Goal: Contribute content: Contribute content

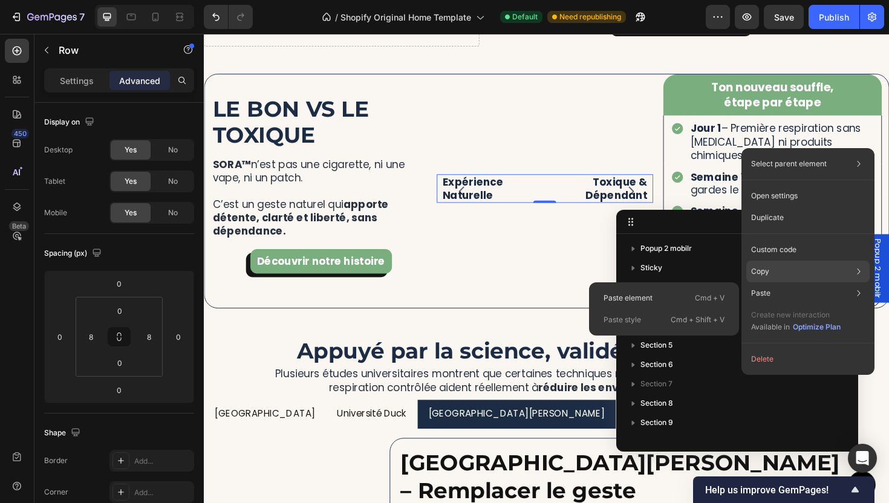
scroll to position [306, 0]
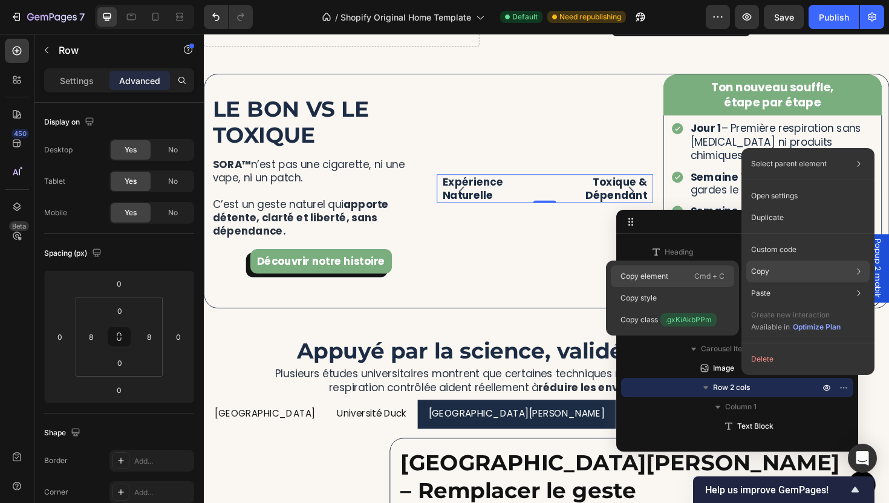
click at [710, 271] on p "Cmd + C" at bounding box center [709, 276] width 30 height 12
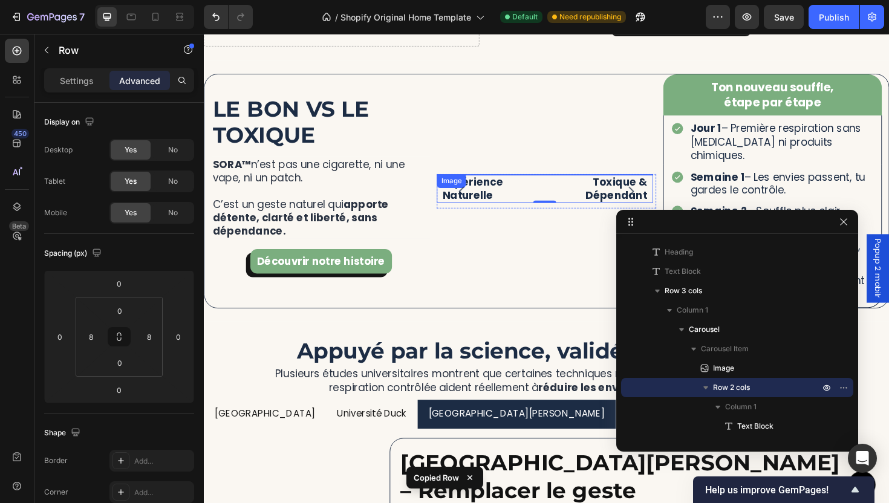
click at [640, 203] on button "Carousel Next Arrow" at bounding box center [656, 201] width 34 height 34
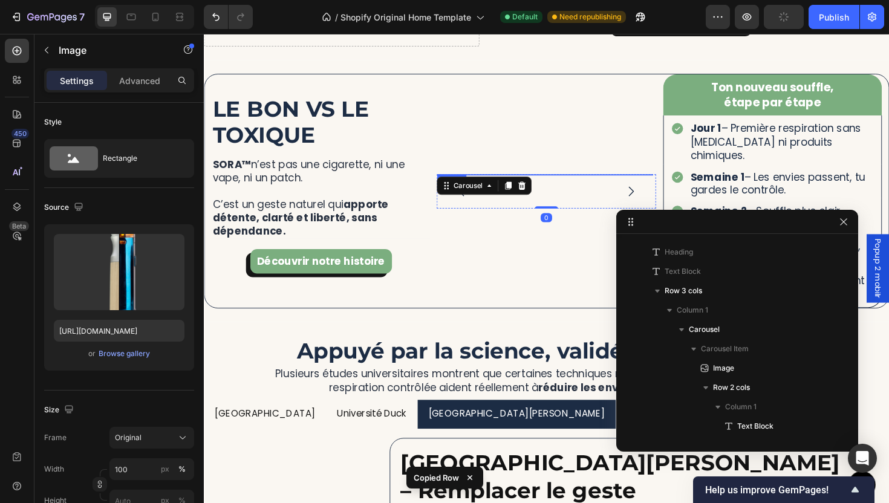
click at [567, 183] on img at bounding box center [565, 183] width 229 height 0
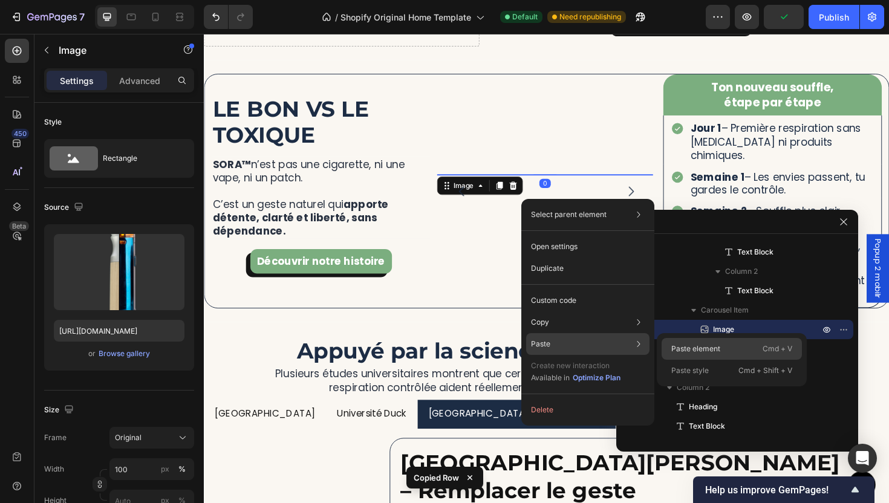
click at [715, 352] on p "Paste element" at bounding box center [695, 348] width 49 height 11
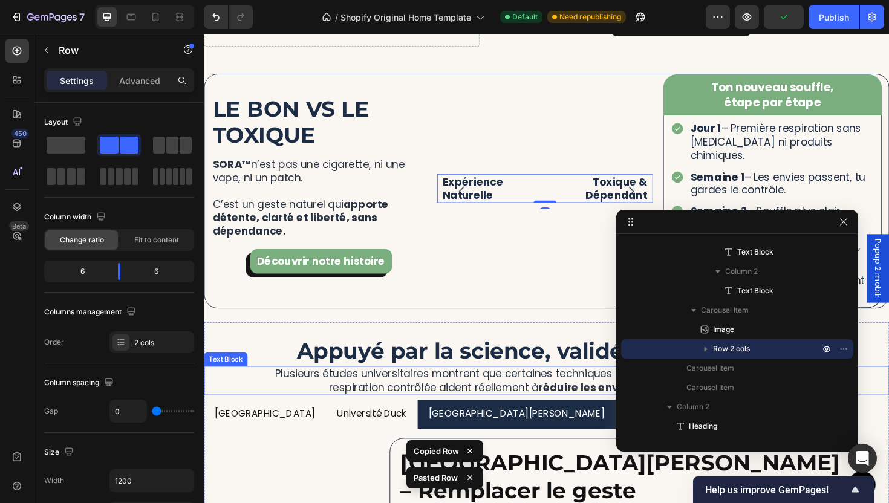
click at [604, 406] on p "Plusieurs études universitaires montrent que certaines techniques naturelles co…" at bounding box center [566, 401] width 602 height 28
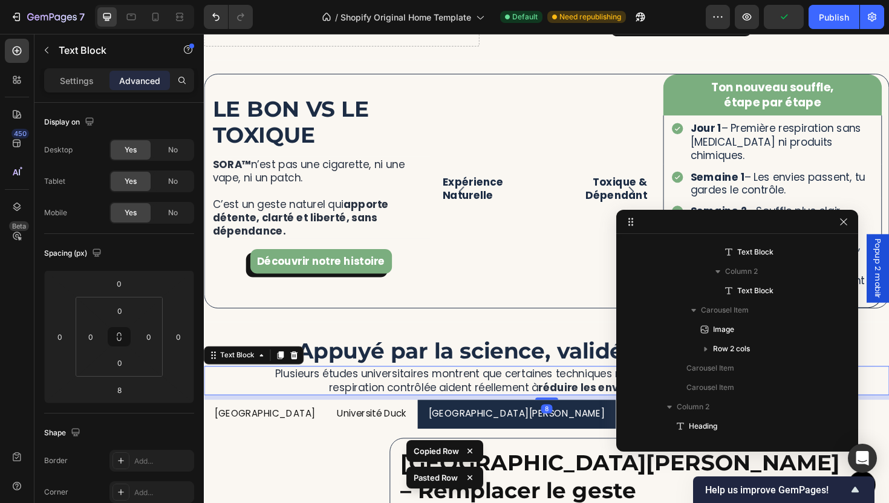
scroll to position [1099, 0]
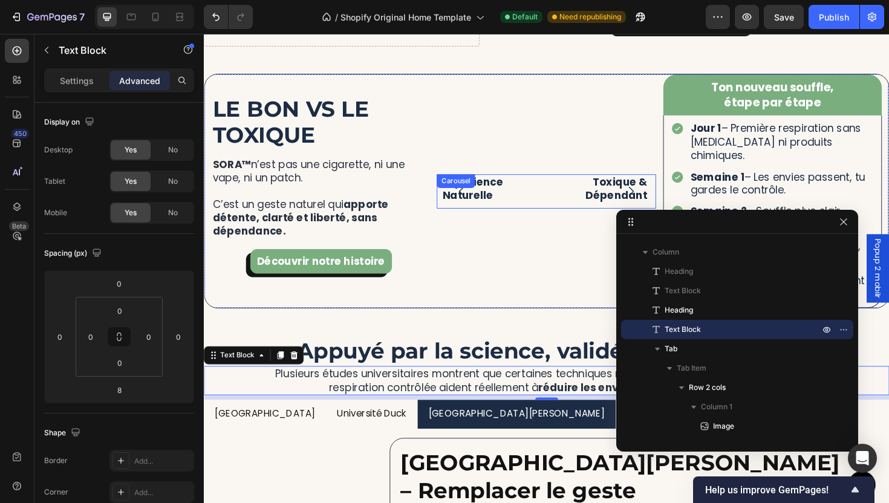
click at [470, 214] on button "Carousel Back Arrow" at bounding box center [477, 201] width 34 height 34
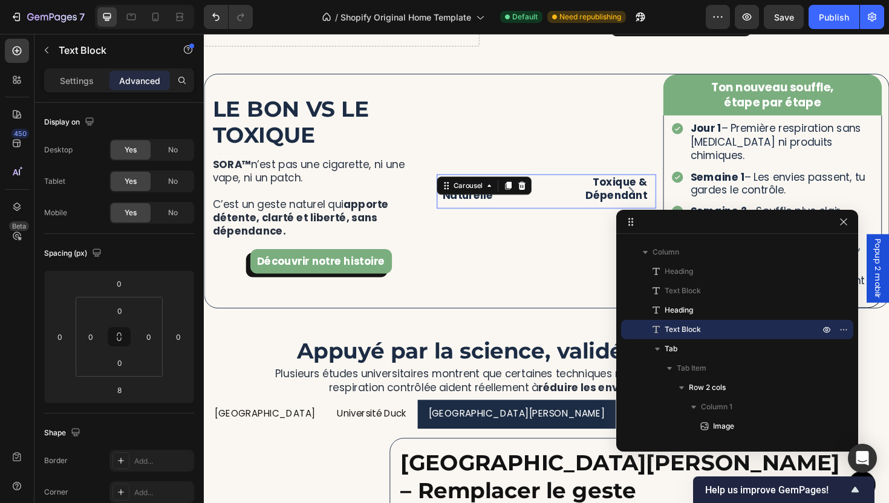
scroll to position [306, 0]
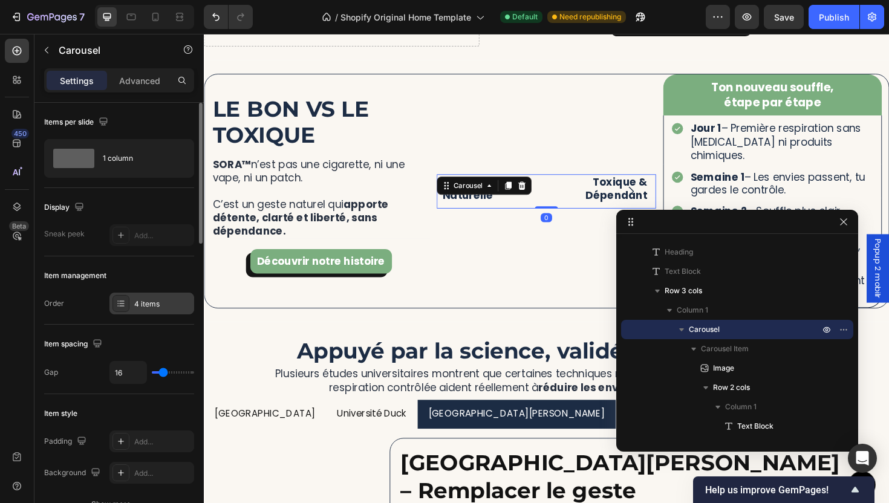
click at [157, 305] on div "4 items" at bounding box center [162, 304] width 57 height 11
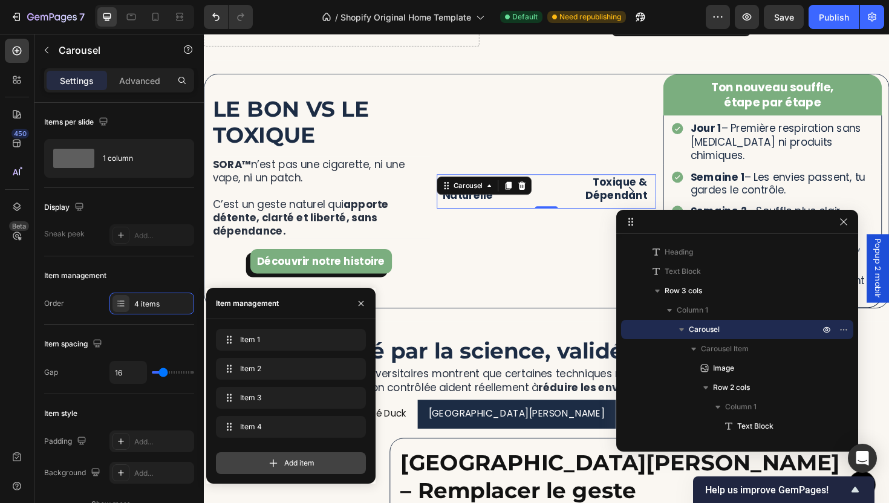
click at [296, 461] on div "Add item" at bounding box center [291, 463] width 150 height 22
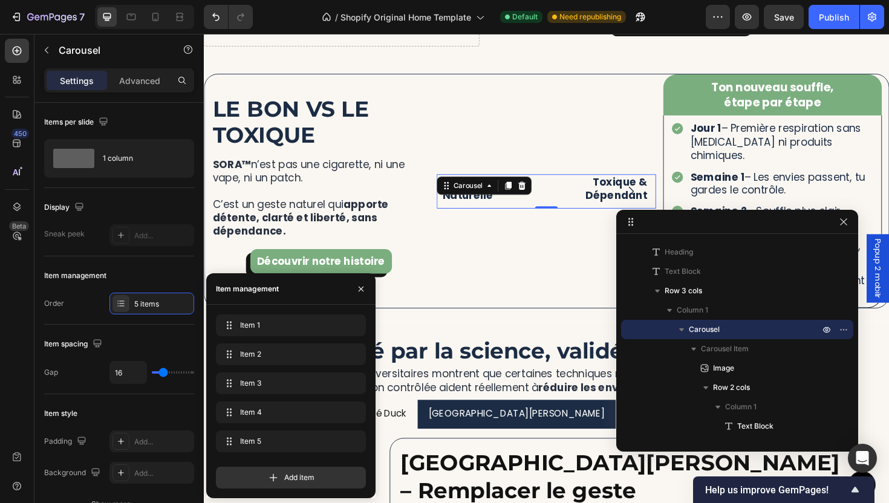
click at [656, 192] on button "Carousel Next Arrow" at bounding box center [656, 201] width 34 height 34
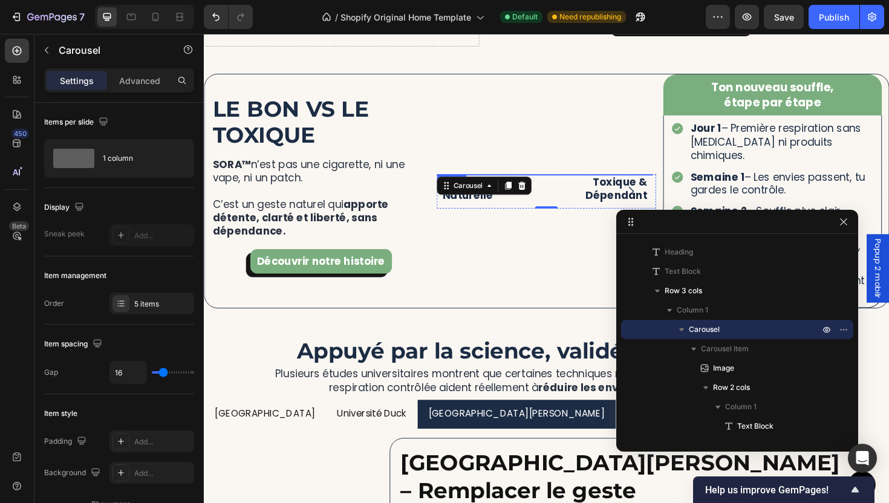
click at [582, 183] on img at bounding box center [564, 183] width 229 height 0
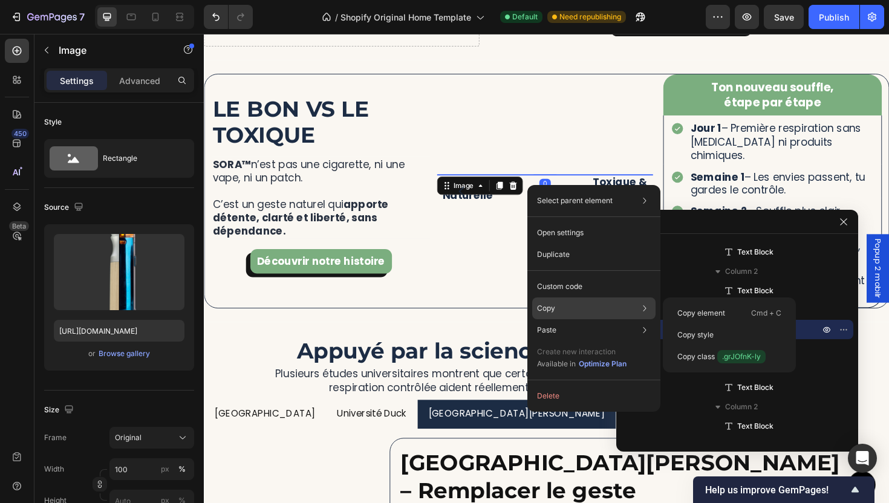
click at [584, 308] on div "Copy Copy element Cmd + C Copy style Copy class .grJOfnK-ly" at bounding box center [593, 308] width 123 height 22
click at [692, 310] on p "Copy element" at bounding box center [701, 313] width 48 height 11
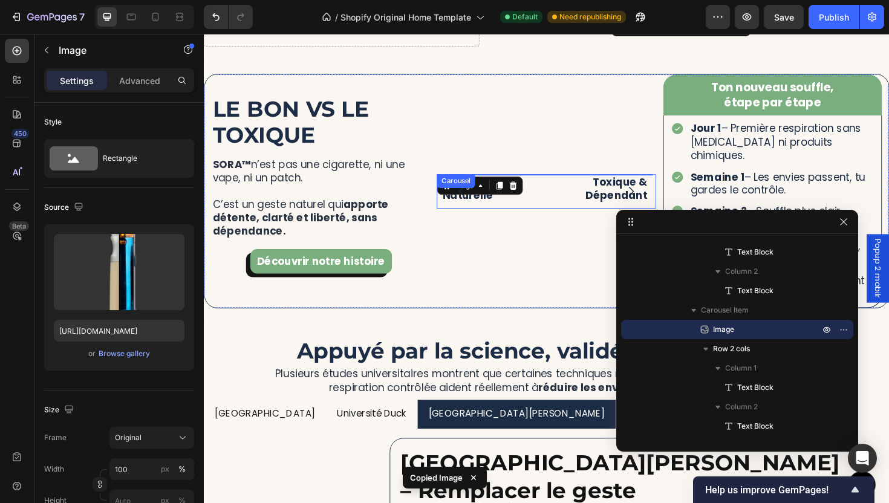
click at [644, 213] on button "Carousel Next Arrow" at bounding box center [656, 201] width 34 height 34
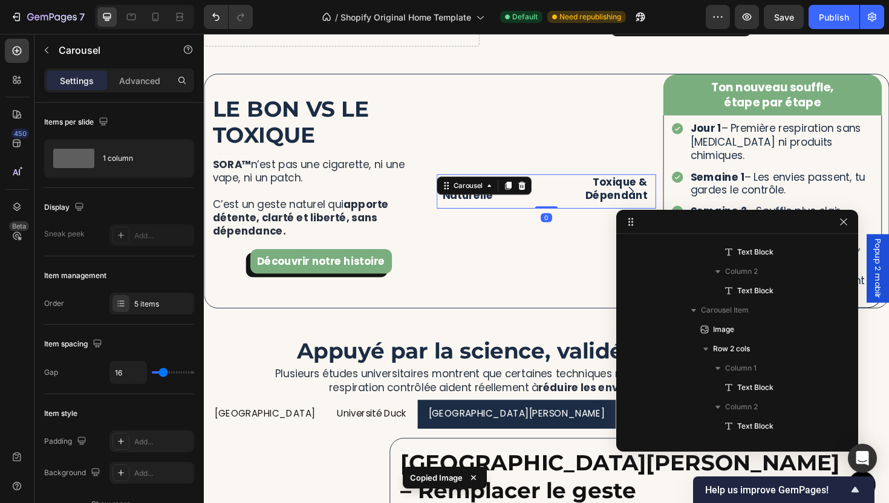
scroll to position [306, 0]
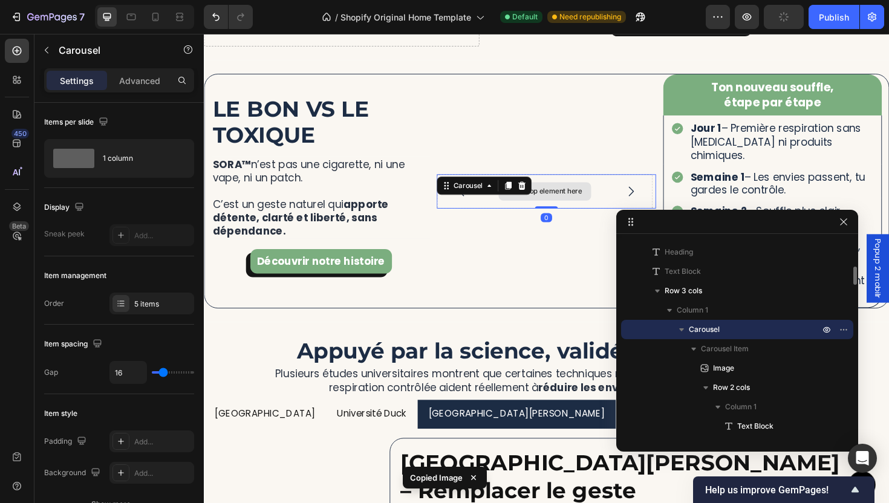
click at [518, 183] on div "Drop element here" at bounding box center [564, 201] width 229 height 36
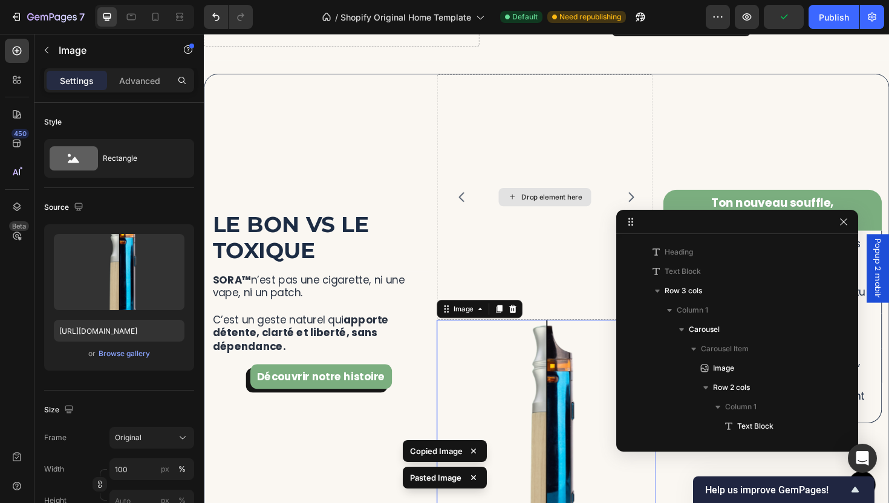
scroll to position [654, 0]
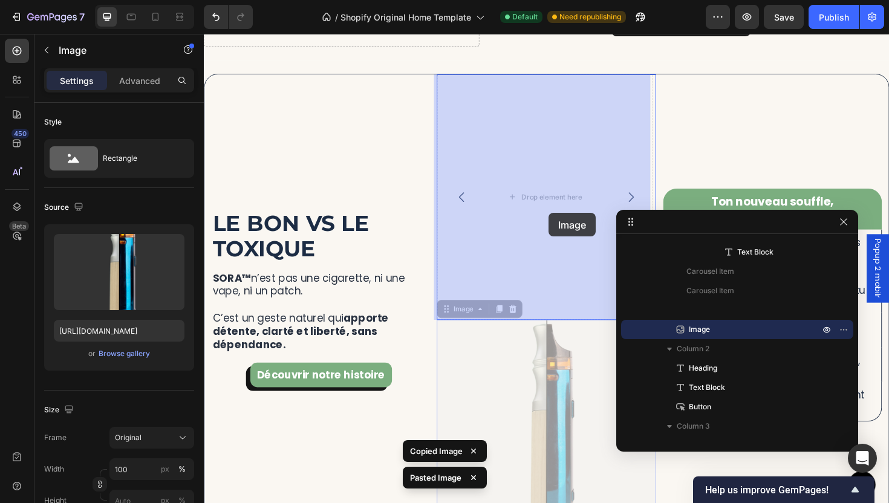
drag, startPoint x: 562, startPoint y: 469, endPoint x: 569, endPoint y: 224, distance: 244.4
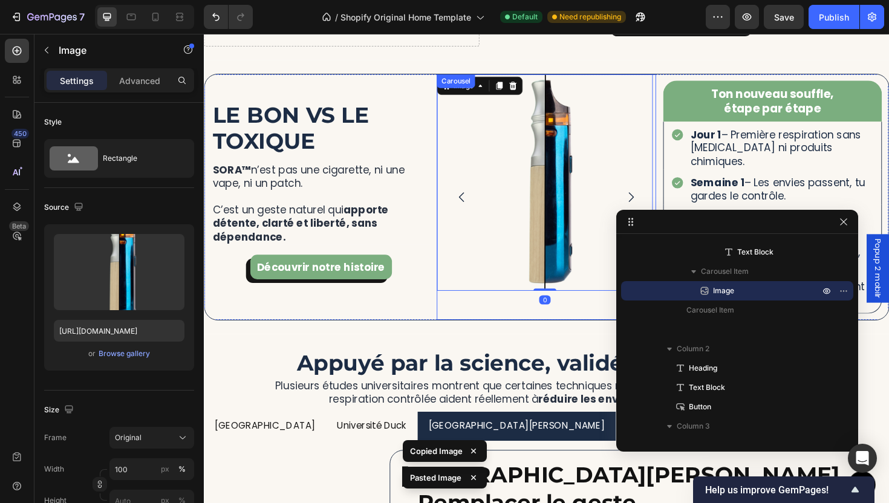
click at [470, 209] on icon "Carousel Back Arrow" at bounding box center [477, 207] width 15 height 15
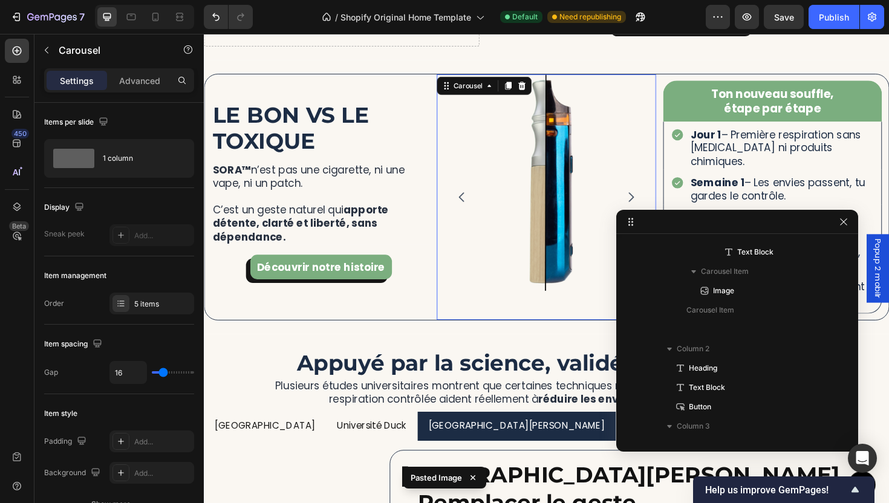
scroll to position [306, 0]
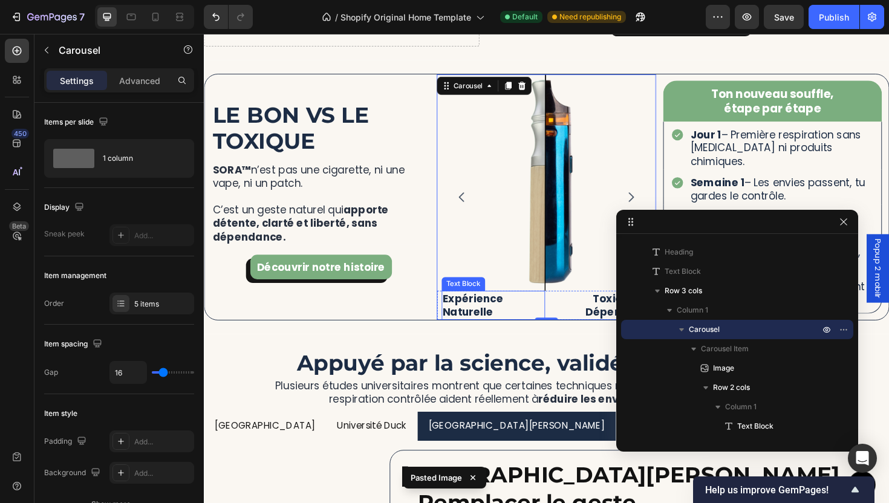
click at [560, 323] on p "Expérience Naturelle" at bounding box center [509, 321] width 107 height 28
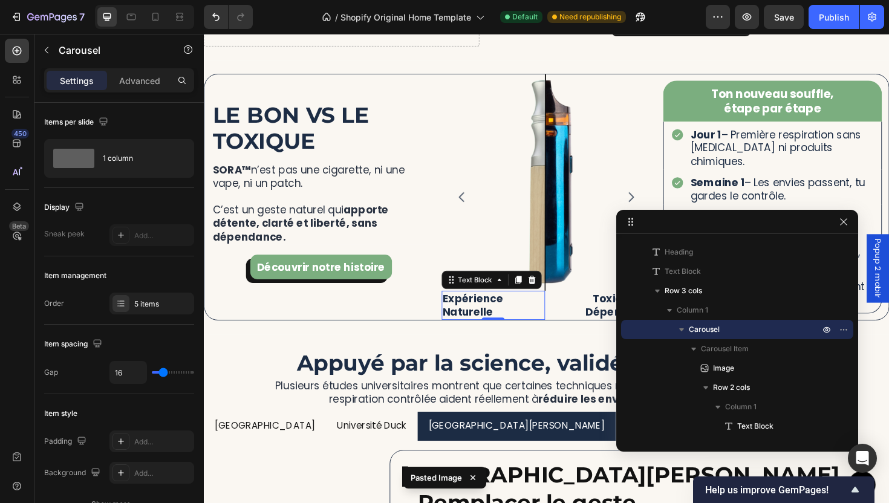
scroll to position [538, 0]
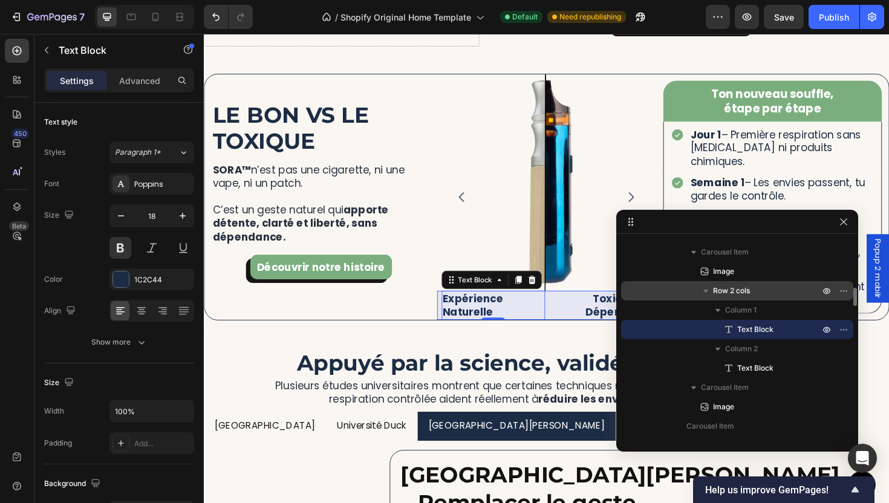
click at [736, 296] on span "Row 2 cols" at bounding box center [731, 291] width 37 height 12
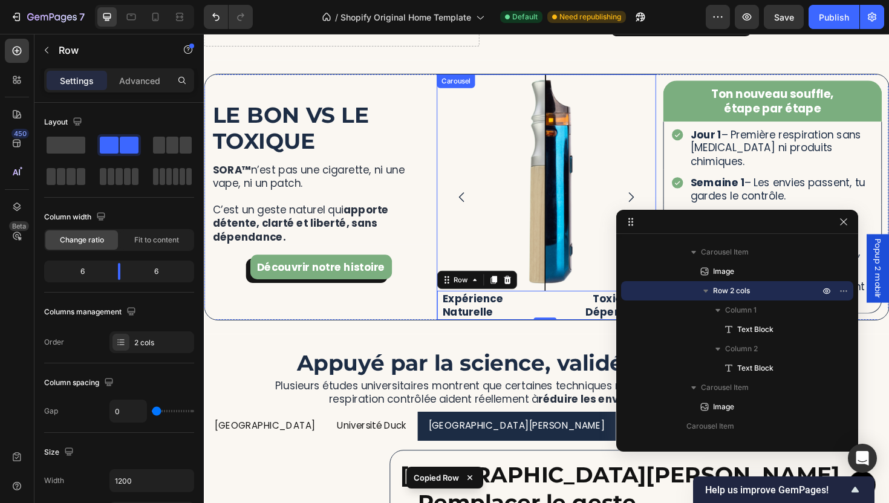
click at [655, 201] on icon "Carousel Next Arrow" at bounding box center [656, 207] width 15 height 15
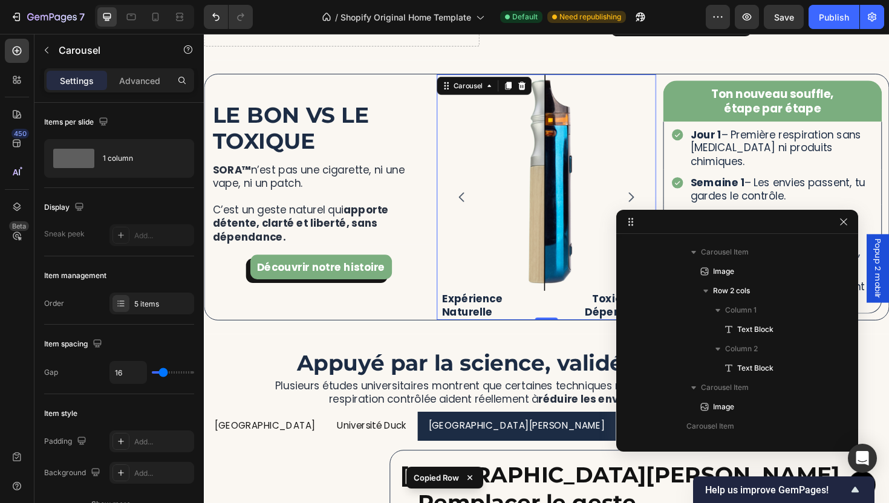
scroll to position [306, 0]
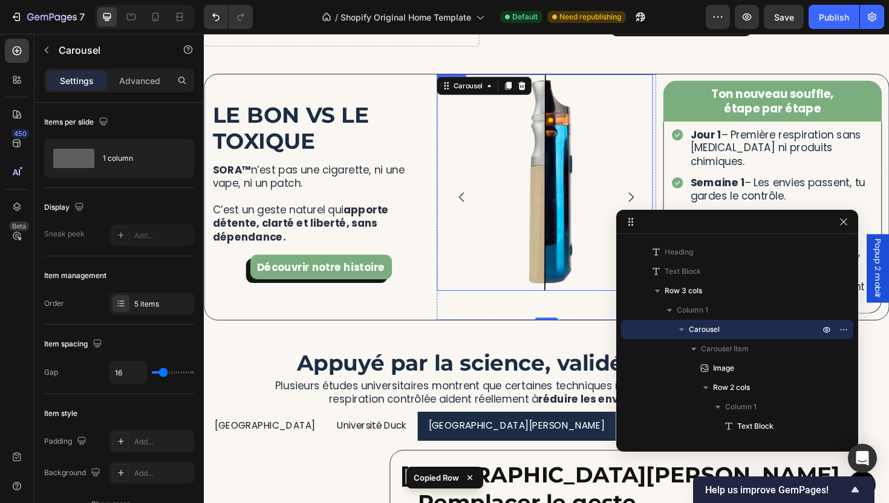
click at [502, 288] on img at bounding box center [564, 191] width 229 height 229
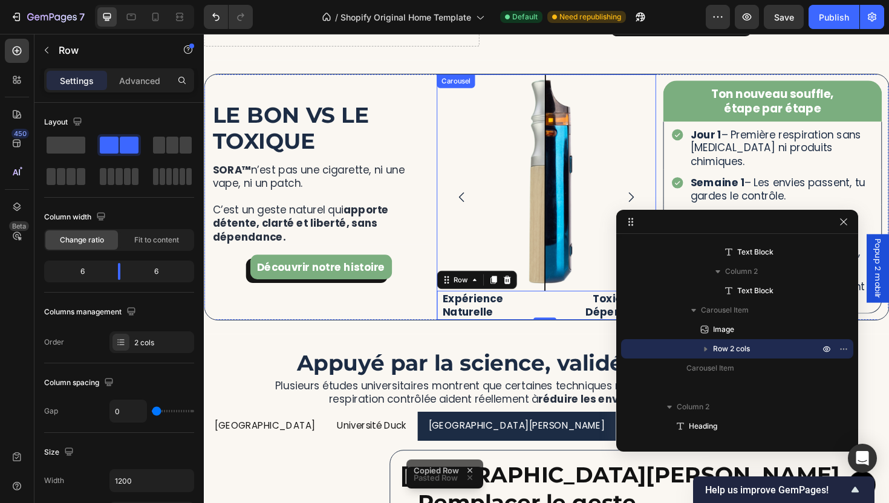
click at [465, 212] on button "Carousel Back Arrow" at bounding box center [477, 207] width 34 height 34
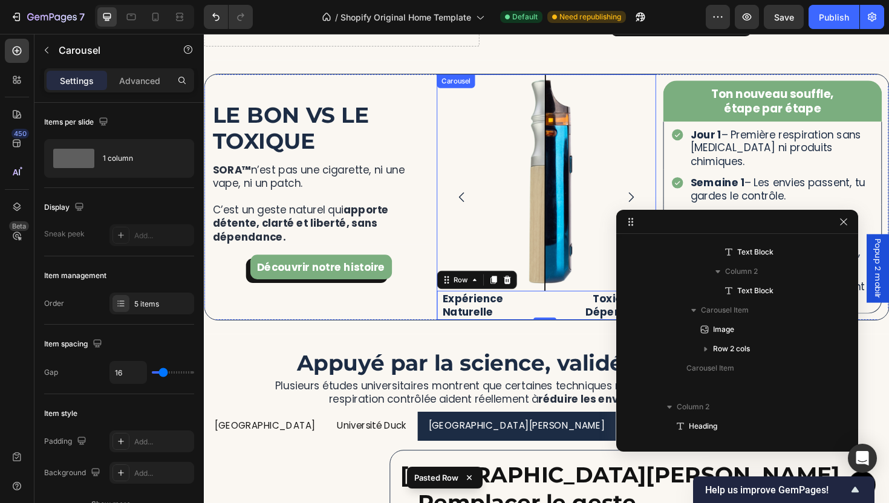
scroll to position [306, 0]
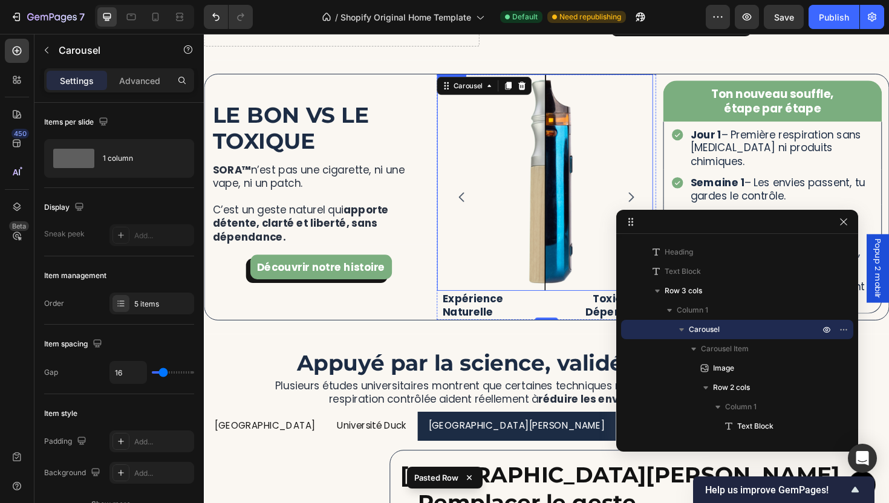
click at [551, 257] on img at bounding box center [564, 191] width 229 height 229
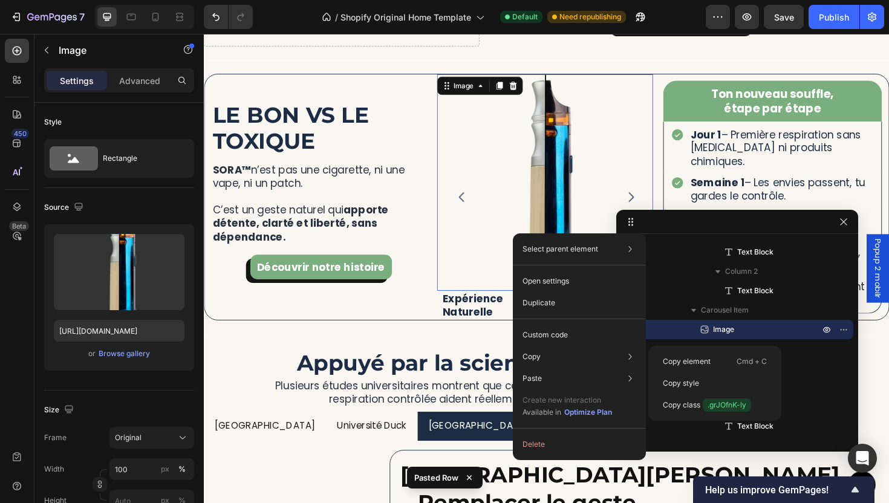
drag, startPoint x: 674, startPoint y: 361, endPoint x: 634, endPoint y: 233, distance: 133.5
click at [673, 361] on p "Copy element" at bounding box center [687, 361] width 48 height 11
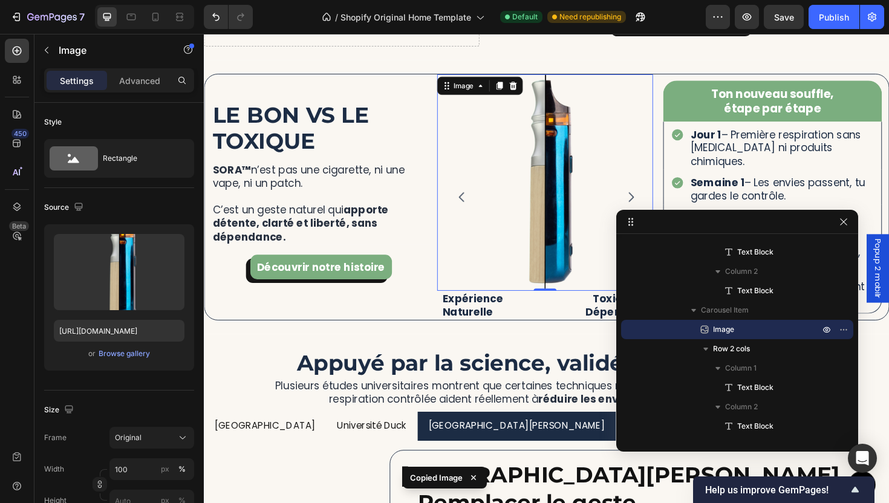
click at [658, 203] on button "Carousel Next Arrow" at bounding box center [656, 207] width 34 height 34
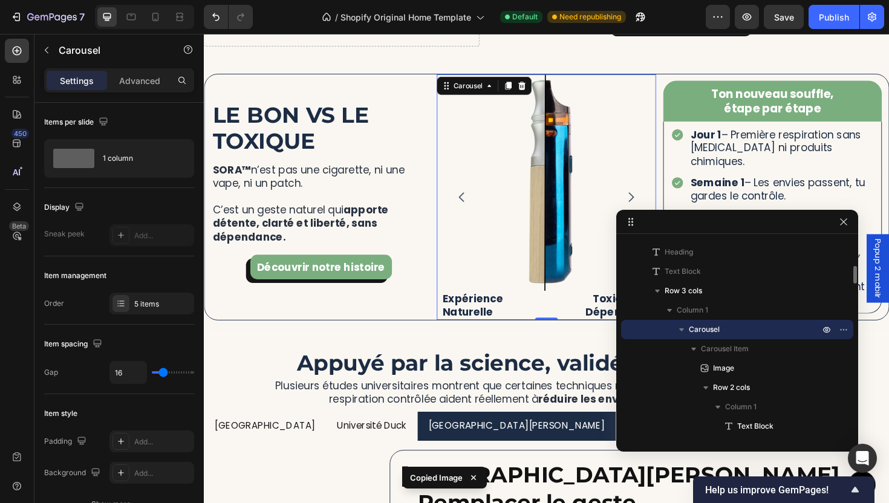
click at [657, 201] on button "Carousel Next Arrow" at bounding box center [656, 207] width 34 height 34
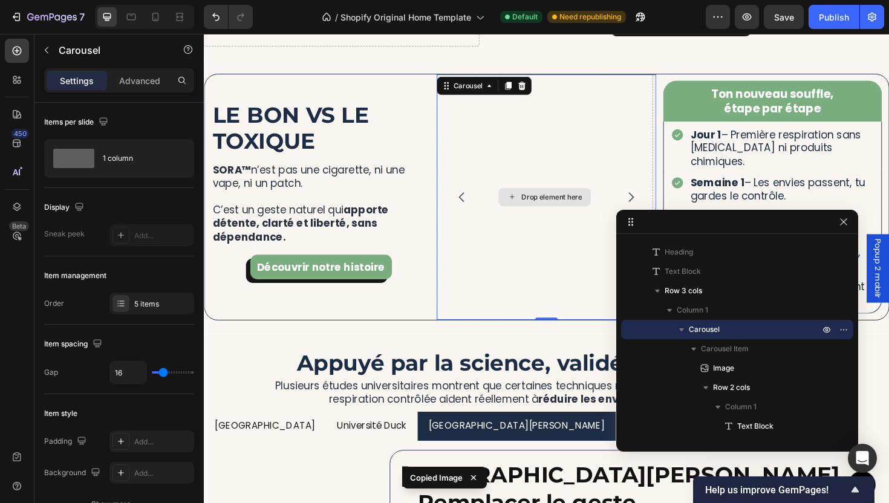
click at [551, 208] on div "Drop element here" at bounding box center [572, 207] width 64 height 10
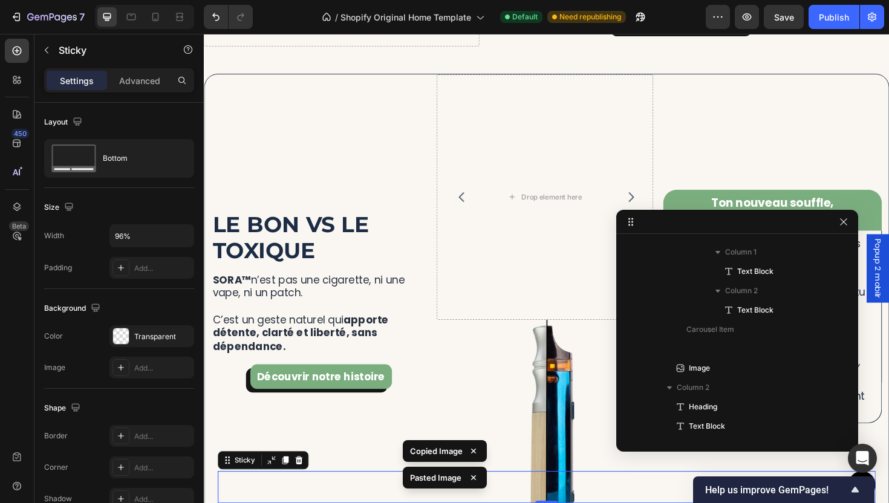
scroll to position [0, 0]
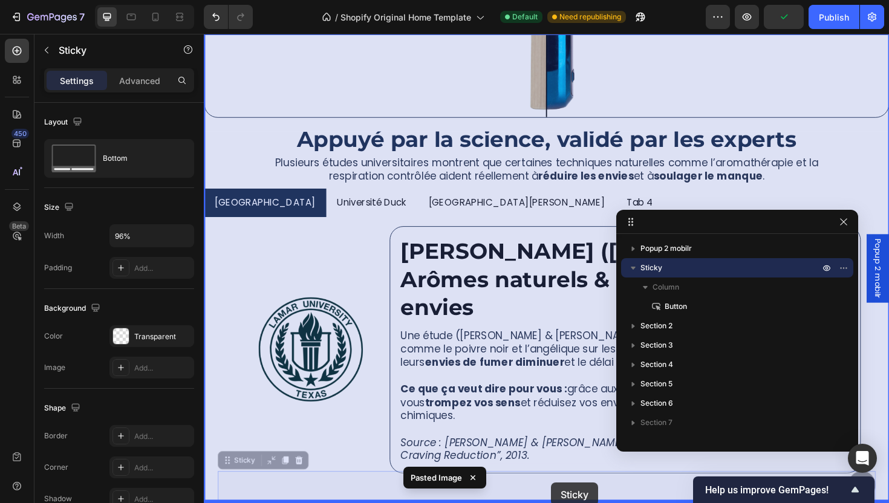
drag, startPoint x: 589, startPoint y: 527, endPoint x: 570, endPoint y: 504, distance: 30.1
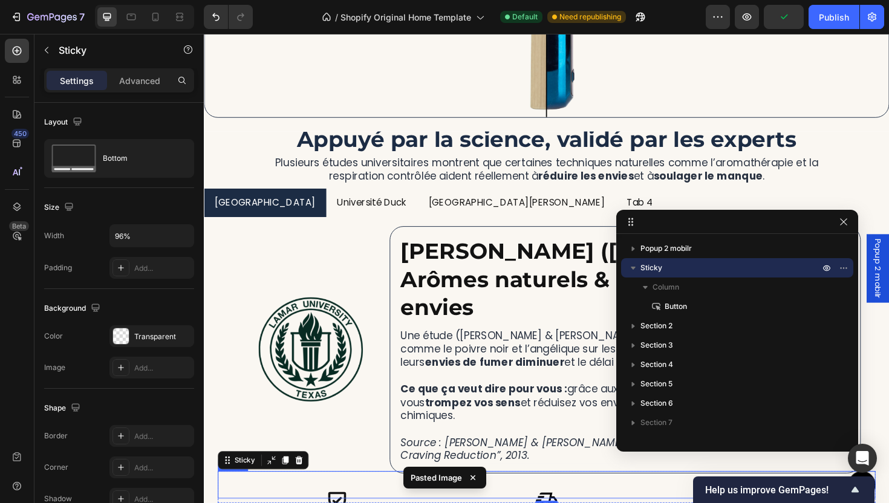
scroll to position [3466, 0]
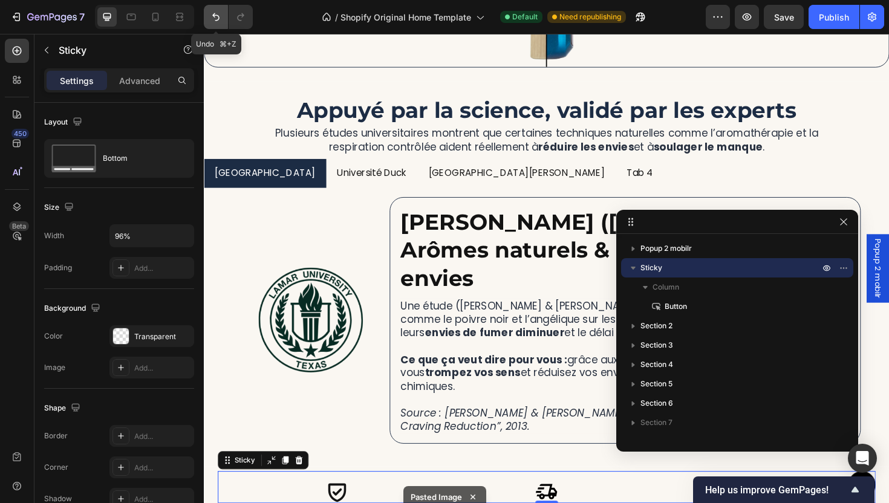
click at [212, 13] on icon "Undo/Redo" at bounding box center [216, 17] width 12 height 12
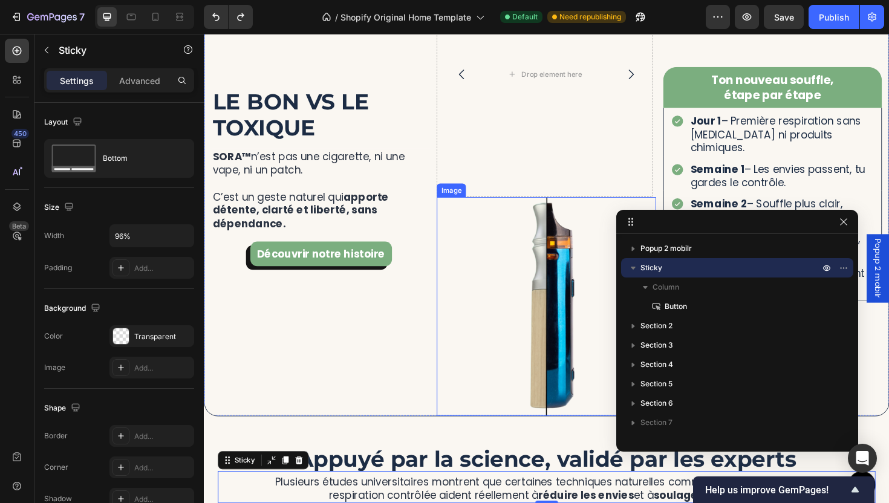
scroll to position [809, 0]
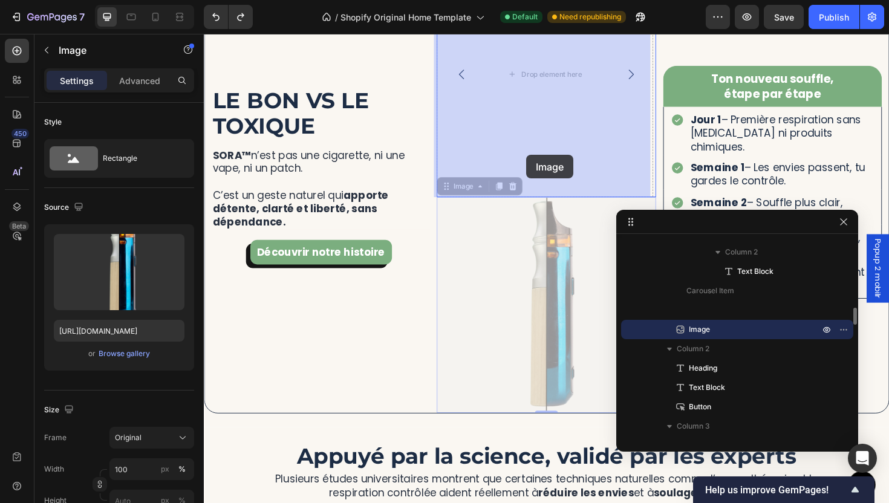
drag, startPoint x: 542, startPoint y: 297, endPoint x: 545, endPoint y: 151, distance: 146.3
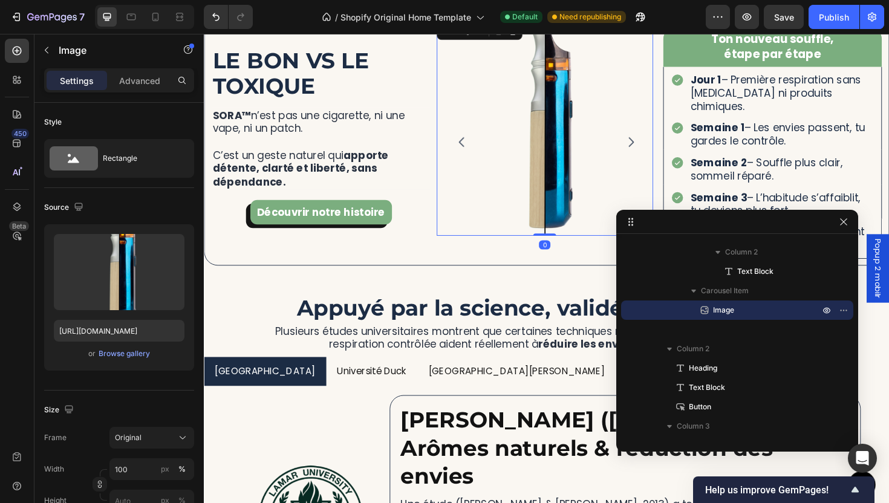
scroll to position [2996, 0]
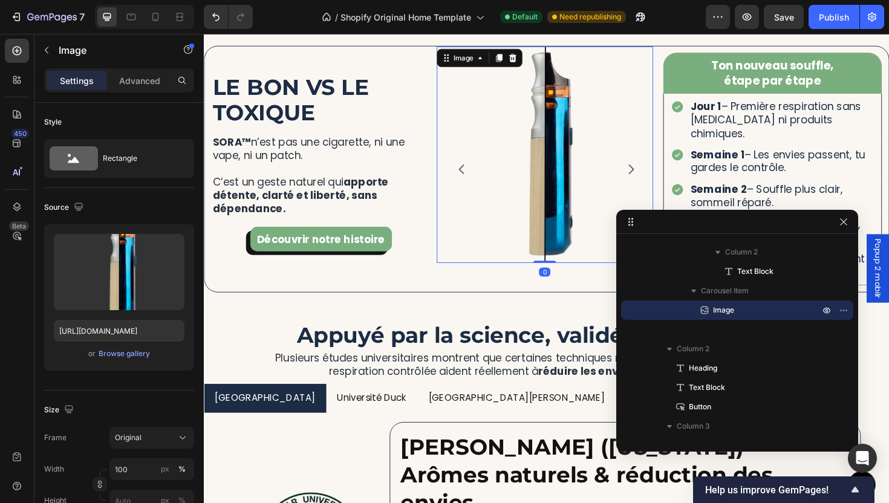
click at [455, 168] on img at bounding box center [564, 161] width 229 height 229
click at [473, 174] on icon "Carousel Back Arrow" at bounding box center [477, 177] width 15 height 15
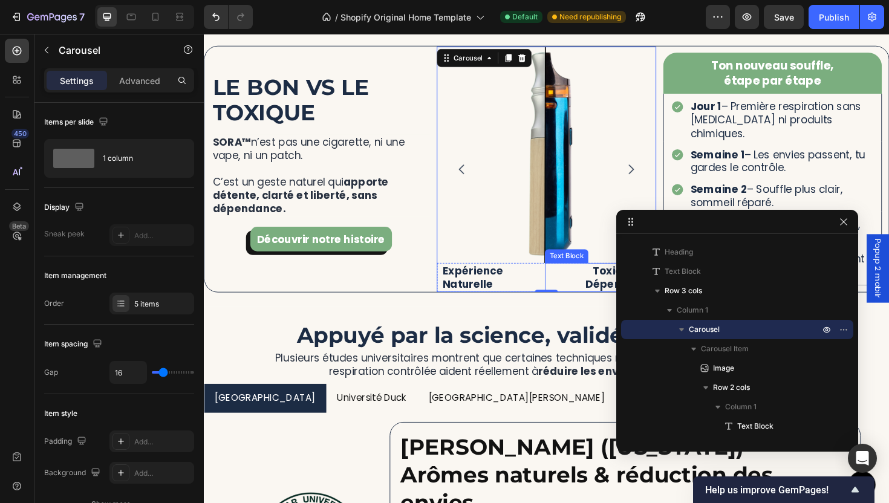
click at [571, 291] on p "Toxique & Dépendant" at bounding box center [619, 292] width 107 height 28
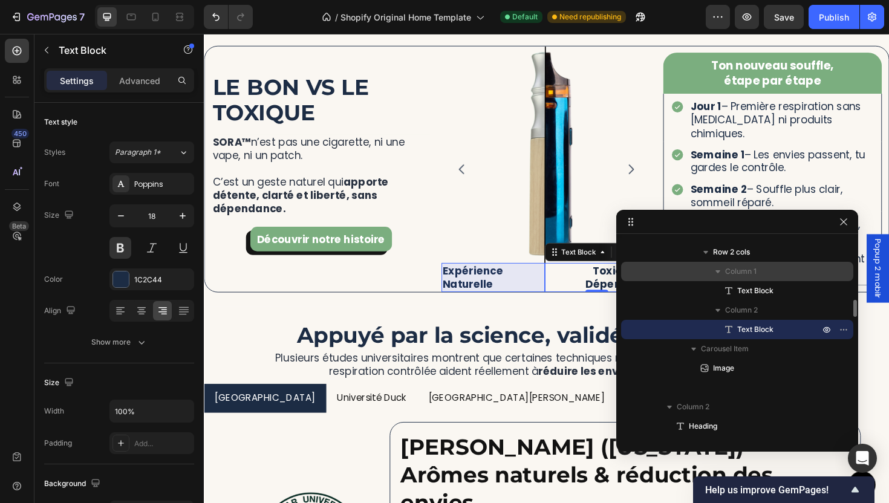
scroll to position [666, 0]
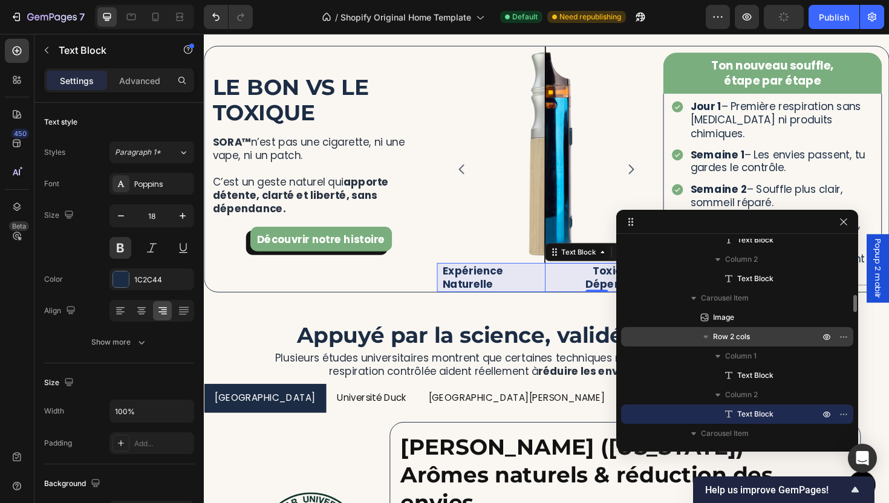
click at [737, 334] on span "Row 2 cols" at bounding box center [731, 337] width 37 height 12
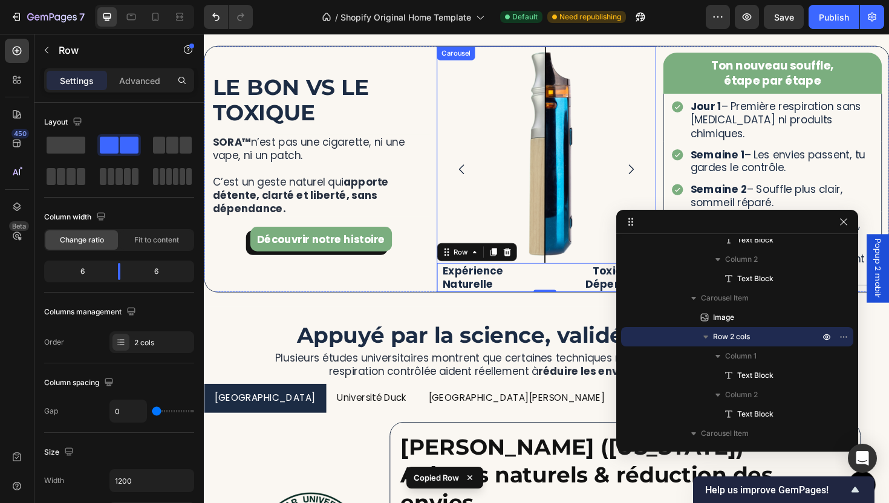
click at [651, 178] on icon "Carousel Next Arrow" at bounding box center [656, 177] width 15 height 15
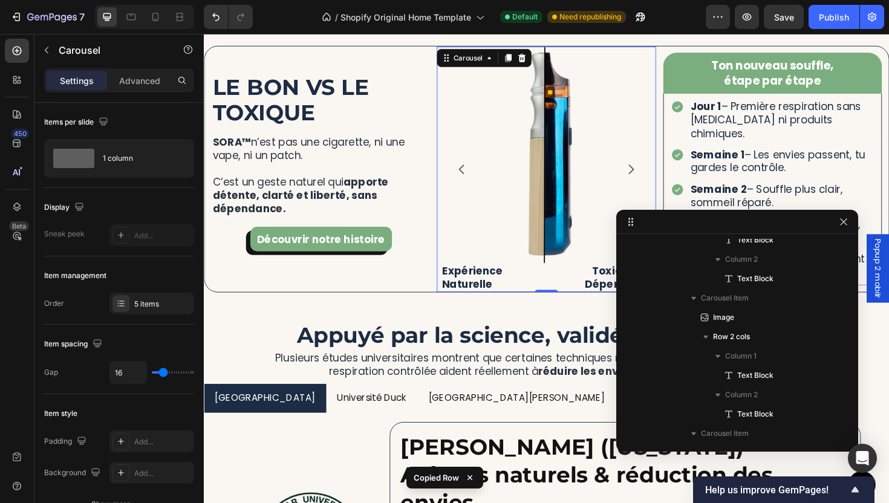
scroll to position [345, 0]
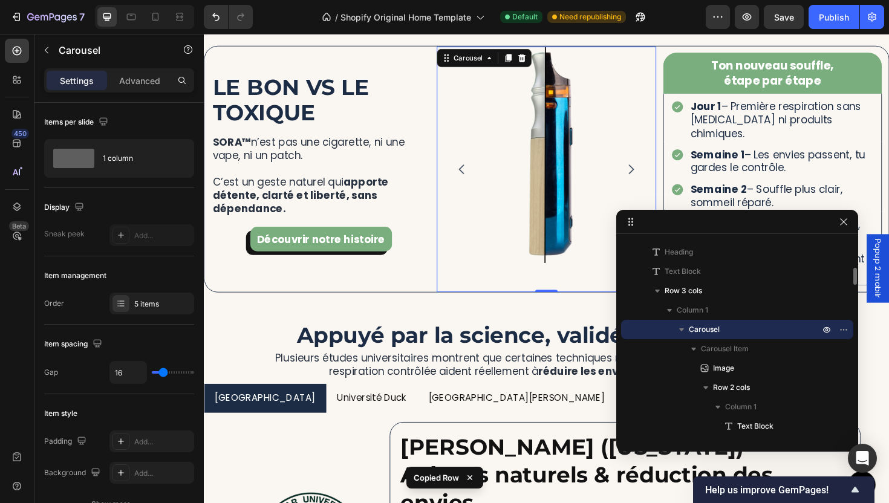
click at [654, 178] on icon "Carousel Next Arrow" at bounding box center [656, 177] width 5 height 10
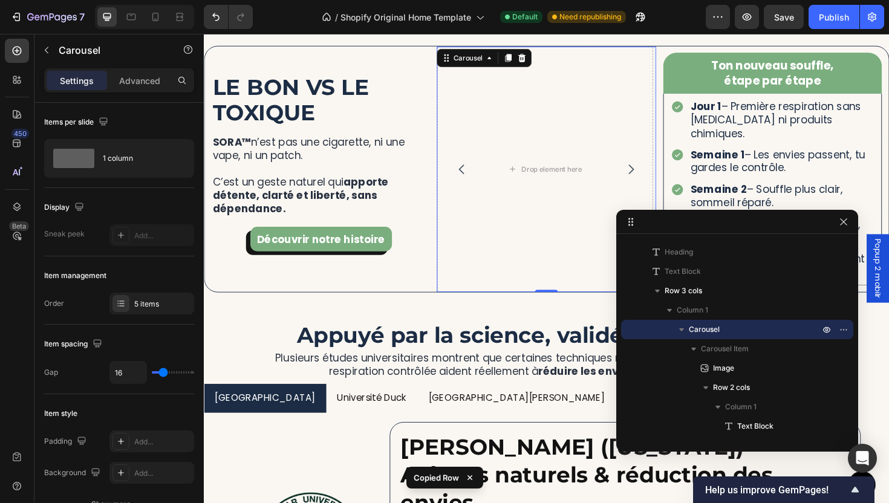
click at [466, 177] on button "Carousel Back Arrow" at bounding box center [477, 177] width 34 height 34
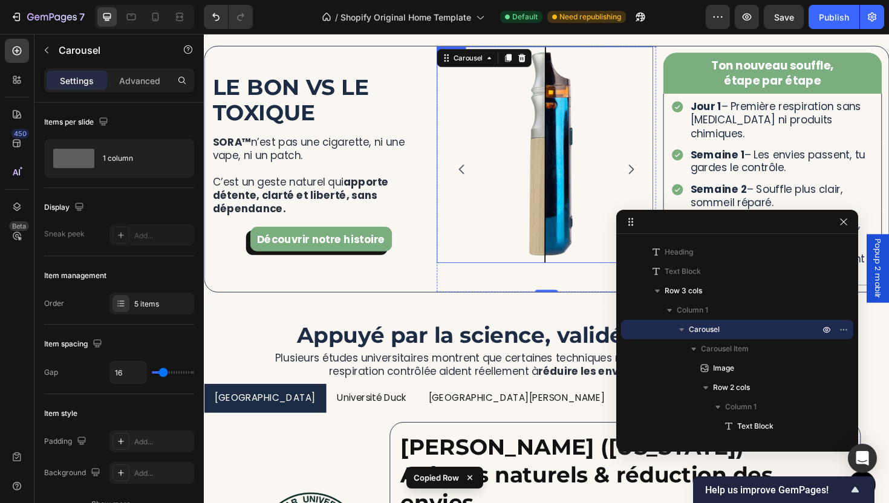
click at [541, 190] on img at bounding box center [564, 161] width 229 height 229
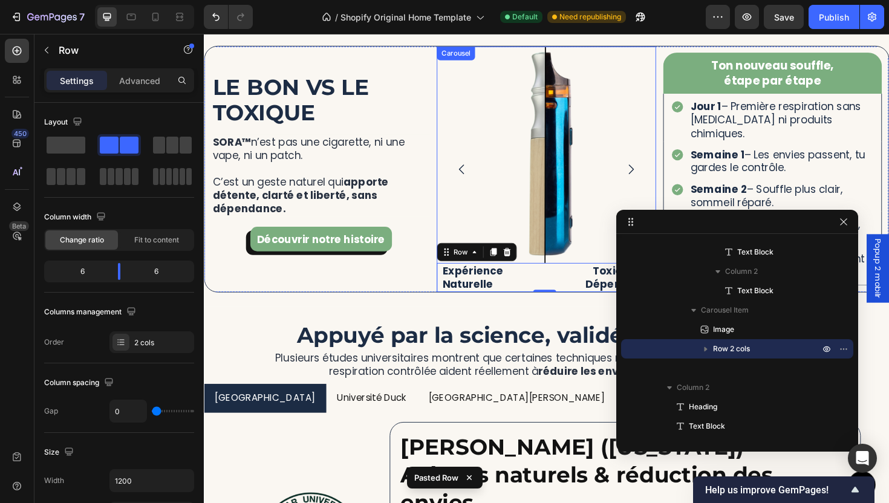
click at [598, 172] on img at bounding box center [564, 161] width 229 height 229
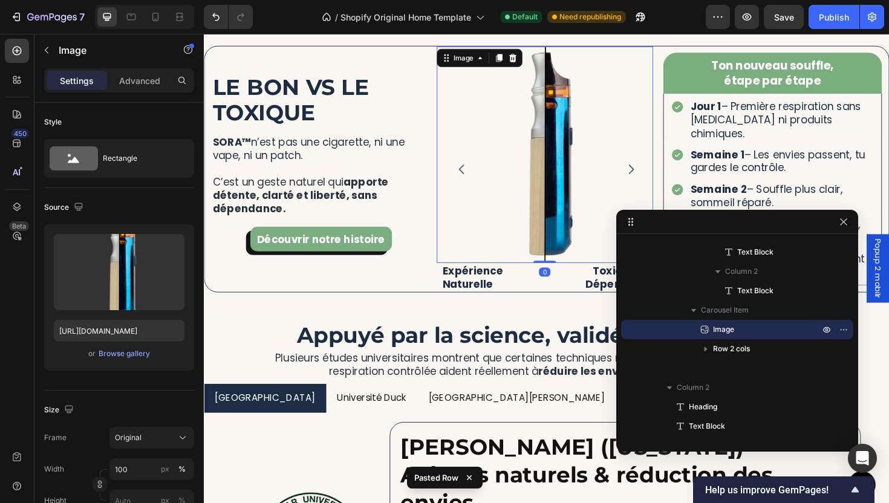
click at [631, 120] on img at bounding box center [564, 161] width 229 height 229
click at [649, 175] on icon "Carousel Next Arrow" at bounding box center [656, 177] width 15 height 15
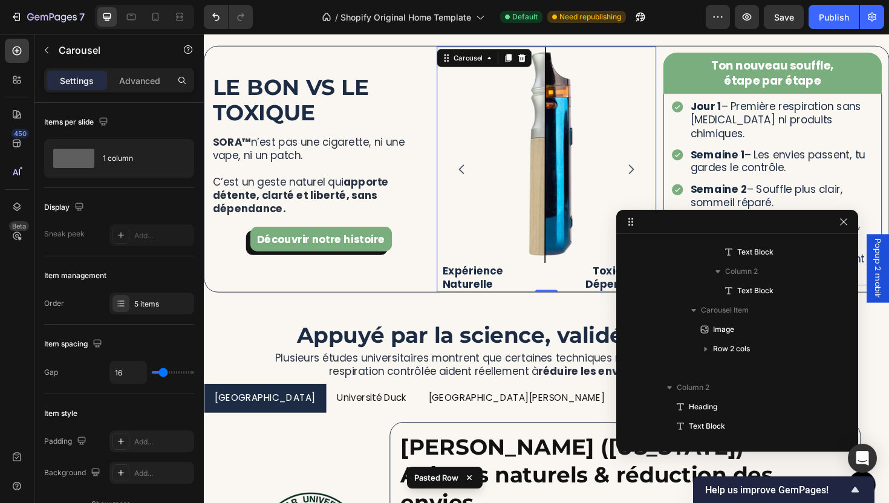
scroll to position [345, 0]
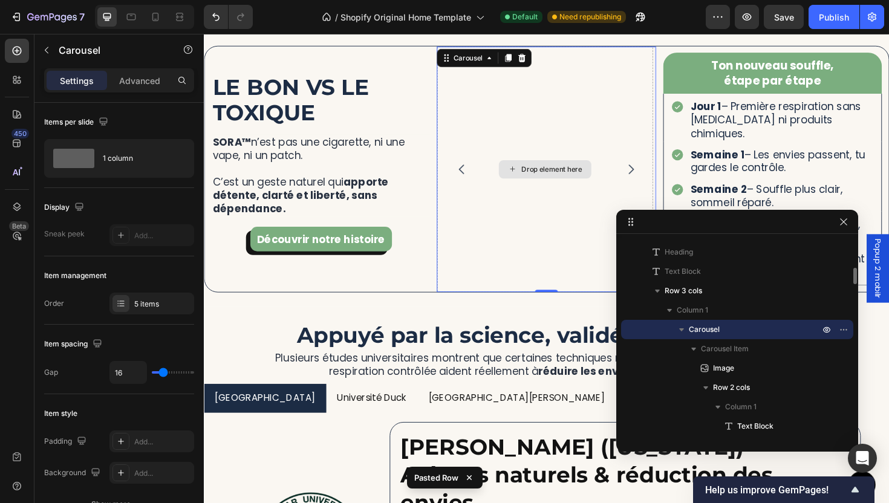
click at [569, 162] on div "Drop element here" at bounding box center [564, 176] width 229 height 259
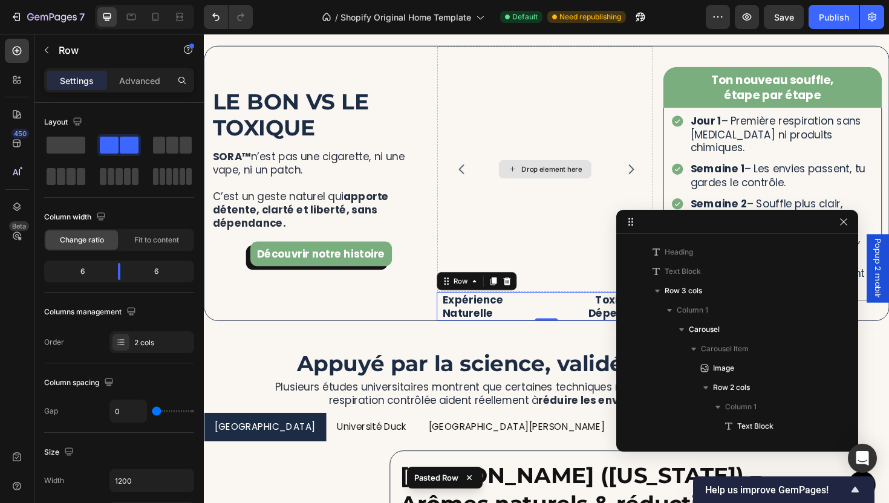
scroll to position [848, 0]
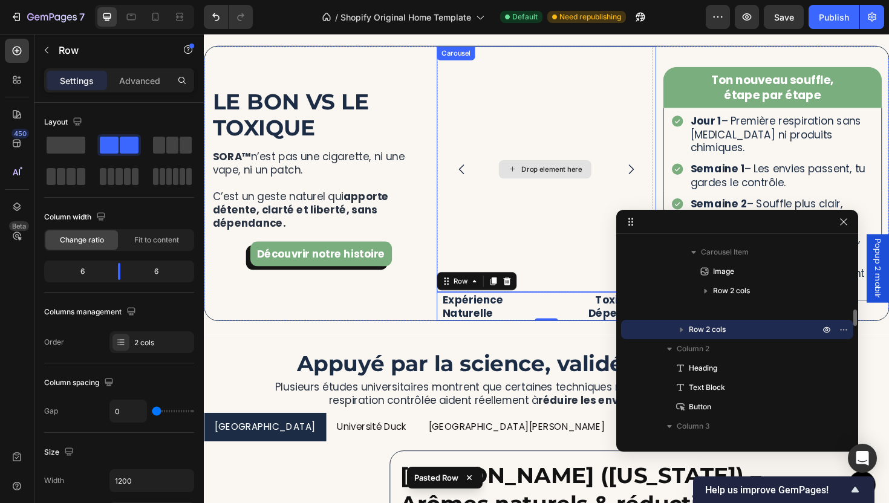
click at [484, 171] on button "Carousel Back Arrow" at bounding box center [477, 177] width 34 height 34
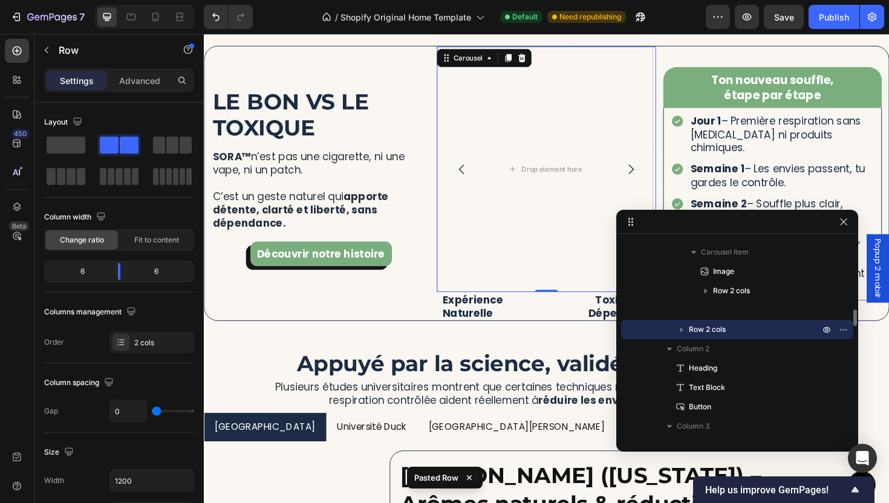
scroll to position [345, 0]
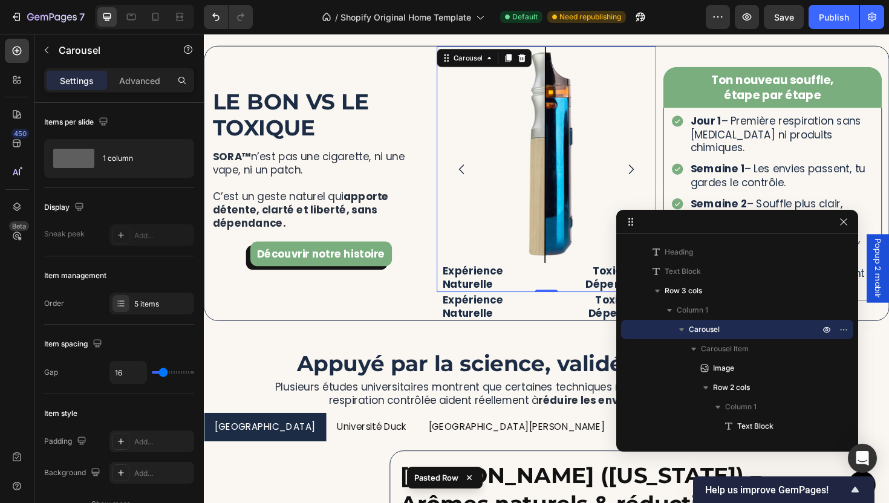
click at [649, 174] on icon "Carousel Next Arrow" at bounding box center [656, 177] width 15 height 15
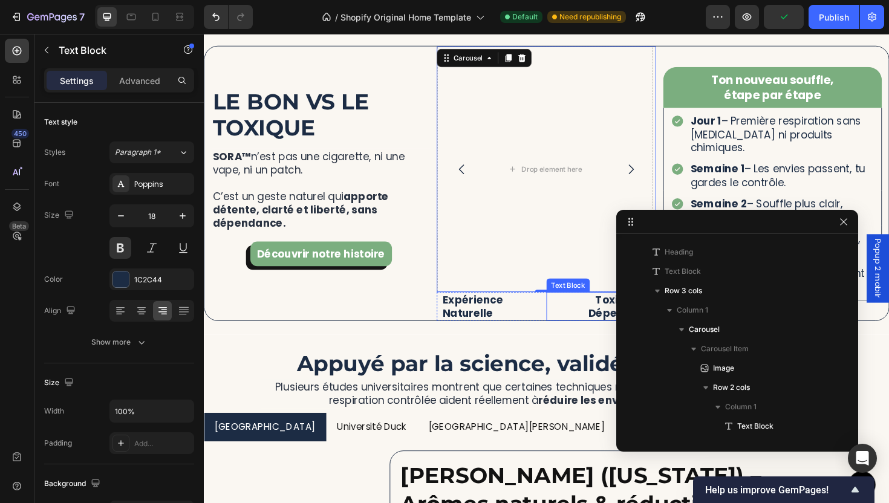
click at [566, 328] on div "Toxique & Dépendant" at bounding box center [621, 322] width 111 height 31
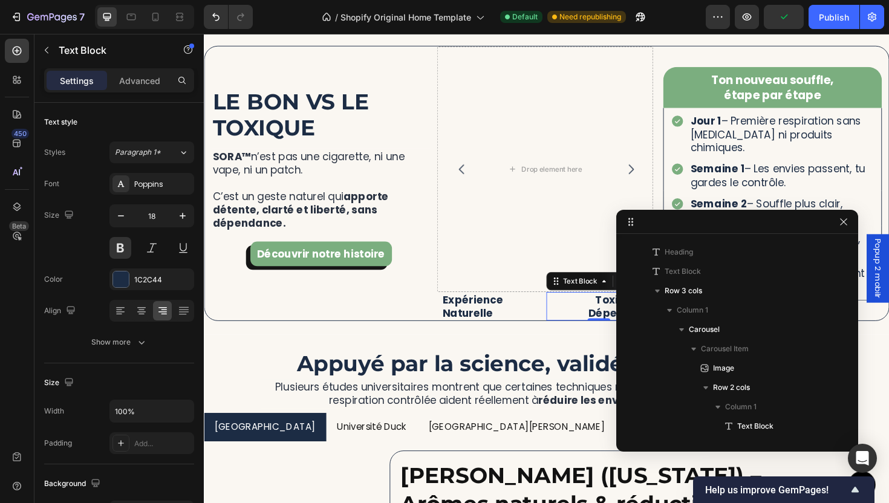
scroll to position [925, 0]
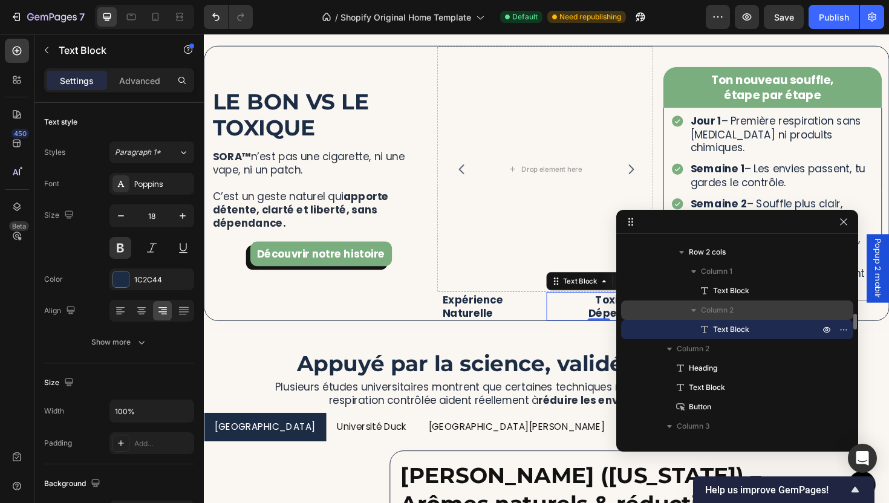
click at [696, 308] on icon "button" at bounding box center [693, 310] width 12 height 12
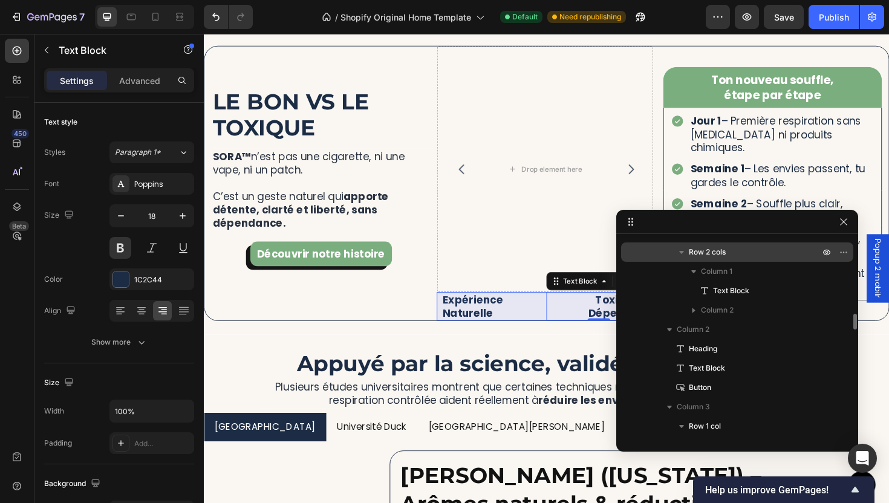
click at [715, 249] on span "Row 2 cols" at bounding box center [707, 252] width 37 height 12
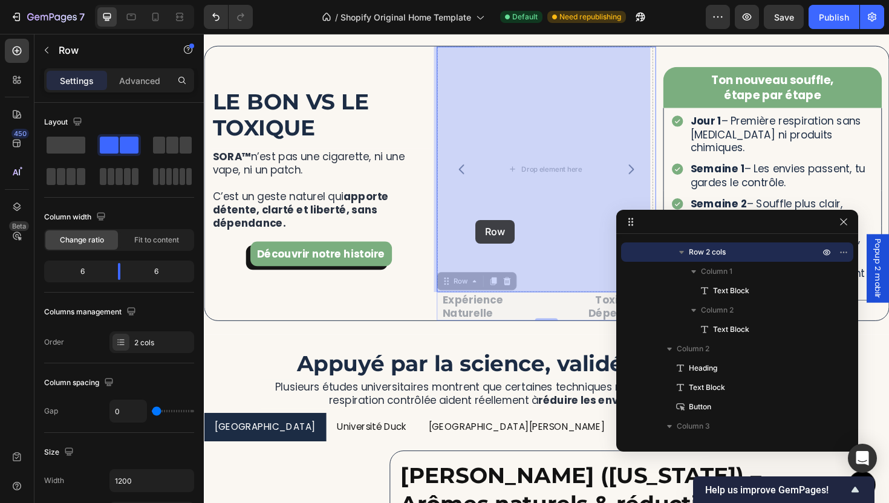
drag, startPoint x: 455, startPoint y: 297, endPoint x: 492, endPoint y: 231, distance: 75.8
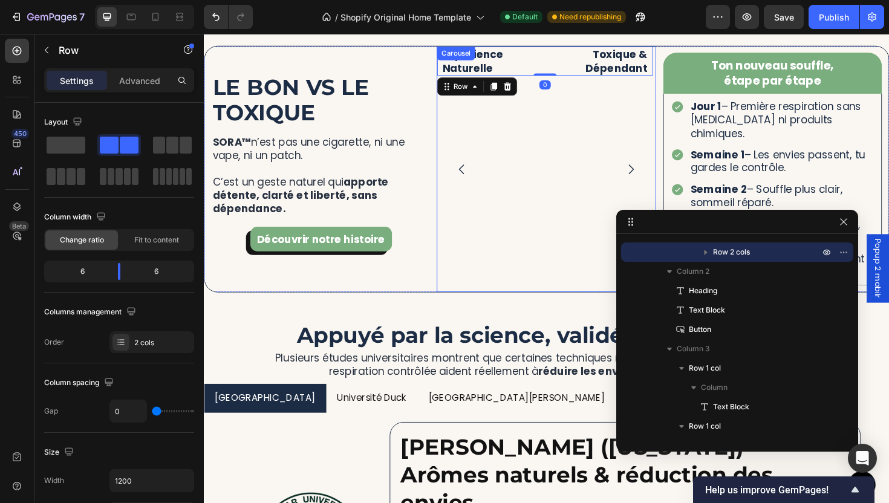
click at [472, 174] on icon "Carousel Back Arrow" at bounding box center [477, 177] width 15 height 15
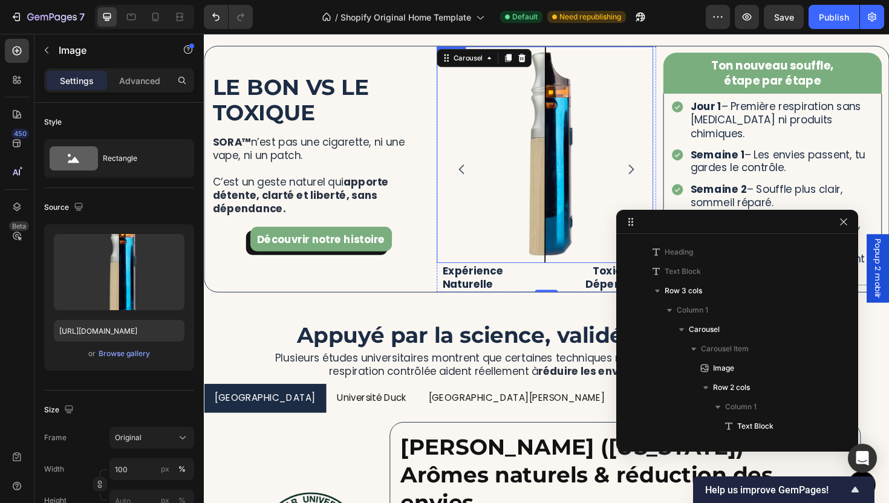
click at [548, 177] on img at bounding box center [564, 161] width 229 height 229
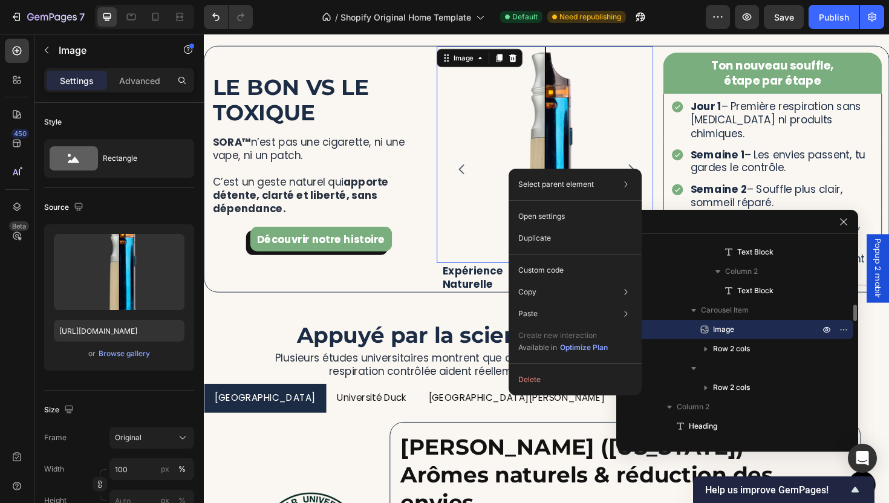
drag, startPoint x: 548, startPoint y: 177, endPoint x: 736, endPoint y: 204, distance: 189.5
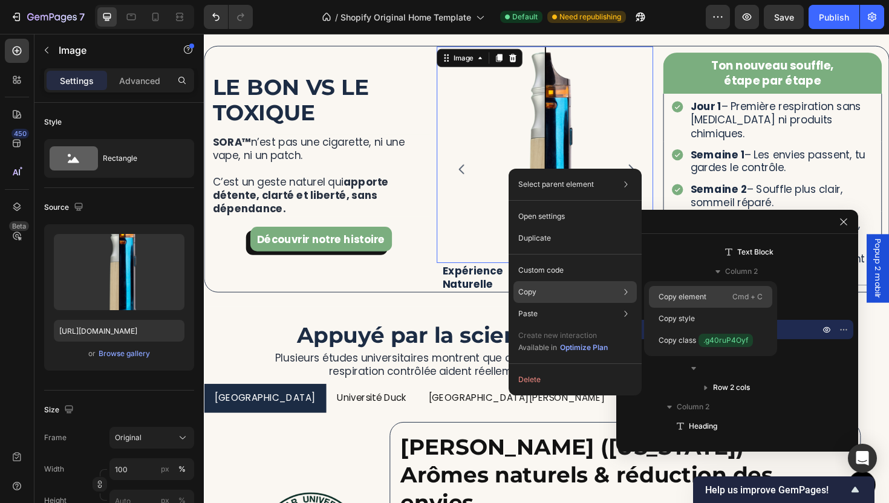
click at [661, 297] on p "Copy element" at bounding box center [682, 296] width 48 height 11
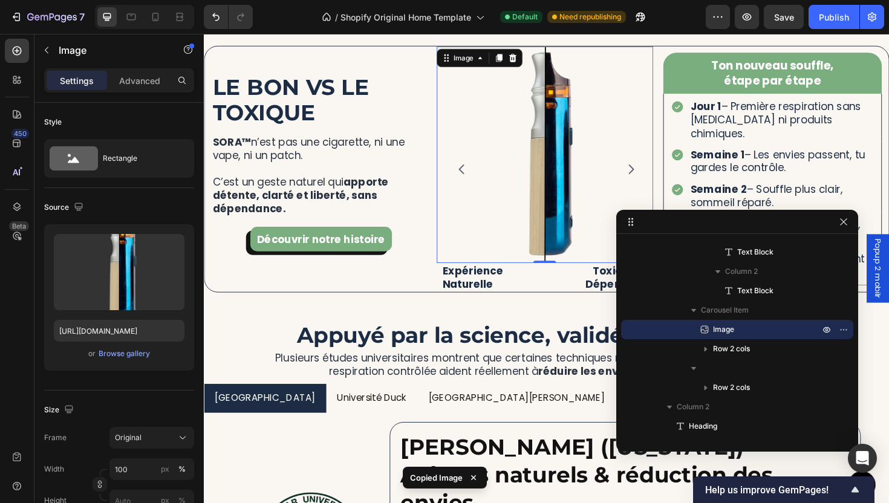
click at [651, 165] on button "Carousel Next Arrow" at bounding box center [656, 177] width 34 height 34
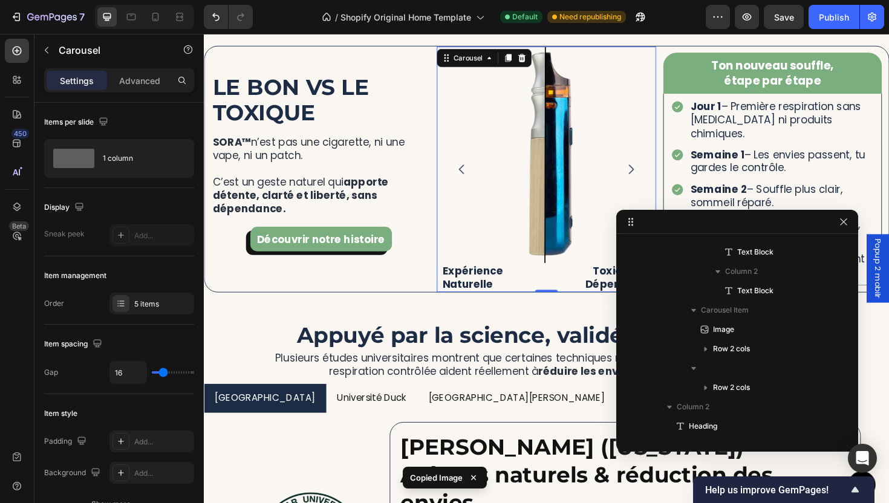
scroll to position [345, 0]
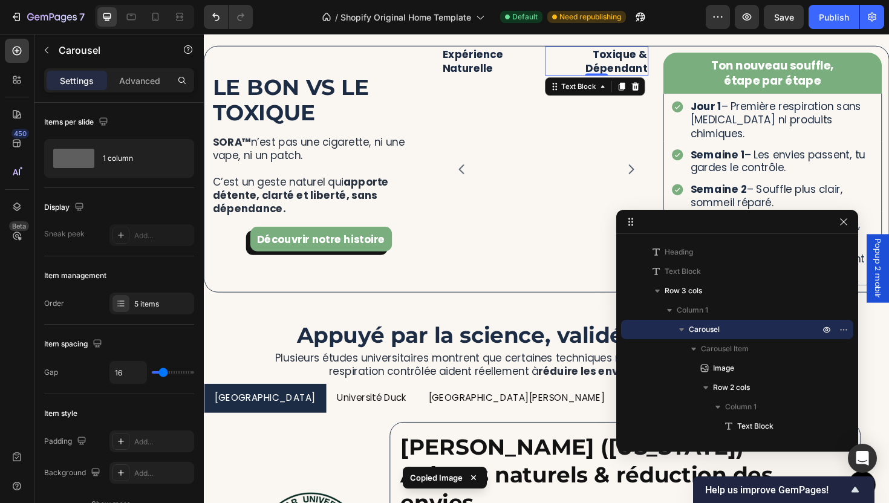
click at [573, 73] on p "Toxique & Dépendant" at bounding box center [619, 62] width 107 height 28
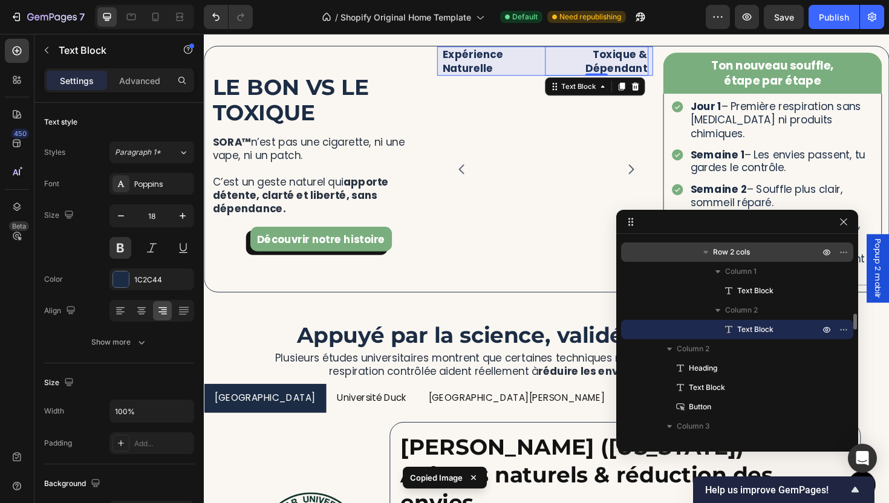
click at [736, 255] on span "Row 2 cols" at bounding box center [731, 252] width 37 height 12
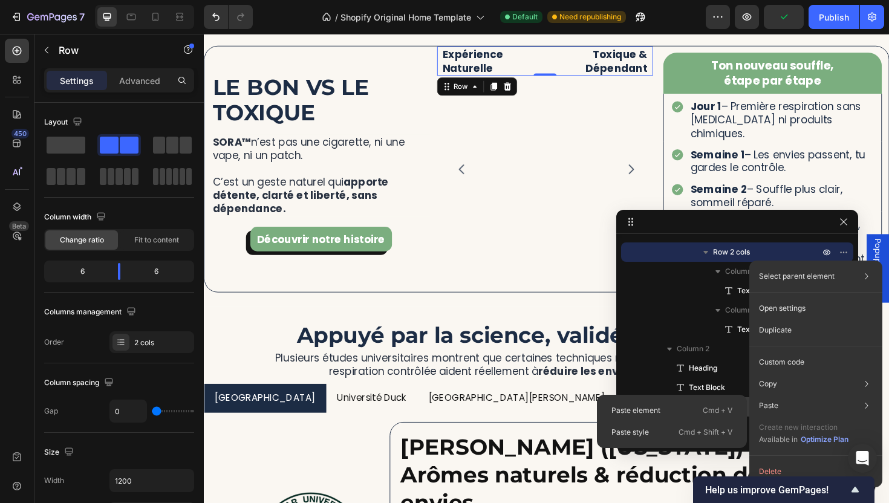
click at [716, 406] on p "Cmd + V" at bounding box center [718, 410] width 30 height 12
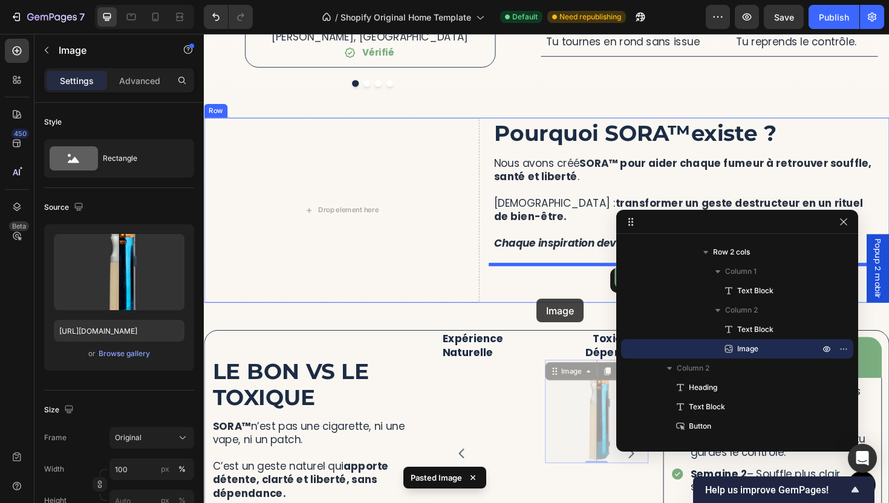
scroll to position [2664, 0]
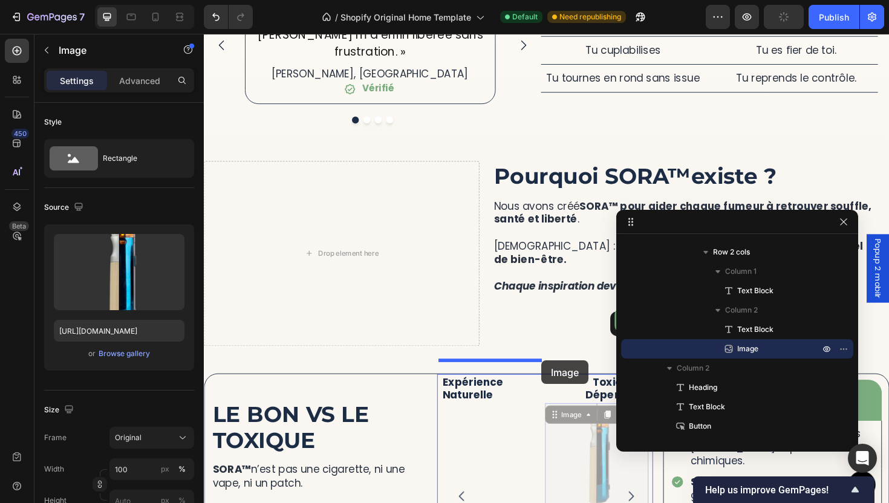
drag, startPoint x: 573, startPoint y: 92, endPoint x: 563, endPoint y: 390, distance: 298.2
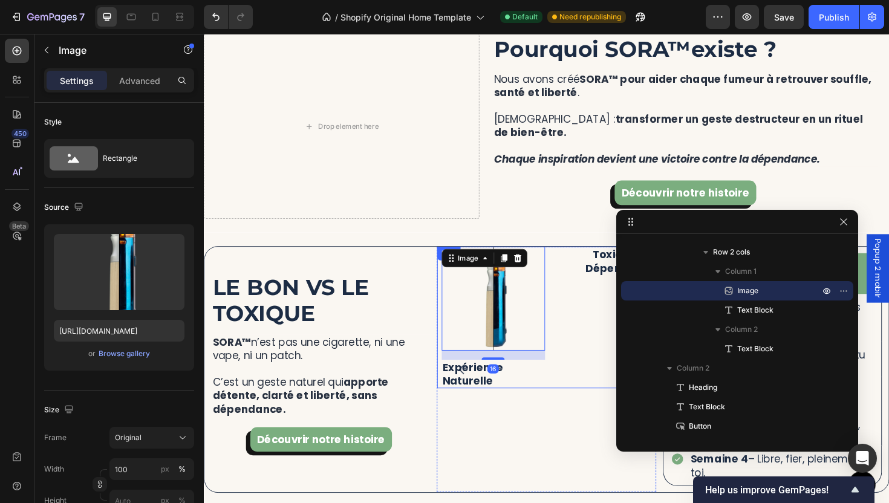
scroll to position [2920, 0]
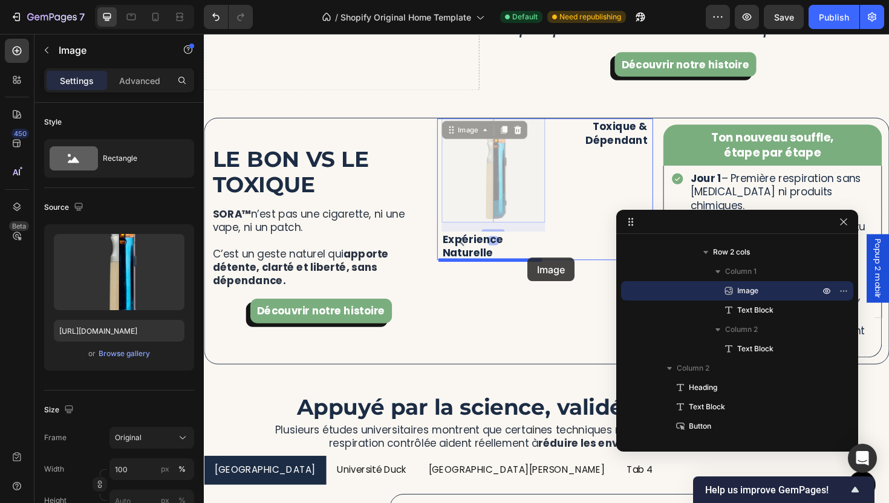
drag, startPoint x: 512, startPoint y: 190, endPoint x: 547, endPoint y: 271, distance: 88.0
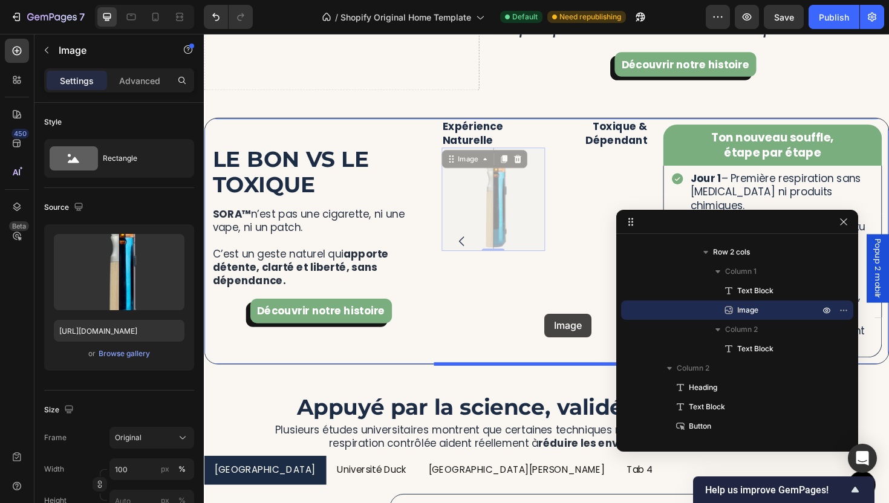
drag, startPoint x: 518, startPoint y: 195, endPoint x: 564, endPoint y: 326, distance: 139.0
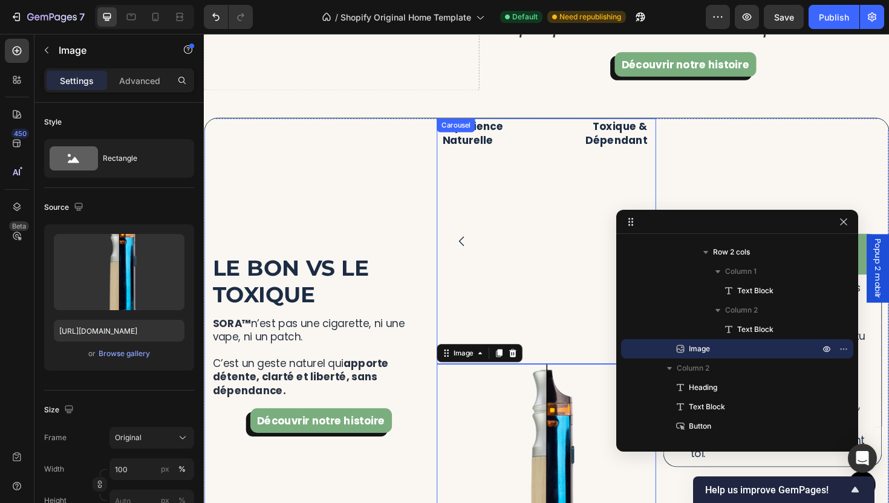
click at [556, 190] on div "Expérience Naturelle Text Block Toxique & Dépendant Text Block Row" at bounding box center [564, 252] width 229 height 259
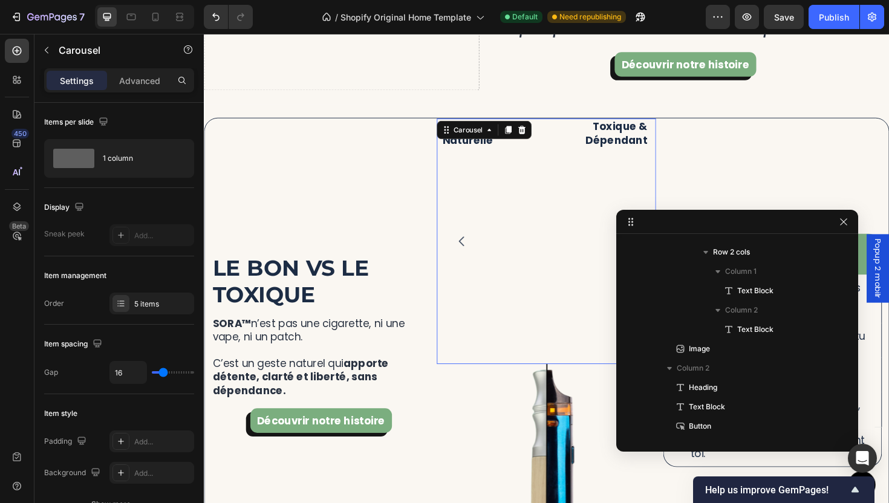
scroll to position [345, 0]
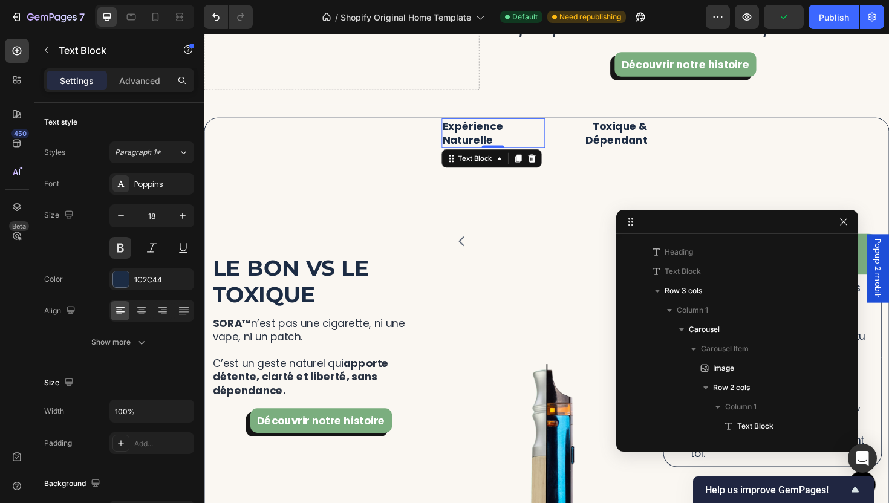
click at [561, 143] on div "Expérience Naturelle" at bounding box center [509, 138] width 109 height 31
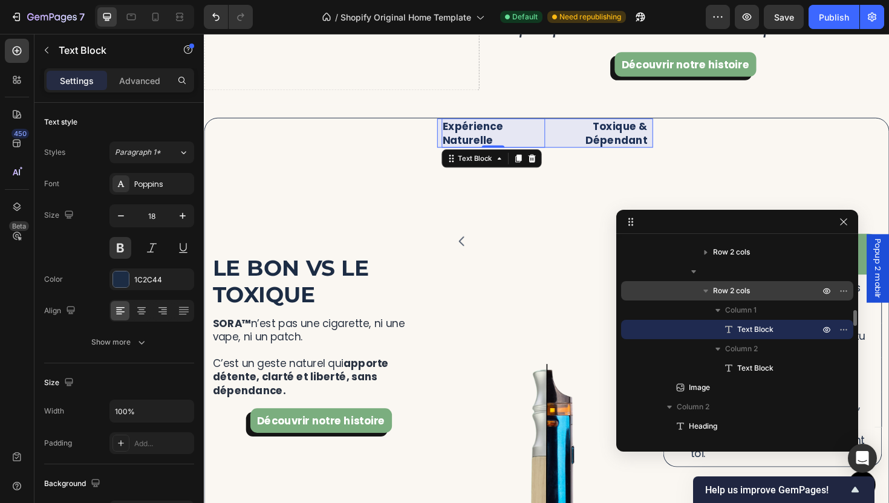
click at [736, 293] on span "Row 2 cols" at bounding box center [731, 291] width 37 height 12
click at [725, 282] on div "Row 2 cols" at bounding box center [737, 290] width 222 height 19
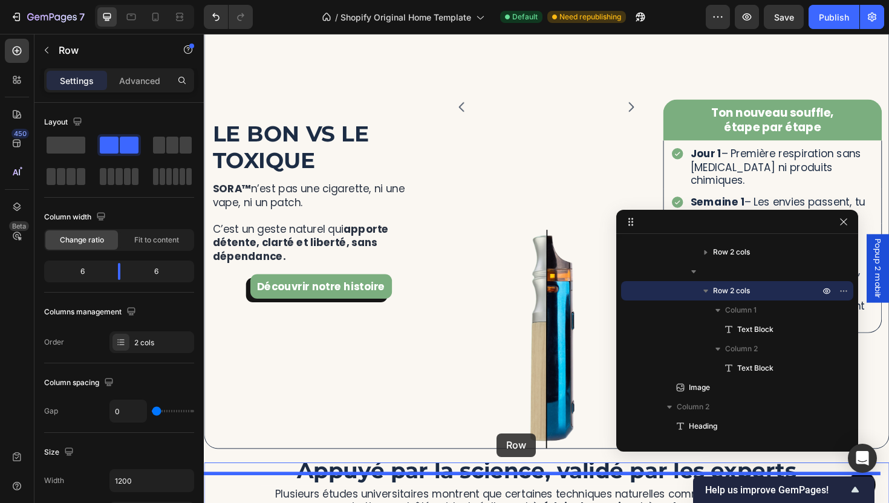
scroll to position [3120, 0]
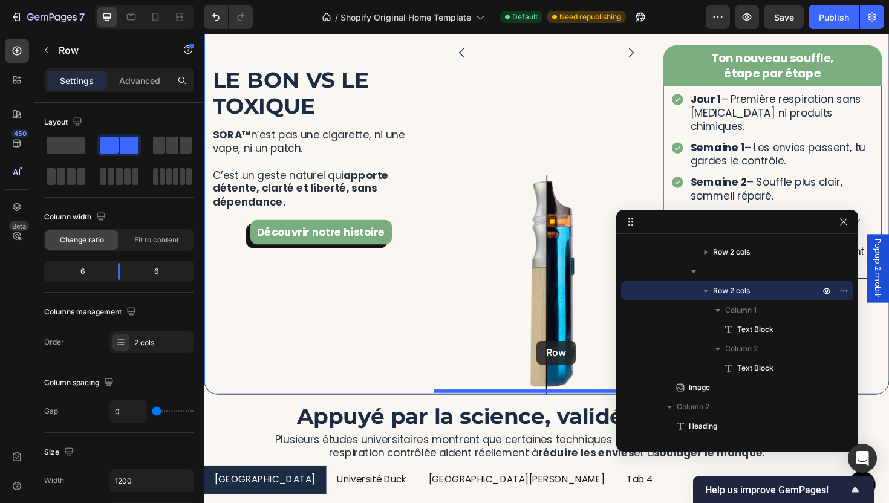
drag, startPoint x: 464, startPoint y: 170, endPoint x: 554, endPoint y: 360, distance: 210.9
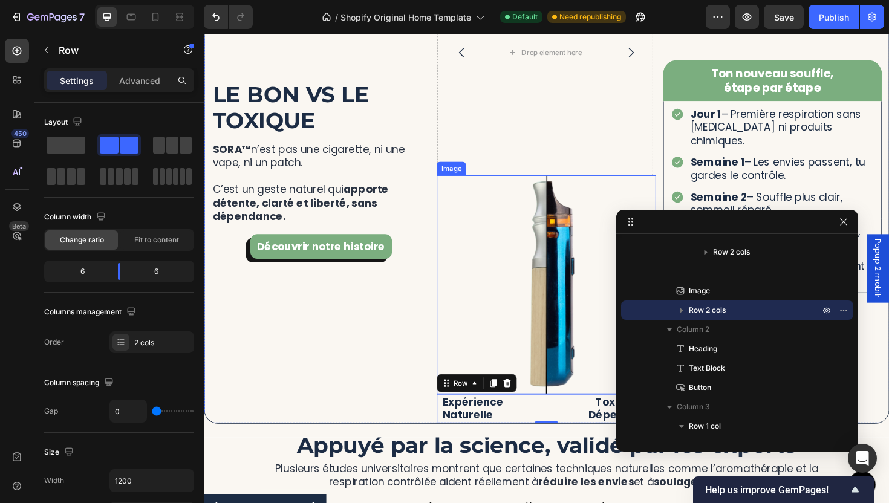
scroll to position [3040, 0]
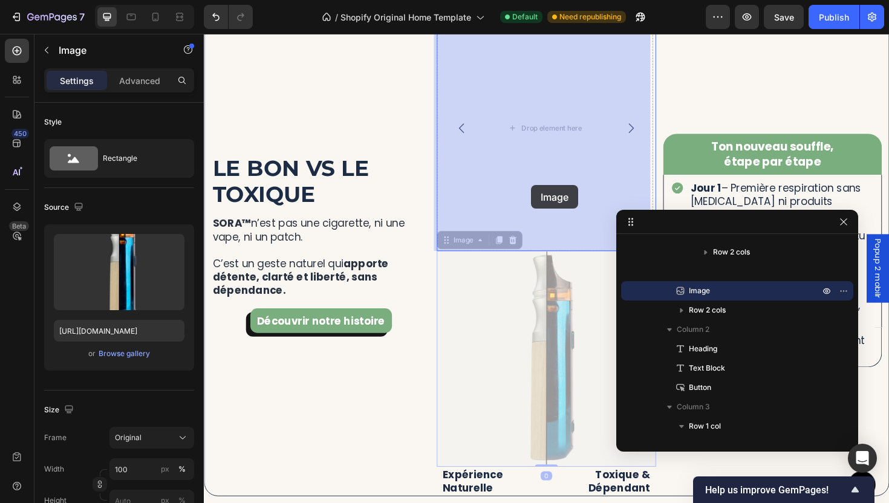
drag, startPoint x: 558, startPoint y: 366, endPoint x: 550, endPoint y: 180, distance: 187.0
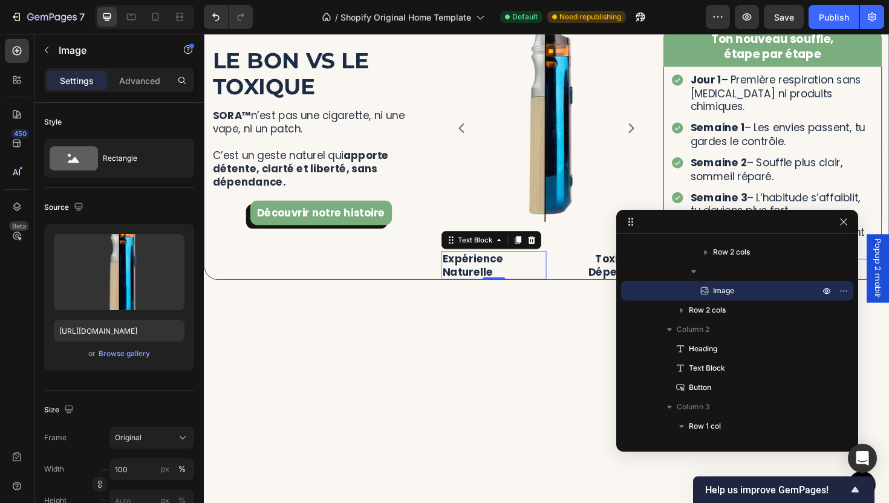
drag, startPoint x: 542, startPoint y: 283, endPoint x: 550, endPoint y: 282, distance: 7.9
click at [542, 282] on p "Expérience Naturelle" at bounding box center [510, 279] width 109 height 28
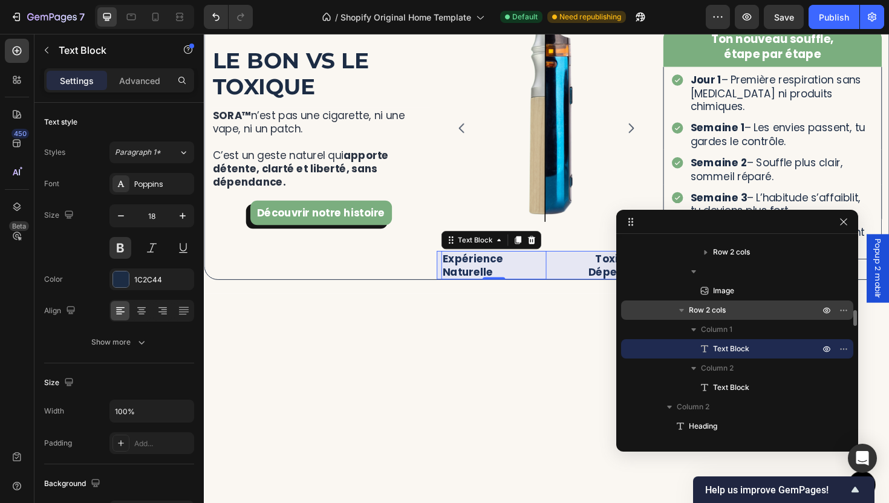
click at [741, 303] on div "Row 2 cols" at bounding box center [737, 309] width 222 height 19
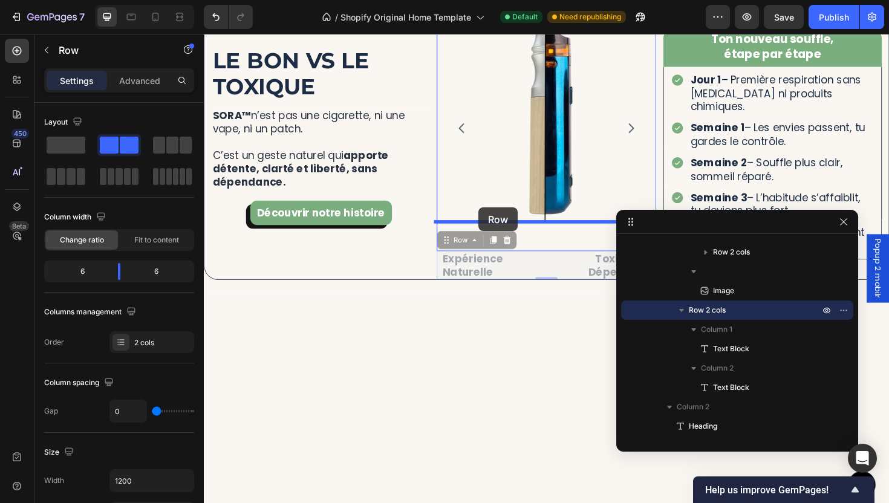
drag, startPoint x: 457, startPoint y: 255, endPoint x: 495, endPoint y: 218, distance: 53.0
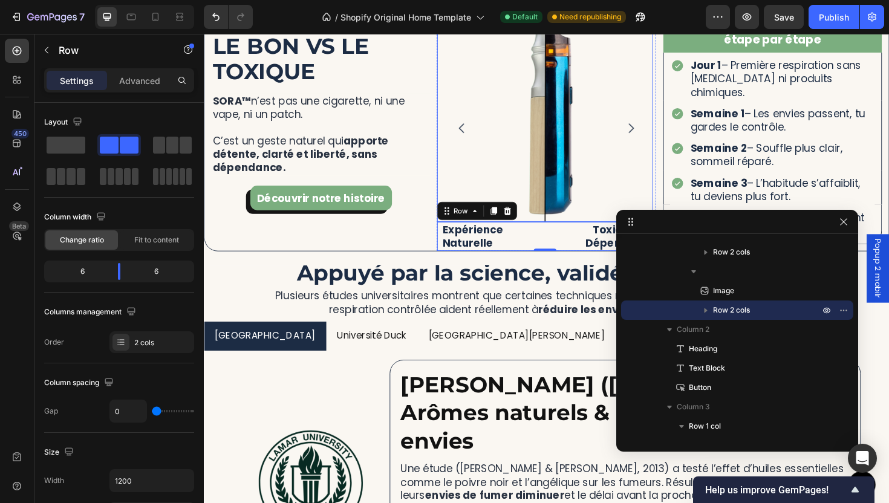
scroll to position [2806, 0]
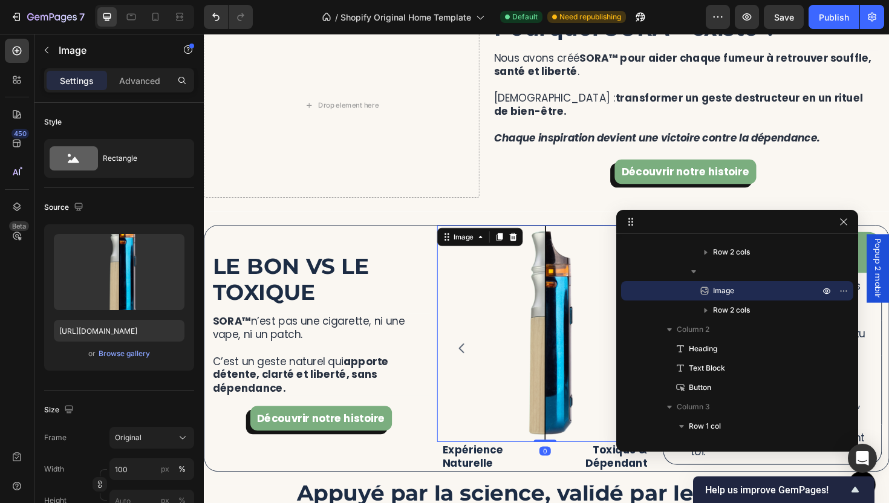
click at [537, 417] on img at bounding box center [564, 351] width 229 height 229
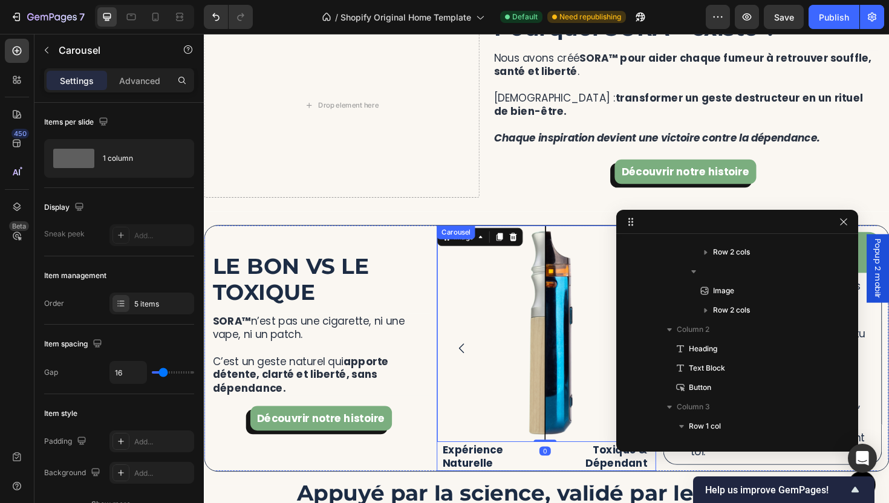
click at [470, 360] on icon "Carousel Back Arrow" at bounding box center [477, 367] width 15 height 15
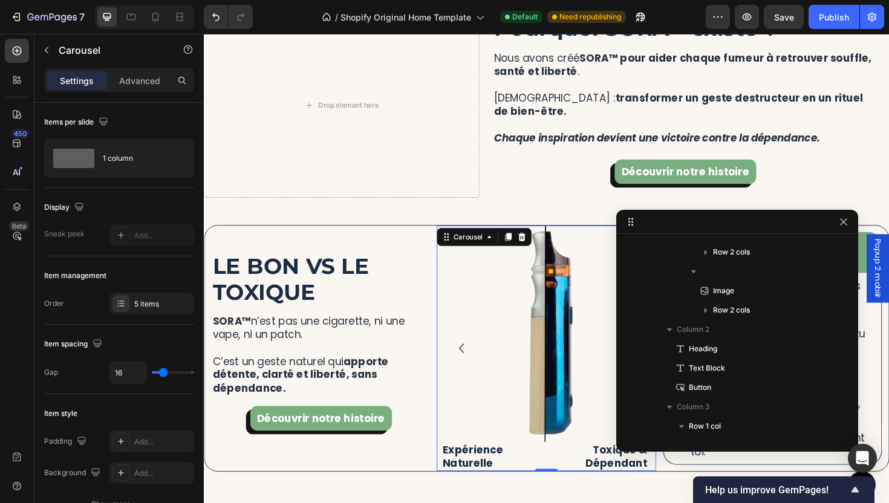
scroll to position [345, 0]
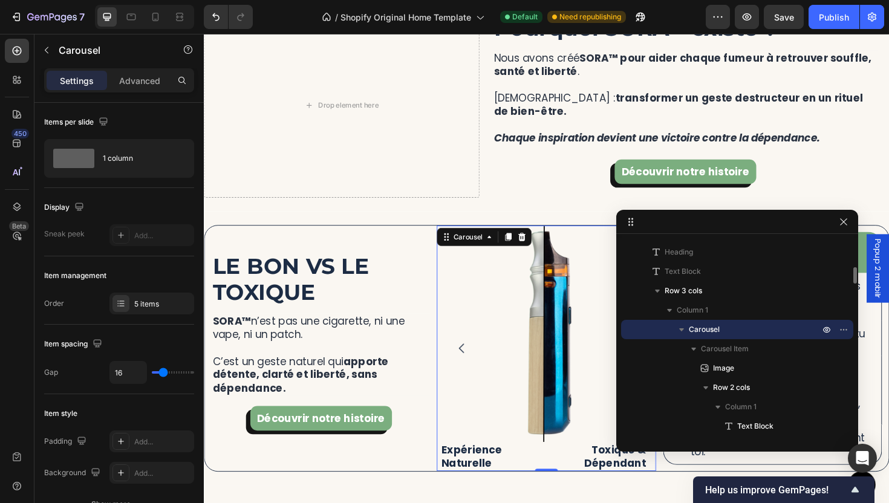
click at [470, 360] on icon "Carousel Back Arrow" at bounding box center [477, 367] width 15 height 15
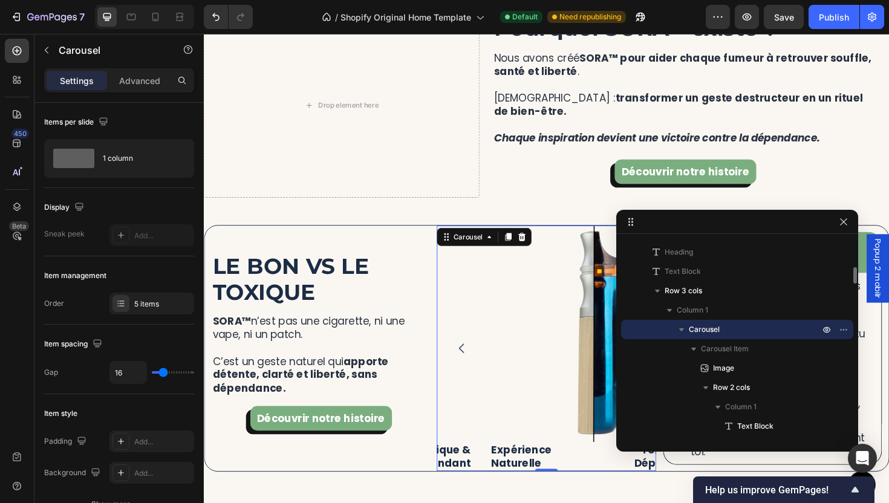
click at [470, 360] on icon "Carousel Back Arrow" at bounding box center [477, 367] width 15 height 15
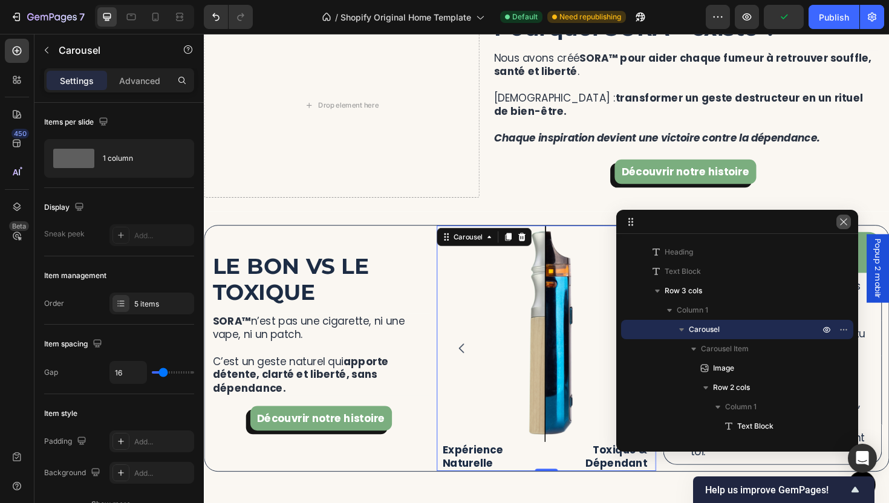
click at [845, 220] on icon "button" at bounding box center [844, 222] width 10 height 10
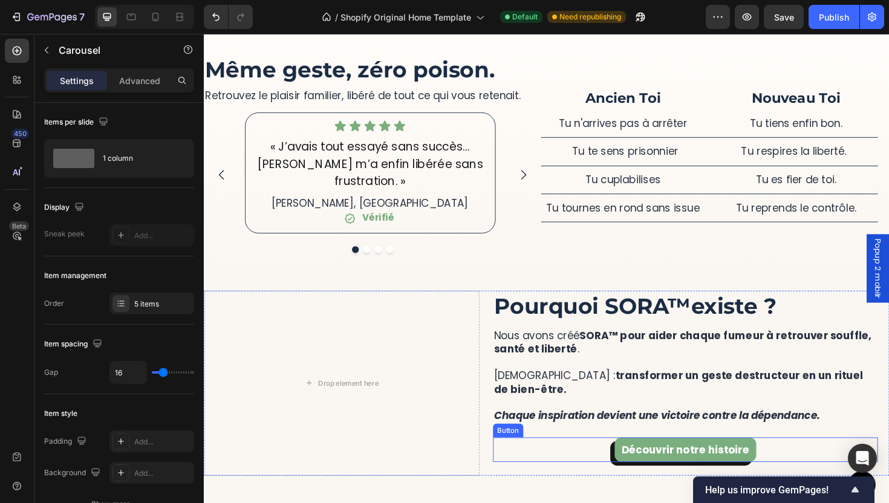
scroll to position [2423, 0]
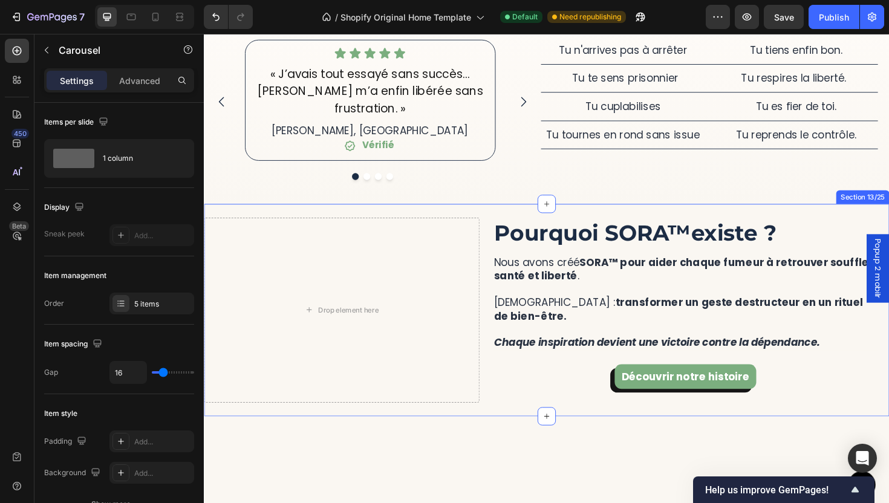
click at [636, 387] on div "More Than a Device, It’s a Ritual of Relief Heading SORA™ lets you quit smoking…" at bounding box center [566, 326] width 725 height 225
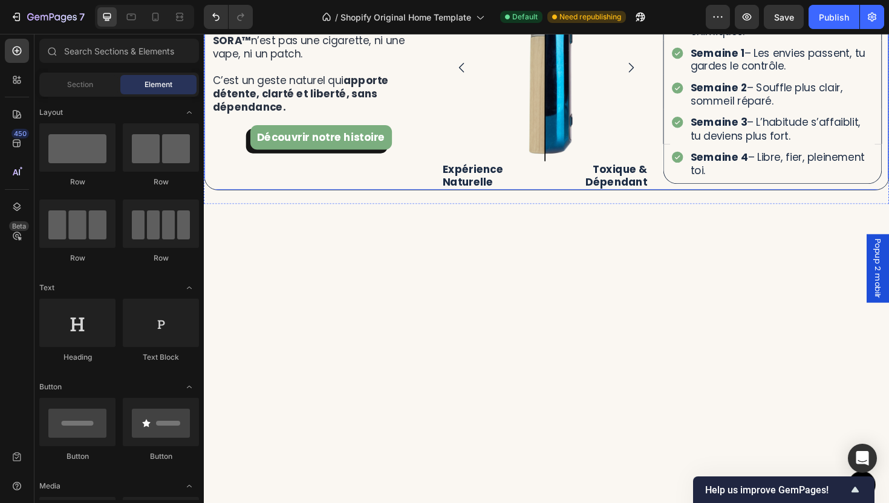
scroll to position [2449, 0]
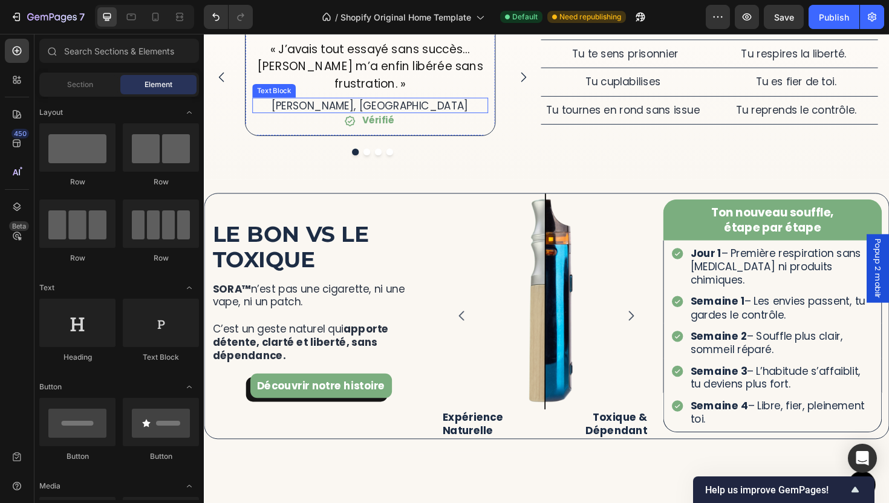
click at [420, 117] on p "[PERSON_NAME], [GEOGRAPHIC_DATA]" at bounding box center [379, 110] width 247 height 14
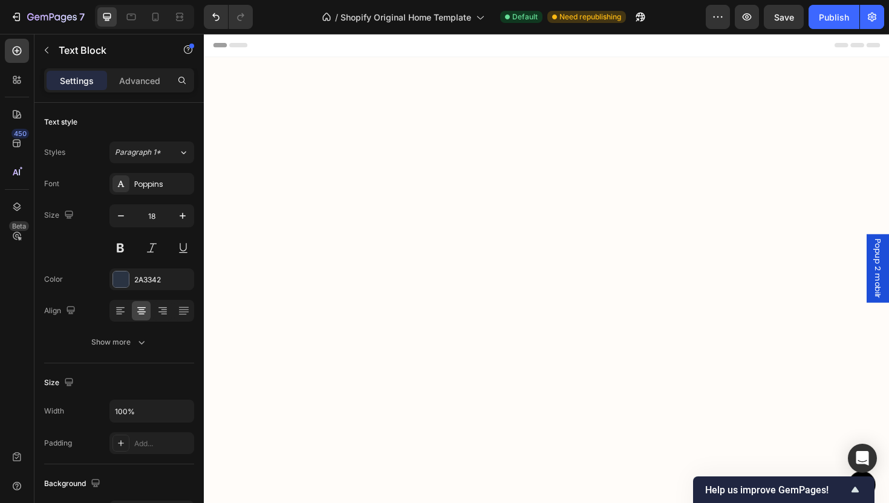
scroll to position [801, 0]
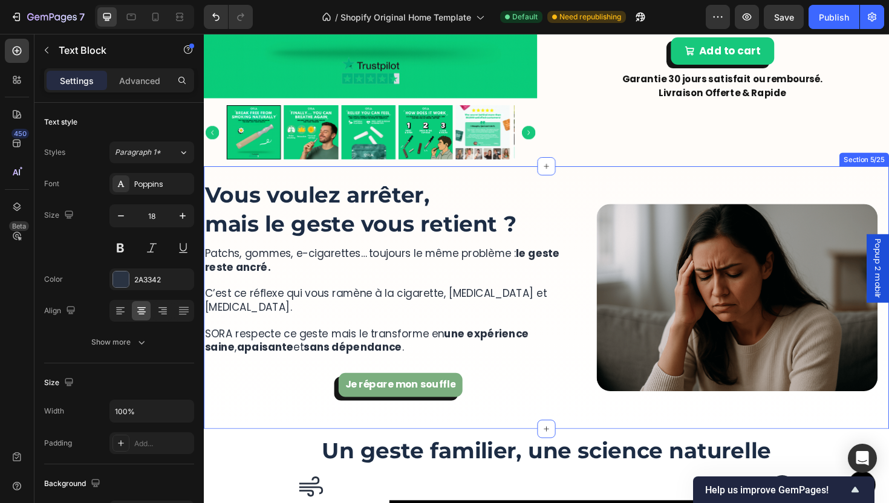
click at [588, 181] on div "More Than a Device, It’s a Ritual of Relief Heading SORA™ lets you quit smoking…" at bounding box center [566, 313] width 725 height 278
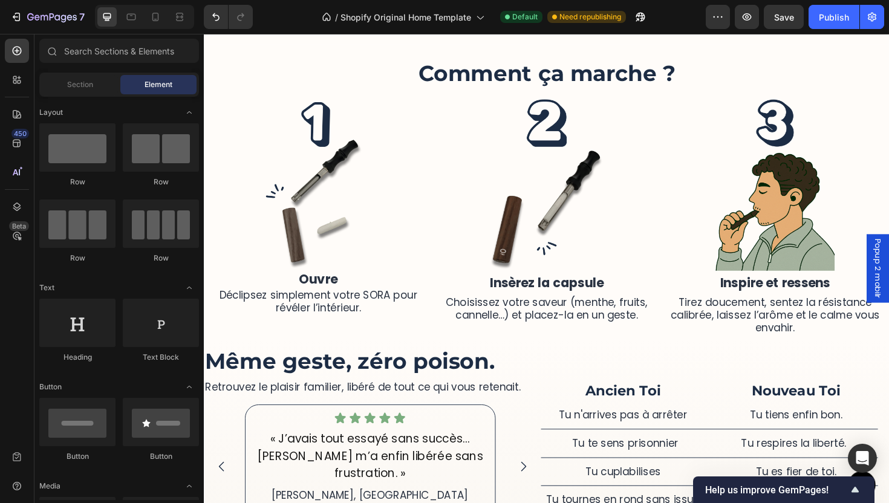
scroll to position [1920, 0]
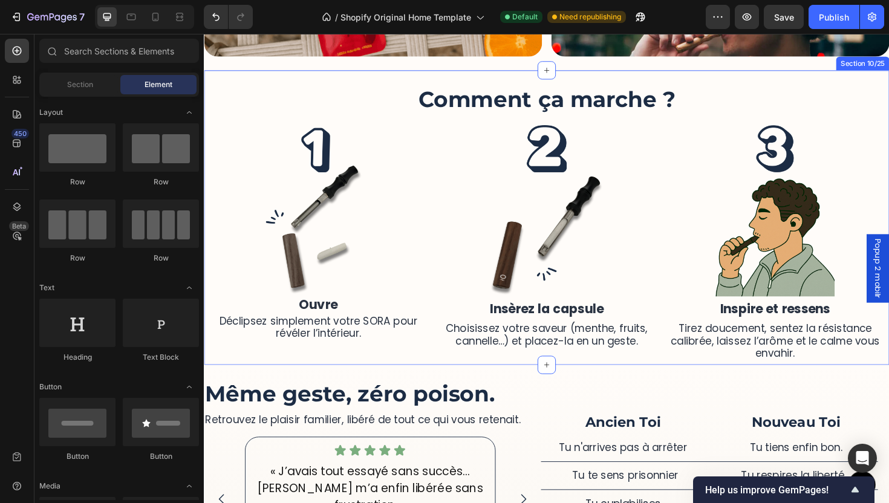
click at [724, 82] on div "More Than a Device, It’s a Ritual of Relief Heading SORA™ lets you quit smoking…" at bounding box center [566, 229] width 725 height 312
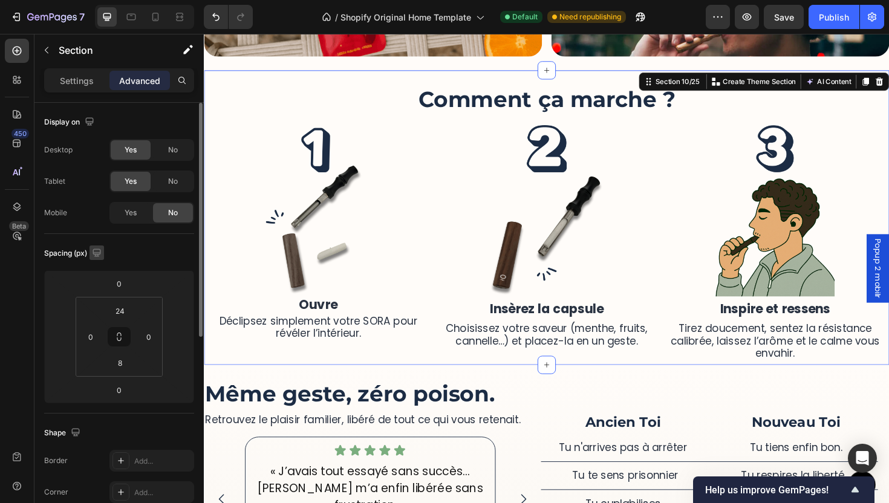
scroll to position [235, 0]
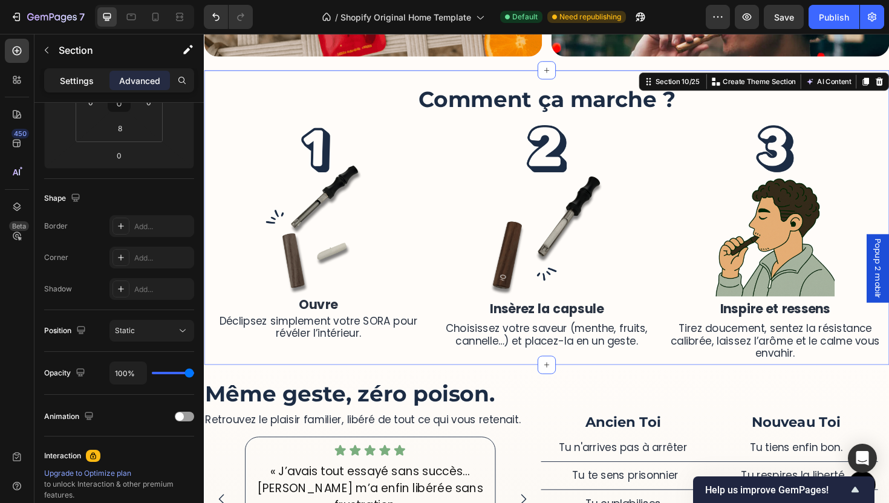
click at [70, 85] on p "Settings" at bounding box center [77, 80] width 34 height 13
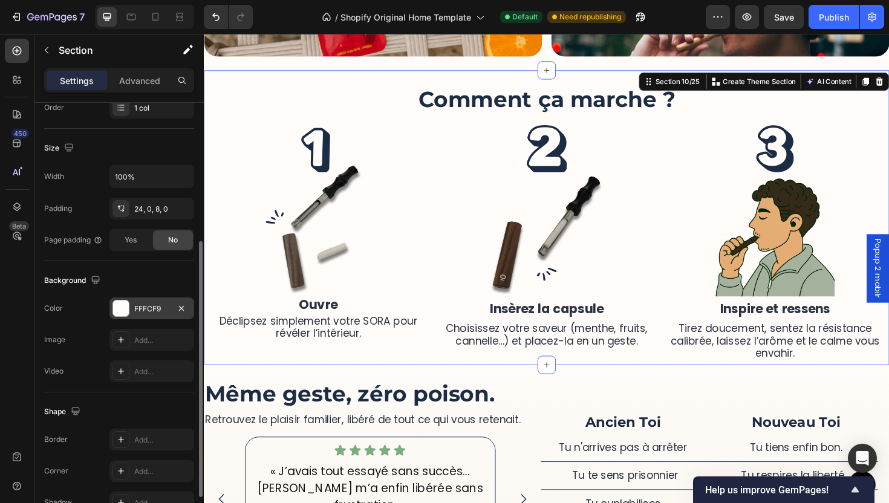
click at [139, 307] on div "FFFCF9" at bounding box center [151, 308] width 35 height 11
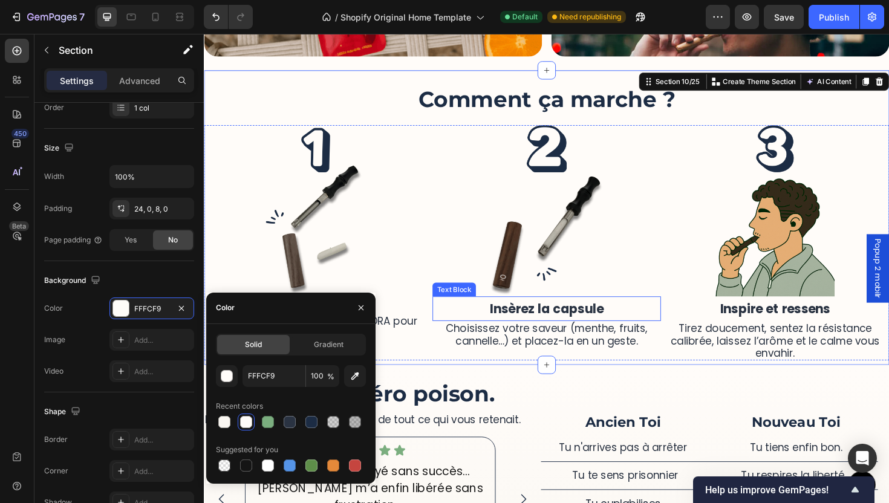
scroll to position [1843, 0]
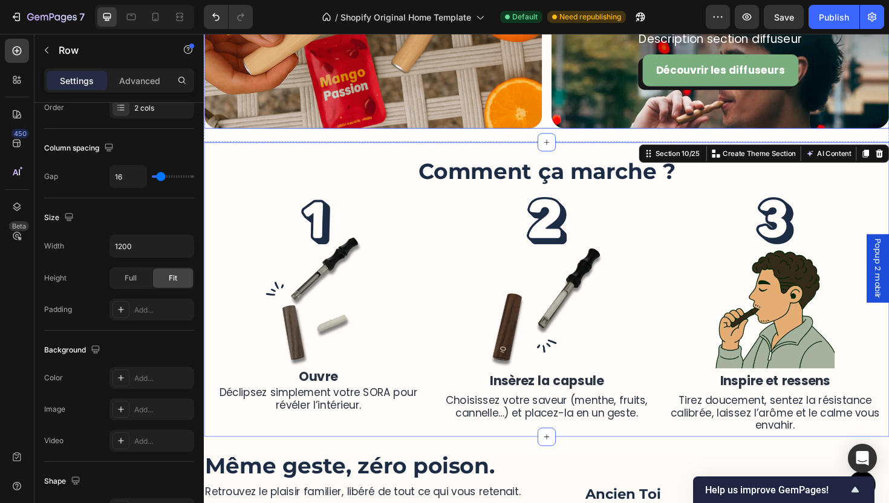
scroll to position [0, 0]
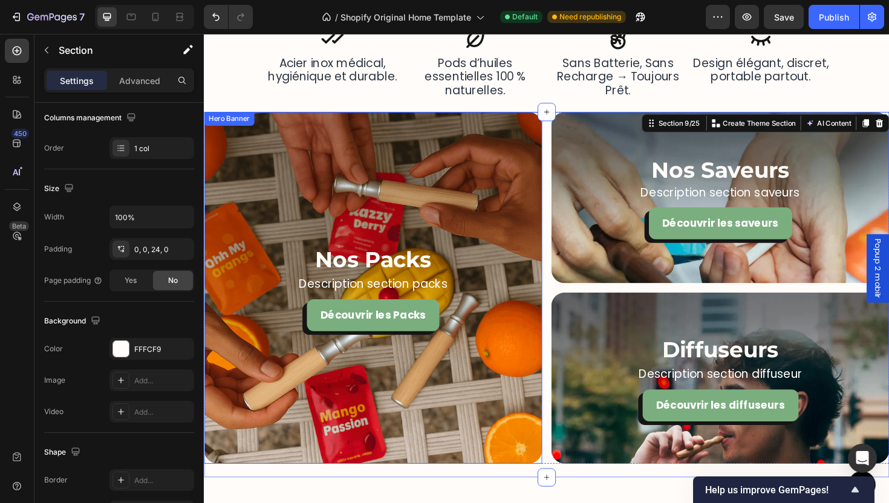
scroll to position [1245, 0]
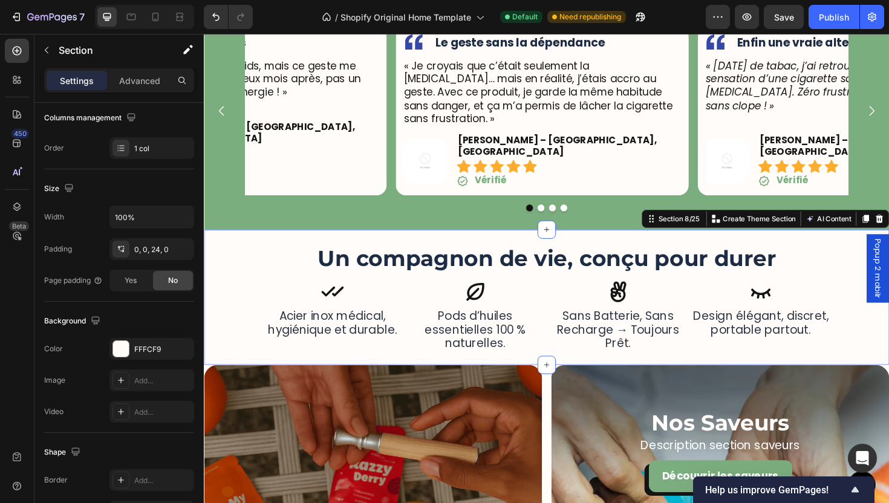
click at [577, 241] on div "Un compagnon de vie, conçu pour durer Heading Icon sans batterie, sans recharge…" at bounding box center [566, 312] width 725 height 143
click at [154, 345] on div "FFFCF9" at bounding box center [151, 349] width 35 height 11
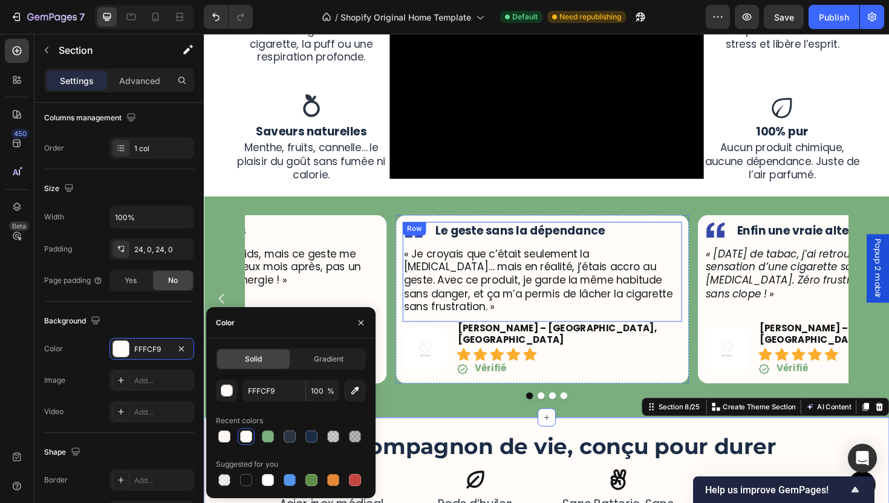
scroll to position [944, 0]
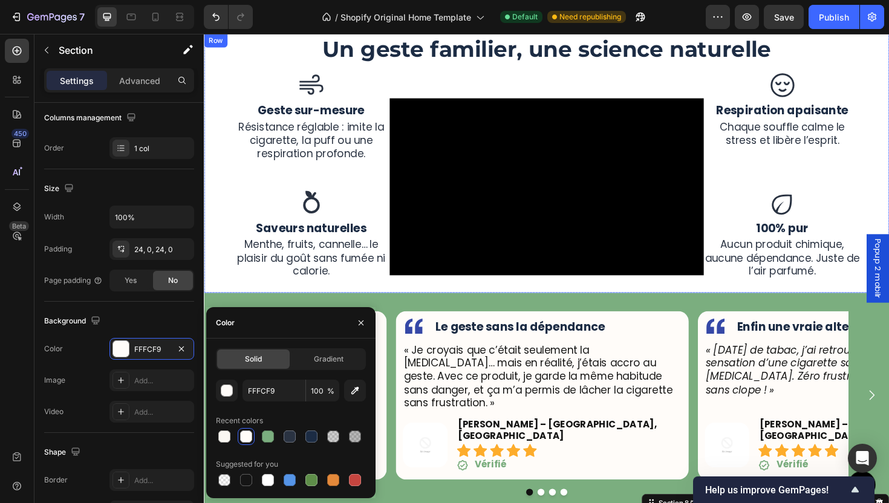
click at [219, 178] on div "Un geste familier, une science naturelle Heading Icon Geste sur-mesure Text blo…" at bounding box center [566, 171] width 725 height 274
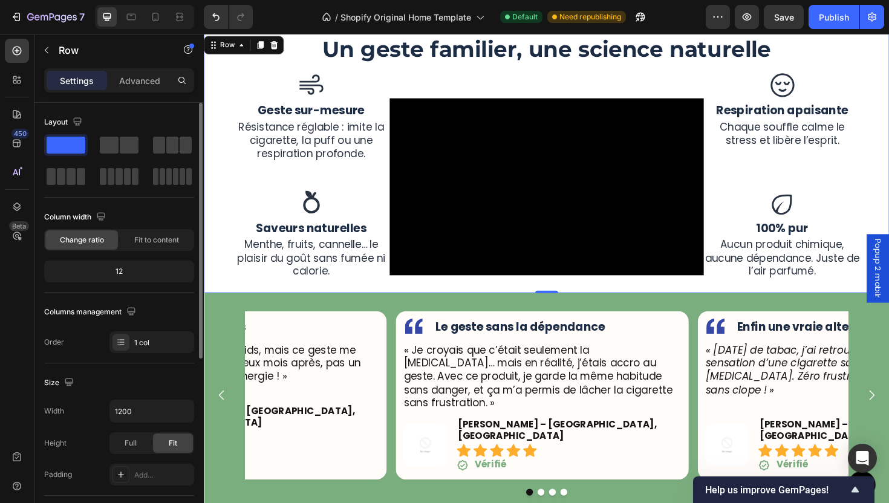
scroll to position [250, 0]
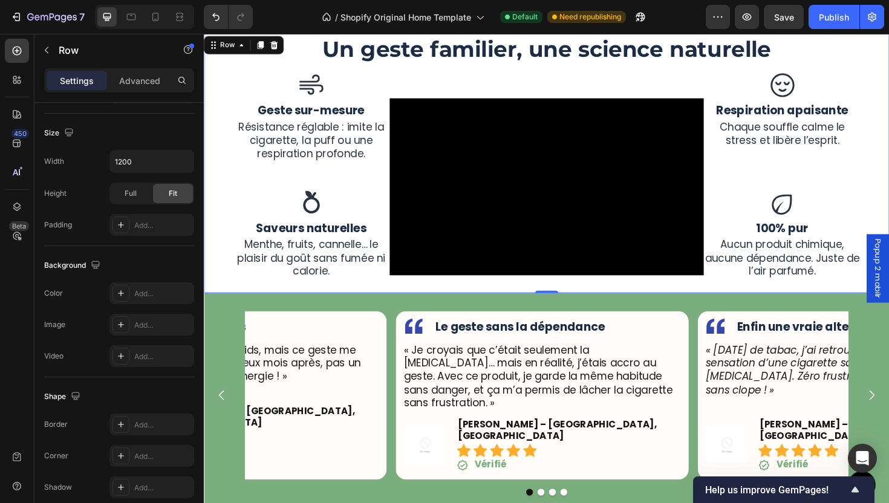
drag, startPoint x: 135, startPoint y: 84, endPoint x: 134, endPoint y: 100, distance: 16.4
click at [135, 84] on p "Advanced" at bounding box center [139, 80] width 41 height 13
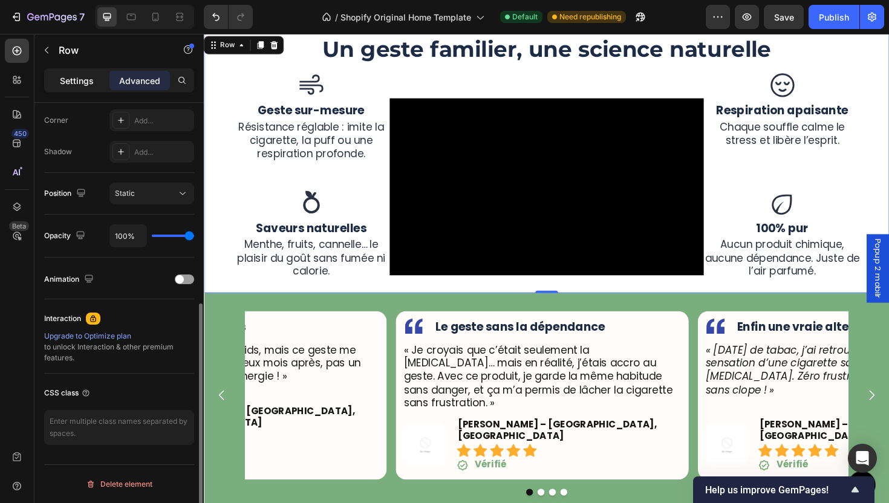
click at [86, 79] on p "Settings" at bounding box center [77, 80] width 34 height 13
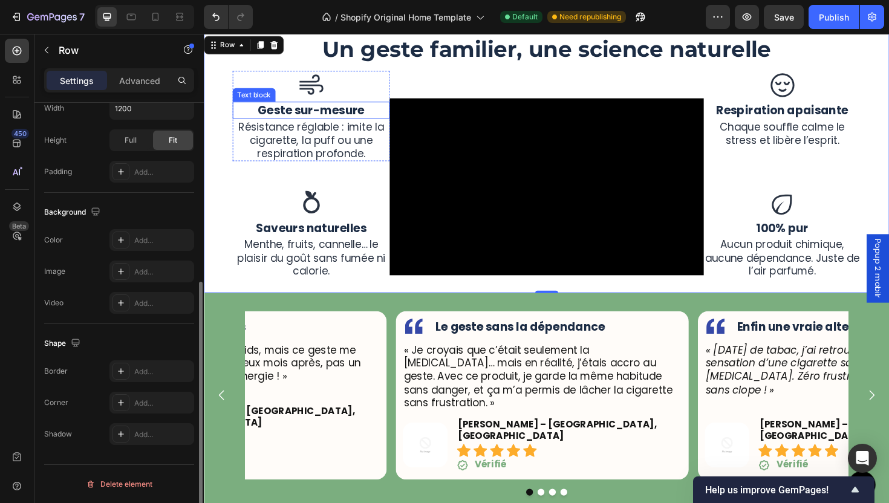
scroll to position [749, 0]
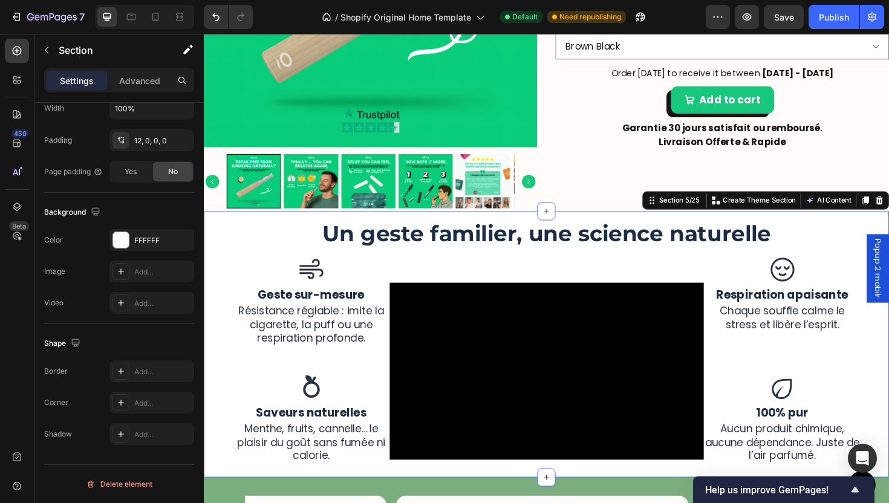
click at [487, 222] on div "Un geste familier, une science naturelle Heading Icon Geste sur-mesure Text blo…" at bounding box center [566, 363] width 725 height 282
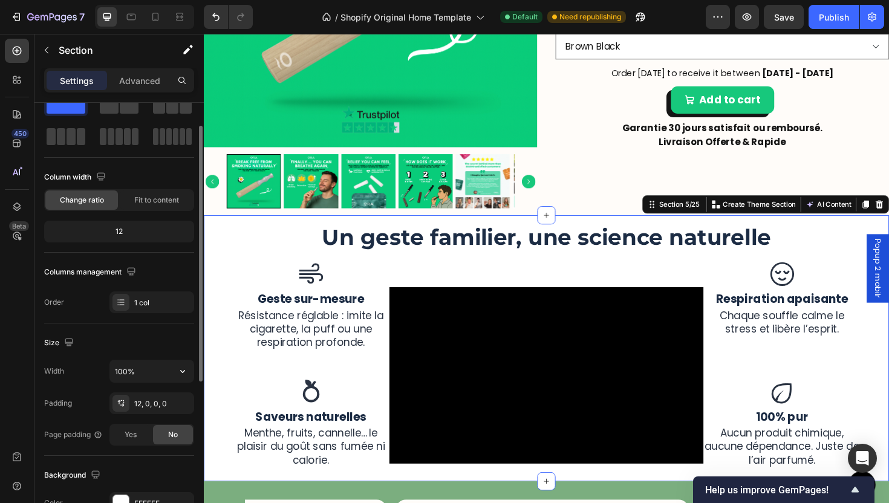
scroll to position [86, 0]
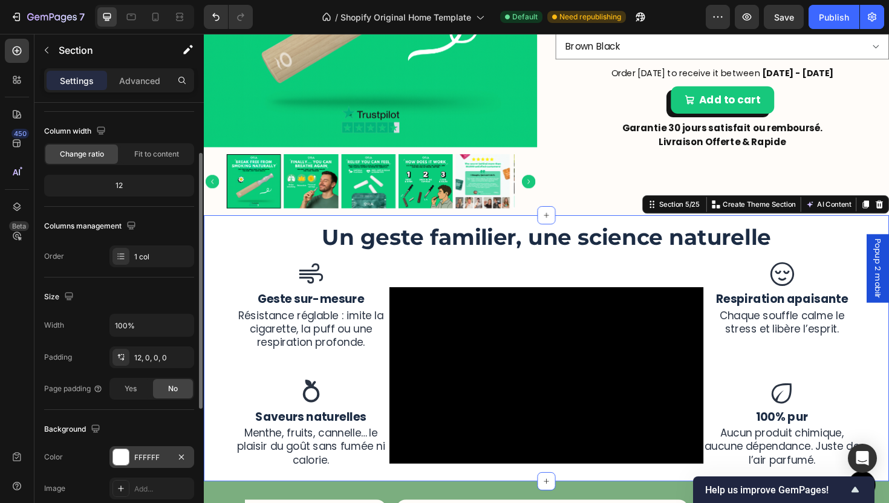
click at [148, 452] on div "FFFFFF" at bounding box center [151, 457] width 35 height 11
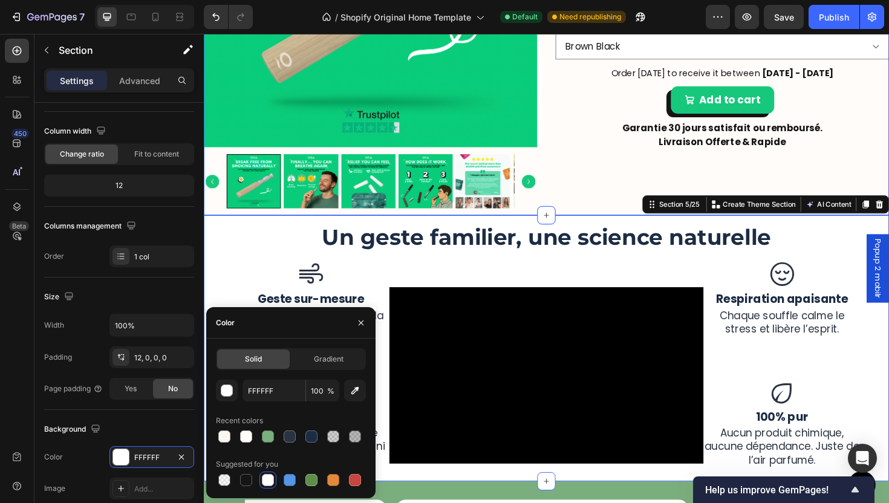
click at [600, 216] on div "Product Images Image Image Image Row 4,8/5 sur la base de 10,416 Avis Text Bloc…" at bounding box center [566, 8] width 725 height 436
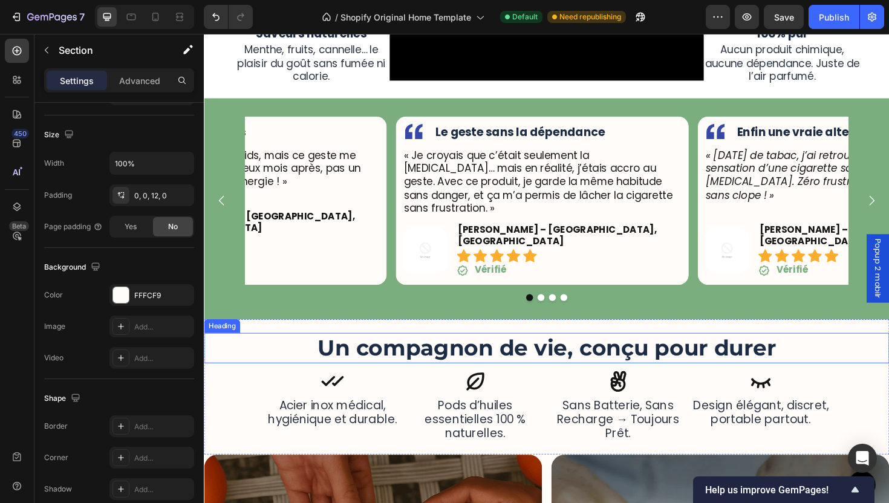
scroll to position [1149, 0]
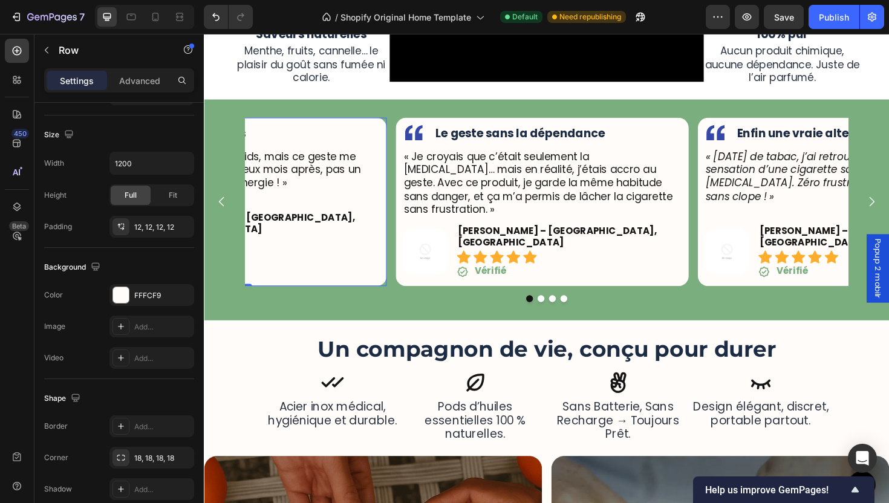
click at [393, 267] on div "Image Pas de kilos en plus Text Block Row « Je craignais la prise de poids, mai…" at bounding box center [243, 212] width 310 height 178
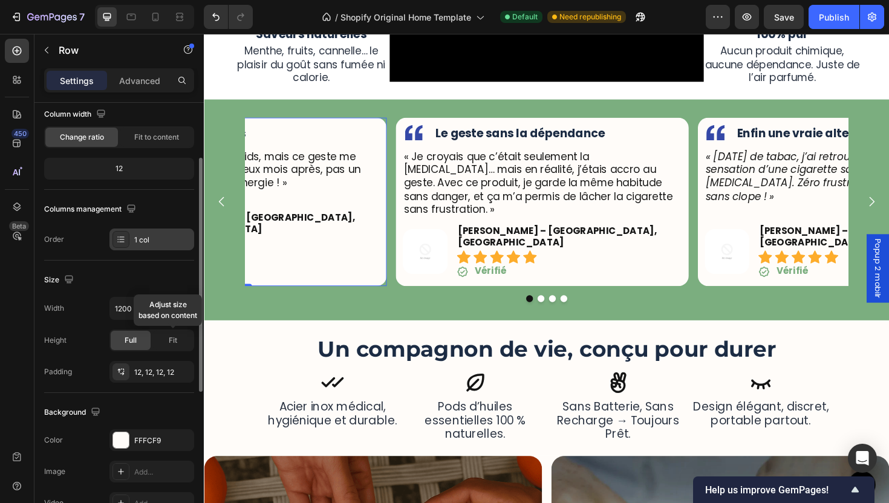
scroll to position [193, 0]
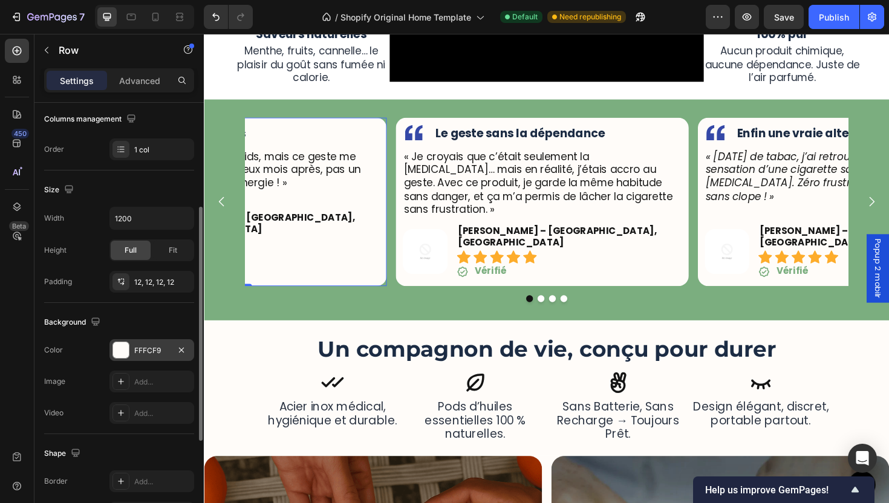
click at [160, 351] on div "FFFCF9" at bounding box center [151, 350] width 35 height 11
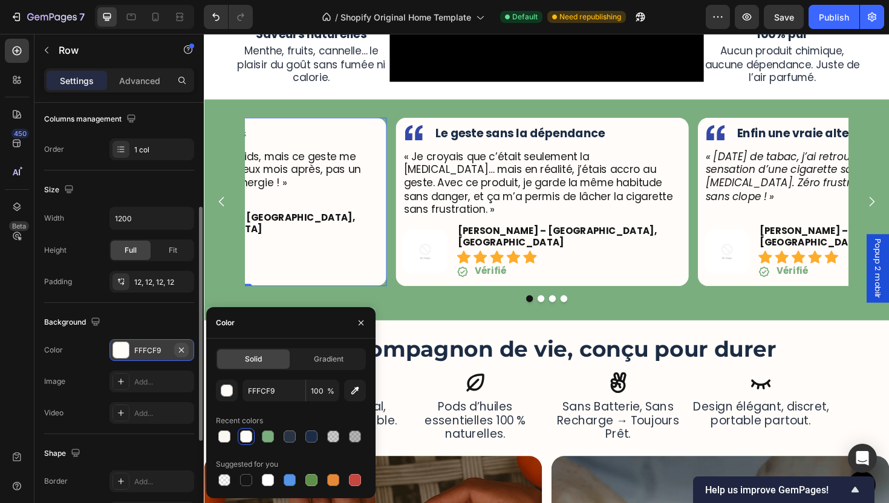
click at [182, 350] on icon "button" at bounding box center [181, 349] width 5 height 5
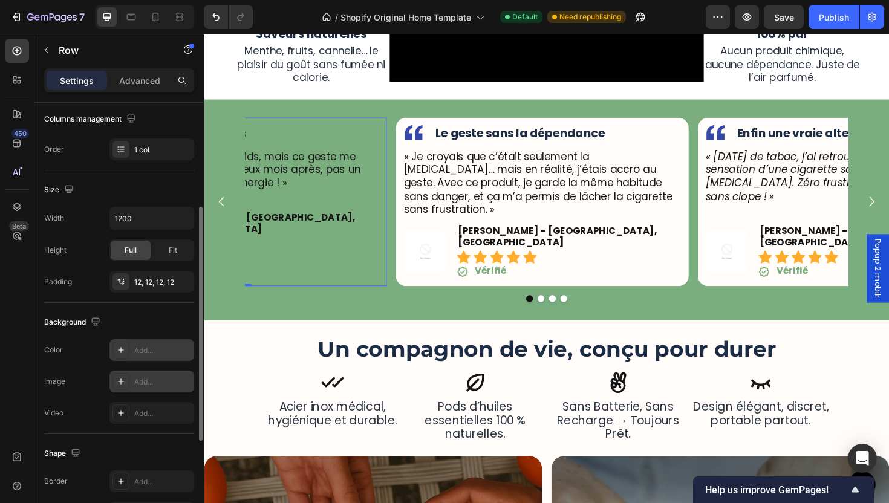
click at [138, 351] on div "Add..." at bounding box center [162, 350] width 57 height 11
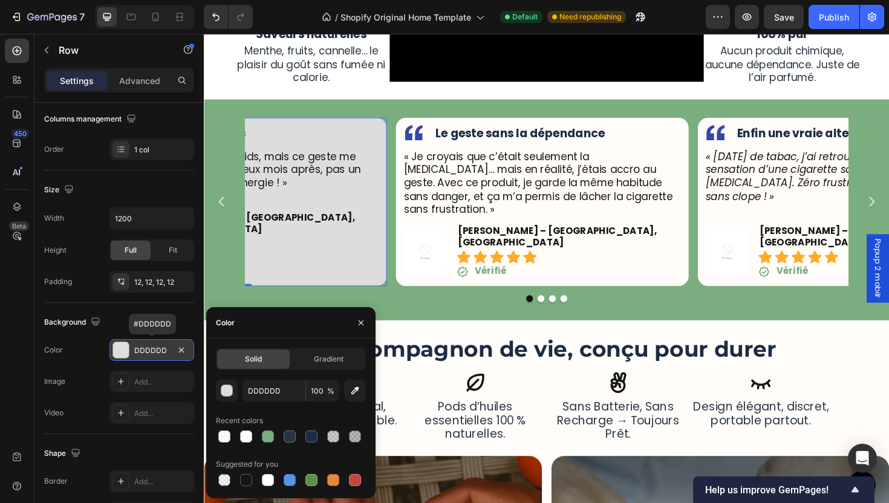
click at [230, 430] on div at bounding box center [224, 436] width 15 height 15
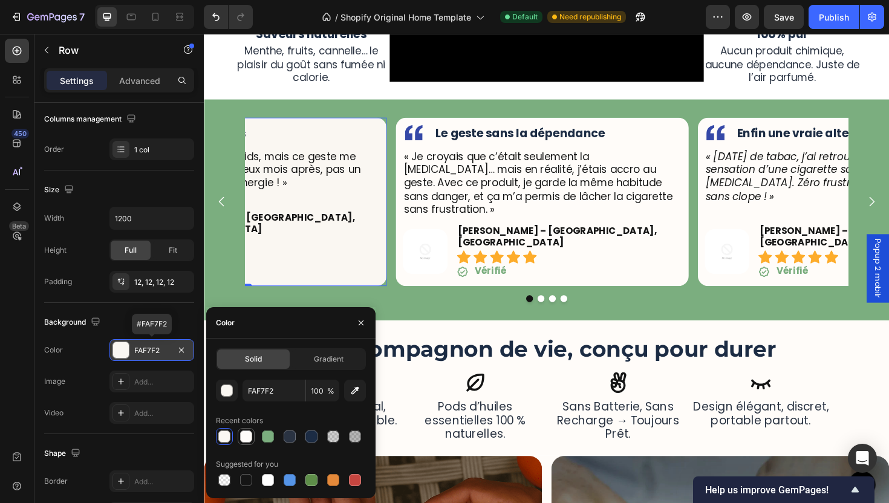
click at [242, 434] on div at bounding box center [246, 436] width 12 height 12
click at [229, 391] on div "button" at bounding box center [227, 391] width 12 height 12
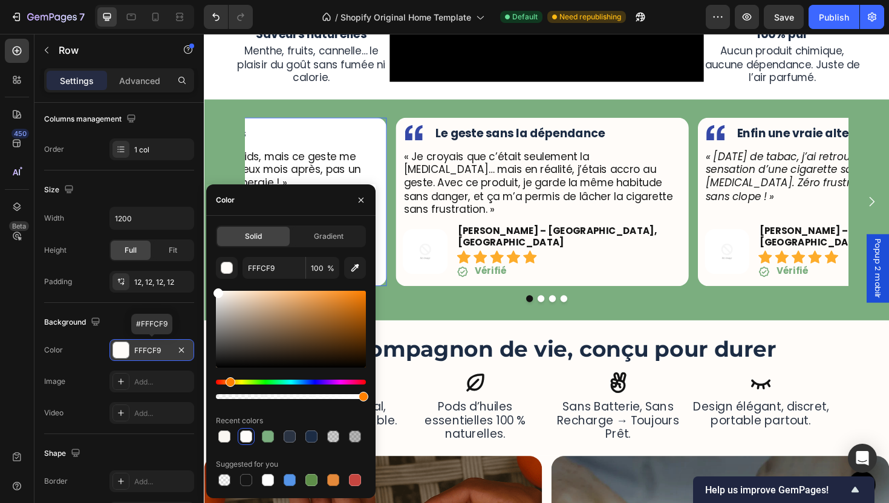
drag, startPoint x: 269, startPoint y: 326, endPoint x: 217, endPoint y: 219, distance: 119.0
click at [129, 236] on div "450 Beta Sections(30) Elements(83) Section Element Hero Section Product Detail …" at bounding box center [102, 268] width 204 height 469
type input "FFFFFF"
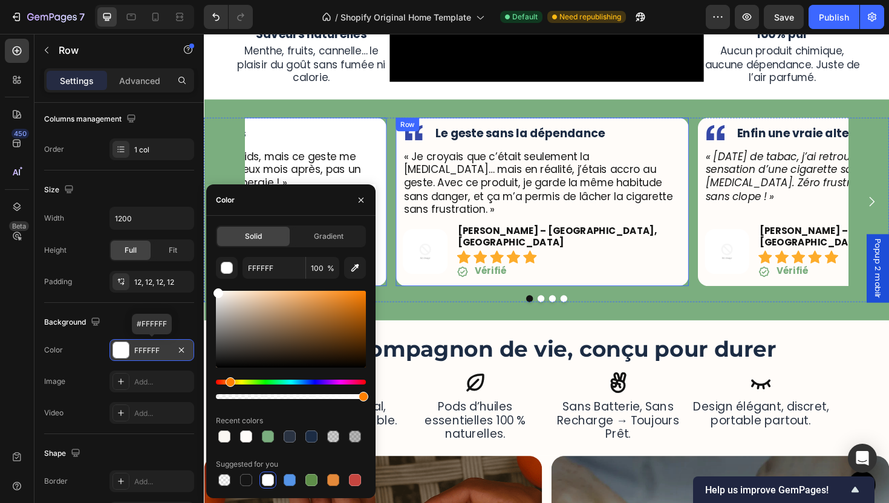
click at [693, 269] on div "Image Le geste sans la dépendance Text Block Row « Je croyais que c’était seule…" at bounding box center [562, 212] width 310 height 178
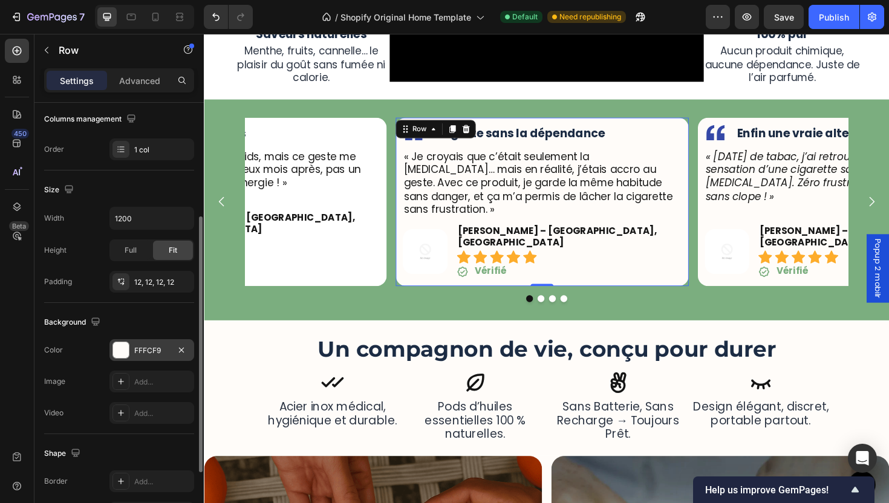
drag, startPoint x: 131, startPoint y: 344, endPoint x: 171, endPoint y: 359, distance: 43.2
click at [131, 344] on div "FFFCF9" at bounding box center [151, 350] width 85 height 22
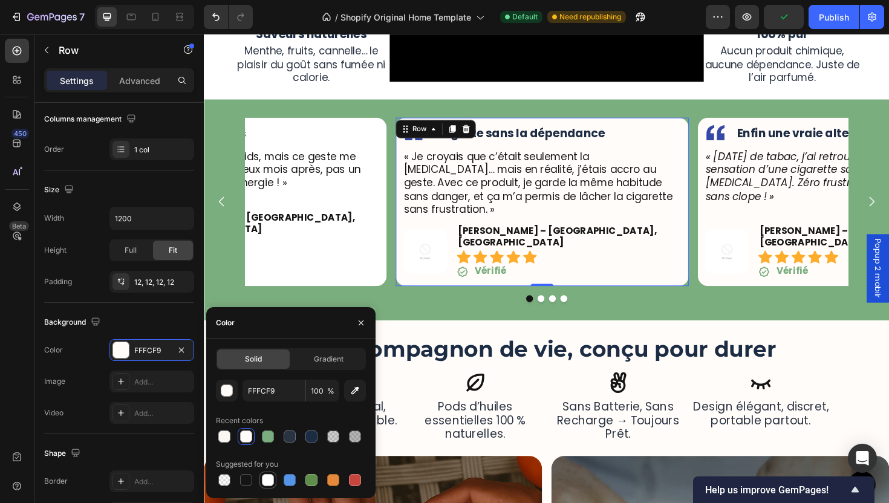
click at [268, 475] on div at bounding box center [268, 480] width 15 height 15
type input "FFFFFF"
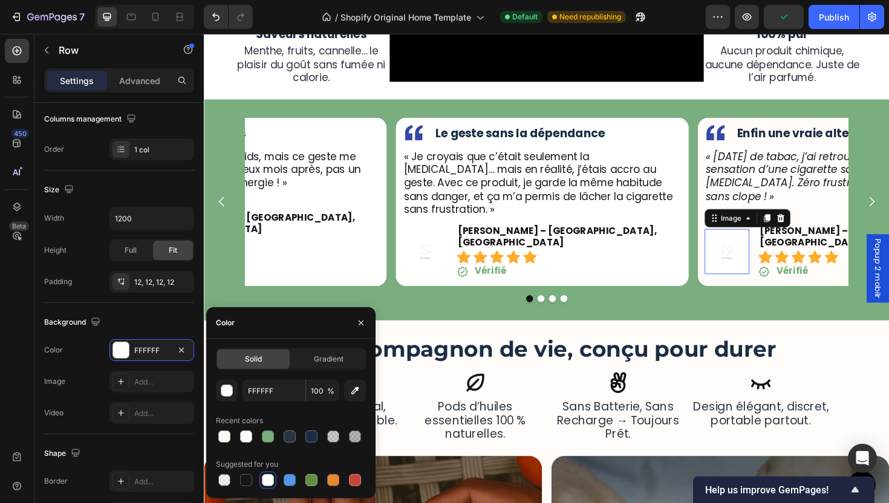
click at [734, 248] on img at bounding box center [758, 265] width 48 height 48
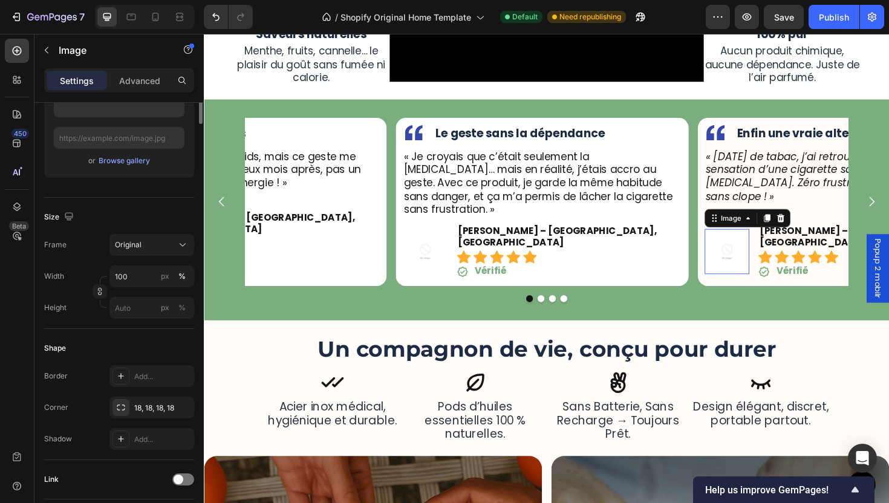
scroll to position [0, 0]
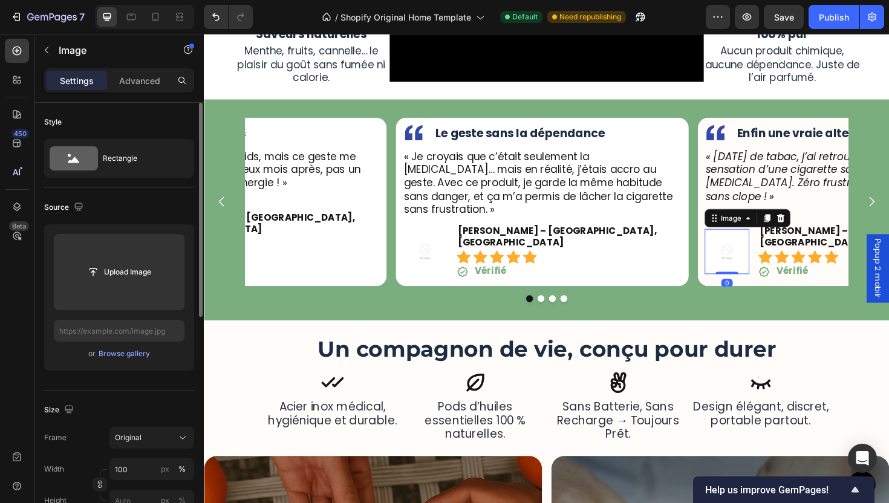
click at [735, 259] on img at bounding box center [758, 265] width 48 height 48
click at [732, 259] on div "Image Enfin une vraie alternative Text Block Row « Après 15 ans de tabac, j’ai …" at bounding box center [882, 212] width 310 height 178
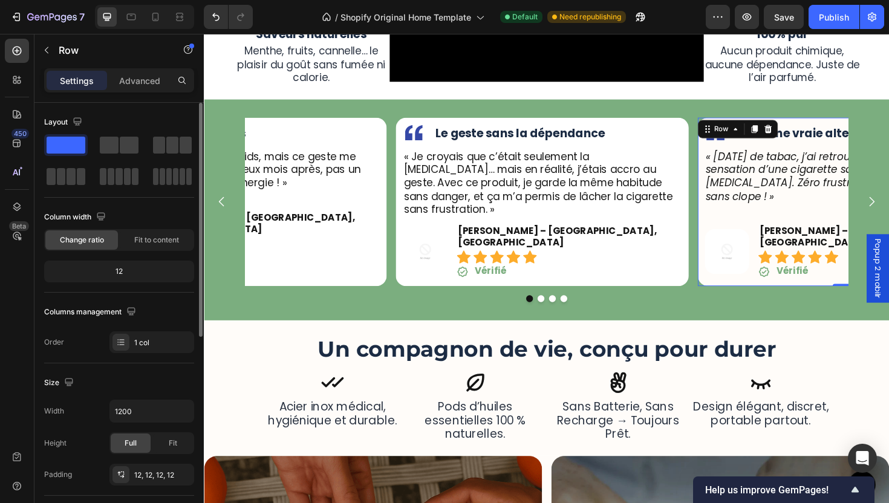
scroll to position [222, 0]
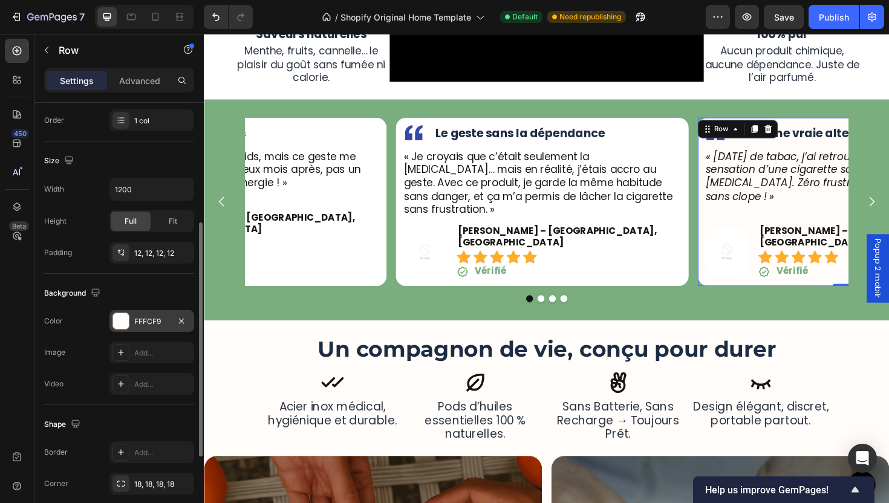
click at [164, 319] on div "FFFCF9" at bounding box center [151, 321] width 35 height 11
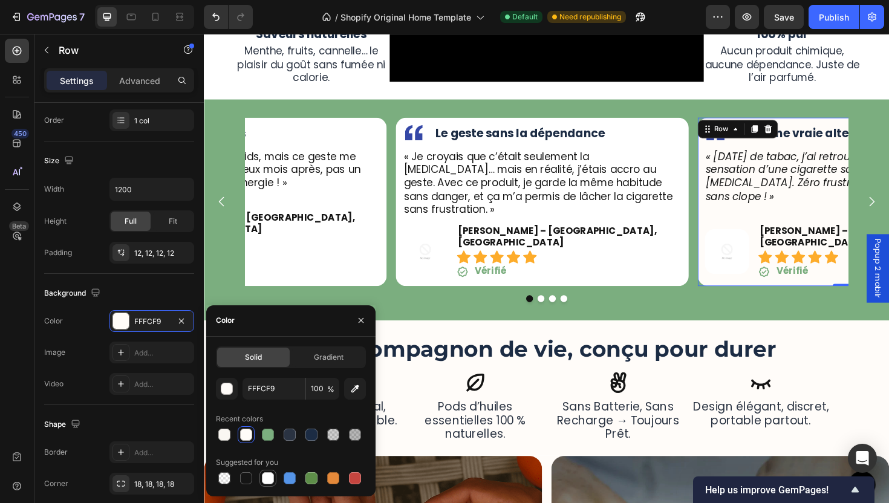
click at [270, 475] on div at bounding box center [268, 478] width 12 height 12
type input "FFFFFF"
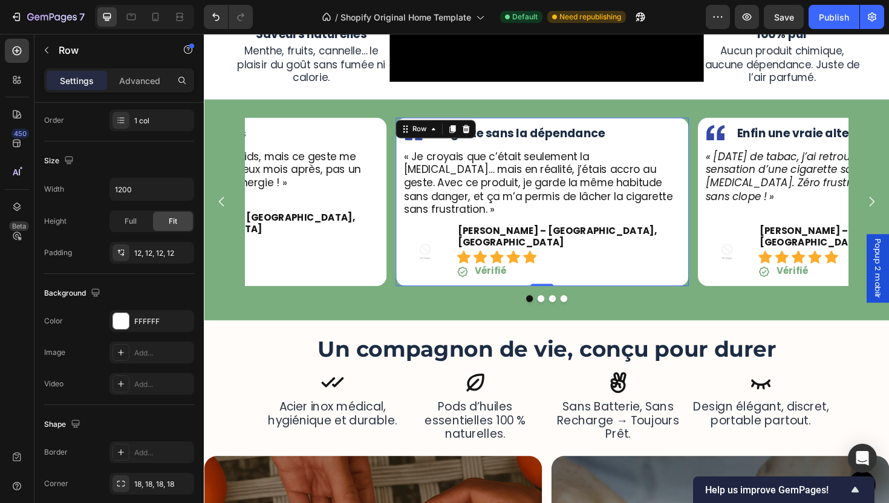
click at [410, 246] on div "Image Le geste sans la dépendance Text Block Row « Je croyais que c’était seule…" at bounding box center [562, 212] width 310 height 178
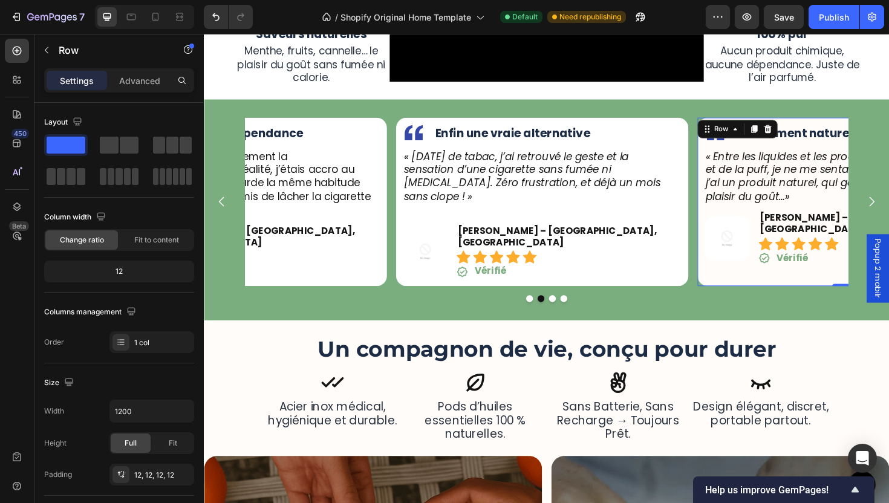
click at [732, 233] on div "Image Totalement naturel Text Block Row « Entre les liquides et les produits ch…" at bounding box center [882, 212] width 310 height 178
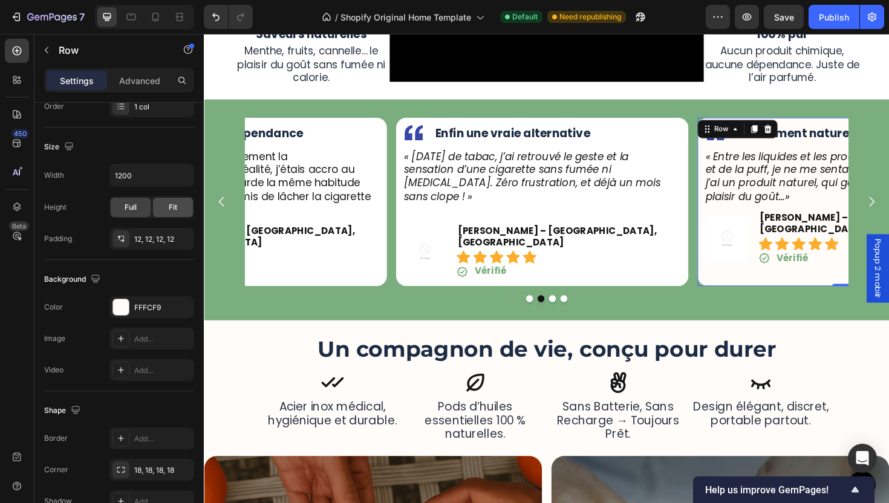
scroll to position [371, 0]
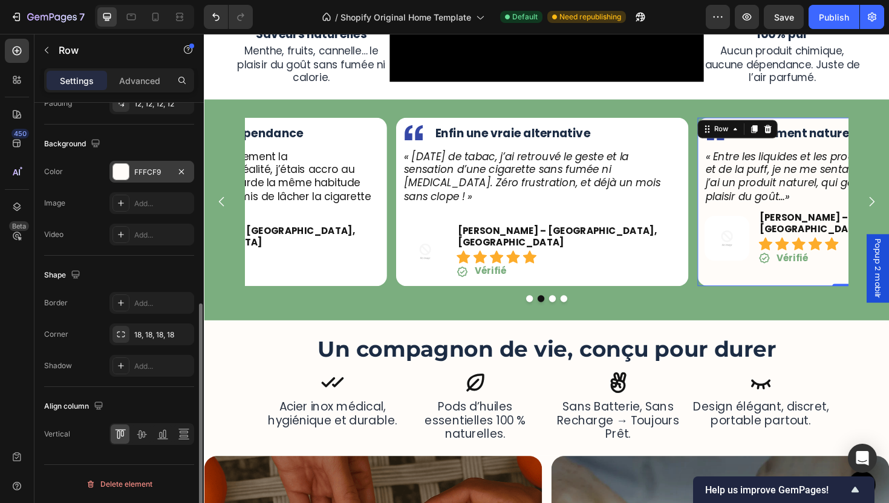
click at [152, 170] on div "FFFCF9" at bounding box center [151, 172] width 35 height 11
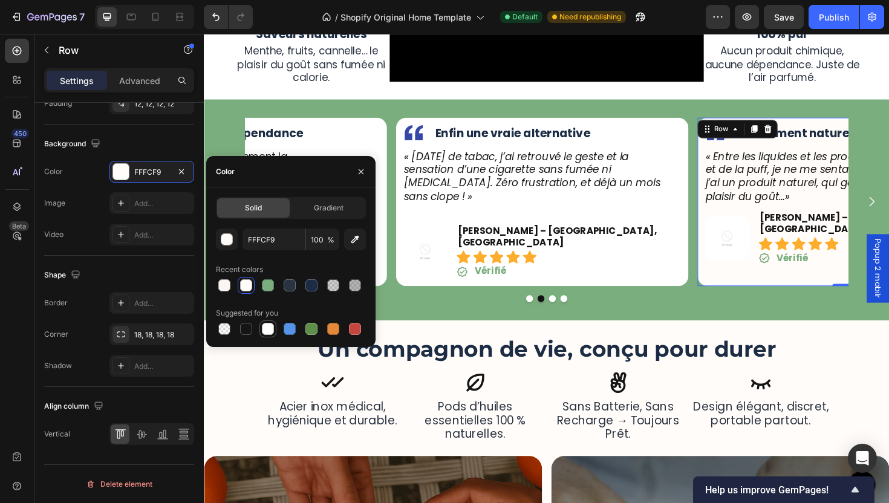
click at [271, 334] on div at bounding box center [268, 329] width 12 height 12
type input "FFFFFF"
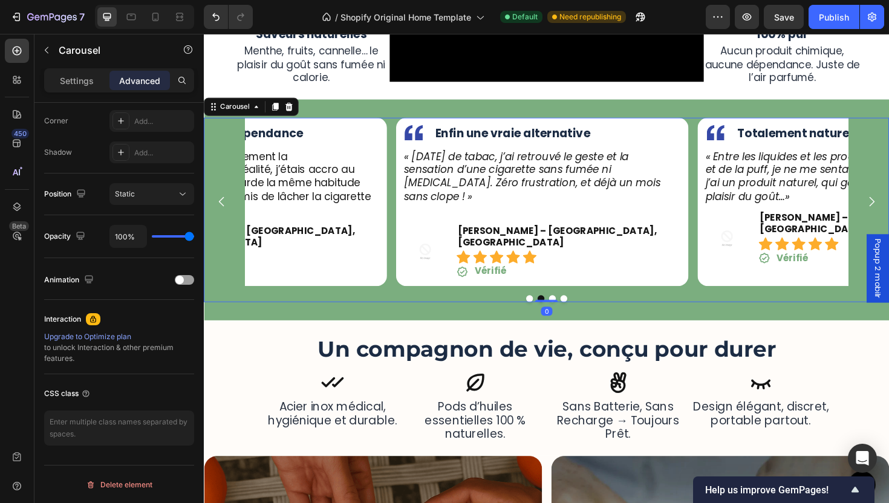
scroll to position [0, 0]
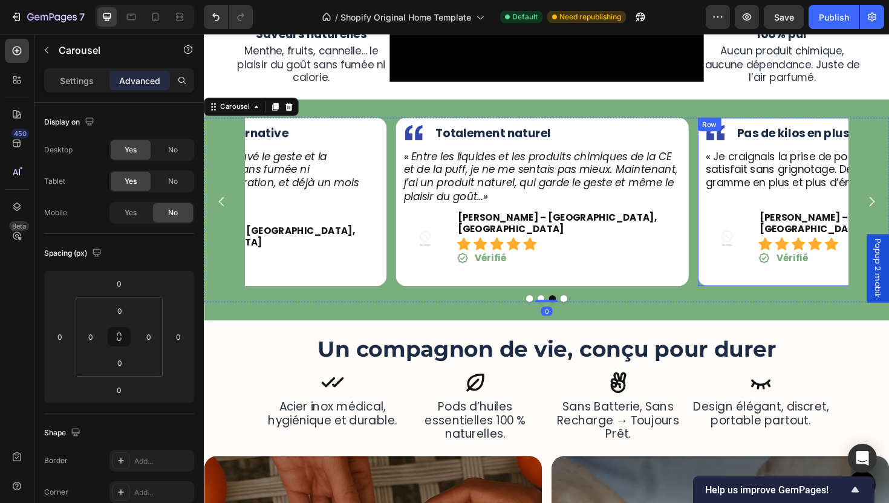
click at [732, 231] on div "Image Pas de kilos en plus Text Block Row « Je craignais la prise de poids, mai…" at bounding box center [882, 212] width 310 height 178
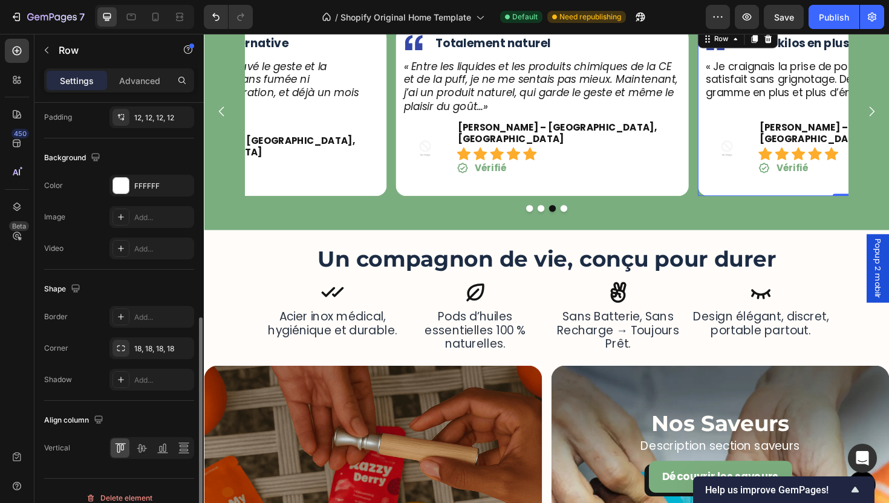
scroll to position [371, 0]
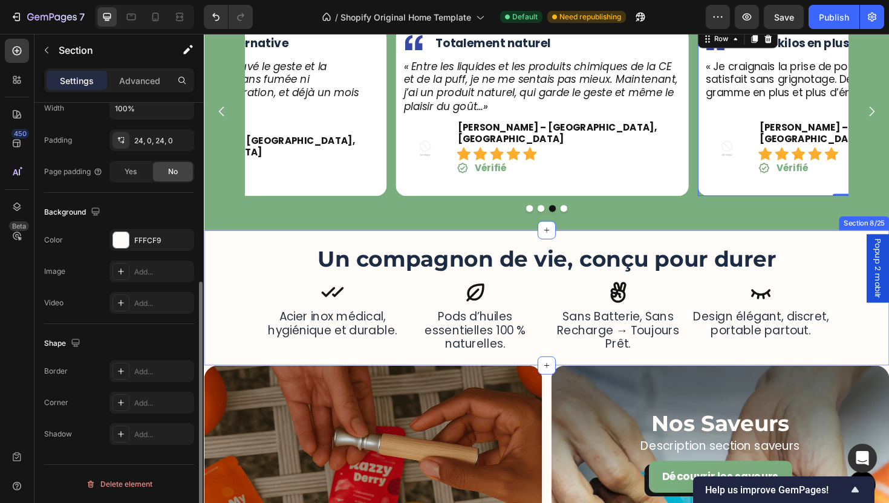
click at [485, 242] on div "Un compagnon de vie, conçu pour durer Heading Icon sans batterie, sans recharge…" at bounding box center [566, 313] width 725 height 143
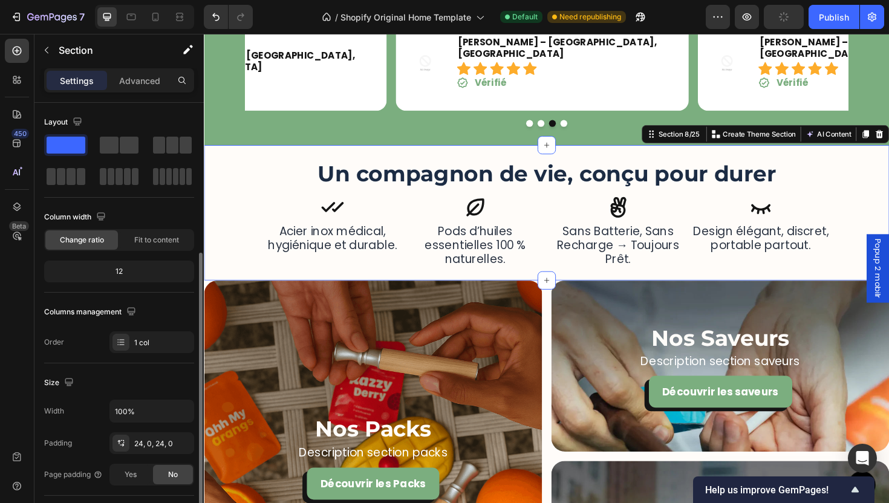
scroll to position [200, 0]
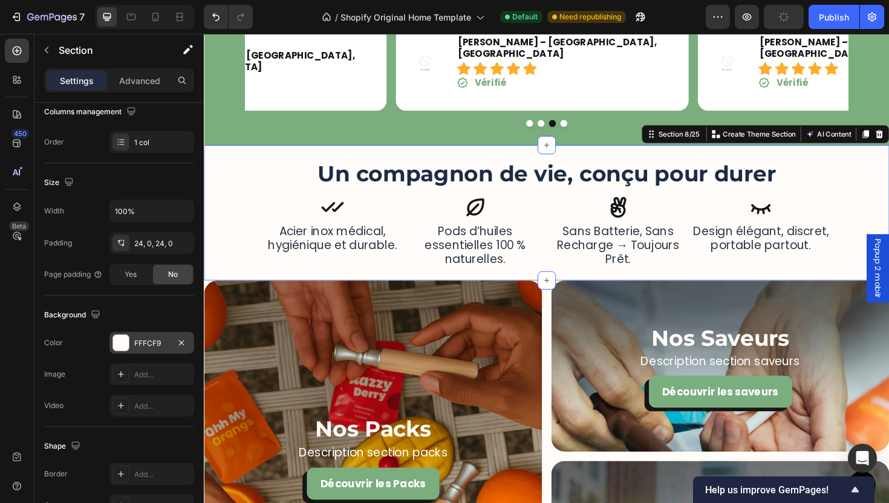
click at [151, 342] on div "FFFCF9" at bounding box center [151, 343] width 35 height 11
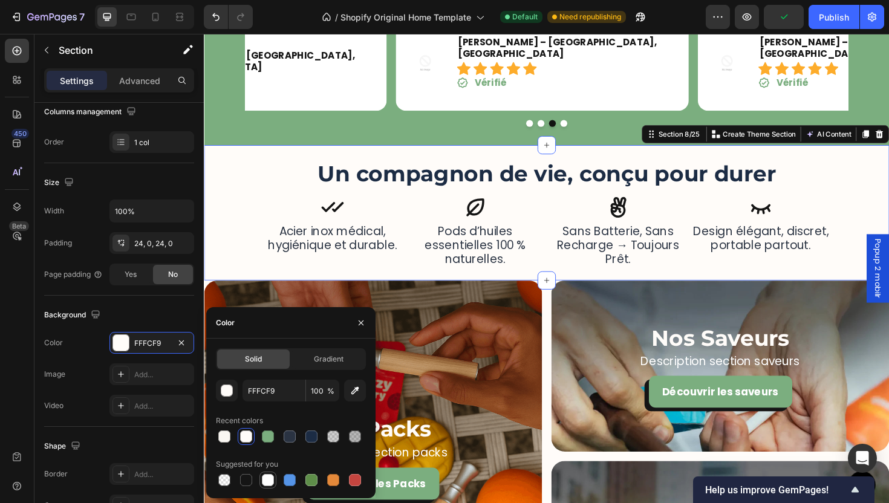
click at [270, 479] on div at bounding box center [268, 480] width 12 height 12
type input "FFFFFF"
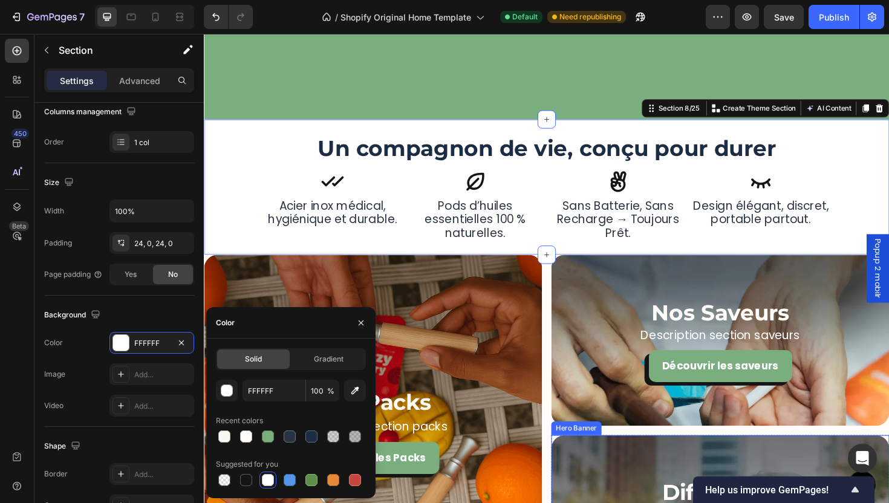
scroll to position [1568, 0]
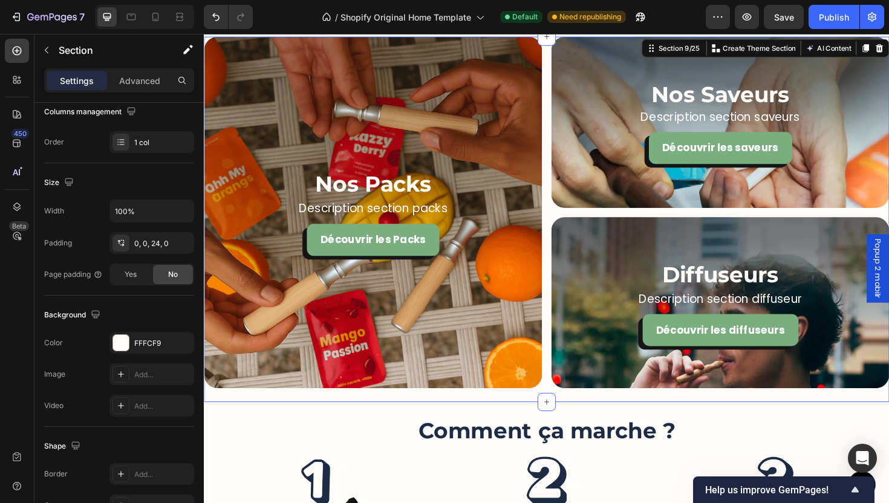
click at [580, 420] on div "Nos Packs Heading Description section packs Text Block Découvrir les Packs Butt…" at bounding box center [566, 230] width 725 height 387
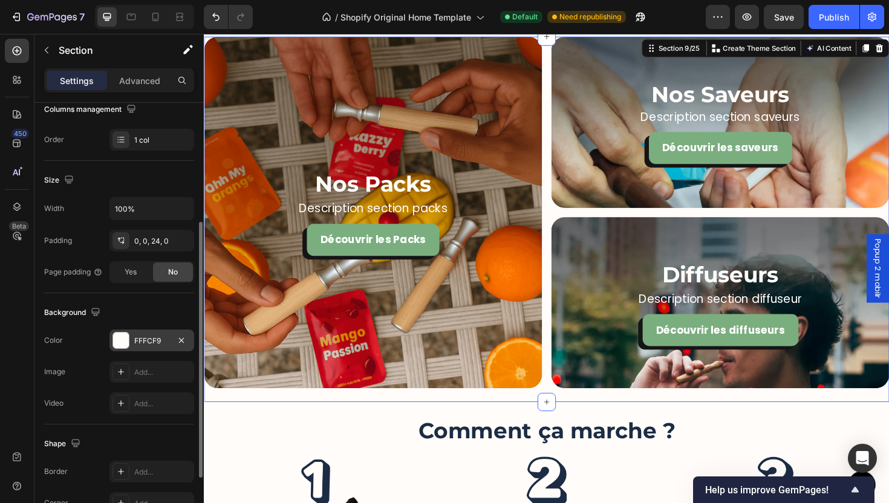
click at [157, 348] on div "FFFCF9" at bounding box center [151, 340] width 85 height 22
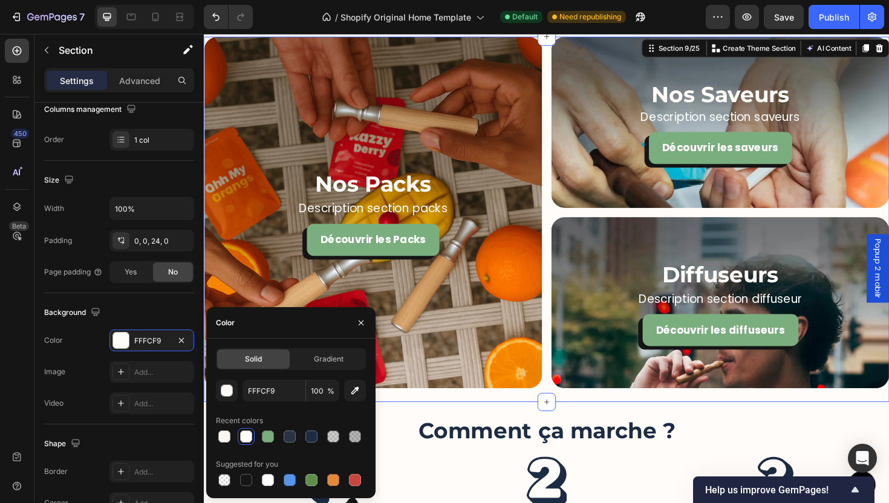
drag, startPoint x: 270, startPoint y: 481, endPoint x: 337, endPoint y: 458, distance: 70.9
click at [270, 481] on div at bounding box center [268, 480] width 12 height 12
type input "FFFFFF"
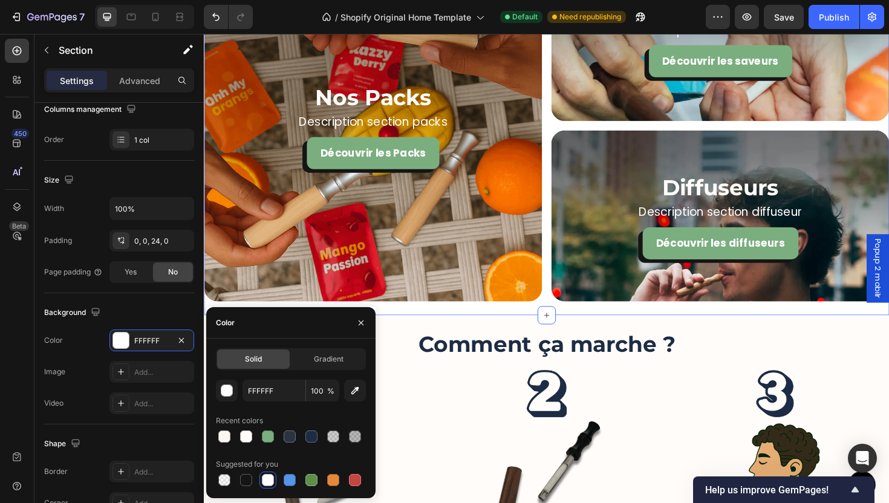
scroll to position [1661, 0]
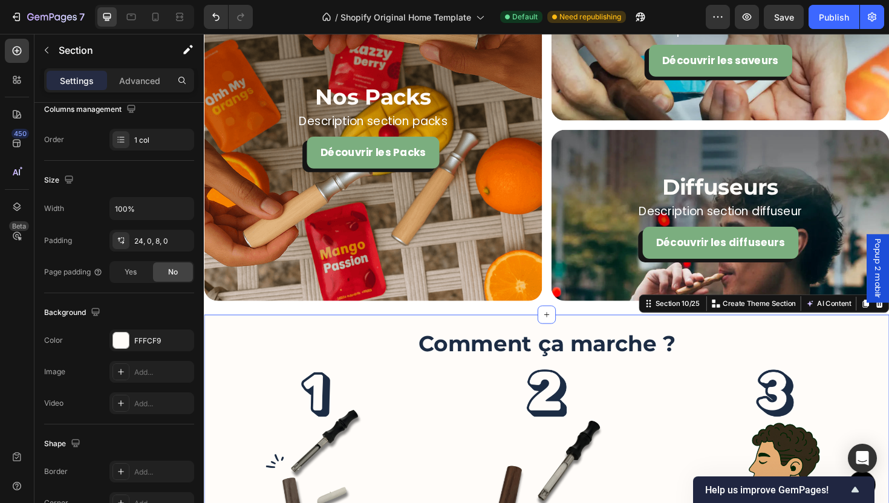
click at [618, 339] on div "More Than a Device, It’s a Ritual of Relief Heading SORA™ lets you quit smoking…" at bounding box center [566, 487] width 725 height 312
click at [149, 336] on div "FFFCF9" at bounding box center [151, 341] width 35 height 11
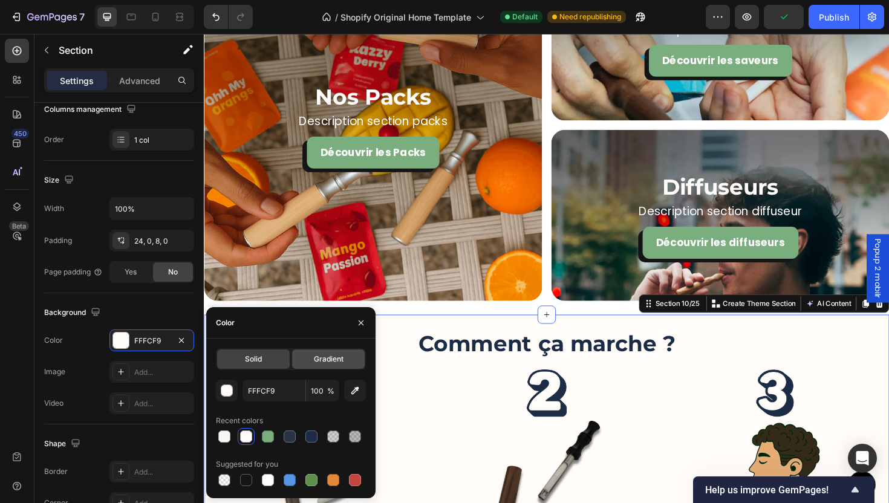
click at [343, 360] on div "Gradient" at bounding box center [328, 358] width 73 height 19
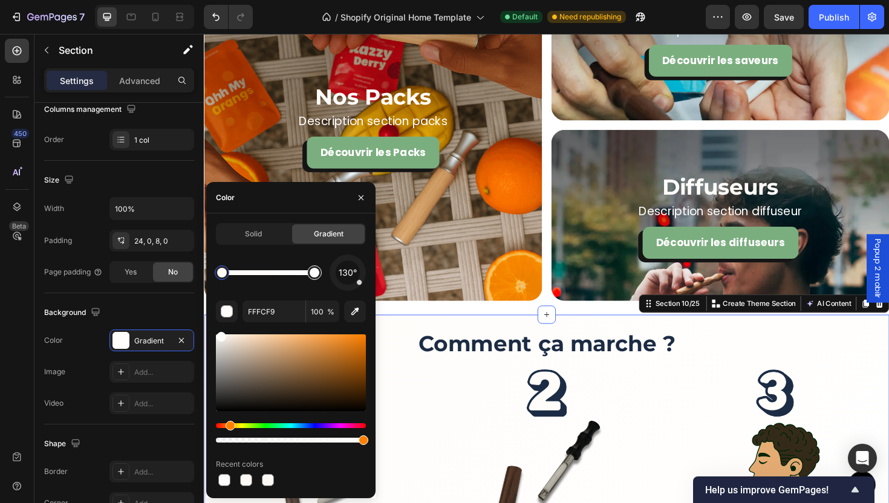
type input "FFFFFF"
click at [317, 279] on div at bounding box center [314, 272] width 15 height 15
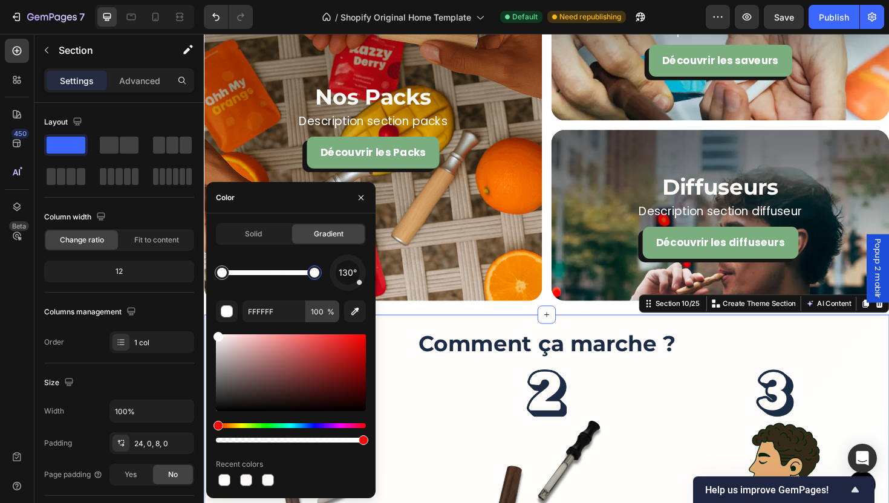
scroll to position [203, 0]
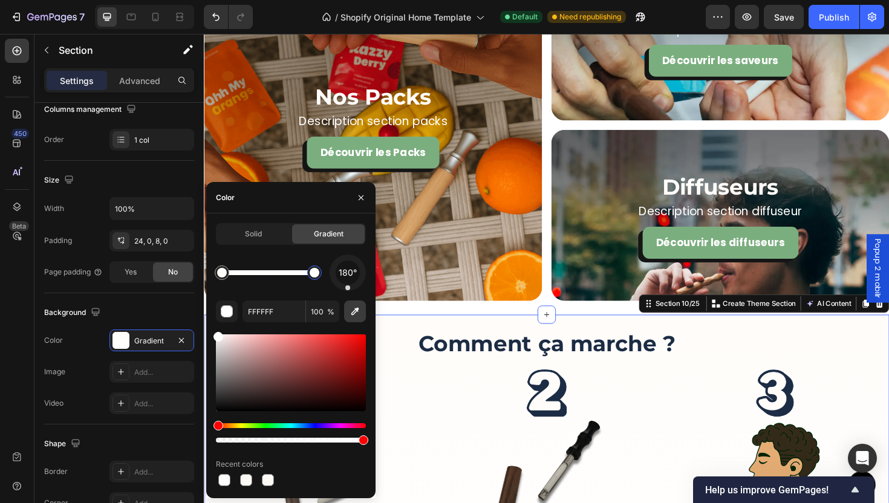
drag, startPoint x: 361, startPoint y: 281, endPoint x: 348, endPoint y: 316, distance: 36.9
click at [348, 316] on div "180° FFFFFF 100 % Recent colors" at bounding box center [291, 372] width 150 height 234
click at [504, 383] on div "More Than a Device, It’s a Ritual of Relief Heading SORA™ lets you quit smoking…" at bounding box center [566, 492] width 725 height 293
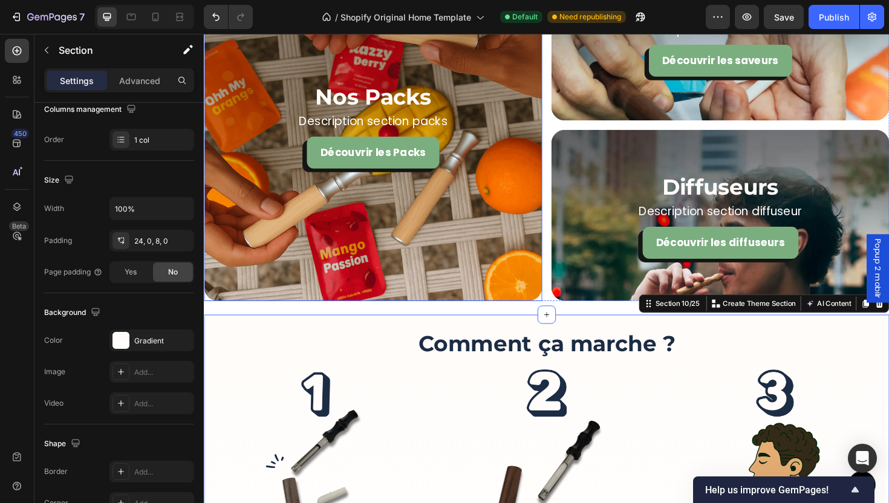
click at [524, 274] on div "Background Image" at bounding box center [383, 130] width 358 height 372
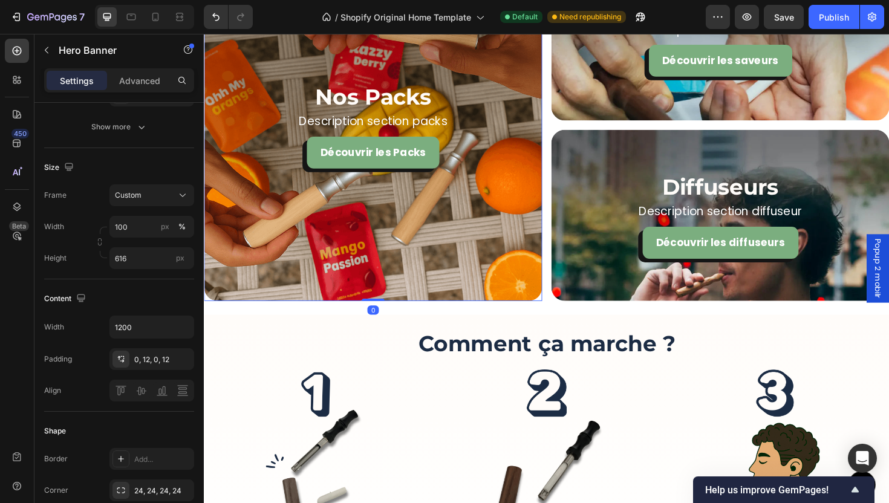
scroll to position [0, 0]
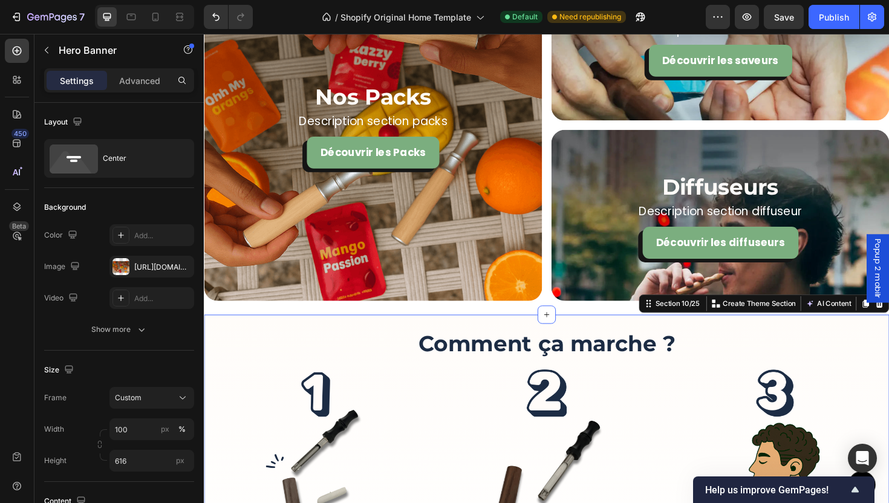
click at [600, 338] on div "More Than a Device, It’s a Ritual of Relief Heading SORA™ lets you quit smoking…" at bounding box center [566, 487] width 725 height 312
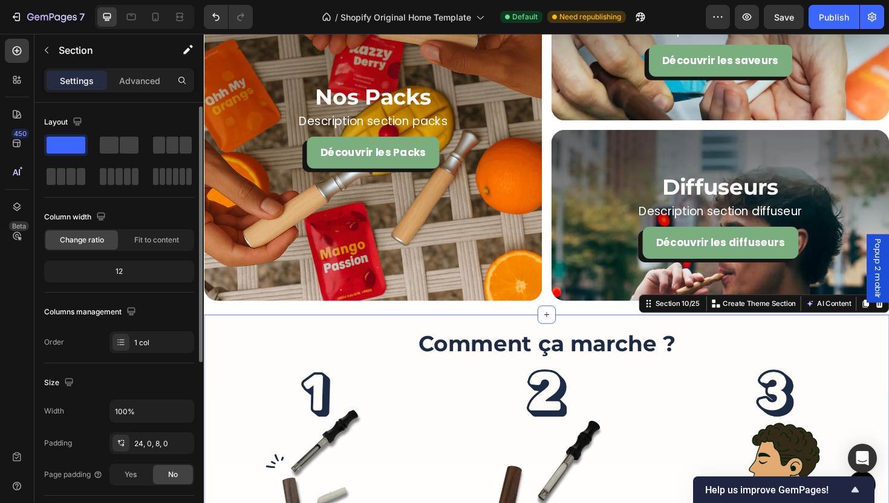
scroll to position [303, 0]
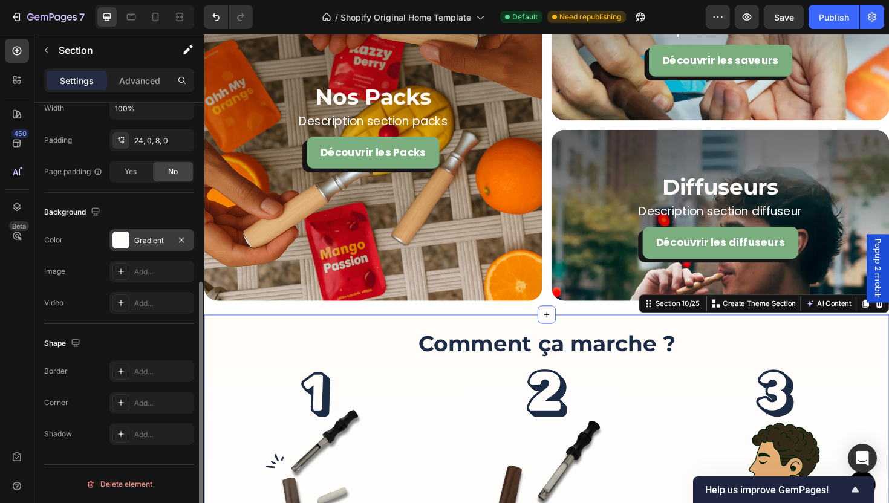
click at [131, 244] on div "Gradient" at bounding box center [151, 240] width 85 height 22
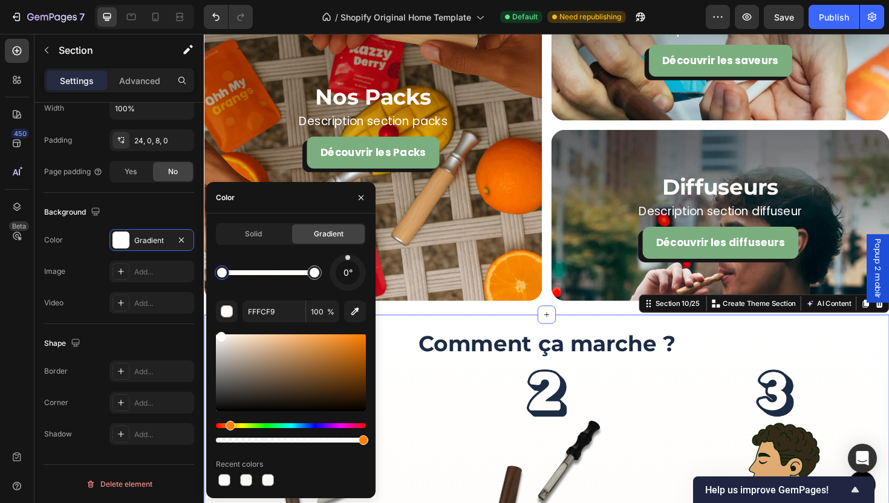
drag, startPoint x: 345, startPoint y: 283, endPoint x: 348, endPoint y: 189, distance: 94.4
click at [348, 189] on div "Color Solid Gradient 0° FFFCF9 100 % Recent colors" at bounding box center [290, 340] width 169 height 316
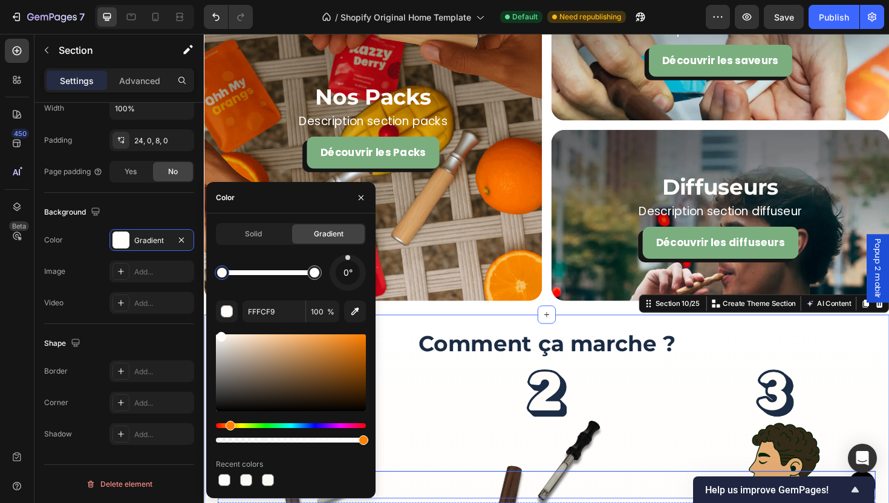
click at [698, 502] on div "Button" at bounding box center [566, 511] width 696 height 29
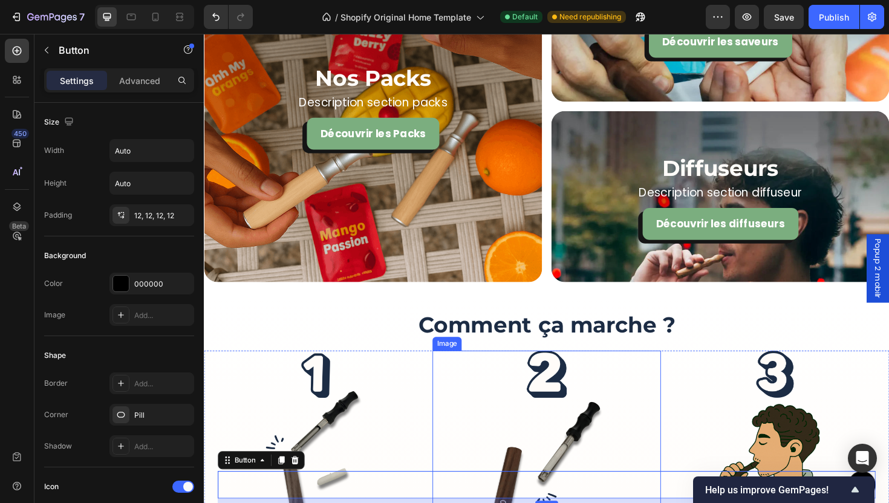
scroll to position [2002, 0]
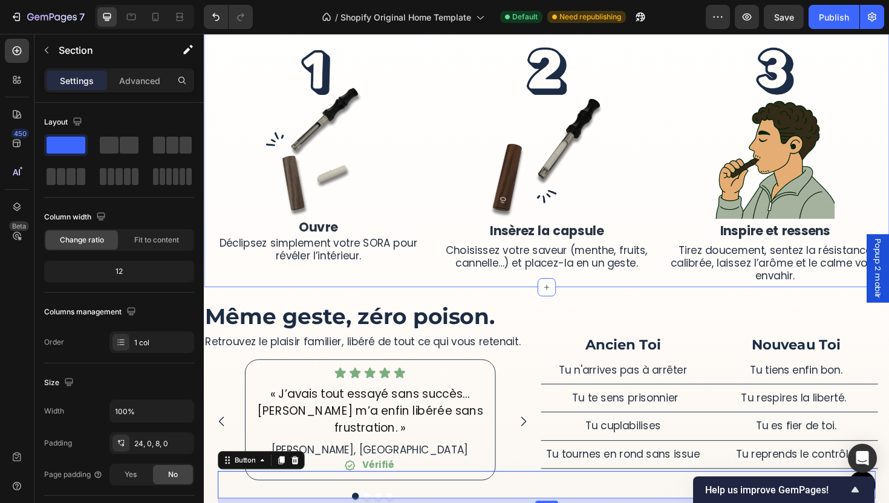
click at [628, 298] on div "More Than a Device, It’s a Ritual of Relief Heading SORA™ lets you quit smoking…" at bounding box center [566, 146] width 725 height 312
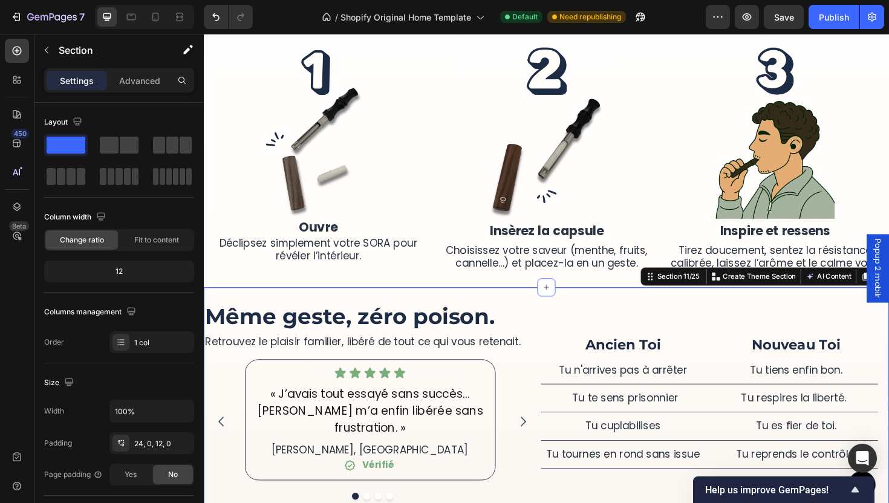
click at [618, 307] on div "More Than a Device, It’s a Ritual of Relief Heading SORA™ lets you quit smoking…" at bounding box center [566, 427] width 725 height 250
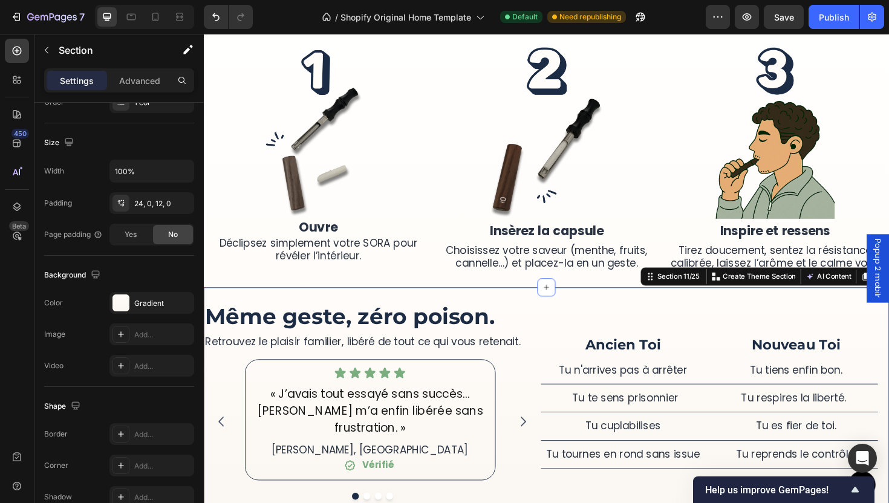
click at [606, 310] on div "More Than a Device, It’s a Ritual of Relief Heading SORA™ lets you quit smoking…" at bounding box center [566, 427] width 725 height 250
click at [146, 296] on div "Gradient" at bounding box center [151, 303] width 85 height 22
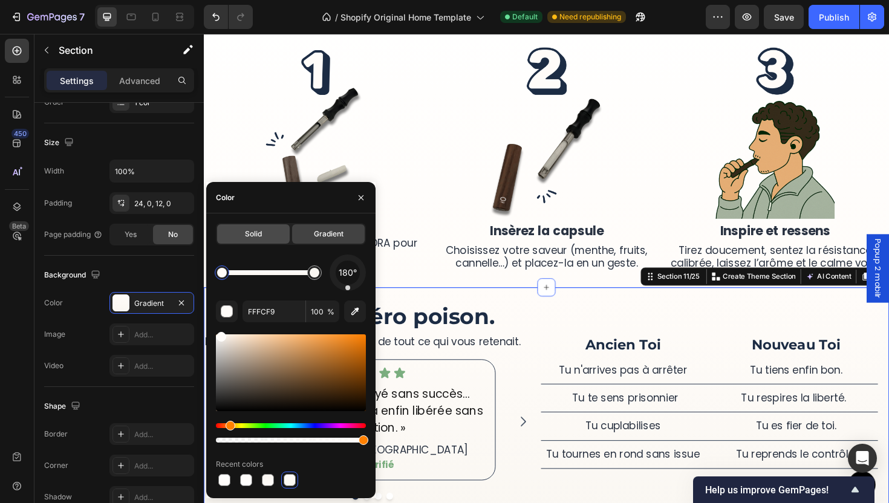
click at [253, 239] on span "Solid" at bounding box center [253, 234] width 17 height 11
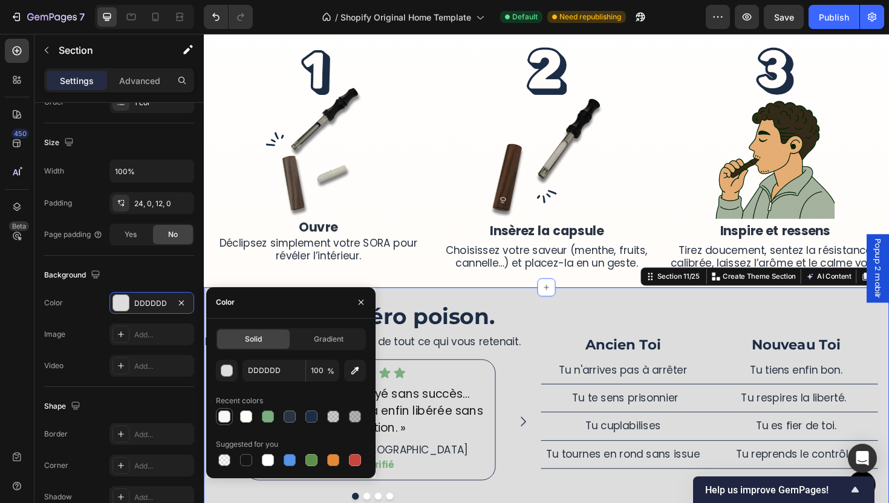
click at [221, 423] on div at bounding box center [224, 416] width 17 height 17
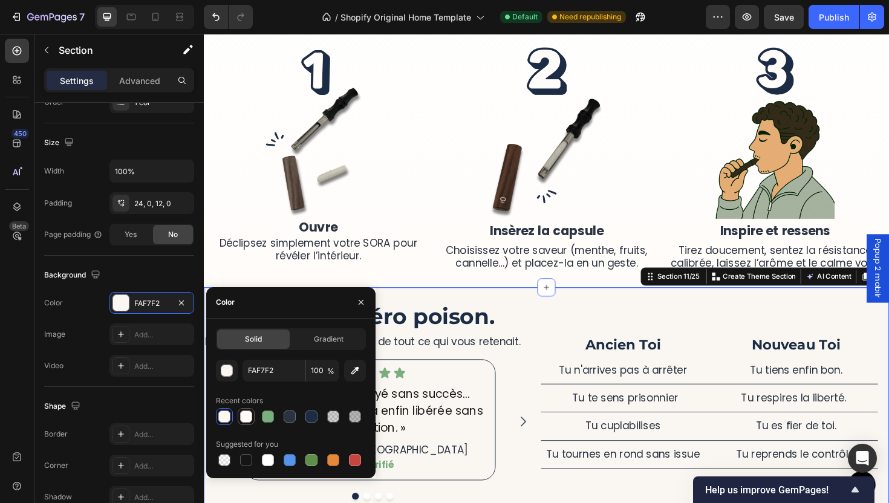
click at [246, 419] on div at bounding box center [246, 417] width 12 height 12
type input "FFFCF9"
click at [548, 397] on div "Icon Icon Icon Icon Icon Icon List « J’avais tout essayé sans succès… [PERSON_N…" at bounding box center [382, 444] width 357 height 132
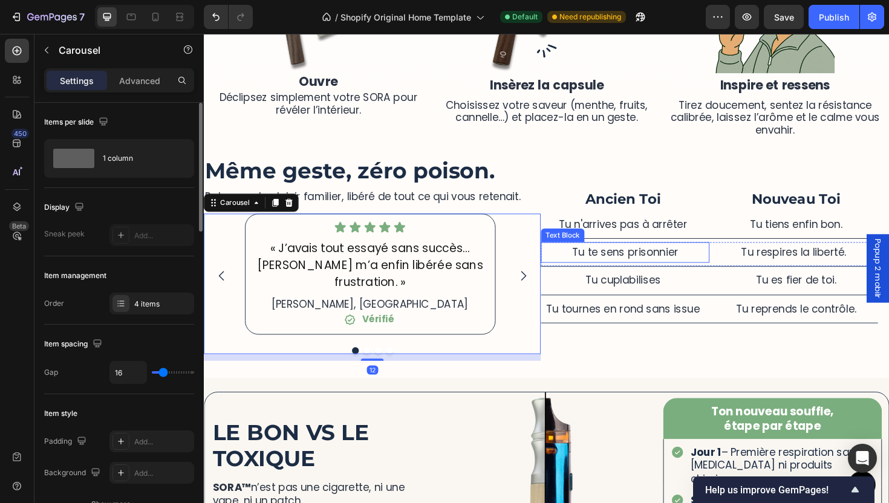
scroll to position [2174, 0]
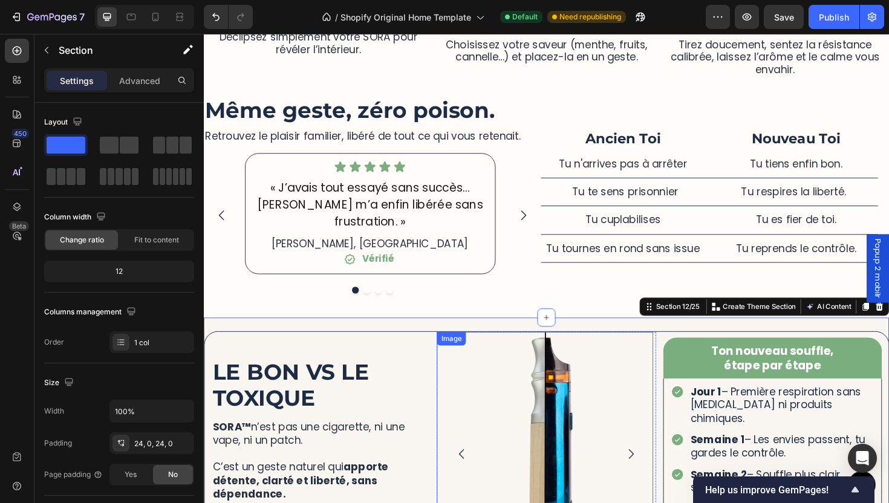
scroll to position [2252, 0]
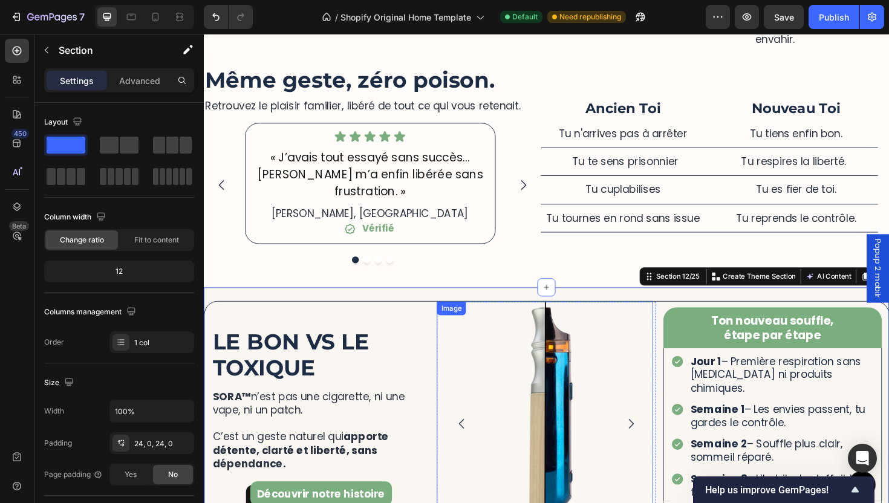
click at [634, 409] on img at bounding box center [564, 431] width 229 height 229
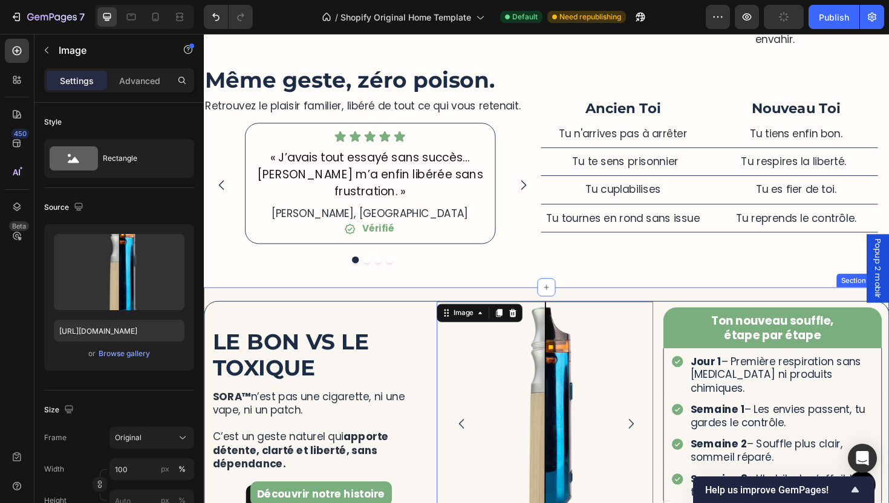
drag, startPoint x: 600, startPoint y: 296, endPoint x: 594, endPoint y: 295, distance: 6.7
click at [600, 302] on div "More Than a Device, It’s a Ritual of Relief Heading SORA™ lets you quit smoking…" at bounding box center [566, 447] width 725 height 290
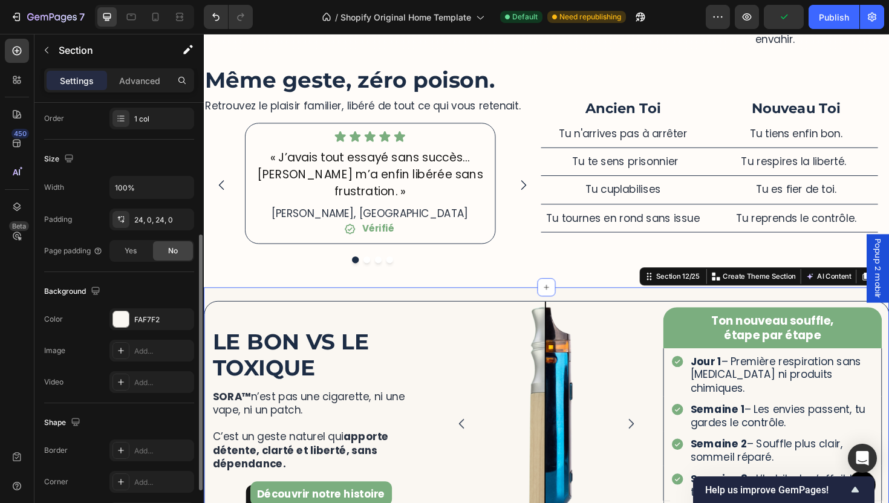
scroll to position [303, 0]
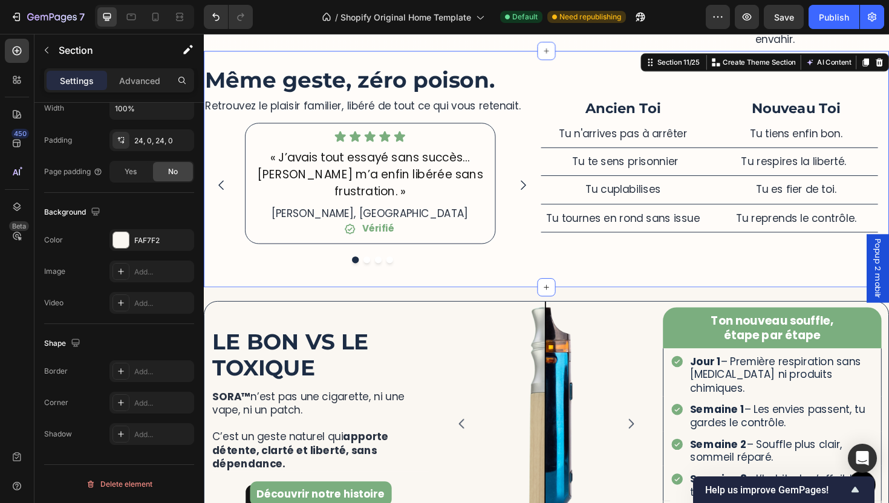
click at [447, 279] on div "More Than a Device, It’s a Ritual of Relief Heading SORA™ lets you quit smoking…" at bounding box center [566, 181] width 725 height 228
click at [146, 236] on div "FFFCF9" at bounding box center [151, 240] width 35 height 11
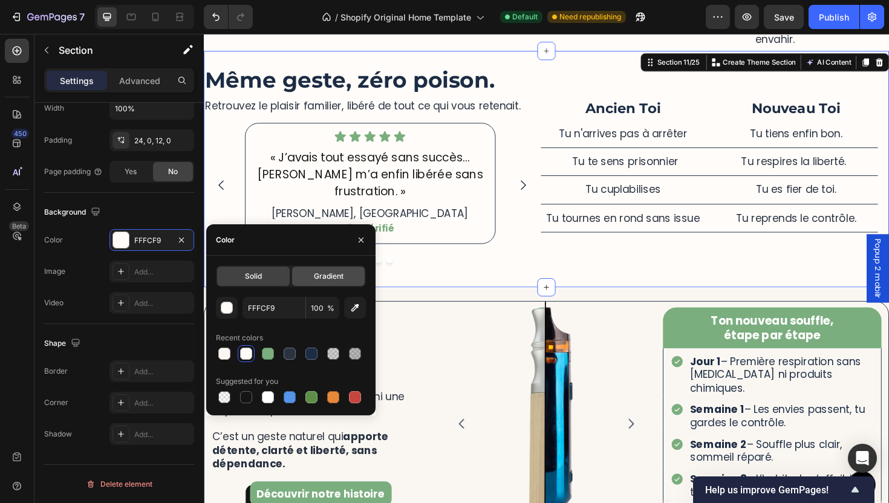
click at [318, 276] on span "Gradient" at bounding box center [329, 276] width 30 height 11
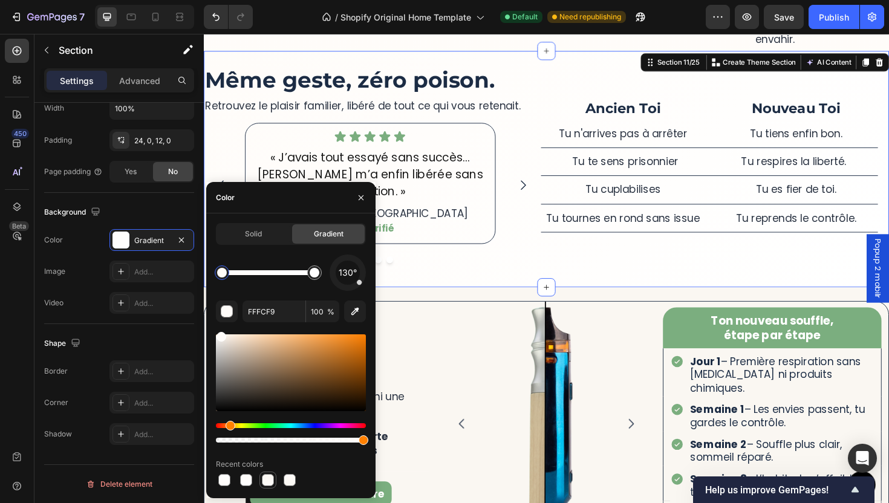
click at [272, 484] on div at bounding box center [268, 480] width 12 height 12
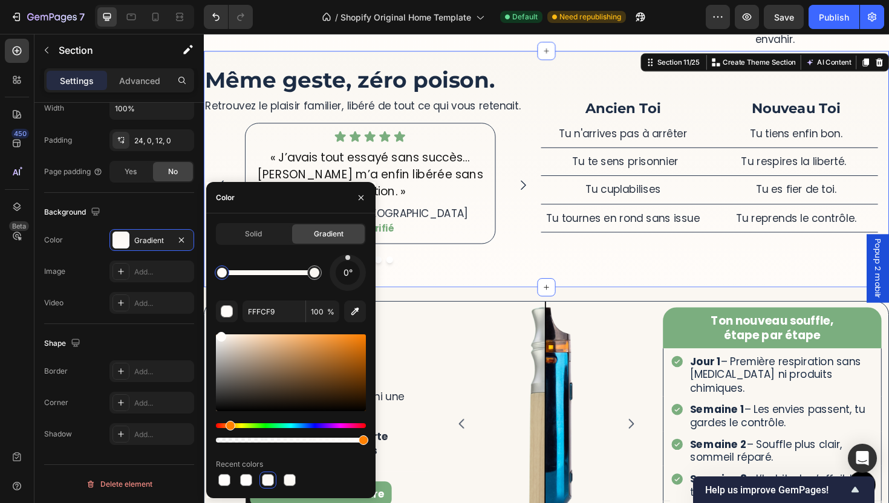
click at [224, 277] on div at bounding box center [222, 272] width 15 height 15
click at [312, 273] on div at bounding box center [315, 273] width 10 height 10
drag, startPoint x: 312, startPoint y: 273, endPoint x: 326, endPoint y: 278, distance: 14.7
type input "FAF7F2"
click at [319, 274] on div at bounding box center [314, 272] width 15 height 15
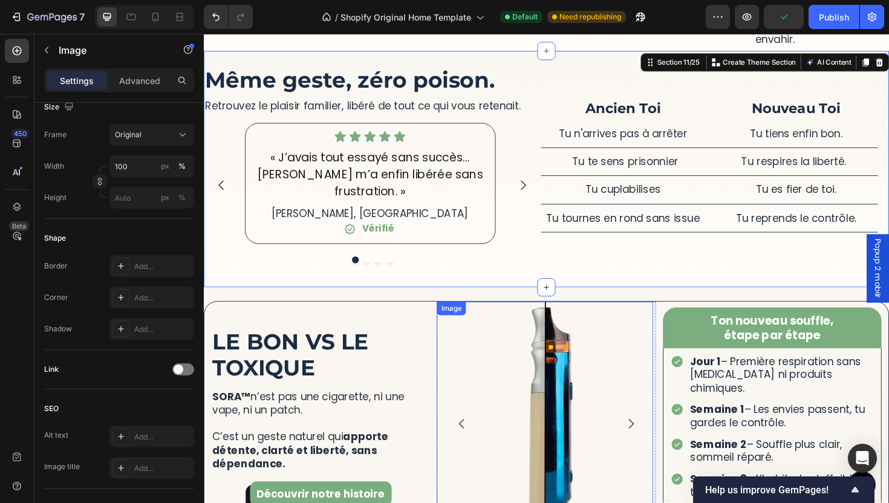
click at [580, 392] on img at bounding box center [564, 431] width 229 height 229
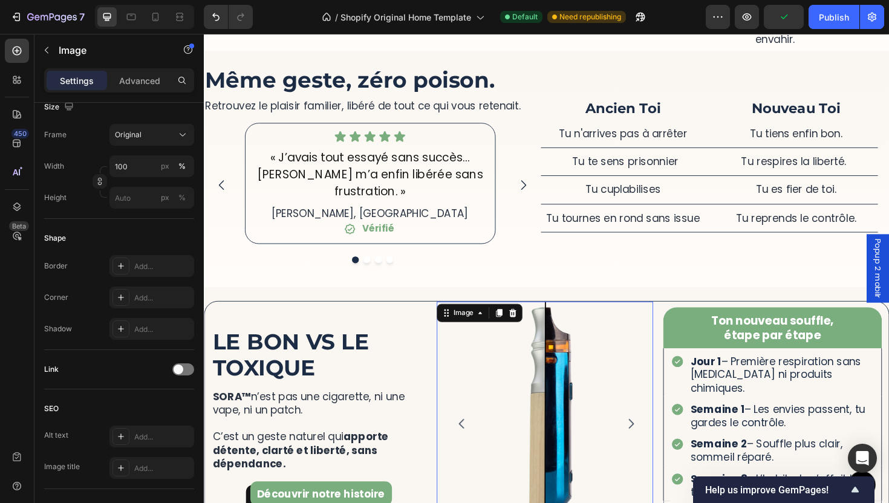
scroll to position [0, 0]
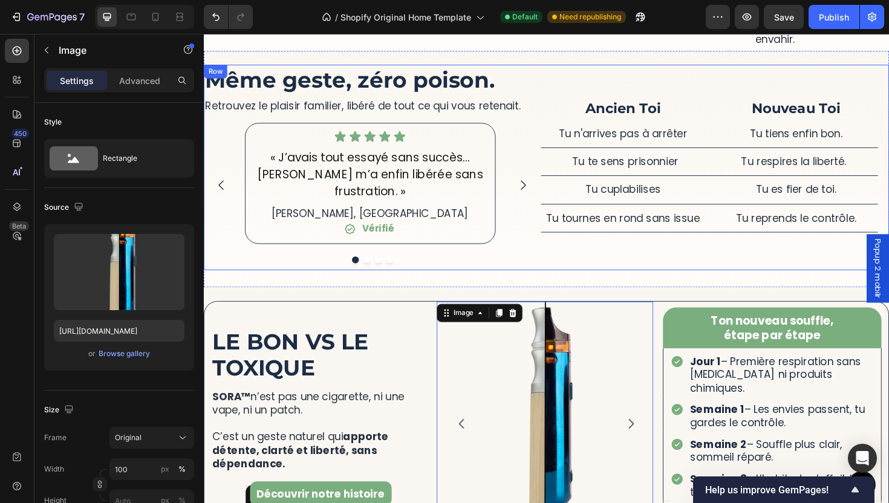
click at [592, 270] on div "Ancien Toi Heading Tu n'arrives pas à arrêter Text Block Nouveau Toi Heading Tu…" at bounding box center [566, 175] width 725 height 217
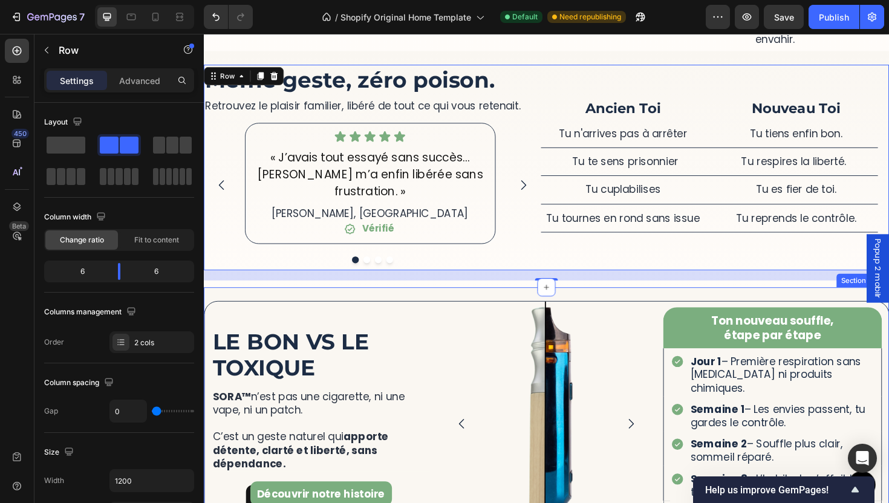
click at [596, 302] on div "More Than a Device, It’s a Ritual of Relief Heading SORA™ lets you quit smoking…" at bounding box center [566, 447] width 725 height 290
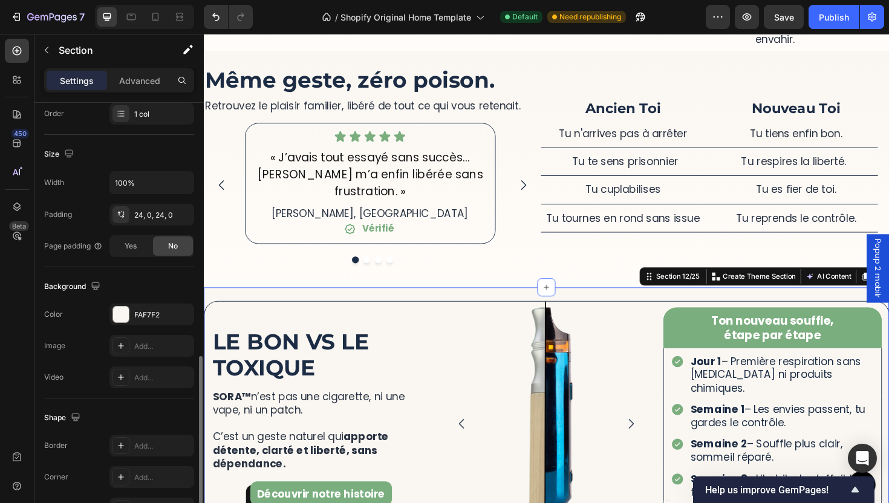
scroll to position [303, 0]
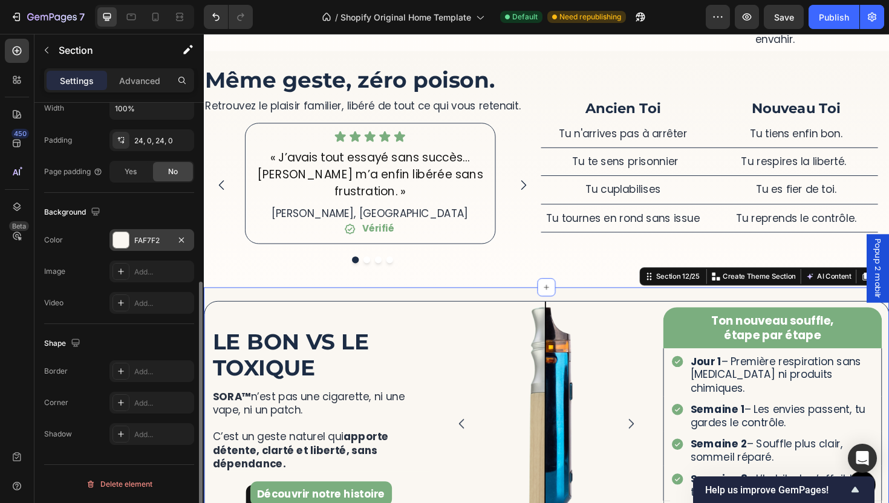
click at [143, 248] on div "FAF7F2" at bounding box center [151, 240] width 85 height 22
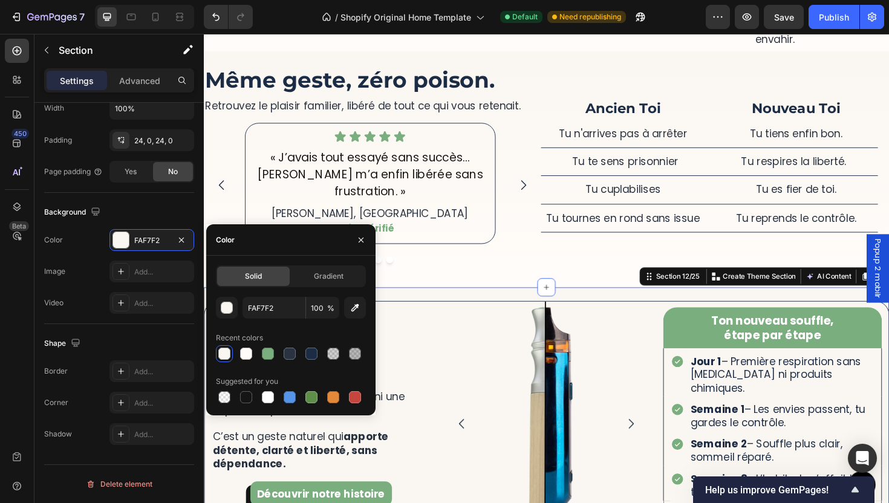
click at [334, 285] on div "Gradient" at bounding box center [328, 276] width 73 height 19
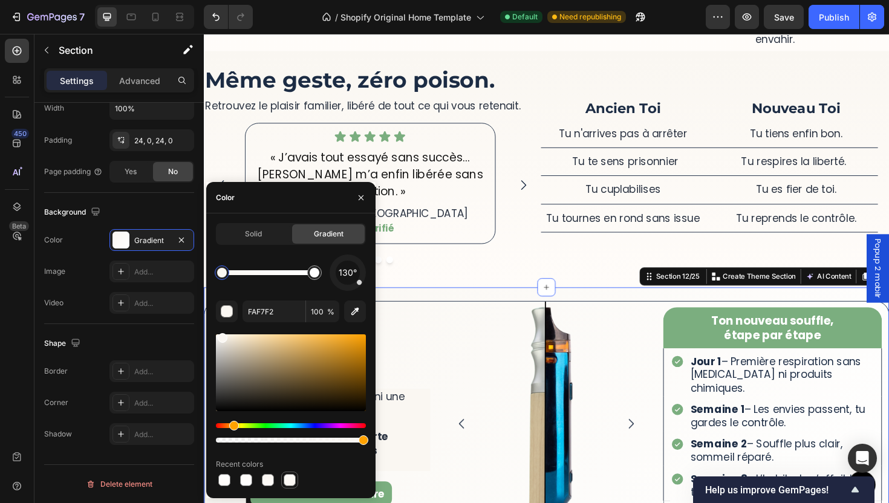
click at [292, 478] on div at bounding box center [290, 480] width 12 height 12
type input "FFFCF9"
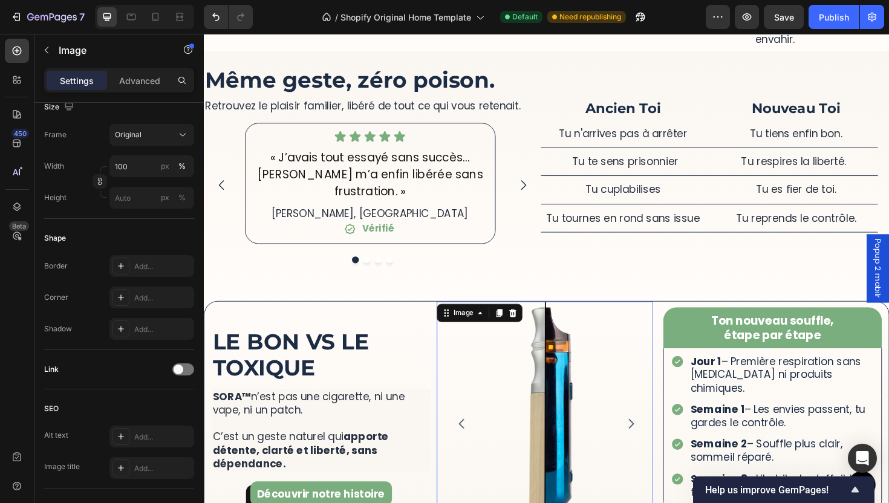
click at [523, 354] on img at bounding box center [564, 431] width 229 height 229
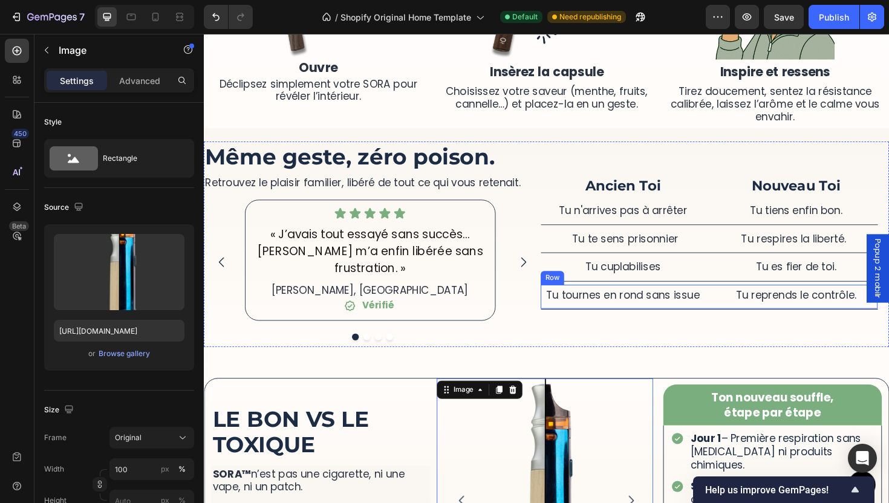
scroll to position [2152, 0]
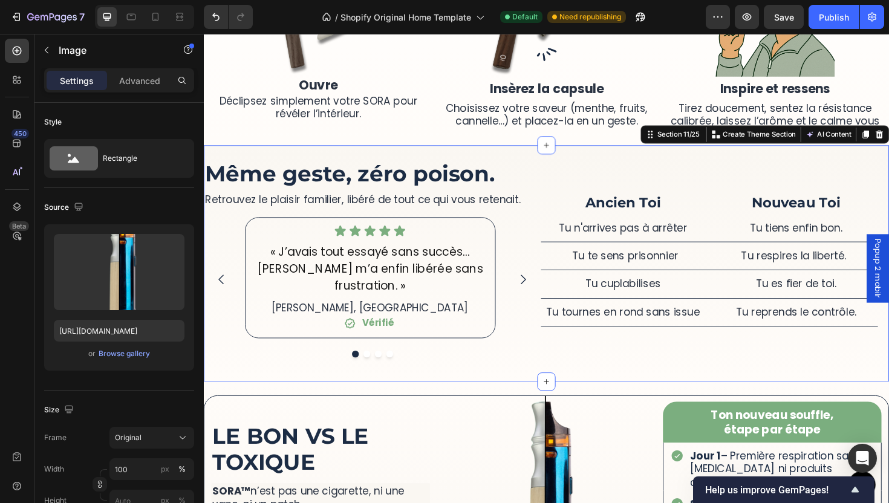
click at [551, 158] on div "More Than a Device, It’s a Ritual of Relief Heading SORA™ lets you quit smoking…" at bounding box center [566, 277] width 725 height 250
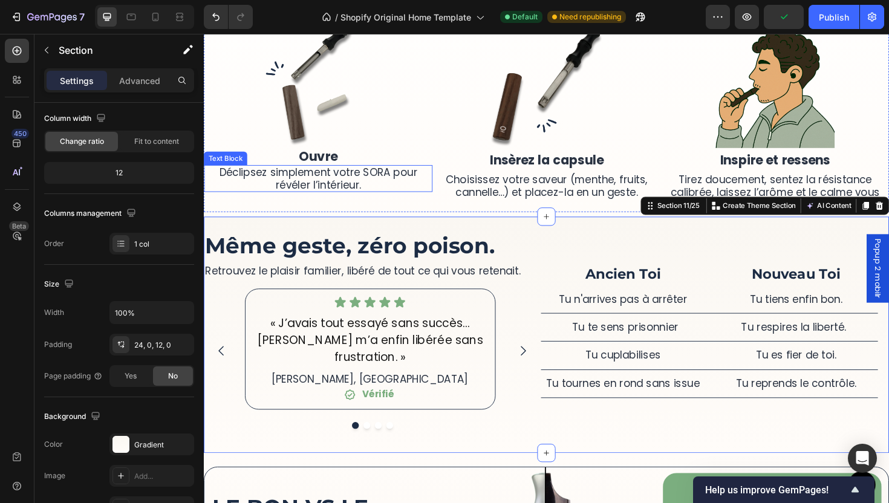
scroll to position [2088, 0]
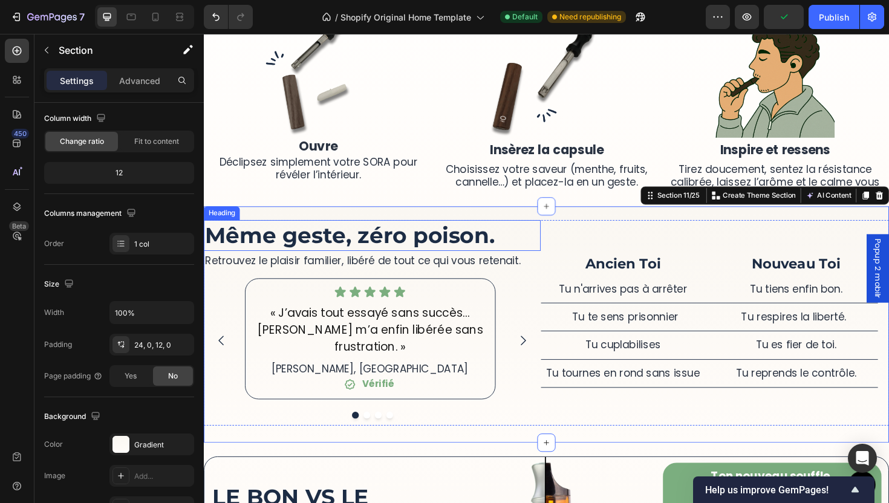
click at [534, 252] on h2 "Même geste, zéro poison." at bounding box center [382, 247] width 357 height 32
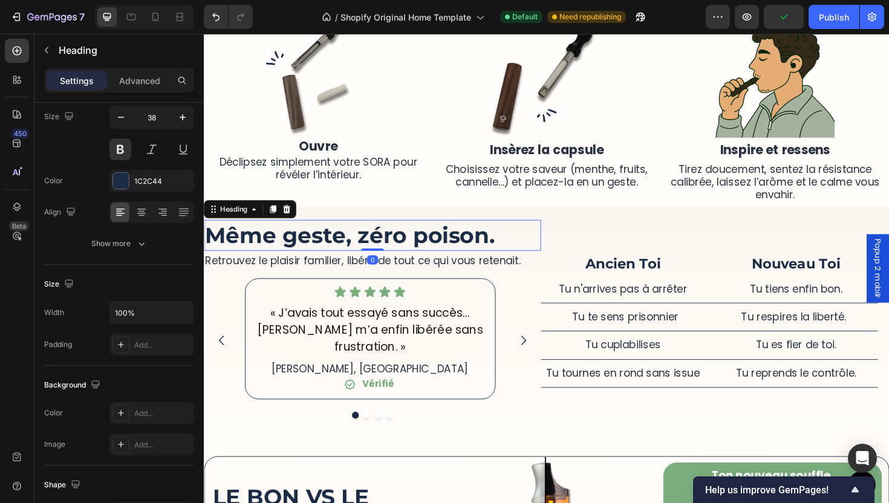
scroll to position [0, 0]
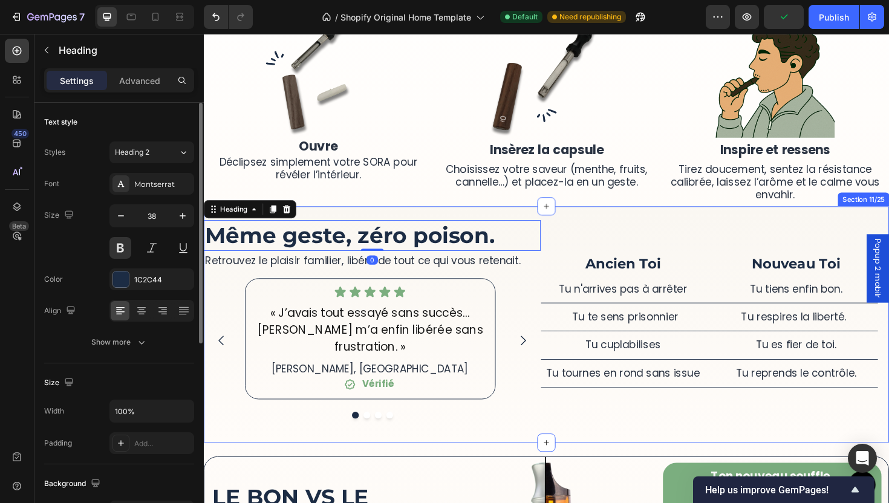
click at [511, 224] on div "More Than a Device, It’s a Ritual of Relief Heading SORA™ lets you quit smoking…" at bounding box center [566, 341] width 725 height 250
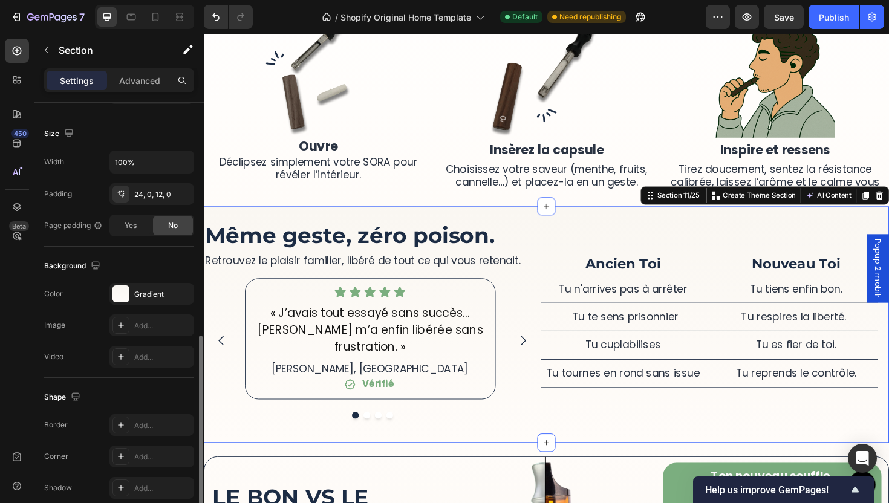
scroll to position [303, 0]
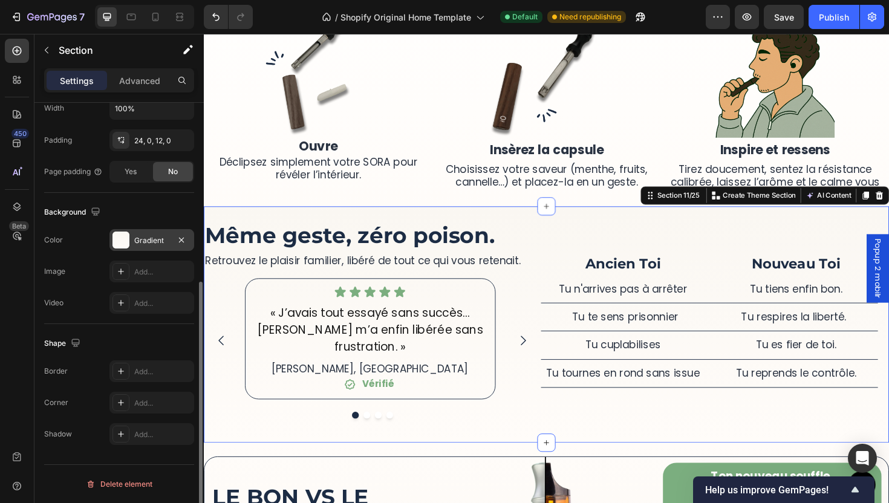
click at [131, 239] on div "Gradient" at bounding box center [151, 240] width 85 height 22
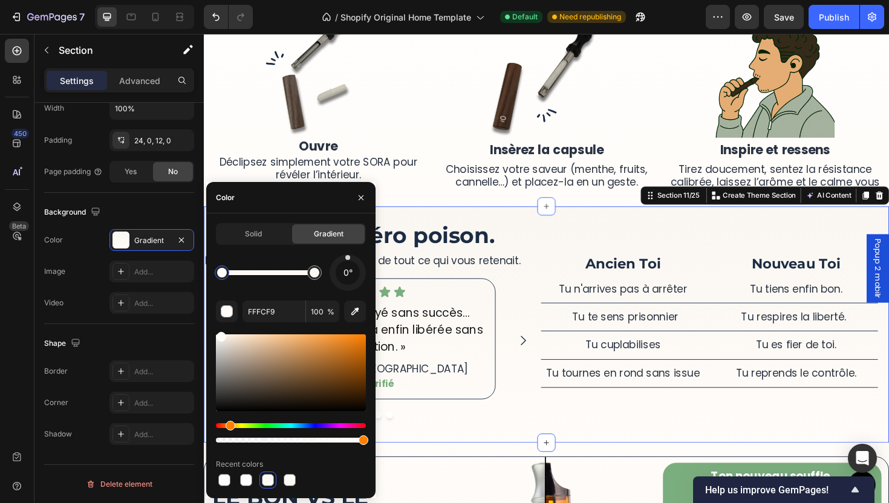
click at [222, 274] on div at bounding box center [222, 273] width 10 height 10
type input "FAF7F2"
click at [316, 276] on div at bounding box center [315, 273] width 10 height 10
drag, startPoint x: 355, startPoint y: 265, endPoint x: 346, endPoint y: 326, distance: 61.1
click at [348, 328] on div "180° FAF7F2 100 % Recent colors" at bounding box center [291, 372] width 150 height 234
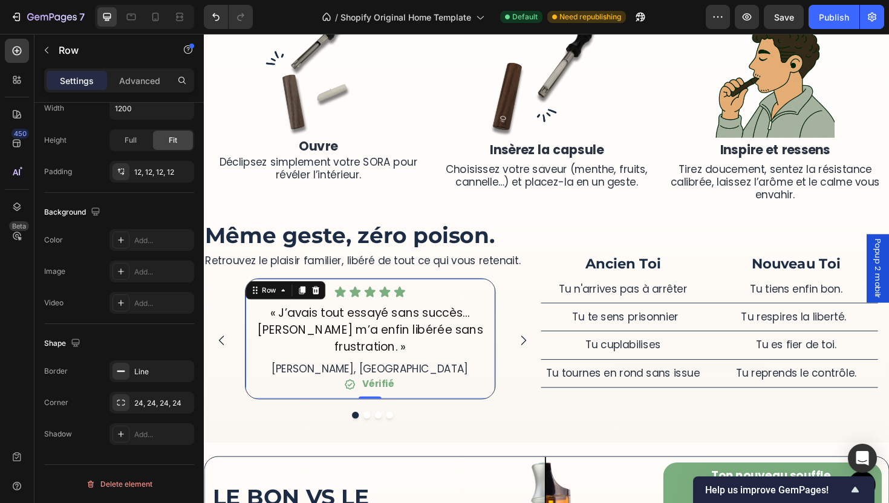
click at [511, 319] on div "Icon Icon Icon Icon Icon Icon List « J’avais tout essayé sans succès… [PERSON_N…" at bounding box center [379, 357] width 265 height 128
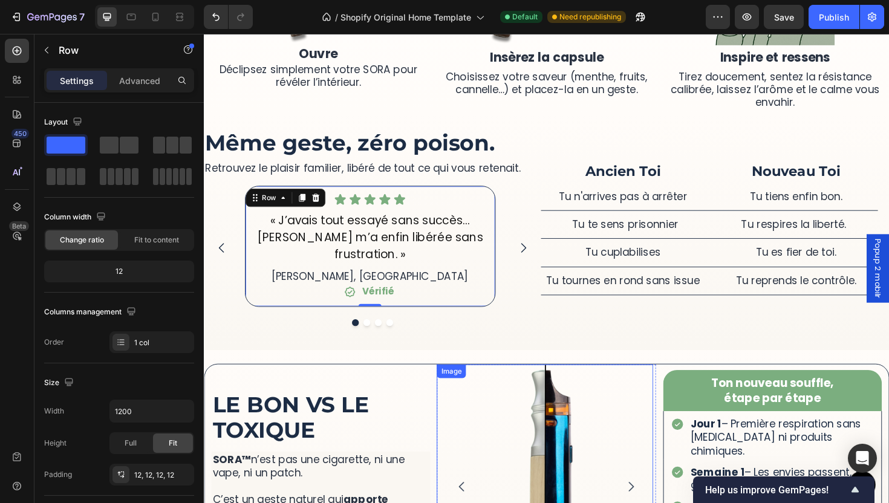
scroll to position [2228, 0]
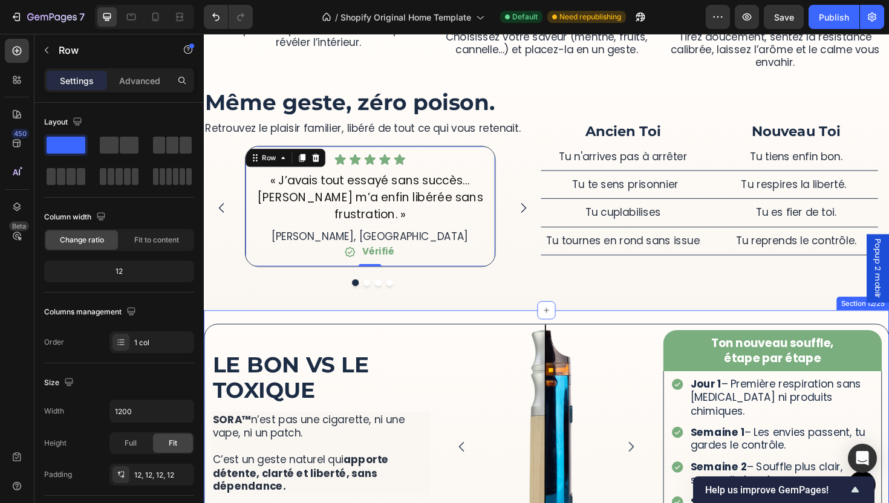
click at [584, 326] on div "More Than a Device, It’s a Ritual of Relief Heading SORA™ lets you quit smoking…" at bounding box center [566, 471] width 725 height 290
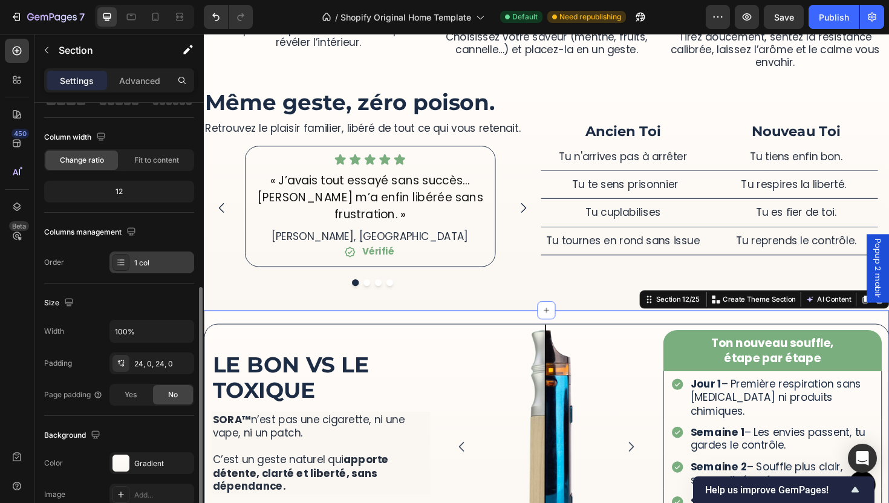
scroll to position [166, 0]
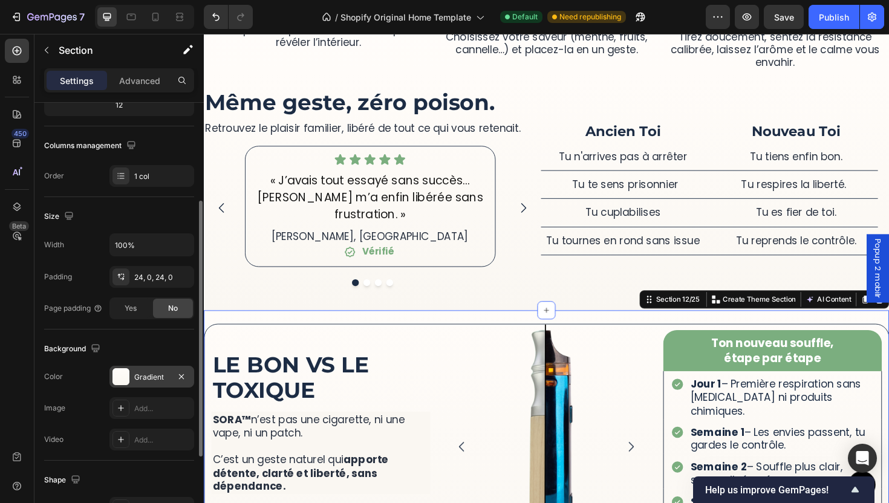
click at [154, 380] on div "Gradient" at bounding box center [151, 377] width 35 height 11
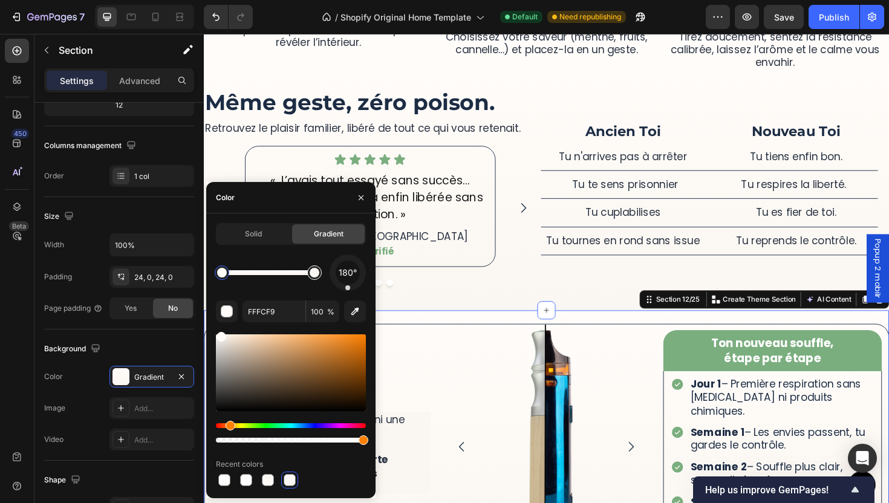
type input "FAF7F2"
click at [312, 274] on div at bounding box center [315, 273] width 10 height 10
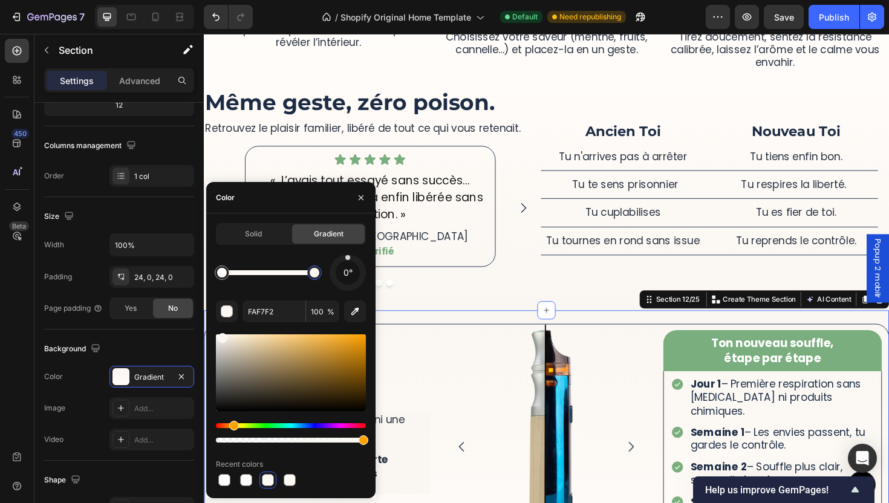
drag, startPoint x: 349, startPoint y: 284, endPoint x: 355, endPoint y: 212, distance: 71.6
click at [347, 212] on div "Color Solid Gradient 0° FAF7F2 100 % Recent colors" at bounding box center [290, 340] width 169 height 316
click at [553, 362] on img at bounding box center [564, 456] width 229 height 229
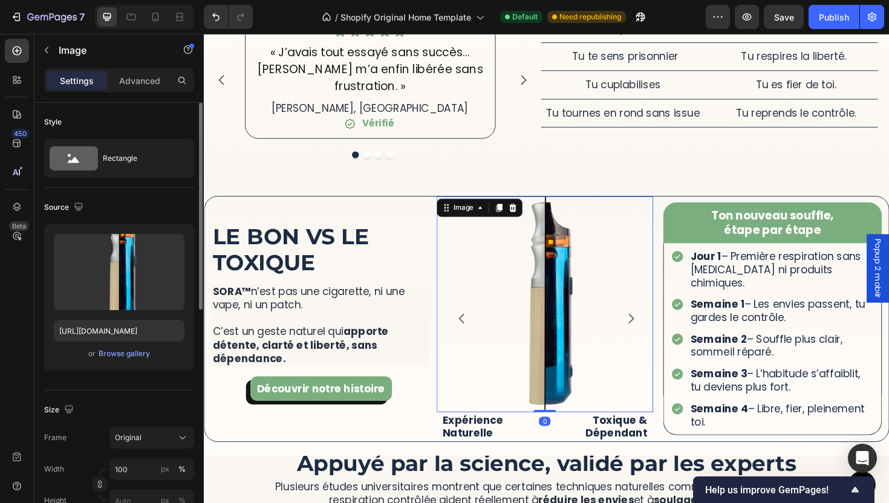
scroll to position [2424, 0]
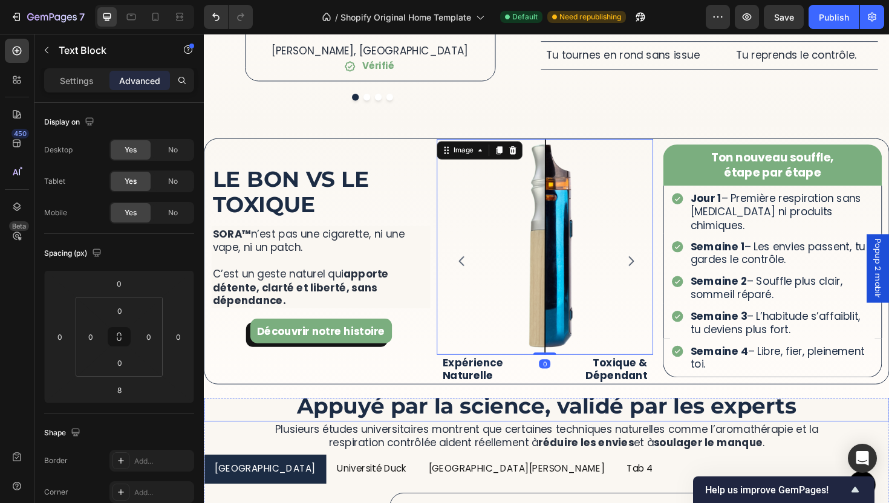
click at [515, 467] on p "Plusieurs études universitaires montrent que certaines techniques naturelles co…" at bounding box center [566, 460] width 602 height 28
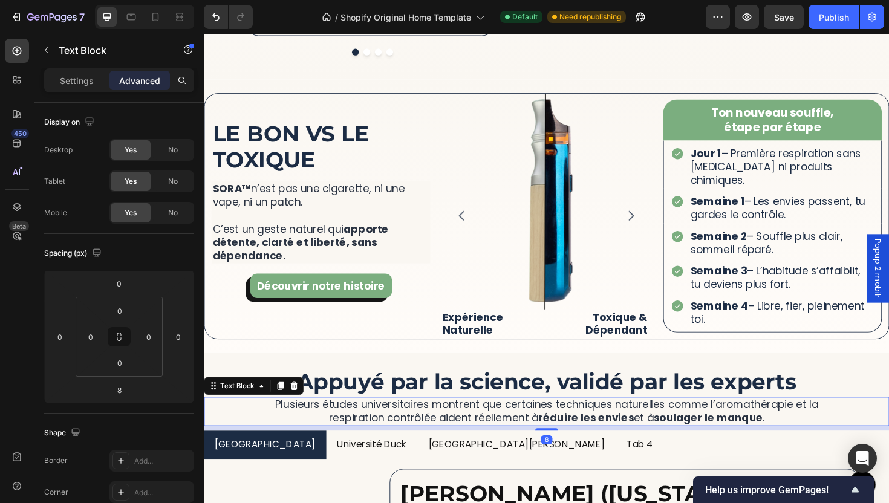
scroll to position [2480, 0]
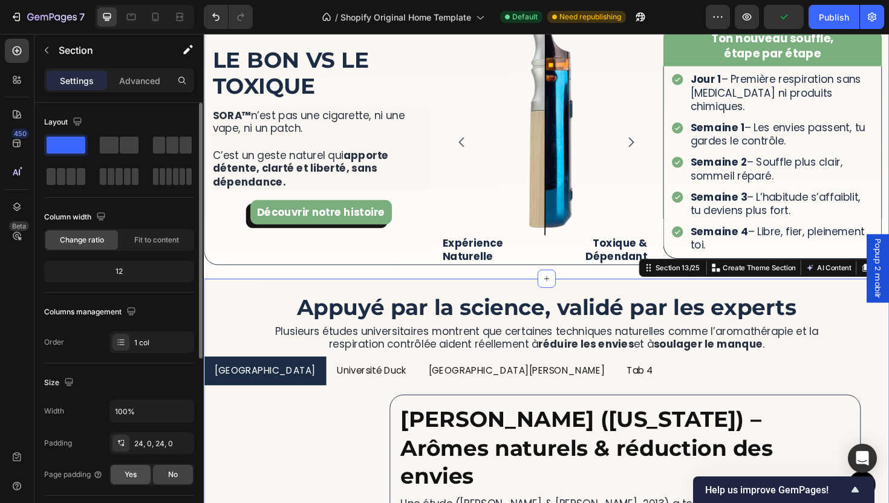
scroll to position [219, 0]
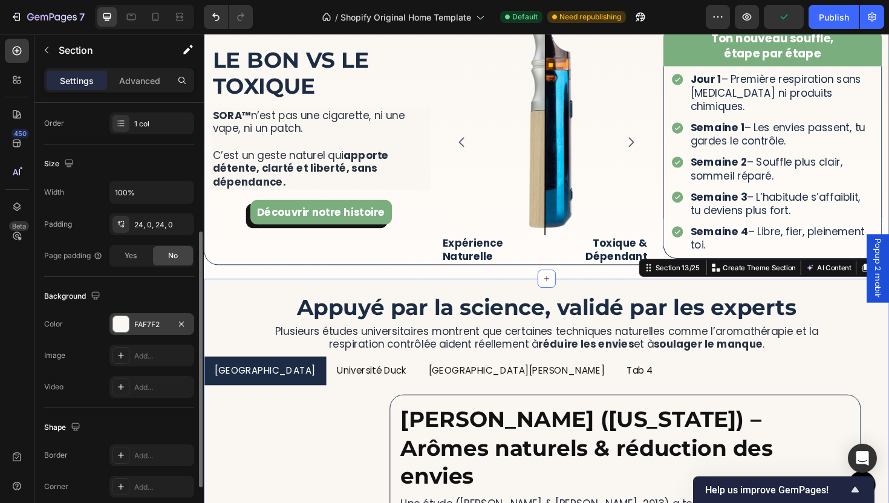
click at [155, 318] on div "FAF7F2" at bounding box center [151, 324] width 85 height 22
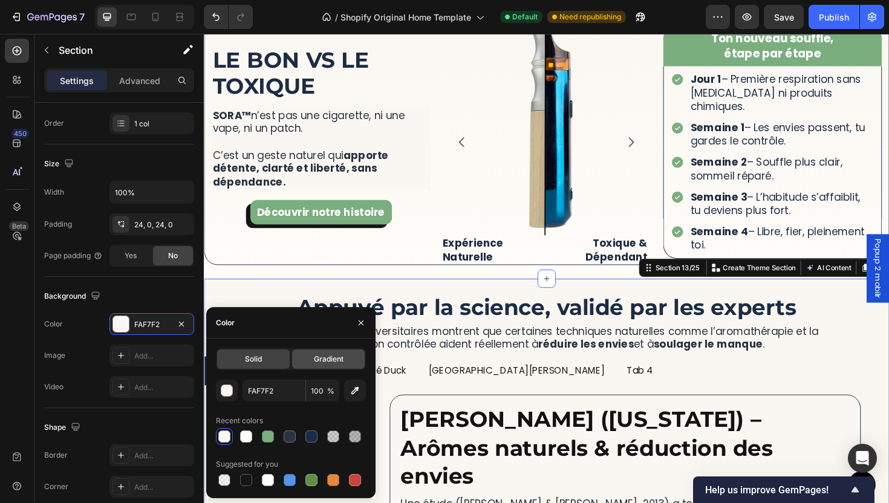
drag, startPoint x: 323, startPoint y: 364, endPoint x: 316, endPoint y: 367, distance: 7.9
click at [323, 364] on span "Gradient" at bounding box center [329, 359] width 30 height 11
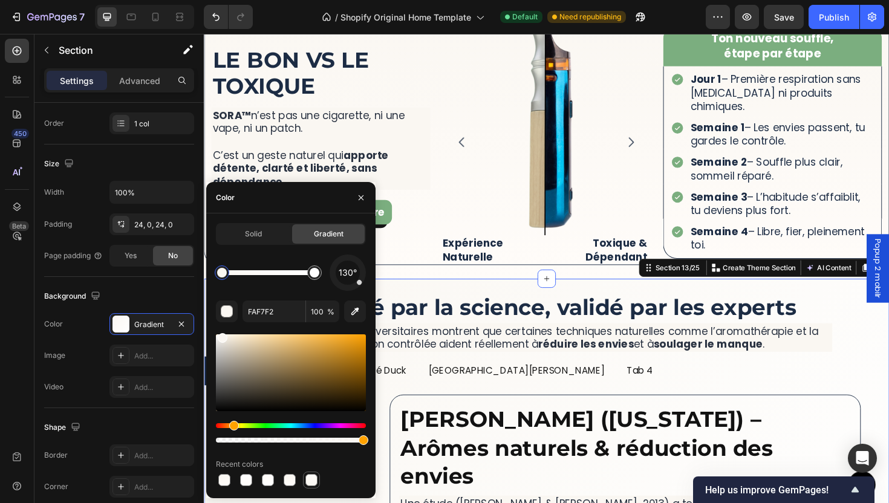
click at [308, 482] on div at bounding box center [311, 480] width 12 height 12
type input "FFFCF9"
click at [554, 346] on p "Plusieurs études universitaires montrent que certaines techniques naturelles co…" at bounding box center [566, 356] width 602 height 28
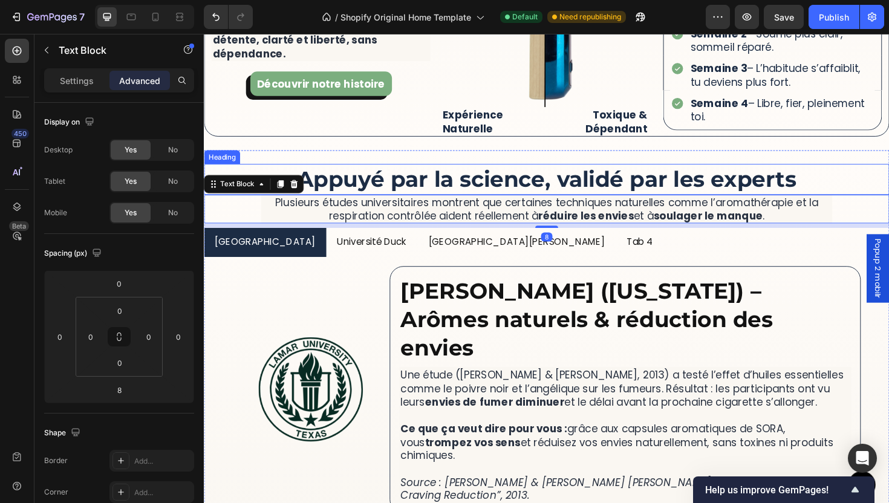
scroll to position [2687, 0]
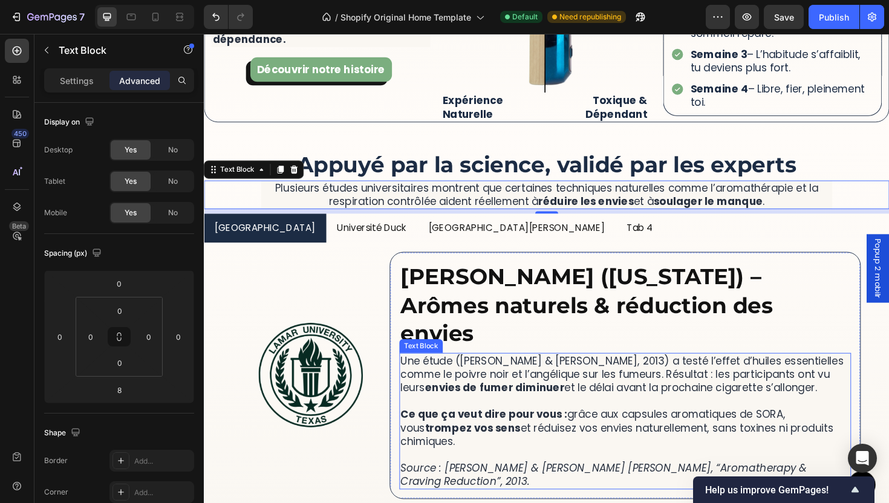
click at [647, 375] on p "Une étude ([PERSON_NAME] & [PERSON_NAME], 2013) a testé l’effet d’huiles essent…" at bounding box center [650, 394] width 476 height 42
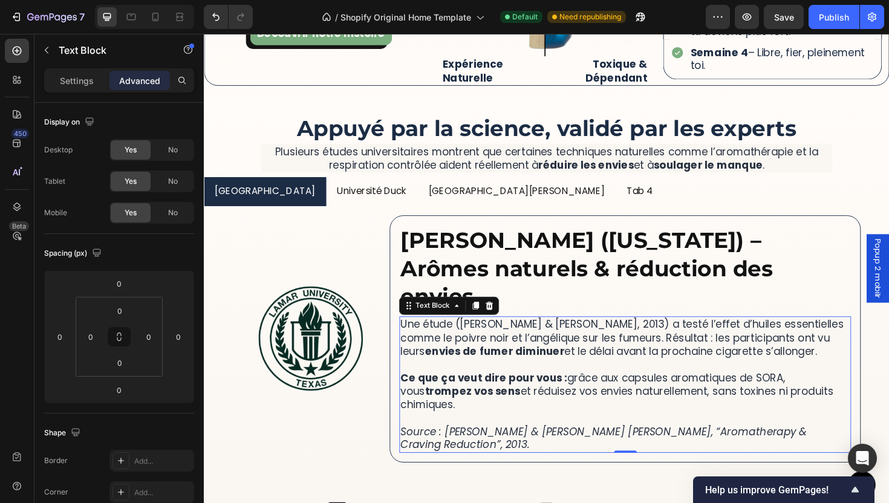
scroll to position [2694, 0]
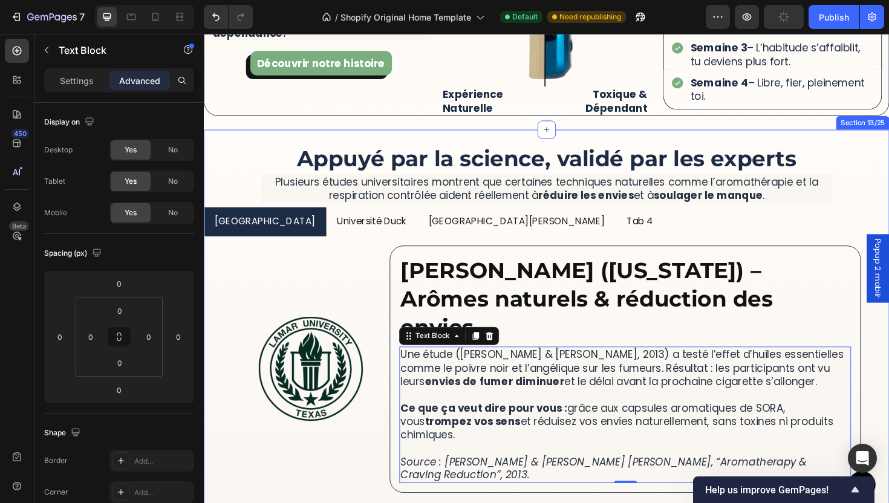
click at [544, 144] on div "More Than a Device, It’s a Ritual of Relief Heading SORA™ lets you quit smoking…" at bounding box center [566, 339] width 725 height 408
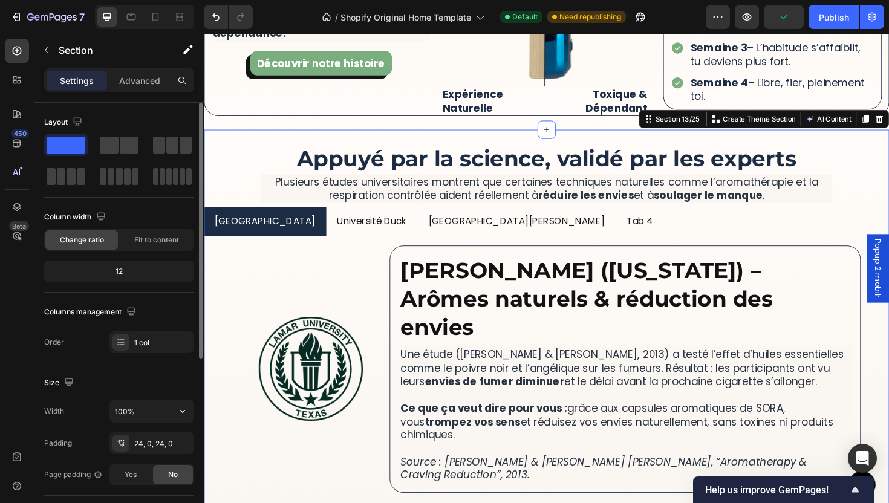
scroll to position [222, 0]
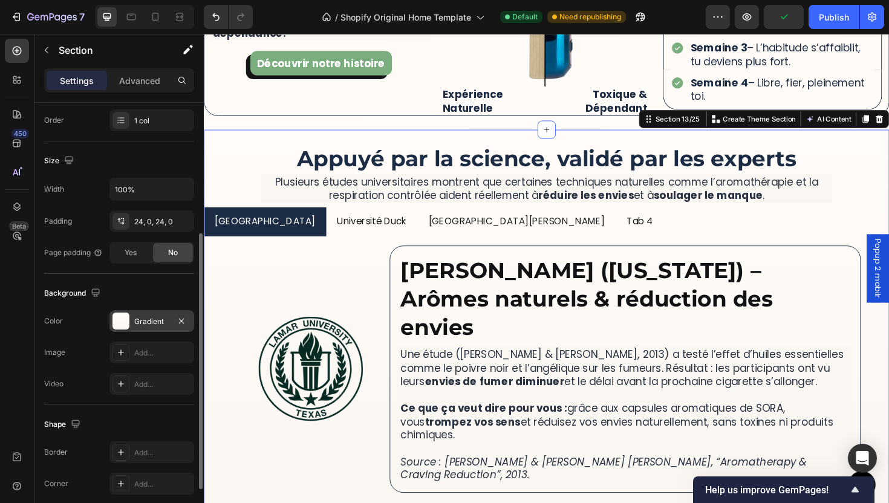
click at [149, 327] on div "Gradient" at bounding box center [151, 321] width 85 height 22
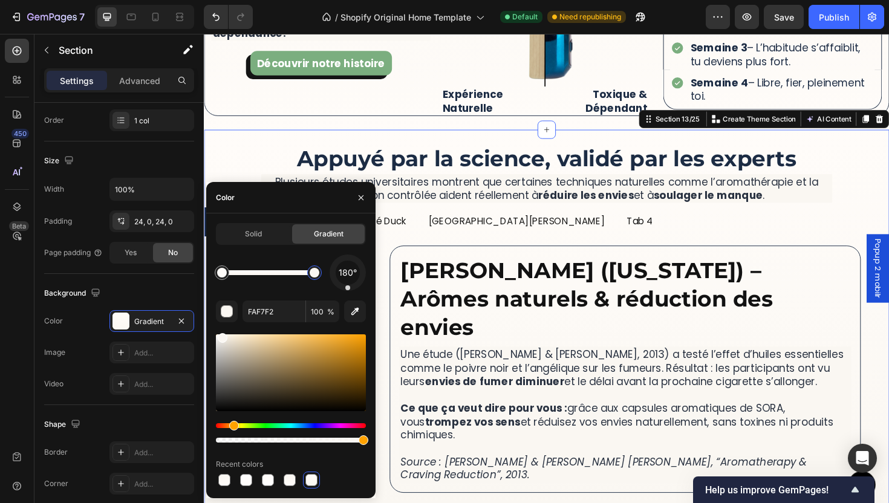
click at [317, 274] on div at bounding box center [315, 273] width 10 height 10
click at [226, 269] on div at bounding box center [222, 273] width 10 height 10
type input "FAF7F2"
click at [315, 272] on div at bounding box center [315, 273] width 10 height 10
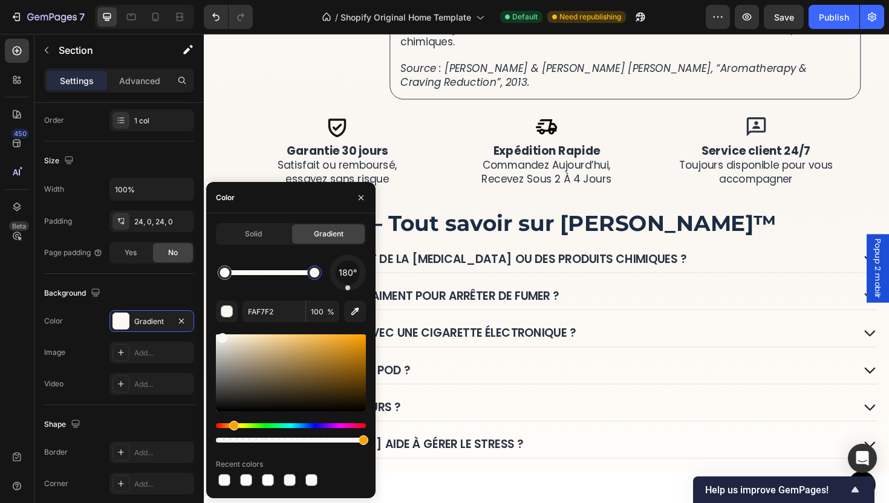
scroll to position [3042, 0]
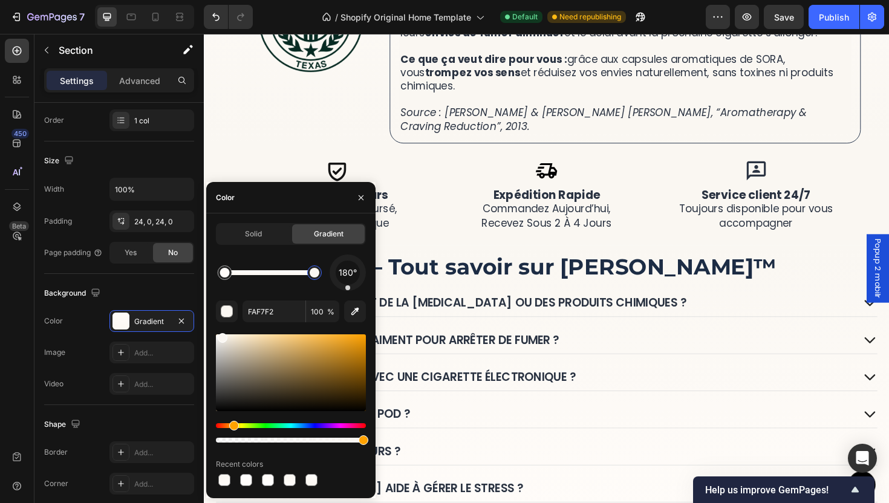
click at [677, 229] on h2 "Service client 24/7 Toujours disponible pour vous accompagner" at bounding box center [788, 219] width 222 height 47
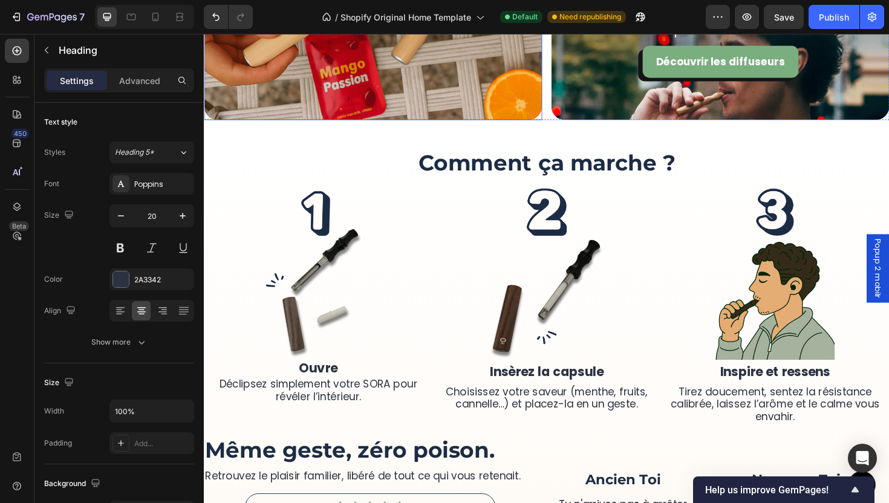
scroll to position [1860, 0]
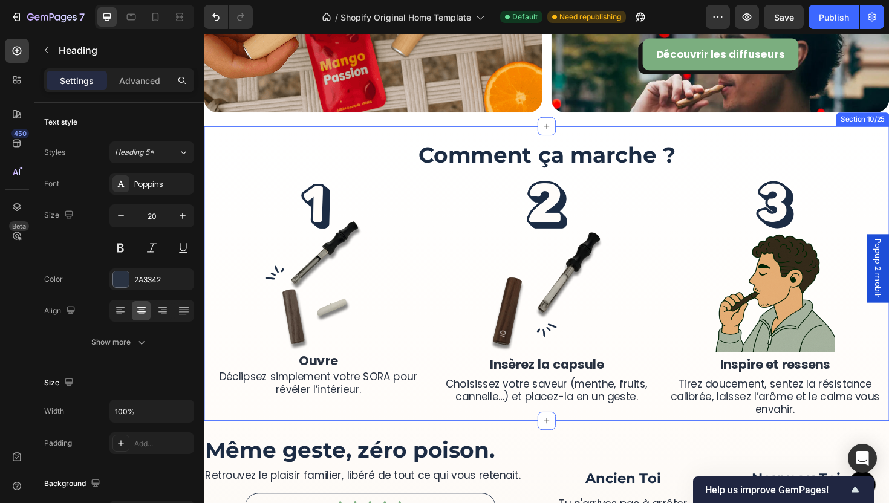
click at [504, 140] on div "More Than a Device, It’s a Ritual of Relief Heading SORA™ lets you quit smoking…" at bounding box center [566, 288] width 725 height 312
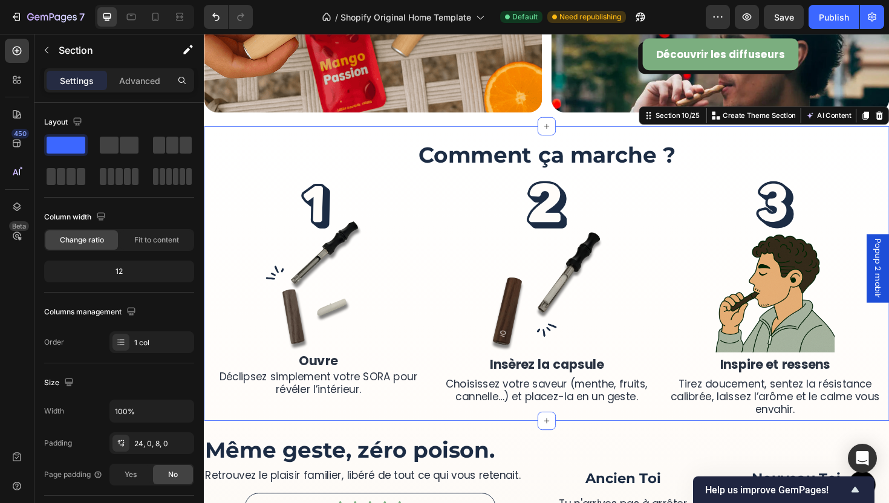
scroll to position [303, 0]
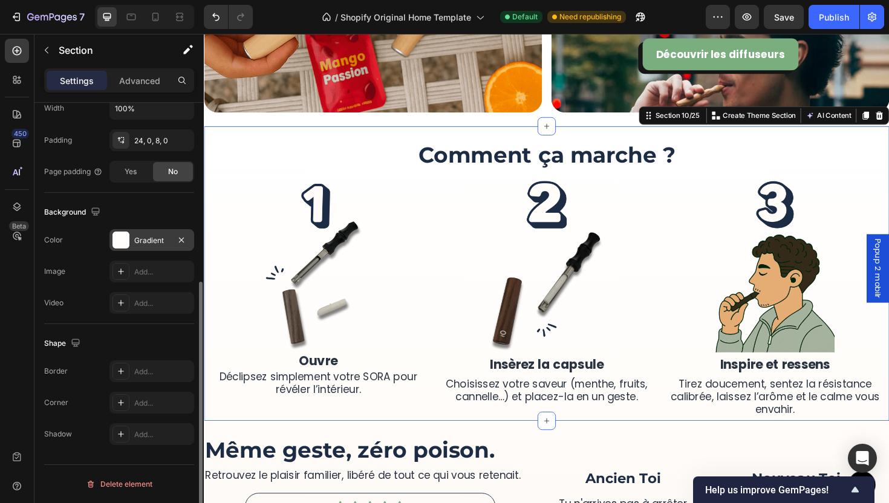
click at [158, 235] on div "Gradient" at bounding box center [151, 240] width 35 height 11
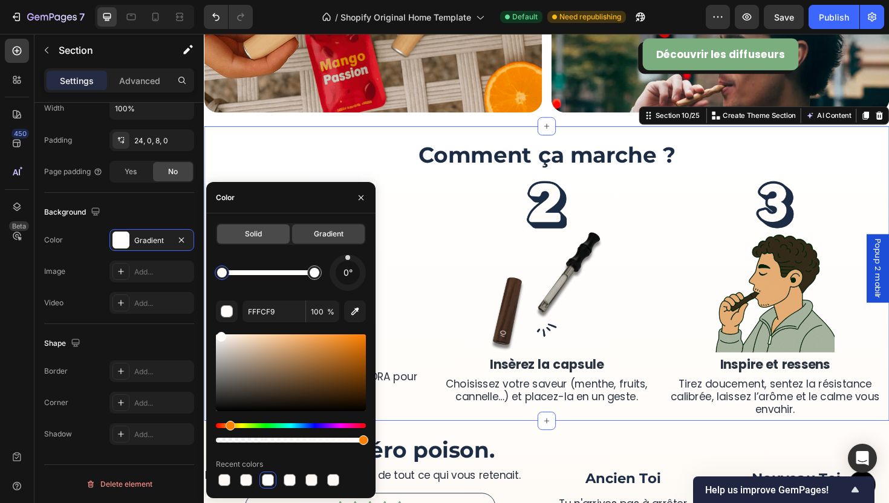
click at [252, 229] on span "Solid" at bounding box center [253, 234] width 17 height 11
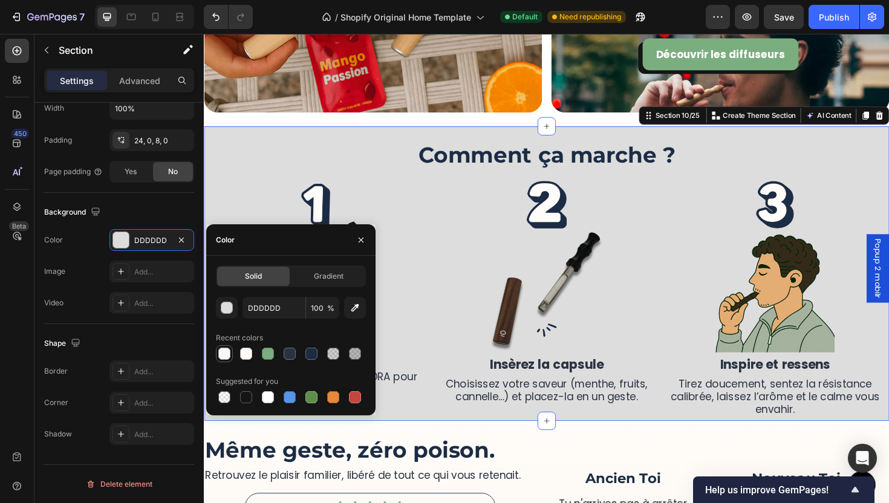
click at [222, 351] on div at bounding box center [224, 354] width 12 height 12
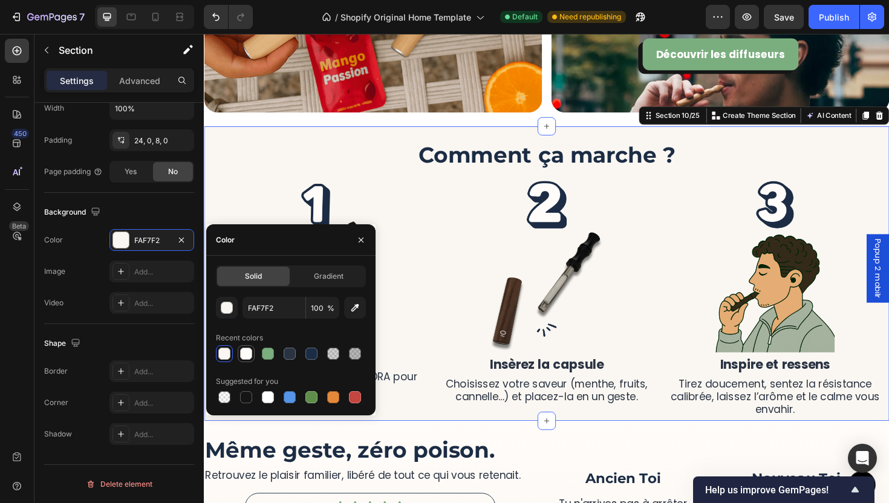
click at [242, 352] on div at bounding box center [246, 354] width 12 height 12
type input "FFFCF9"
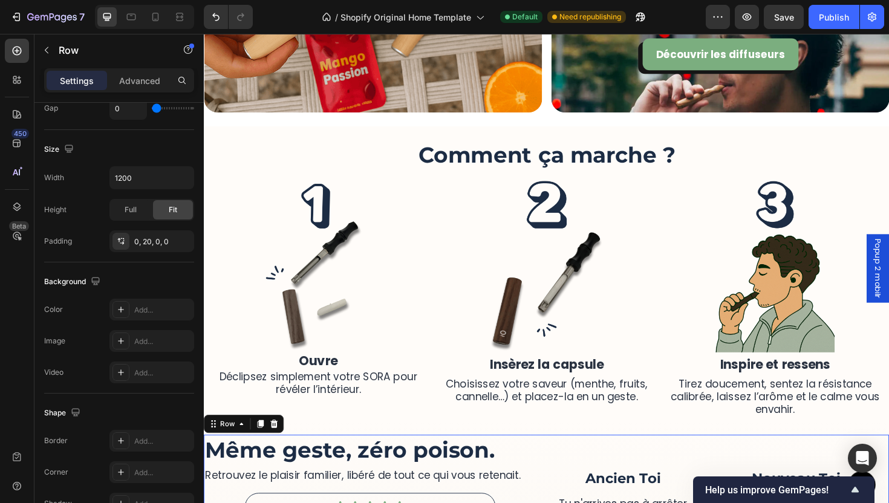
scroll to position [0, 0]
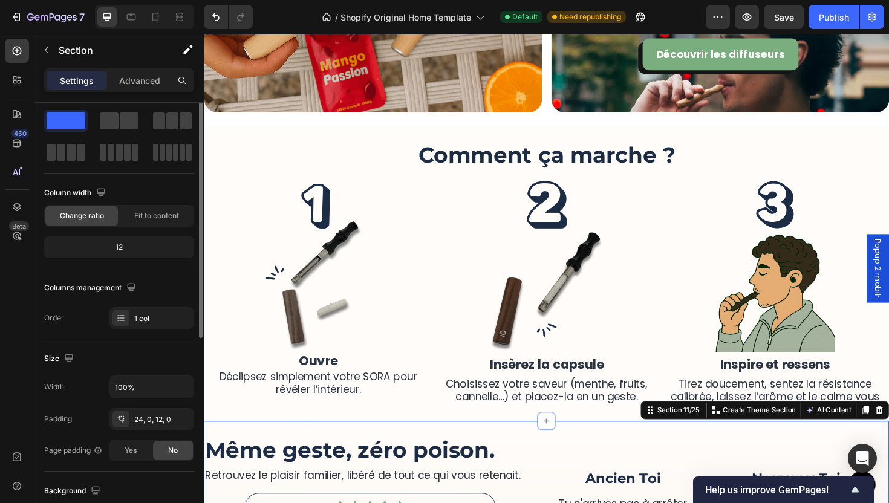
scroll to position [169, 0]
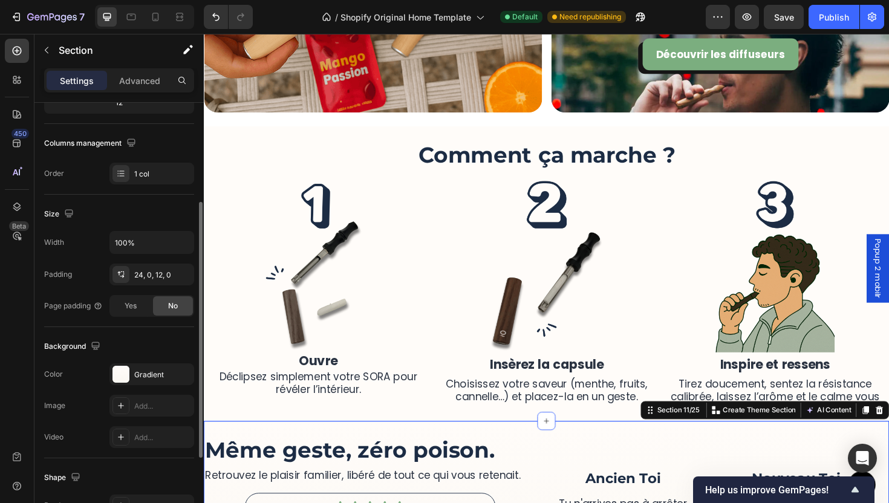
click at [143, 362] on div "Background The changes might be hidden by the video. Color Gradient Image Add..…" at bounding box center [119, 392] width 150 height 131
click at [147, 366] on div "Gradient" at bounding box center [151, 374] width 85 height 22
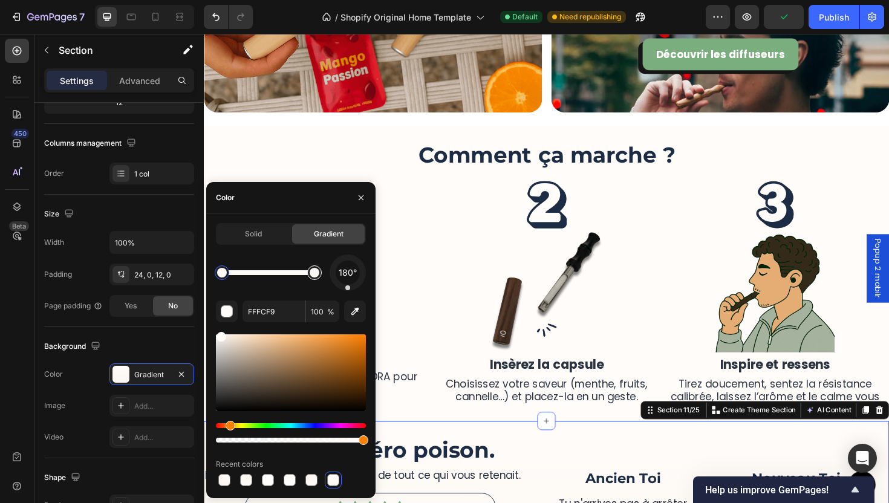
type input "FAF7F2"
click at [316, 279] on div at bounding box center [314, 273] width 22 height 22
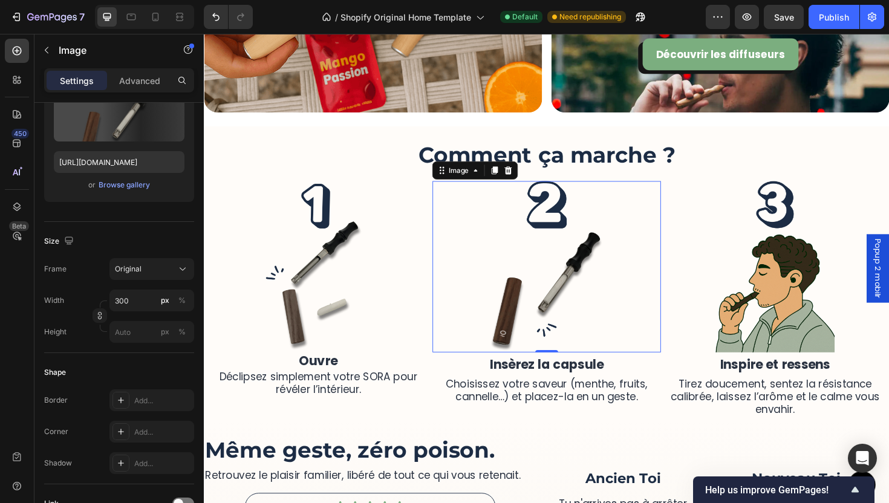
click at [532, 365] on img at bounding box center [566, 280] width 181 height 181
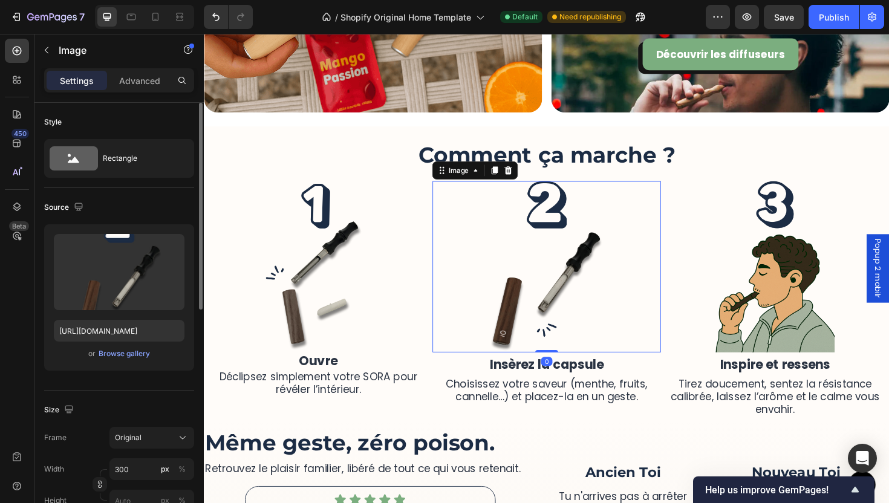
scroll to position [1645, 0]
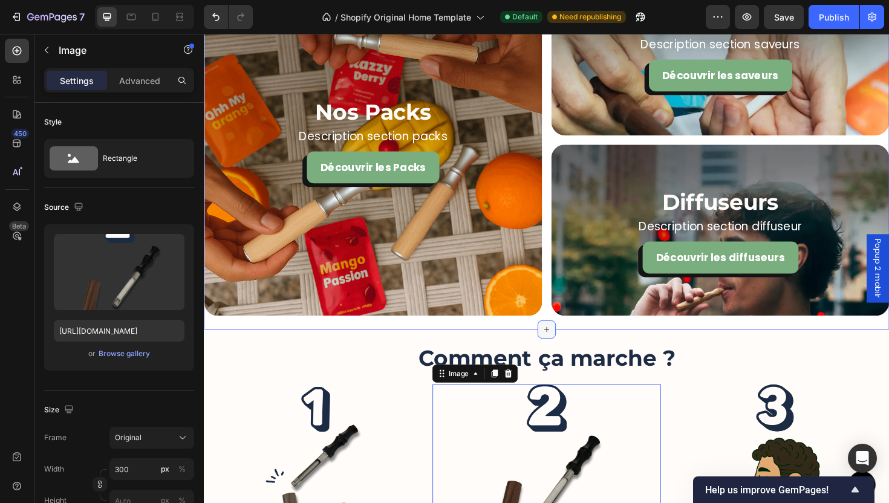
click at [563, 338] on div at bounding box center [566, 346] width 19 height 19
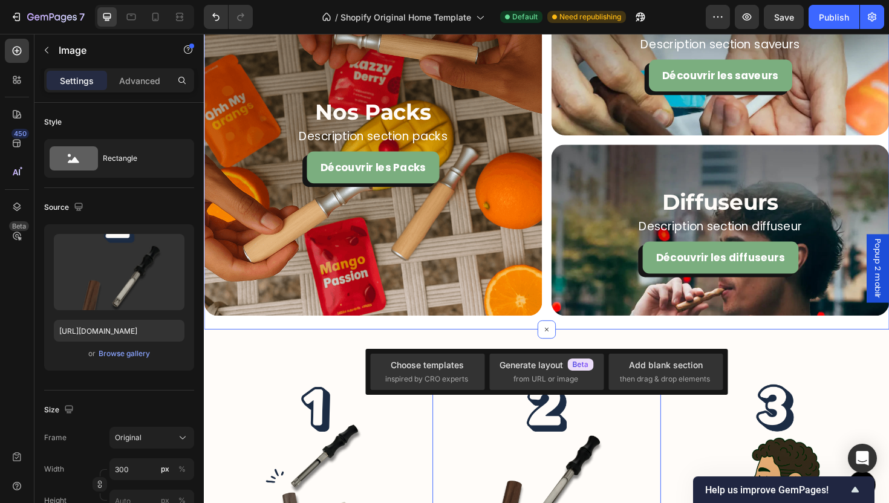
click at [589, 337] on div "Nos Packs Heading Description section packs Text Block Découvrir les Packs Butt…" at bounding box center [566, 153] width 725 height 387
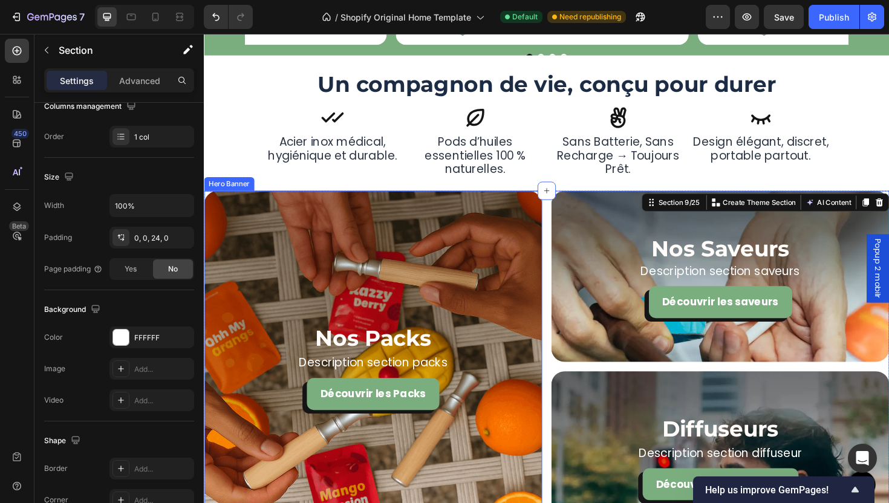
scroll to position [1625, 0]
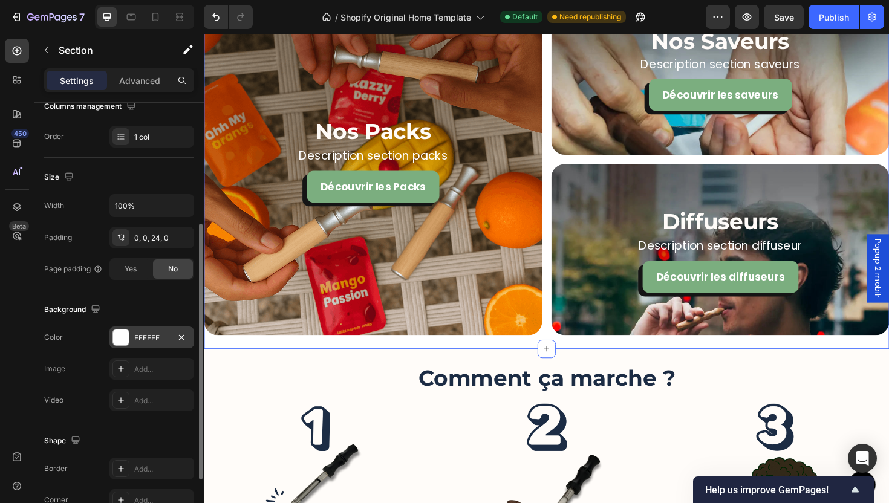
click at [156, 340] on div "FFFFFF" at bounding box center [151, 338] width 35 height 11
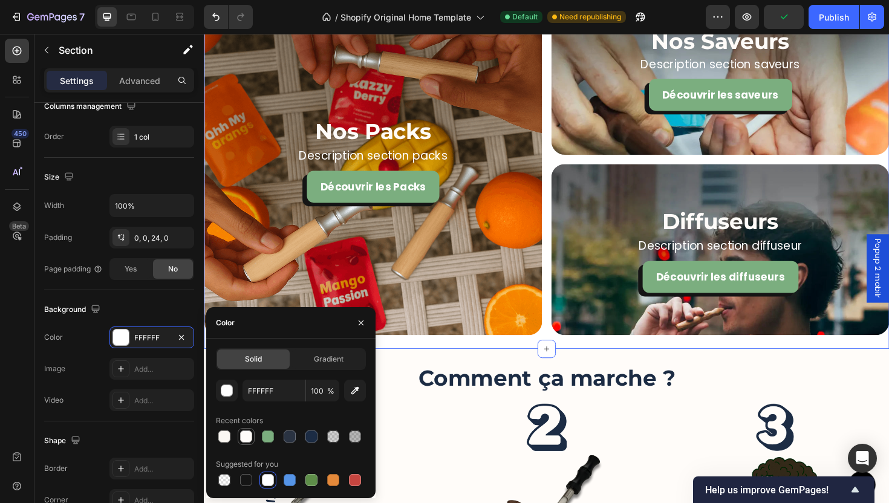
click at [250, 435] on div at bounding box center [246, 436] width 12 height 12
click at [224, 438] on div at bounding box center [224, 436] width 12 height 12
type input "FAF7F2"
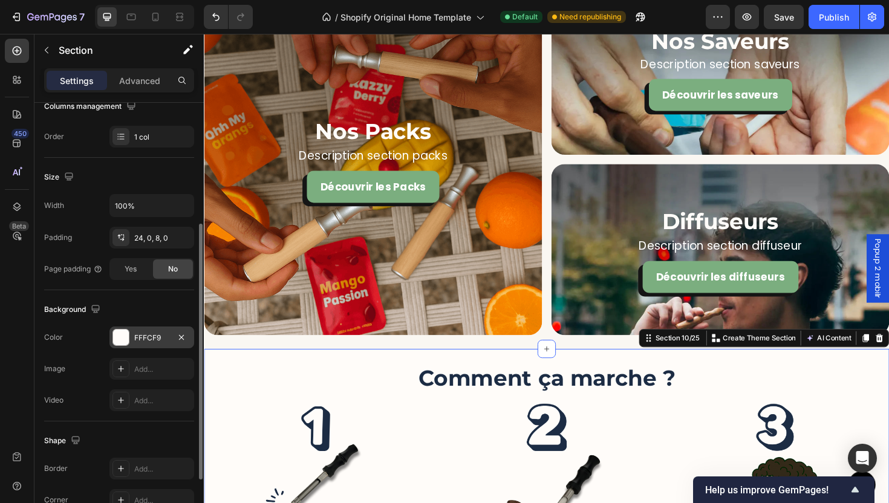
click at [135, 339] on div "FFFCF9" at bounding box center [151, 338] width 35 height 11
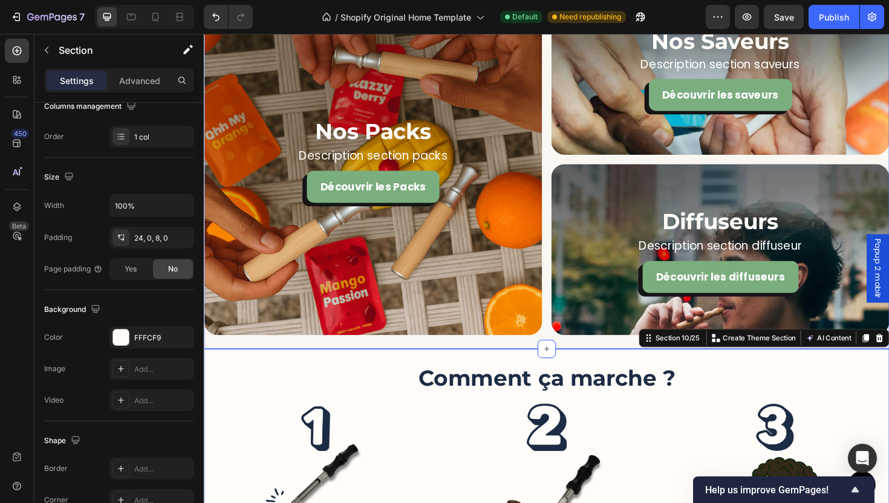
click at [403, 358] on div "Nos Packs Heading Description section packs Text Block Découvrir les Packs Butt…" at bounding box center [566, 174] width 725 height 387
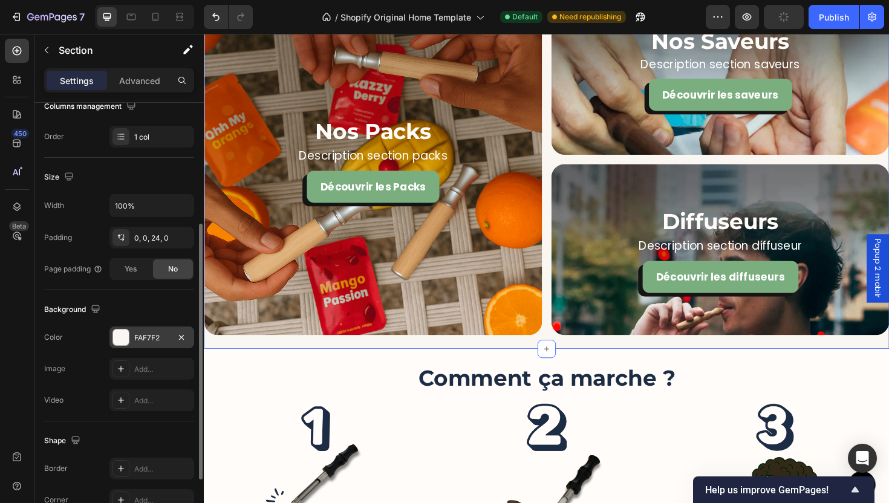
click at [177, 347] on div "FAF7F2" at bounding box center [151, 337] width 85 height 22
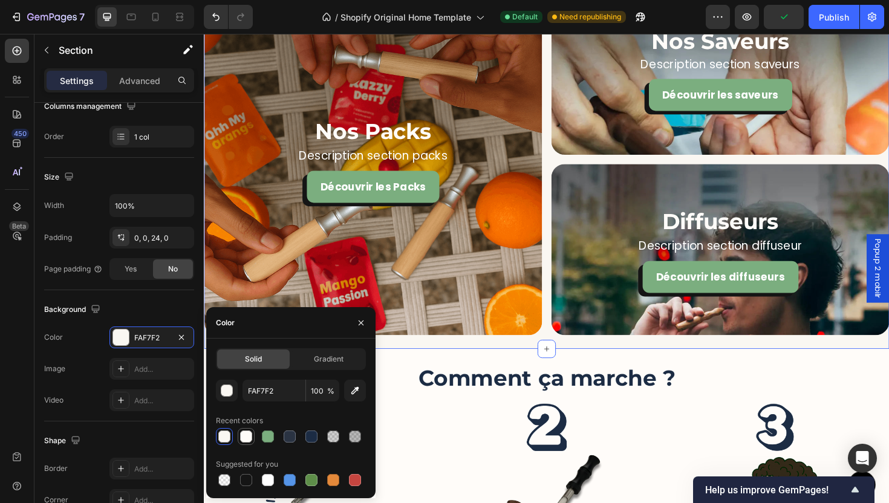
click at [243, 437] on div at bounding box center [246, 436] width 12 height 12
type input "FFFCF9"
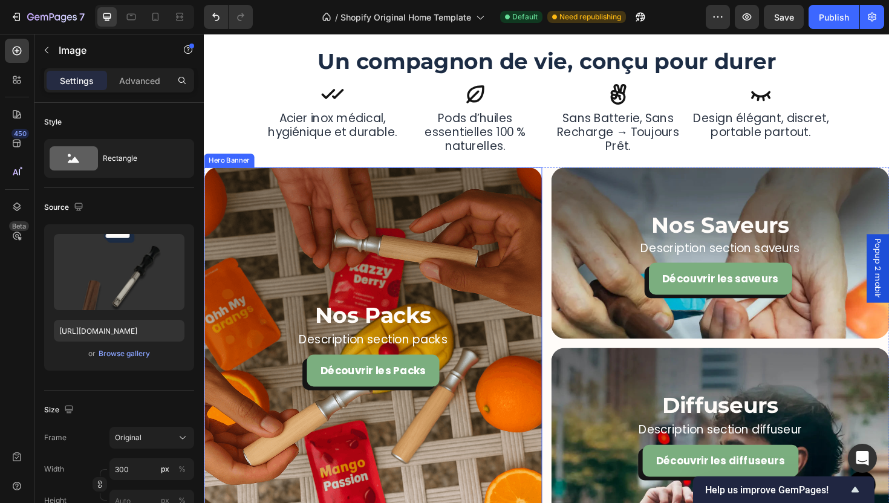
scroll to position [1293, 0]
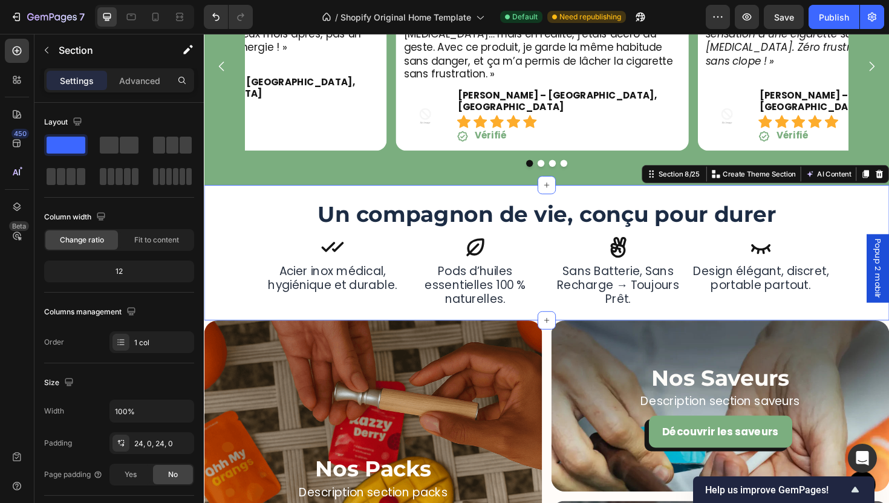
click at [549, 308] on div "Un compagnon de vie, conçu pour durer Heading Icon sans batterie, sans recharge…" at bounding box center [566, 265] width 725 height 143
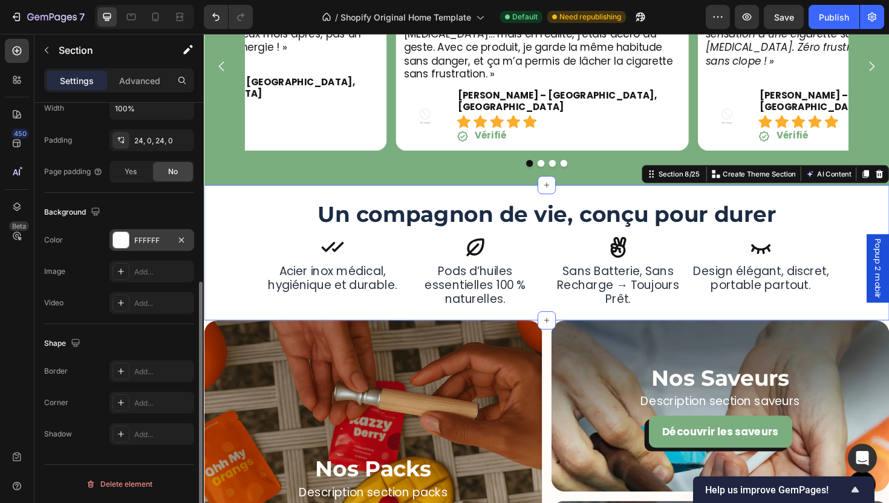
click at [157, 239] on div "FFFFFF" at bounding box center [151, 240] width 35 height 11
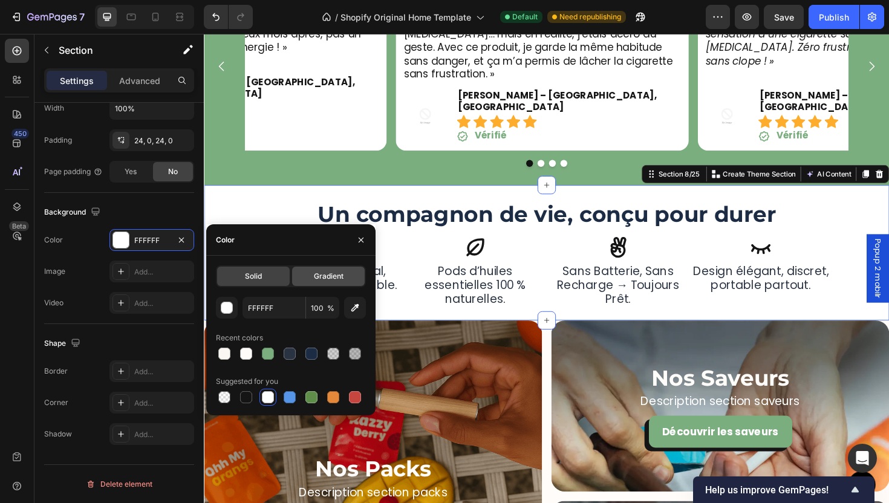
click at [331, 278] on span "Gradient" at bounding box center [329, 276] width 30 height 11
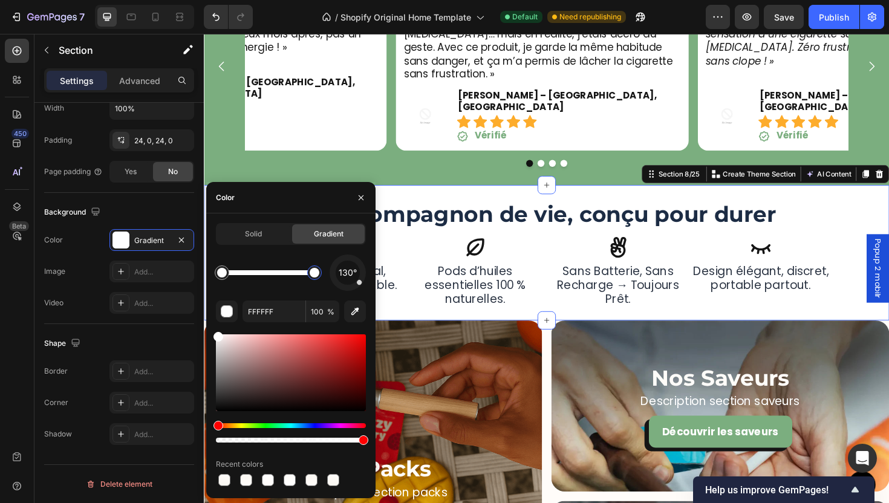
click at [316, 279] on div at bounding box center [314, 272] width 15 height 15
click at [238, 479] on div at bounding box center [246, 480] width 17 height 17
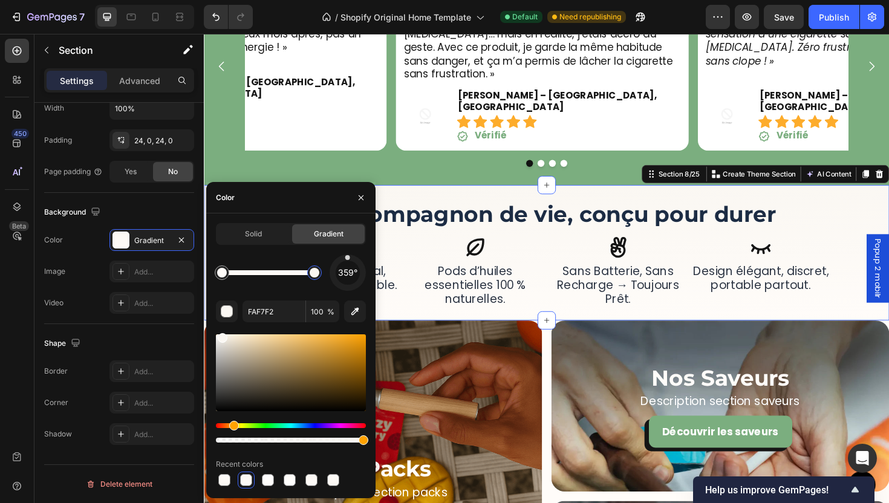
click at [321, 279] on div at bounding box center [314, 273] width 22 height 22
click at [227, 484] on div at bounding box center [224, 480] width 12 height 12
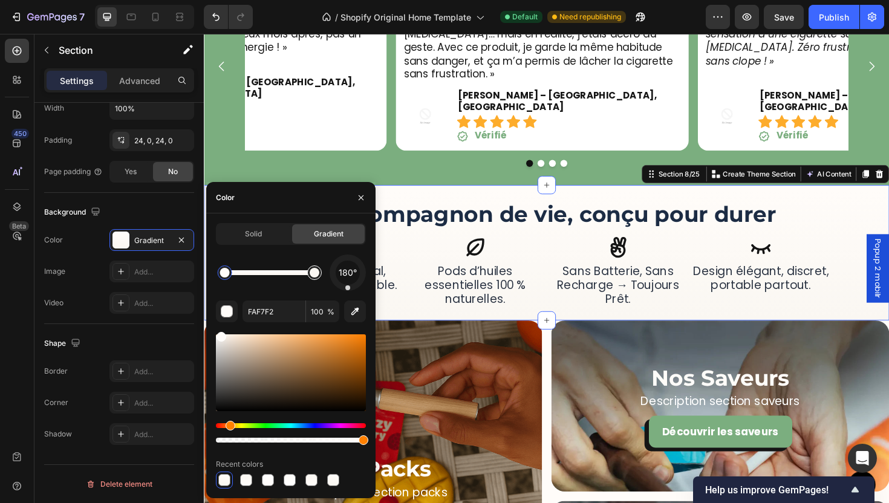
click at [323, 274] on div at bounding box center [314, 273] width 22 height 22
click at [270, 481] on div at bounding box center [268, 480] width 12 height 12
click at [224, 276] on div at bounding box center [222, 273] width 10 height 10
click at [219, 274] on div at bounding box center [222, 273] width 10 height 10
type input "FFFFFF"
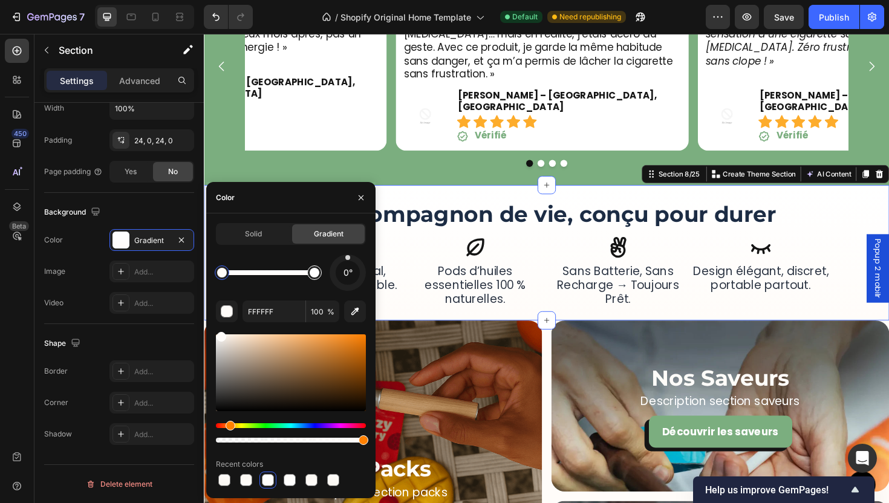
click at [320, 277] on div at bounding box center [314, 273] width 22 height 22
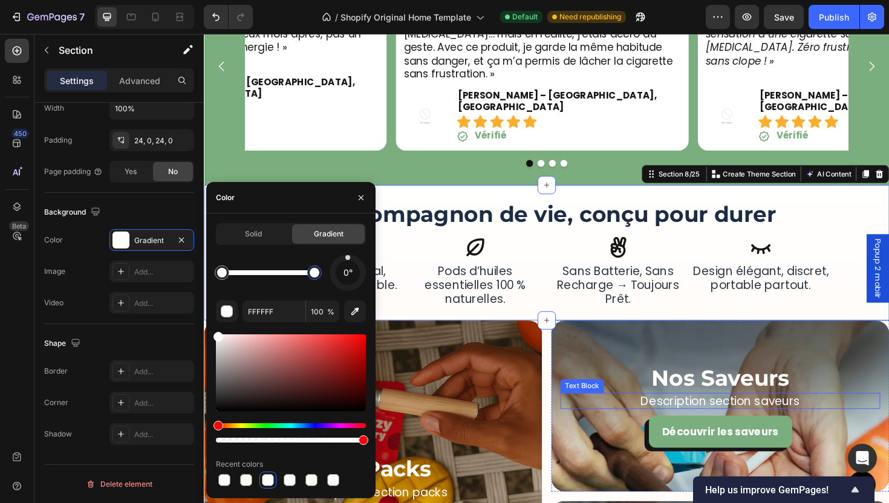
click at [632, 415] on p "Description section saveurs" at bounding box center [750, 422] width 336 height 15
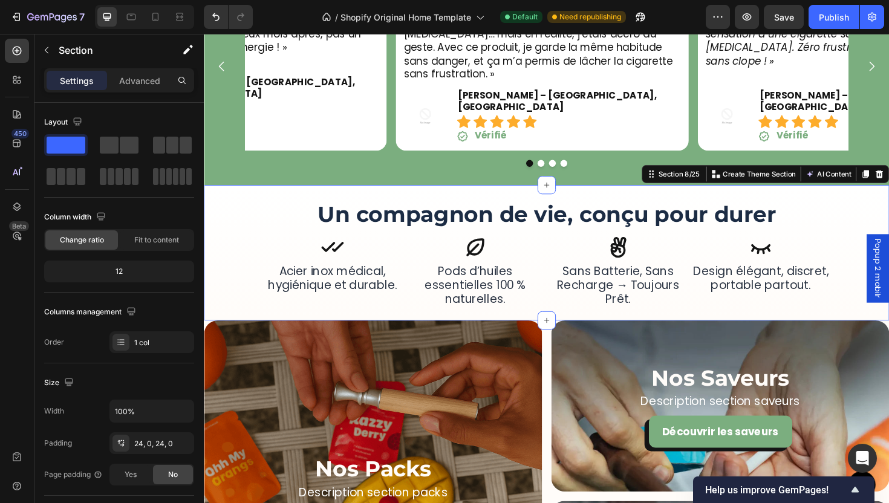
click at [596, 305] on div "Un compagnon de vie, conçu pour durer Heading Icon sans batterie, sans recharge…" at bounding box center [566, 265] width 725 height 143
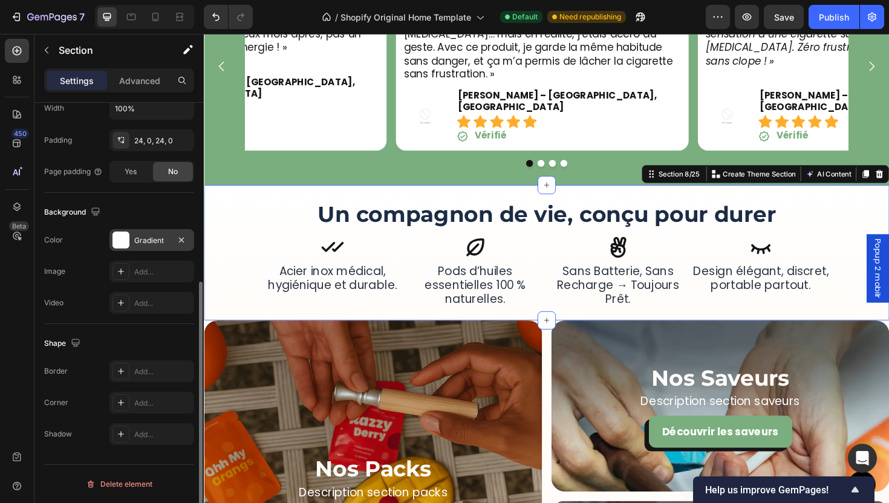
click at [149, 238] on div "Gradient" at bounding box center [151, 240] width 35 height 11
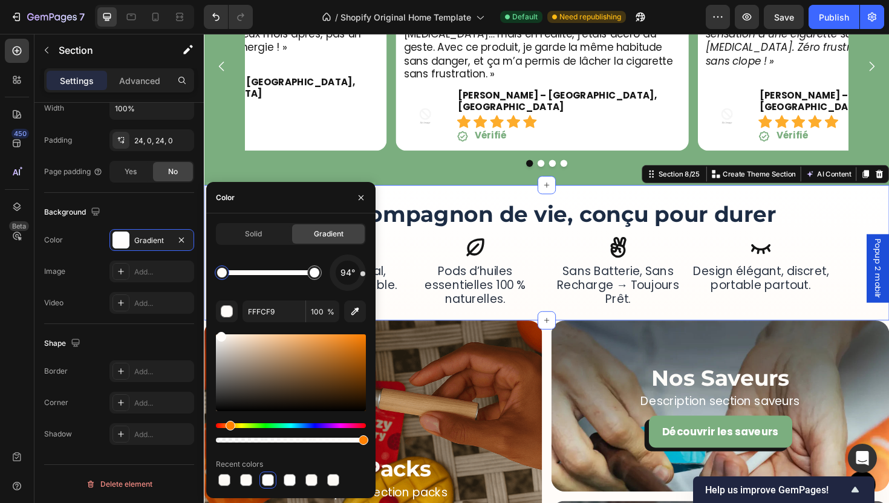
drag, startPoint x: 556, startPoint y: 294, endPoint x: 387, endPoint y: 294, distance: 168.7
drag, startPoint x: 363, startPoint y: 273, endPoint x: 348, endPoint y: 320, distance: 49.7
click at [348, 320] on div "180° FFFCF9 100 % Recent colors" at bounding box center [291, 372] width 150 height 234
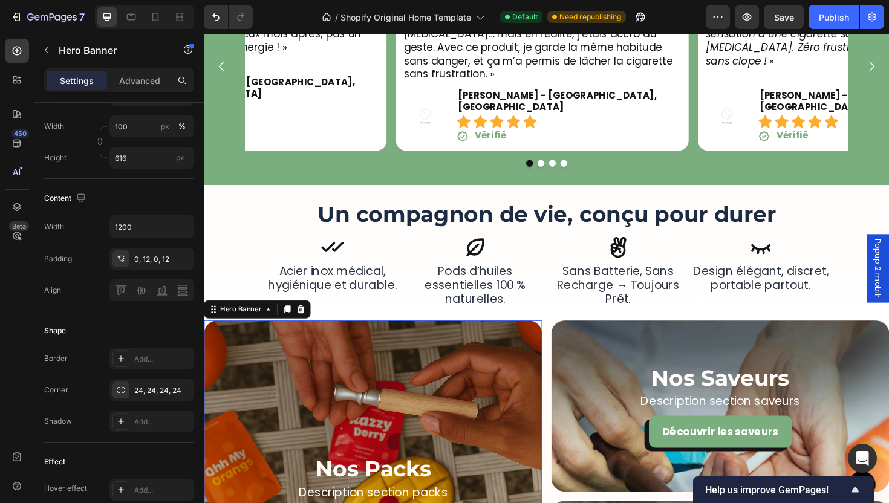
scroll to position [0, 0]
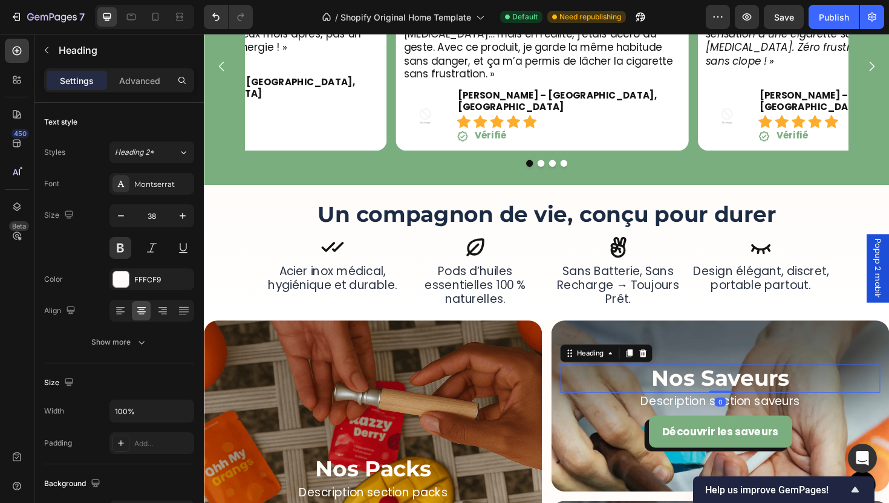
click at [633, 384] on h2 "Nos Saveurs" at bounding box center [750, 399] width 339 height 30
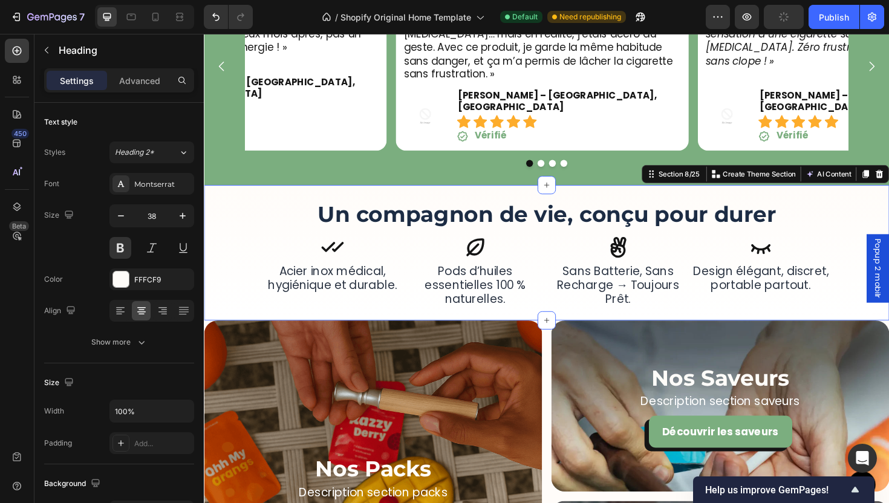
click at [592, 304] on div "Un compagnon de vie, conçu pour durer Heading Icon sans batterie, sans recharge…" at bounding box center [566, 265] width 725 height 143
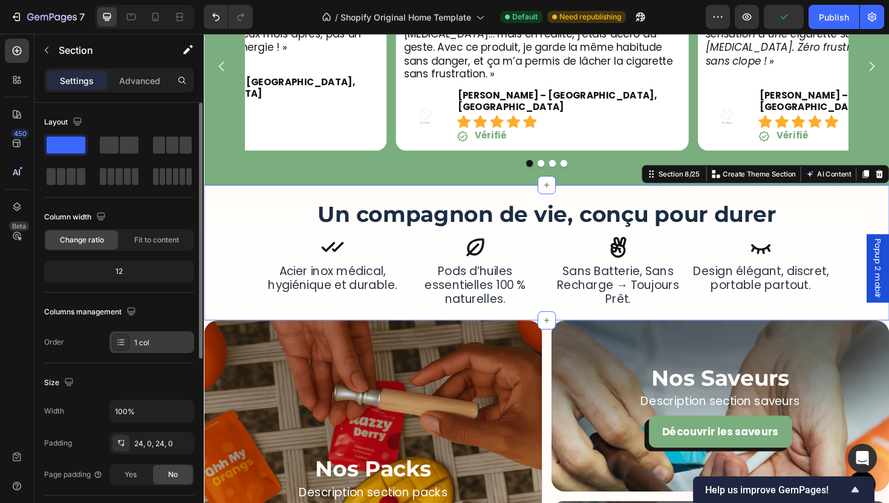
scroll to position [245, 0]
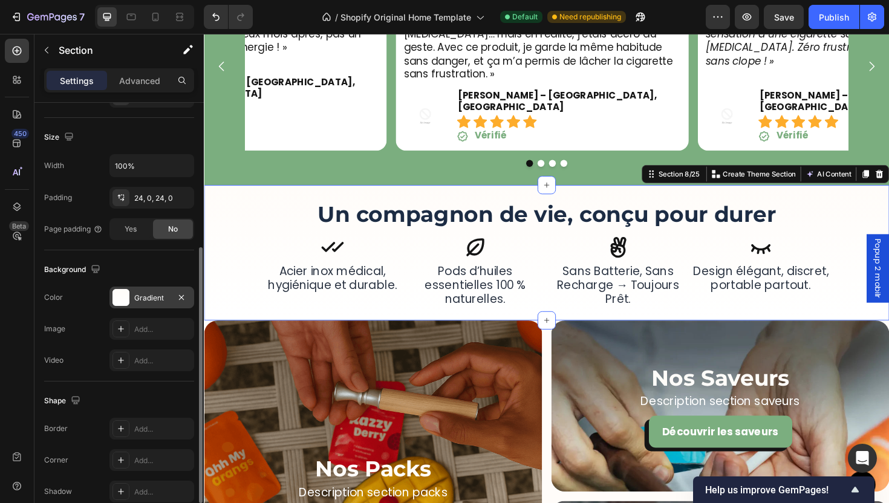
click at [130, 288] on div "Gradient" at bounding box center [151, 298] width 85 height 22
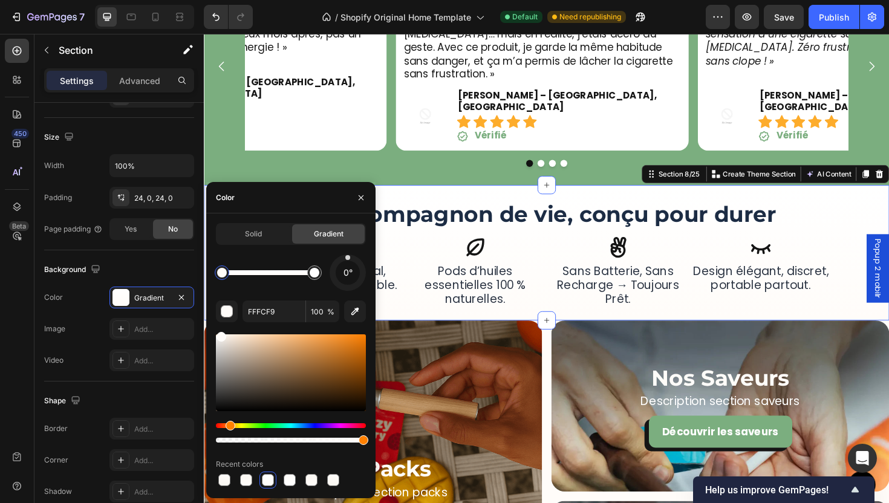
drag, startPoint x: 351, startPoint y: 285, endPoint x: 348, endPoint y: 210, distance: 74.5
click at [348, 210] on div "Color Solid Gradient 0° FFFCF9 100 % Recent colors" at bounding box center [290, 340] width 169 height 316
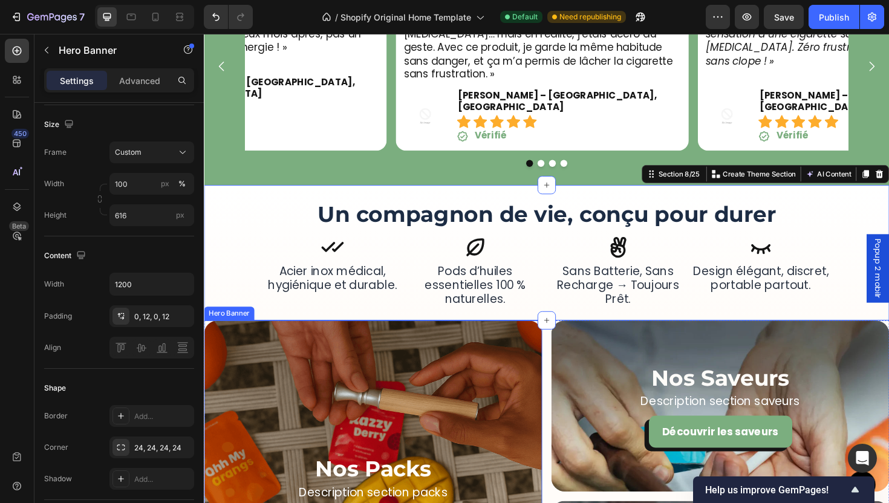
scroll to position [0, 0]
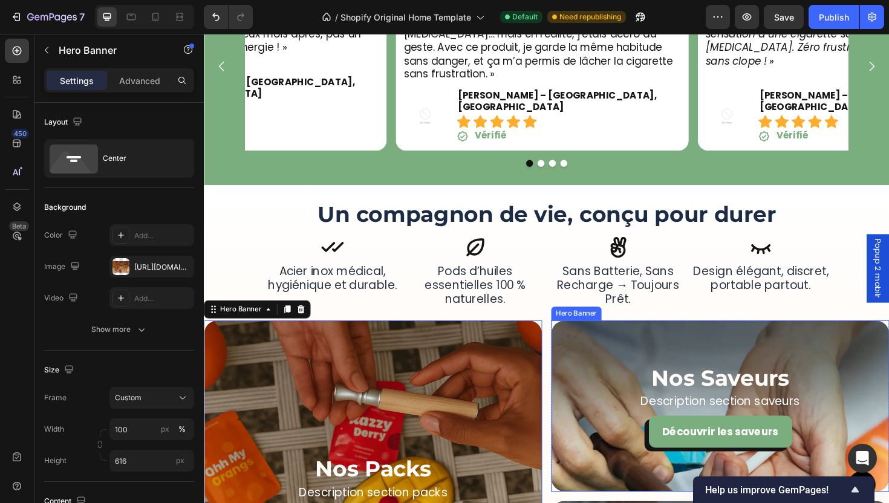
click at [665, 406] on div "Nos Saveurs Heading Description section saveurs Text Block Découvrir les saveur…" at bounding box center [750, 428] width 339 height 88
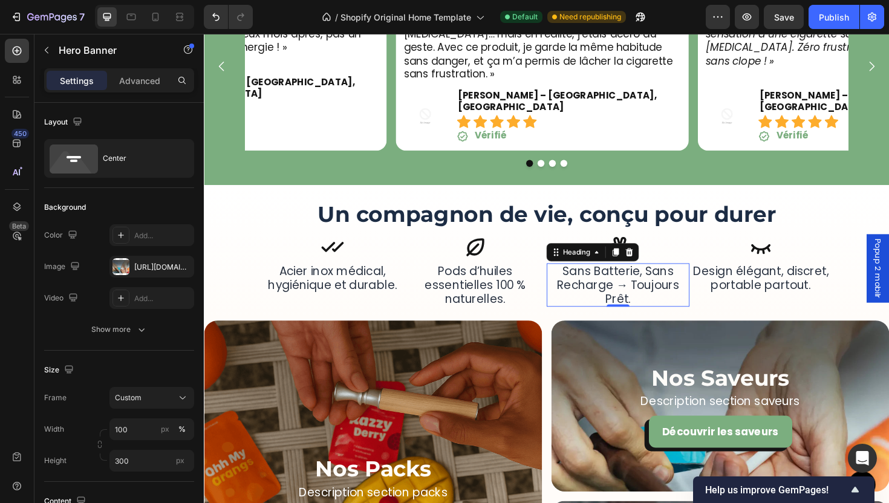
click at [646, 277] on h2 "sans batterie, sans recharge → toujours prêt." at bounding box center [641, 300] width 151 height 46
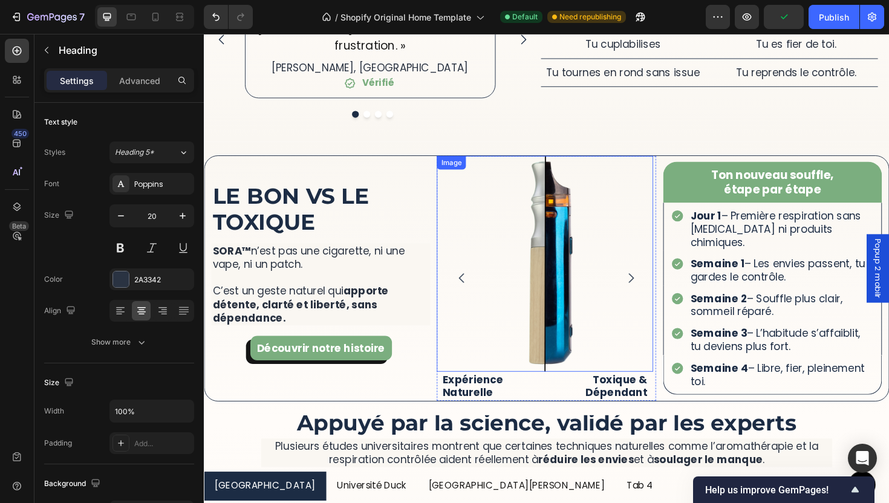
scroll to position [2429, 0]
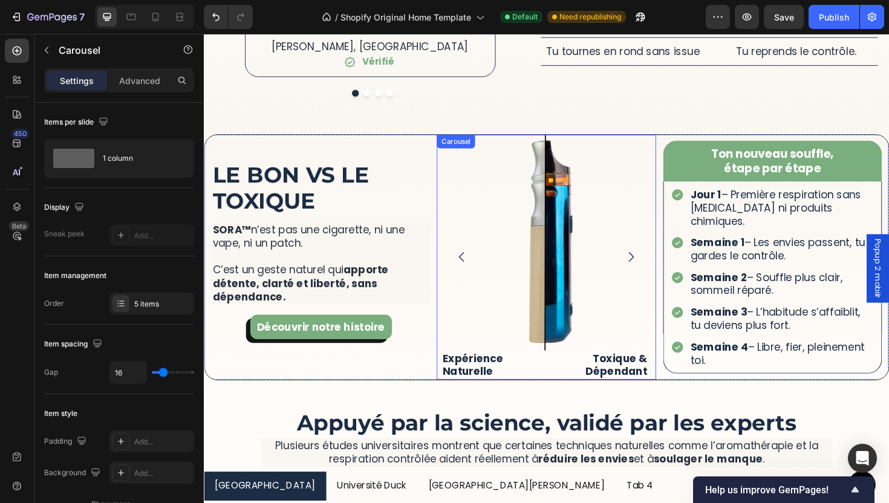
click at [649, 263] on icon "Carousel Next Arrow" at bounding box center [656, 270] width 15 height 15
click at [475, 263] on icon "Carousel Back Arrow" at bounding box center [477, 270] width 15 height 15
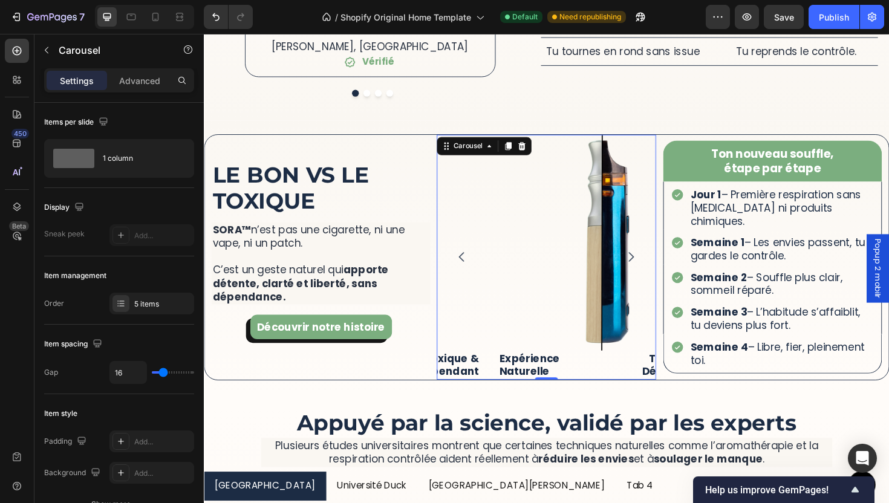
click at [475, 263] on icon "Carousel Back Arrow" at bounding box center [477, 270] width 15 height 15
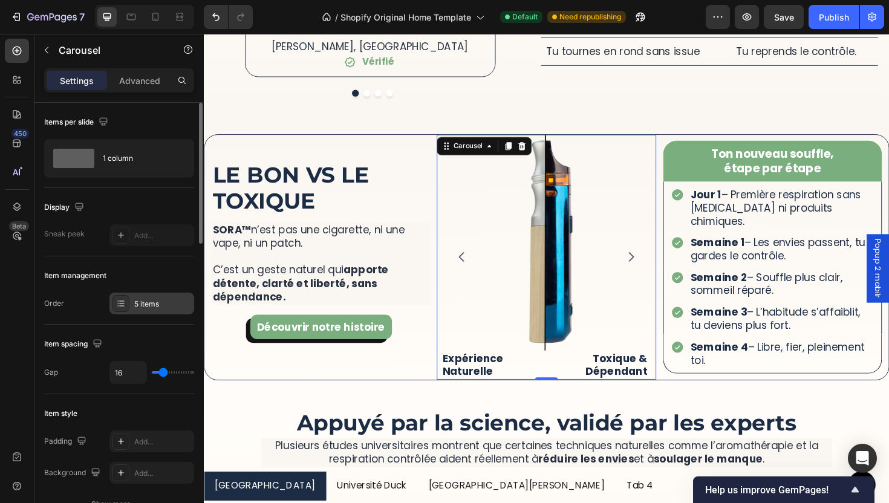
click at [135, 294] on div "5 items" at bounding box center [151, 304] width 85 height 22
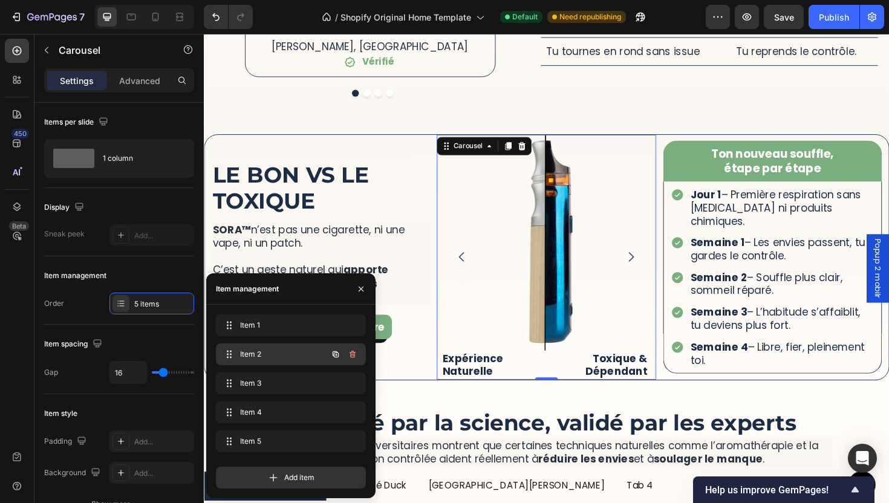
click at [290, 360] on div "Item 2 Item 2" at bounding box center [274, 354] width 106 height 17
click at [568, 271] on img at bounding box center [564, 255] width 229 height 229
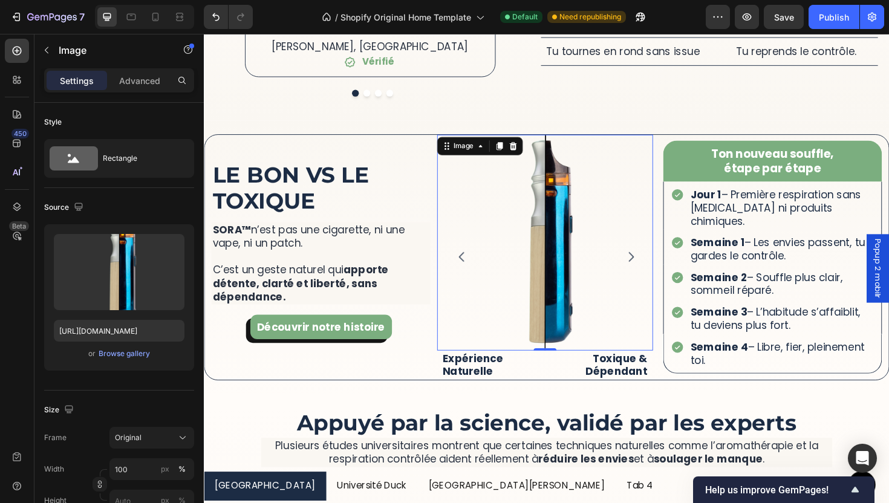
click at [547, 339] on img at bounding box center [564, 255] width 229 height 229
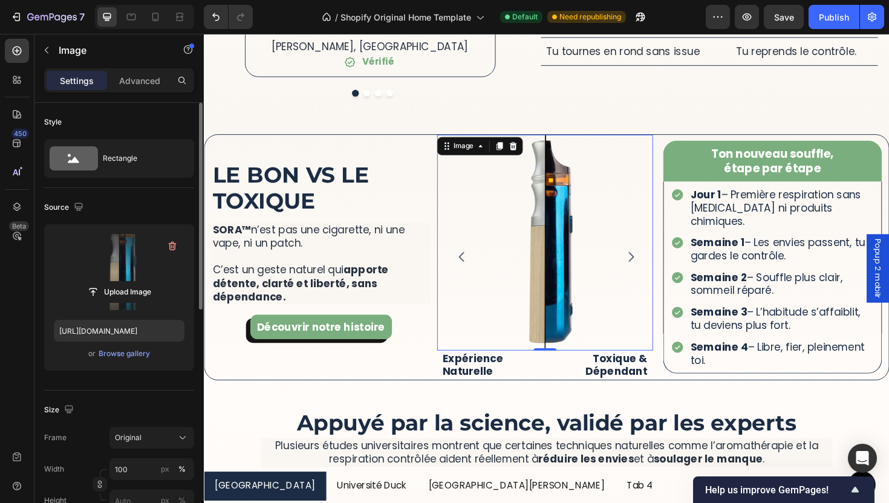
click at [145, 275] on label at bounding box center [119, 272] width 131 height 76
click at [145, 282] on input "file" at bounding box center [118, 292] width 83 height 21
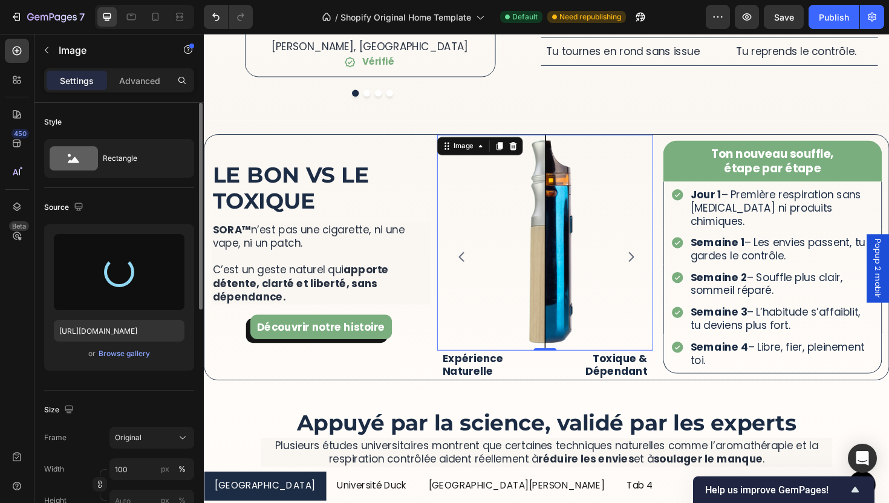
type input "[URL][DOMAIN_NAME]"
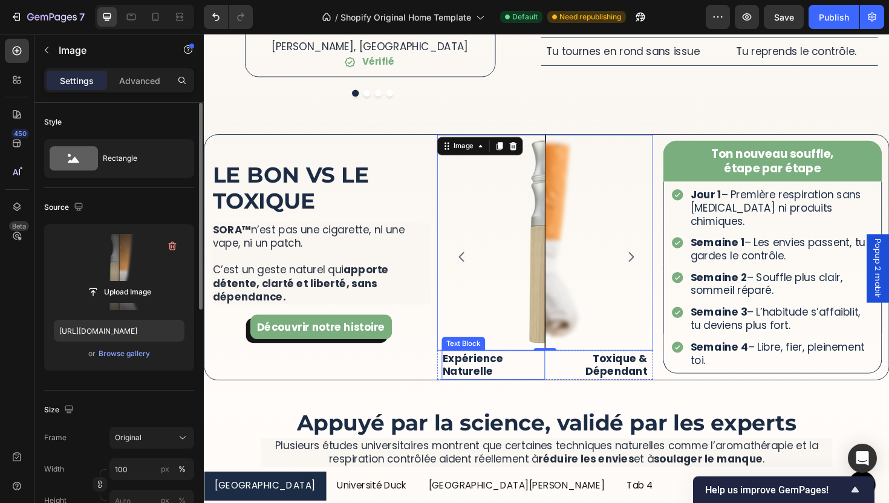
click at [489, 371] on p "Expérience Naturelle" at bounding box center [509, 385] width 107 height 28
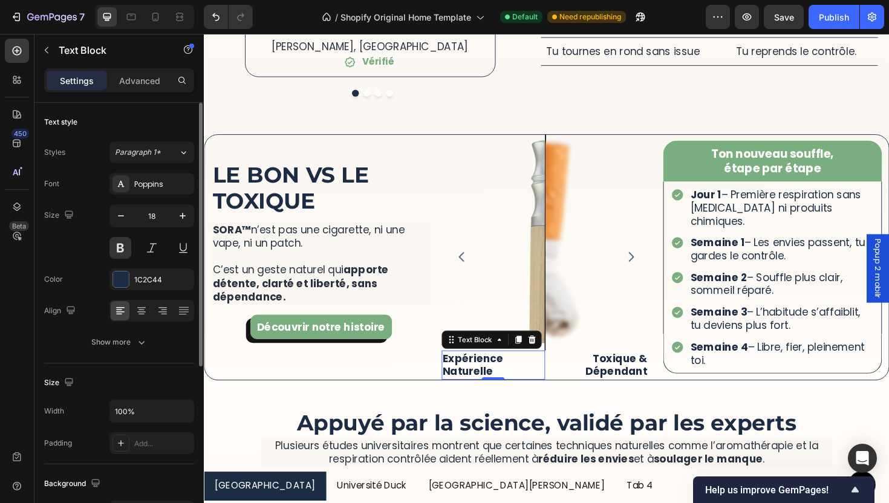
click at [482, 371] on p "Expérience Naturelle" at bounding box center [509, 385] width 107 height 28
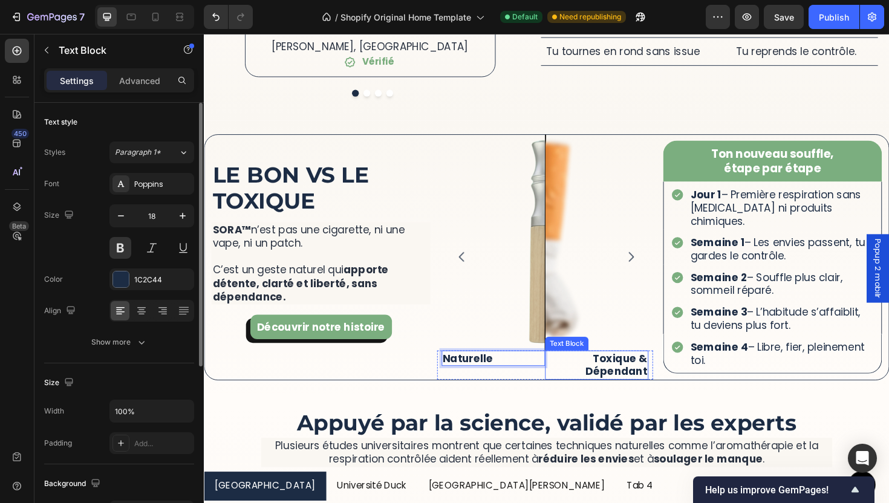
click at [617, 373] on p "Toxique & Dépendant" at bounding box center [619, 385] width 107 height 28
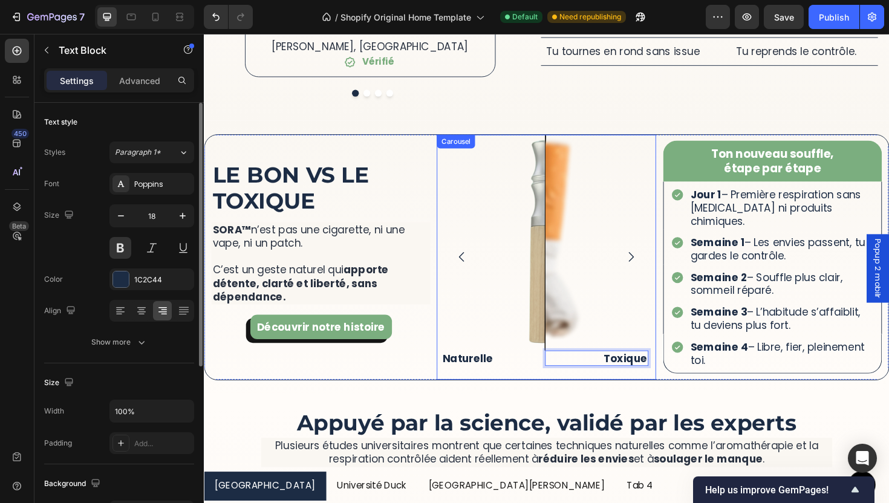
click at [649, 263] on icon "Carousel Next Arrow" at bounding box center [656, 270] width 15 height 15
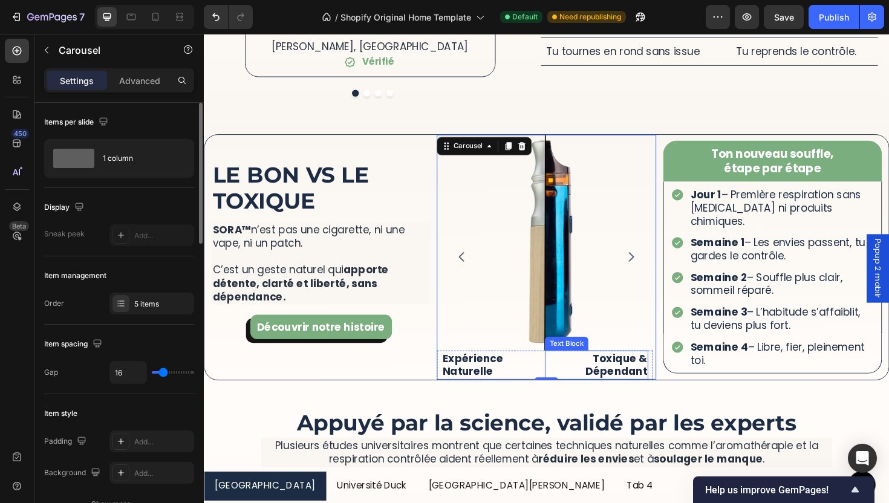
click at [644, 376] on p "Toxique & Dépendant" at bounding box center [619, 385] width 107 height 28
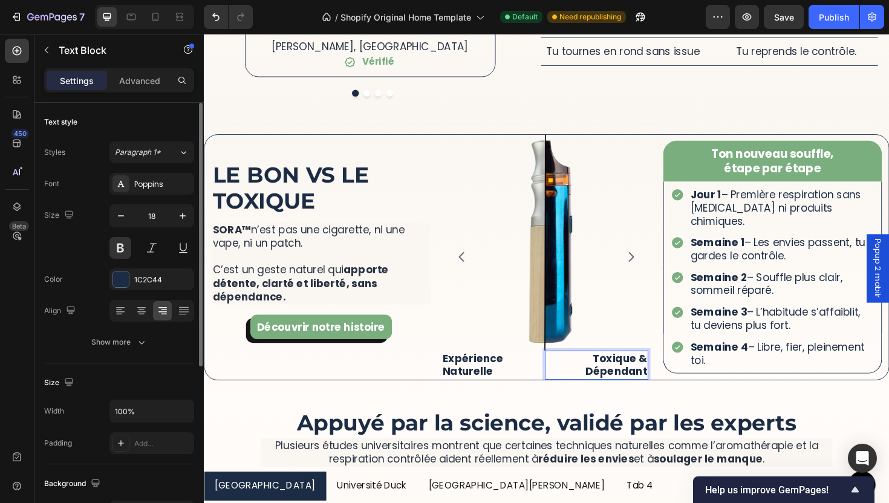
click at [643, 371] on p "Toxique & Dépendant" at bounding box center [619, 385] width 107 height 28
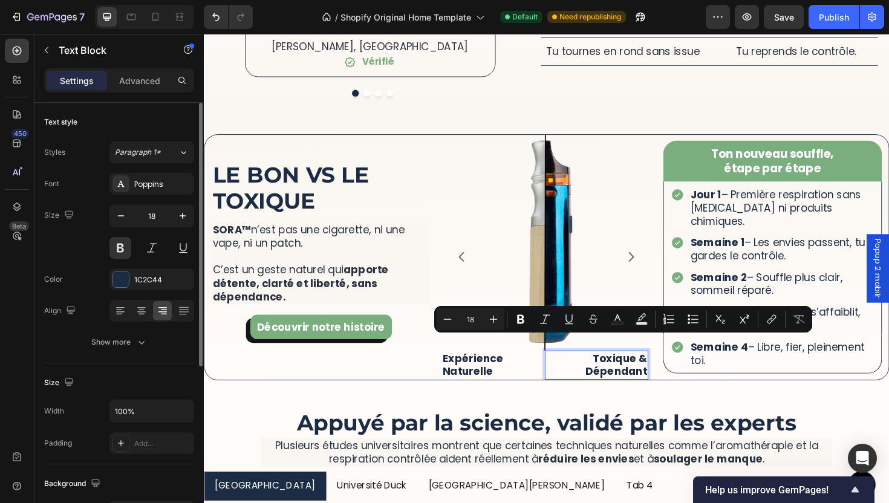
click at [667, 371] on p "Toxique & Dépendant" at bounding box center [619, 385] width 107 height 28
drag, startPoint x: 667, startPoint y: 365, endPoint x: 617, endPoint y: 363, distance: 49.6
click at [617, 371] on p "Toxique & Dépendant" at bounding box center [619, 385] width 107 height 28
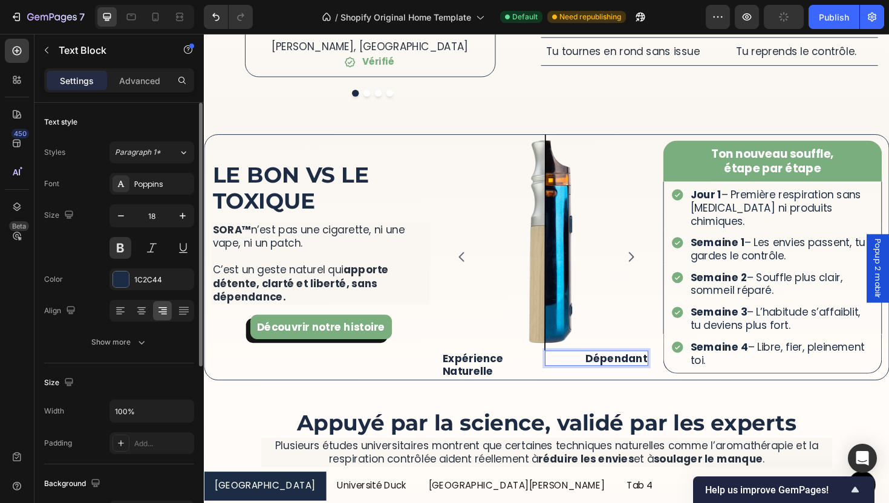
click at [669, 371] on p "Dépendant" at bounding box center [619, 378] width 107 height 14
click at [489, 371] on p "Expérience Naturelle" at bounding box center [509, 385] width 107 height 28
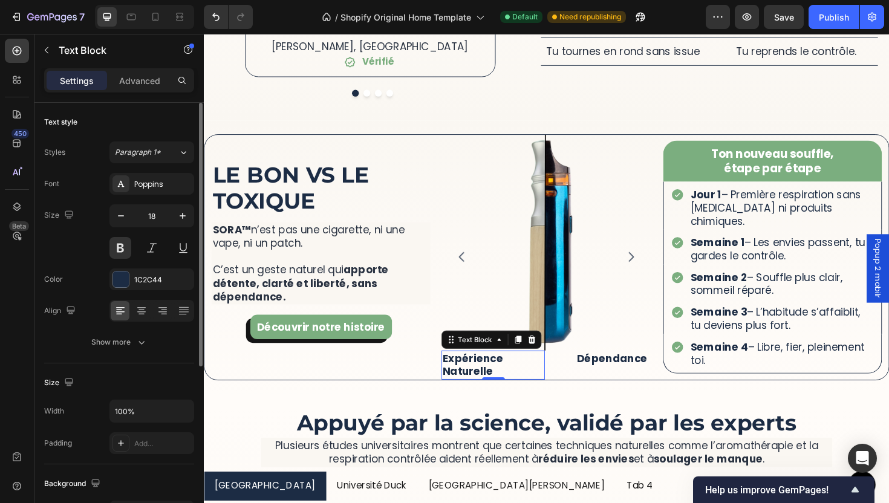
click at [511, 372] on p "Expérience Naturelle" at bounding box center [509, 385] width 107 height 28
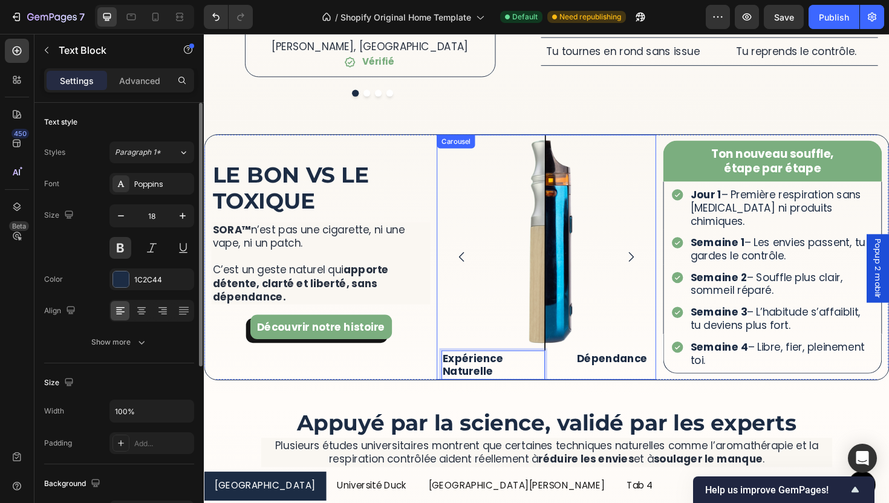
click at [474, 265] on icon "Carousel Back Arrow" at bounding box center [476, 270] width 5 height 10
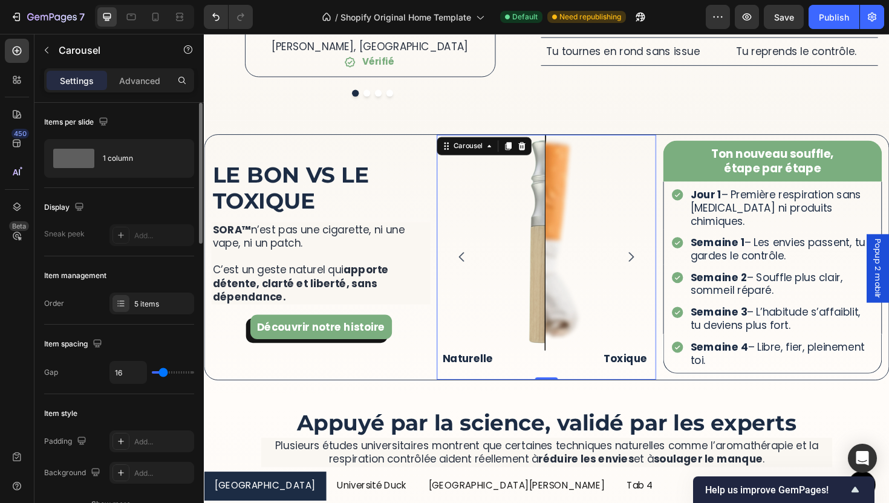
click at [659, 261] on button "Carousel Next Arrow" at bounding box center [656, 270] width 34 height 34
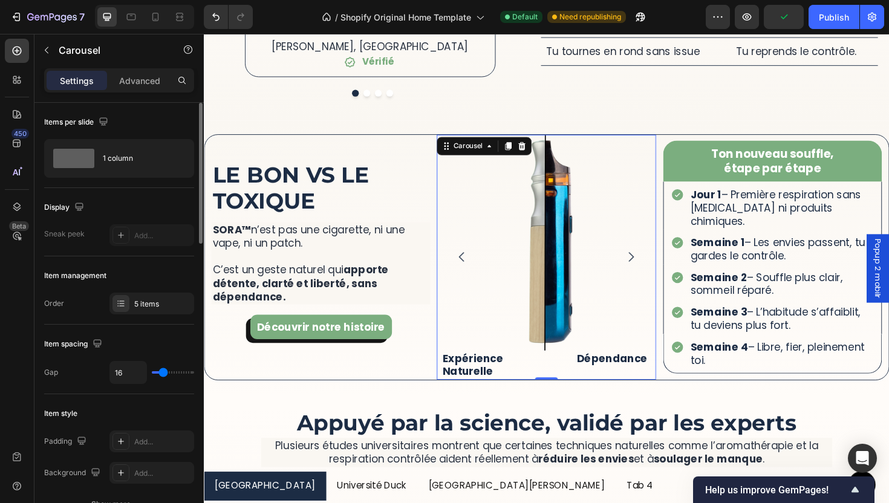
click at [467, 264] on button "Carousel Back Arrow" at bounding box center [477, 270] width 34 height 34
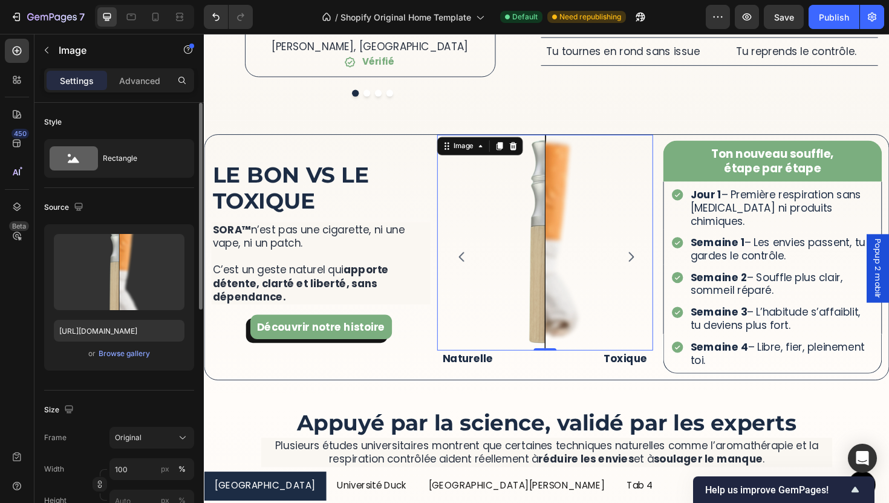
click at [646, 278] on img at bounding box center [564, 255] width 229 height 229
click at [653, 265] on button "Carousel Next Arrow" at bounding box center [656, 270] width 34 height 34
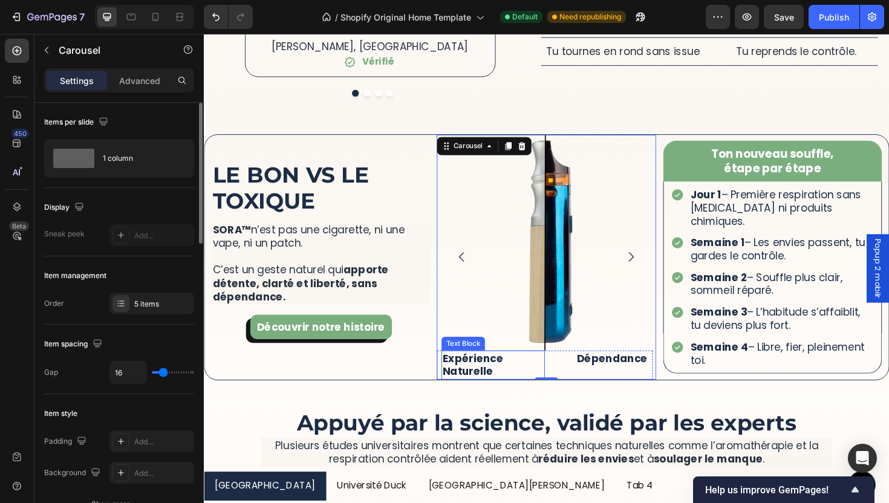
click at [485, 371] on p "Expérience Naturelle" at bounding box center [509, 385] width 107 height 28
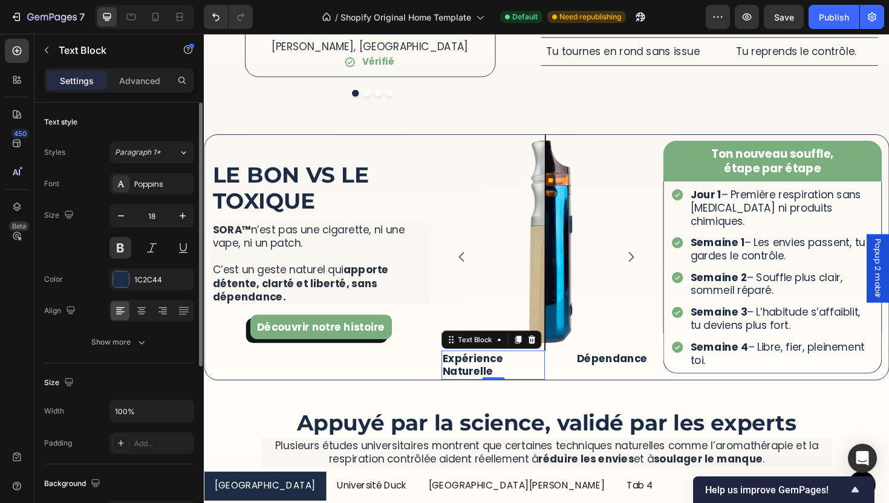
click at [485, 371] on p "Expérience Naturelle" at bounding box center [509, 385] width 107 height 28
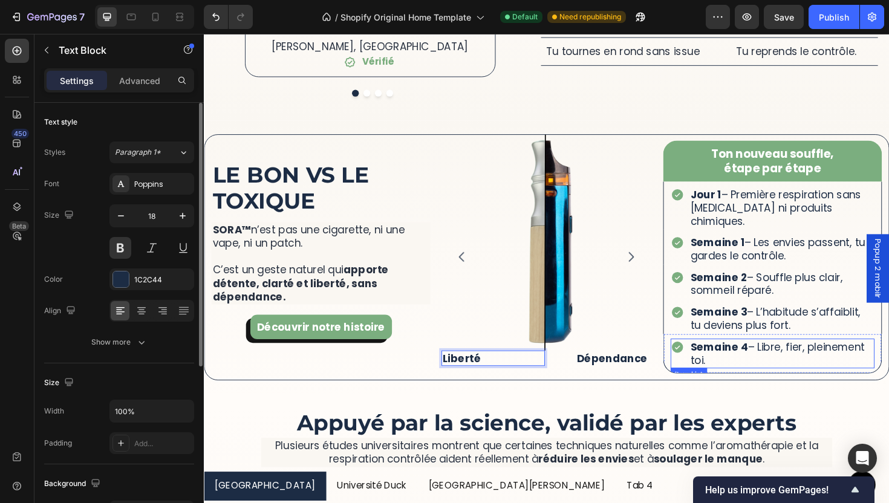
click at [755, 361] on p "Semaine 4 – Libre, fier, pleinement toi." at bounding box center [815, 373] width 193 height 28
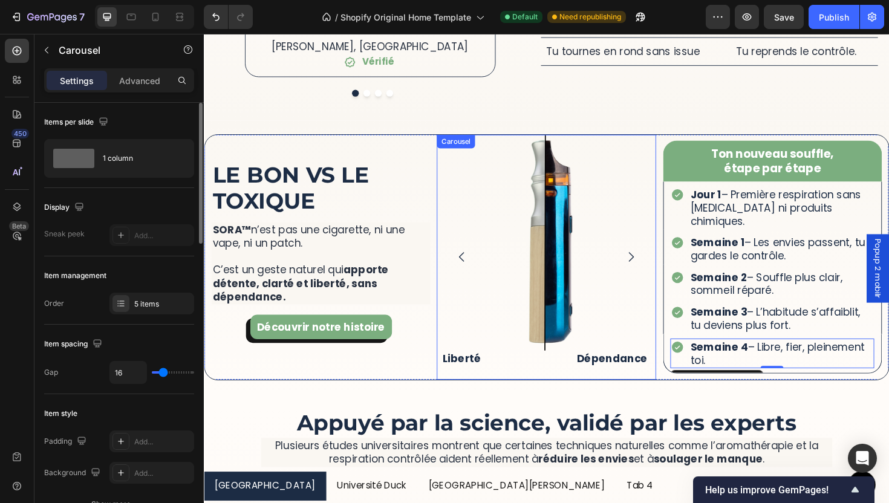
click at [481, 263] on icon "Carousel Back Arrow" at bounding box center [477, 270] width 15 height 15
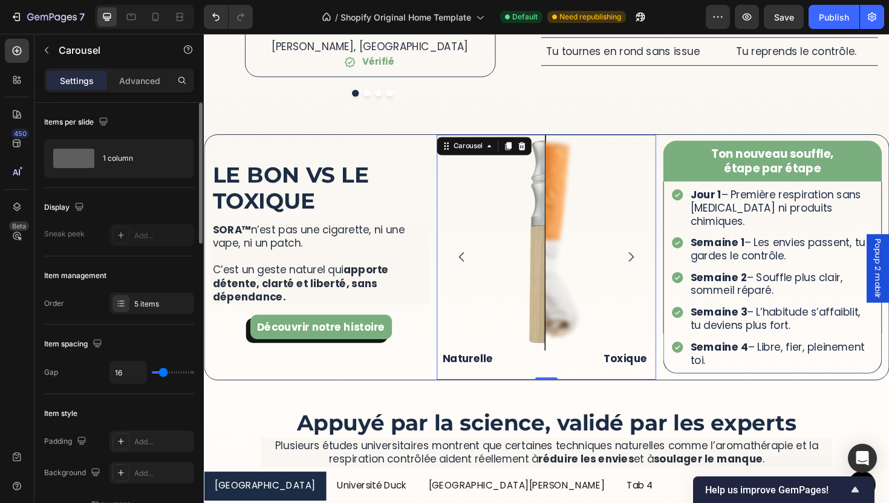
click at [639, 264] on button "Carousel Next Arrow" at bounding box center [656, 270] width 34 height 34
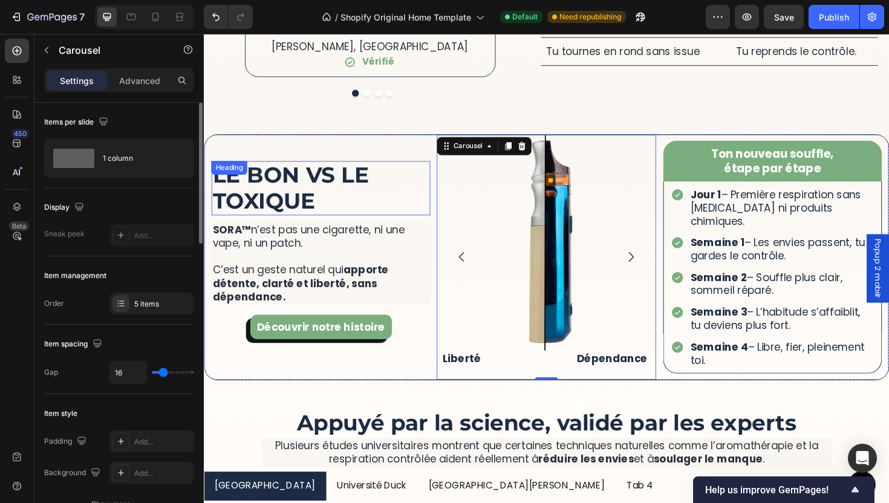
click at [261, 169] on div "Le bon vs le toxique Heading" at bounding box center [328, 197] width 232 height 57
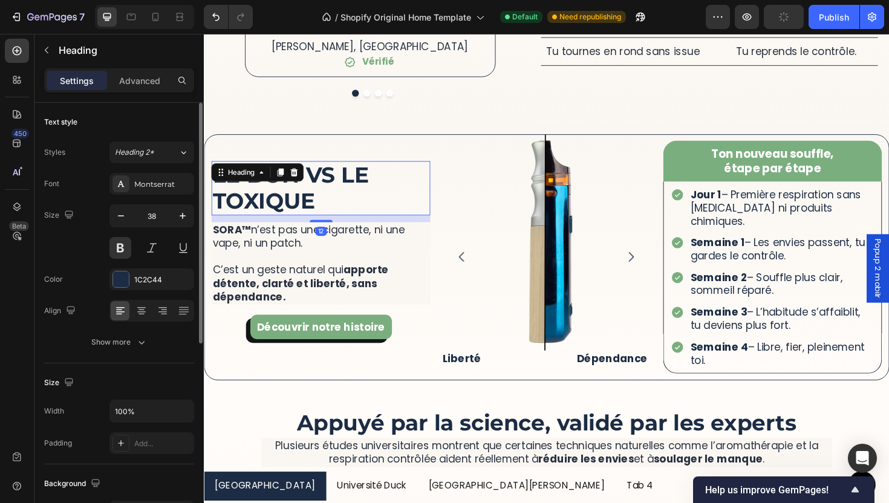
click at [339, 188] on h2 "Le bon vs le toxique" at bounding box center [328, 197] width 232 height 57
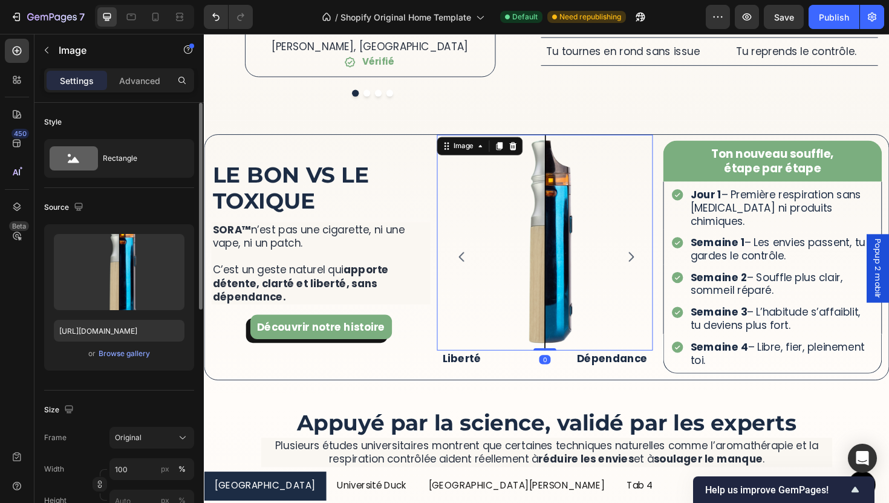
click at [524, 326] on img at bounding box center [564, 255] width 229 height 229
click at [655, 263] on icon "Carousel Next Arrow" at bounding box center [656, 270] width 15 height 15
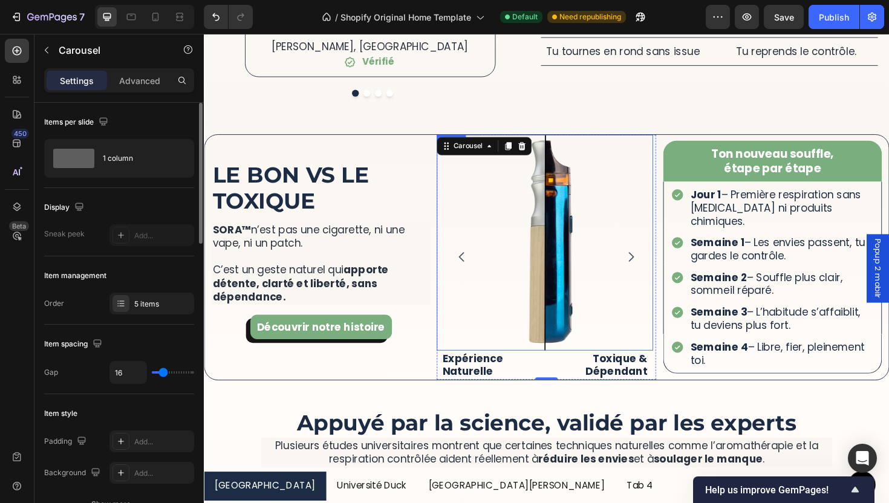
click at [453, 251] on img at bounding box center [564, 255] width 229 height 229
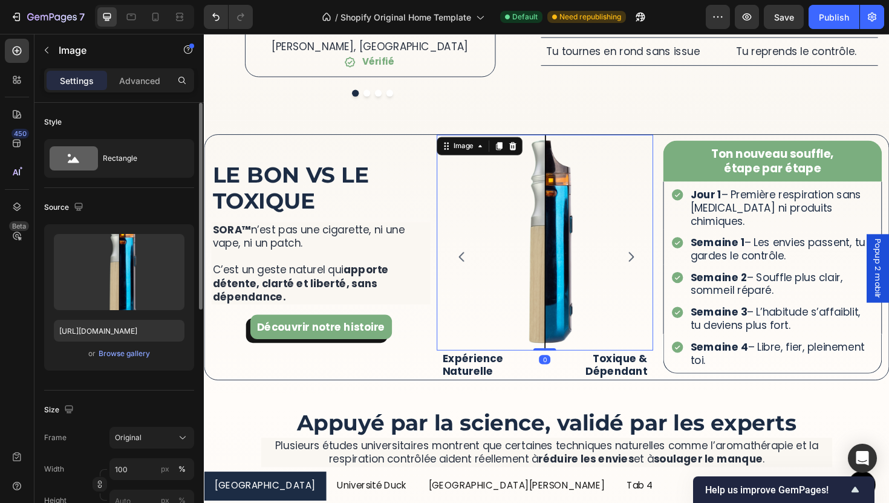
click at [461, 253] on button "Carousel Back Arrow" at bounding box center [477, 270] width 34 height 34
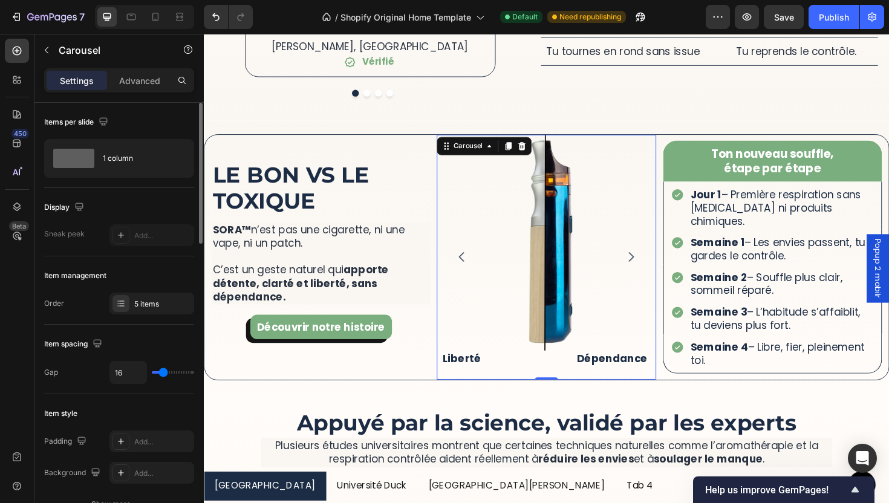
click at [470, 263] on icon "Carousel Back Arrow" at bounding box center [477, 270] width 15 height 15
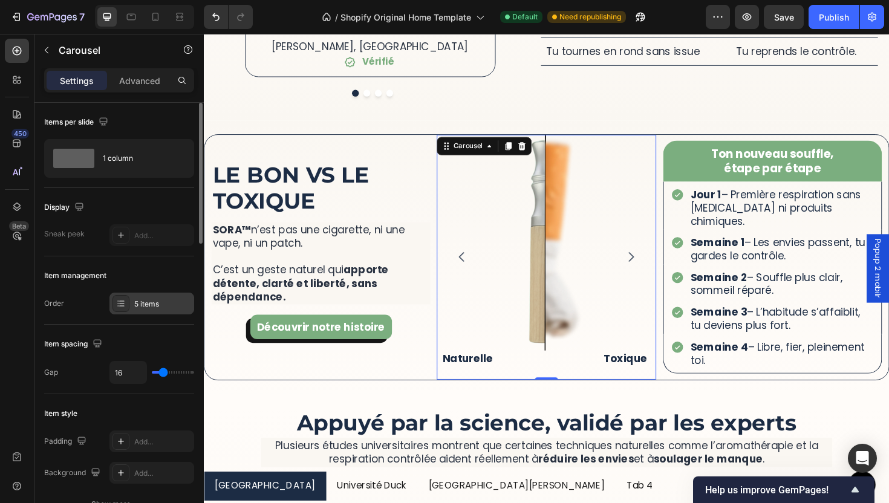
click at [132, 305] on div "5 items" at bounding box center [151, 304] width 85 height 22
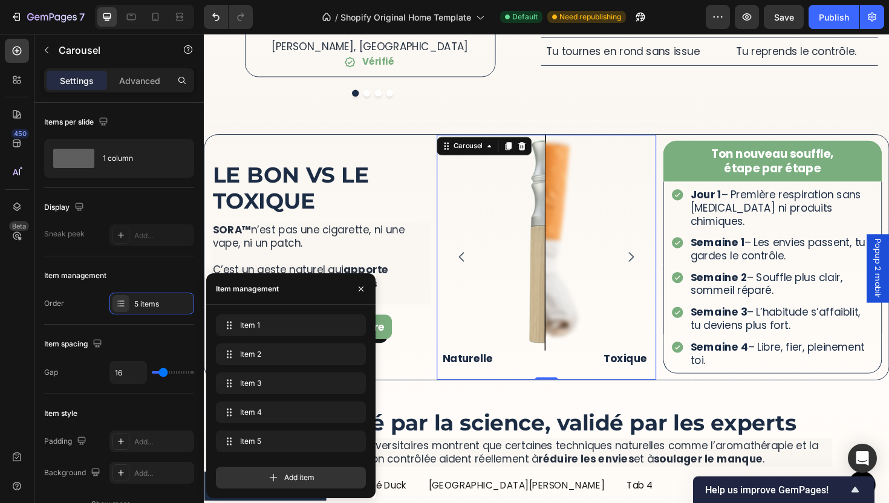
click at [264, 313] on div "Item 1 Item 1 Item 2 Item 2 Item 3 Item 3 Item 4 Item 4 Item 5 Item 5 Add item" at bounding box center [290, 401] width 169 height 193
click at [291, 337] on div "Item 1 Item 1" at bounding box center [291, 327] width 150 height 27
click at [285, 331] on div "Item 1 Item 1" at bounding box center [274, 325] width 106 height 17
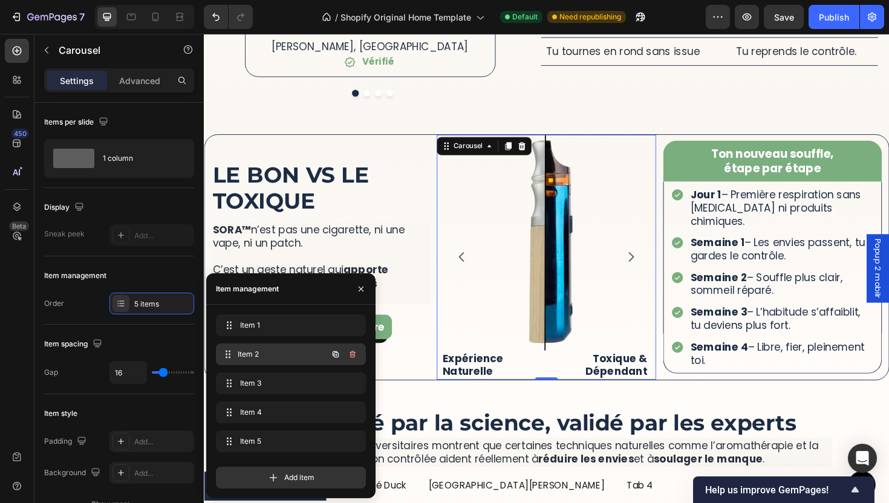
click at [284, 356] on span "Item 2" at bounding box center [282, 354] width 89 height 11
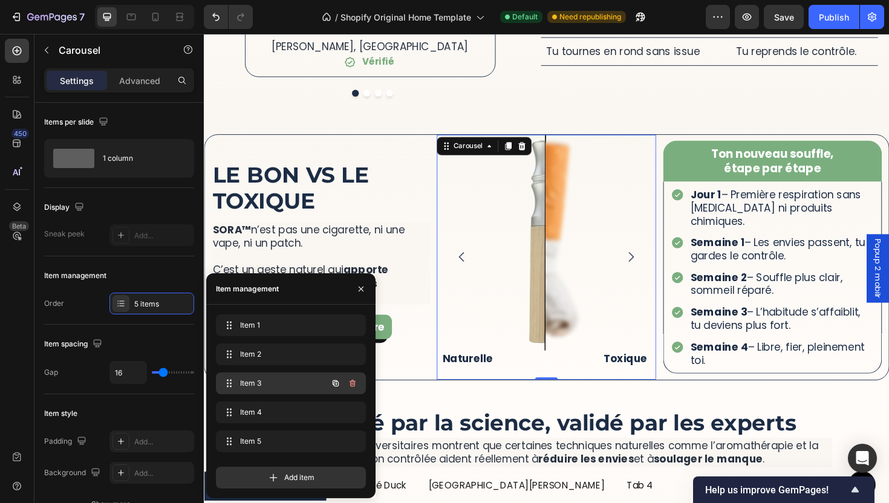
click at [294, 380] on span "Item 3" at bounding box center [274, 383] width 68 height 11
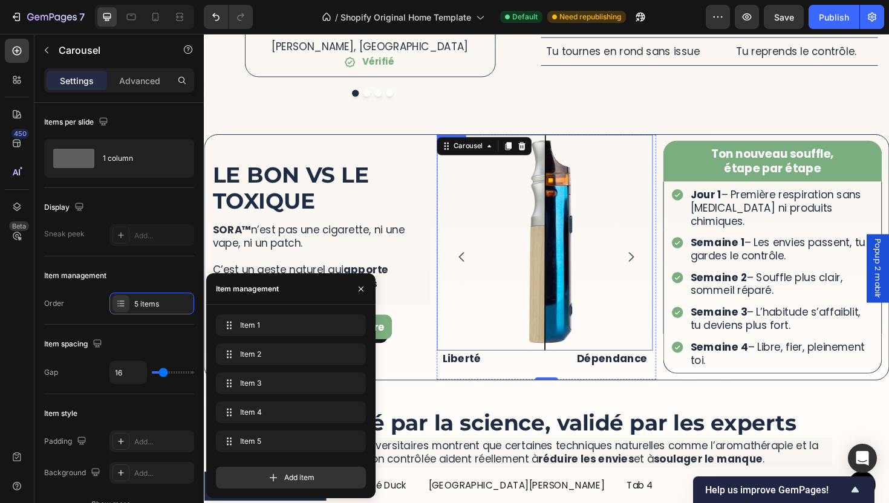
click at [566, 311] on img at bounding box center [564, 255] width 229 height 229
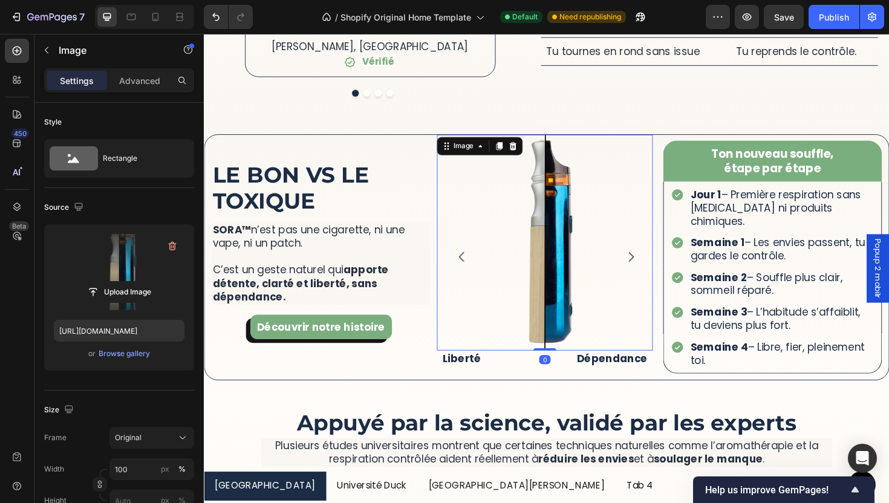
click at [140, 276] on label at bounding box center [119, 272] width 131 height 76
click at [140, 282] on input "file" at bounding box center [118, 292] width 83 height 21
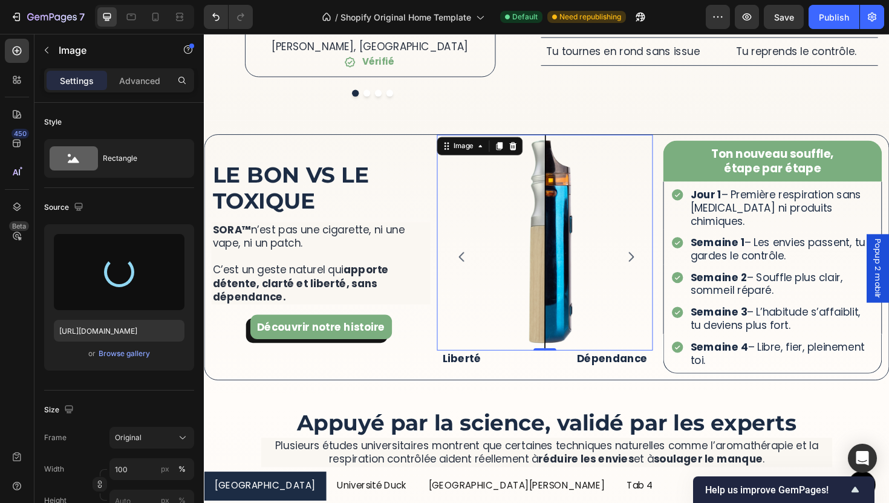
type input "[URL][DOMAIN_NAME]"
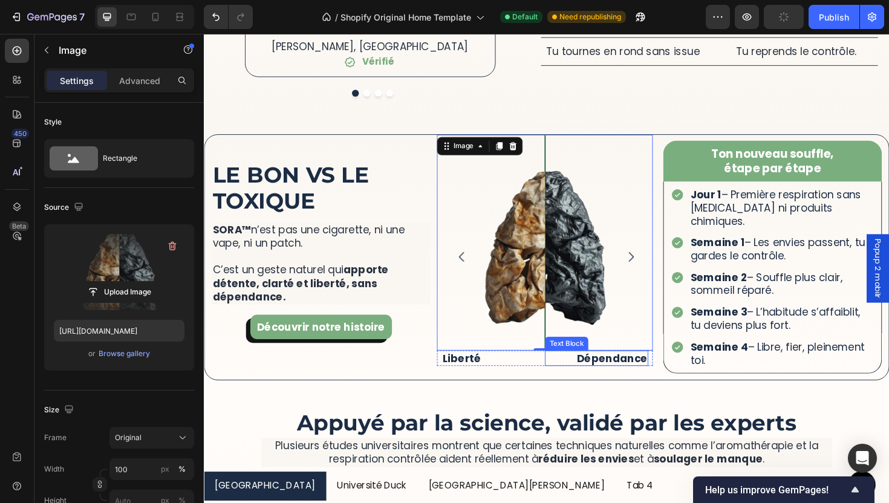
click at [635, 371] on p "Dépendance" at bounding box center [619, 378] width 107 height 14
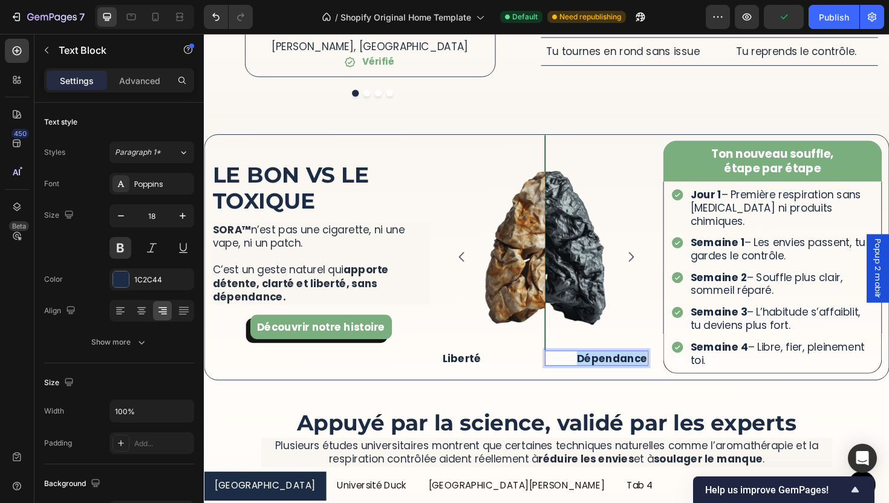
click at [635, 371] on p "Dépendance" at bounding box center [619, 378] width 107 height 14
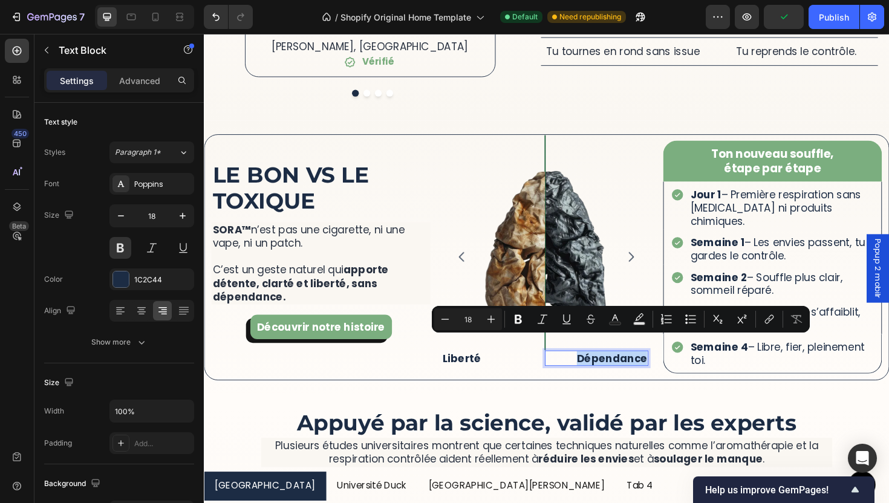
click at [635, 371] on p "Dépendance" at bounding box center [619, 378] width 107 height 14
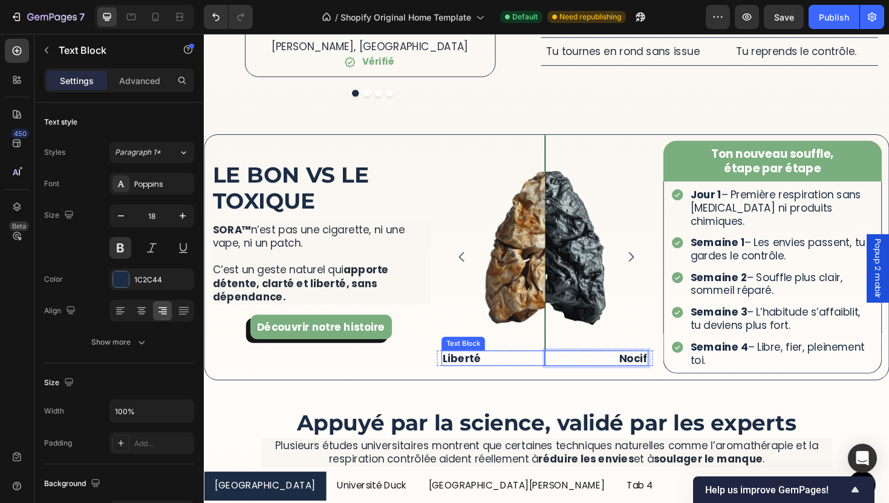
click at [509, 371] on p "Liberté" at bounding box center [509, 378] width 107 height 14
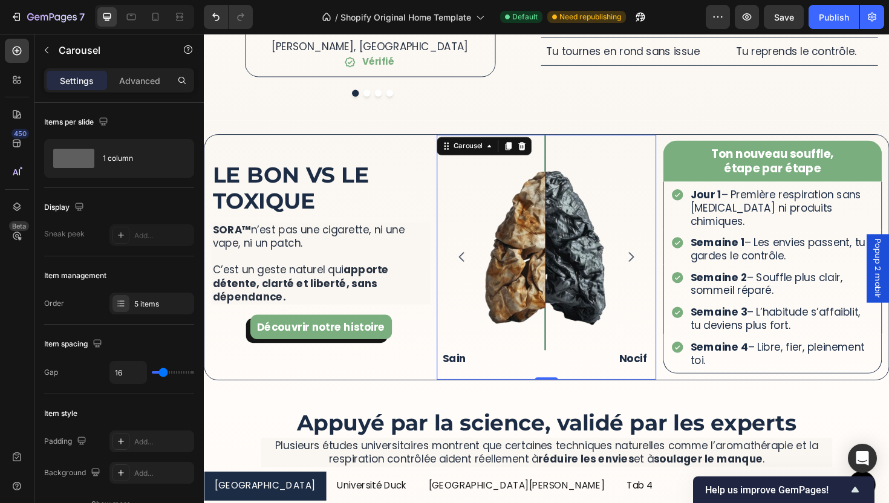
click at [654, 265] on icon "Carousel Next Arrow" at bounding box center [656, 270] width 5 height 10
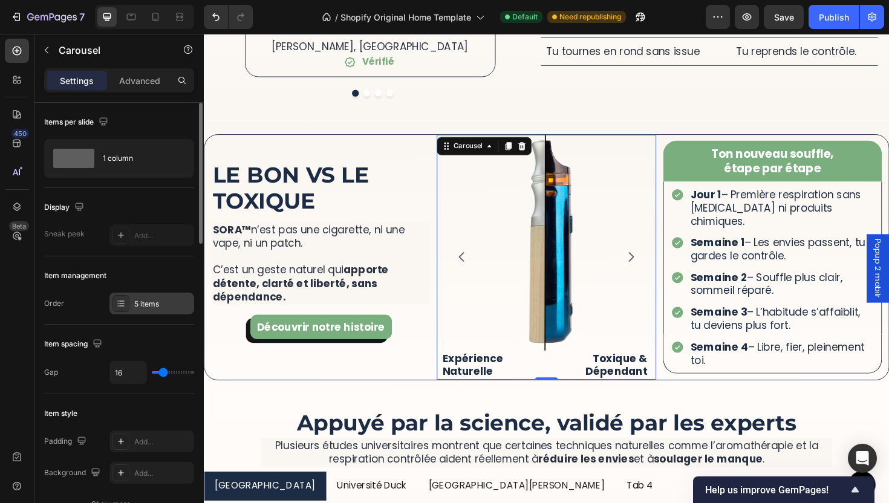
click at [144, 296] on div "5 items" at bounding box center [151, 304] width 85 height 22
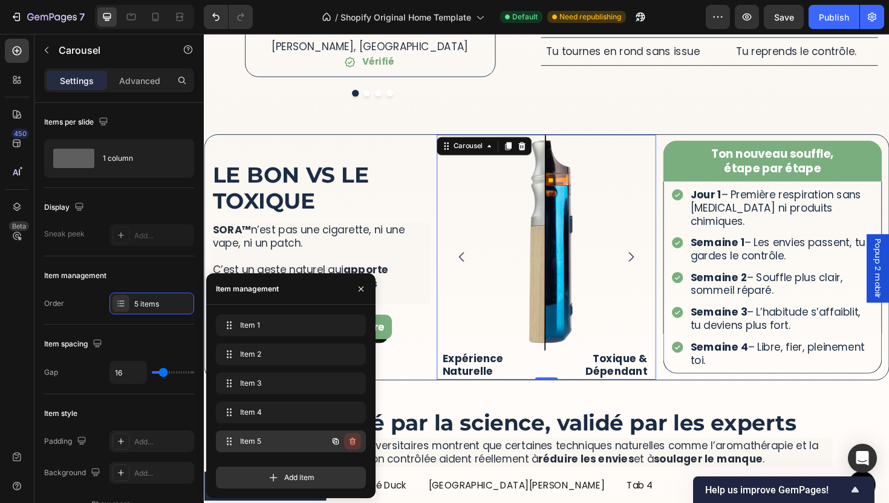
click at [355, 442] on icon "button" at bounding box center [353, 442] width 10 height 10
click at [355, 442] on button "Delete" at bounding box center [344, 441] width 33 height 17
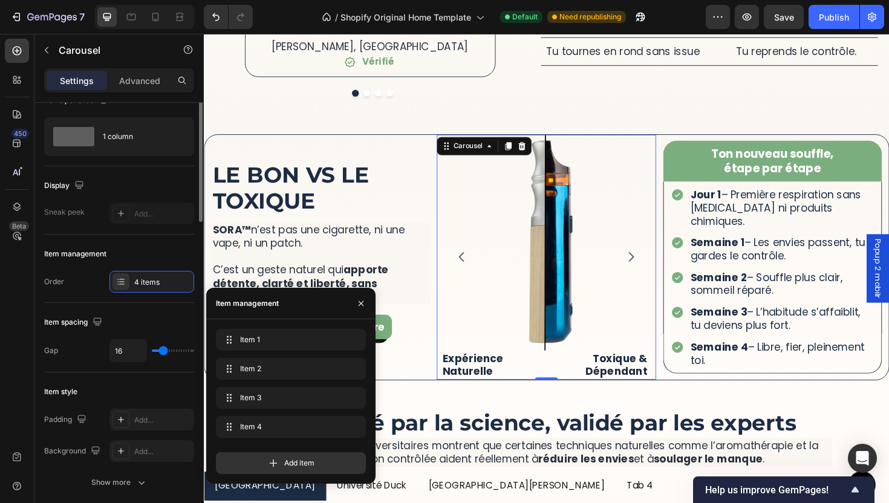
scroll to position [0, 0]
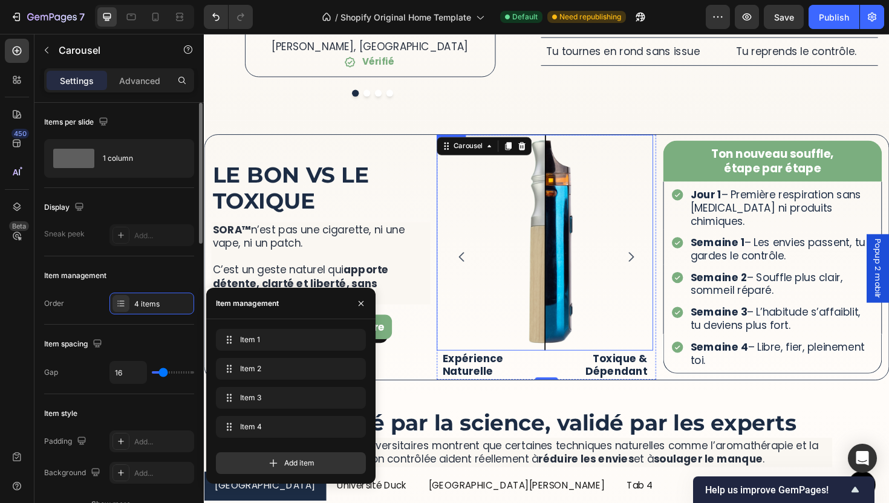
click at [558, 213] on img at bounding box center [564, 255] width 229 height 229
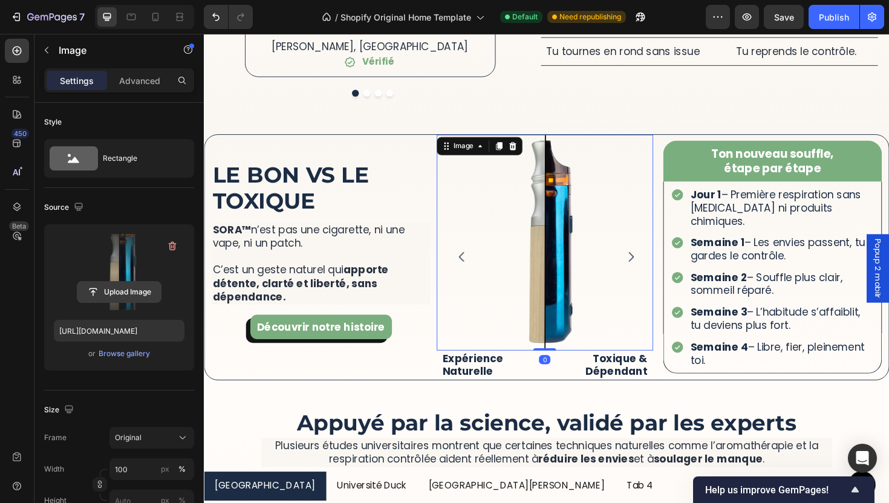
click at [146, 288] on input "file" at bounding box center [118, 292] width 83 height 21
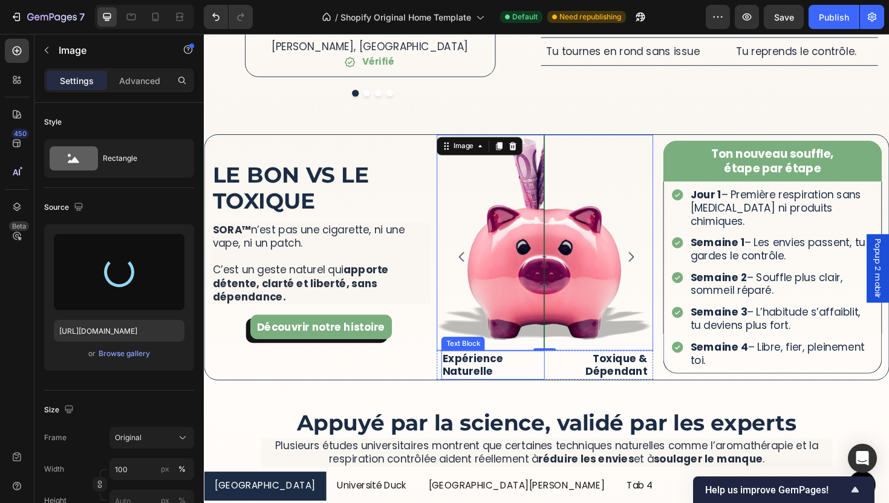
type input "[URL][DOMAIN_NAME]"
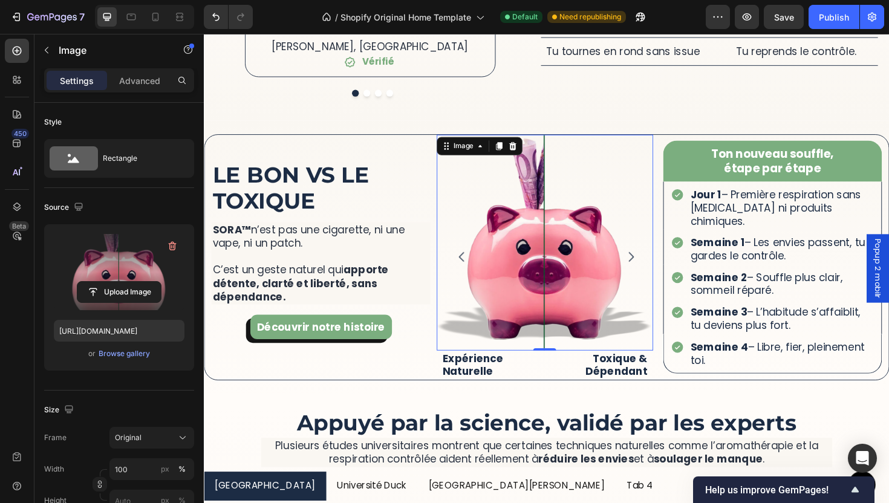
click at [596, 249] on img at bounding box center [564, 255] width 229 height 229
click at [498, 371] on p "Expérience Naturelle" at bounding box center [509, 385] width 107 height 28
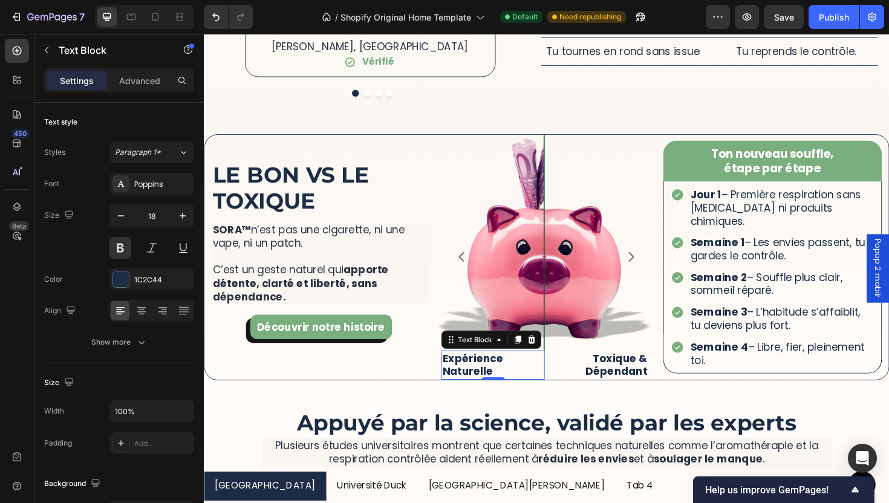
click at [498, 371] on p "Expérience Naturelle" at bounding box center [509, 385] width 107 height 28
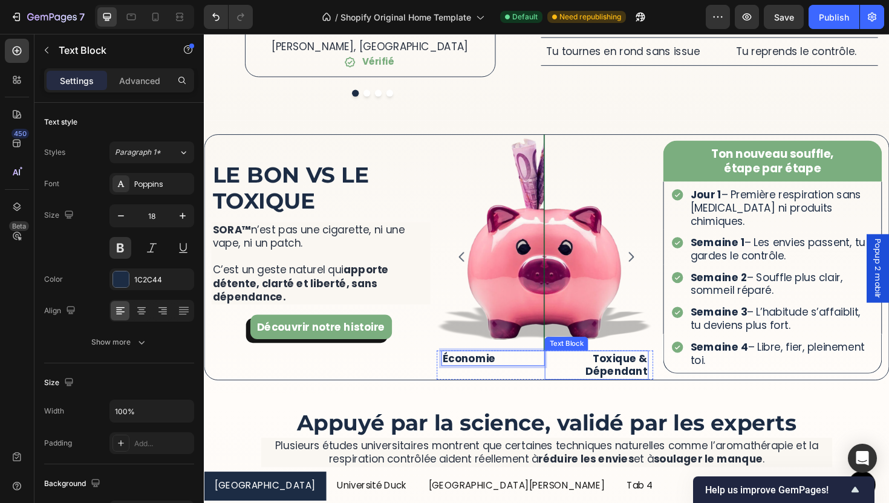
click at [641, 371] on p "Toxique & Dépendant" at bounding box center [619, 385] width 107 height 28
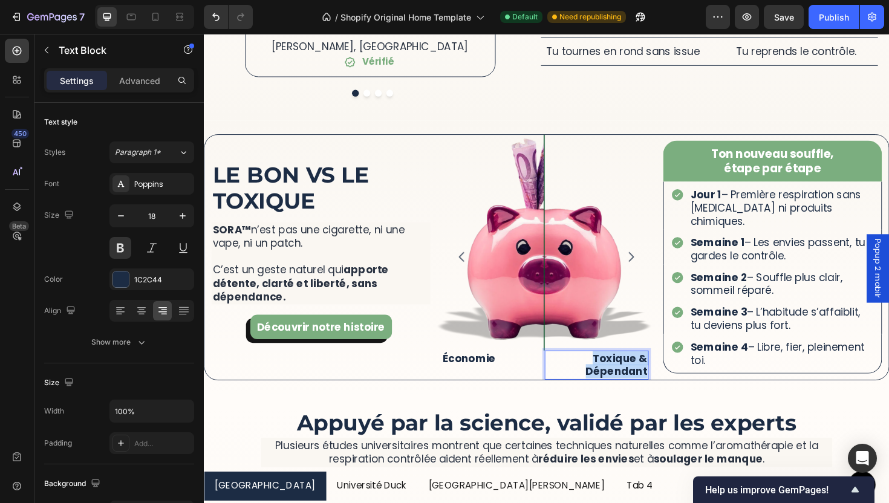
click at [641, 371] on p "Toxique & Dépendant" at bounding box center [619, 385] width 107 height 28
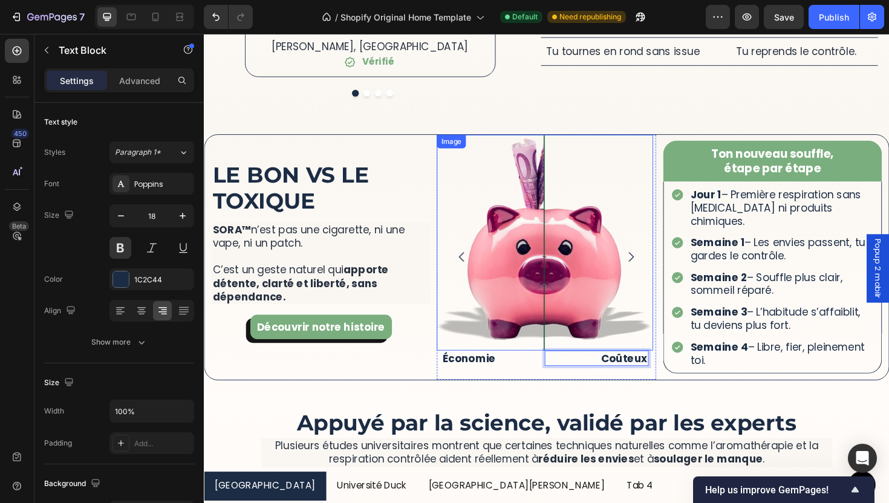
click at [583, 224] on img at bounding box center [564, 255] width 229 height 229
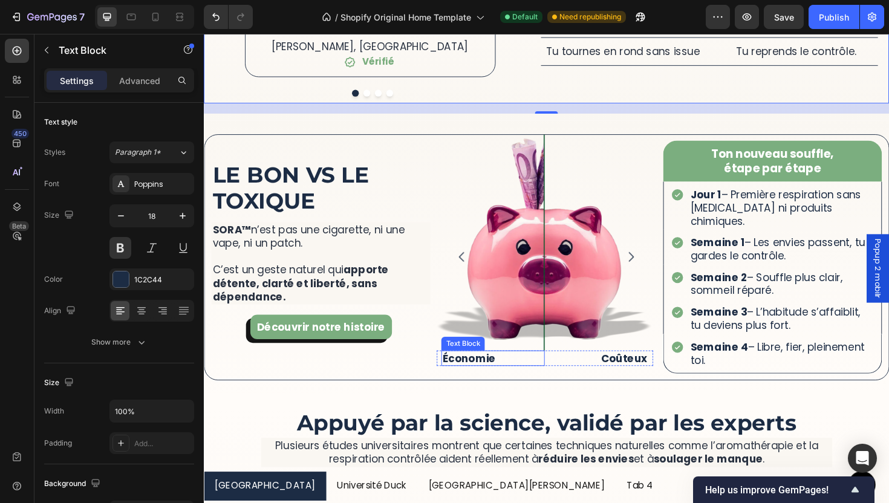
click at [527, 371] on p "Économie" at bounding box center [509, 378] width 107 height 14
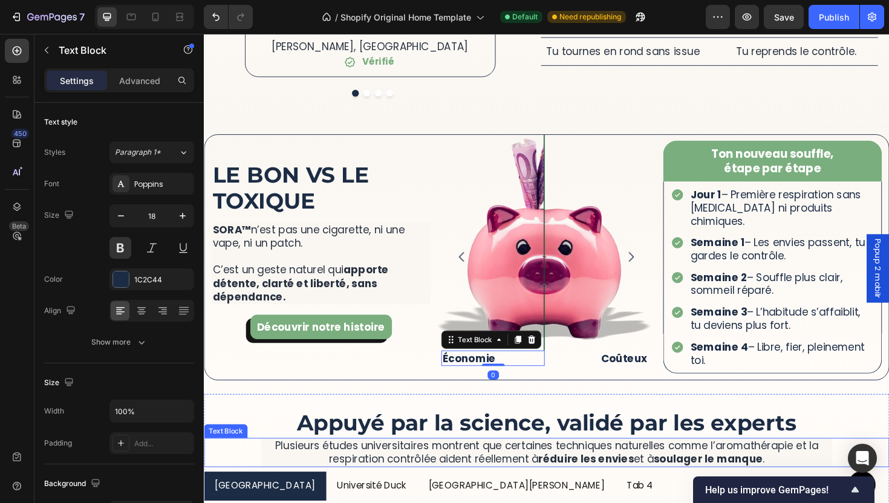
click at [651, 476] on strong "réduire les envies" at bounding box center [608, 483] width 101 height 15
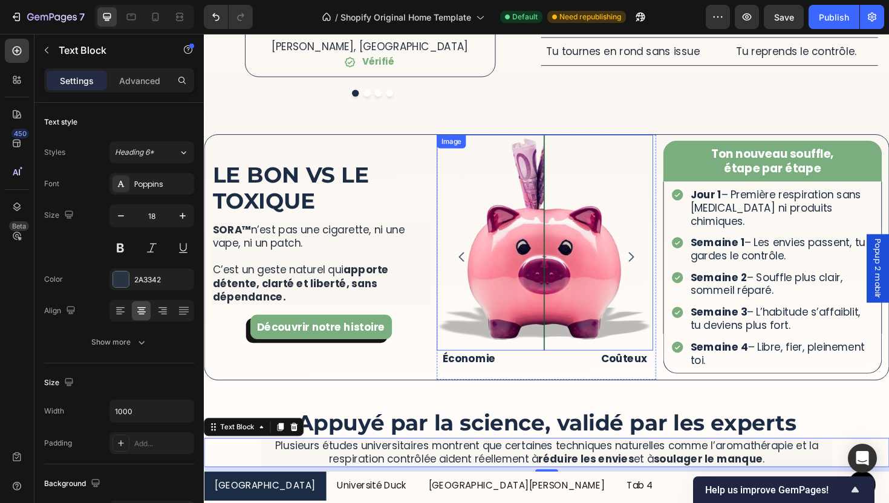
click at [476, 253] on button "Carousel Back Arrow" at bounding box center [477, 270] width 34 height 34
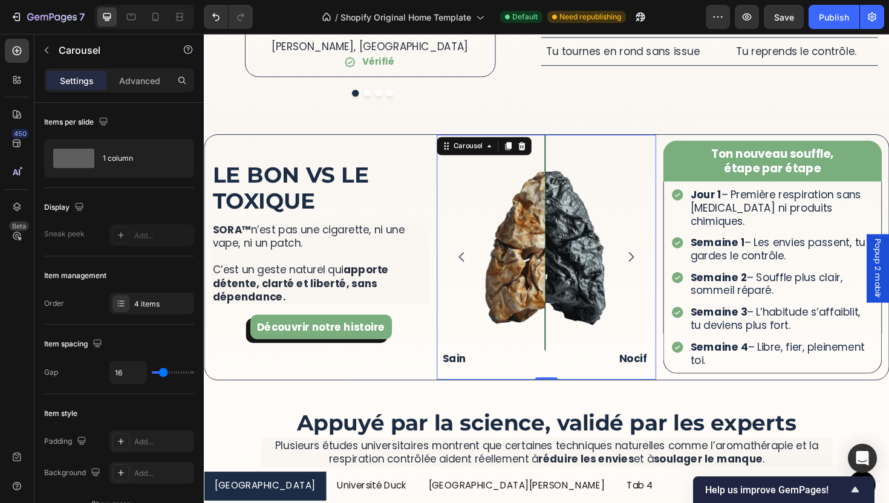
click at [476, 253] on button "Carousel Back Arrow" at bounding box center [477, 270] width 34 height 34
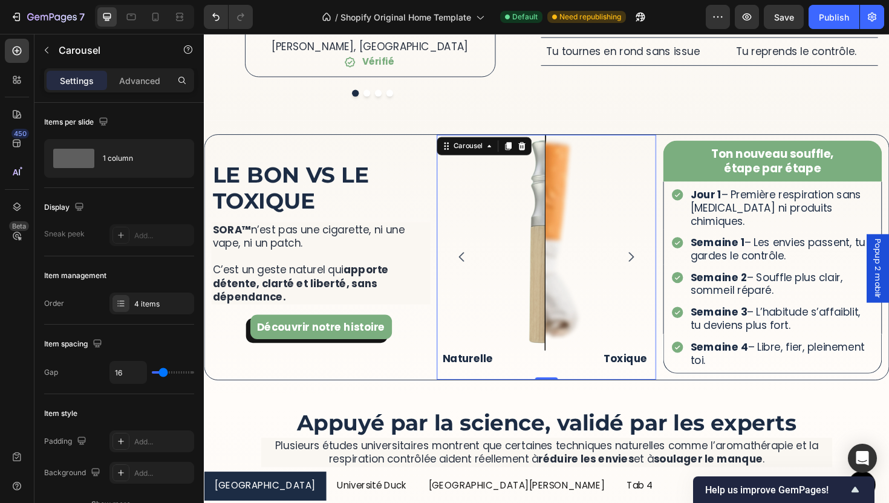
click at [476, 253] on button "Carousel Back Arrow" at bounding box center [477, 270] width 34 height 34
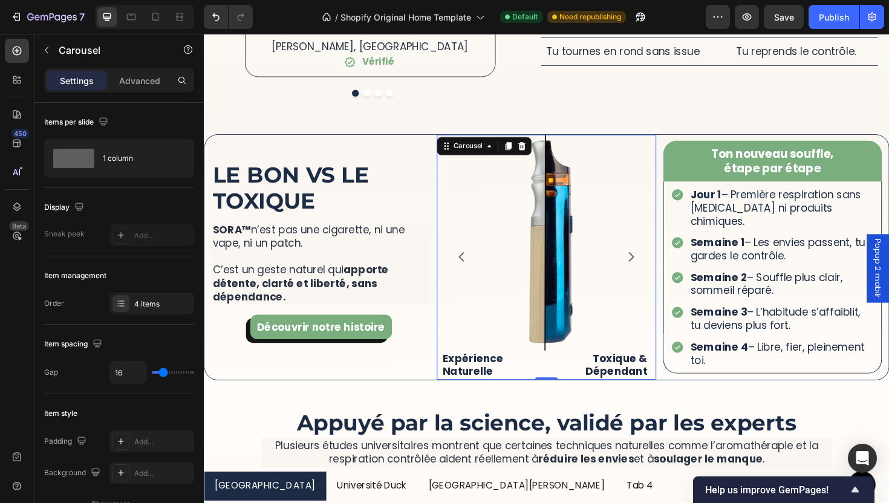
click at [653, 253] on button "Carousel Next Arrow" at bounding box center [656, 270] width 34 height 34
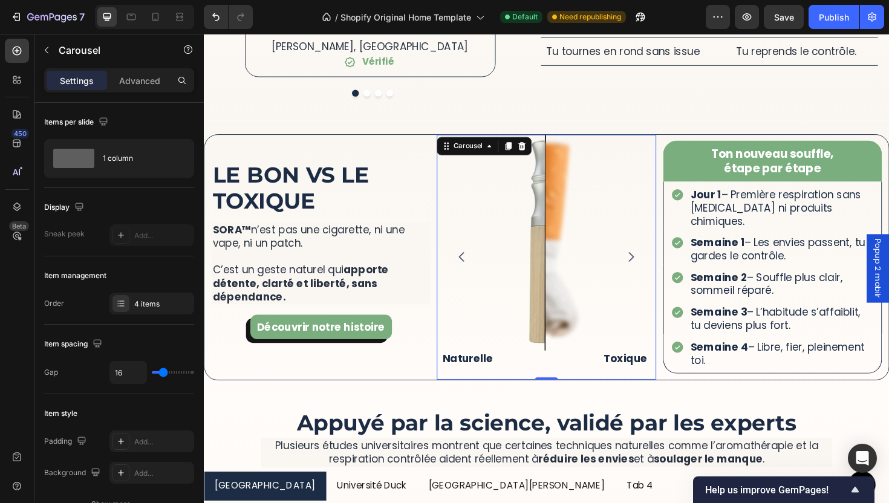
click at [653, 253] on button "Carousel Next Arrow" at bounding box center [656, 270] width 34 height 34
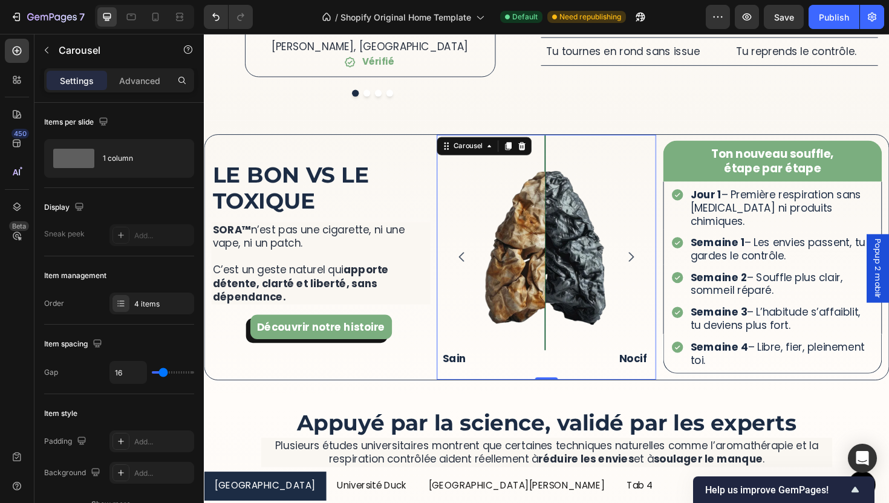
click at [653, 253] on button "Carousel Next Arrow" at bounding box center [656, 270] width 34 height 34
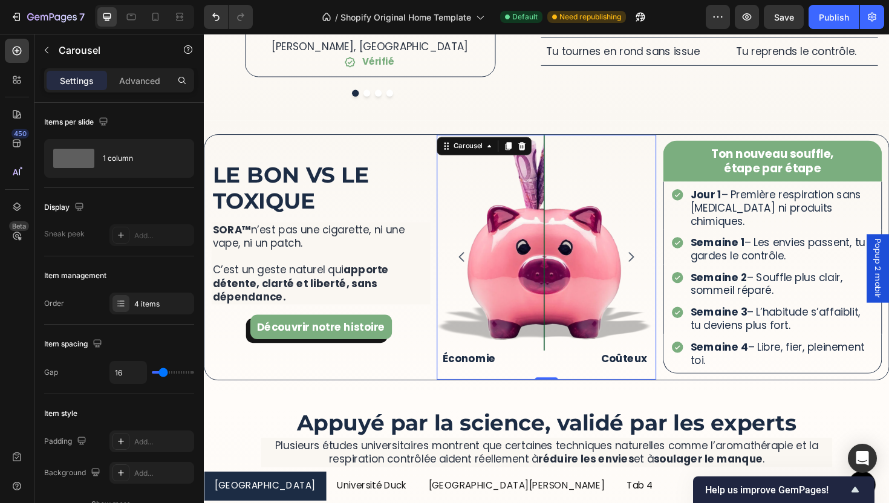
click at [653, 253] on button "Carousel Next Arrow" at bounding box center [656, 270] width 34 height 34
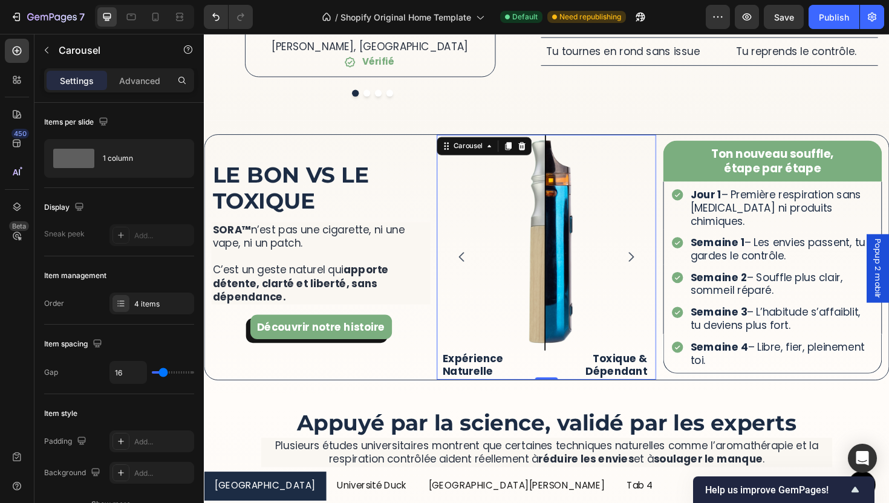
click at [653, 253] on button "Carousel Next Arrow" at bounding box center [656, 270] width 34 height 34
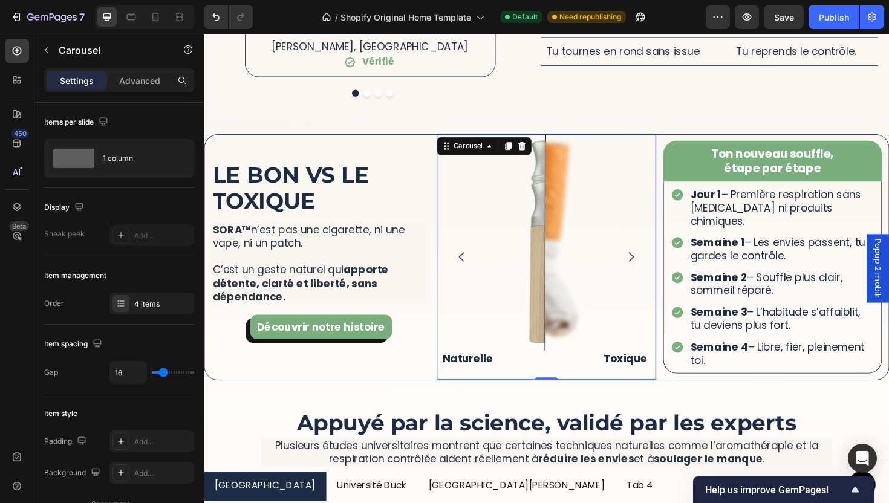
click at [462, 253] on button "Carousel Back Arrow" at bounding box center [477, 270] width 34 height 34
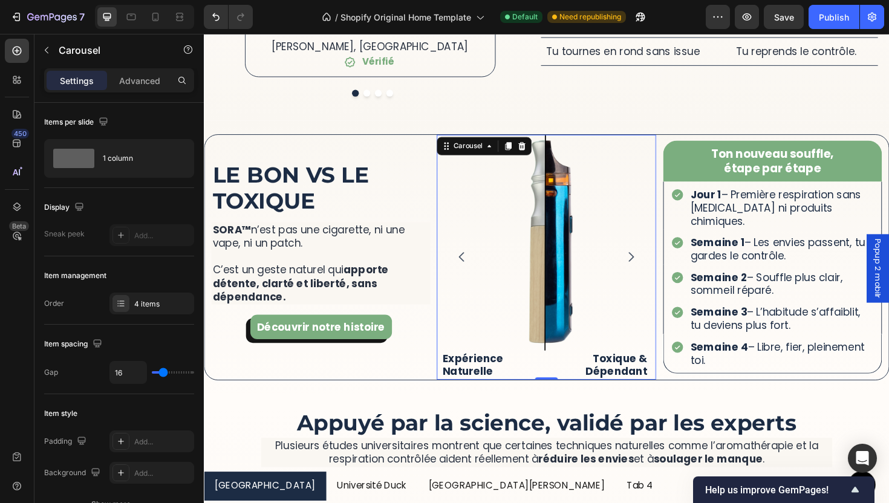
click at [654, 265] on button "Carousel Next Arrow" at bounding box center [656, 270] width 34 height 34
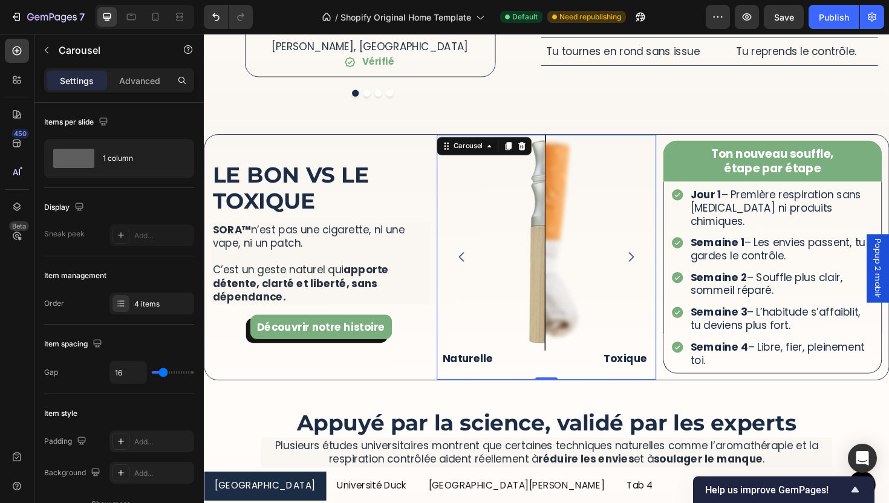
click at [486, 271] on button "Carousel Back Arrow" at bounding box center [477, 270] width 34 height 34
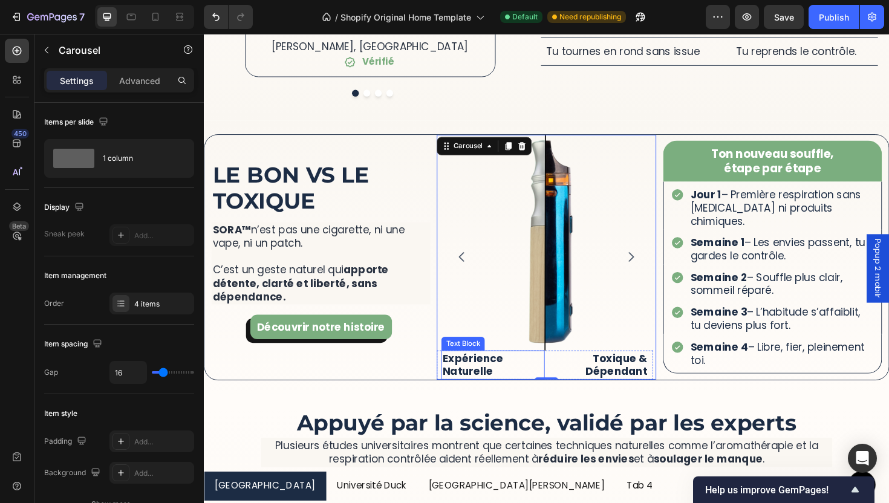
click at [498, 372] on p "Expérience Naturelle" at bounding box center [509, 385] width 107 height 28
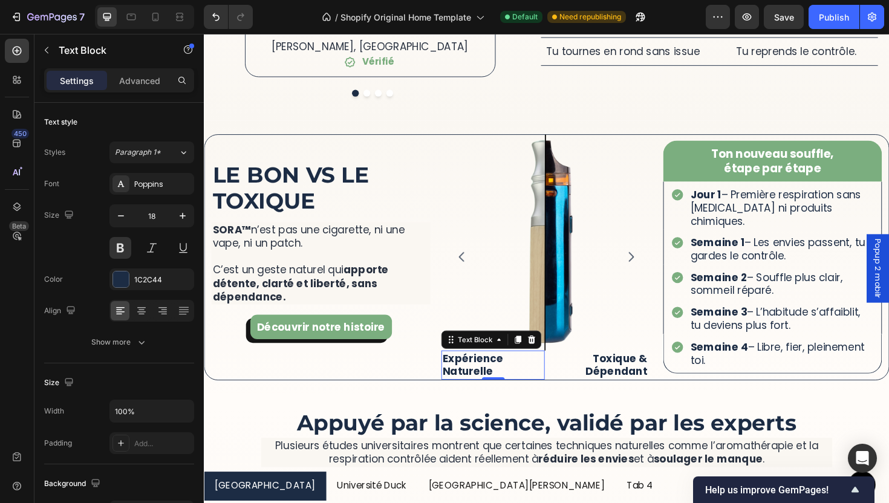
click at [498, 371] on p "Expérience Naturelle" at bounding box center [509, 385] width 107 height 28
click at [498, 372] on p "Expérience Naturelle" at bounding box center [509, 385] width 107 height 28
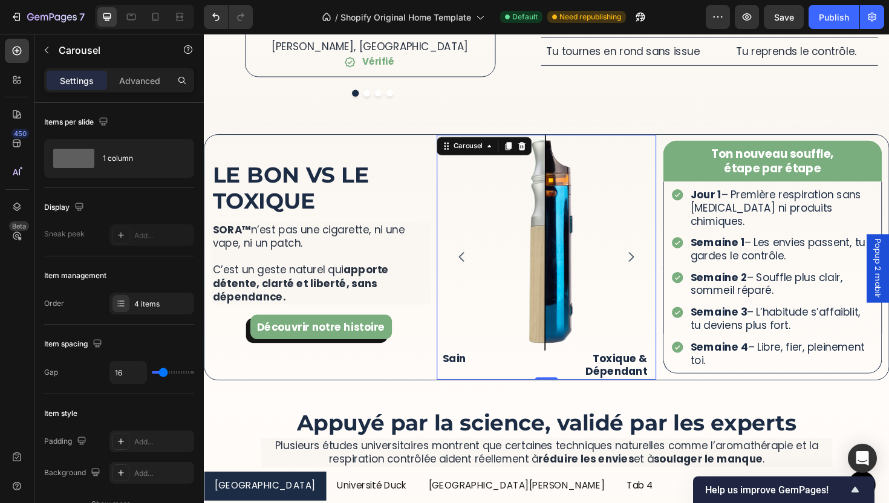
click at [644, 253] on button "Carousel Next Arrow" at bounding box center [656, 270] width 34 height 34
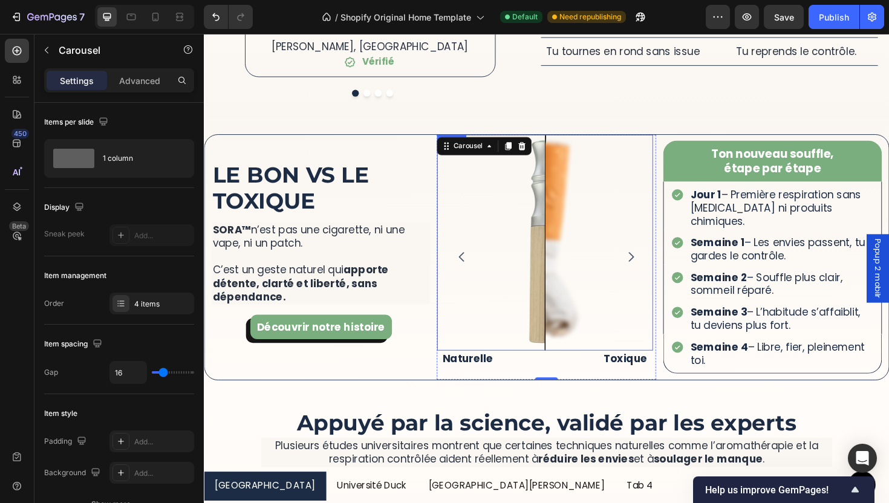
click at [478, 253] on button "Carousel Back Arrow" at bounding box center [477, 270] width 34 height 34
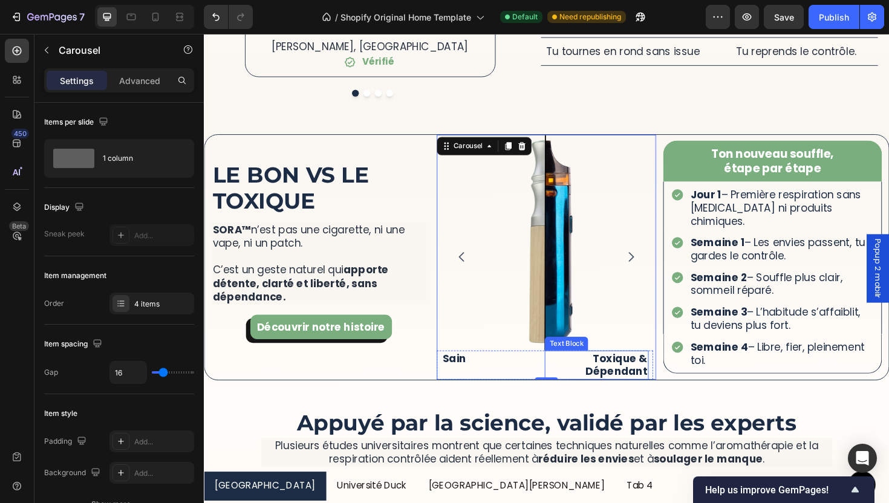
click at [643, 374] on p "Toxique & Dépendant" at bounding box center [619, 385] width 107 height 28
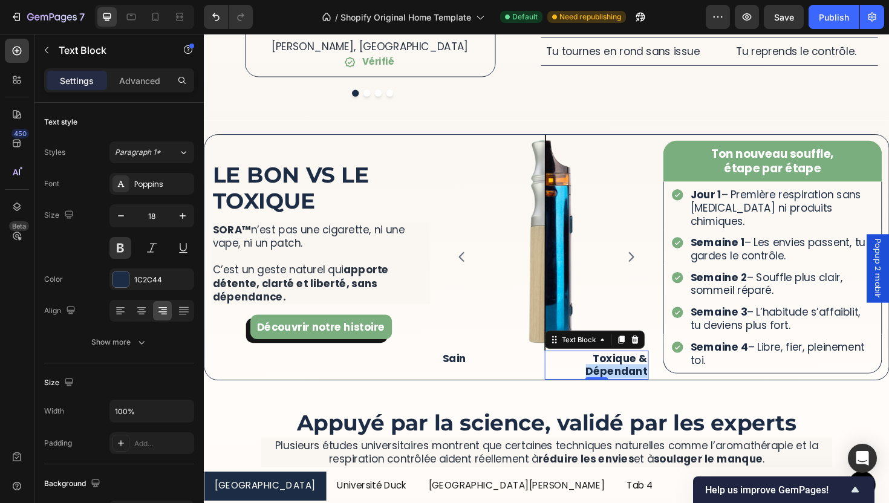
click at [643, 374] on p "Toxique & Dépendant" at bounding box center [619, 385] width 107 height 28
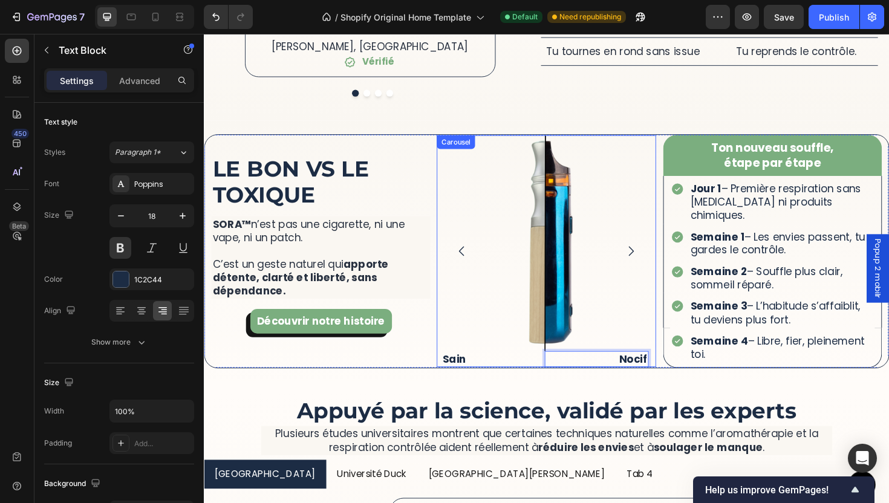
click at [651, 247] on button "Carousel Next Arrow" at bounding box center [656, 264] width 34 height 34
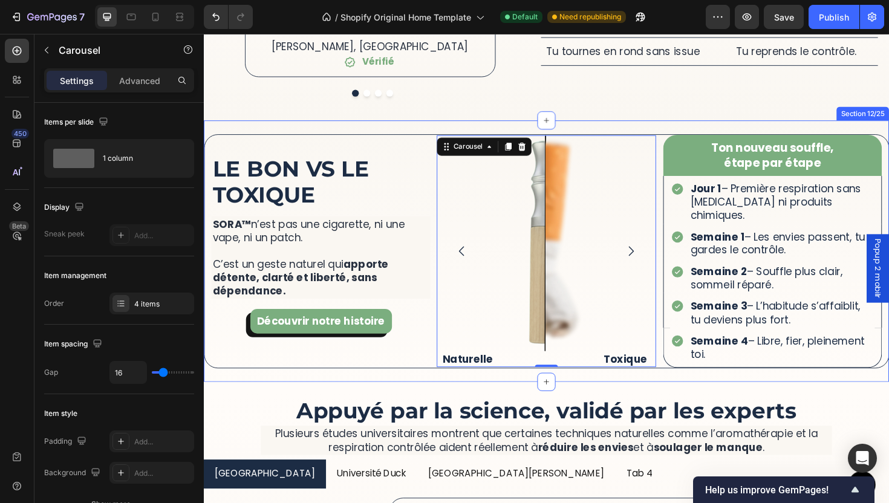
click at [495, 371] on p "Naturelle" at bounding box center [509, 378] width 107 height 14
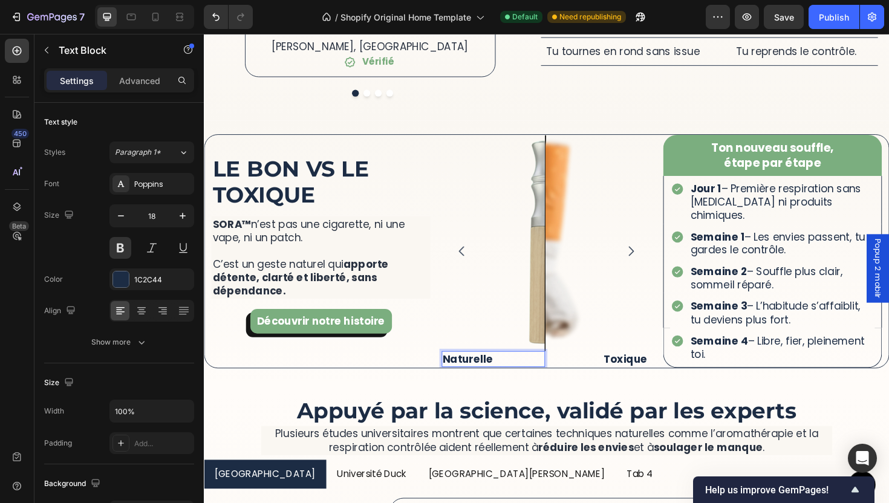
click at [495, 371] on p "Naturelle" at bounding box center [509, 378] width 107 height 14
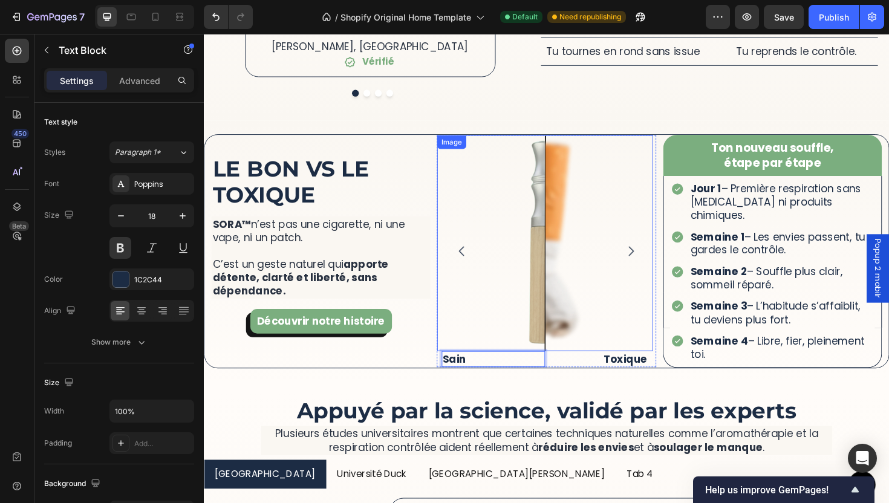
click at [477, 247] on button "Carousel Back Arrow" at bounding box center [477, 264] width 34 height 34
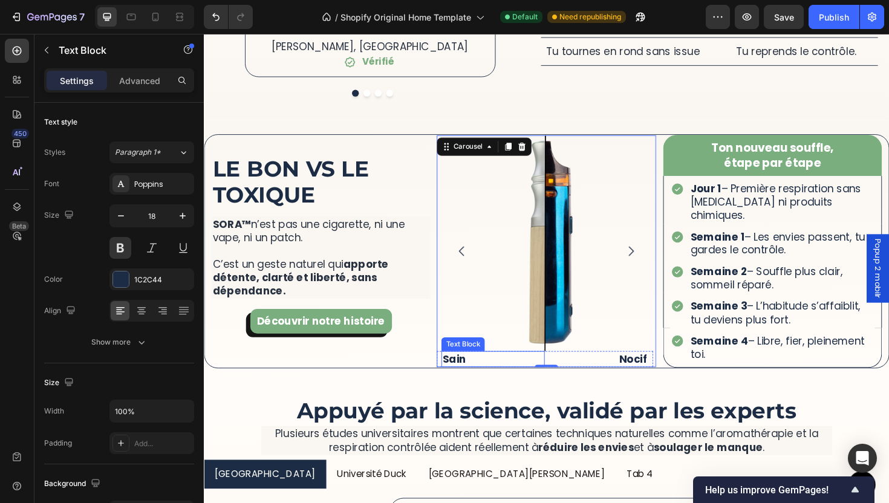
click at [486, 371] on p "Sain" at bounding box center [509, 378] width 107 height 14
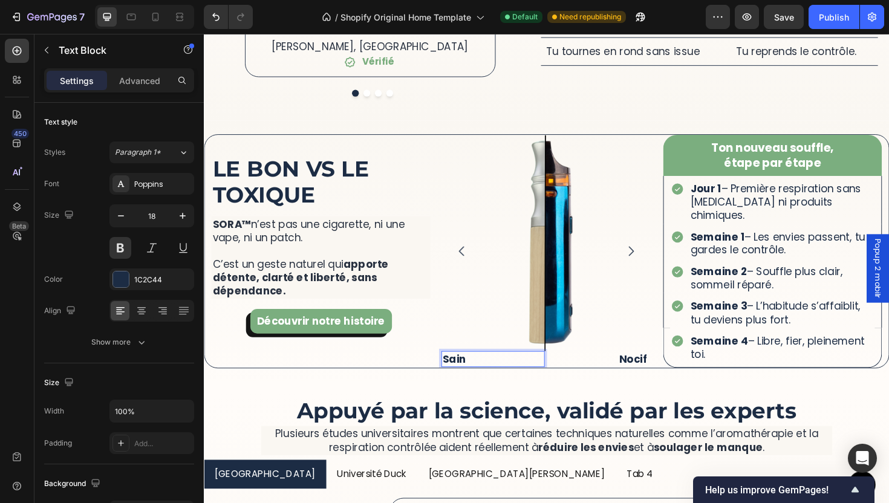
click at [492, 371] on p "Sain" at bounding box center [509, 378] width 107 height 14
click at [666, 371] on p "Nocif" at bounding box center [619, 378] width 107 height 14
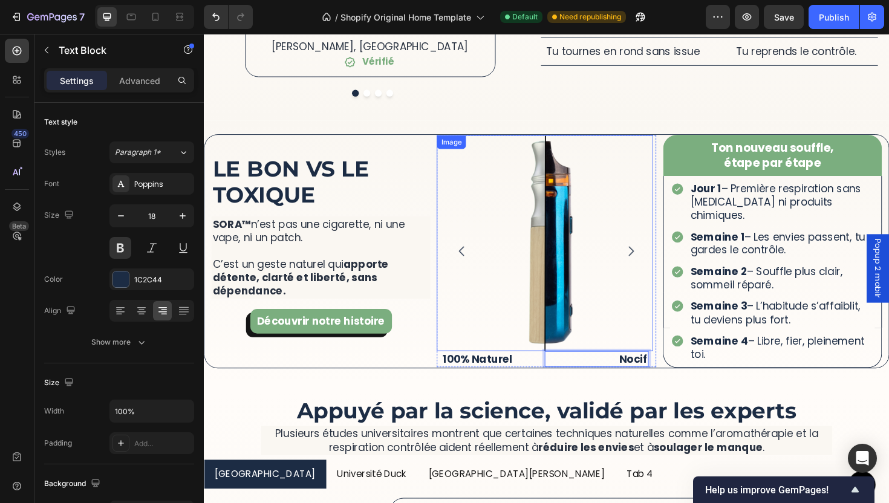
click at [649, 257] on icon "Carousel Next Arrow" at bounding box center [656, 264] width 15 height 15
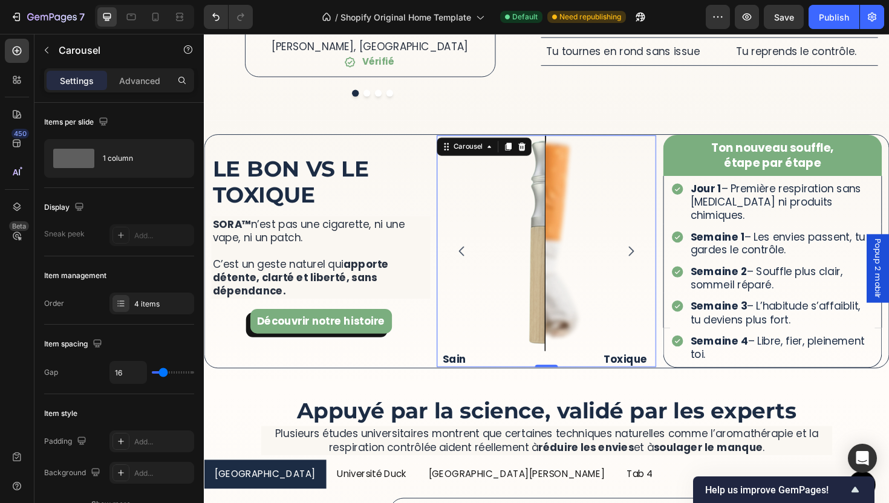
click at [477, 257] on icon "Carousel Back Arrow" at bounding box center [477, 264] width 15 height 15
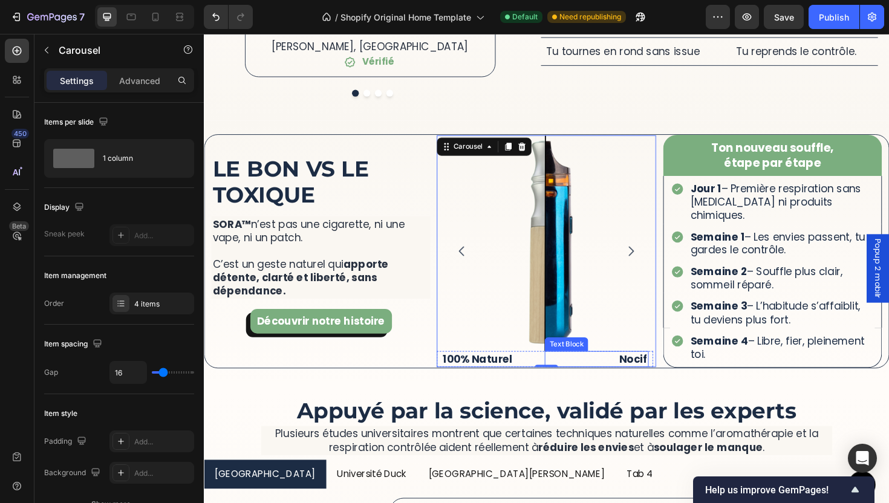
click at [652, 371] on p "Nocif" at bounding box center [619, 378] width 107 height 14
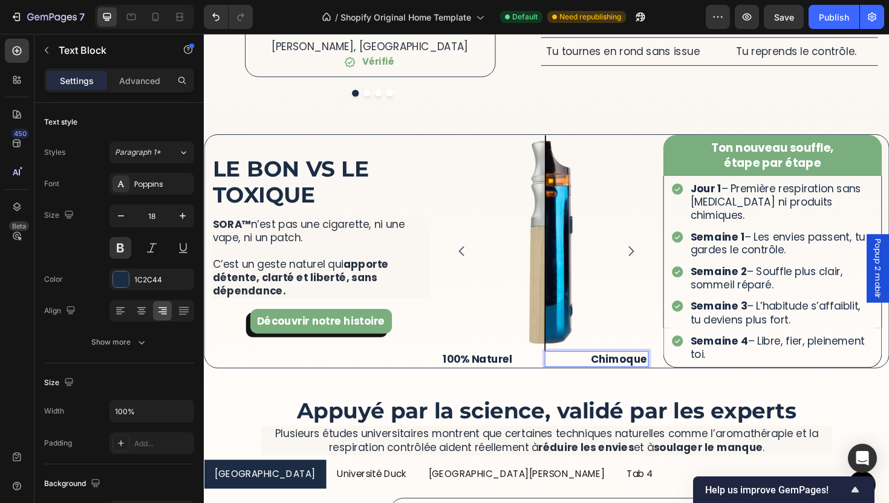
click at [646, 371] on p "Chimoque" at bounding box center [619, 378] width 107 height 14
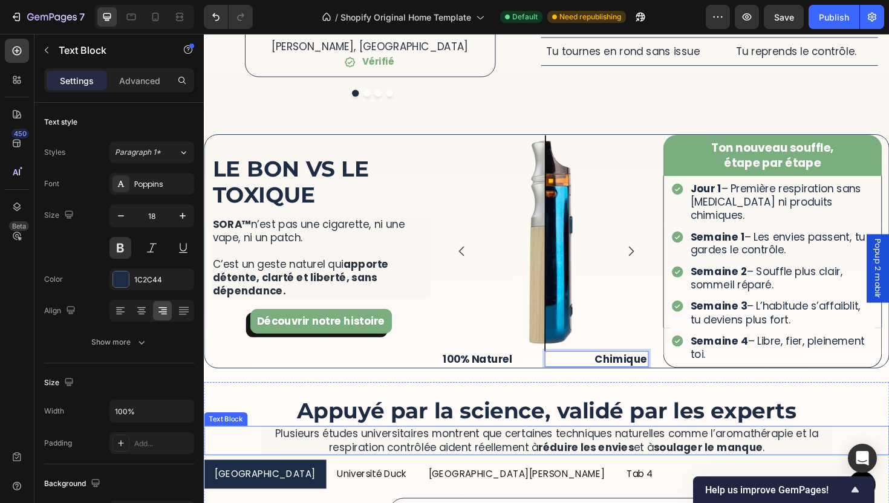
click at [648, 450] on p "Plusieurs études universitaires montrent que certaines techniques naturelles co…" at bounding box center [566, 464] width 602 height 28
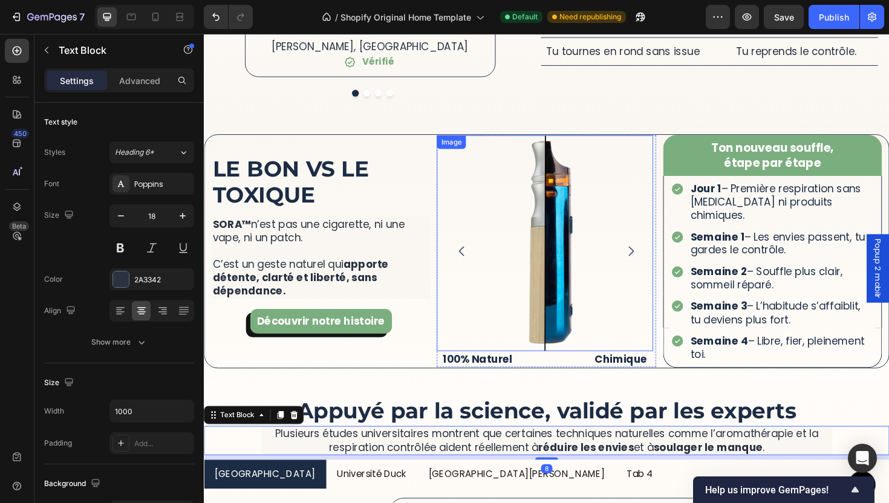
click at [654, 247] on button "Carousel Next Arrow" at bounding box center [656, 264] width 34 height 34
click at [657, 247] on button "Carousel Next Arrow" at bounding box center [656, 264] width 34 height 34
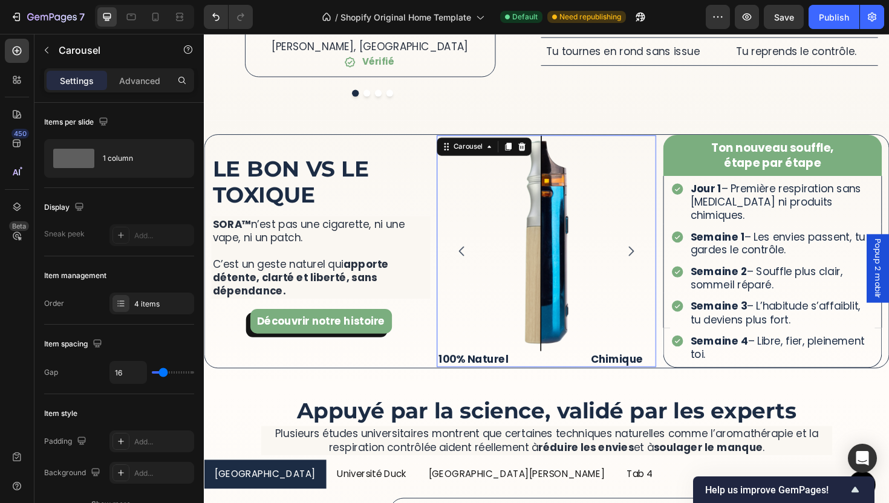
click at [657, 247] on button "Carousel Next Arrow" at bounding box center [656, 264] width 34 height 34
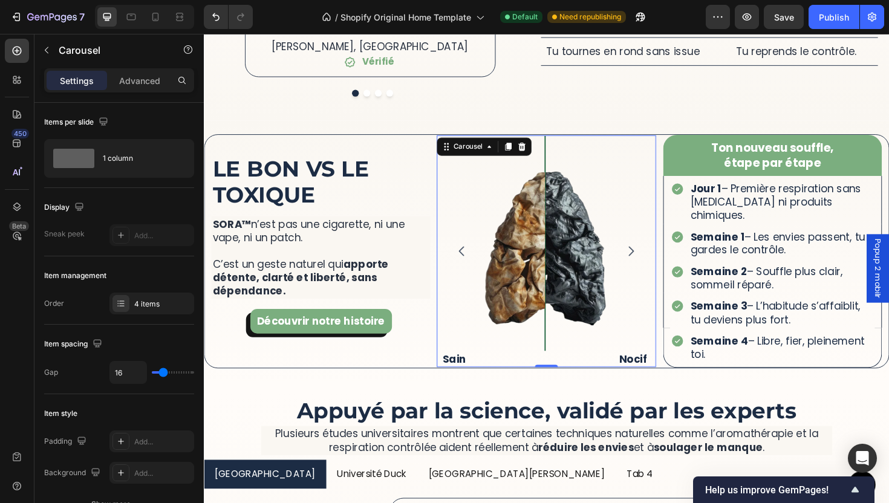
click at [657, 248] on button "Carousel Next Arrow" at bounding box center [656, 264] width 34 height 34
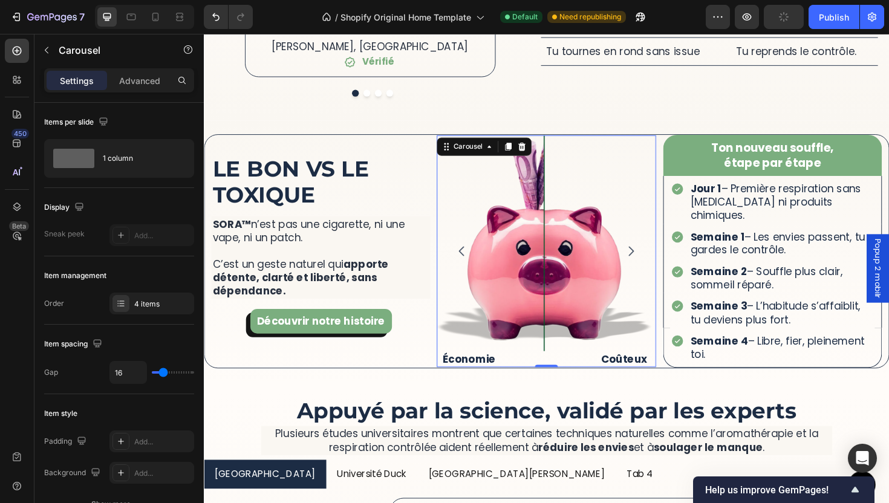
click at [479, 247] on button "Carousel Back Arrow" at bounding box center [477, 264] width 34 height 34
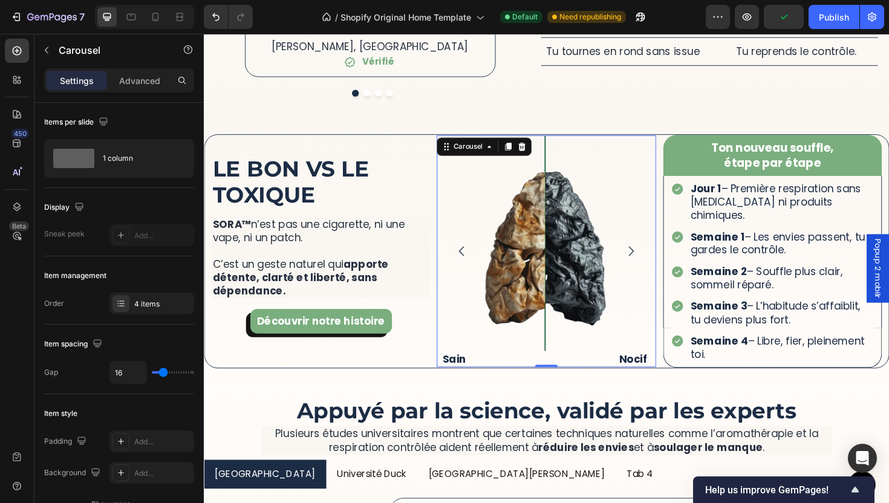
click at [479, 247] on button "Carousel Back Arrow" at bounding box center [477, 264] width 34 height 34
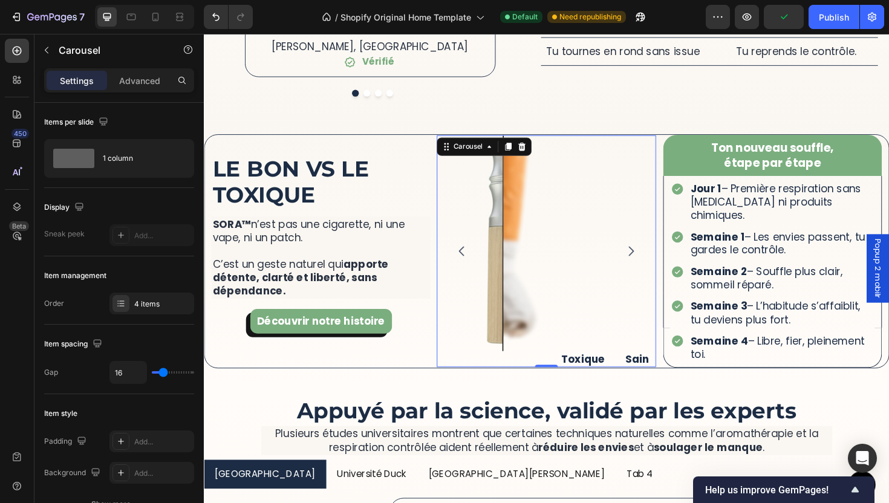
click at [479, 247] on button "Carousel Back Arrow" at bounding box center [477, 264] width 34 height 34
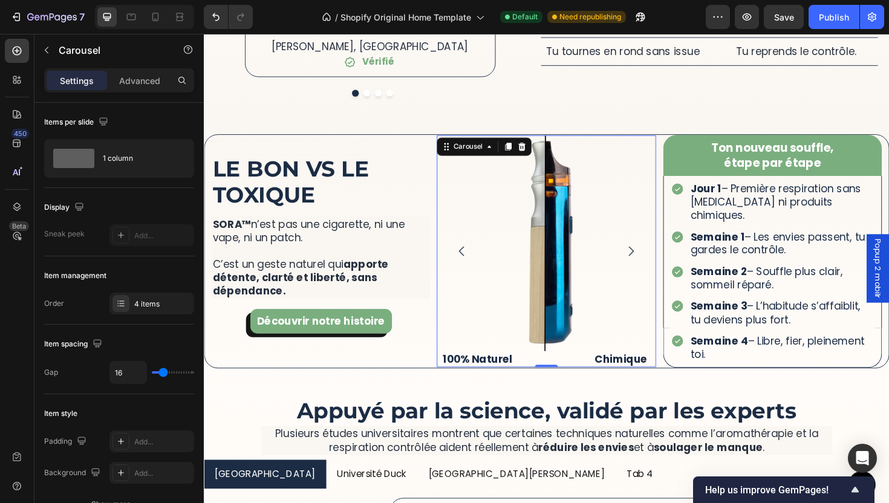
click at [653, 256] on button "Carousel Next Arrow" at bounding box center [656, 264] width 34 height 34
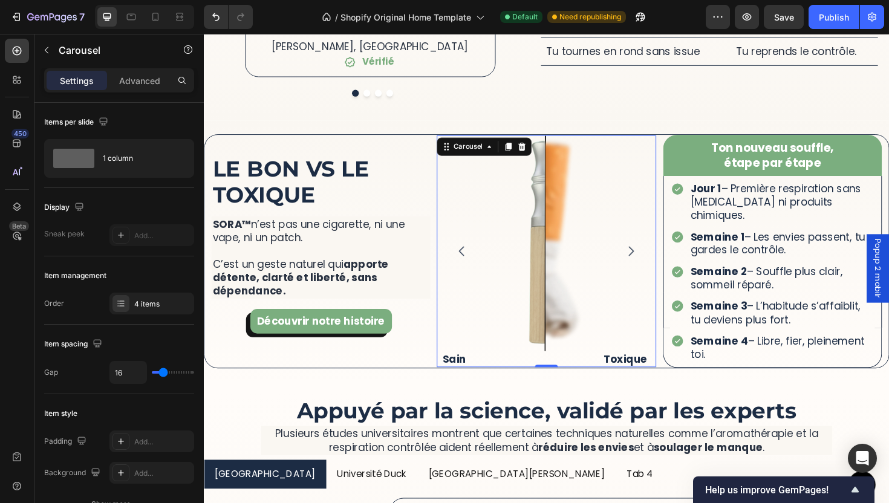
click at [653, 257] on icon "Carousel Next Arrow" at bounding box center [656, 264] width 15 height 15
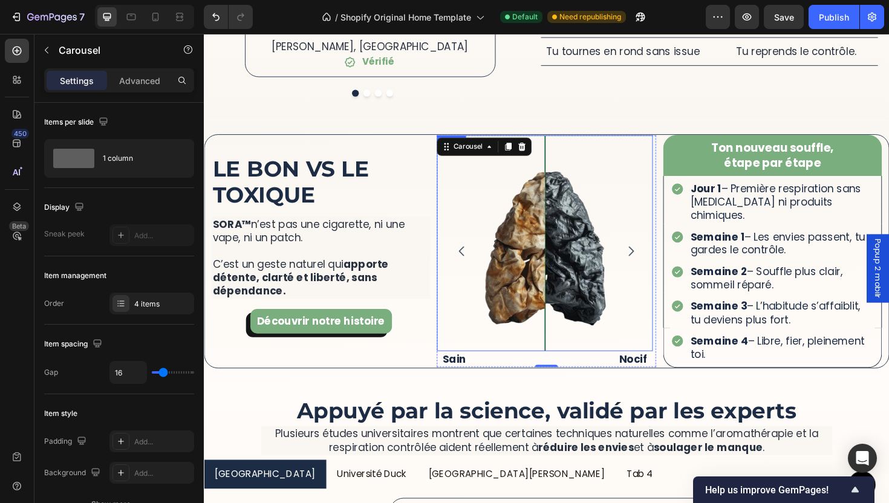
click at [460, 247] on button "Carousel Back Arrow" at bounding box center [477, 264] width 34 height 34
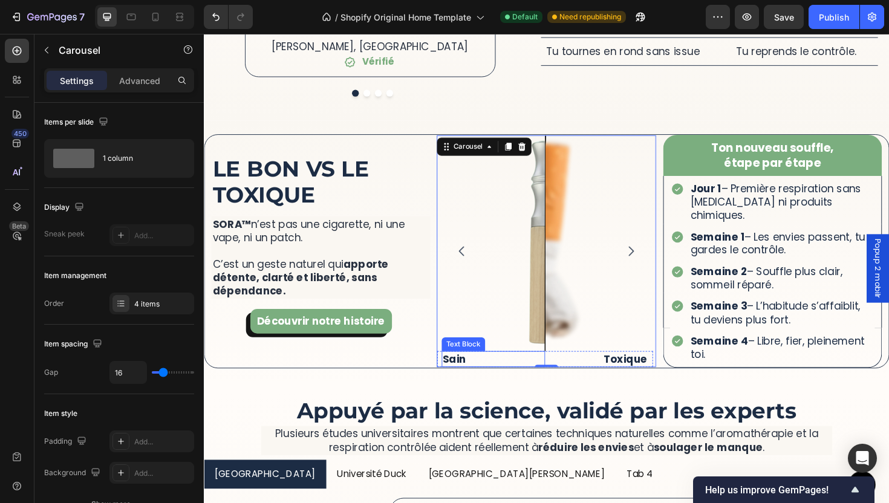
click at [486, 371] on p "Sain" at bounding box center [509, 378] width 107 height 14
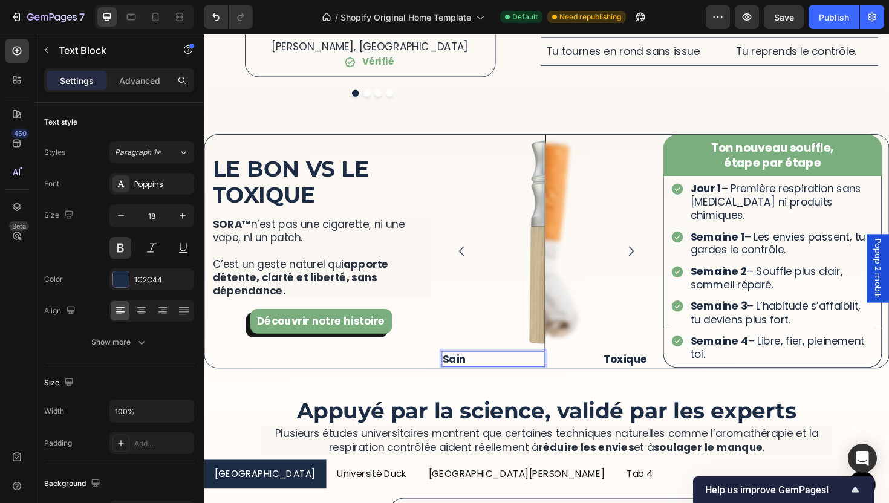
click at [486, 371] on p "Sain" at bounding box center [509, 378] width 107 height 14
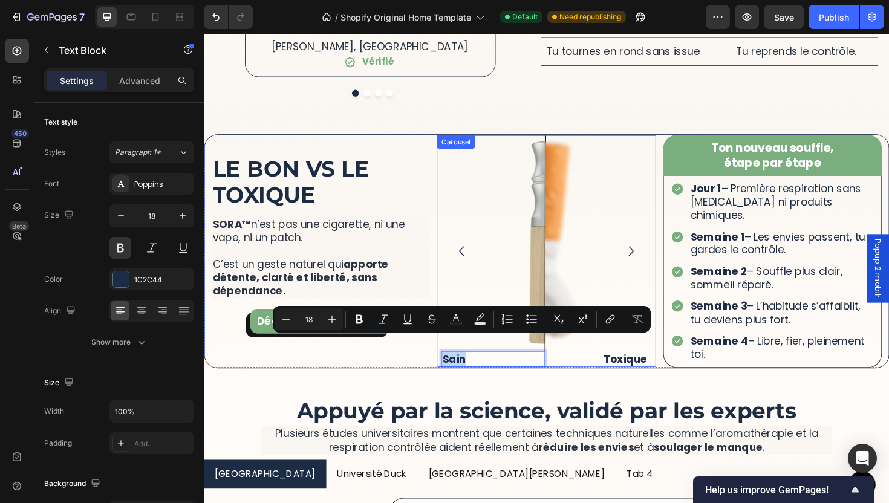
click at [478, 257] on icon "Carousel Back Arrow" at bounding box center [477, 264] width 15 height 15
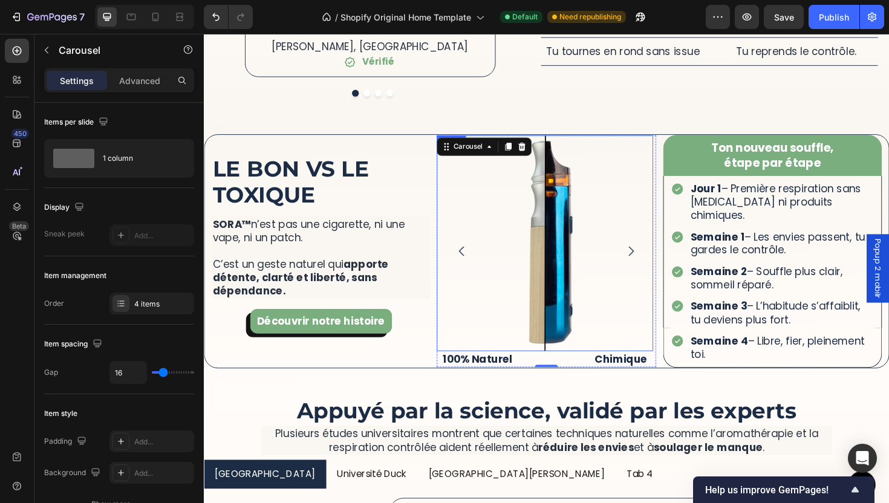
click at [644, 231] on img at bounding box center [564, 255] width 229 height 229
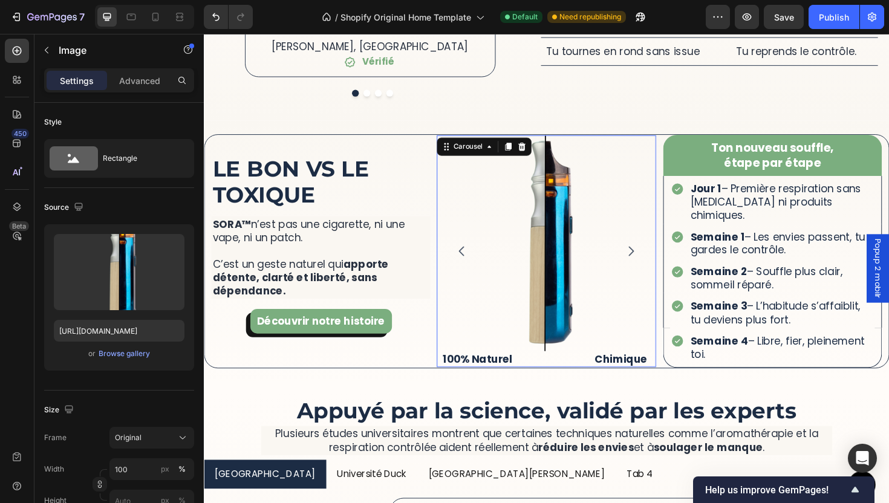
click at [651, 259] on button "Carousel Next Arrow" at bounding box center [656, 264] width 34 height 34
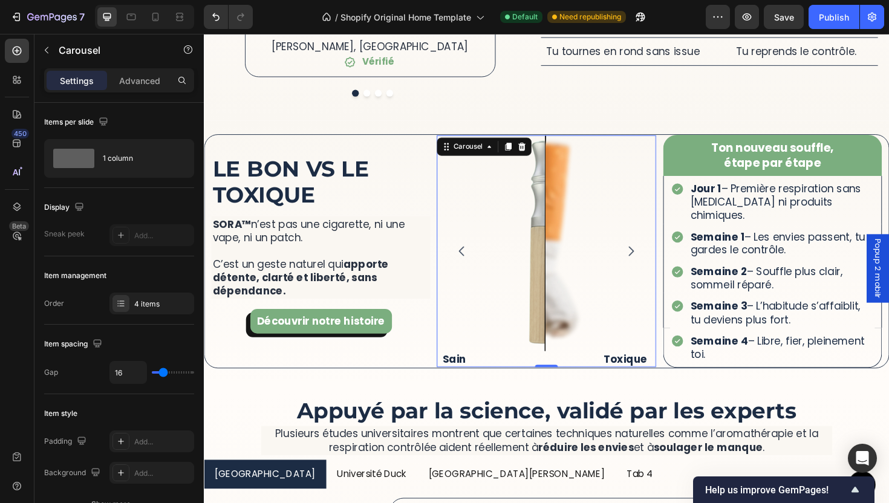
click at [649, 257] on icon "Carousel Next Arrow" at bounding box center [656, 264] width 15 height 15
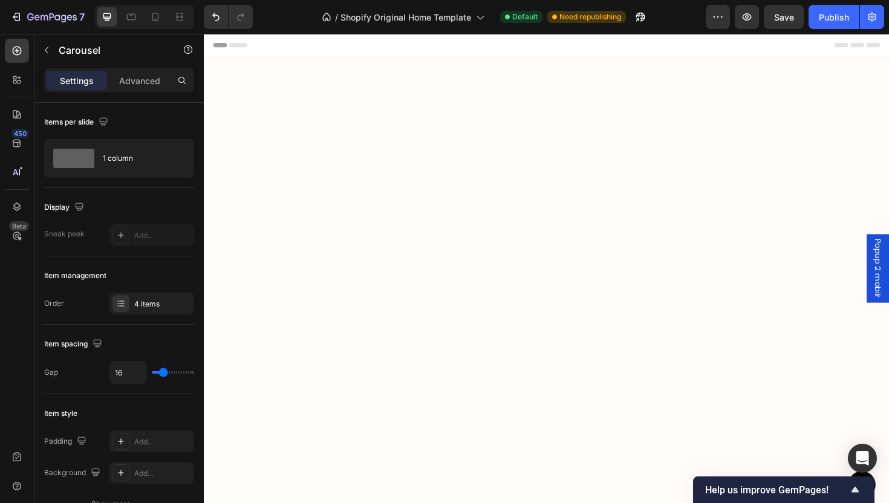
scroll to position [2429, 0]
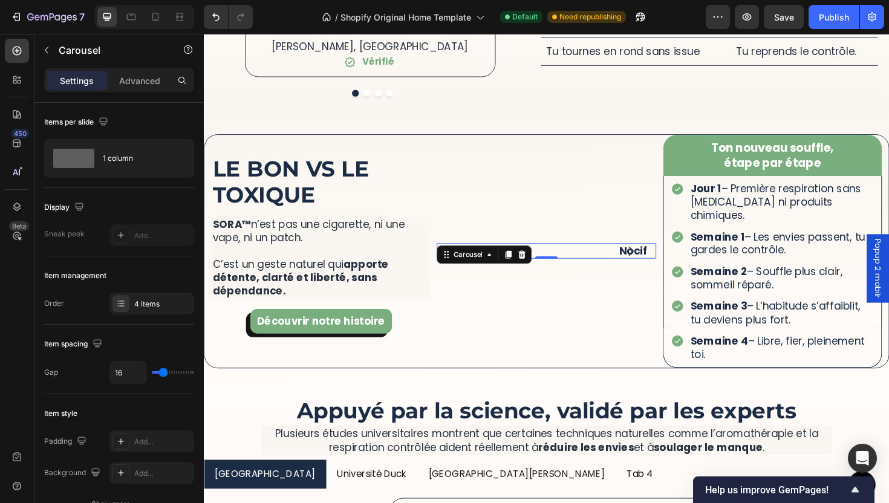
click at [477, 257] on icon "Carousel Back Arrow" at bounding box center [477, 264] width 15 height 15
click at [135, 307] on div "4 items" at bounding box center [162, 304] width 57 height 11
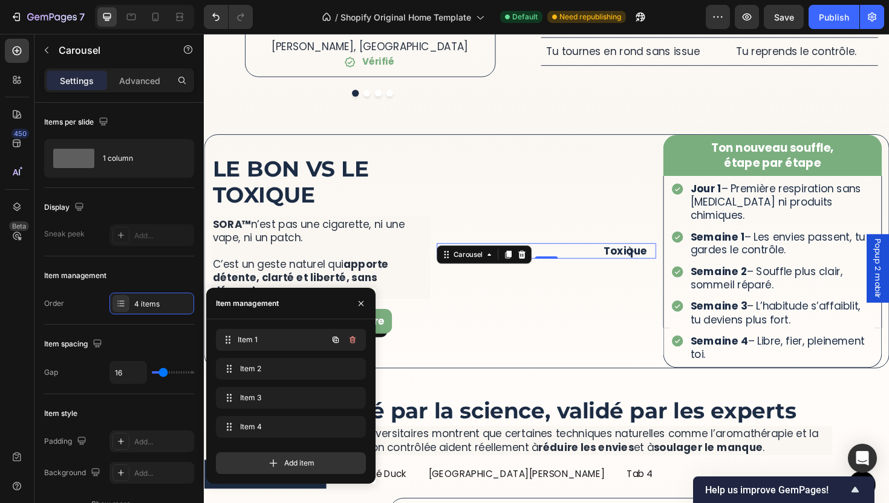
click at [303, 336] on span "Item 1" at bounding box center [282, 339] width 89 height 11
drag, startPoint x: 281, startPoint y: 335, endPoint x: 279, endPoint y: 357, distance: 22.4
click at [279, 357] on div "Item 1 Item 1 Item 2 Item 2 Item 3 Item 3 Item 4 Item 4" at bounding box center [291, 386] width 150 height 114
click at [275, 346] on div "Item 1 Item 1" at bounding box center [274, 339] width 106 height 17
click at [651, 257] on icon "Carousel Next Arrow" at bounding box center [656, 264] width 15 height 15
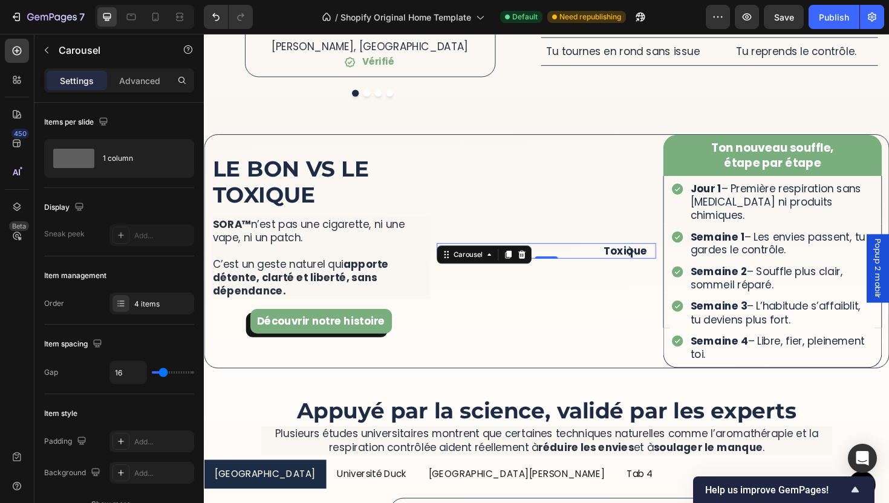
click at [651, 257] on icon "Carousel Next Arrow" at bounding box center [656, 264] width 15 height 15
click at [463, 250] on button "Carousel Back Arrow" at bounding box center [477, 264] width 34 height 34
click at [502, 271] on p "Sain" at bounding box center [509, 264] width 107 height 14
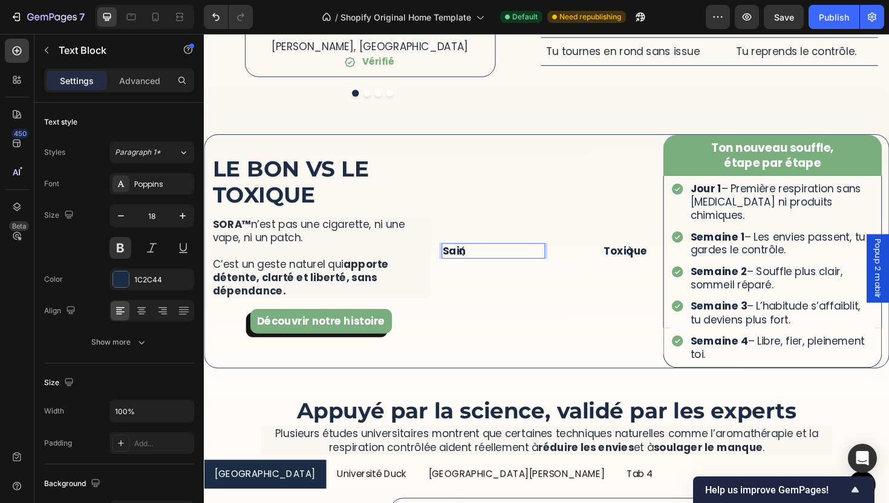
click at [502, 271] on p "Sain" at bounding box center [509, 264] width 107 height 14
click at [666, 247] on button "Carousel Next Arrow" at bounding box center [656, 264] width 34 height 34
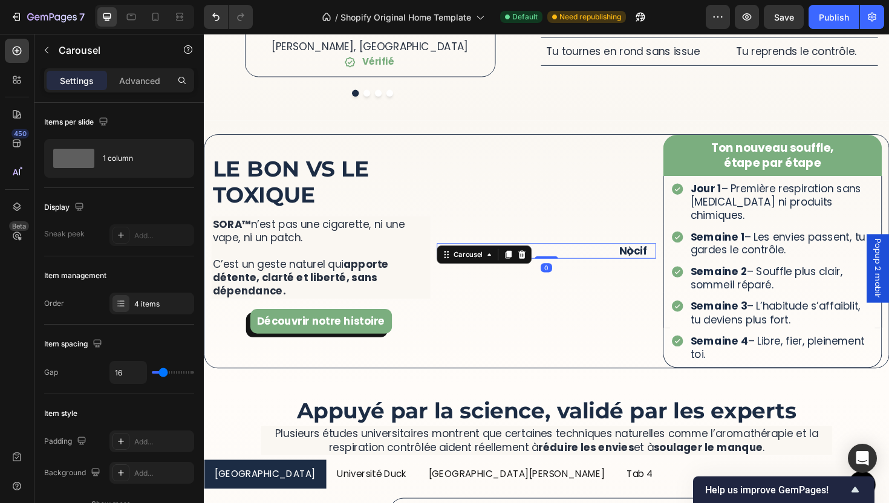
click at [658, 251] on button "Carousel Next Arrow" at bounding box center [656, 264] width 34 height 34
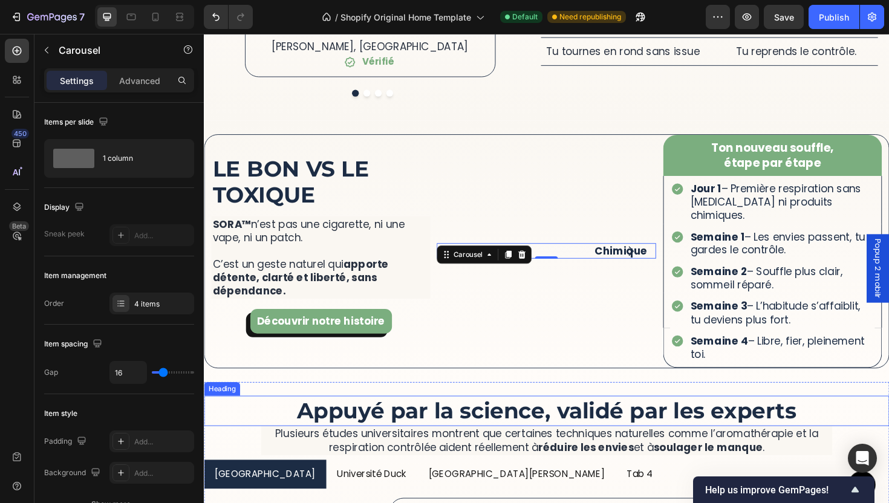
click at [690, 450] on p "Plusieurs études universitaires montrent que certaines techniques naturelles co…" at bounding box center [566, 464] width 602 height 28
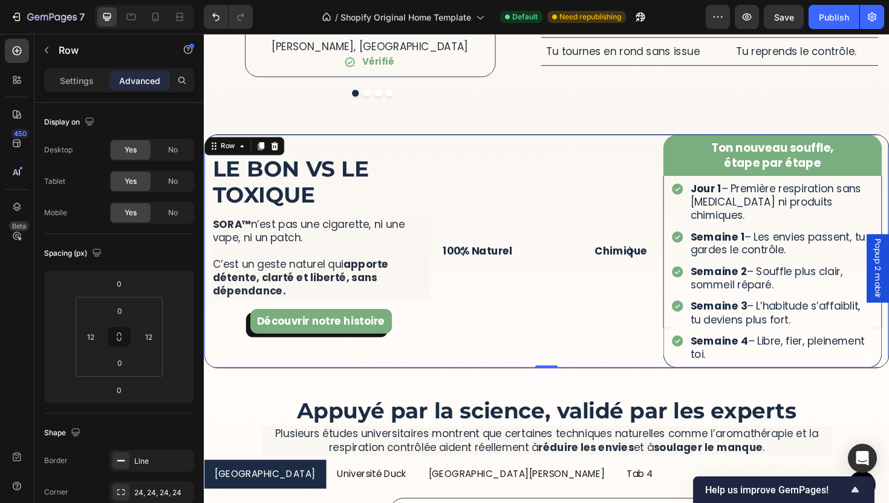
click at [415, 358] on div "⁠⁠⁠⁠⁠⁠⁠ Le bon vs le toxique Heading SORA™ n’est pas une cigarette, ni une vape…" at bounding box center [328, 264] width 232 height 247
click at [115, 362] on input "0" at bounding box center [120, 363] width 24 height 18
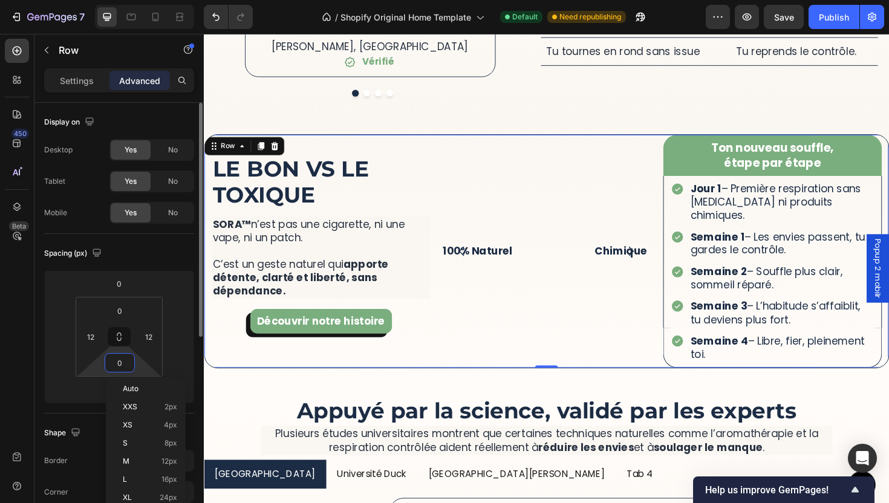
type input "8"
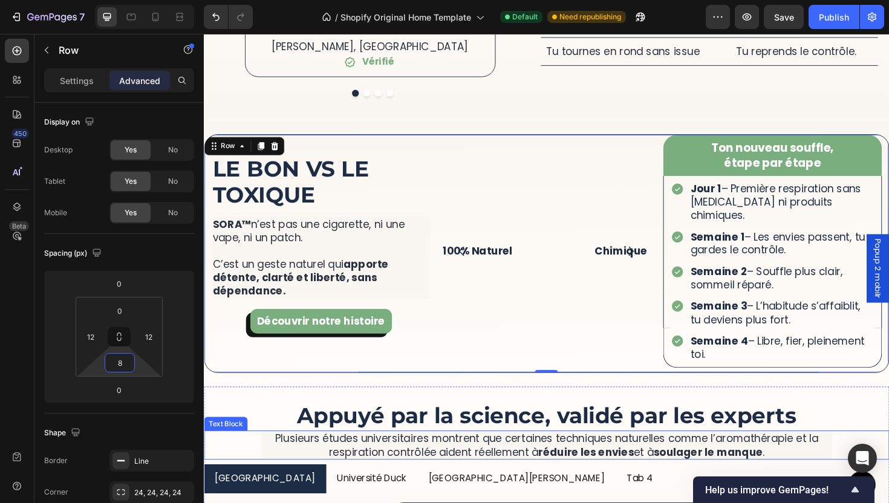
click at [558, 455] on p "Plusieurs études universitaires montrent que certaines techniques naturelles co…" at bounding box center [566, 469] width 602 height 28
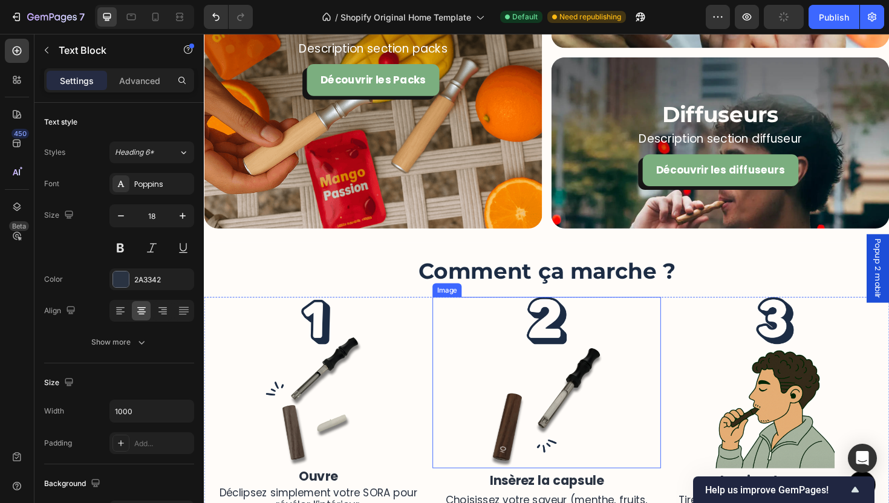
scroll to position [1756, 0]
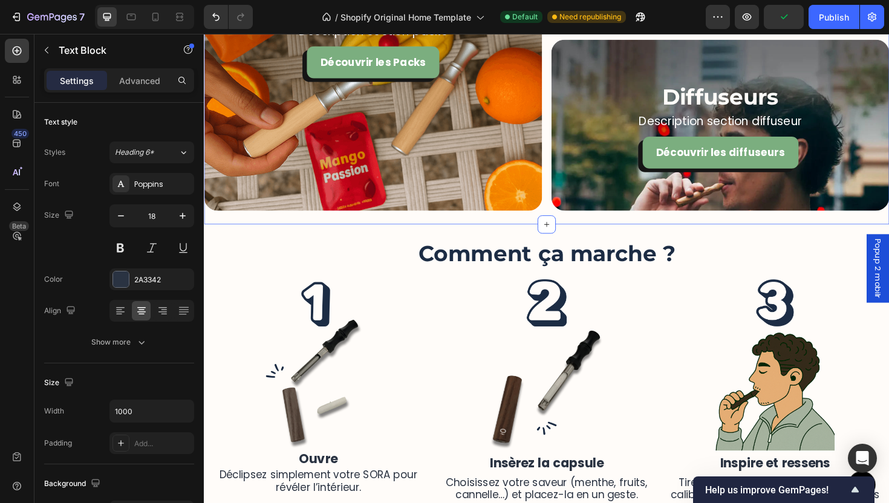
click at [574, 229] on div "Nos Packs Heading Description section packs Text Block Découvrir les Packs Butt…" at bounding box center [566, 42] width 725 height 387
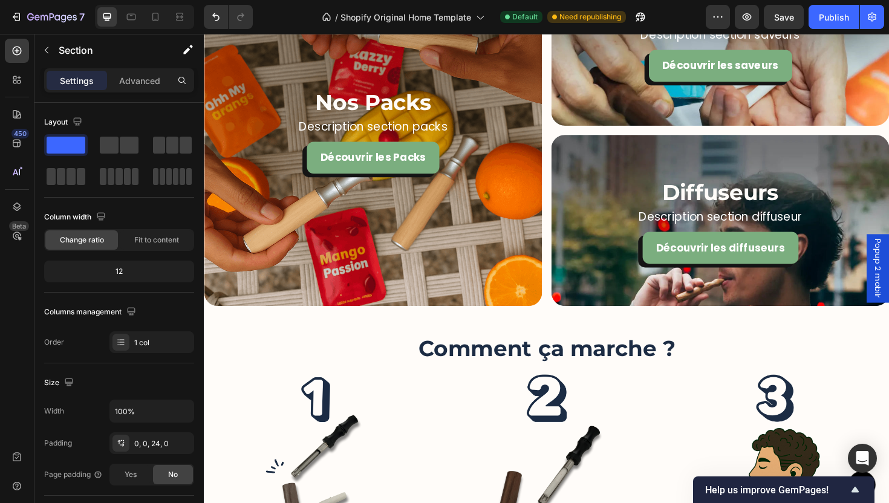
scroll to position [1662, 0]
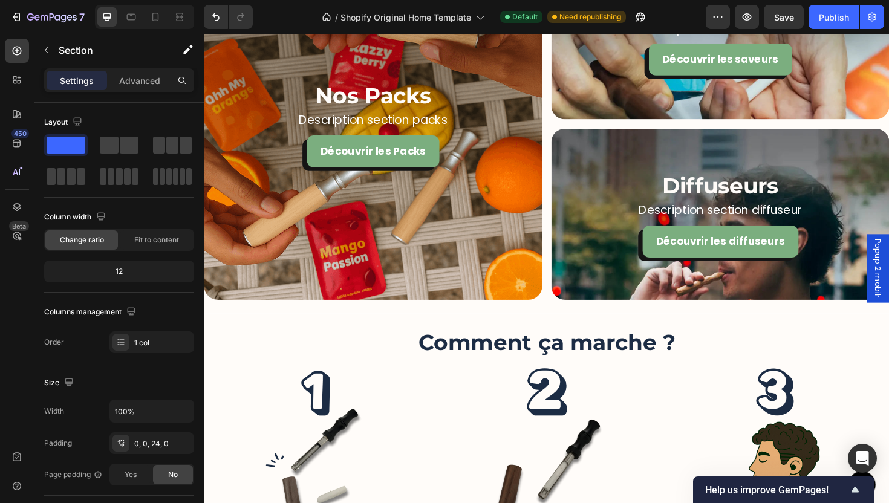
click at [602, 323] on div "Nos Packs Heading Description section packs Text Block Découvrir les Packs Butt…" at bounding box center [566, 136] width 725 height 387
click at [598, 340] on div "More Than a Device, It’s a Ritual of Relief Heading SORA™ lets you quit smoking…" at bounding box center [566, 486] width 725 height 312
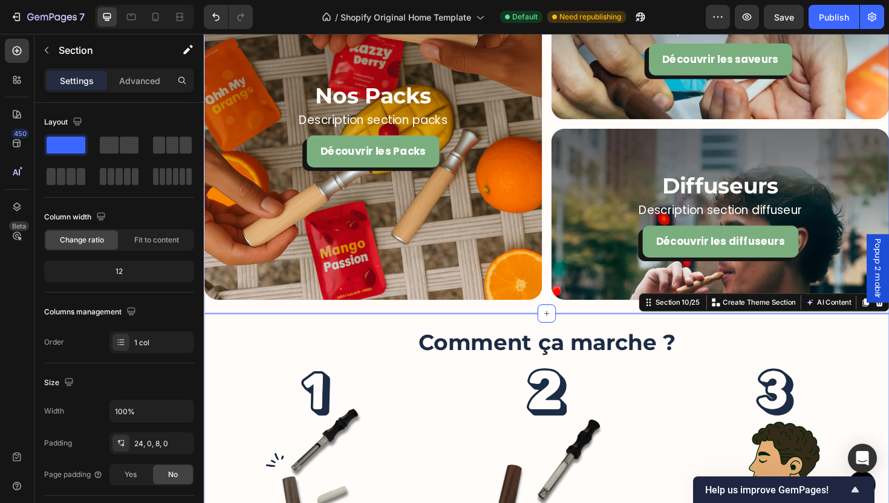
click at [589, 322] on div "Nos Packs Heading Description section packs Text Block Découvrir les Packs Butt…" at bounding box center [566, 136] width 725 height 387
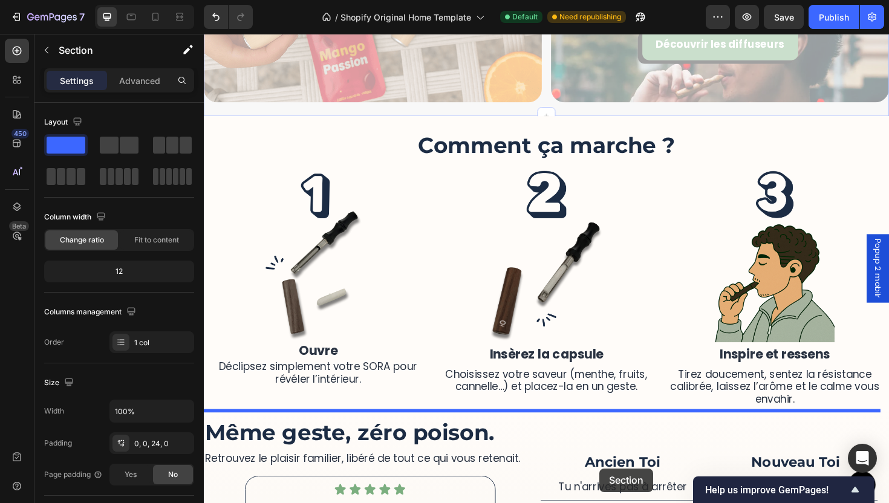
scroll to position [1886, 0]
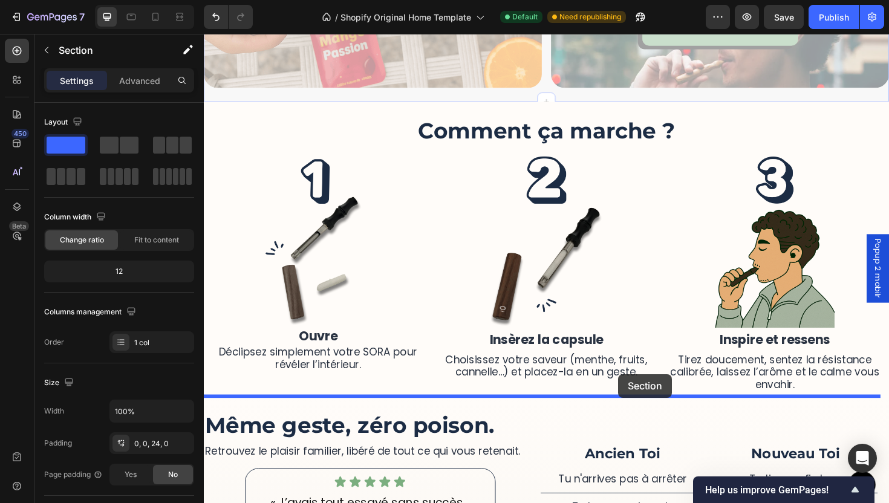
drag, startPoint x: 670, startPoint y: 139, endPoint x: 690, endPoint y: 374, distance: 236.0
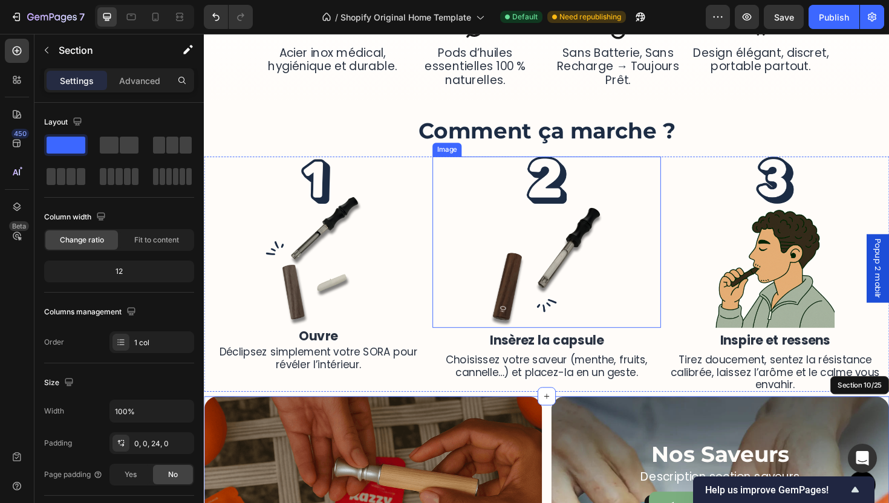
click at [680, 278] on div at bounding box center [567, 254] width 242 height 181
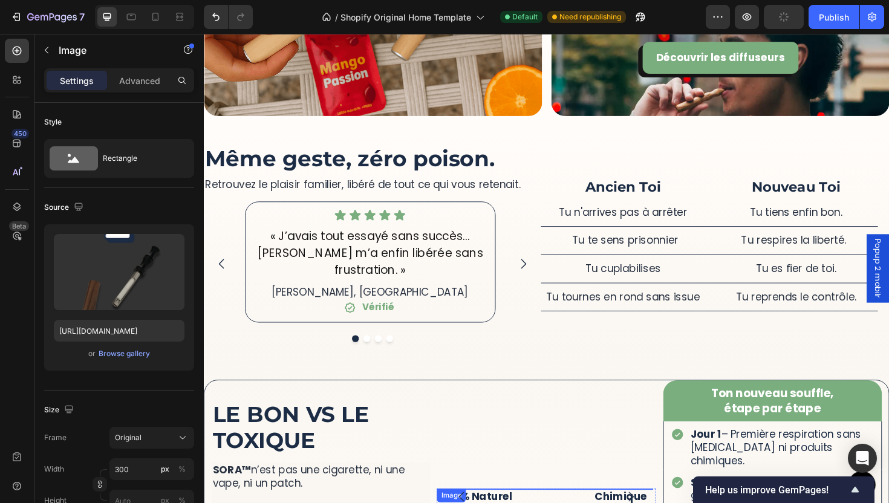
scroll to position [2152, 0]
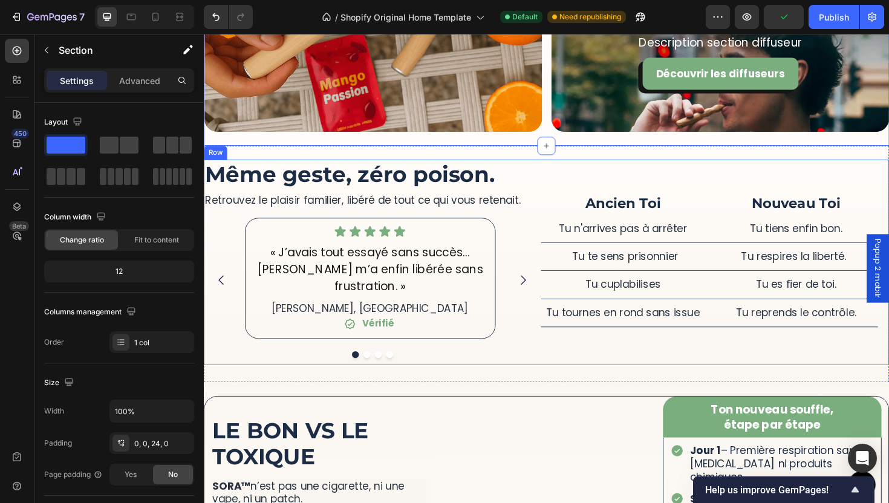
click at [644, 189] on div "Ancien Toi Heading Tu n'arrives pas à arrêter Text Block Nouveau Toi Heading Tu…" at bounding box center [738, 275] width 357 height 217
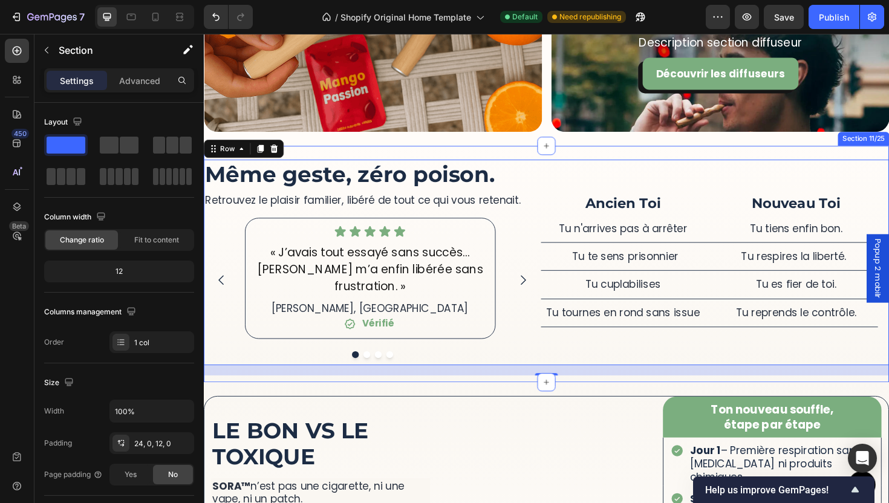
click at [597, 164] on div "More Than a Device, It’s a Ritual of Relief Heading SORA™ lets you quit smoking…" at bounding box center [566, 277] width 725 height 250
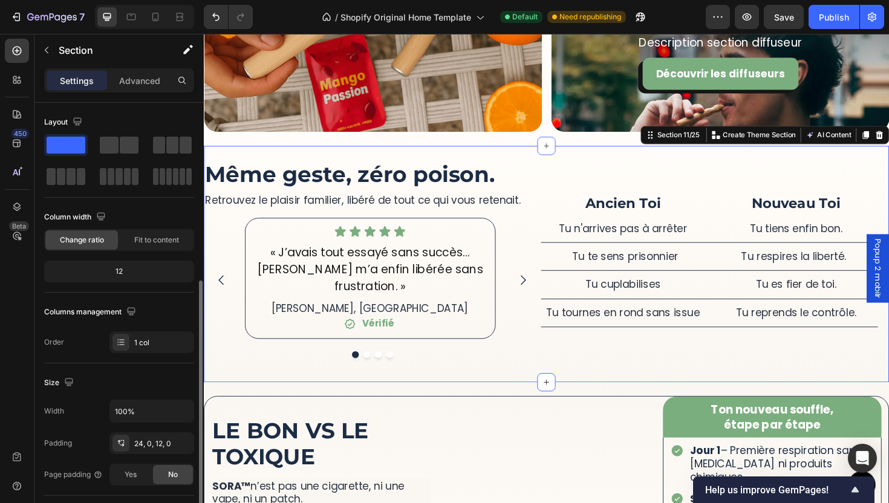
scroll to position [112, 0]
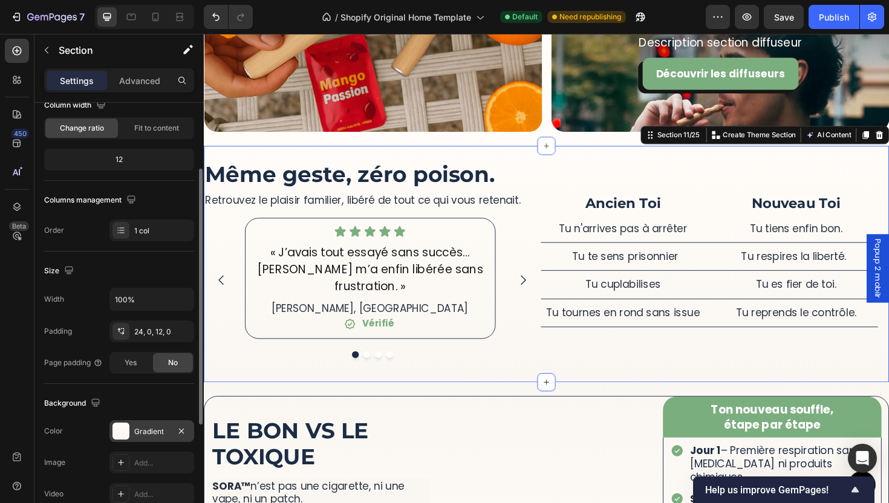
click at [148, 440] on div "Gradient" at bounding box center [151, 431] width 85 height 22
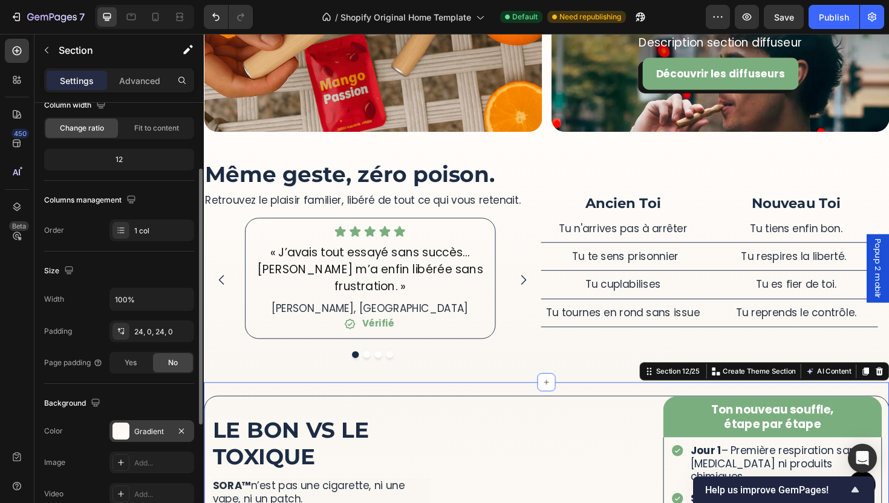
click at [131, 440] on div "Gradient" at bounding box center [151, 431] width 85 height 22
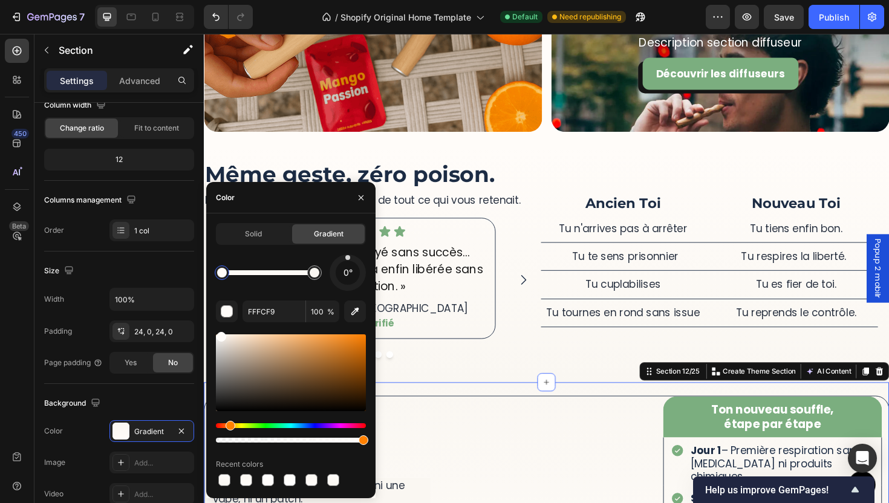
drag, startPoint x: 348, startPoint y: 259, endPoint x: 302, endPoint y: 250, distance: 46.8
click at [348, 250] on div "Solid Gradient 0° FFFCF9 100 % Recent colors" at bounding box center [291, 355] width 150 height 265
type input "FAF7F2"
click at [317, 268] on div at bounding box center [314, 272] width 15 height 15
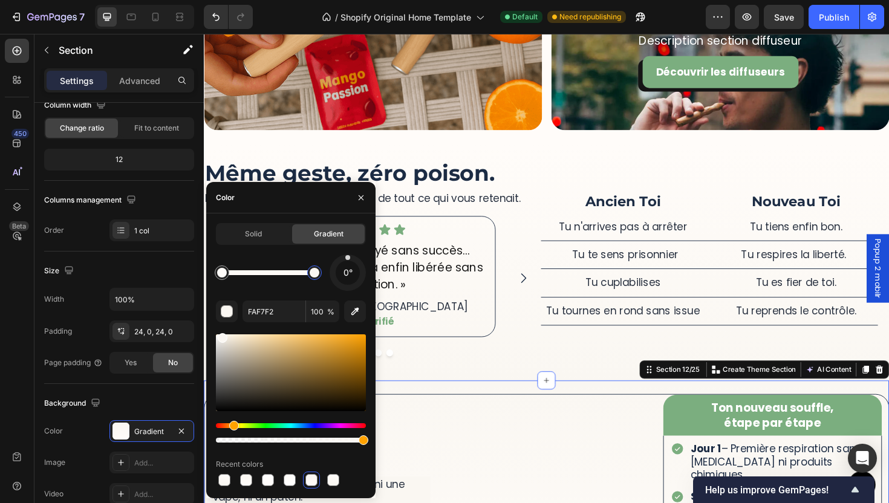
scroll to position [2154, 0]
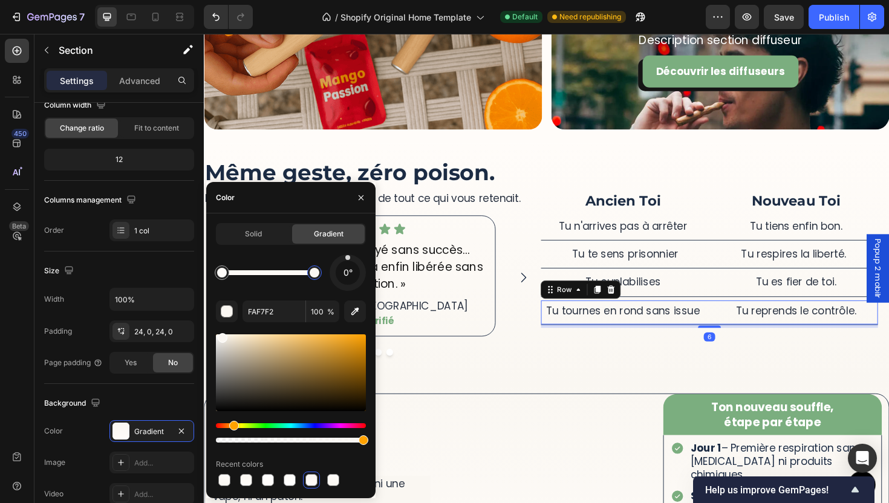
click at [560, 331] on div "Tu tournes en rond sans issue Text Block Tu reprends le contrôle. Text Block Ro…" at bounding box center [738, 329] width 357 height 26
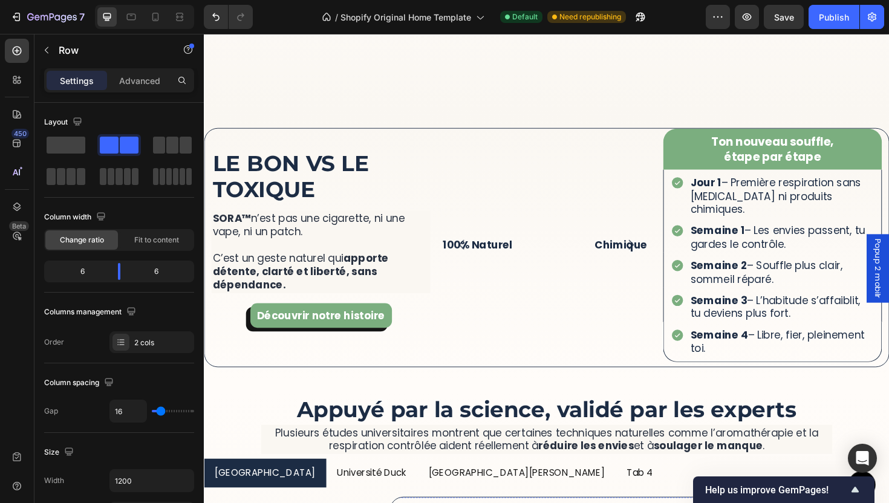
scroll to position [2542, 0]
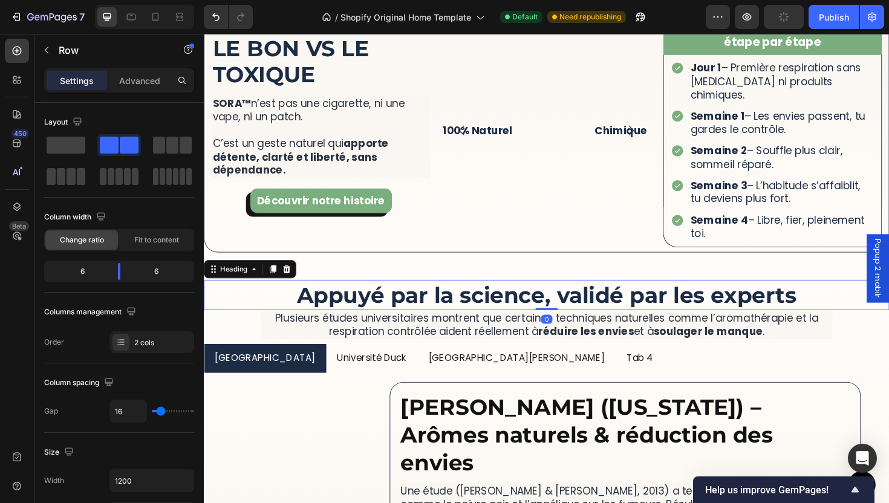
click at [620, 294] on h2 "Appuyé par la science, validé par les experts" at bounding box center [566, 310] width 531 height 32
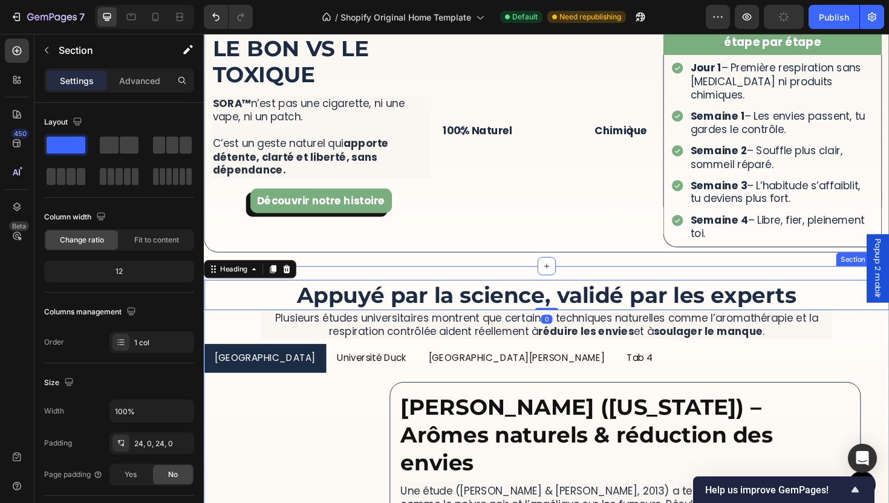
click at [615, 284] on div "More Than a Device, It’s a Ritual of Relief Heading SORA™ lets you quit smoking…" at bounding box center [566, 484] width 725 height 408
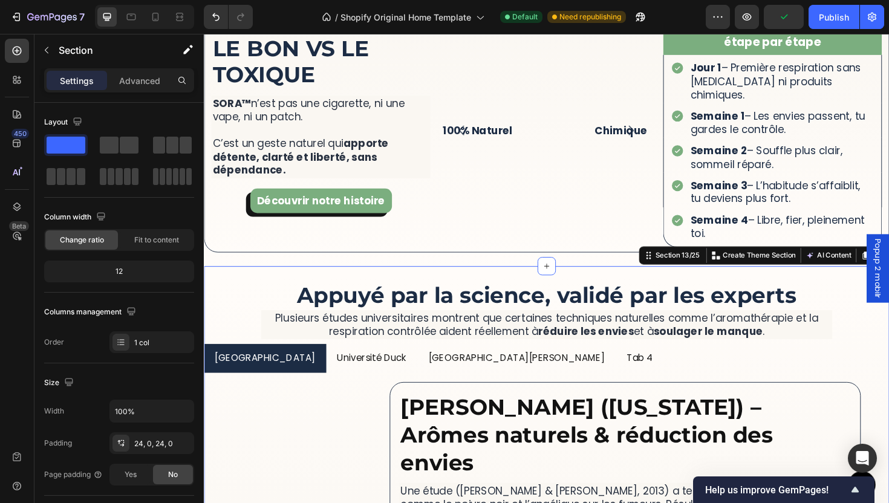
scroll to position [303, 0]
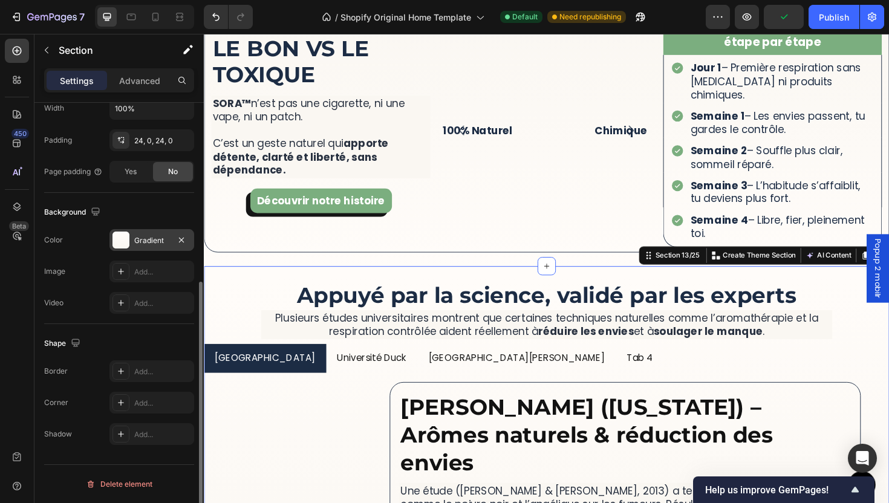
click at [138, 241] on div "Gradient" at bounding box center [151, 240] width 35 height 11
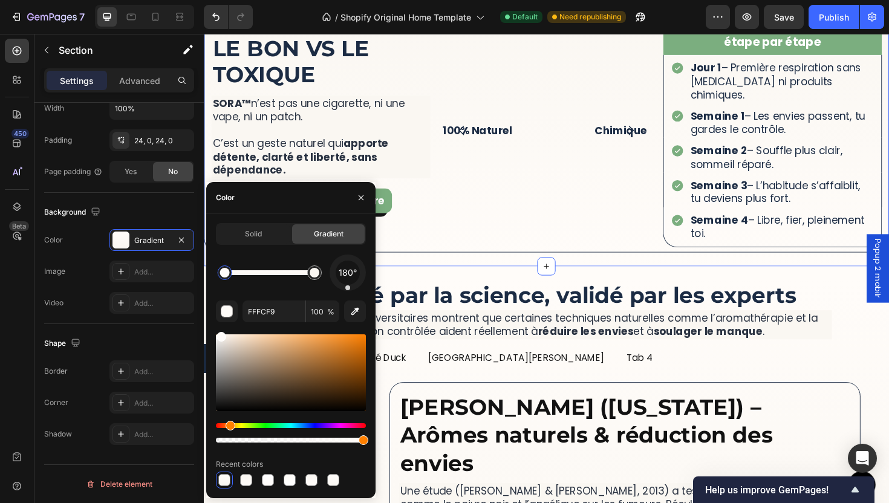
click at [522, 271] on div "More Than a Device, It’s a Ritual of Relief Heading SORA™ lets you quit smoking…" at bounding box center [566, 139] width 725 height 282
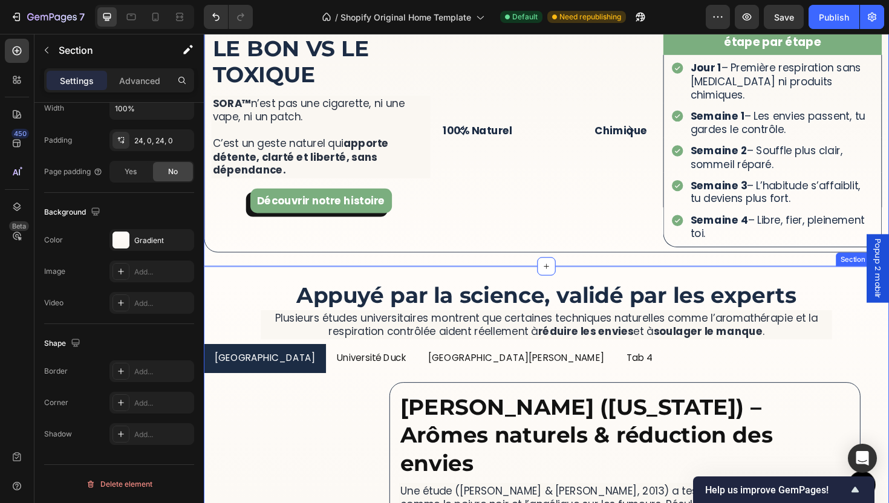
click at [518, 290] on div "More Than a Device, It’s a Ritual of Relief Heading SORA™ lets you quit smoking…" at bounding box center [566, 484] width 725 height 408
click at [507, 273] on div "More Than a Device, It’s a Ritual of Relief Heading SORA™ lets you quit smoking…" at bounding box center [566, 139] width 725 height 282
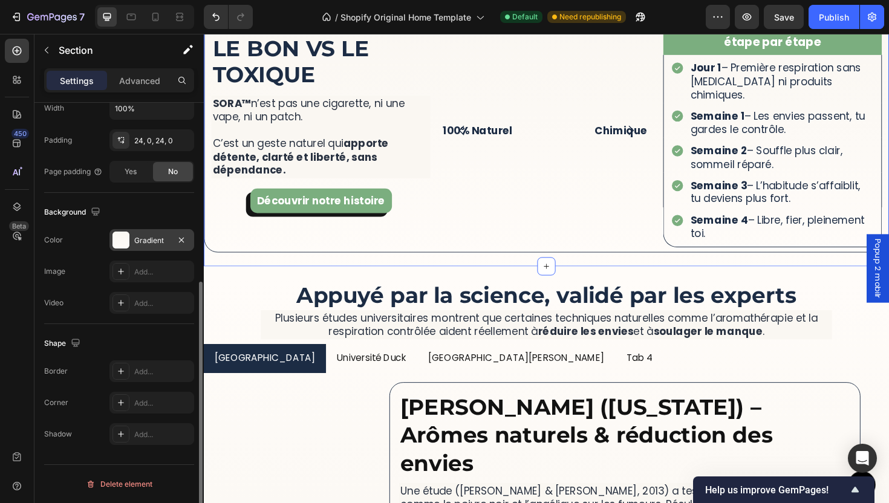
click at [160, 239] on div "Gradient" at bounding box center [151, 240] width 35 height 11
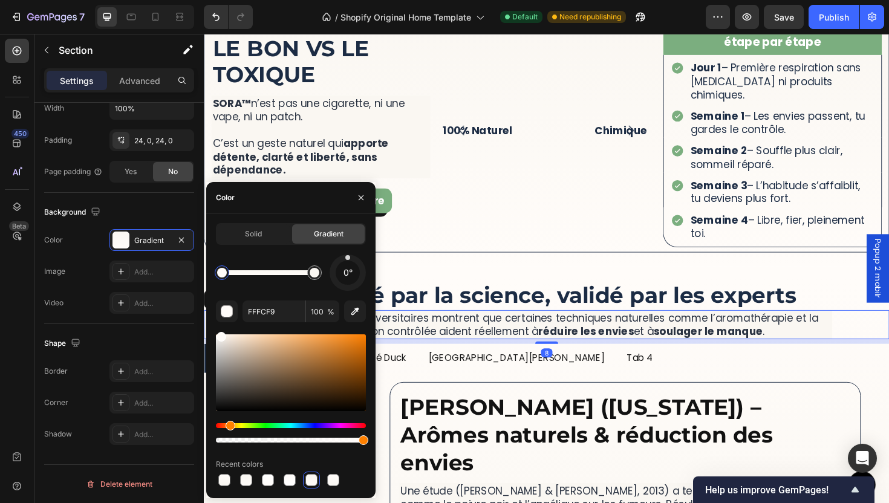
click at [460, 343] on p "Plusieurs études universitaires montrent que certaines techniques naturelles co…" at bounding box center [566, 342] width 602 height 28
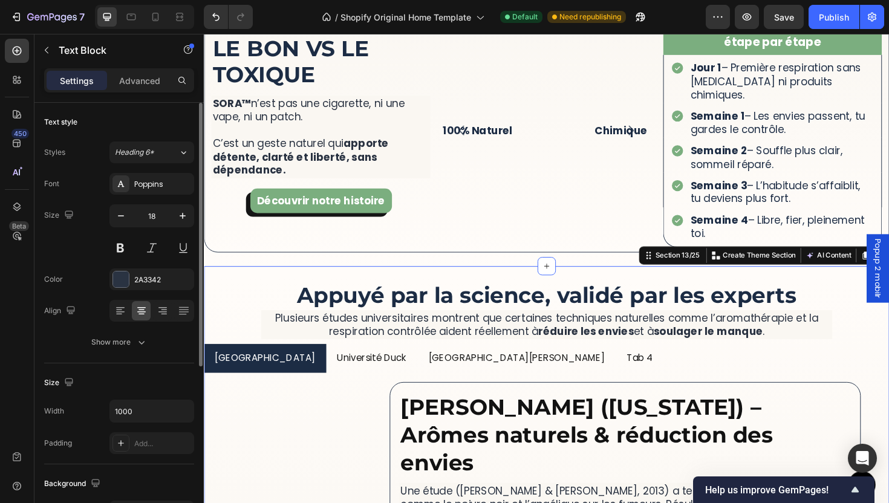
click at [505, 290] on div "More Than a Device, It’s a Ritual of Relief Heading SORA™ lets you quit smoking…" at bounding box center [566, 484] width 725 height 408
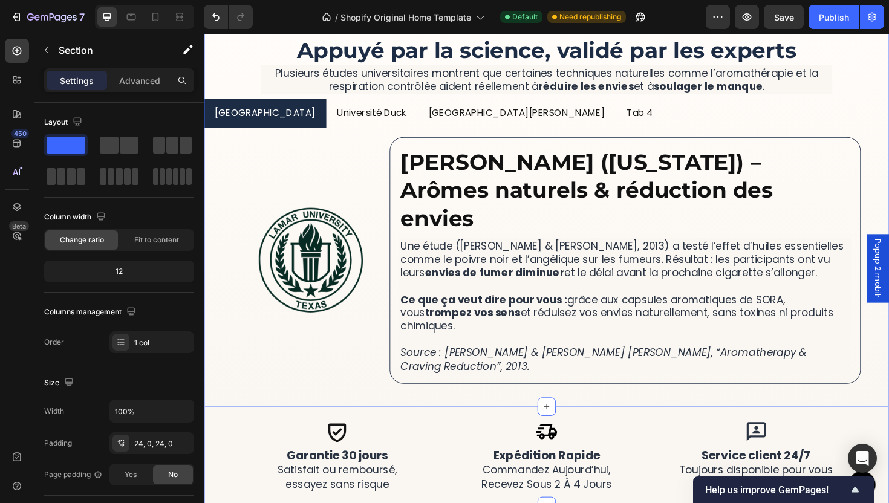
scroll to position [2821, 0]
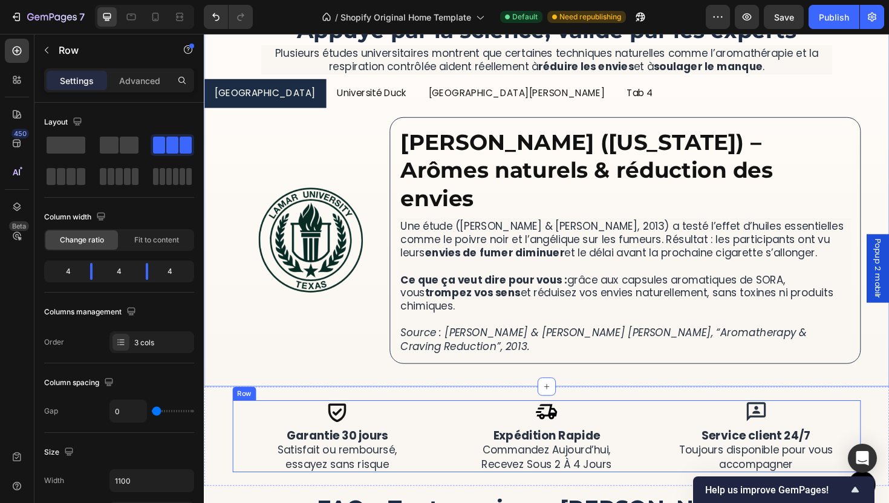
click at [450, 422] on div "Icon Garantie 30 jours Satisfait ou remboursé, essayez sans risque Heading Row" at bounding box center [345, 460] width 222 height 76
click at [456, 422] on div "Icon expédition rapide commandez aujourd’hui, recevez sous 2 à 4 jours Heading …" at bounding box center [567, 460] width 222 height 76
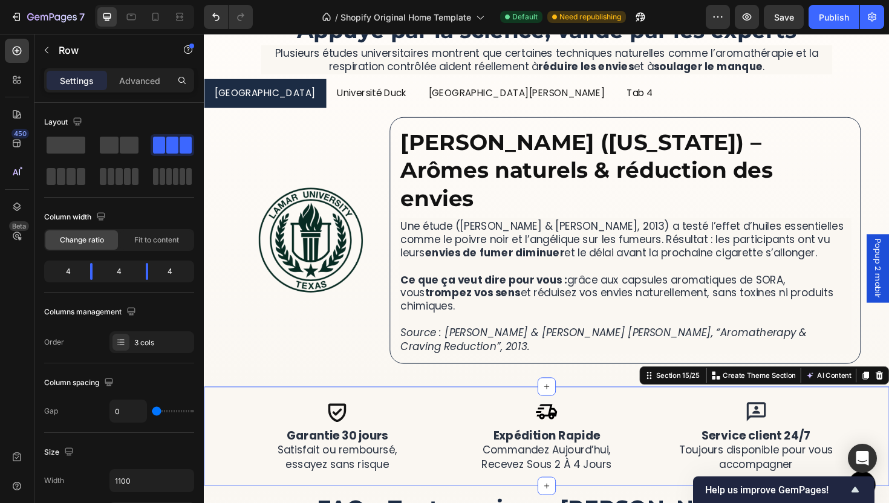
click at [451, 407] on div "Icon expédition rapide commandez aujourd’hui, recevez sous 2 à 4 jours Heading …" at bounding box center [566, 459] width 725 height 105
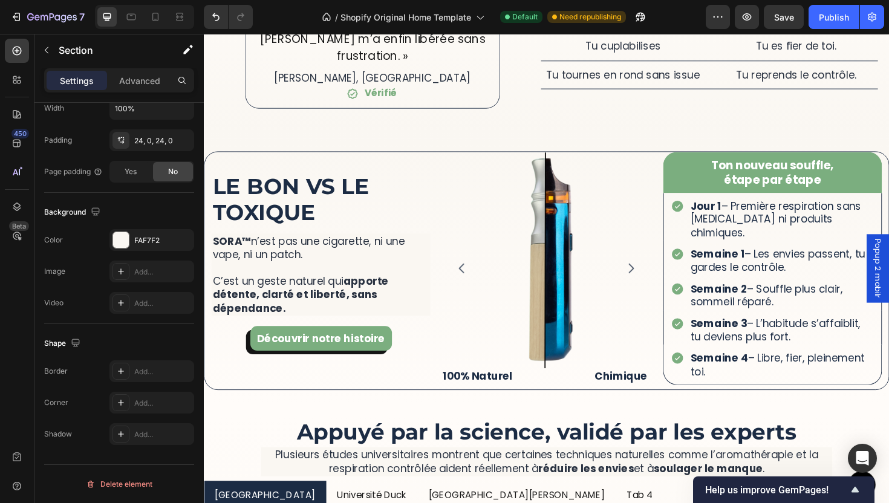
scroll to position [2367, 0]
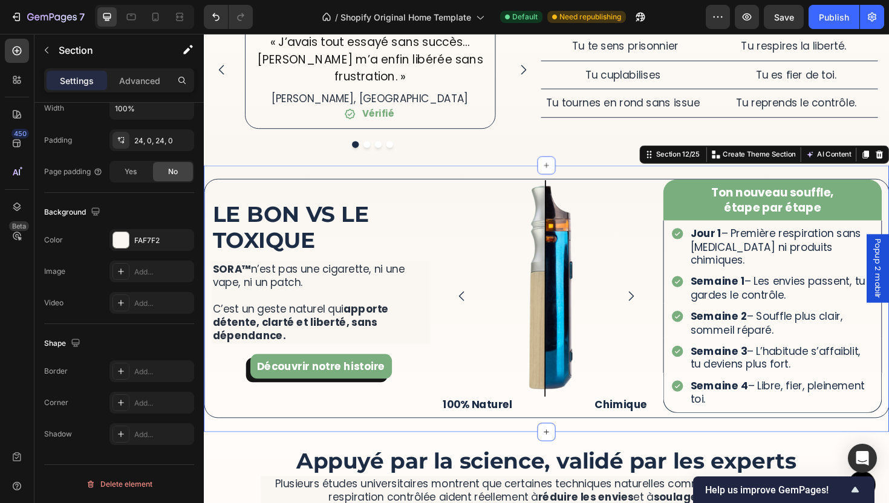
click at [494, 174] on div "More Than a Device, It’s a Ritual of Relief Heading SORA™ lets you quit smoking…" at bounding box center [566, 314] width 725 height 282
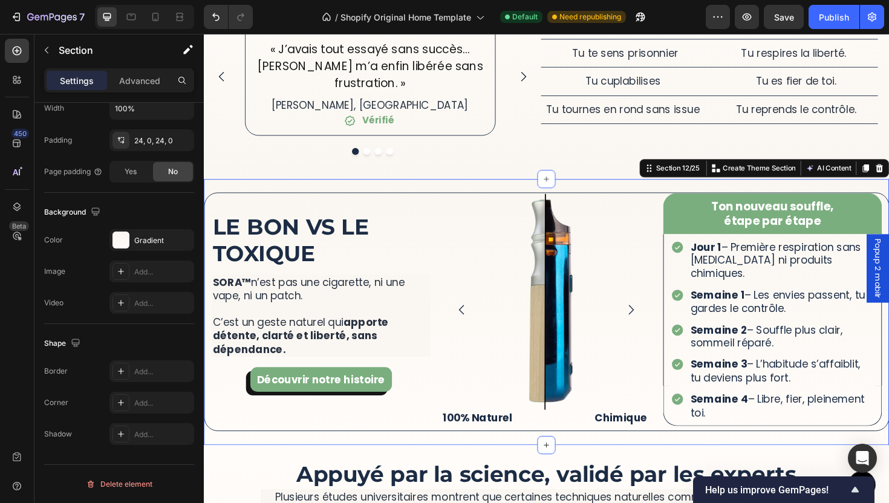
scroll to position [2119, 0]
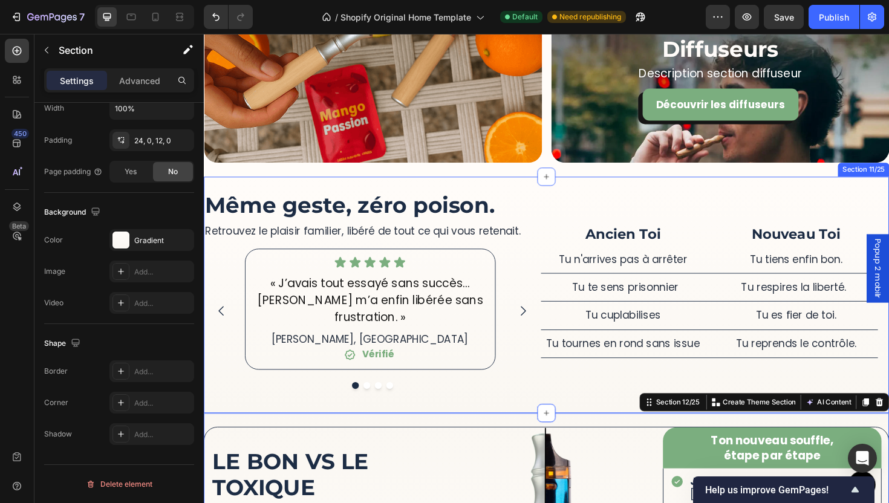
click at [509, 193] on div "More Than a Device, It’s a Ritual of Relief Heading SORA™ lets you quit smoking…" at bounding box center [566, 310] width 725 height 250
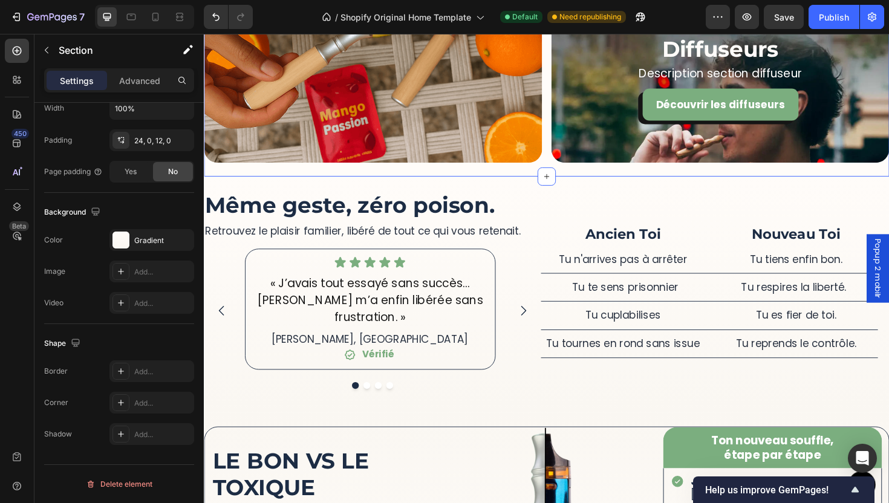
click at [154, 234] on div "FFFCF9" at bounding box center [151, 240] width 85 height 22
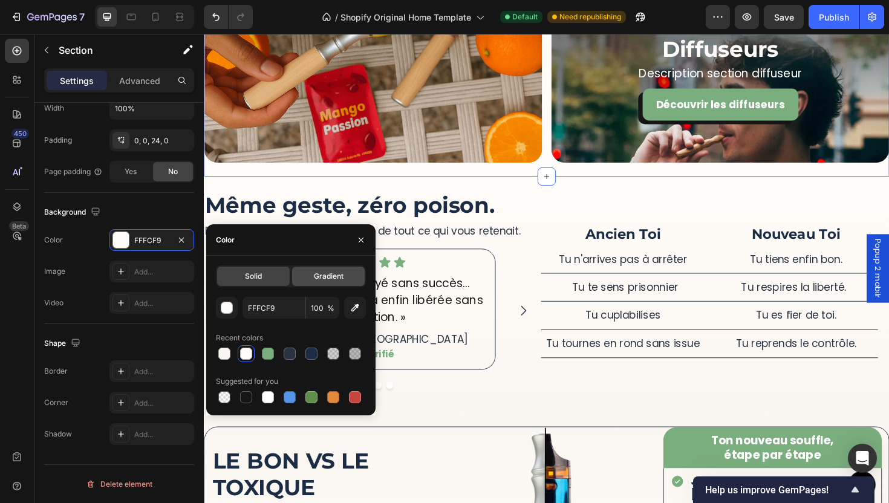
click at [335, 281] on span "Gradient" at bounding box center [329, 276] width 30 height 11
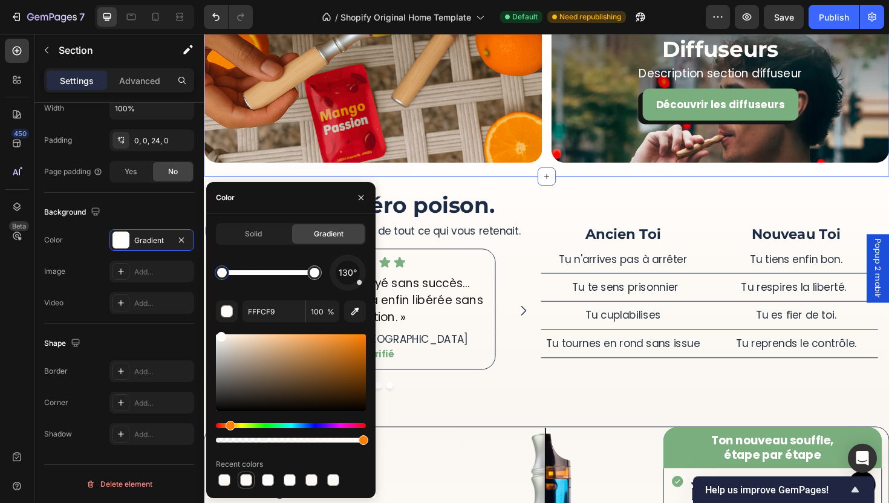
click at [250, 476] on div at bounding box center [246, 480] width 12 height 12
type input "FAF7F2"
click at [317, 269] on div at bounding box center [315, 273] width 10 height 10
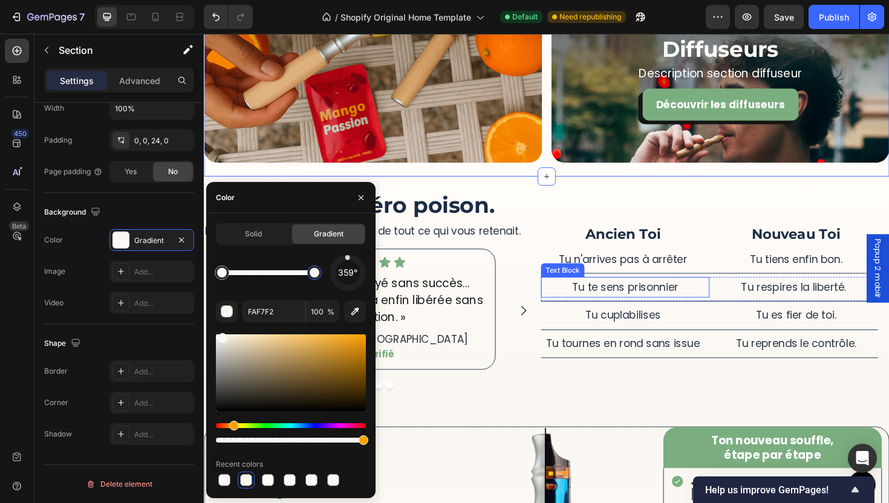
click at [615, 291] on div "Tu te sens prisonnier" at bounding box center [649, 302] width 178 height 22
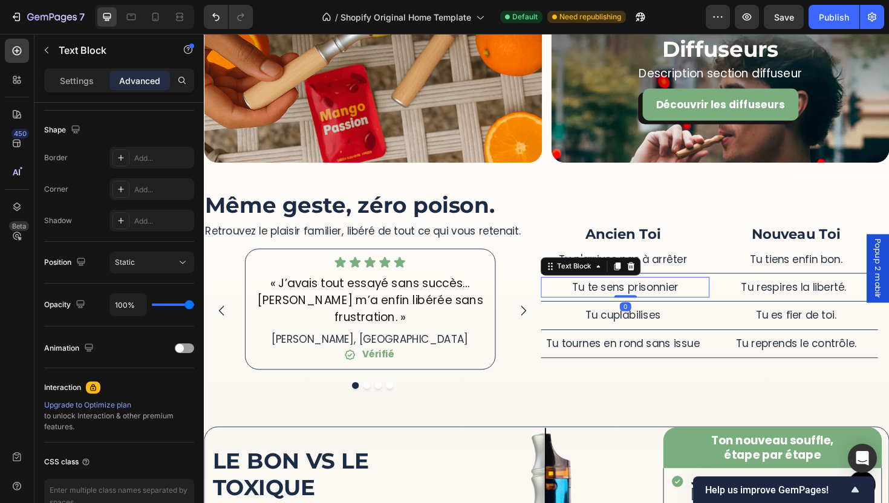
scroll to position [0, 0]
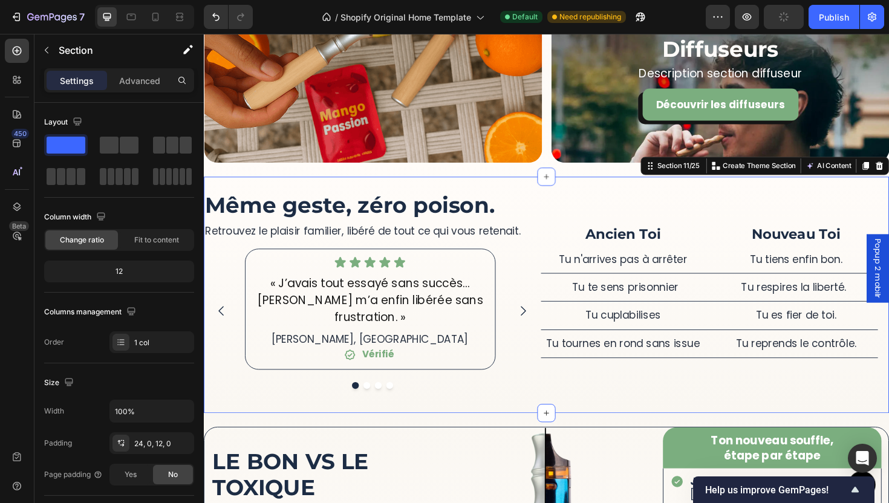
click at [552, 195] on div "More Than a Device, It’s a Ritual of Relief Heading SORA™ lets you quit smoking…" at bounding box center [566, 310] width 725 height 250
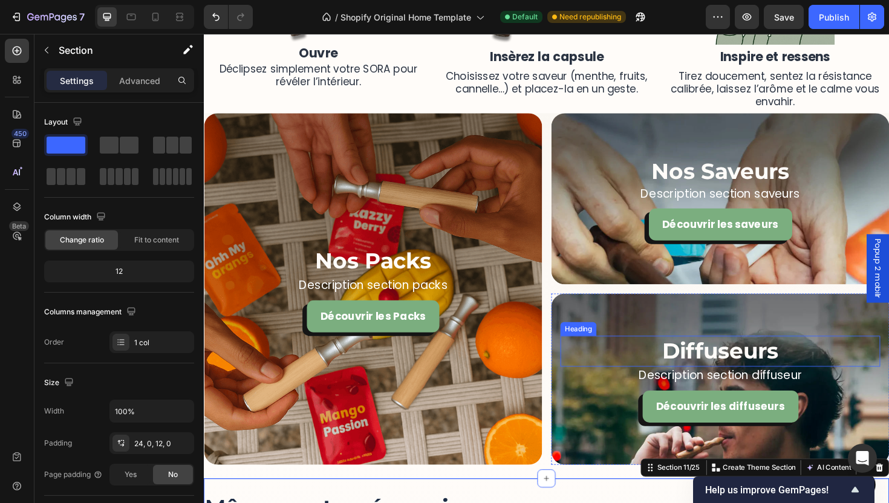
scroll to position [1861, 0]
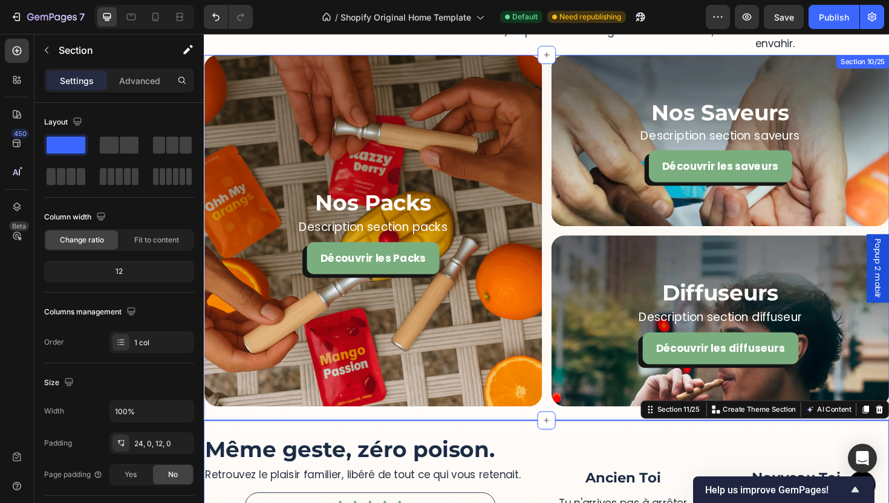
click at [590, 438] on div "Nos Packs Heading Description section packs Text Block Découvrir les Packs Butt…" at bounding box center [566, 249] width 725 height 387
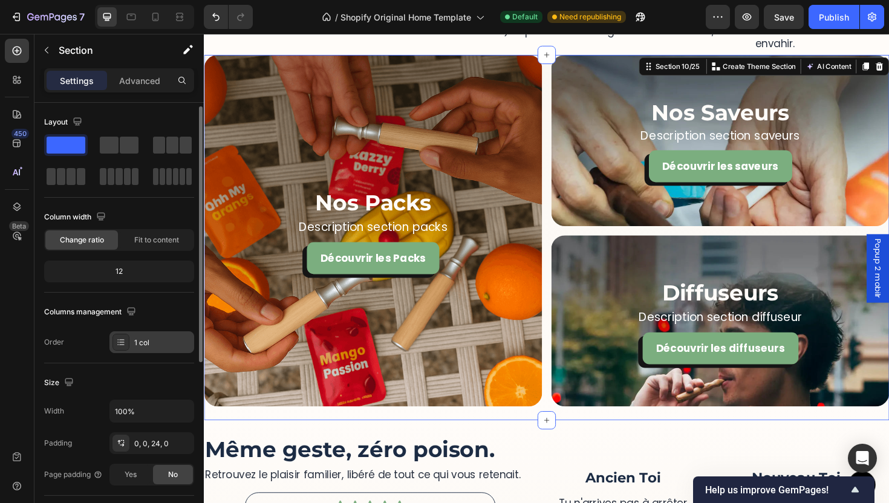
scroll to position [158, 0]
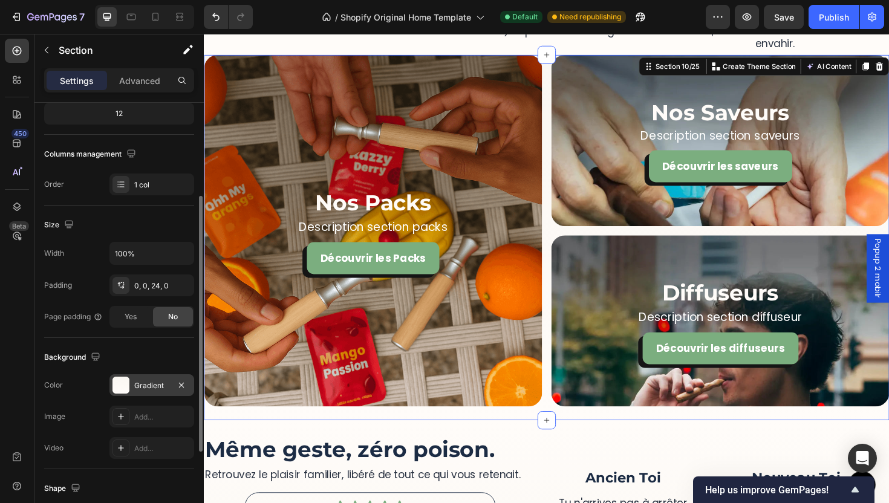
click at [143, 377] on div "Gradient" at bounding box center [151, 385] width 85 height 22
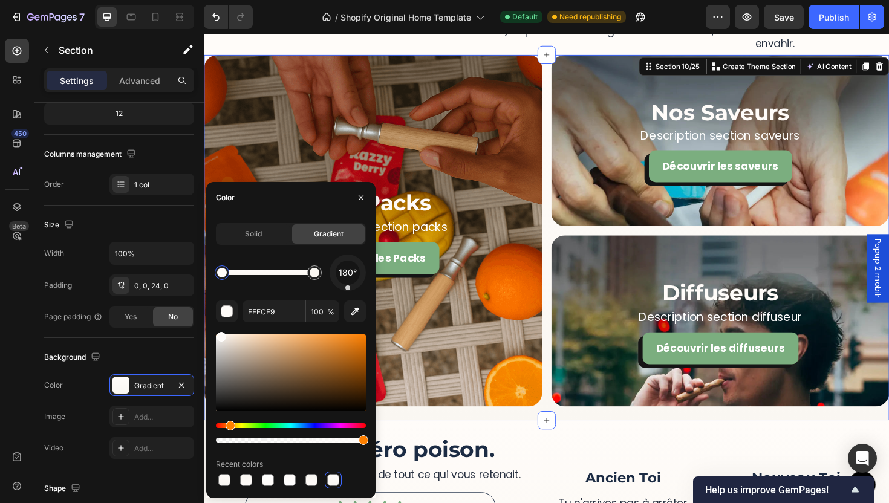
drag, startPoint x: 351, startPoint y: 259, endPoint x: 349, endPoint y: 327, distance: 68.3
click at [347, 325] on div "180° FFFCF9 100 % Recent colors" at bounding box center [291, 372] width 150 height 234
drag, startPoint x: 346, startPoint y: 284, endPoint x: 348, endPoint y: 303, distance: 20.0
click at [348, 303] on div "180° FFFCF9 100 % Recent colors" at bounding box center [291, 372] width 150 height 234
click at [554, 477] on h2 "Même geste, zéro poison." at bounding box center [382, 474] width 357 height 32
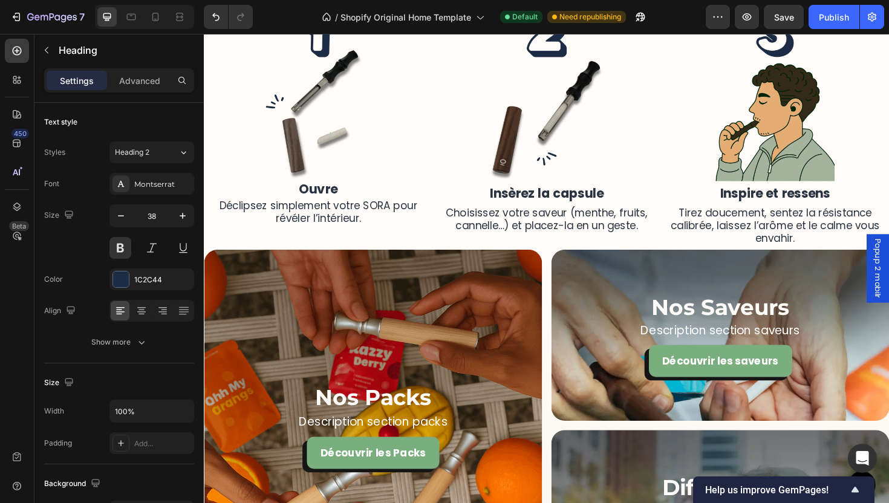
scroll to position [1568, 0]
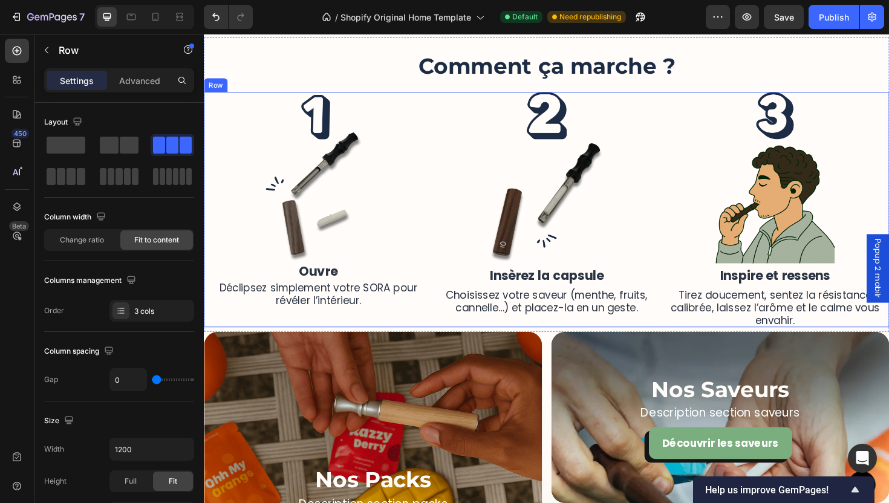
click at [601, 337] on div "Image Insèrez la capsule Text Block Choisissez votre saveur (menthe, fruits, ca…" at bounding box center [567, 220] width 242 height 249
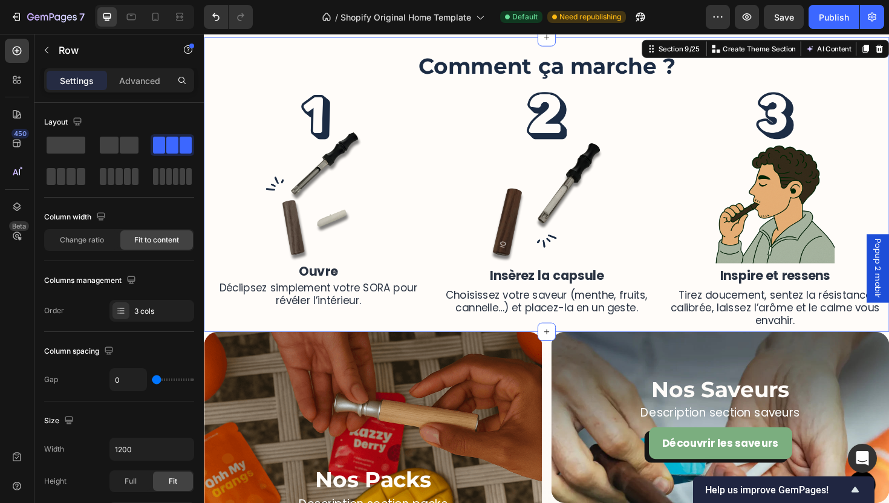
click at [602, 346] on div "More Than a Device, It’s a Ritual of Relief Heading SORA™ lets you quit smoking…" at bounding box center [566, 193] width 725 height 312
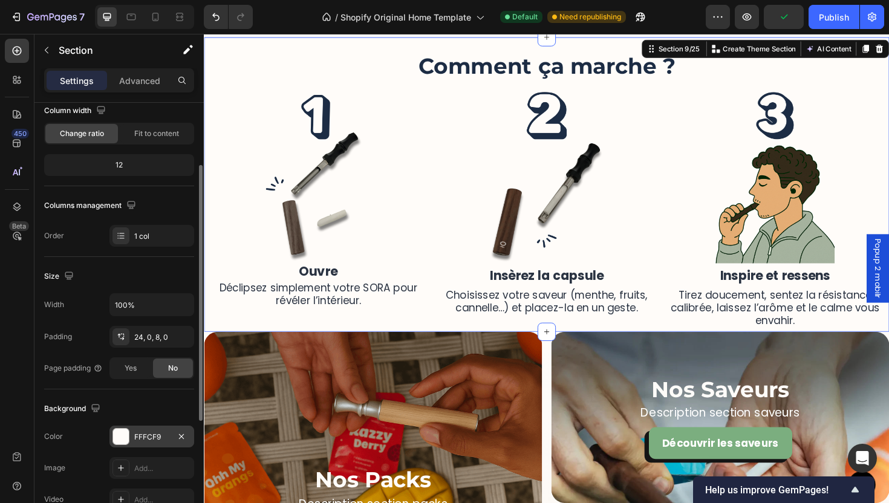
scroll to position [109, 0]
click at [144, 432] on div "FFFCF9" at bounding box center [151, 434] width 35 height 11
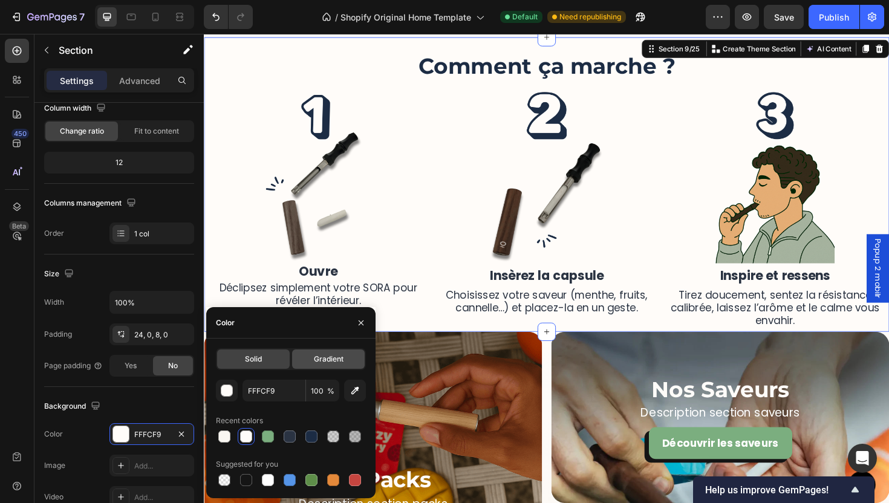
click at [339, 351] on div "Gradient" at bounding box center [328, 358] width 73 height 19
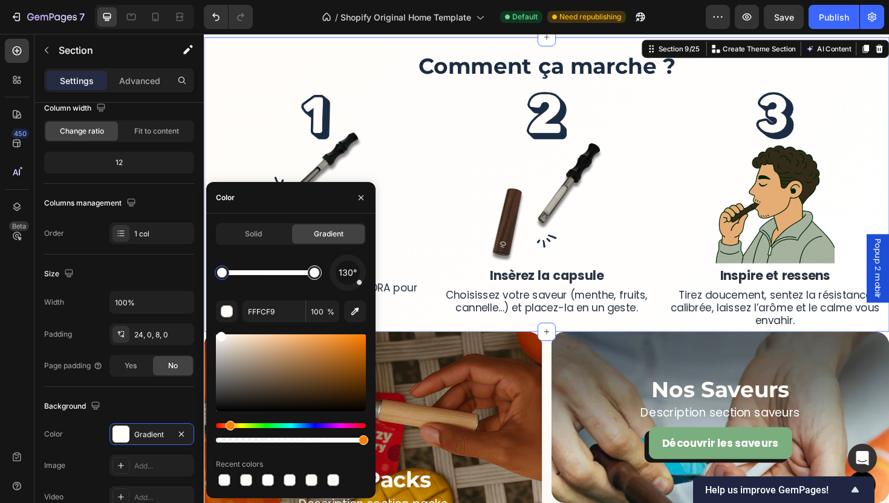
type input "FFFFFF"
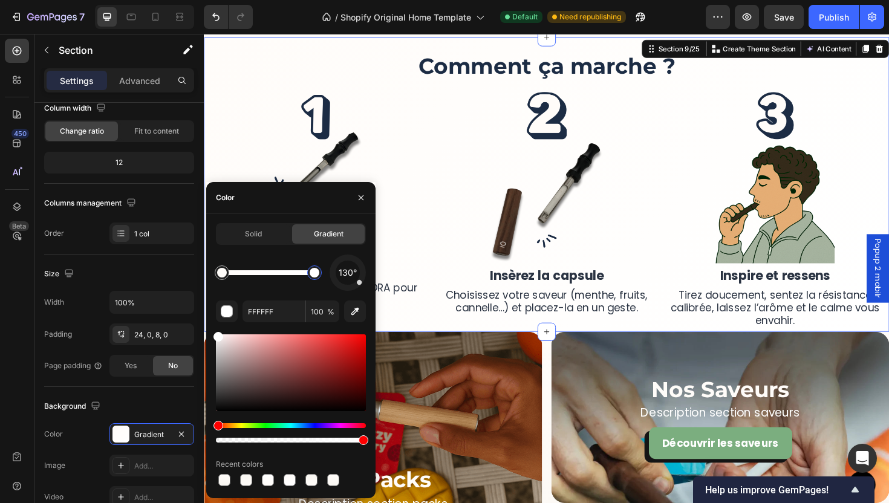
click at [313, 277] on div at bounding box center [315, 273] width 10 height 10
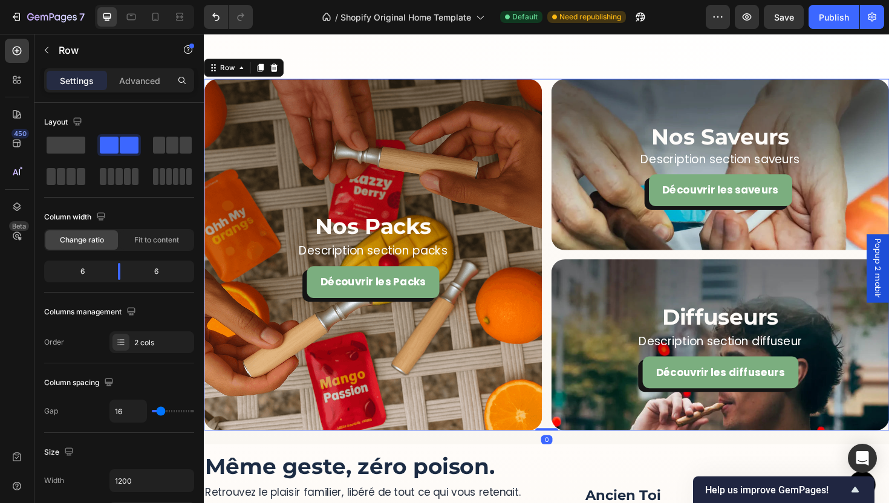
scroll to position [1891, 0]
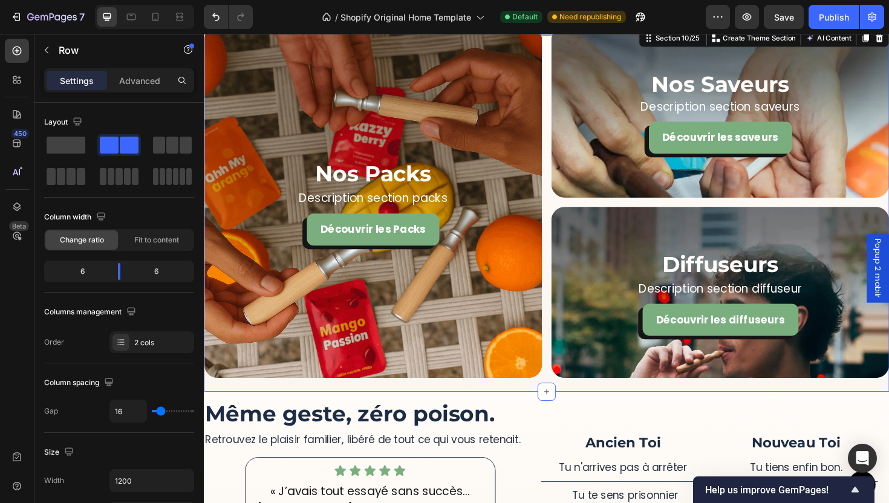
click at [535, 405] on div "Nos Packs Heading Description section packs Text Block Découvrir les Packs Butt…" at bounding box center [566, 219] width 725 height 387
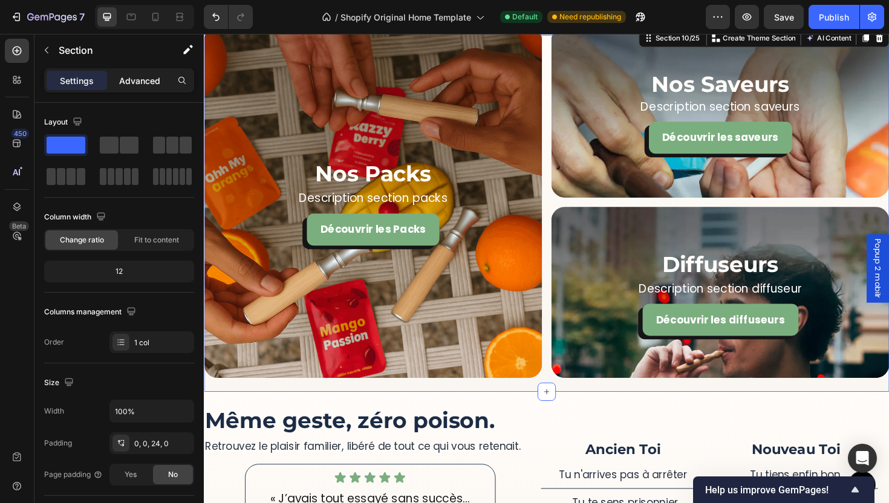
click at [136, 76] on p "Advanced" at bounding box center [139, 80] width 41 height 13
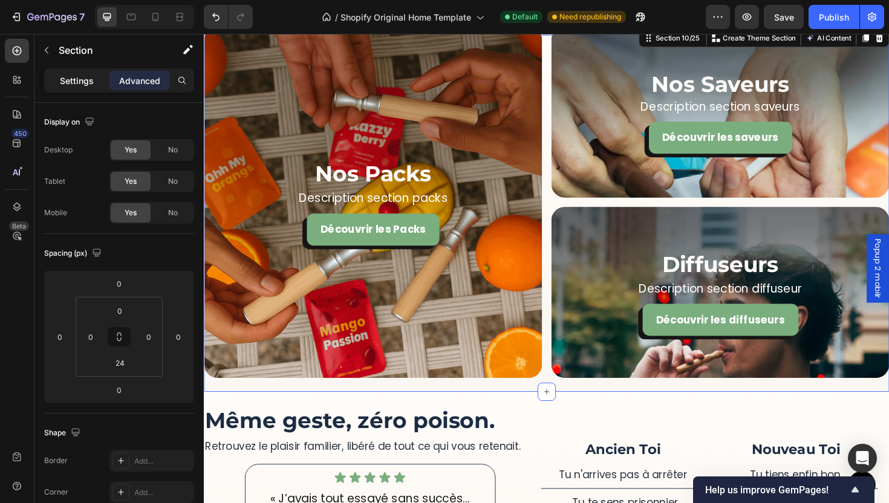
click at [91, 83] on p "Settings" at bounding box center [77, 80] width 34 height 13
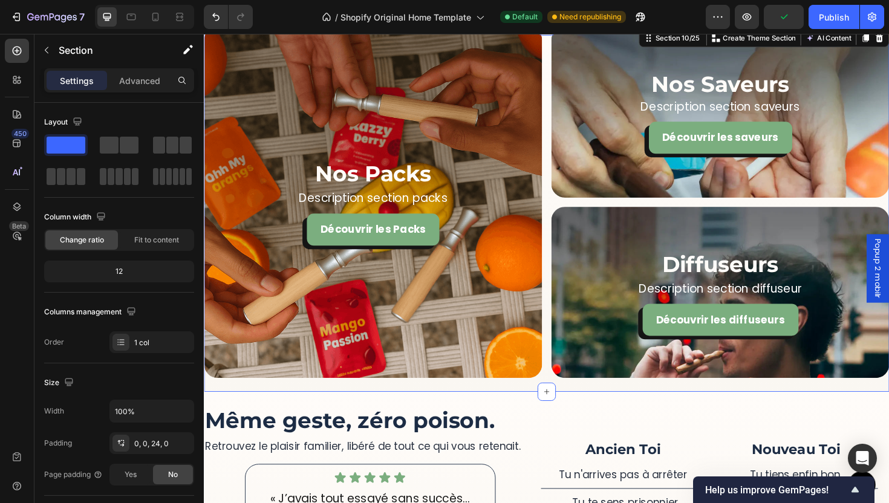
scroll to position [303, 0]
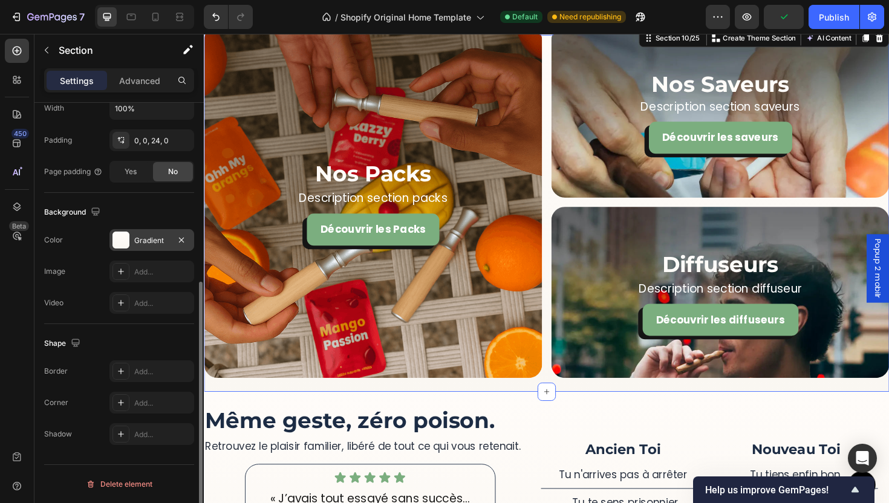
click at [140, 240] on div "Gradient" at bounding box center [151, 240] width 35 height 11
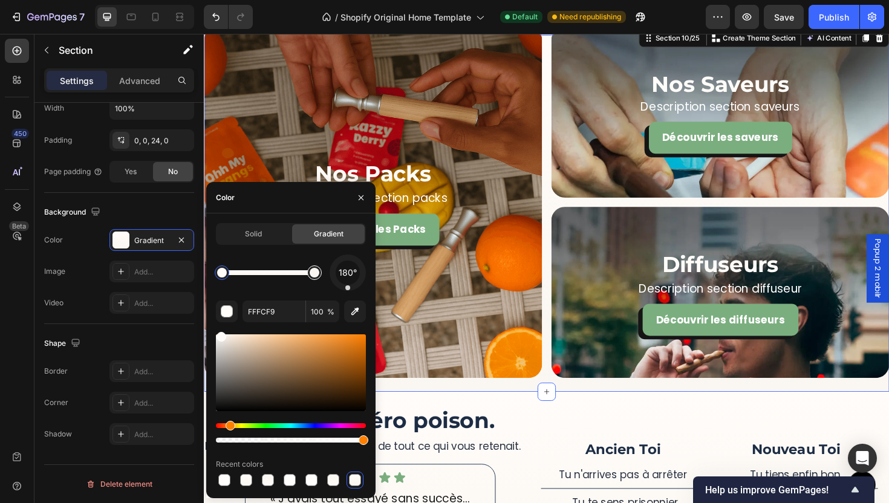
type input "FAF7F2"
click at [315, 273] on div at bounding box center [315, 273] width 10 height 10
drag, startPoint x: 352, startPoint y: 290, endPoint x: 370, endPoint y: 255, distance: 40.0
click at [371, 253] on div "Solid Gradient 180° FAF7F2 100 % Recent colors" at bounding box center [290, 355] width 169 height 265
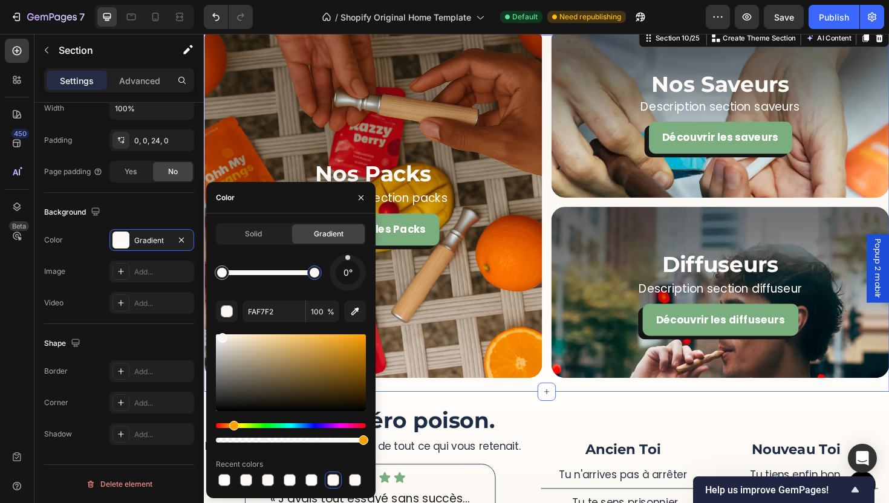
drag, startPoint x: 360, startPoint y: 285, endPoint x: 348, endPoint y: 233, distance: 54.1
click at [348, 233] on div "Solid Gradient 0° FAF7F2 100 % Recent colors" at bounding box center [291, 355] width 150 height 265
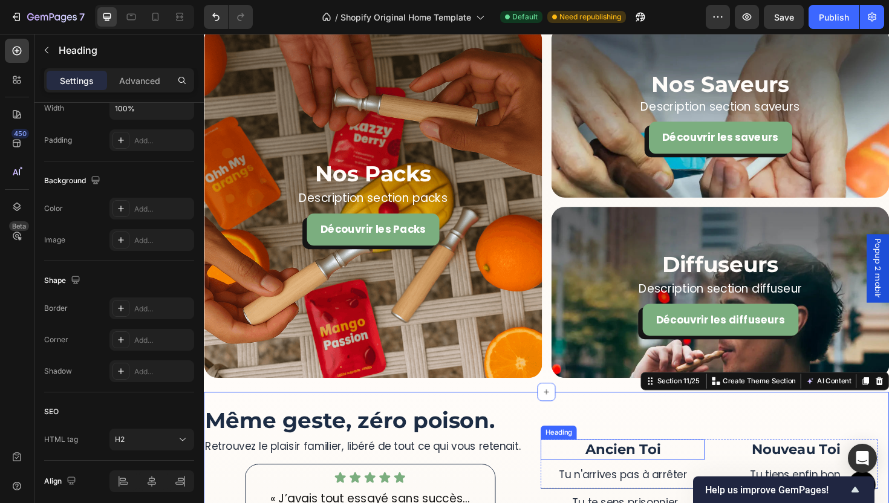
click at [575, 463] on h2 "Ancien Toi" at bounding box center [647, 473] width 174 height 21
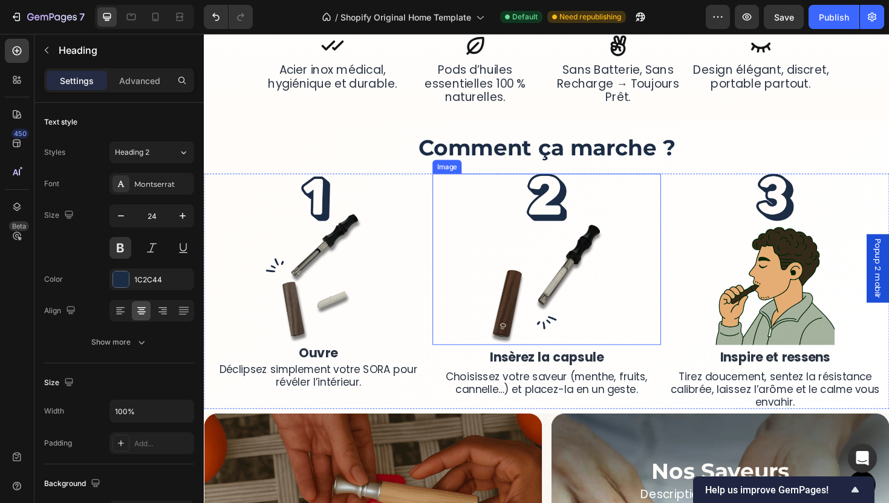
scroll to position [1461, 0]
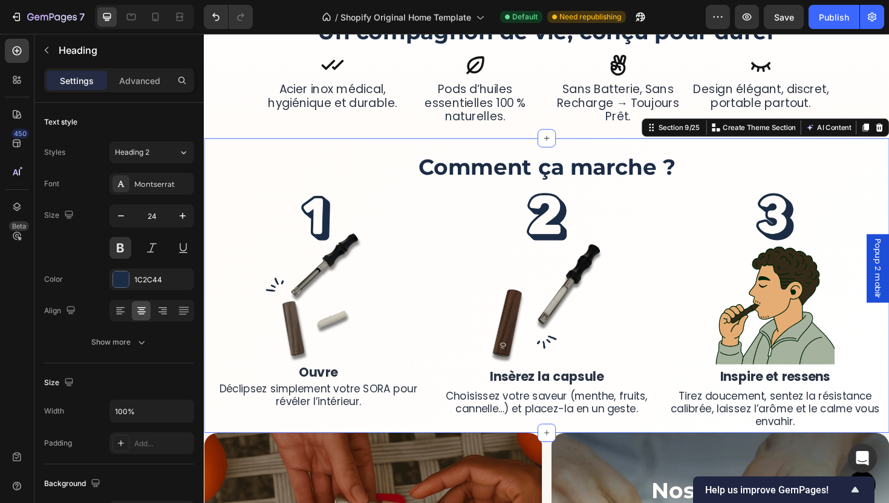
click at [599, 154] on div "More Than a Device, It’s a Ritual of Relief Heading SORA™ lets you quit smoking…" at bounding box center [566, 300] width 725 height 312
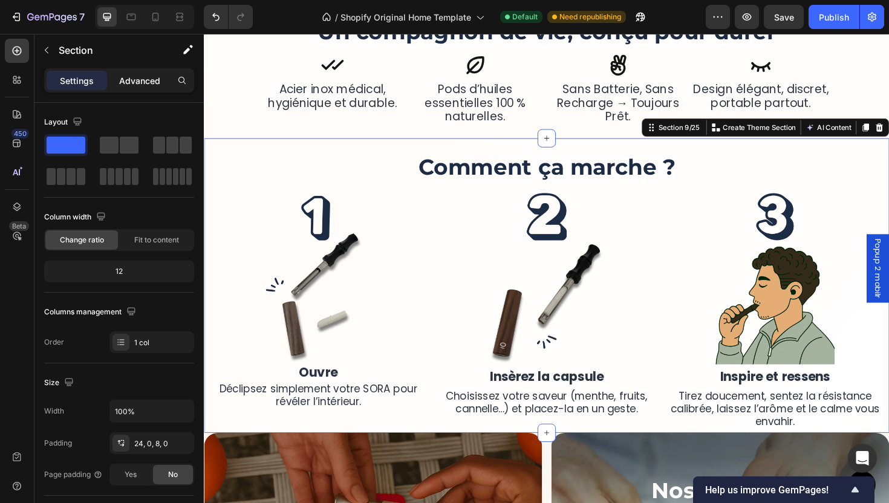
click at [131, 77] on p "Advanced" at bounding box center [139, 80] width 41 height 13
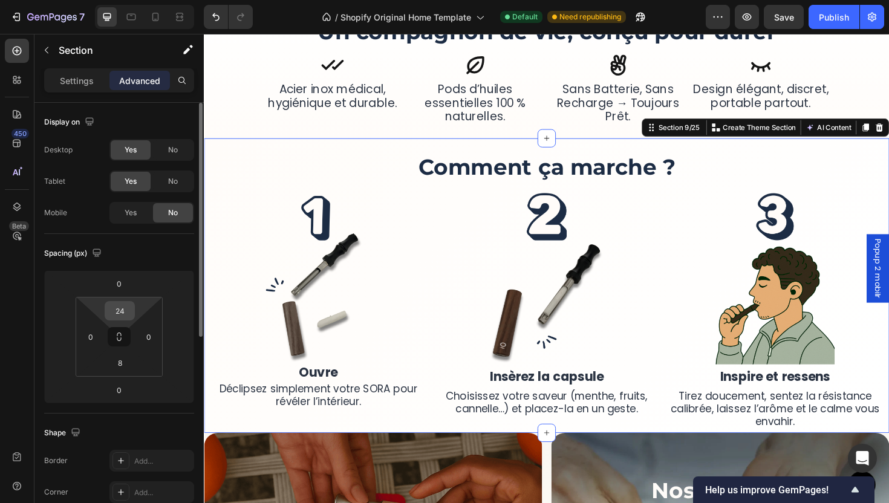
click at [126, 311] on input "24" at bounding box center [120, 311] width 24 height 18
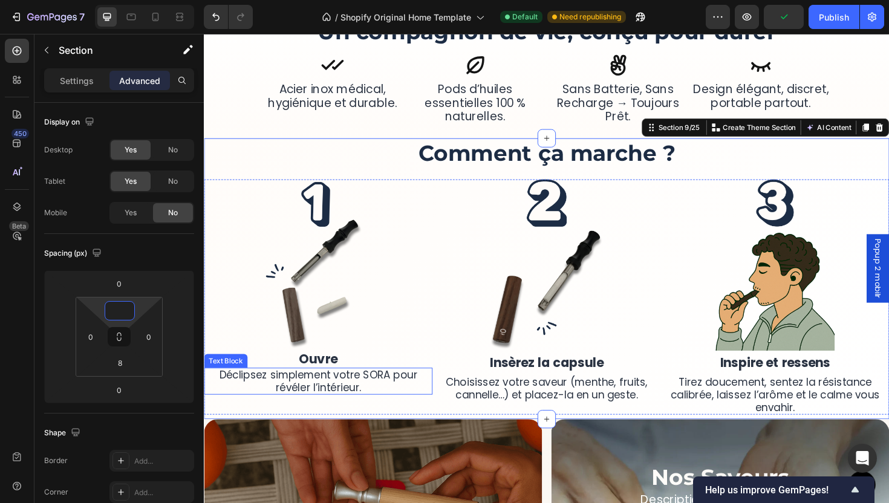
click at [610, 406] on p "Choisissez votre saveur (menthe, fruits, cannelle…) et placez-la en un geste." at bounding box center [566, 410] width 239 height 26
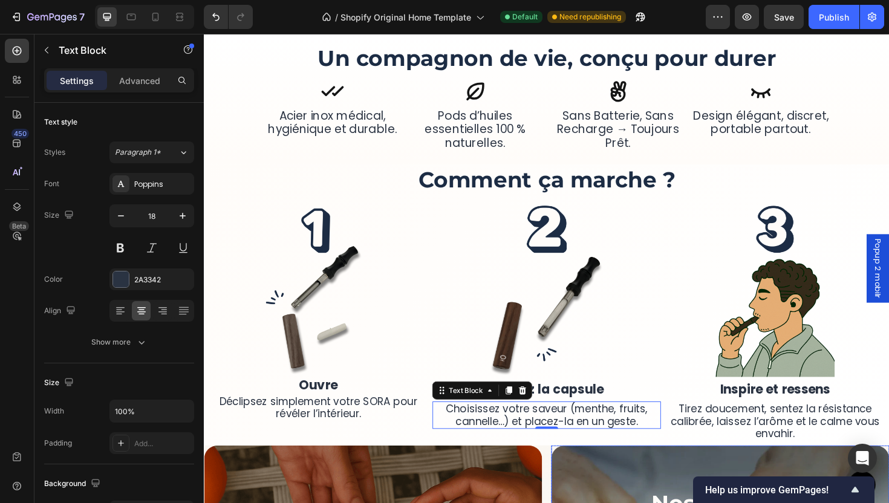
scroll to position [1429, 0]
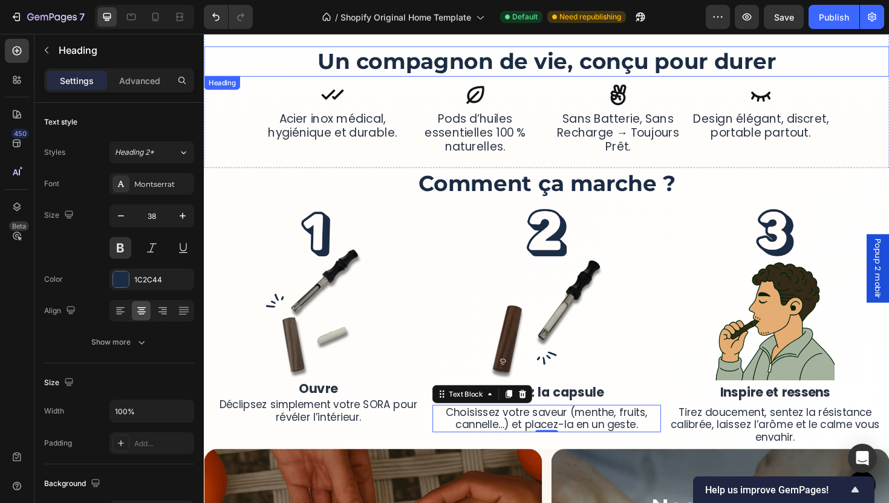
click at [553, 72] on h2 "Un compagnon de vie, conçu pour durer" at bounding box center [566, 63] width 725 height 32
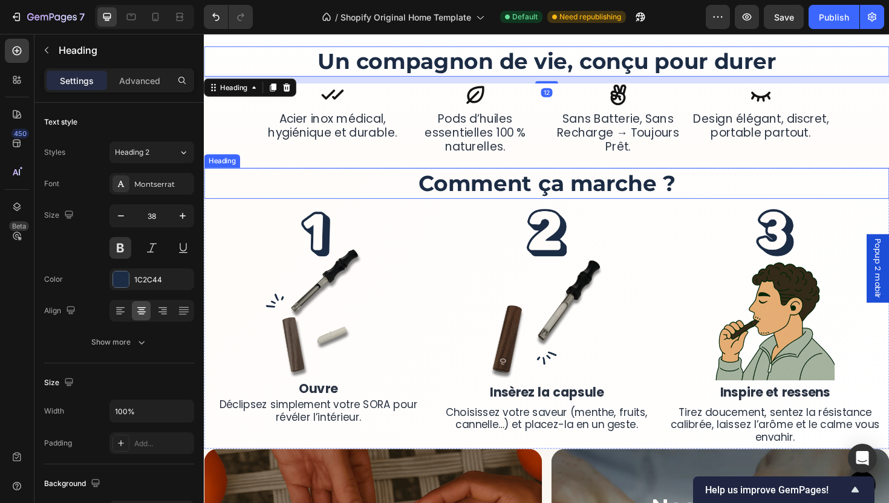
click at [627, 186] on h2 "Comment ça marche ?" at bounding box center [566, 192] width 725 height 32
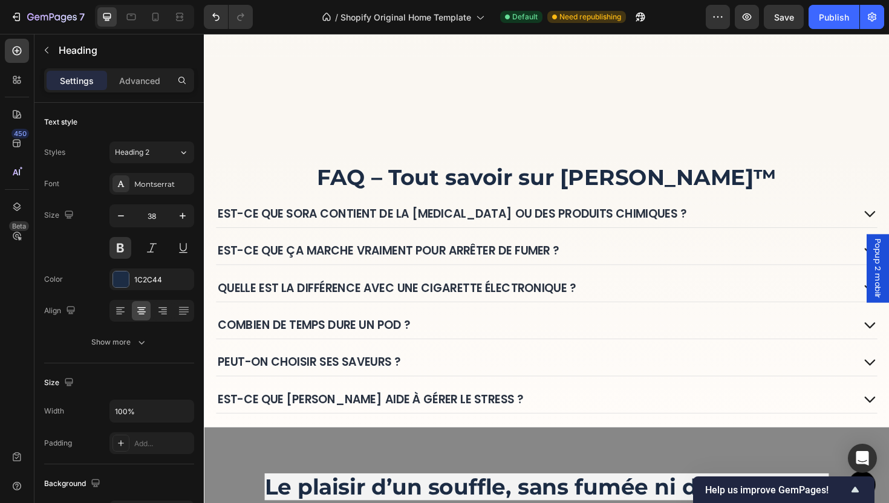
scroll to position [3303, 0]
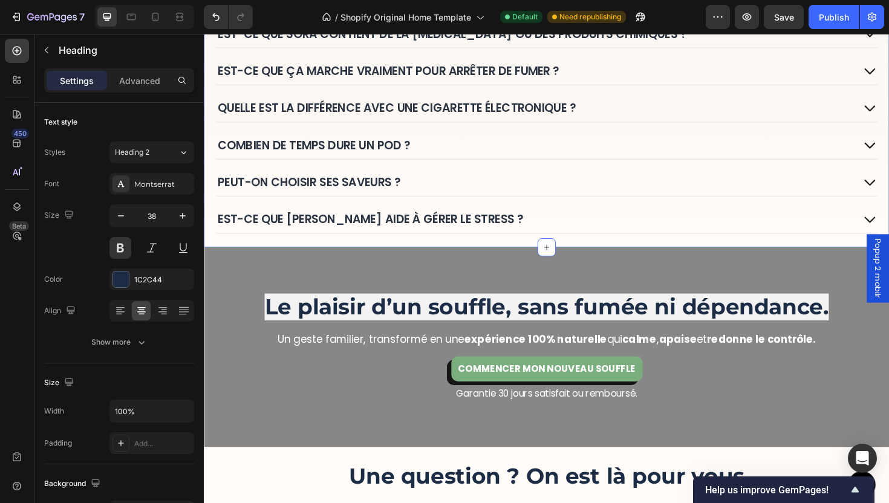
click at [579, 251] on div "FAQ – Tout savoir sur SORA ™ Heading Est-ce que SORA contient de la nicotine ou…" at bounding box center [566, 115] width 725 height 287
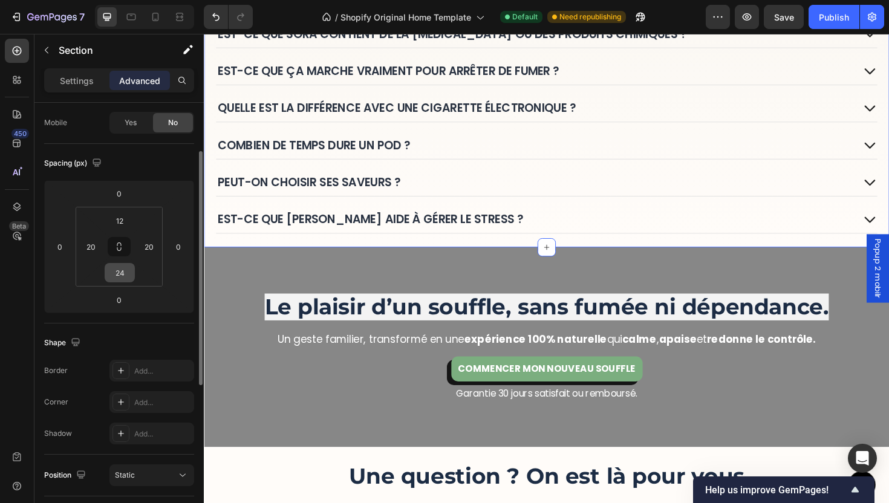
scroll to position [206, 0]
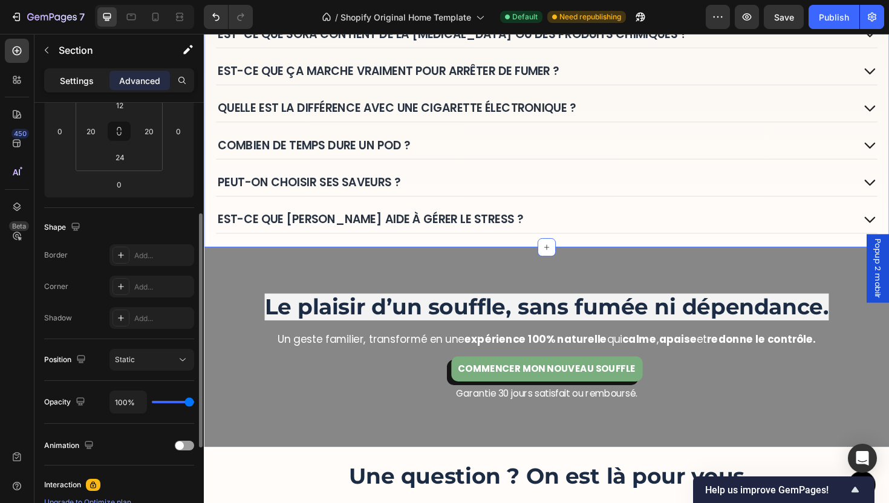
click at [92, 81] on p "Settings" at bounding box center [77, 80] width 34 height 13
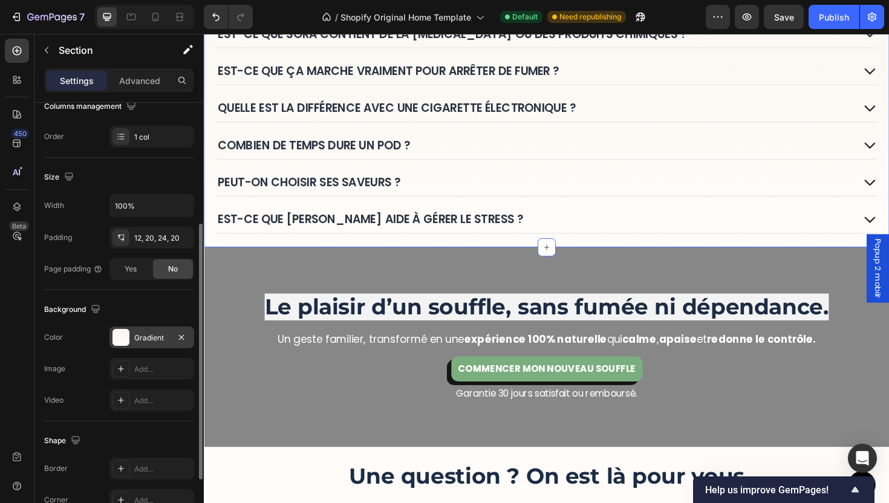
click at [130, 335] on div "Gradient" at bounding box center [151, 337] width 85 height 22
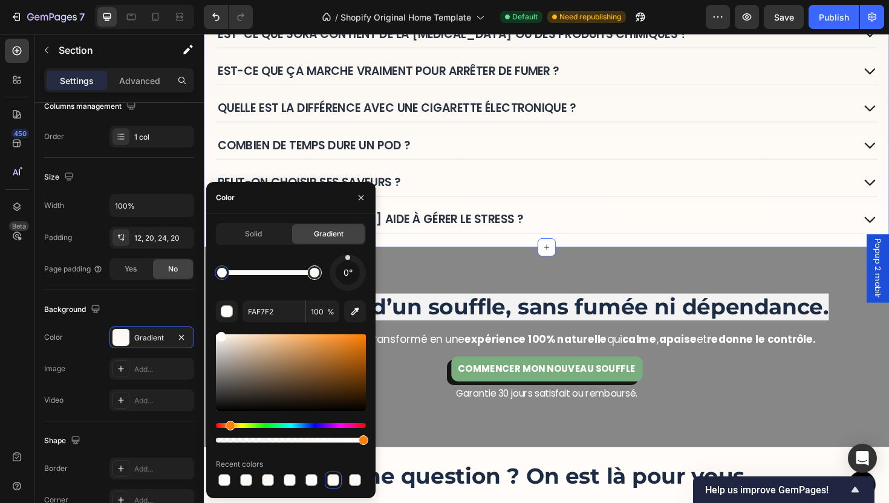
click at [313, 274] on div at bounding box center [315, 273] width 10 height 10
type input "FFFCF9"
click at [682, 378] on div "Commencer mon nouveau souffle Button" at bounding box center [566, 388] width 706 height 27
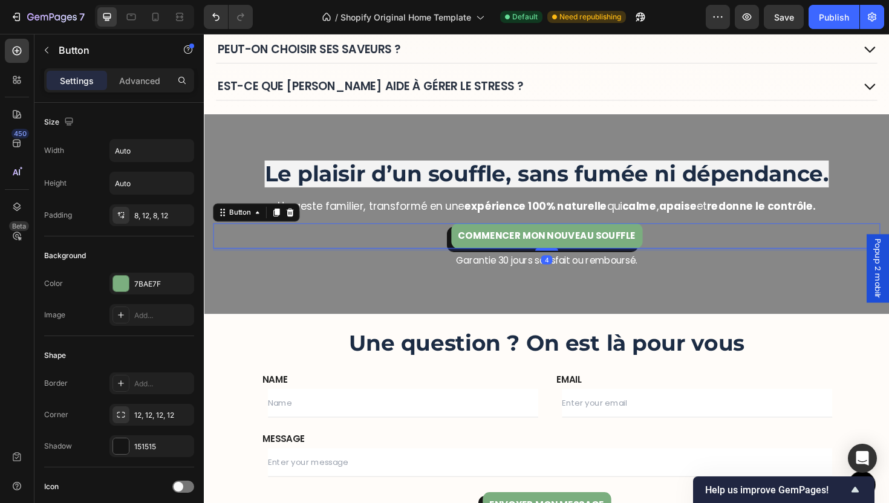
scroll to position [3497, 0]
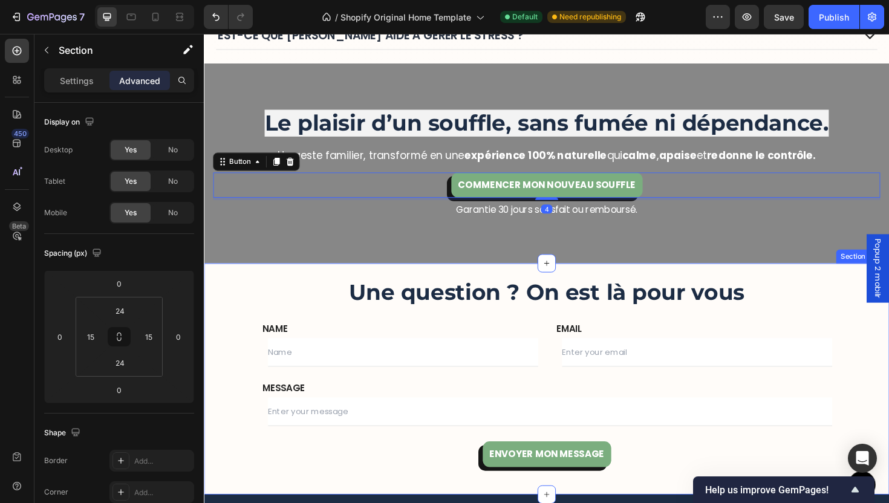
click at [594, 285] on div "Une question ? On est là pour vous Heading NAME Text block Text Field EMAIL Tex…" at bounding box center [566, 399] width 725 height 245
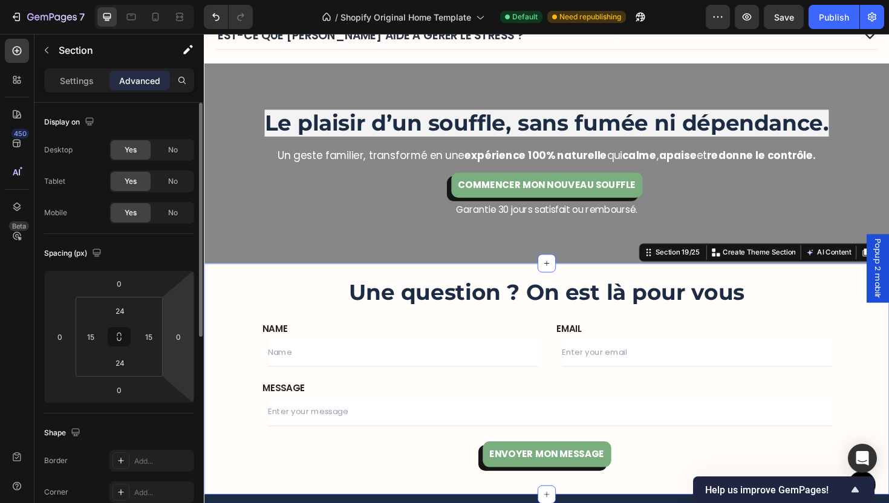
scroll to position [372, 0]
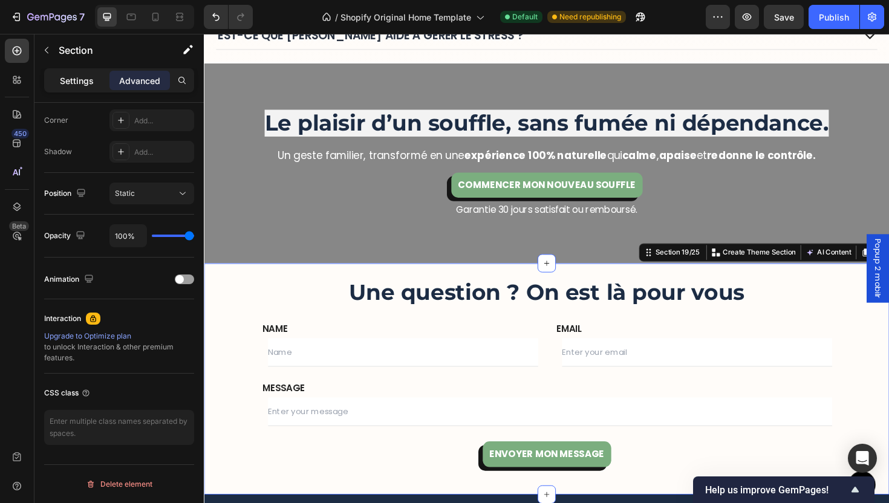
click at [77, 80] on p "Settings" at bounding box center [77, 80] width 34 height 13
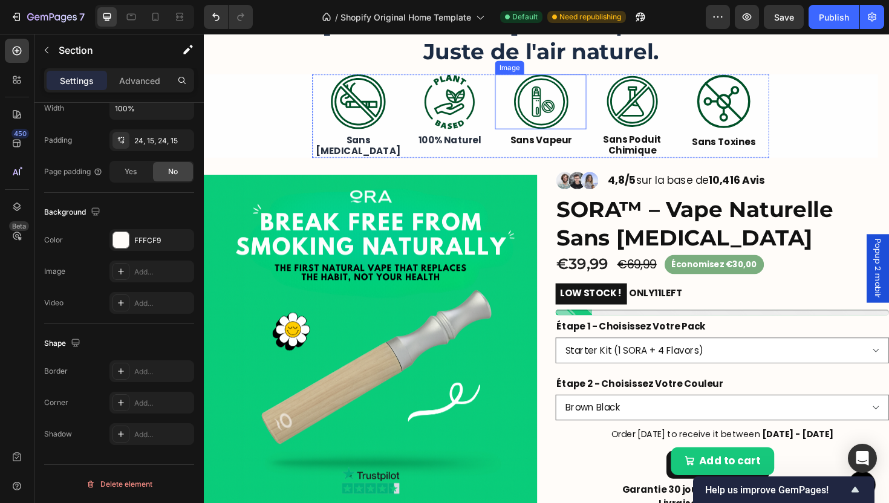
scroll to position [366, 0]
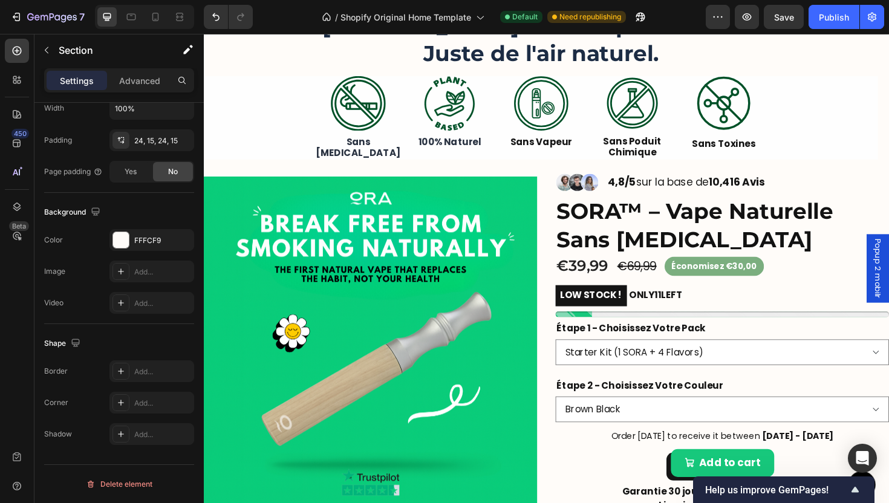
click at [155, 27] on div at bounding box center [144, 17] width 99 height 24
click at [155, 26] on div at bounding box center [155, 16] width 19 height 19
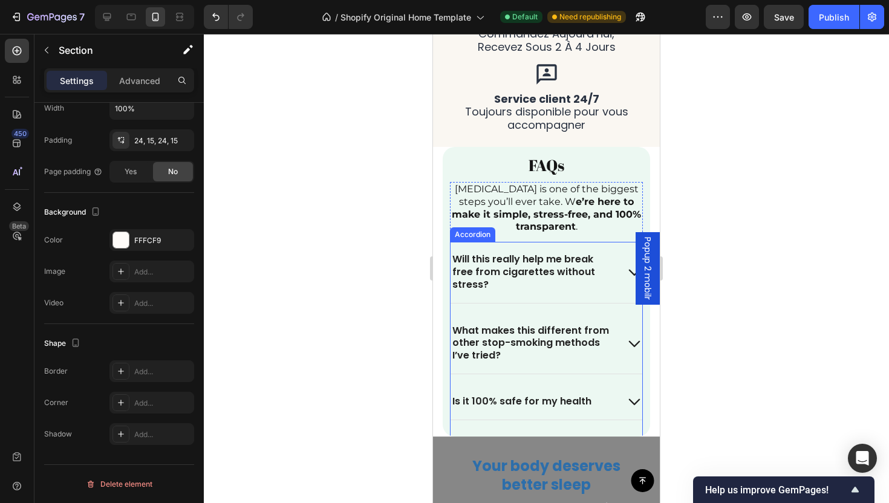
scroll to position [2899, 0]
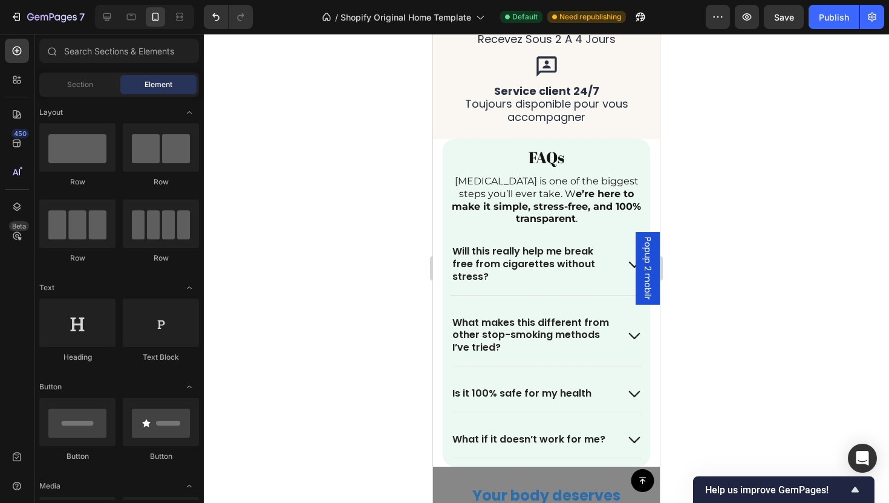
click at [442, 164] on section "FAQs Heading Quitting smoking is one of the biggest steps you’ll ever take. W e…" at bounding box center [546, 302] width 227 height 327
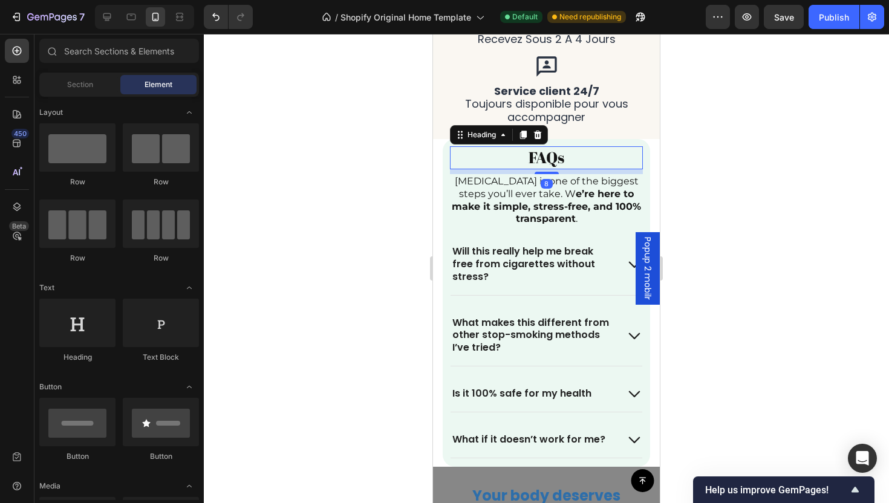
click at [464, 163] on h2 "FAQs" at bounding box center [546, 157] width 178 height 23
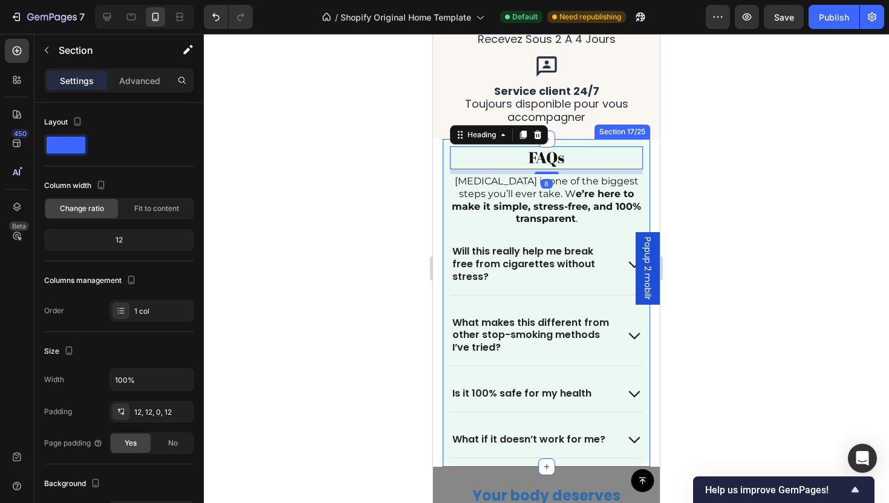
click at [449, 164] on div "FAQs Heading 8 Quitting smoking is one of the biggest steps you’ll ever take. W…" at bounding box center [546, 302] width 207 height 327
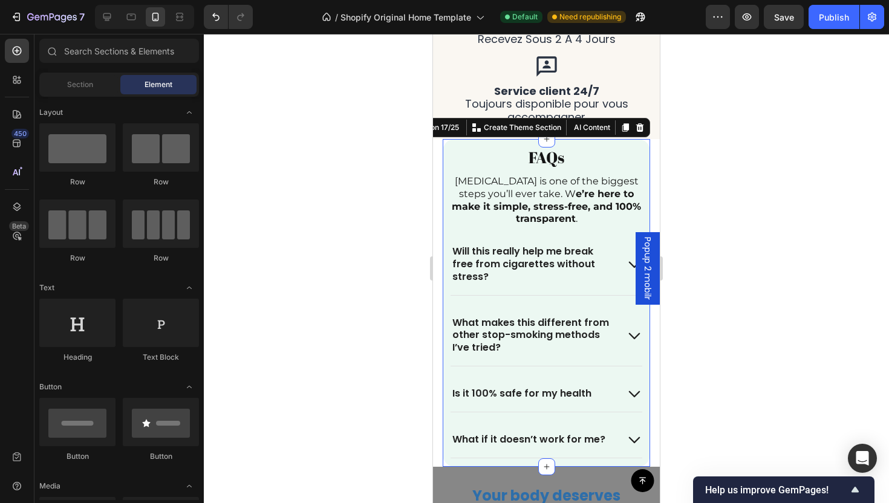
click at [437, 169] on section "FAQs Heading Quitting smoking is one of the biggest steps you’ll ever take. W e…" at bounding box center [546, 302] width 227 height 327
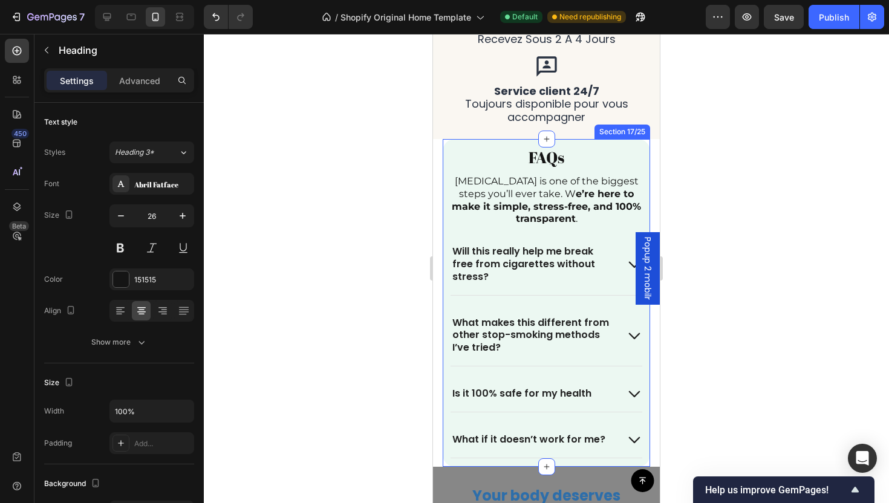
click at [450, 168] on div "FAQs Heading" at bounding box center [546, 157] width 193 height 23
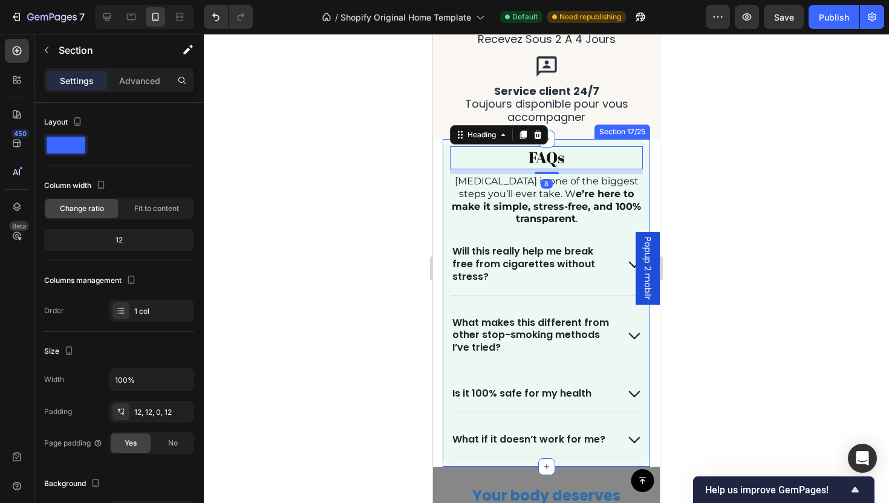
click at [447, 160] on div "FAQs Heading 8 Quitting smoking is one of the biggest steps you’ll ever take. W…" at bounding box center [546, 302] width 207 height 327
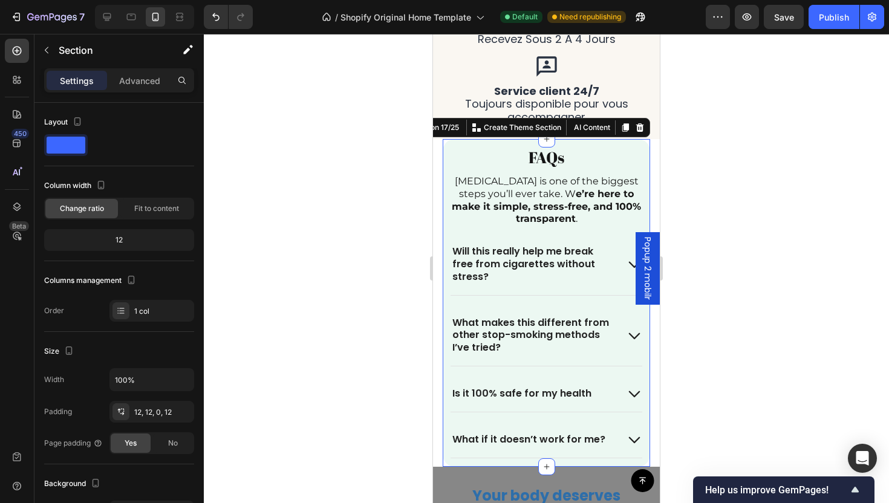
click at [150, 67] on div "Section" at bounding box center [97, 51] width 126 height 34
click at [149, 76] on p "Advanced" at bounding box center [139, 80] width 41 height 13
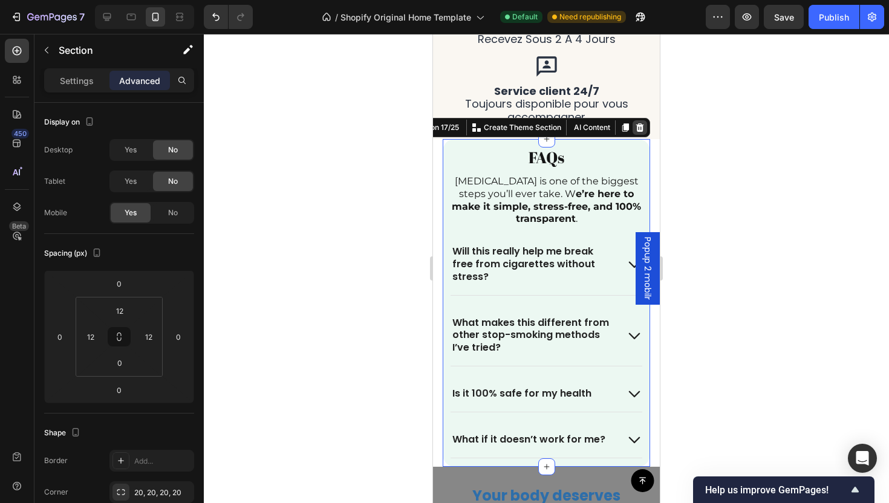
click at [635, 127] on icon at bounding box center [640, 128] width 10 height 10
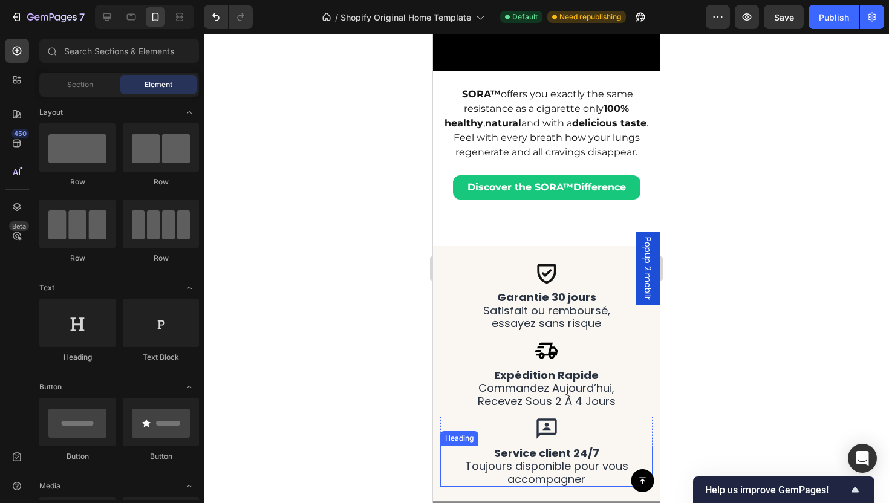
scroll to position [2718, 0]
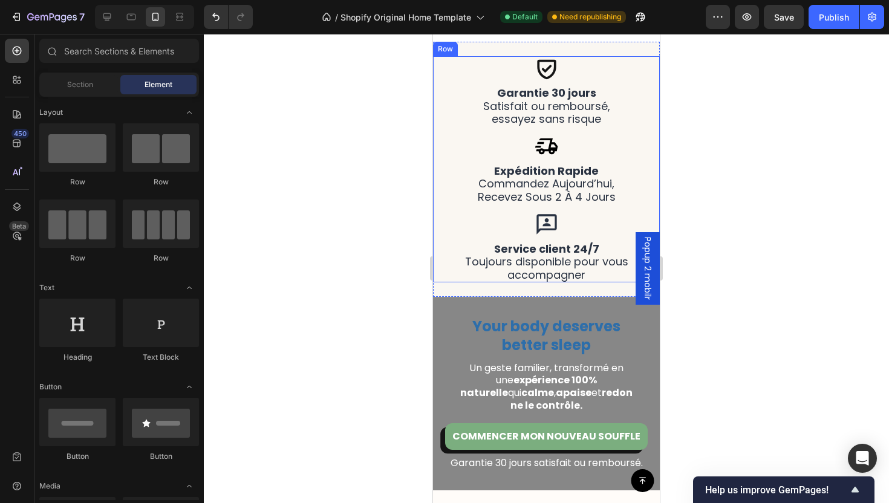
drag, startPoint x: 451, startPoint y: 217, endPoint x: 464, endPoint y: 181, distance: 38.1
click at [451, 212] on div "Icon expédition rapide commandez aujourd’hui, recevez sous 2 à 4 jours Heading …" at bounding box center [546, 173] width 212 height 78
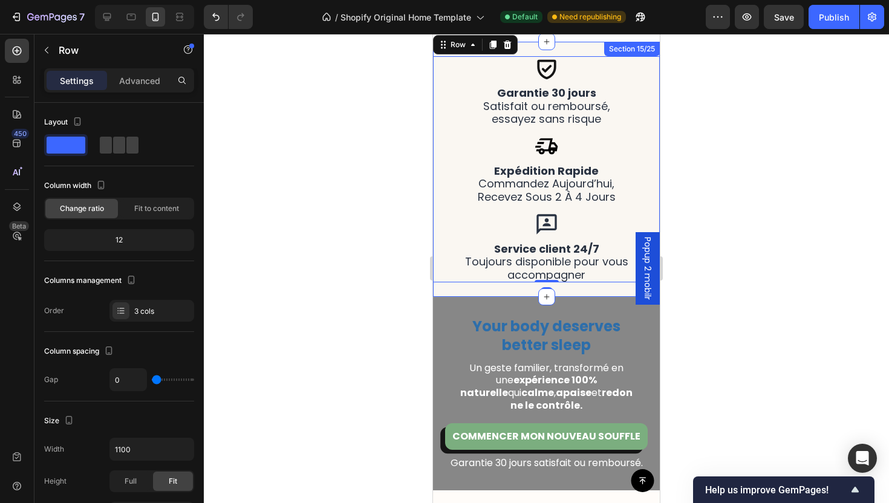
click at [587, 77] on div "Icon expédition rapide commandez aujourd’hui, recevez sous 2 à 4 jours Heading …" at bounding box center [546, 169] width 227 height 255
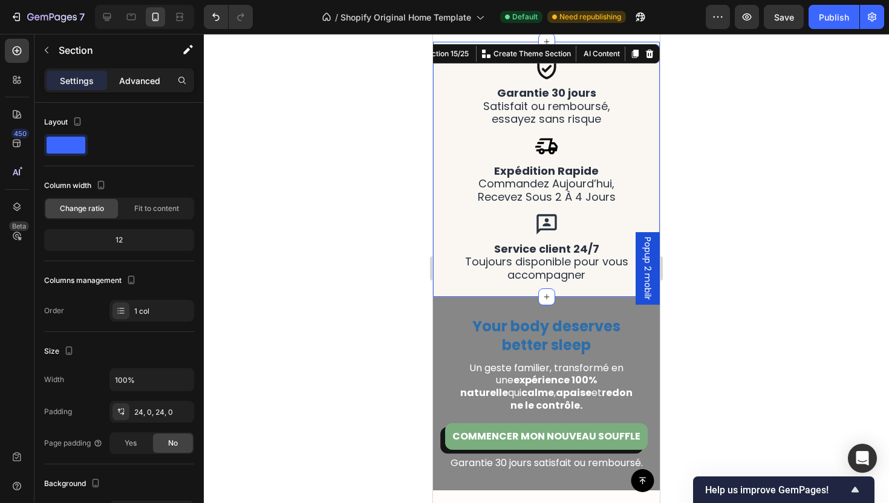
click at [141, 73] on div "Advanced" at bounding box center [139, 80] width 60 height 19
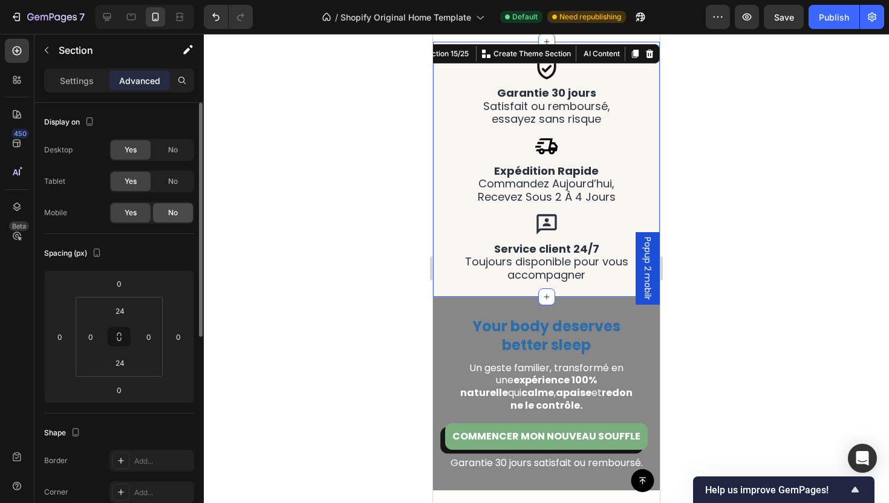
click at [181, 221] on div "No" at bounding box center [173, 212] width 40 height 19
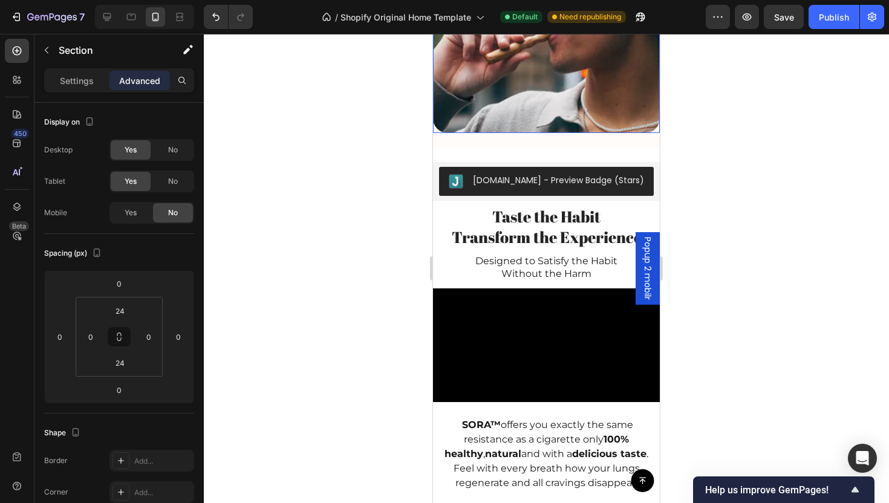
scroll to position [2988, 0]
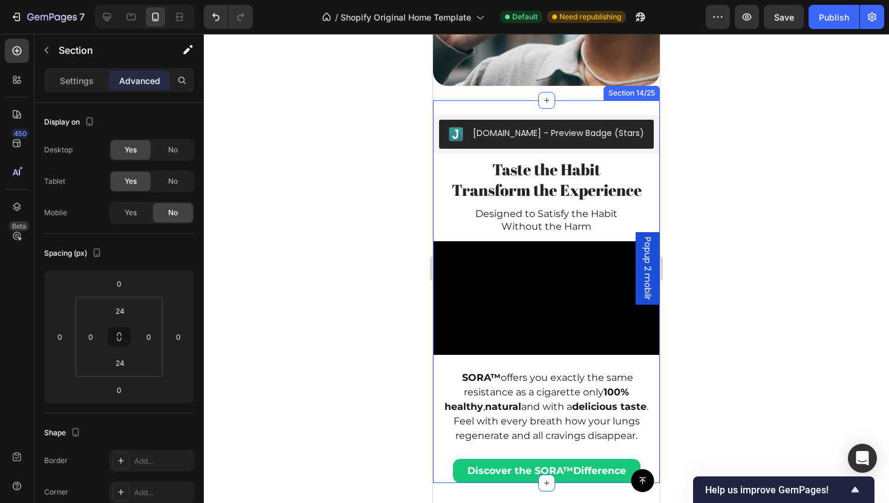
click at [519, 111] on div "Judge.me - Preview Badge (Stars) Judge.me Taste the Habit Transform the Experie…" at bounding box center [546, 291] width 227 height 383
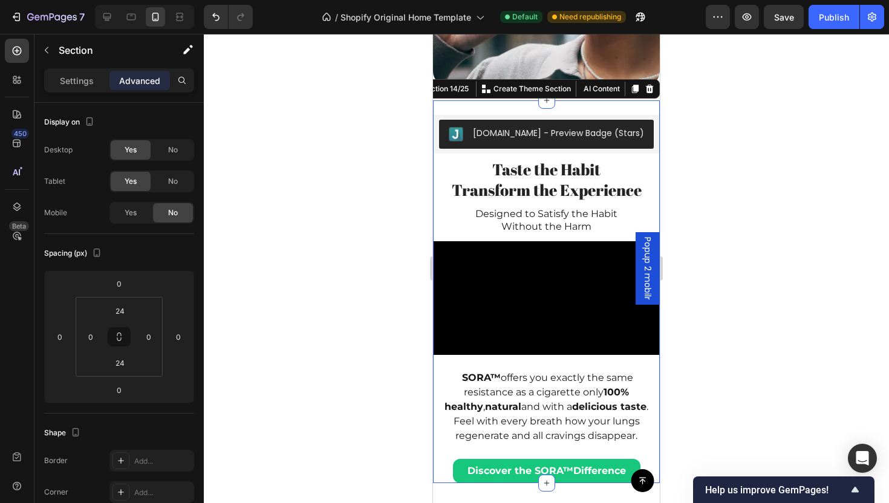
scroll to position [271, 0]
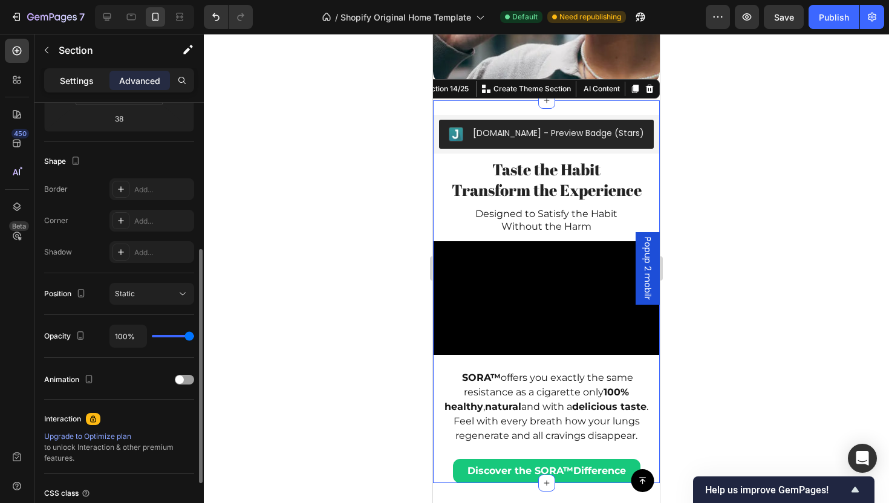
click at [86, 79] on p "Settings" at bounding box center [77, 80] width 34 height 13
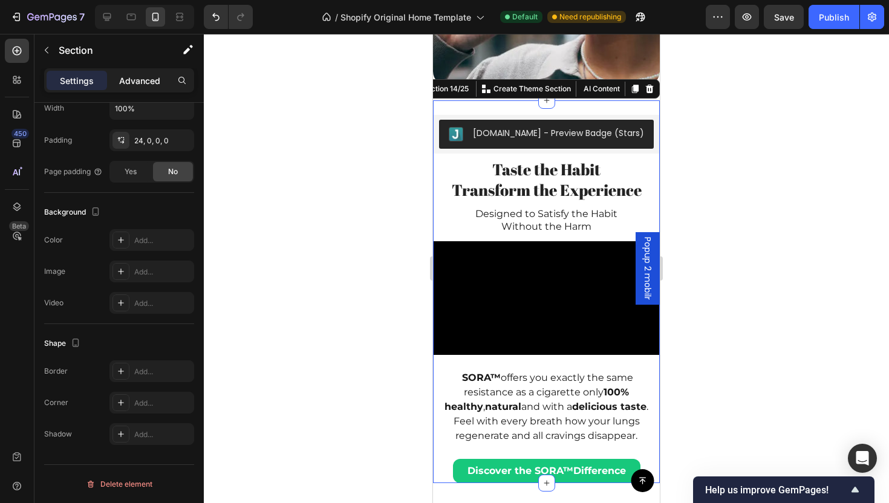
click at [141, 79] on p "Advanced" at bounding box center [139, 80] width 41 height 13
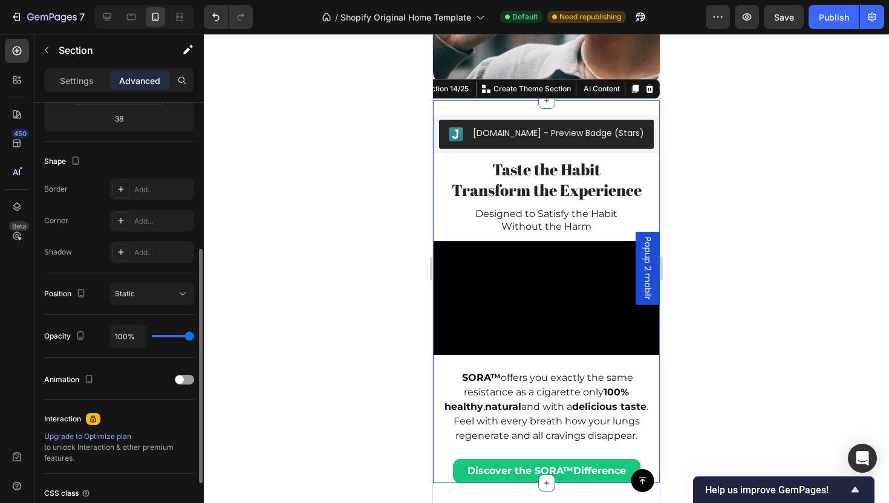
scroll to position [0, 0]
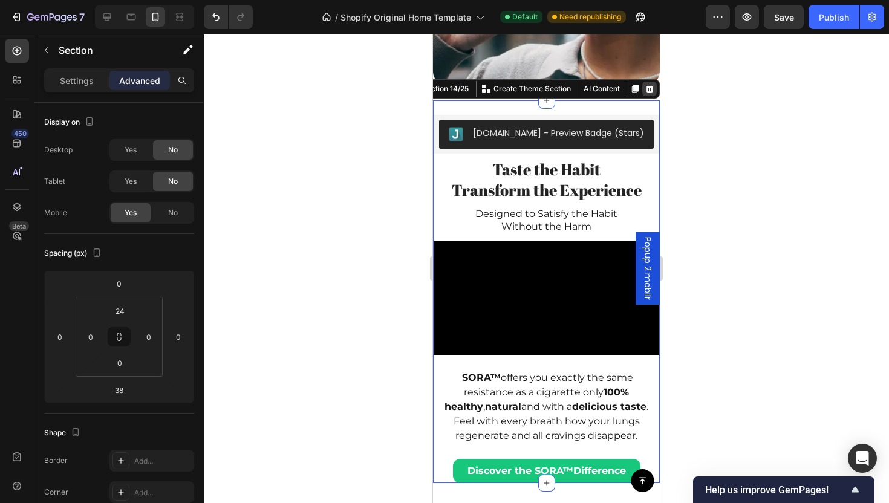
click at [646, 90] on icon at bounding box center [650, 89] width 8 height 8
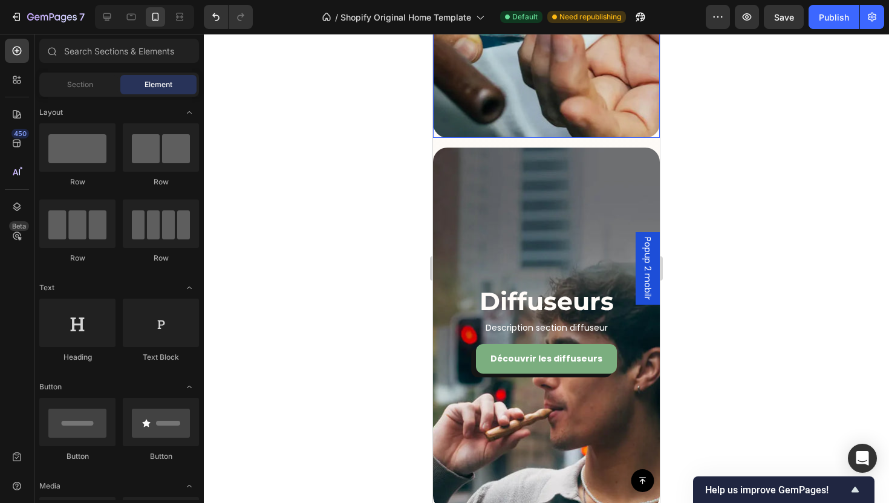
scroll to position [2429, 0]
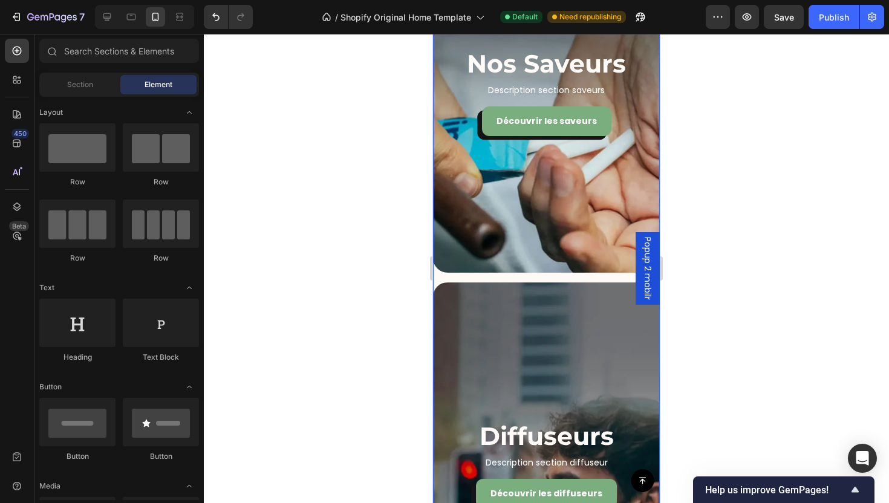
click at [552, 279] on div "Nos Saveurs Heading Description section saveurs Text Block Découvrir les saveur…" at bounding box center [546, 277] width 227 height 735
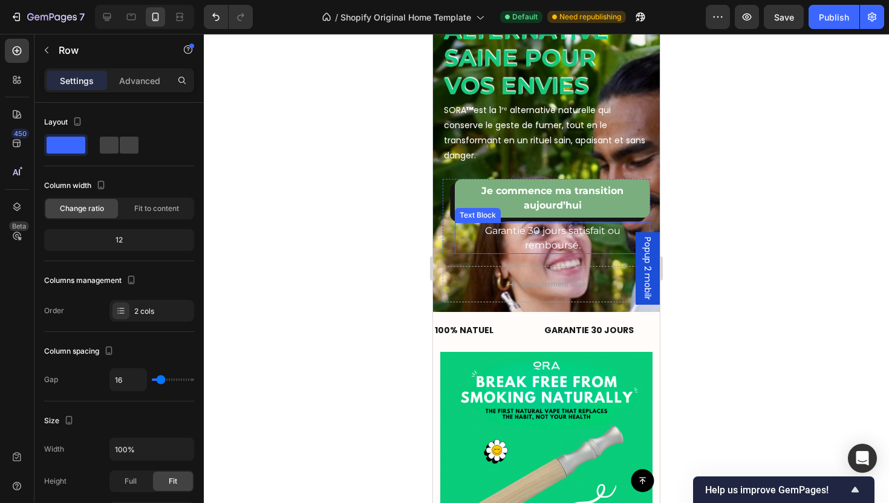
scroll to position [0, 0]
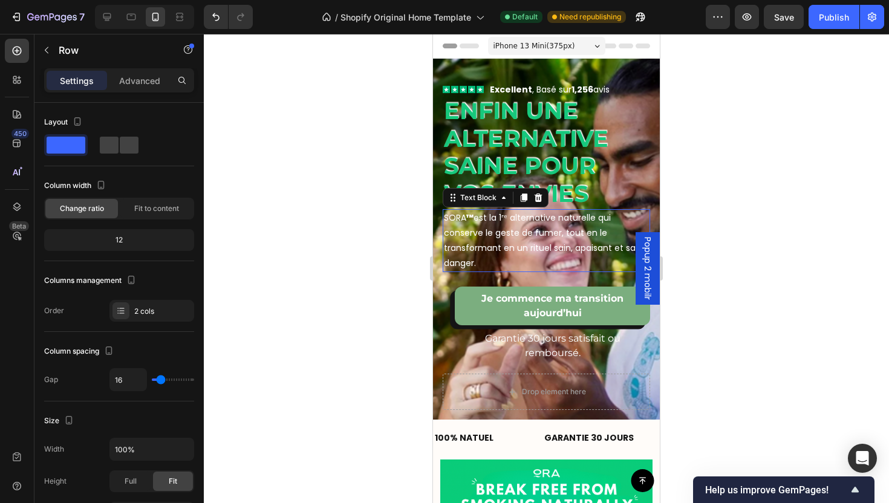
click at [543, 247] on p "SORA ™ est la 1ʳᵉ alternative naturelle qui conserve le geste de fumer, tout en…" at bounding box center [546, 240] width 205 height 61
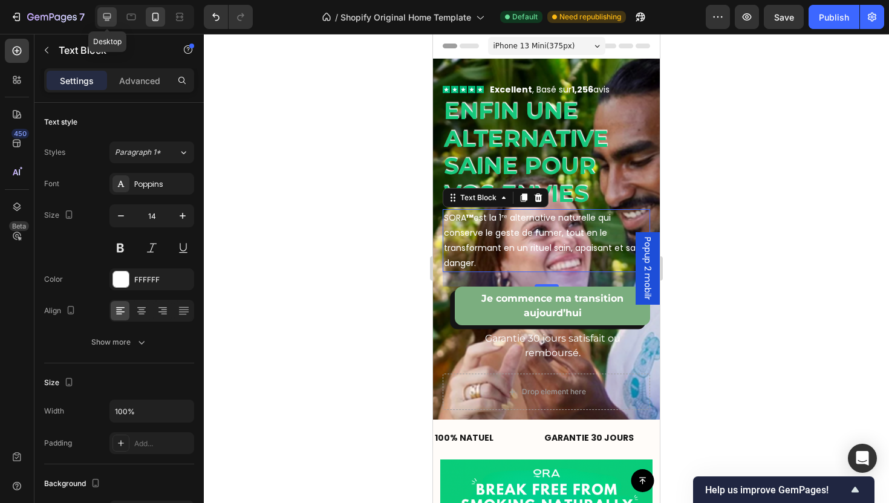
click at [111, 18] on icon at bounding box center [107, 17] width 12 height 12
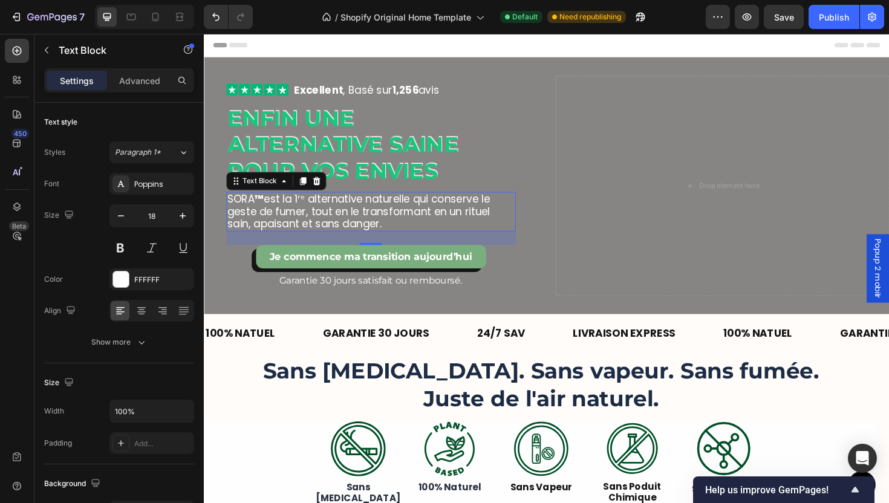
click at [143, 13] on div at bounding box center [144, 17] width 99 height 24
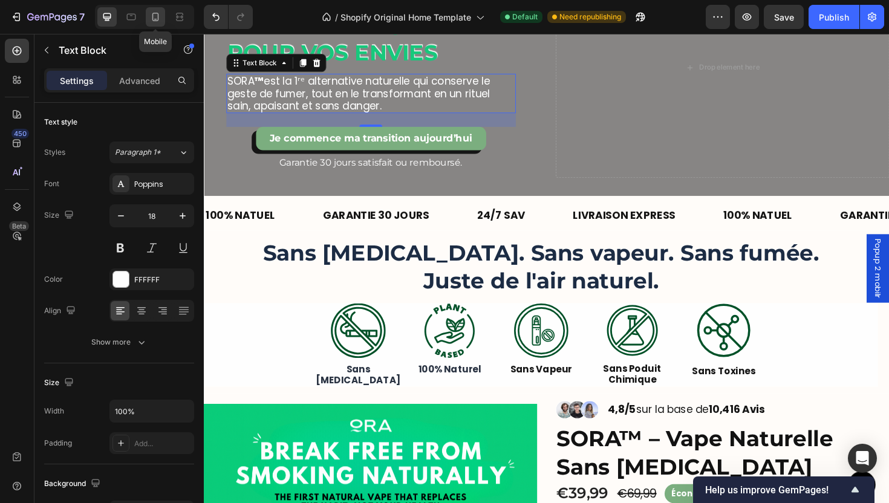
click at [154, 15] on icon at bounding box center [155, 17] width 12 height 12
type input "14"
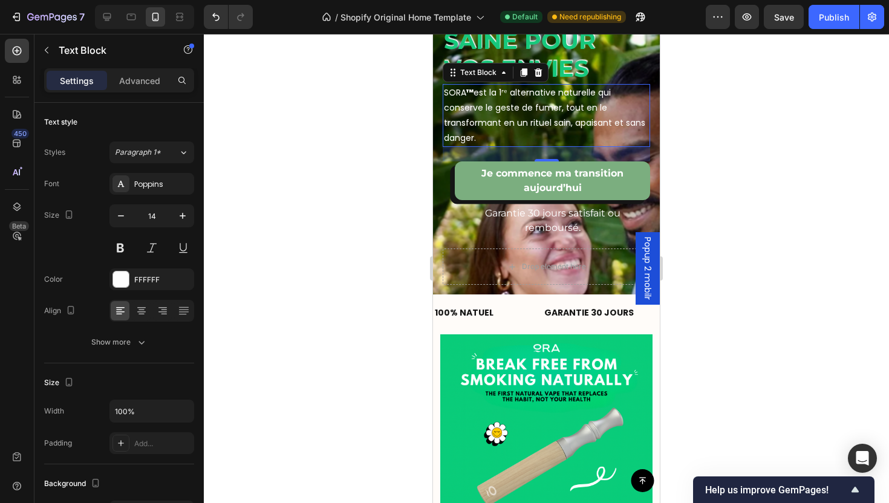
scroll to position [132, 0]
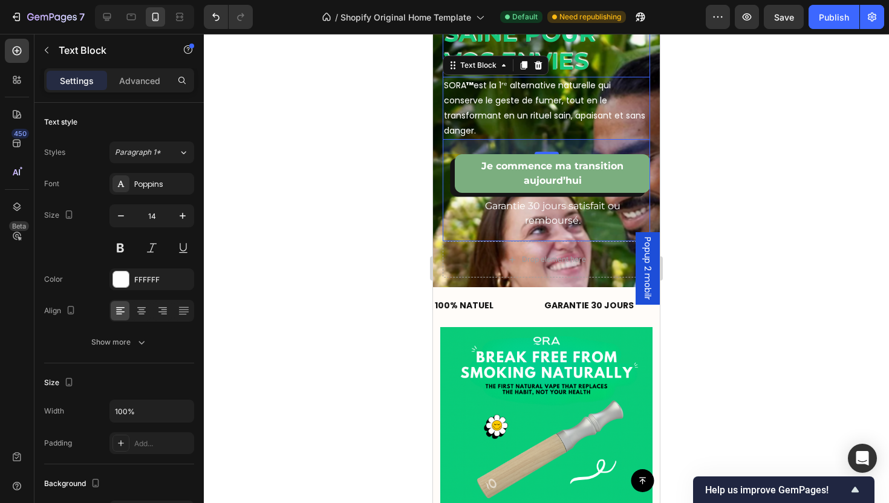
click at [592, 234] on div "Icon Icon Icon Icon Icon Icon List Excellent , Basé sur 1,256 avis Text Block R…" at bounding box center [546, 88] width 207 height 305
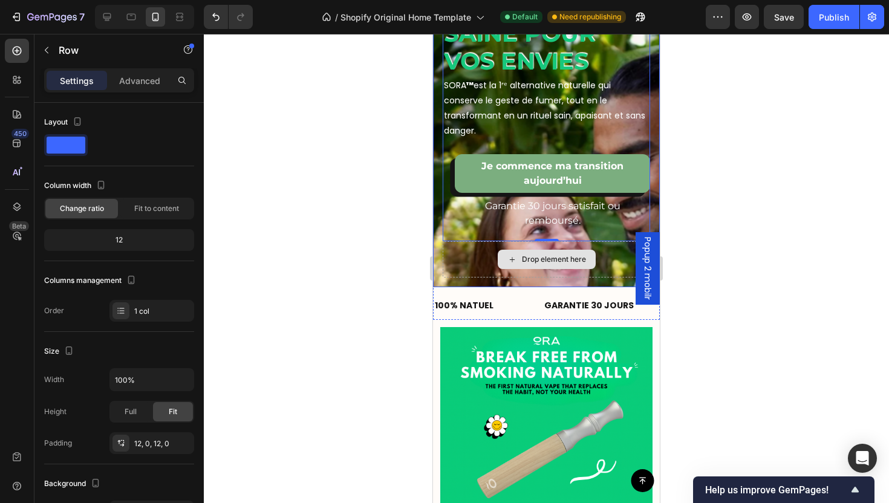
click at [599, 250] on div "Drop element here" at bounding box center [546, 259] width 207 height 36
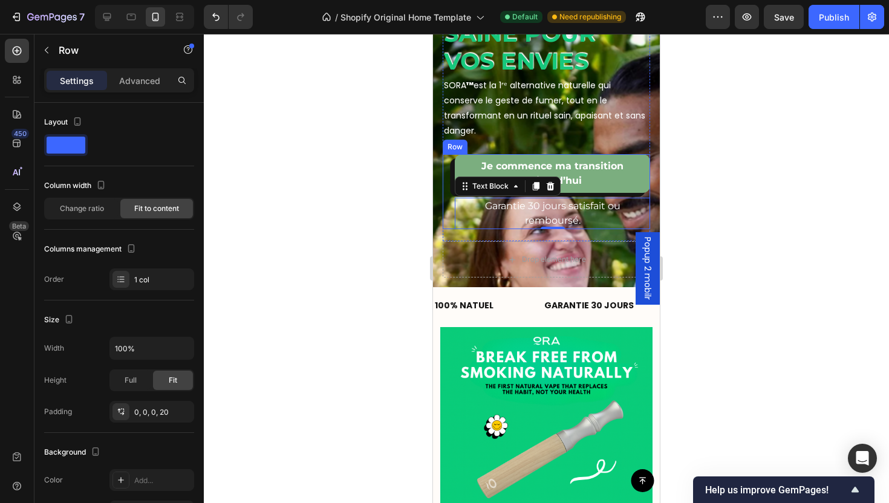
click at [448, 207] on div "Je commence ma transition aujourd’hui Button Garantie 30 jours satisfait ou rem…" at bounding box center [546, 191] width 207 height 75
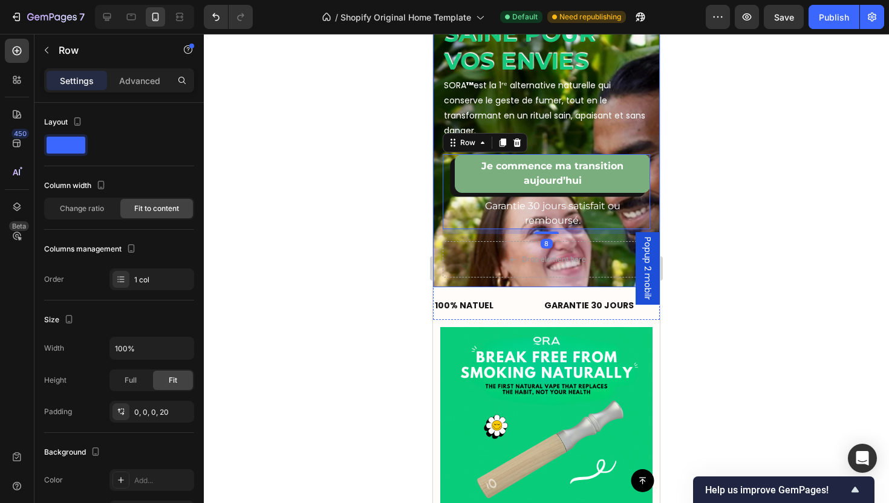
click at [436, 212] on div "Icon Icon Icon Icon Icon Icon List Excellent , Basé sur 1,256 avis Text Block R…" at bounding box center [546, 106] width 227 height 361
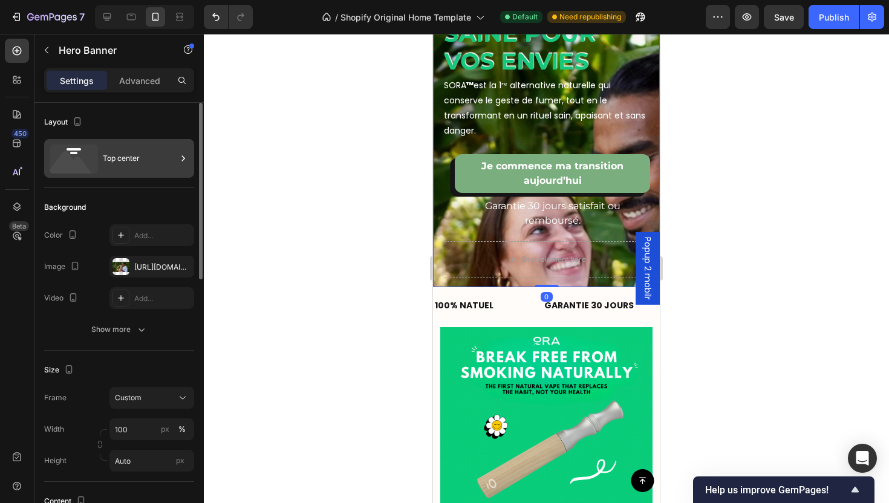
click at [121, 161] on div "Top center" at bounding box center [140, 158] width 74 height 28
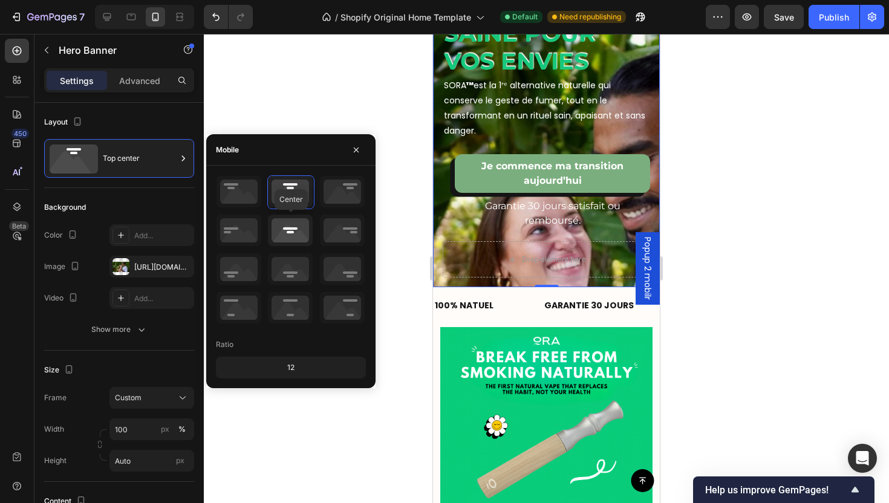
click at [297, 233] on icon at bounding box center [290, 230] width 45 height 31
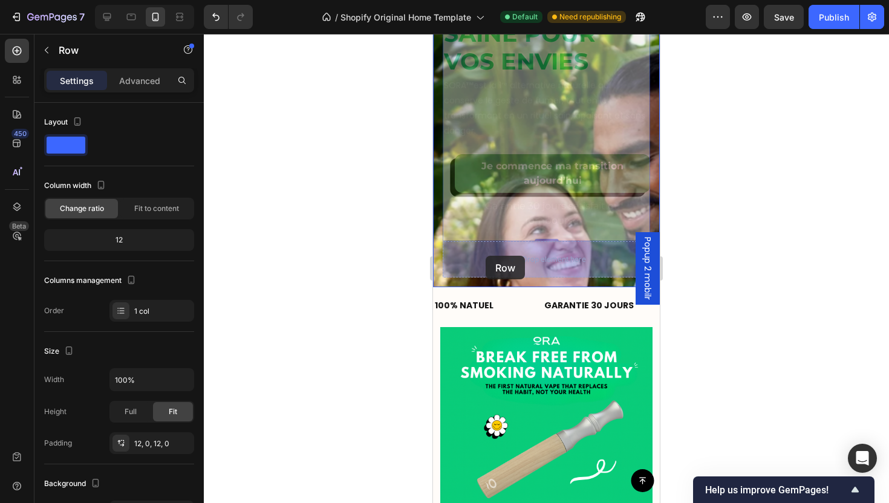
drag, startPoint x: 484, startPoint y: 146, endPoint x: 485, endPoint y: 255, distance: 108.8
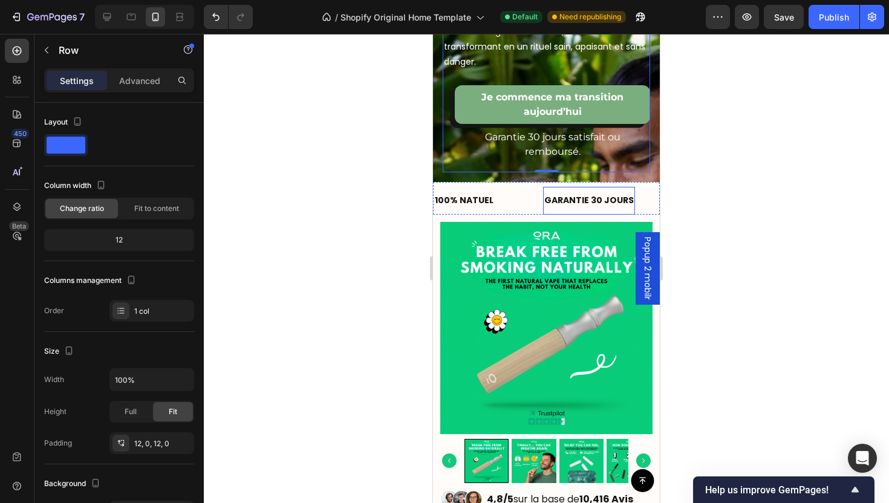
scroll to position [0, 0]
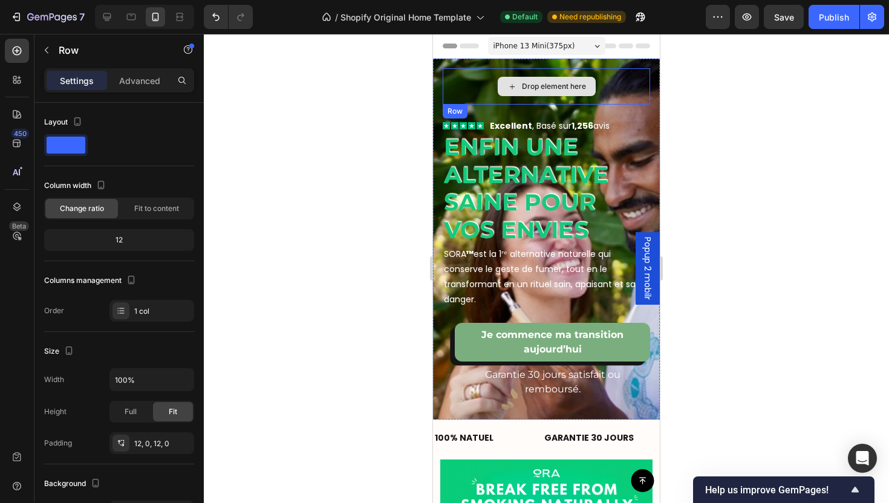
click at [584, 92] on div "Drop element here" at bounding box center [547, 86] width 98 height 19
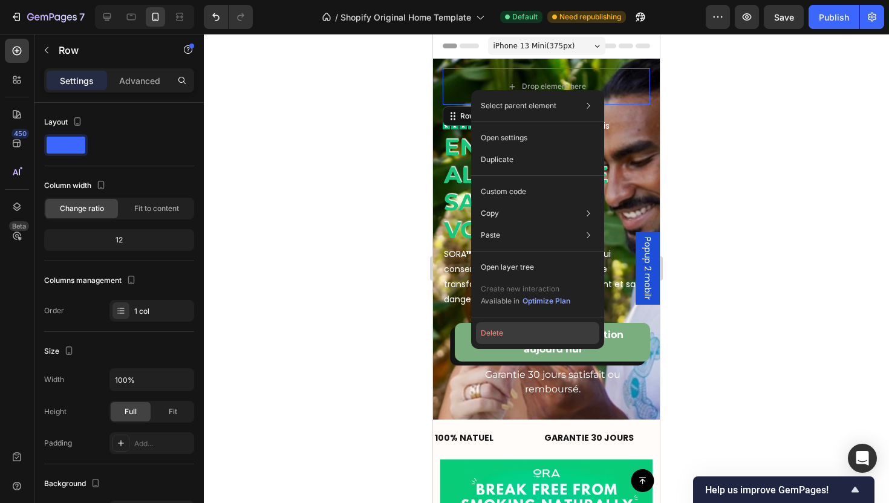
click at [521, 329] on button "Delete" at bounding box center [537, 333] width 123 height 22
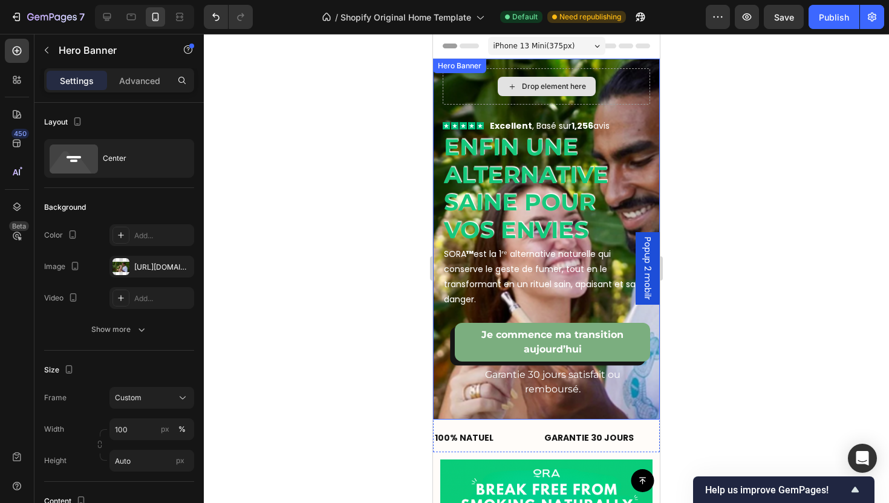
click at [482, 79] on div "Drop element here Icon Icon Icon Icon Icon Icon List Excellent , Basé sur 1,256…" at bounding box center [546, 239] width 227 height 361
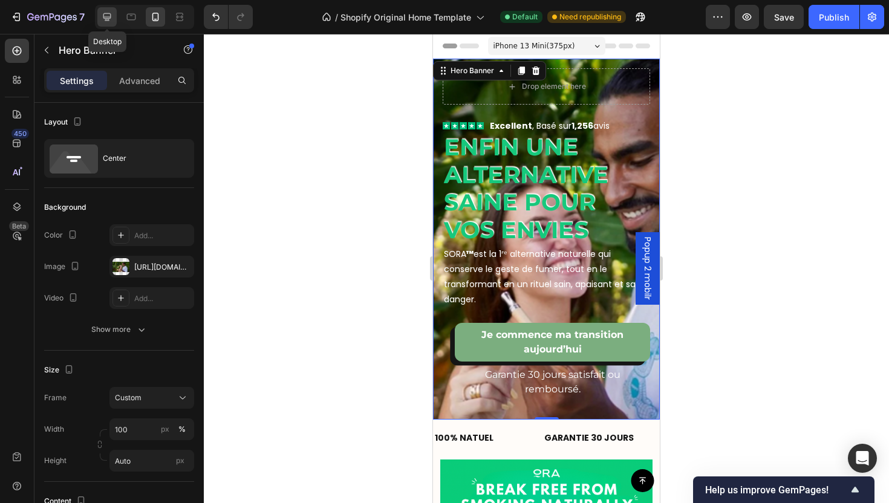
click at [99, 18] on div at bounding box center [106, 16] width 19 height 19
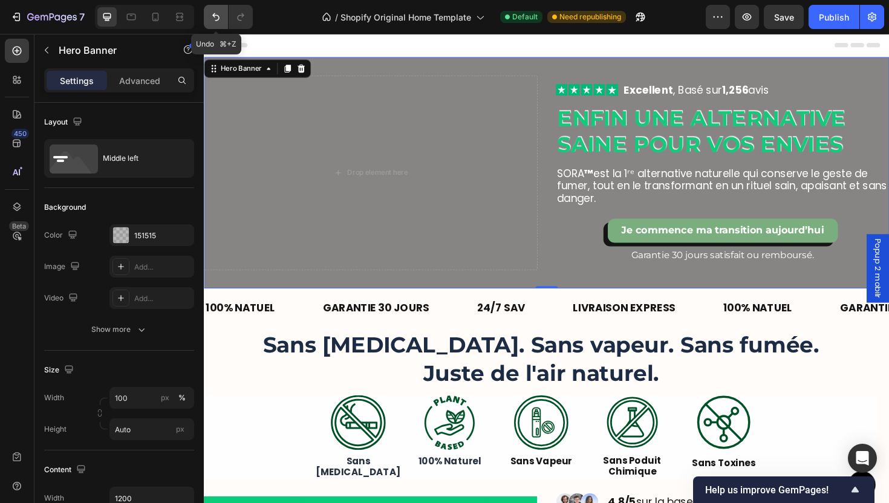
click at [215, 23] on button "Undo/Redo" at bounding box center [216, 17] width 24 height 24
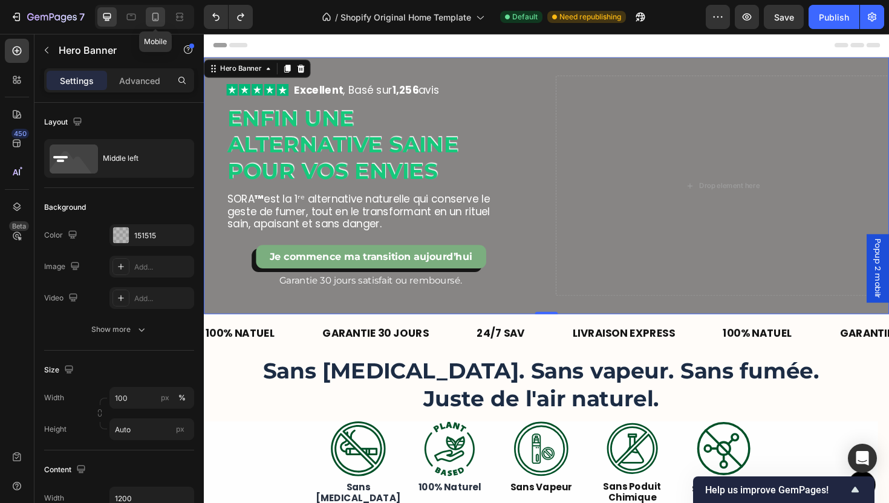
click at [159, 16] on icon at bounding box center [155, 17] width 12 height 12
type input "100%"
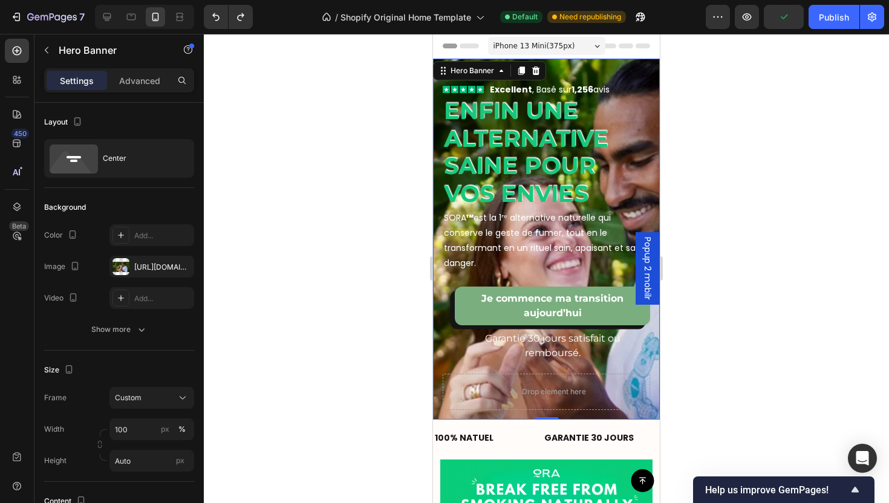
click at [617, 412] on div "Icon Icon Icon Icon Icon Icon List Excellent , Basé sur 1,256 avis Text Block R…" at bounding box center [546, 239] width 227 height 361
click at [141, 358] on div "Size Frame Custom Width 100 px % Height Auto px" at bounding box center [119, 416] width 150 height 131
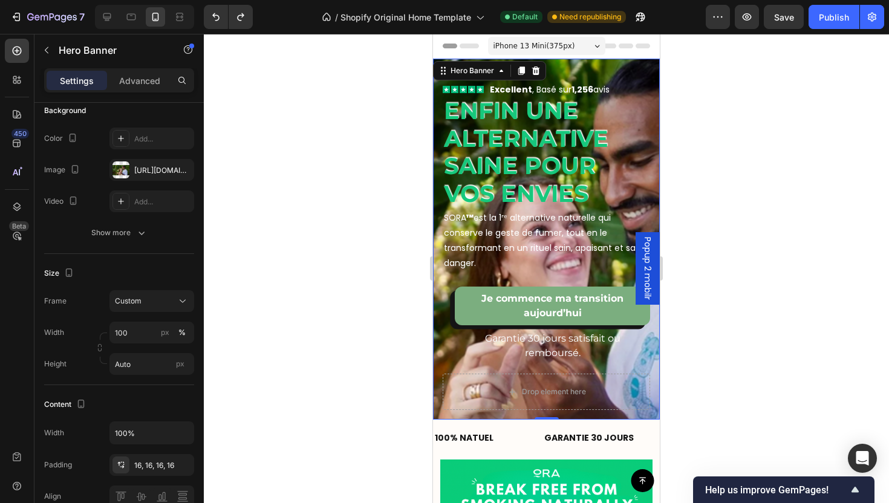
click at [435, 352] on div "Icon Icon Icon Icon Icon Icon List Excellent , Basé sur 1,256 avis Text Block R…" at bounding box center [546, 239] width 227 height 361
click at [164, 308] on button "Custom" at bounding box center [151, 301] width 85 height 22
click at [15, 196] on div at bounding box center [17, 207] width 24 height 24
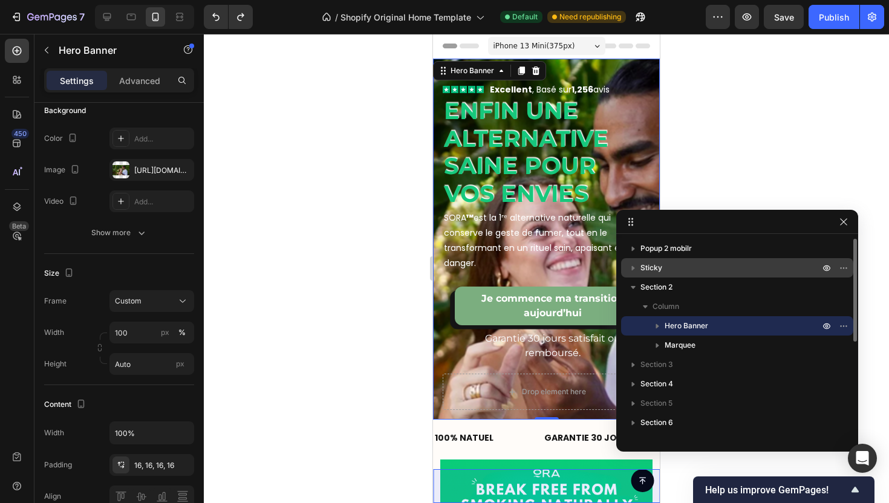
click at [657, 277] on div "Sticky" at bounding box center [737, 267] width 222 height 19
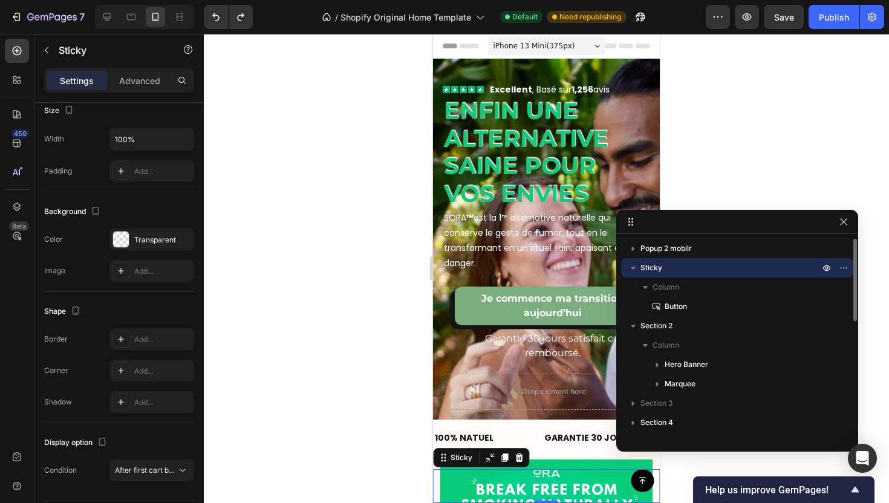
scroll to position [0, 0]
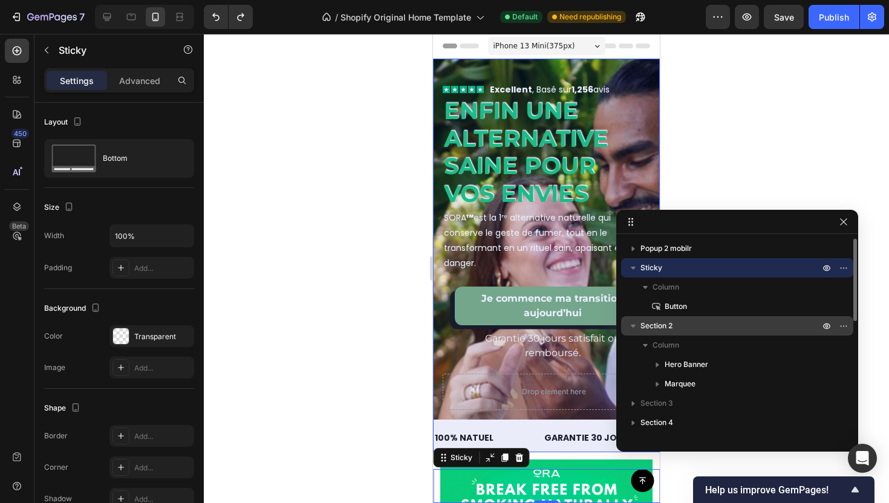
click at [668, 320] on span "Section 2" at bounding box center [656, 326] width 32 height 12
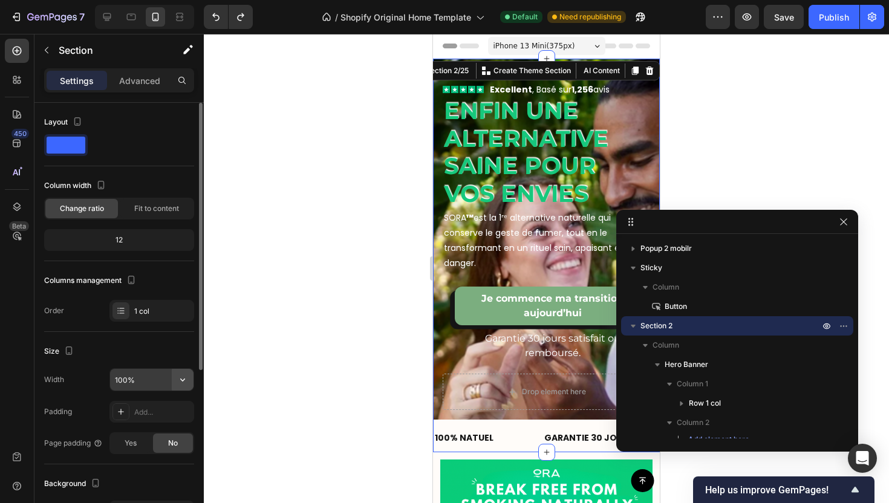
click at [187, 380] on icon "button" at bounding box center [183, 380] width 12 height 12
click at [155, 363] on div "Size Width 100% Padding Add... Page padding Yes No" at bounding box center [119, 398] width 150 height 132
click at [289, 357] on div at bounding box center [546, 268] width 685 height 469
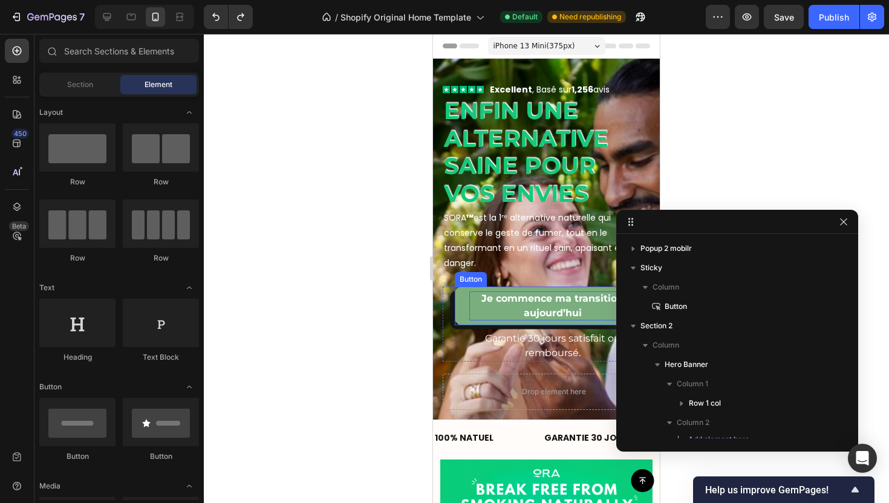
click at [555, 316] on strong "Je commence ma transition aujourd’hui" at bounding box center [552, 306] width 142 height 26
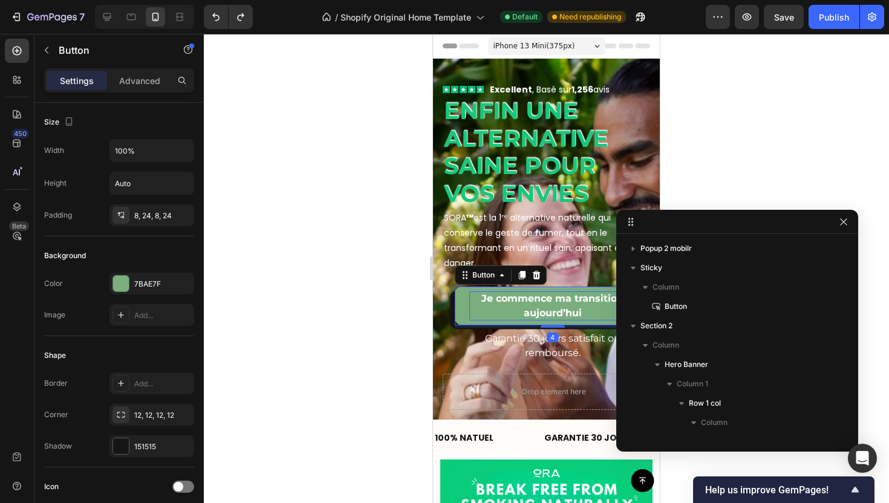
scroll to position [248, 0]
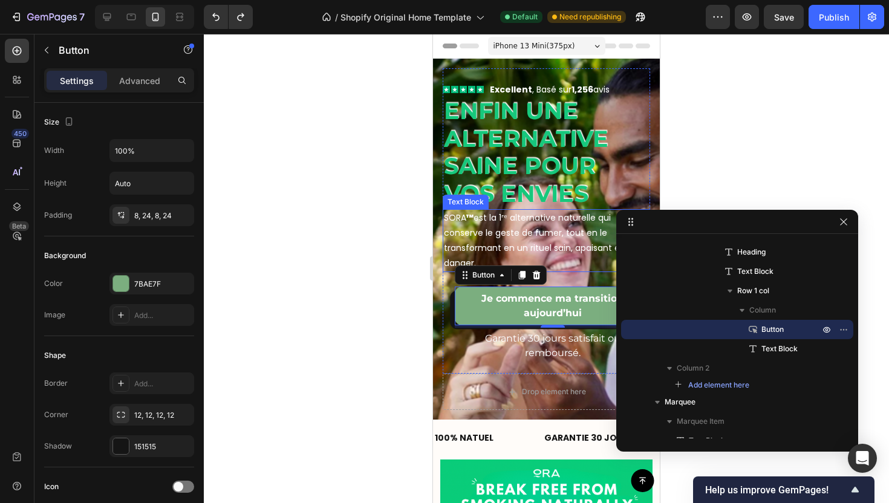
click at [578, 231] on p "SORA ™ est la 1ʳᵉ alternative naturelle qui conserve le geste de fumer, tout en…" at bounding box center [546, 240] width 205 height 61
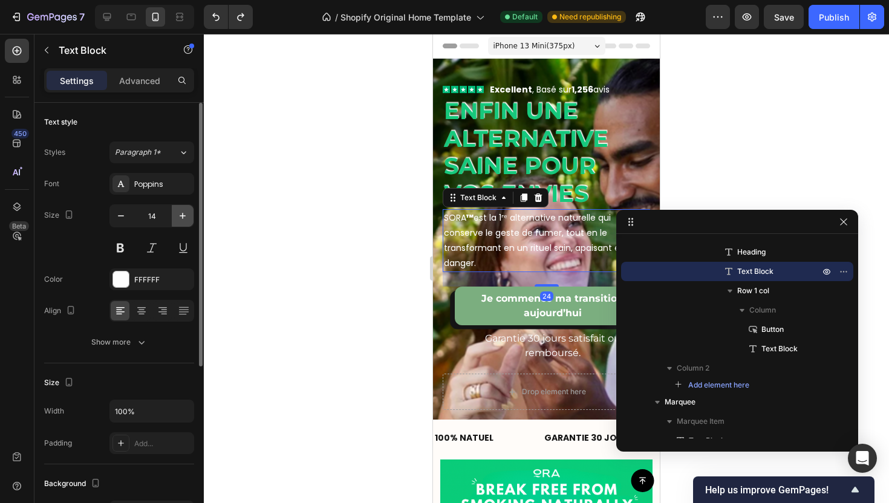
click at [190, 216] on button "button" at bounding box center [183, 216] width 22 height 22
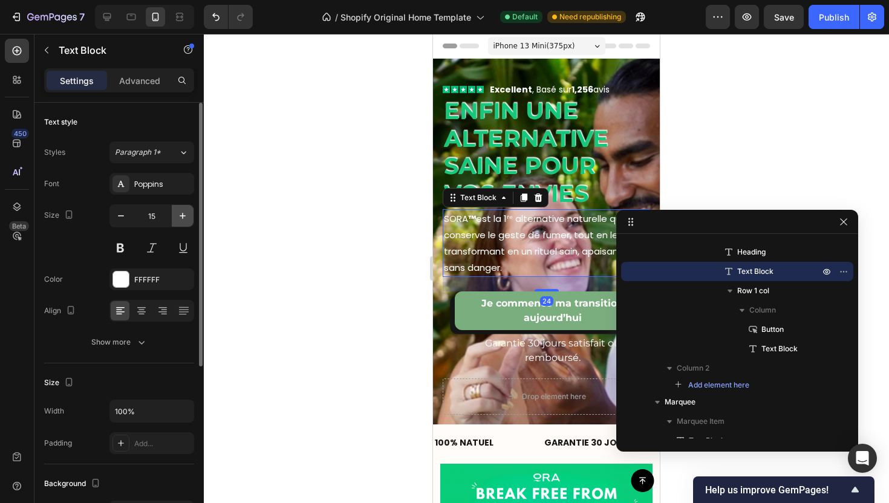
click at [190, 216] on button "button" at bounding box center [183, 216] width 22 height 22
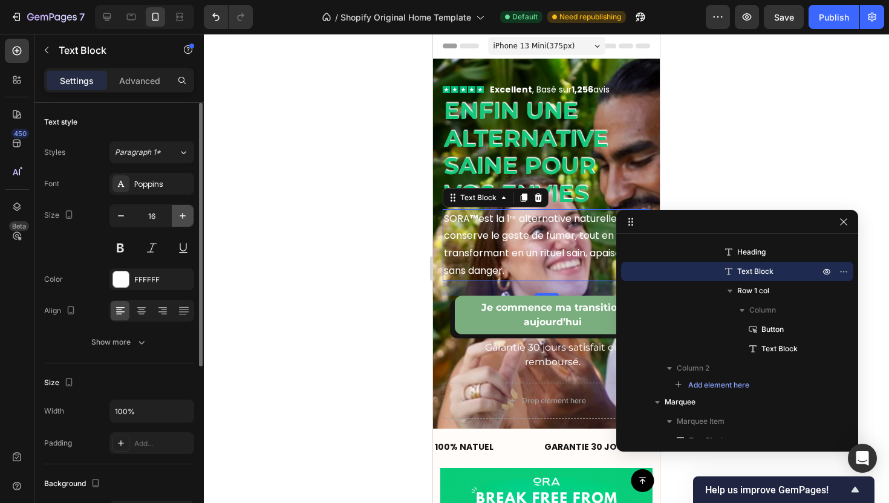
click at [190, 216] on button "button" at bounding box center [183, 216] width 22 height 22
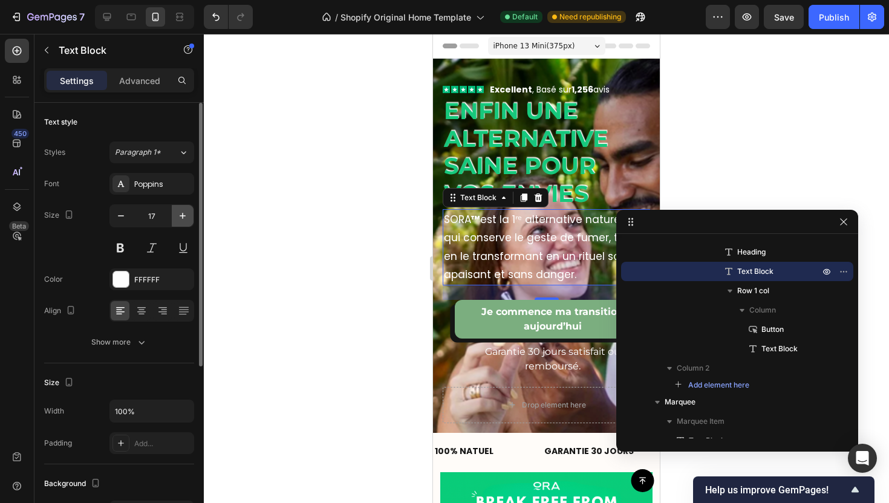
click at [190, 215] on button "button" at bounding box center [183, 216] width 22 height 22
type input "18"
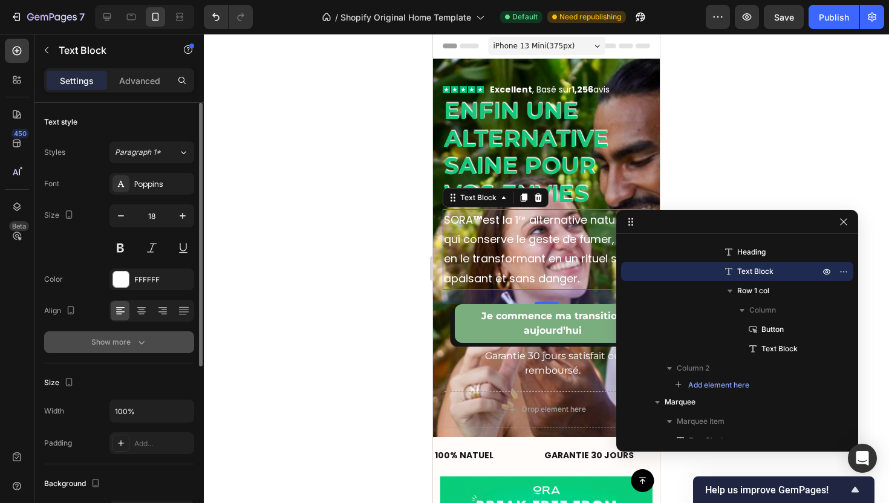
click at [159, 338] on button "Show more" at bounding box center [119, 342] width 150 height 22
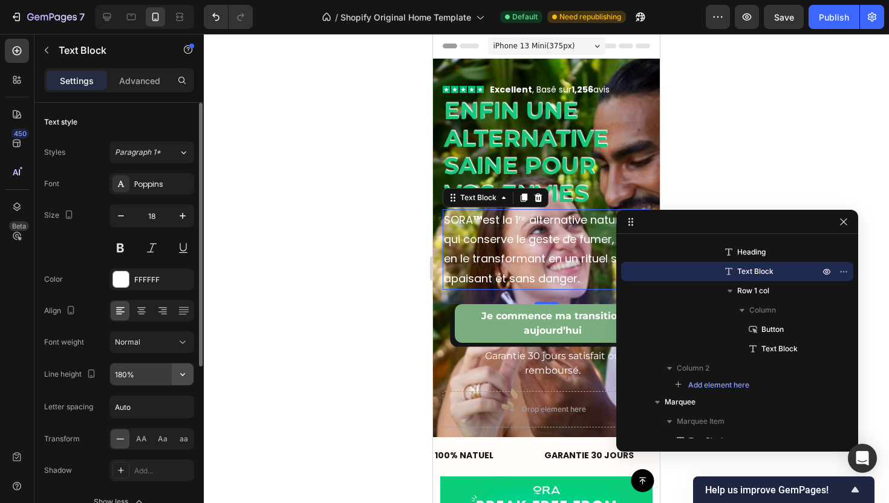
drag, startPoint x: 177, startPoint y: 372, endPoint x: 178, endPoint y: 365, distance: 6.7
click at [177, 371] on icon "button" at bounding box center [183, 374] width 12 height 12
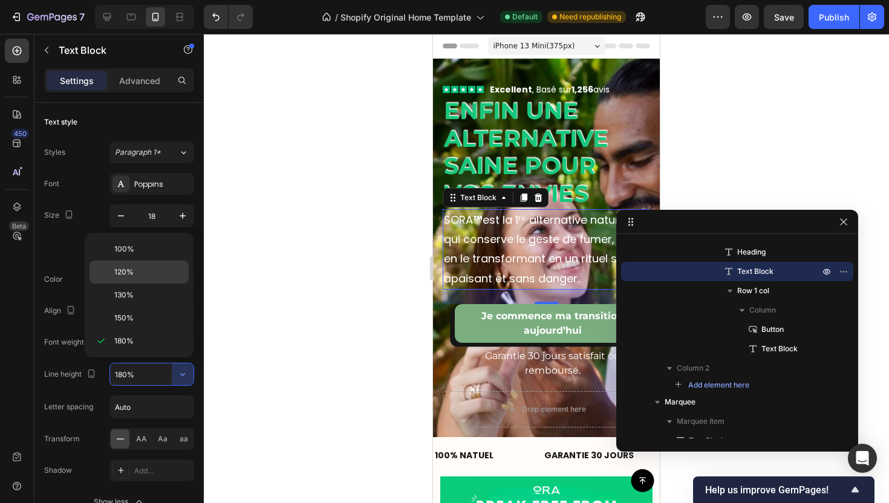
click at [157, 274] on p "120%" at bounding box center [148, 272] width 69 height 11
type input "120%"
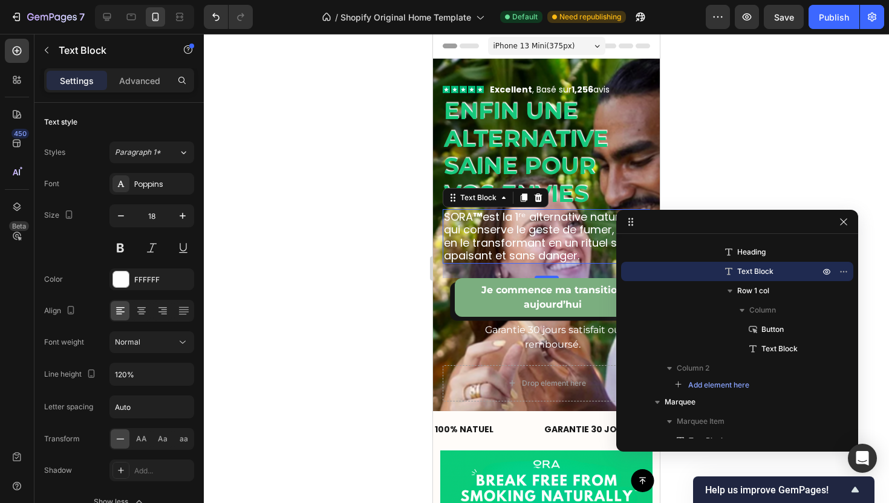
click at [356, 265] on div at bounding box center [546, 268] width 685 height 469
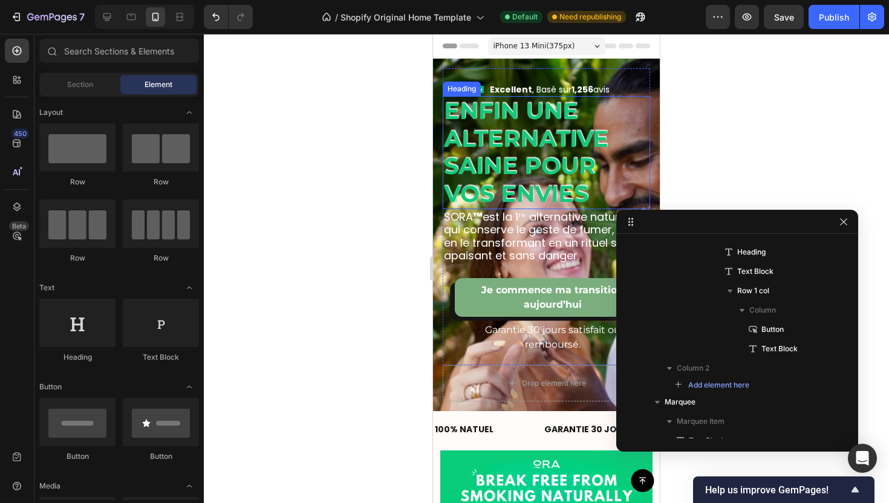
click at [557, 139] on h2 "Enfin une alternative saine pour vos envies" at bounding box center [546, 152] width 207 height 112
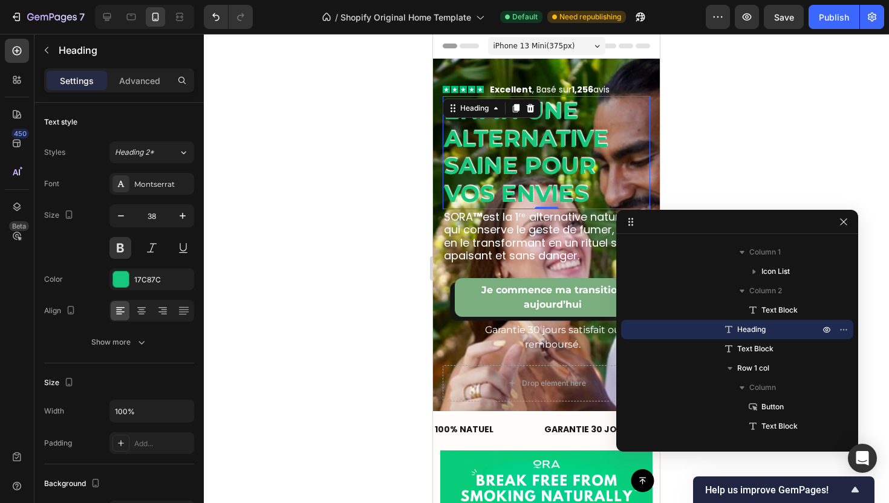
click at [818, 144] on div at bounding box center [546, 268] width 685 height 469
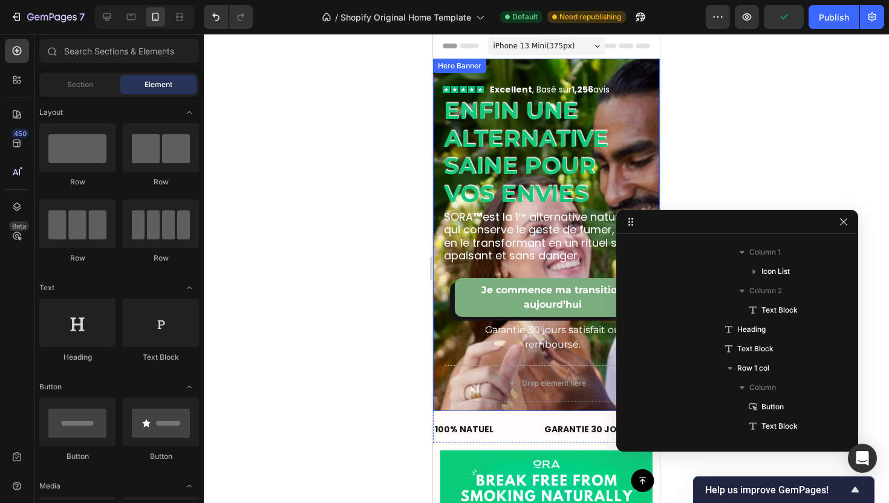
click at [435, 324] on div "Icon Icon Icon Icon Icon Icon List Excellent , Basé sur 1,256 avis Text Block R…" at bounding box center [546, 235] width 227 height 352
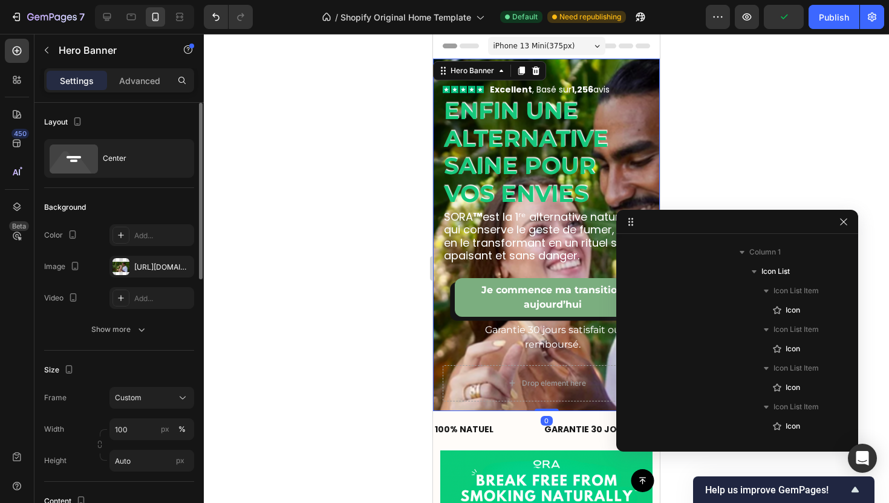
scroll to position [35, 0]
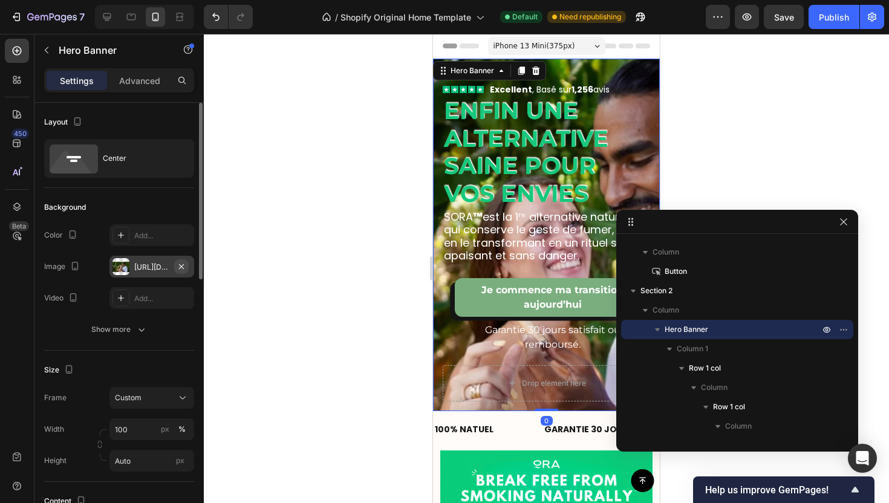
click at [183, 264] on icon "button" at bounding box center [182, 267] width 10 height 10
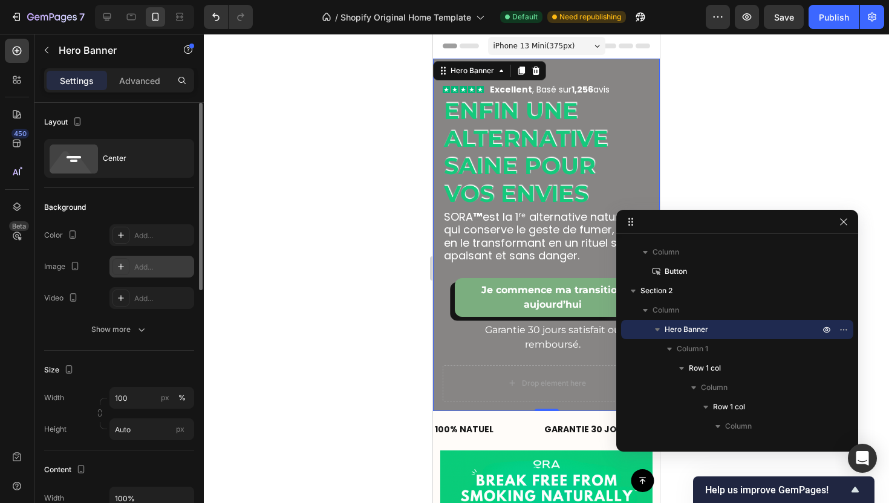
click at [710, 131] on div at bounding box center [546, 268] width 685 height 469
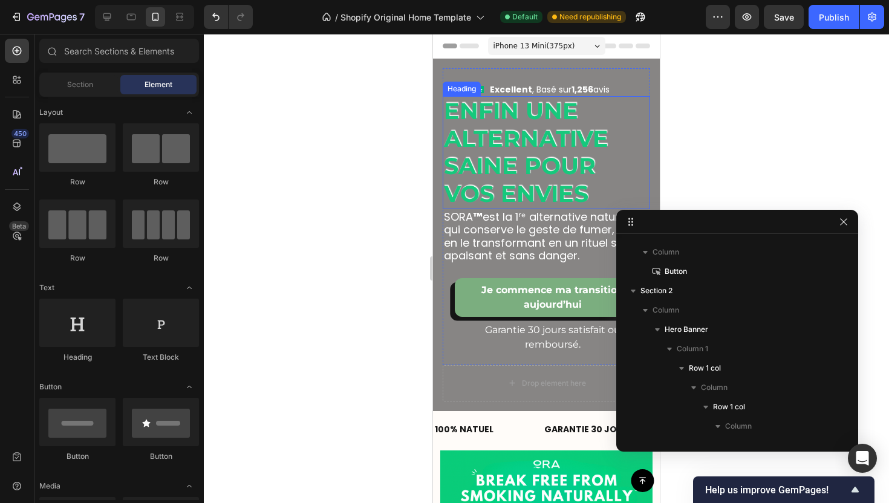
click at [505, 155] on h2 "Enfin une alternative saine pour vos envies" at bounding box center [546, 152] width 207 height 112
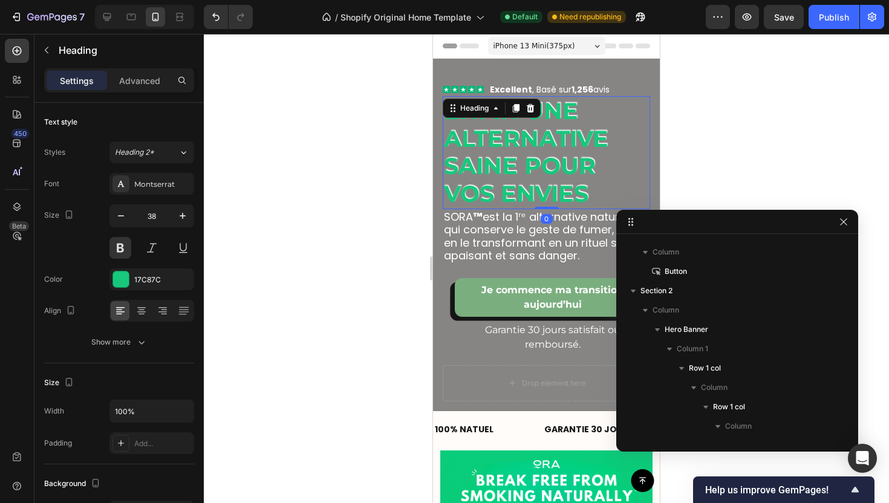
scroll to position [441, 0]
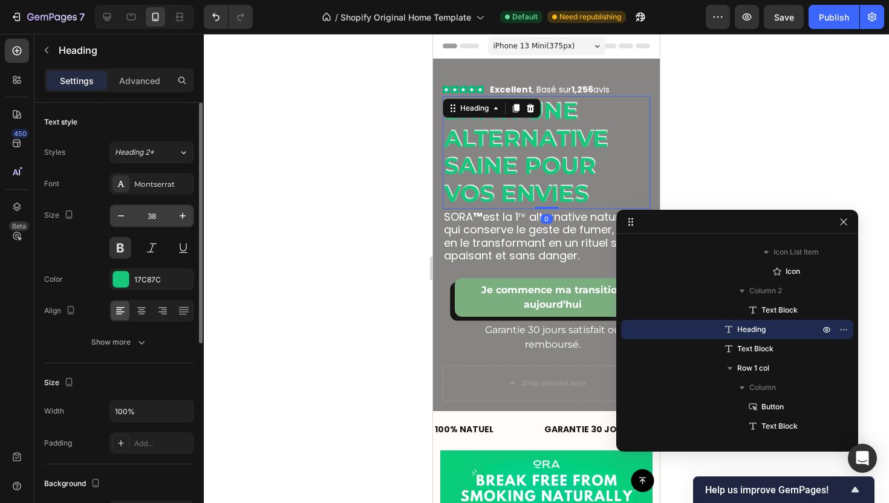
click at [160, 223] on input "38" at bounding box center [152, 216] width 40 height 22
type input "22"
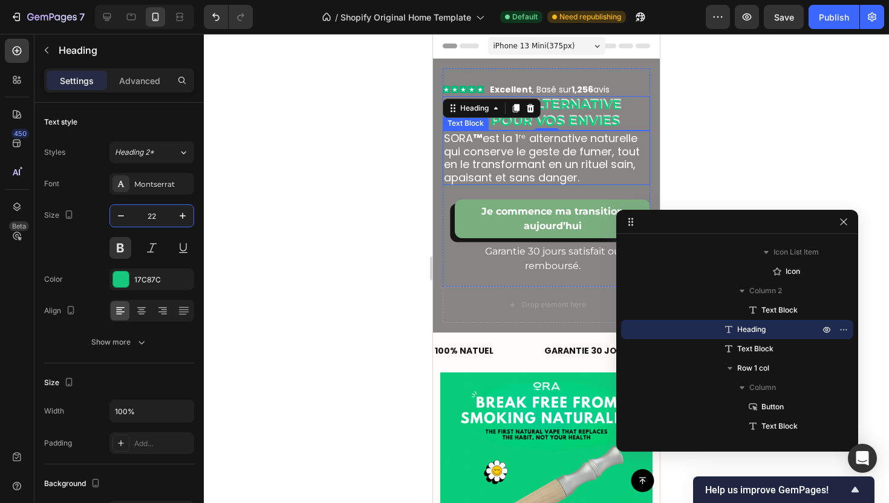
click at [602, 166] on p "SORA ™ est la 1ʳᵉ alternative naturelle qui conserve le geste de fumer, tout en…" at bounding box center [546, 158] width 205 height 52
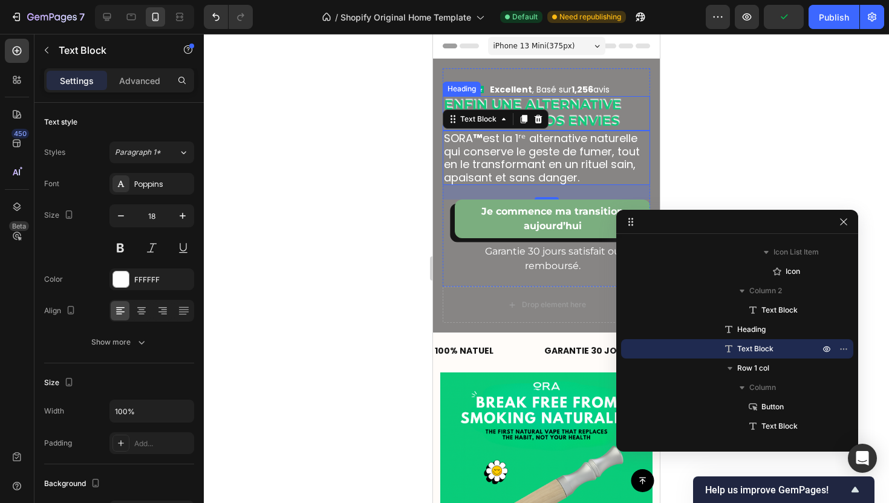
click at [579, 108] on h2 "Enfin une alternative saine pour vos envies" at bounding box center [546, 113] width 207 height 34
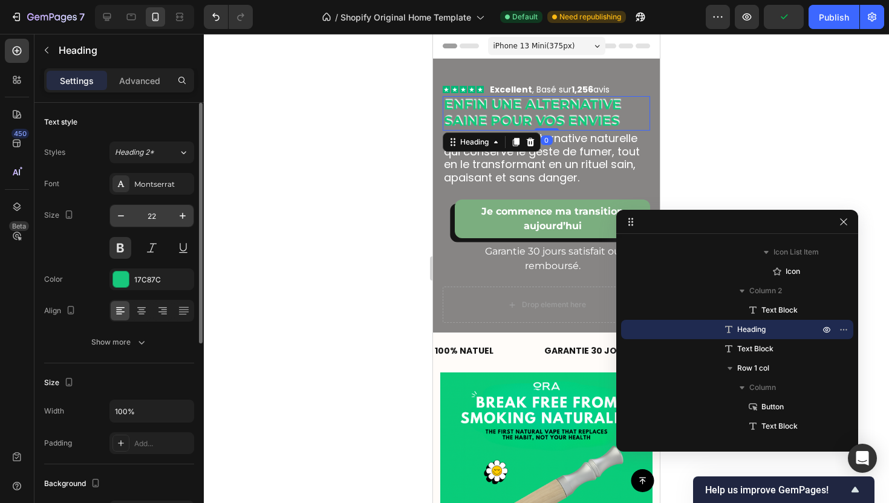
click at [160, 212] on input "22" at bounding box center [152, 216] width 40 height 22
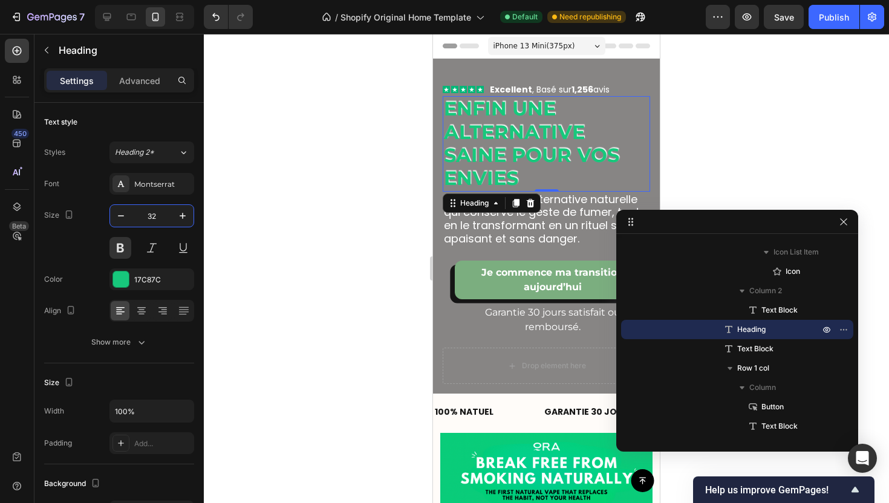
type input "32"
click at [730, 152] on div at bounding box center [546, 268] width 685 height 469
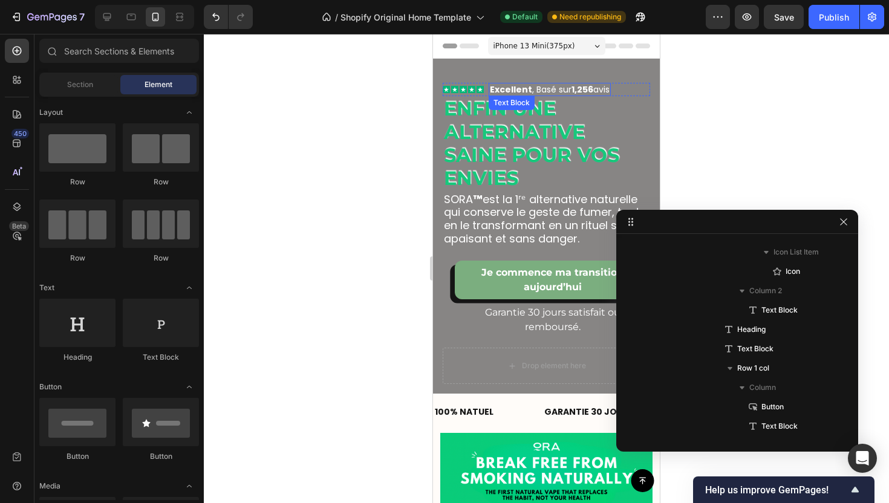
click at [564, 91] on p "Excellent , Basé sur 1,256 avis" at bounding box center [550, 89] width 120 height 11
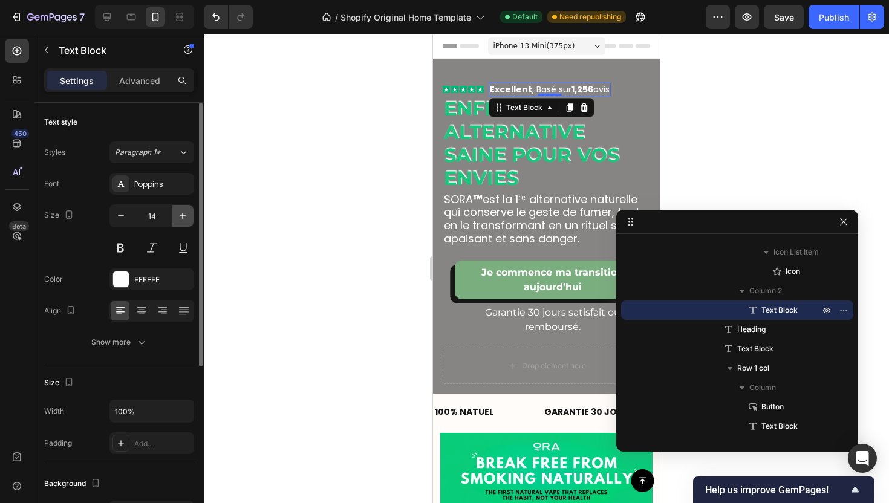
click at [180, 219] on icon "button" at bounding box center [183, 216] width 12 height 12
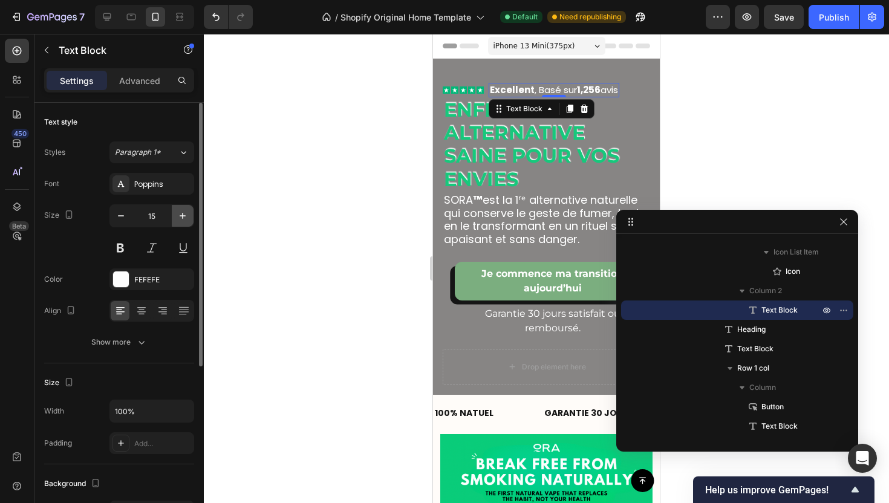
click at [178, 218] on icon "button" at bounding box center [183, 216] width 12 height 12
type input "16"
click at [683, 160] on div at bounding box center [546, 268] width 685 height 469
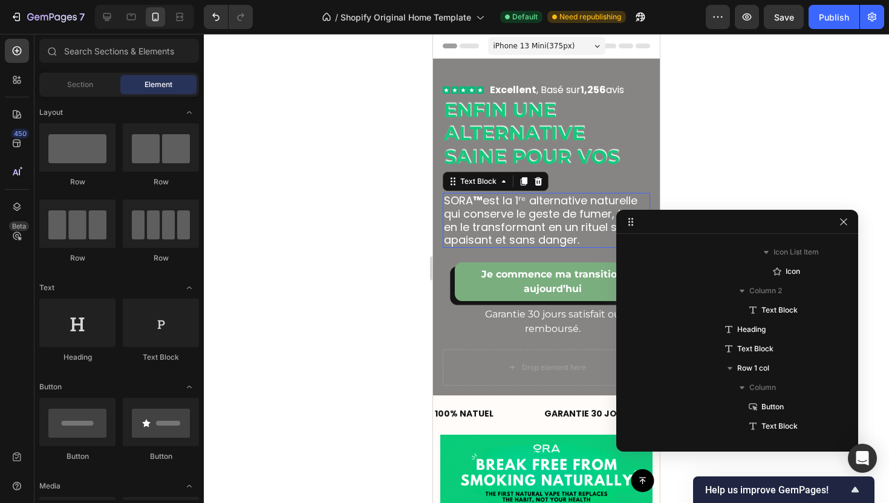
click at [489, 239] on p "SORA ™ est la 1ʳᵉ alternative naturelle qui conserve le geste de fumer, tout en…" at bounding box center [546, 220] width 205 height 52
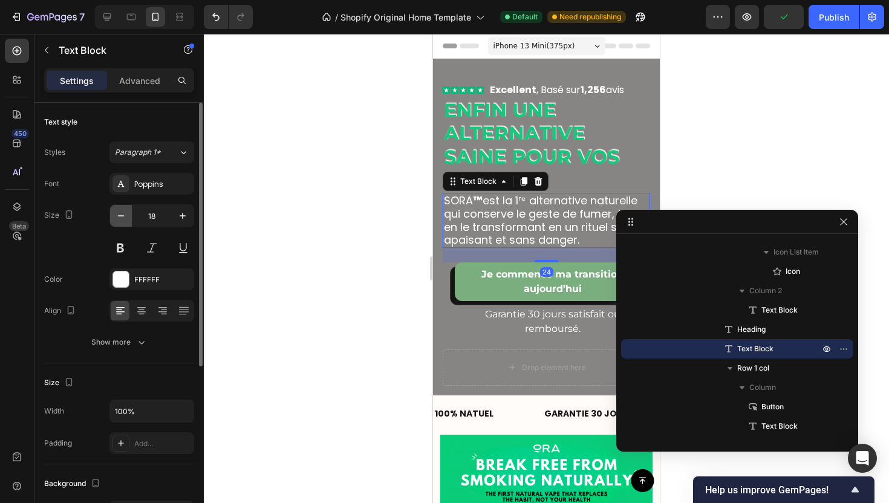
click at [123, 218] on icon "button" at bounding box center [121, 216] width 12 height 12
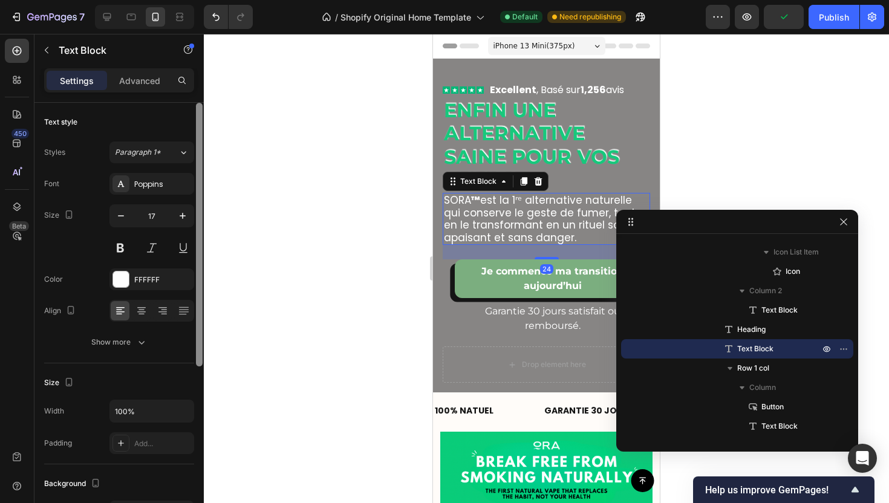
type input "16"
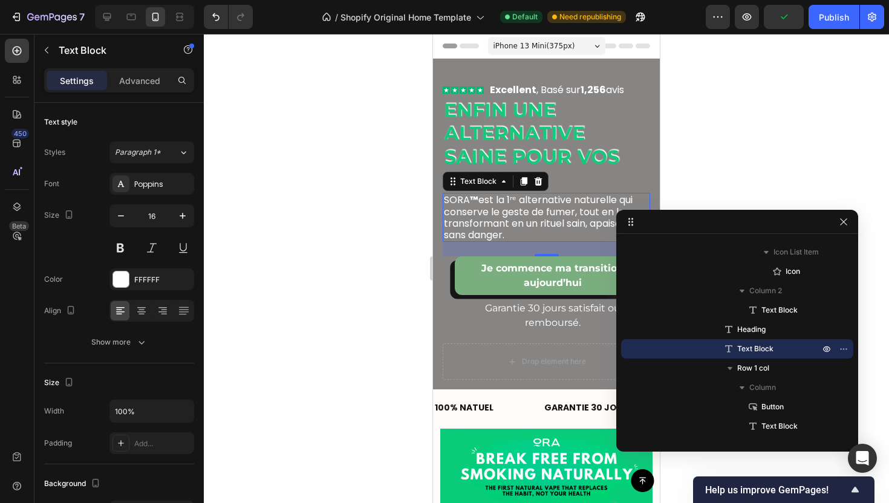
click at [362, 262] on div at bounding box center [546, 268] width 685 height 469
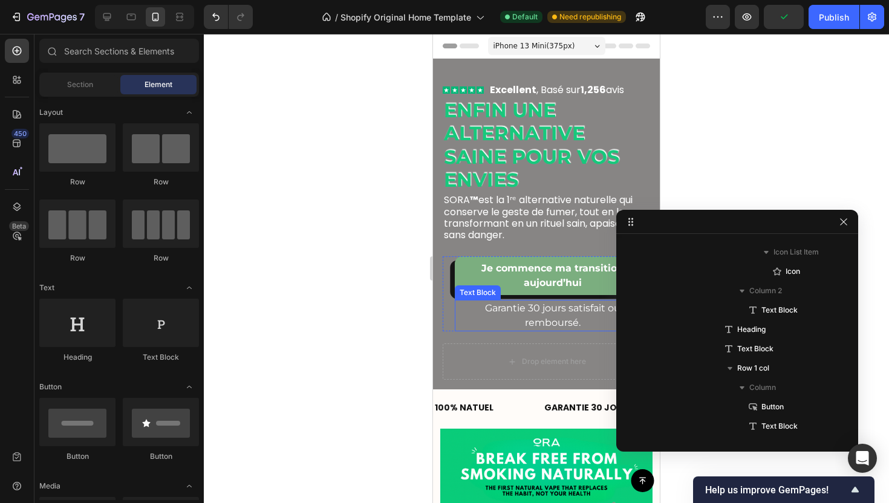
click at [519, 328] on p "Garantie 30 jours satisfait ou remboursé." at bounding box center [552, 315] width 193 height 29
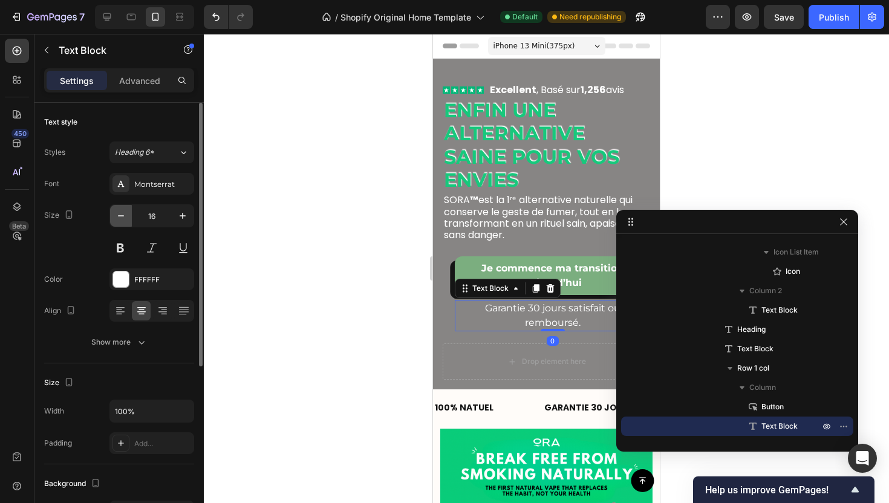
click at [129, 210] on button "button" at bounding box center [121, 216] width 22 height 22
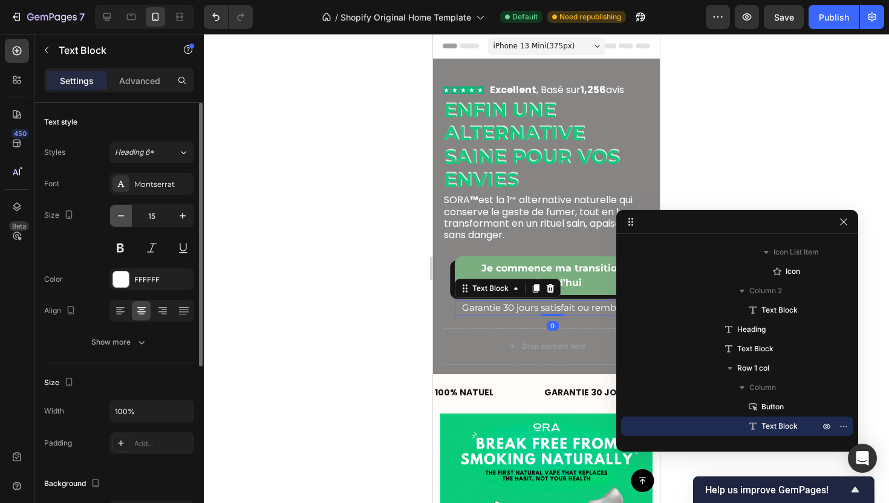
type input "14"
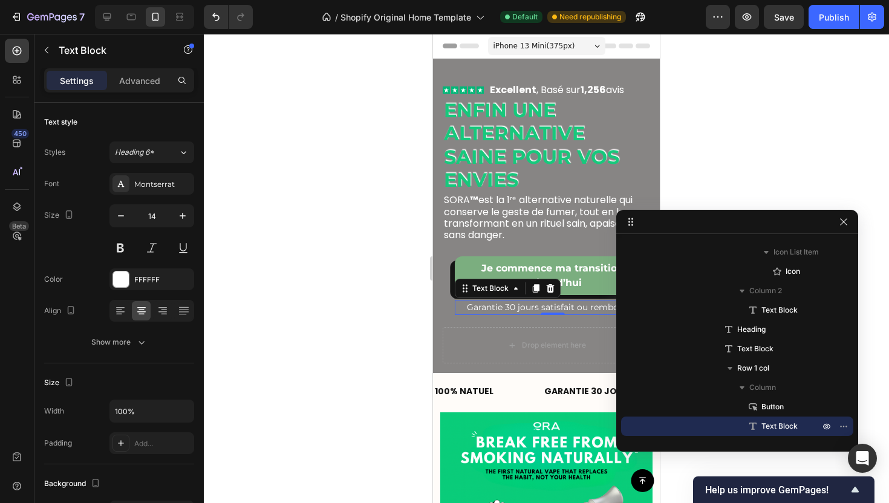
click at [325, 244] on div at bounding box center [546, 268] width 685 height 469
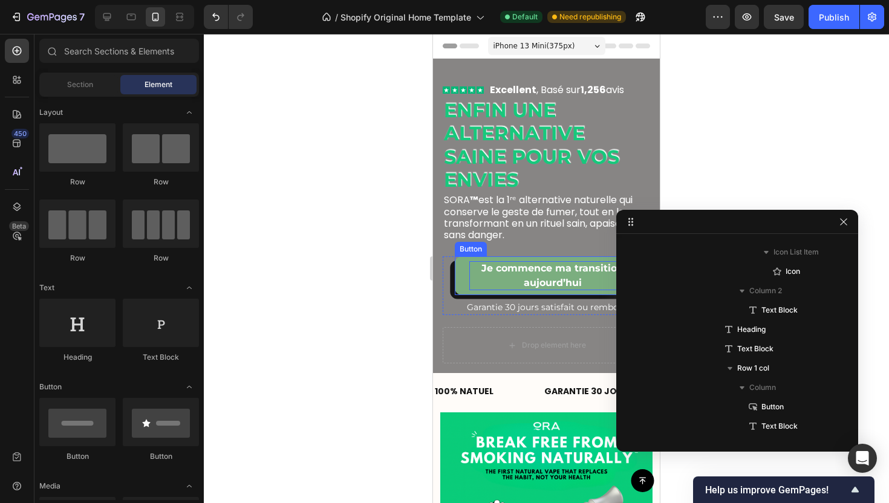
click at [512, 275] on p "Je commence ma transition aujourd’hui" at bounding box center [552, 275] width 166 height 29
click at [548, 279] on strong "Je commence ma transition aujourd’hui" at bounding box center [552, 275] width 142 height 26
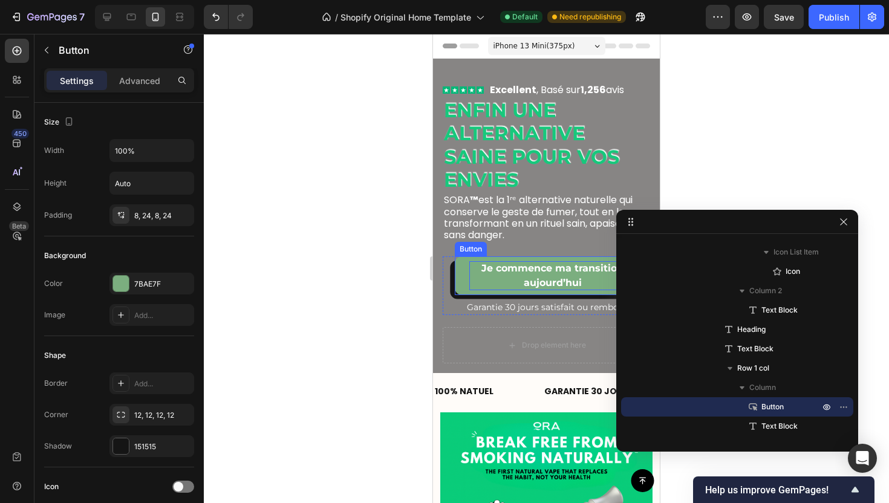
click at [548, 279] on strong "Je commence ma transition aujourd’hui" at bounding box center [552, 275] width 142 height 26
click at [563, 276] on p "Je commence ma transition aujourd’hui" at bounding box center [552, 275] width 166 height 29
click at [550, 269] on strong "Je commence ma transition aujourd’hui" at bounding box center [552, 275] width 142 height 26
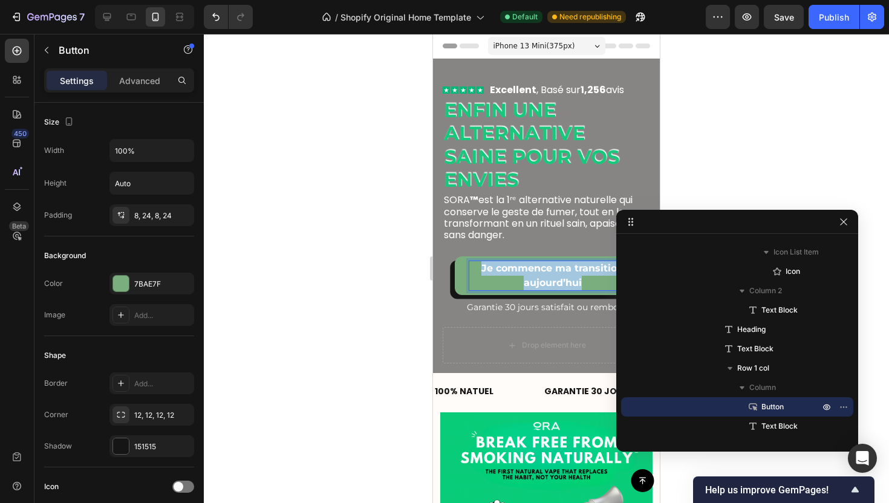
click at [550, 269] on strong "Je commence ma transition aujourd’hui" at bounding box center [552, 275] width 142 height 26
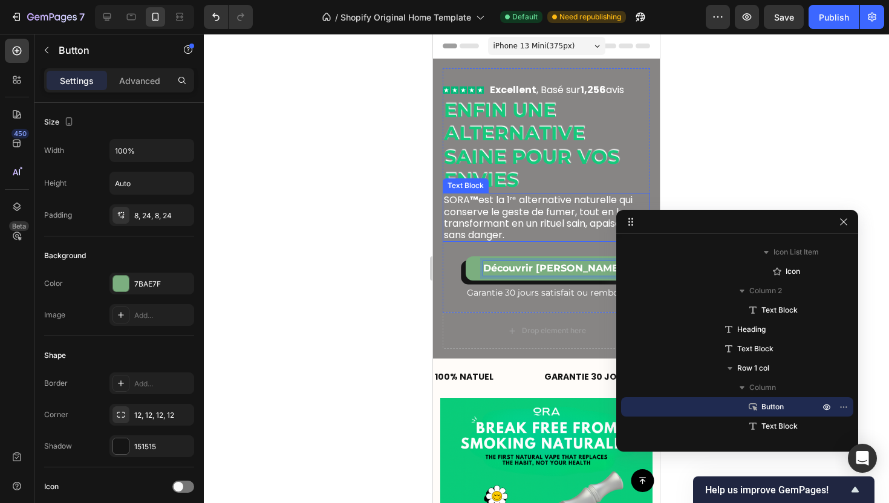
drag, startPoint x: 532, startPoint y: 229, endPoint x: 523, endPoint y: 224, distance: 10.3
click at [531, 229] on p "SORA ™ est la 1ʳᵉ alternative naturelle qui conserve le geste de fumer, tout en…" at bounding box center [546, 217] width 205 height 47
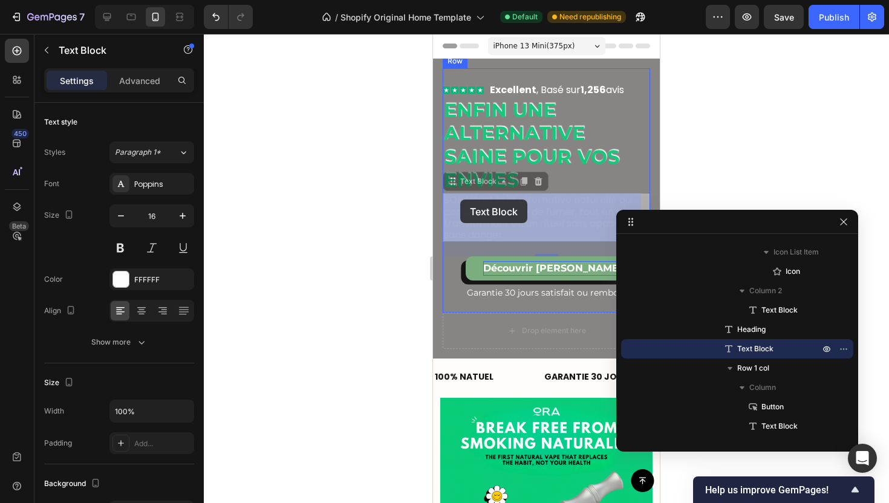
drag, startPoint x: 476, startPoint y: 201, endPoint x: 460, endPoint y: 200, distance: 15.8
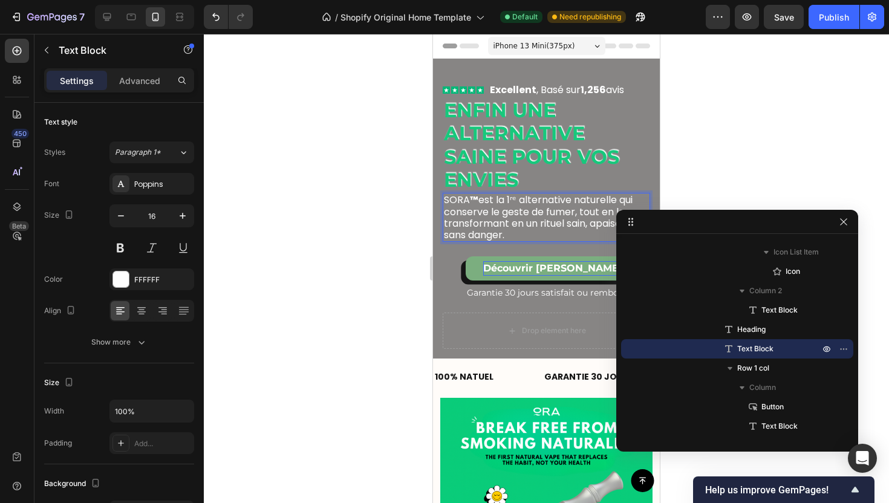
click at [476, 202] on strong "™" at bounding box center [474, 200] width 8 height 14
click at [475, 201] on strong "™" at bounding box center [474, 200] width 8 height 14
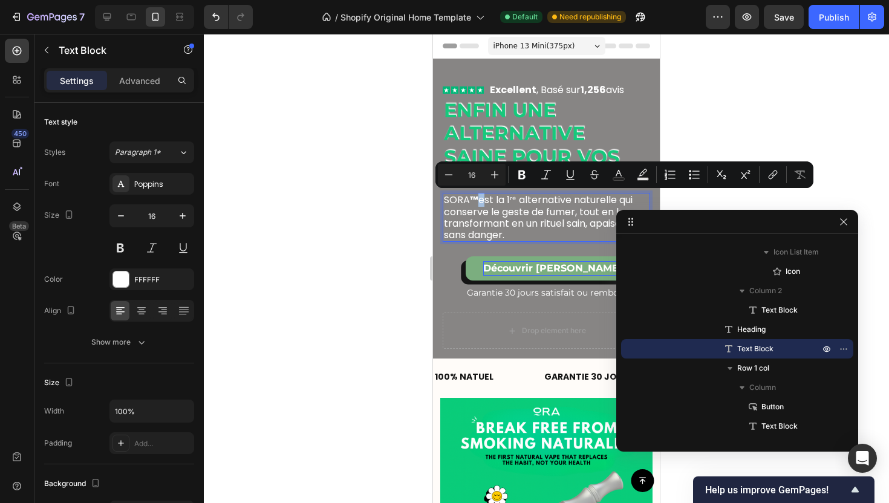
click at [475, 201] on strong "™" at bounding box center [474, 200] width 8 height 14
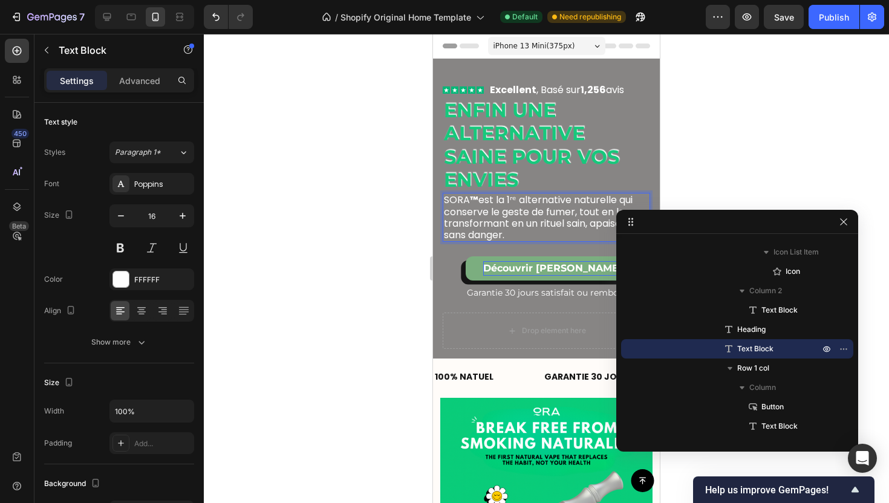
click at [475, 201] on strong "™" at bounding box center [474, 200] width 8 height 14
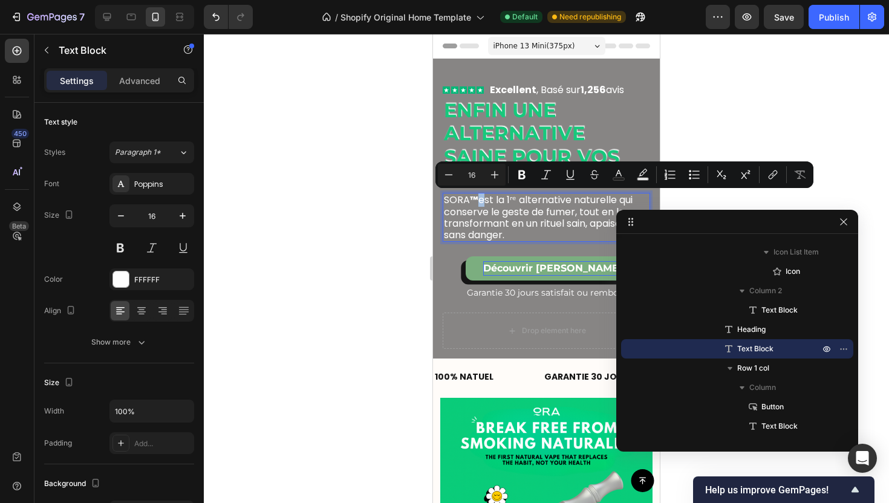
click at [475, 201] on strong "™" at bounding box center [474, 200] width 8 height 14
click at [475, 198] on strong "™" at bounding box center [474, 200] width 8 height 14
copy strong "™"
click at [588, 262] on p "Découvrir SORA" at bounding box center [552, 268] width 139 height 15
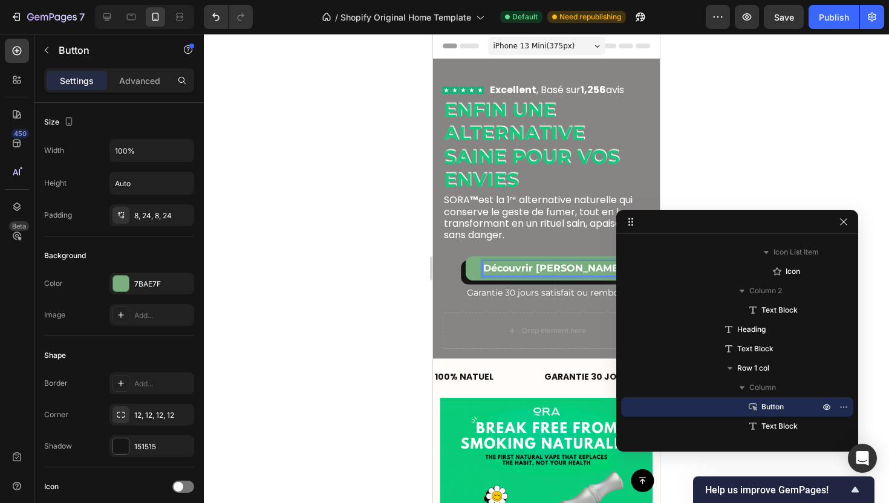
click at [588, 268] on strong "Découvrir SORA" at bounding box center [552, 267] width 139 height 11
click at [782, 89] on div at bounding box center [546, 268] width 685 height 469
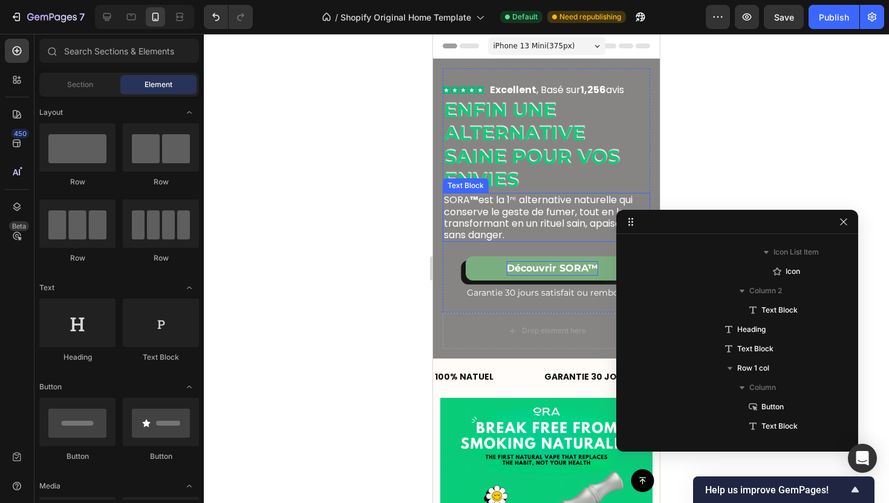
click at [548, 161] on h2 "Enfin une alternative saine pour vos envies" at bounding box center [546, 146] width 207 height 96
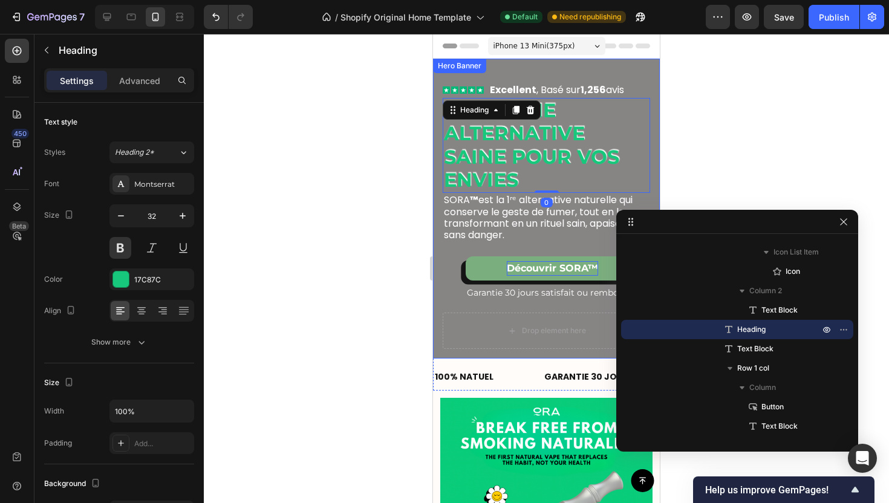
drag, startPoint x: 721, startPoint y: 132, endPoint x: 715, endPoint y: 133, distance: 6.1
click at [721, 133] on div at bounding box center [546, 268] width 685 height 469
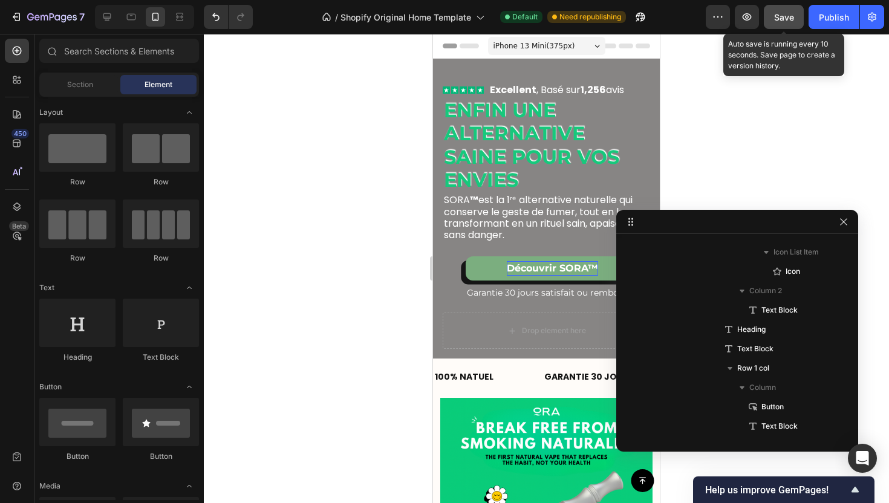
click at [790, 19] on span "Save" at bounding box center [784, 17] width 20 height 10
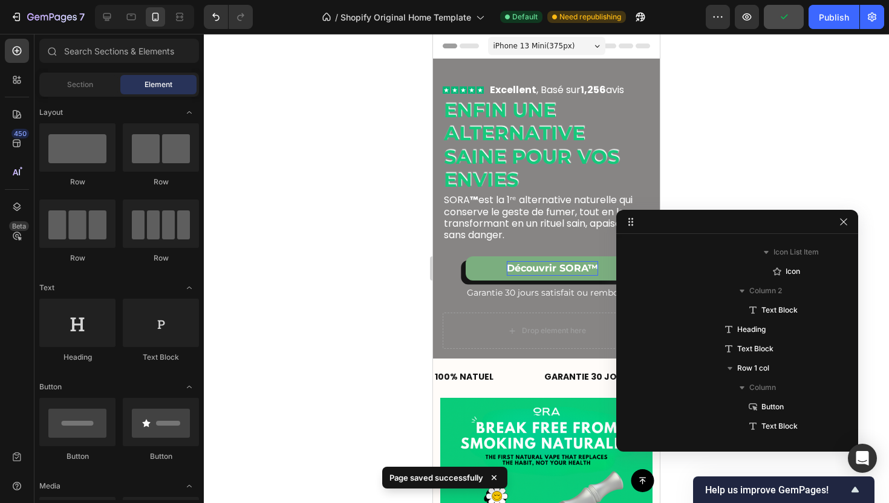
click at [116, 27] on div at bounding box center [144, 17] width 99 height 24
click at [111, 22] on icon at bounding box center [107, 17] width 12 height 12
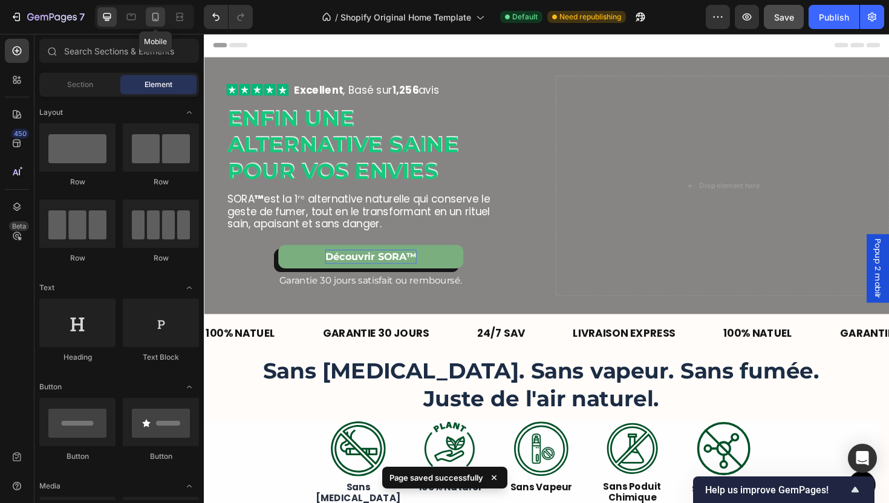
click at [161, 18] on icon at bounding box center [155, 17] width 12 height 12
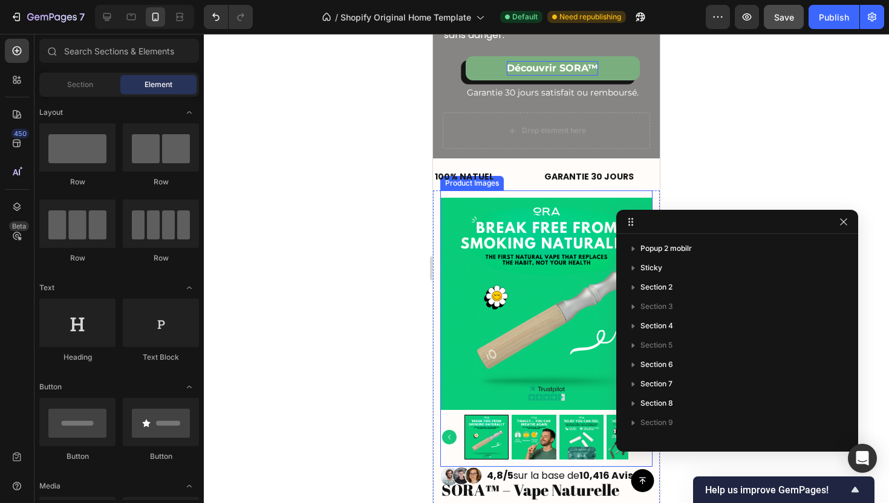
scroll to position [203, 0]
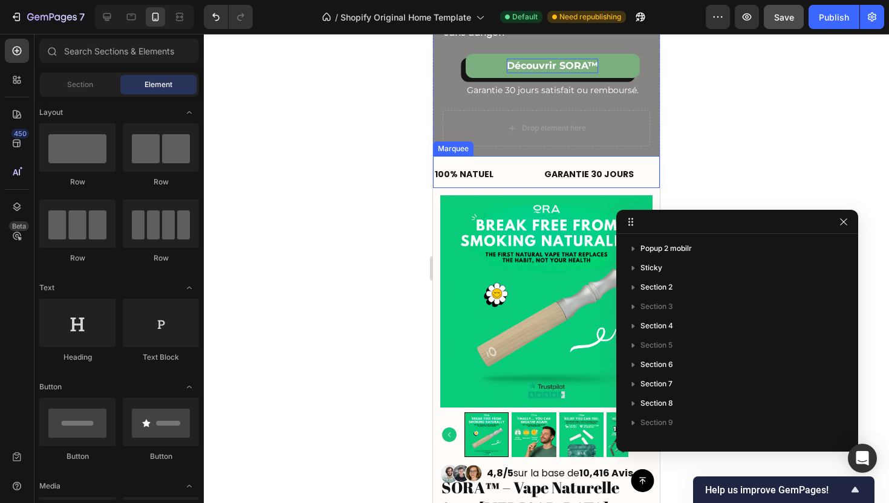
click at [518, 178] on div "100% NATUEL Text Block" at bounding box center [487, 174] width 109 height 27
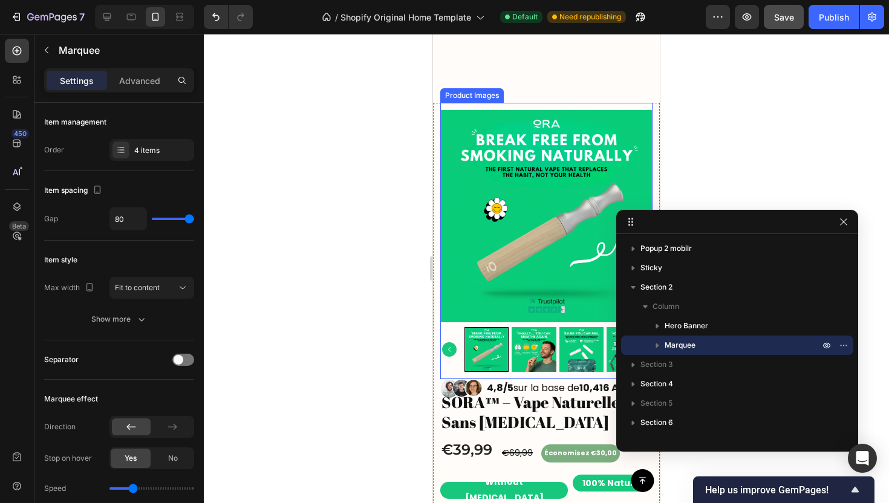
scroll to position [525, 0]
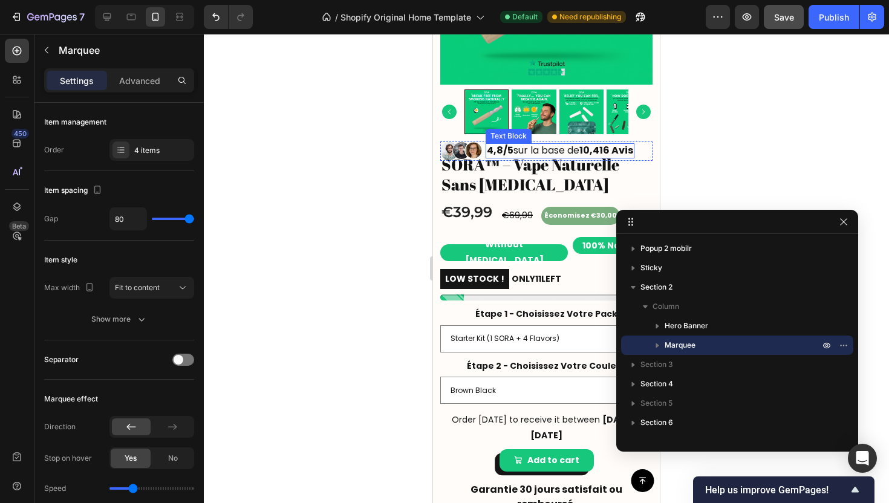
click at [536, 146] on p "4,8/5 sur la base de 10,416 Avis" at bounding box center [560, 150] width 146 height 13
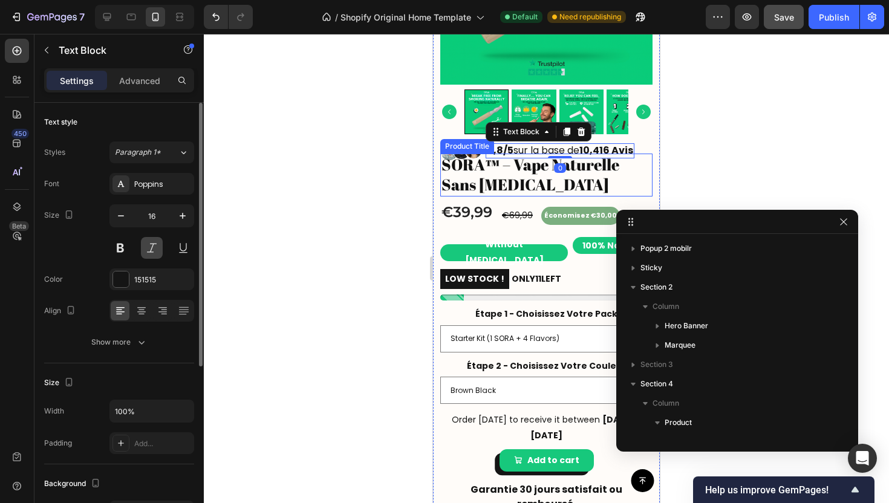
scroll to position [248, 0]
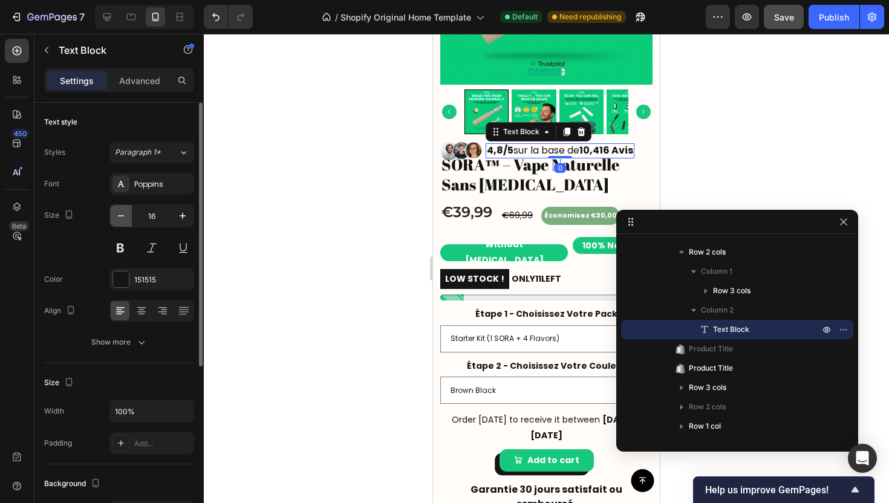
click at [128, 222] on button "button" at bounding box center [121, 216] width 22 height 22
type input "14"
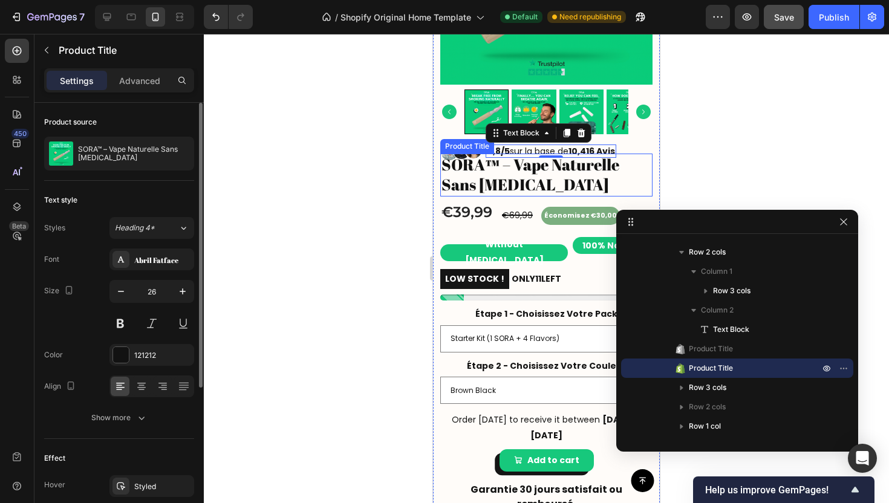
click at [598, 184] on h1 "SORA™ – Vape Naturelle Sans [MEDICAL_DATA]" at bounding box center [546, 176] width 212 height 44
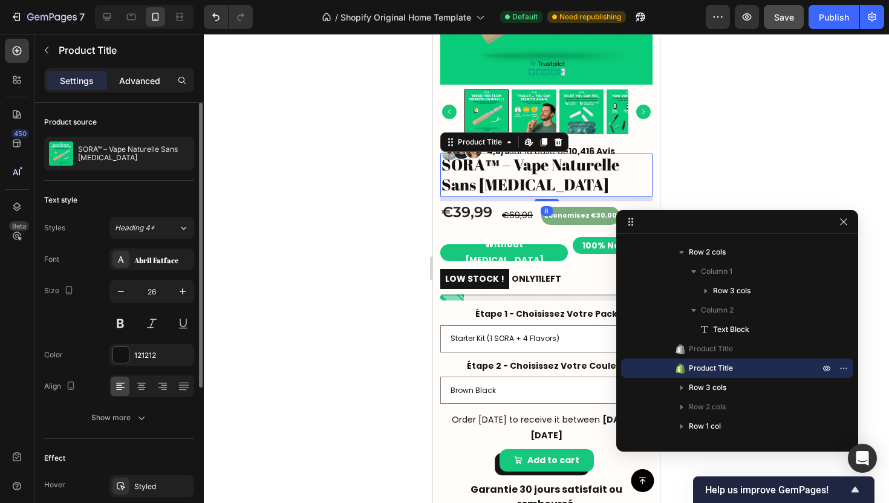
click at [155, 86] on p "Advanced" at bounding box center [139, 80] width 41 height 13
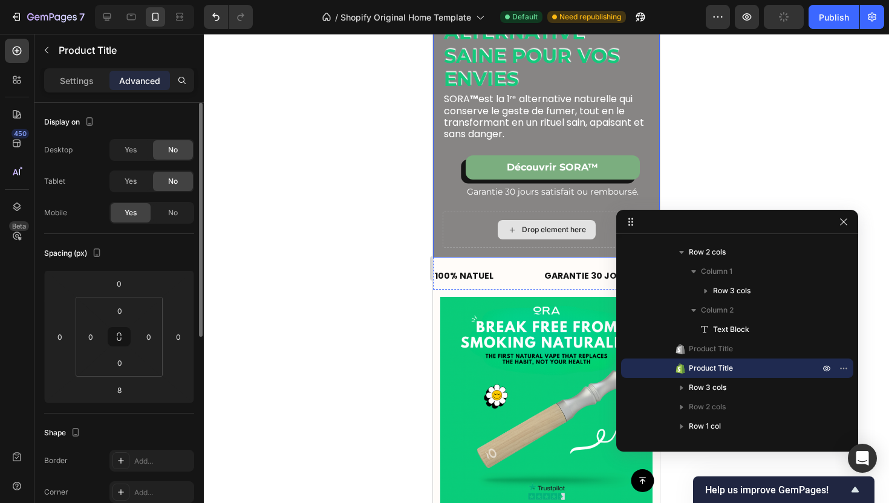
scroll to position [97, 0]
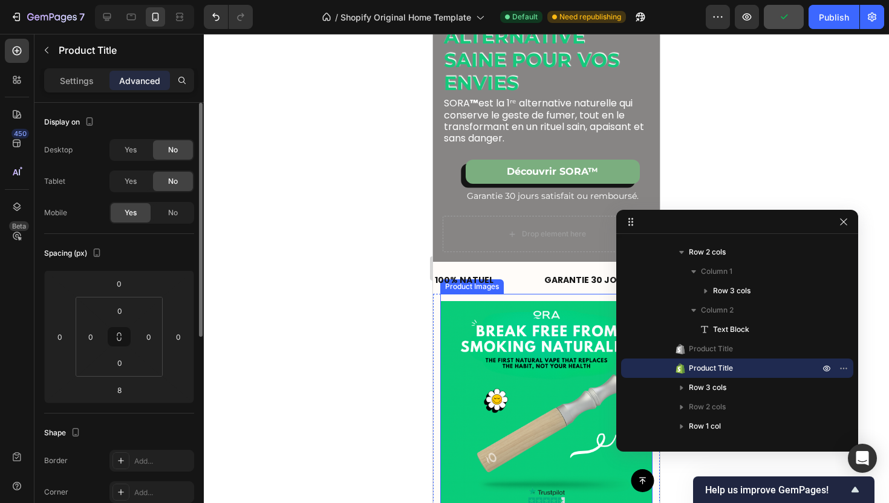
click at [505, 299] on div "Product Images" at bounding box center [546, 432] width 212 height 276
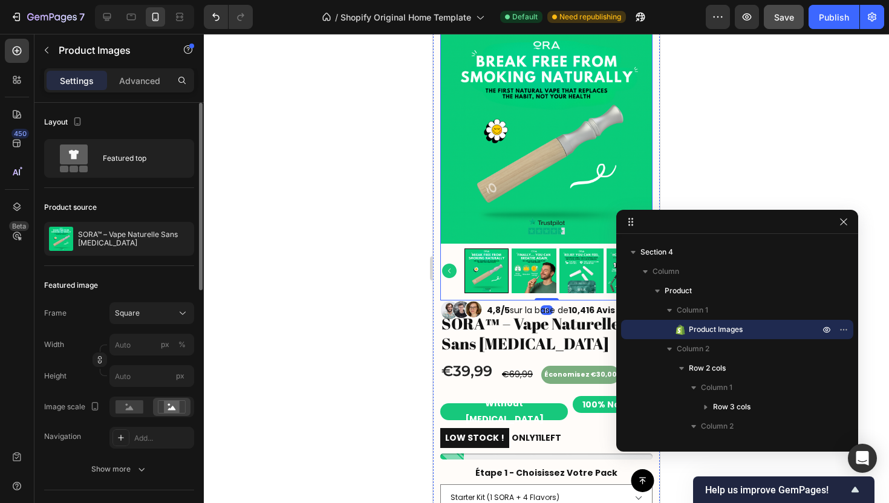
scroll to position [673, 0]
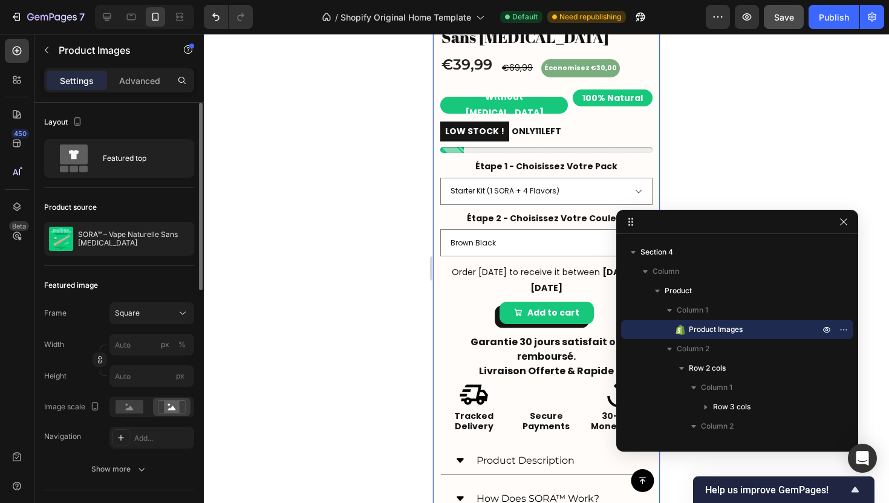
click at [437, 429] on div "Product Images 0 Image Image Image Row 4,8/5 sur la base de 10,416 Avis Text Bl…" at bounding box center [546, 168] width 227 height 901
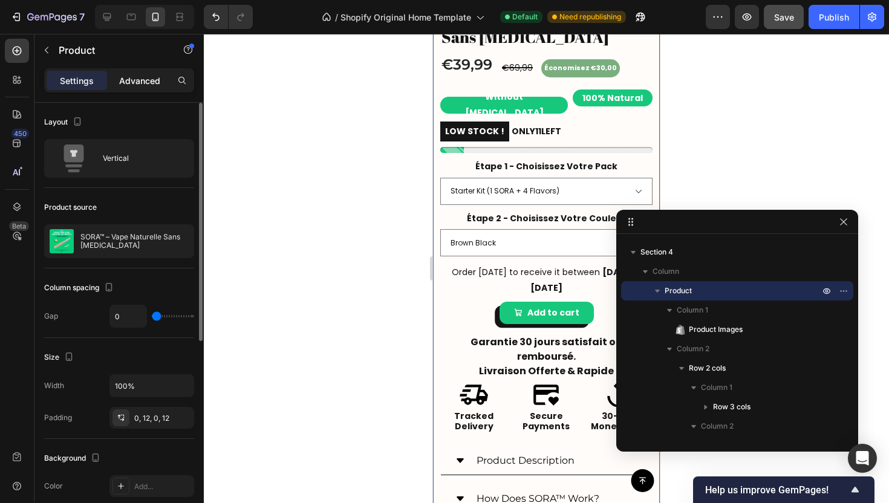
click at [144, 76] on p "Advanced" at bounding box center [139, 80] width 41 height 13
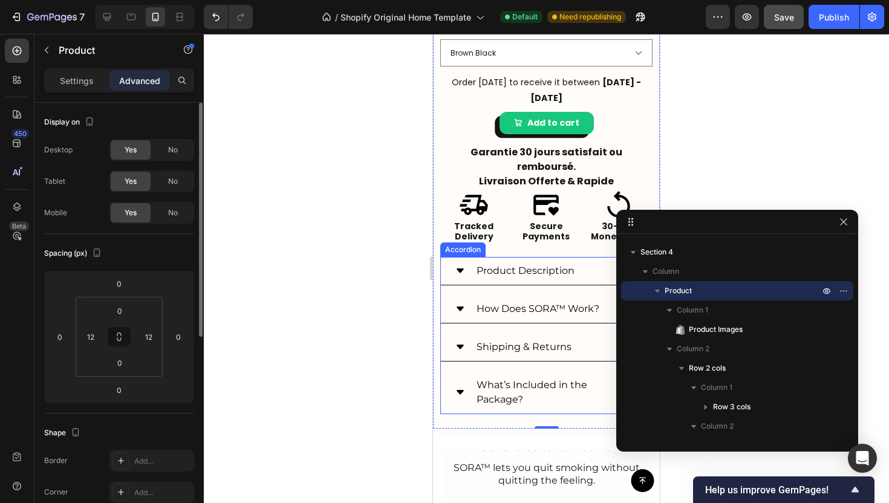
scroll to position [866, 0]
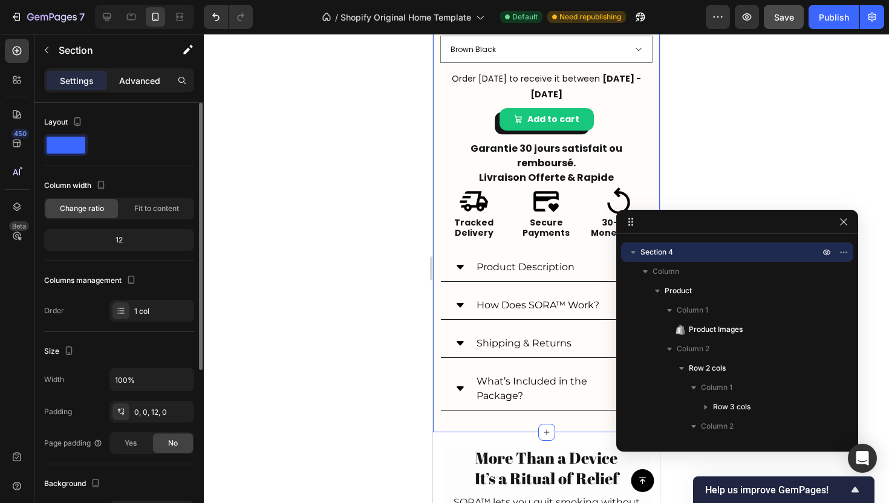
click at [143, 85] on p "Advanced" at bounding box center [139, 80] width 41 height 13
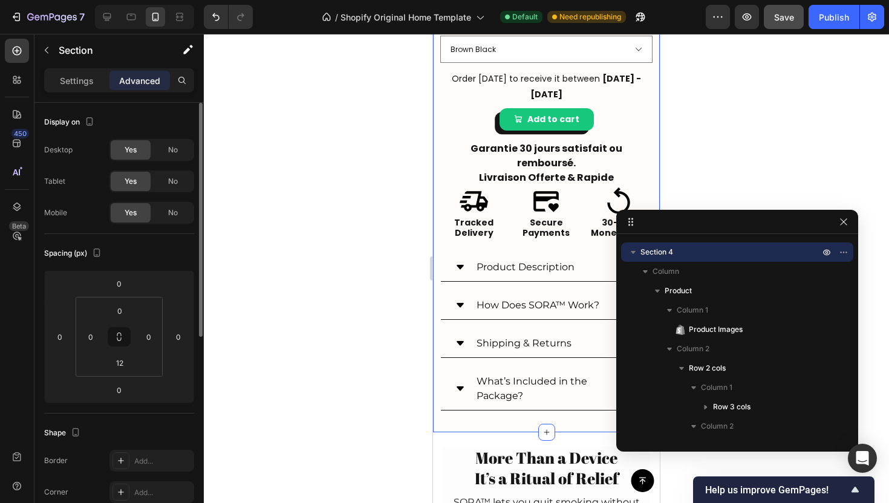
click at [181, 218] on div "No" at bounding box center [173, 212] width 40 height 19
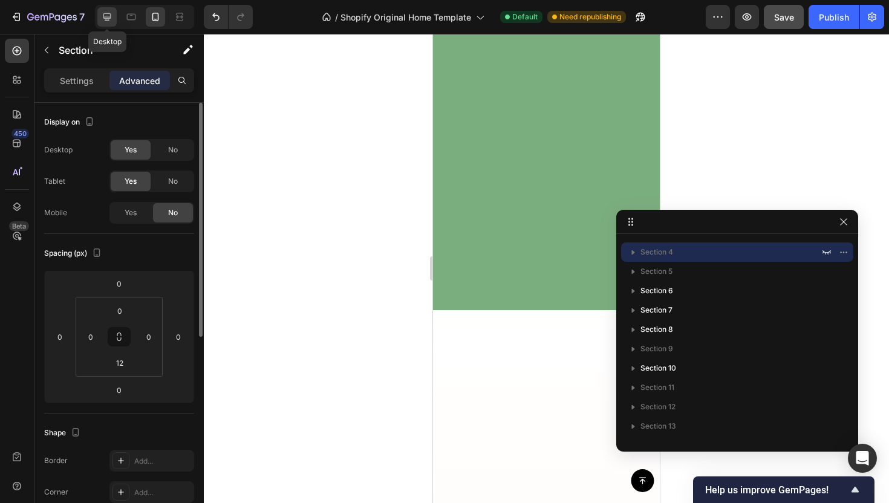
click at [106, 14] on icon at bounding box center [107, 17] width 12 height 12
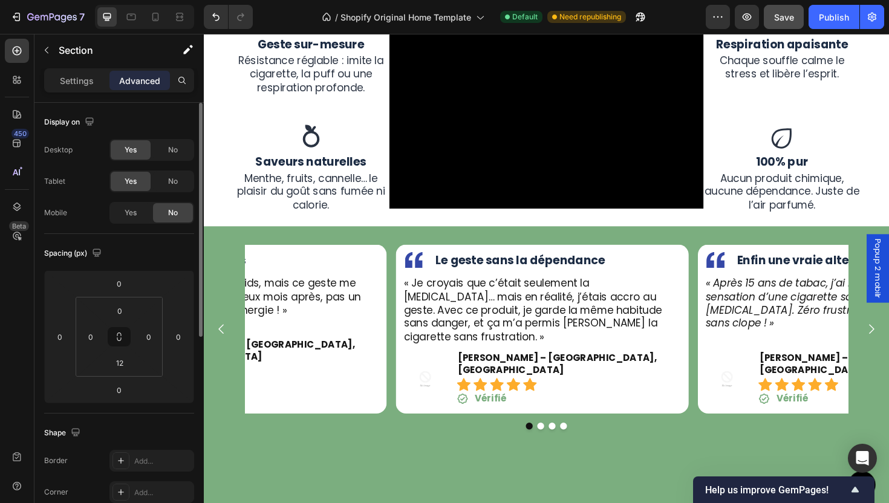
scroll to position [495, 0]
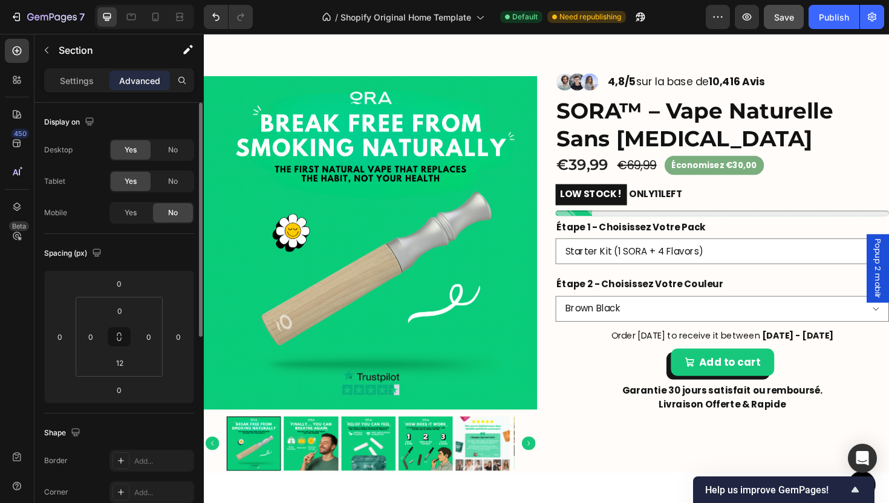
click at [652, 94] on div "Image Image Image Row 4,8/5 sur la base de 10,416 Avis Text Block Row" at bounding box center [752, 81] width 353 height 27
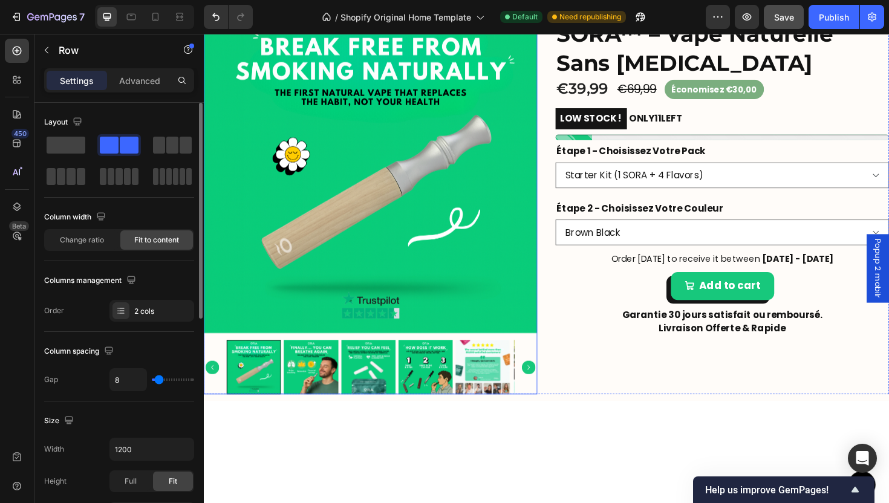
scroll to position [274, 0]
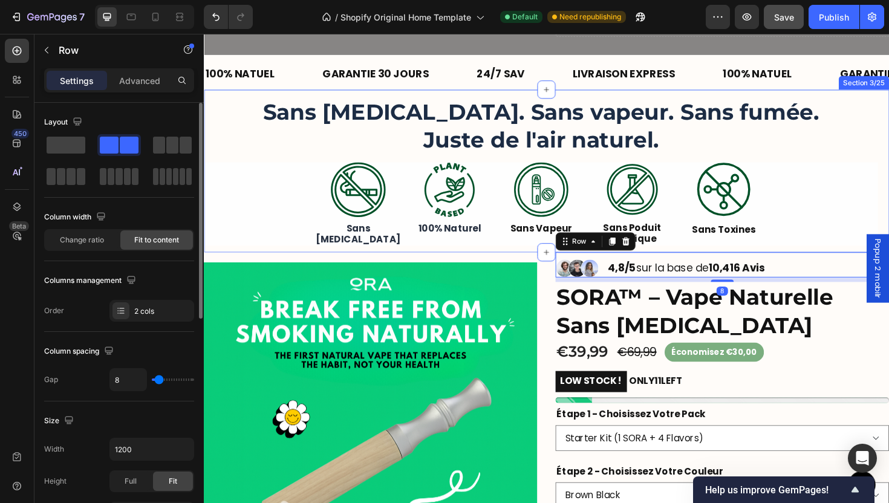
click at [557, 264] on div at bounding box center [566, 265] width 19 height 19
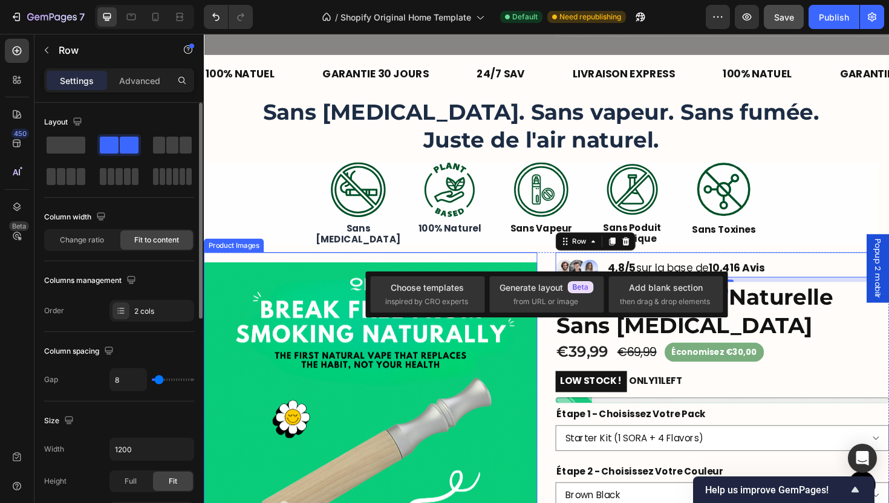
click at [527, 267] on div "Product Images" at bounding box center [380, 479] width 353 height 429
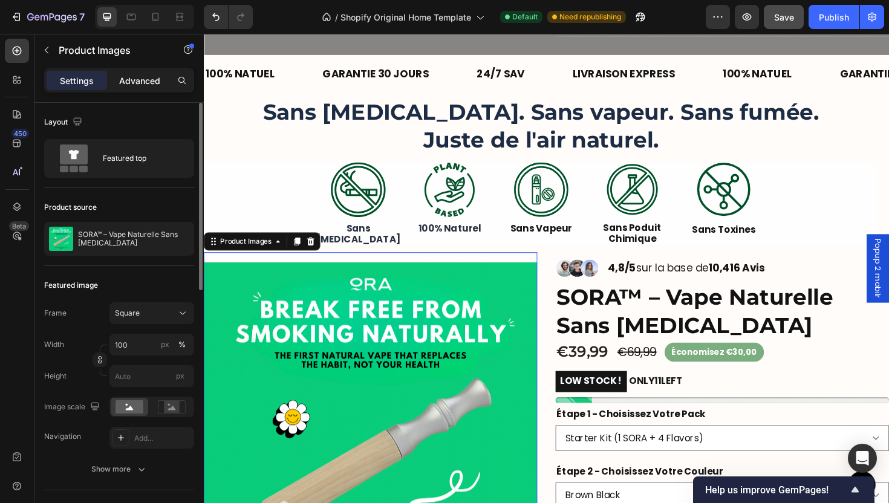
click at [127, 89] on div "Advanced" at bounding box center [139, 80] width 60 height 19
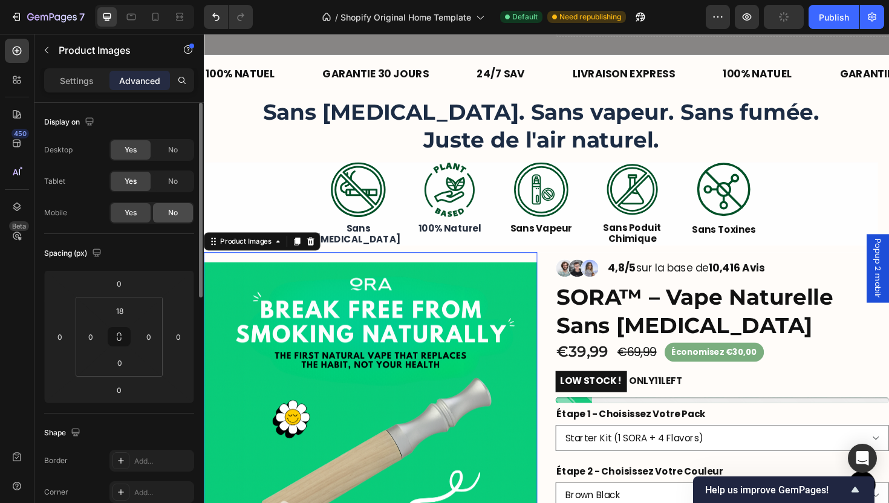
click at [184, 216] on div "No" at bounding box center [173, 212] width 40 height 19
click at [135, 219] on div "Yes" at bounding box center [131, 212] width 40 height 19
click at [155, 221] on div "No" at bounding box center [173, 212] width 40 height 19
click at [143, 218] on div "Yes" at bounding box center [131, 212] width 40 height 19
click at [161, 14] on icon at bounding box center [155, 17] width 12 height 12
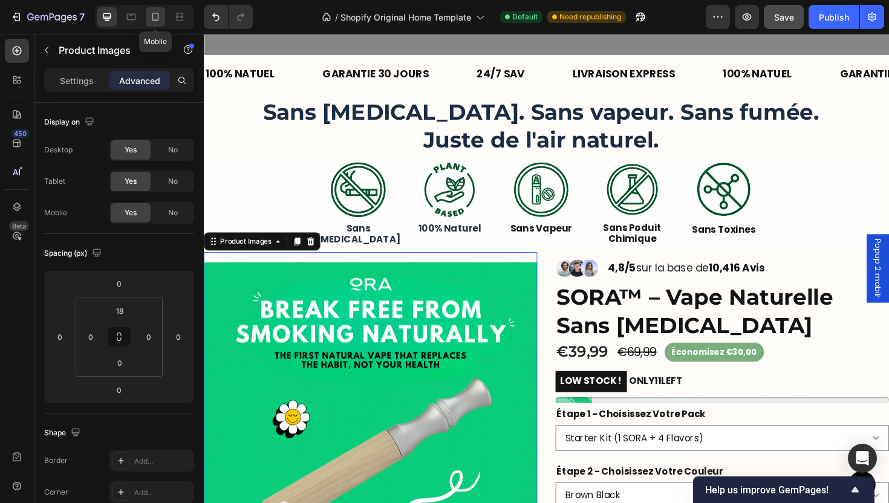
type input "12"
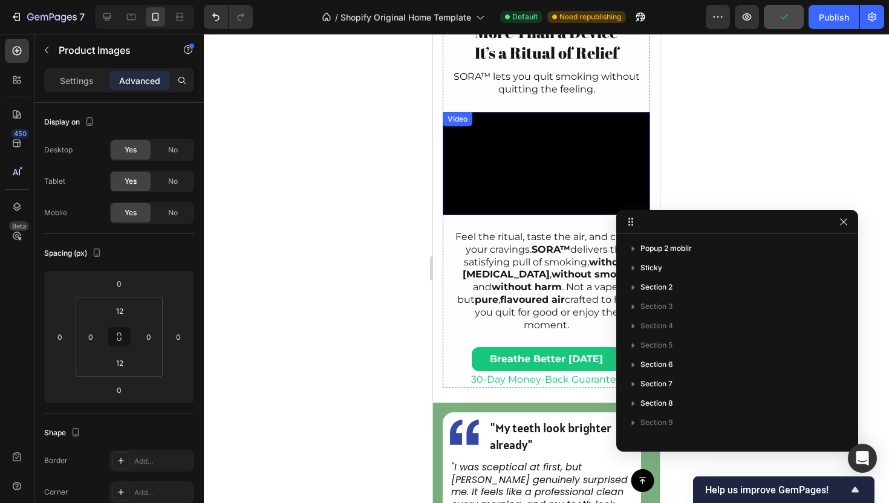
scroll to position [146, 0]
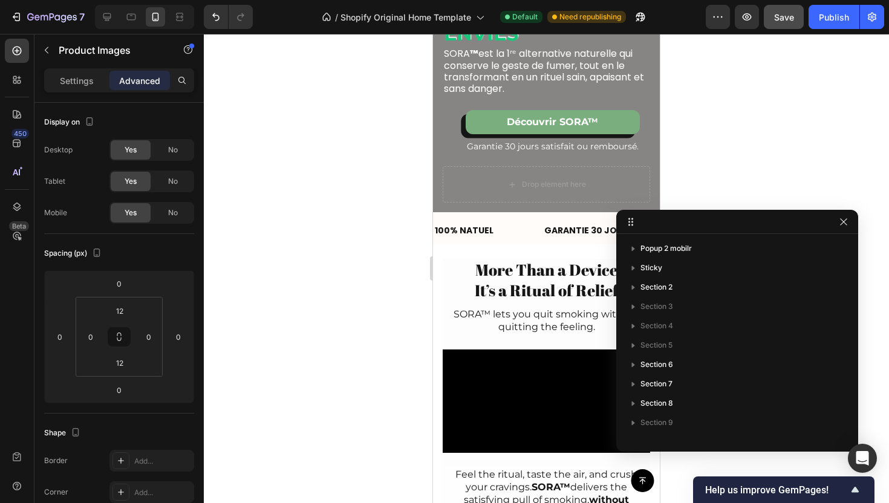
click at [438, 274] on section "More Than a Device It’s a Ritual of Relief Heading SORA™ lets you quit smoking …" at bounding box center [546, 442] width 227 height 367
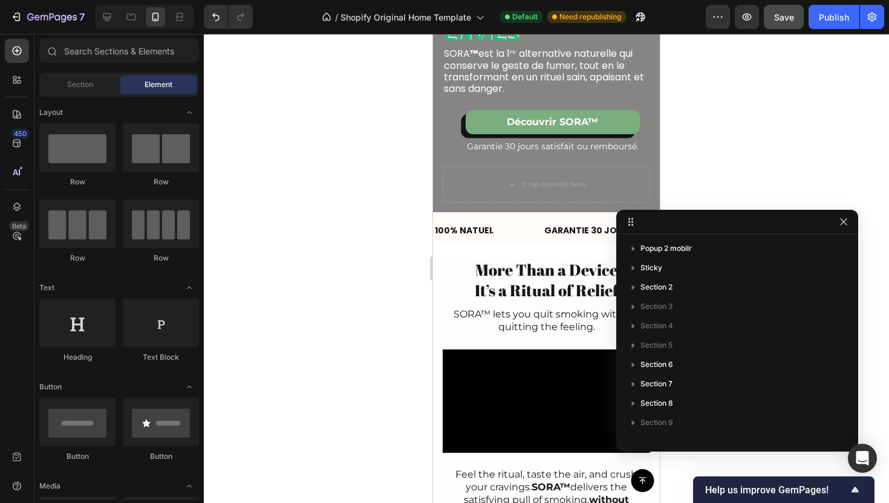
click at [435, 277] on section "More Than a Device It’s a Ritual of Relief Heading SORA™ lets you quit smoking …" at bounding box center [546, 442] width 227 height 367
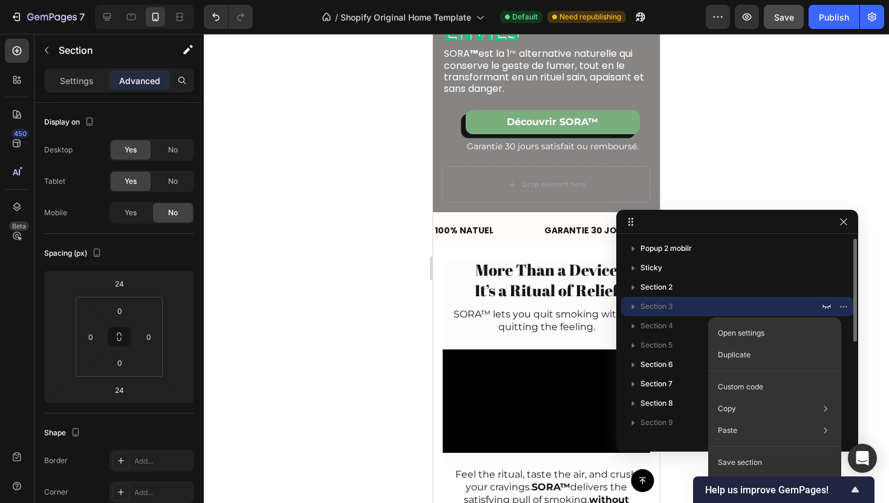
click at [683, 305] on p "Section 3" at bounding box center [730, 306] width 181 height 12
click at [73, 84] on p "Settings" at bounding box center [77, 80] width 34 height 13
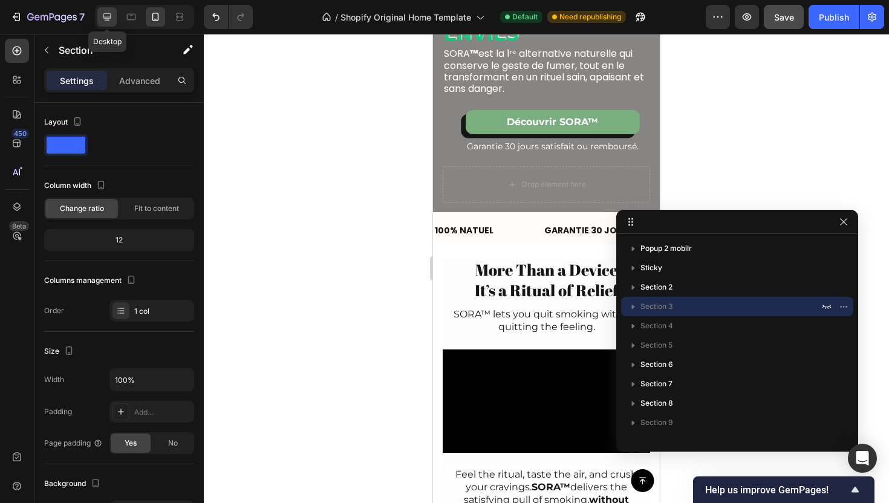
click at [112, 25] on div at bounding box center [106, 16] width 19 height 19
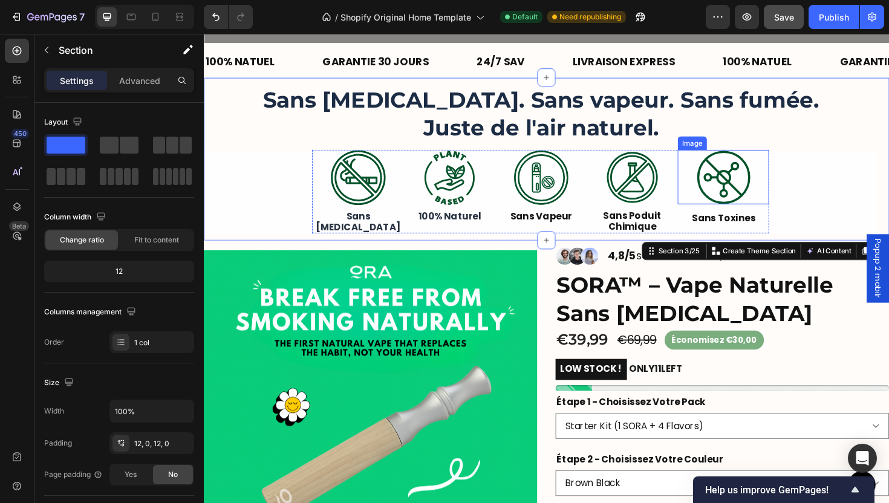
scroll to position [291, 0]
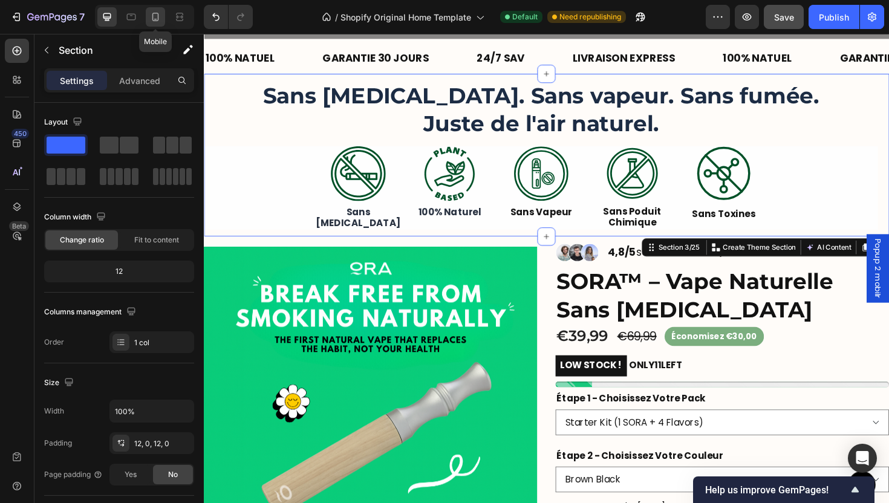
click at [163, 22] on div at bounding box center [155, 16] width 19 height 19
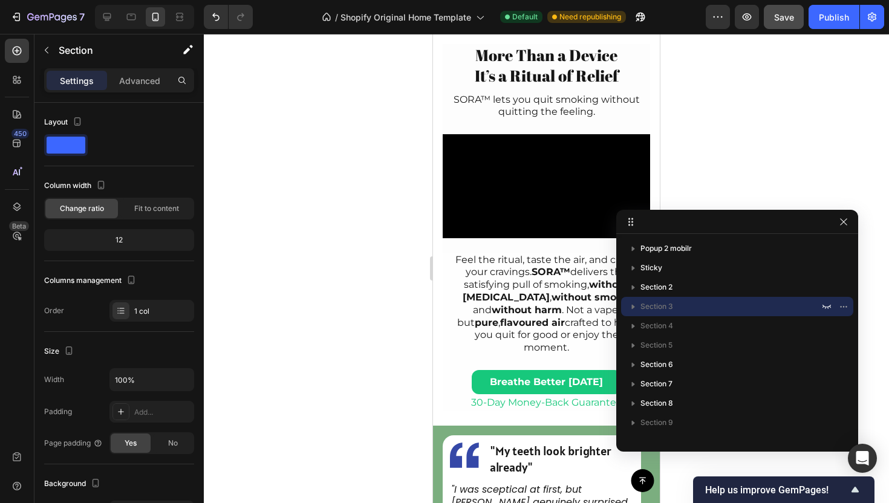
scroll to position [296, 0]
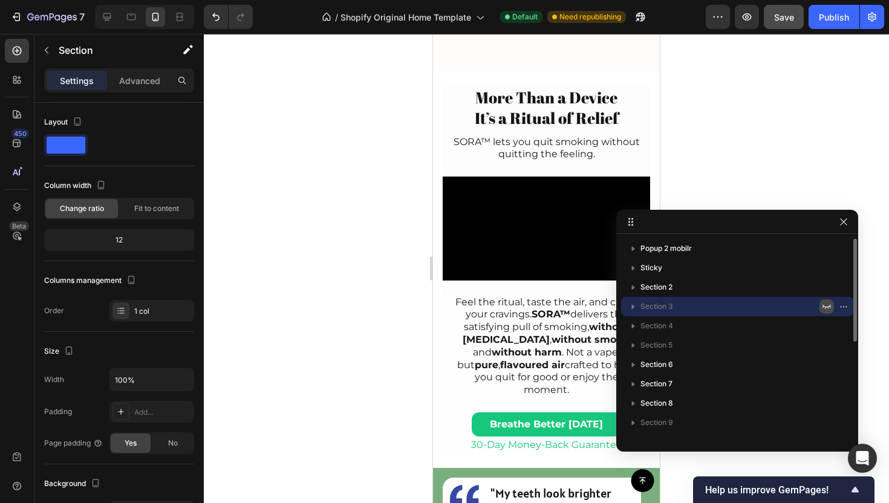
click at [823, 306] on icon "button" at bounding box center [826, 307] width 8 height 4
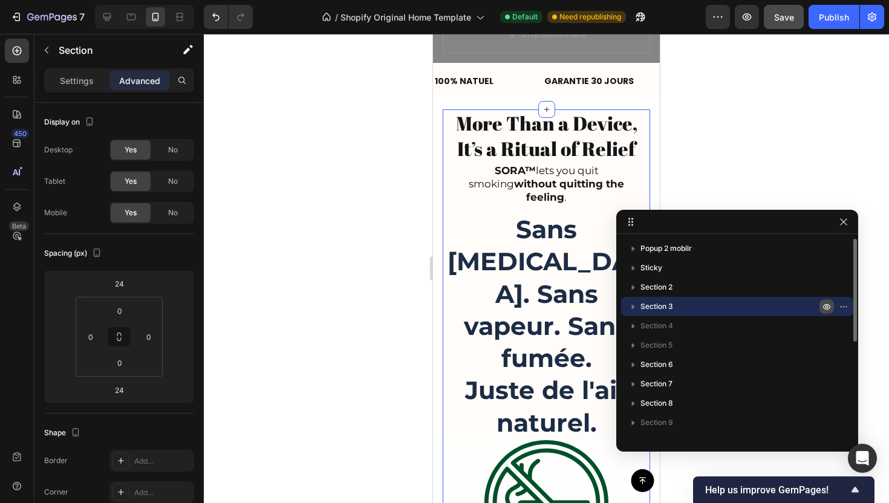
click at [823, 306] on icon "button" at bounding box center [826, 307] width 7 height 6
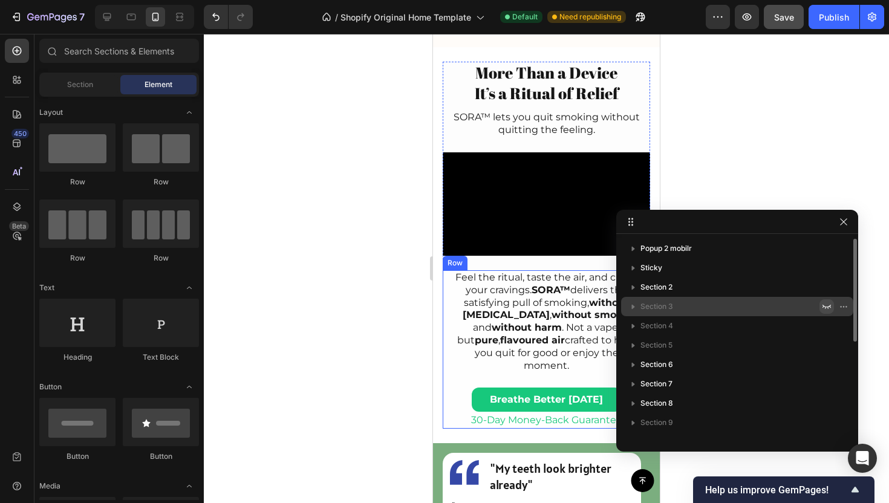
scroll to position [495, 0]
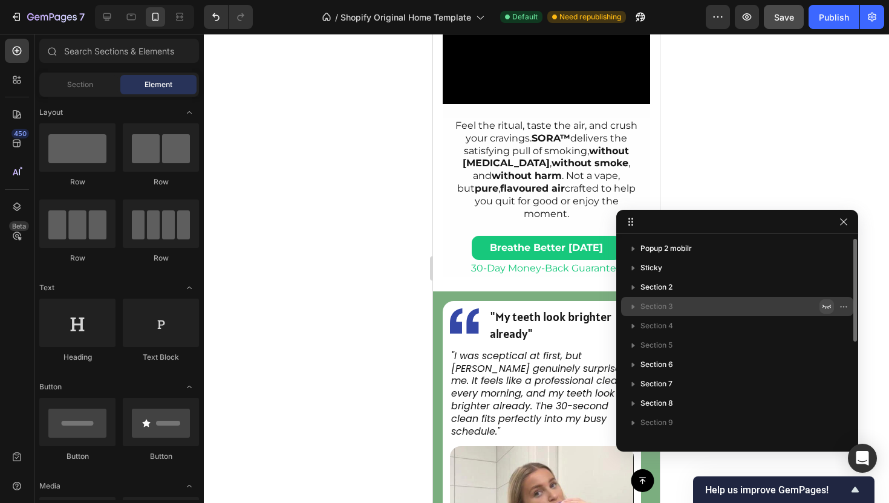
click at [442, 291] on div "Image "My teeth look brighter already" Text Block Row "I was sceptical at first…" at bounding box center [542, 498] width 218 height 414
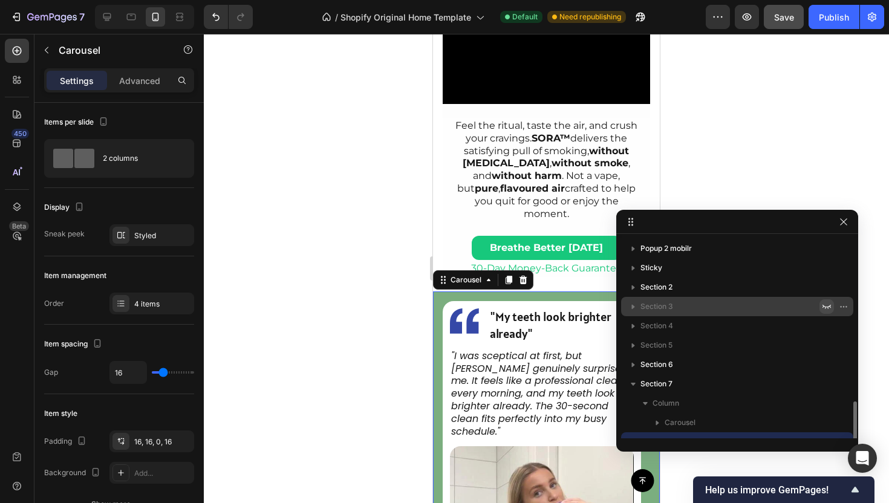
scroll to position [112, 0]
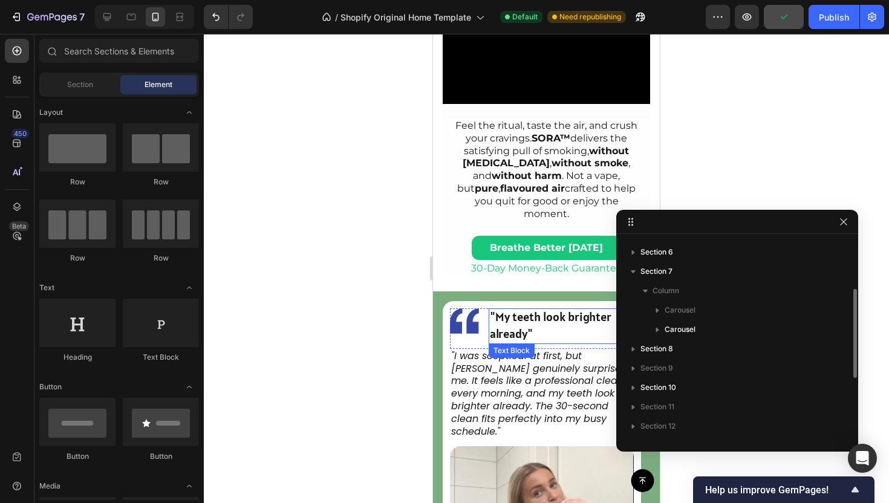
click at [532, 309] on span ""My teeth look brighter already"" at bounding box center [551, 325] width 122 height 32
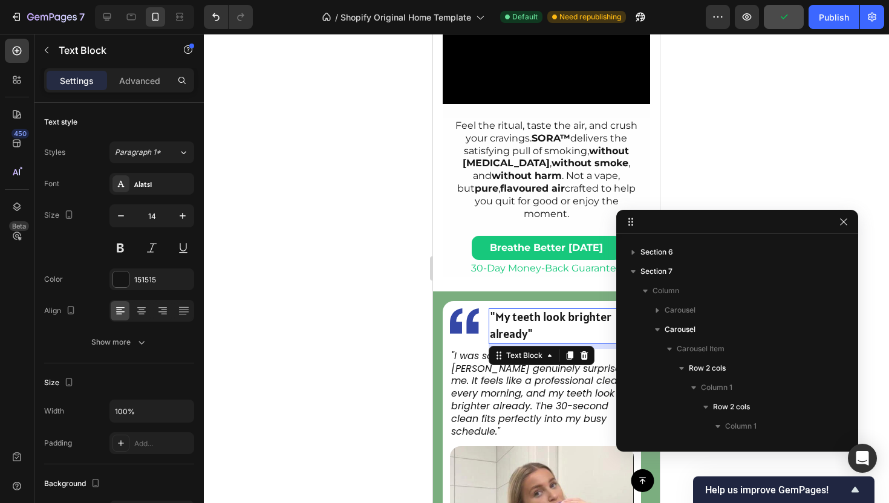
scroll to position [267, 0]
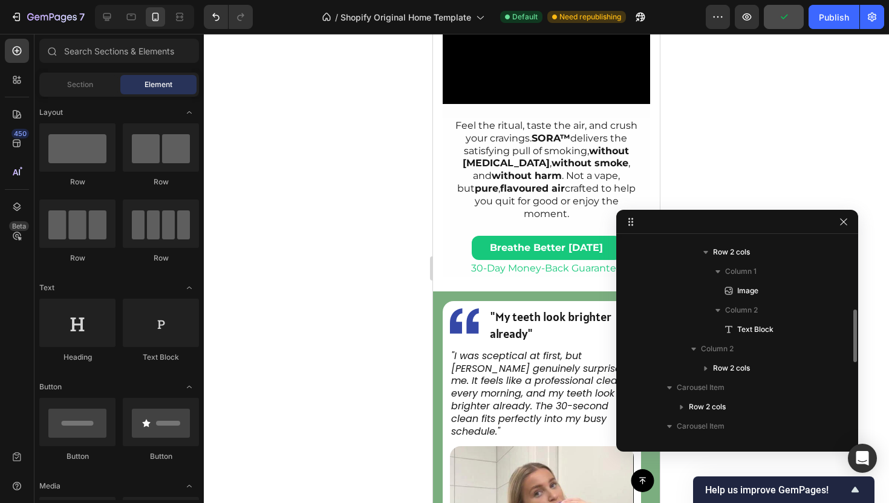
click at [539, 209] on div "Feel the ritual, taste the air, and crush your cravings. SORA™ delivers the sat…" at bounding box center [546, 197] width 207 height 158
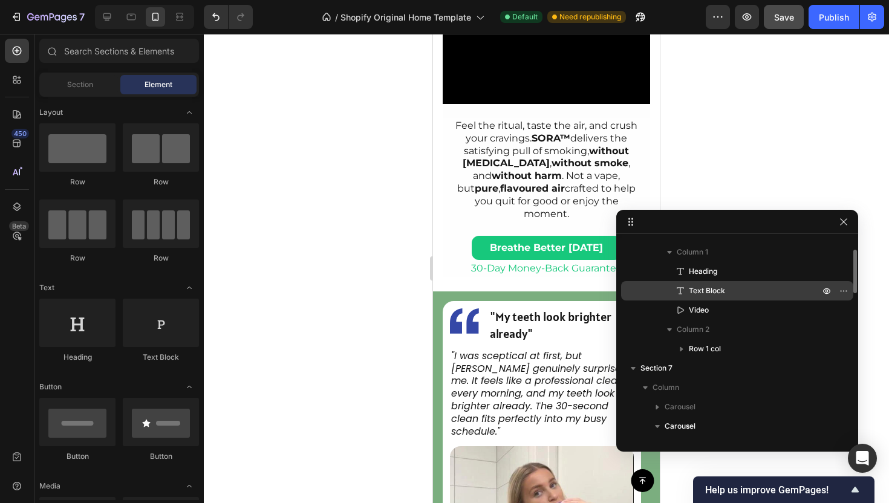
scroll to position [78, 0]
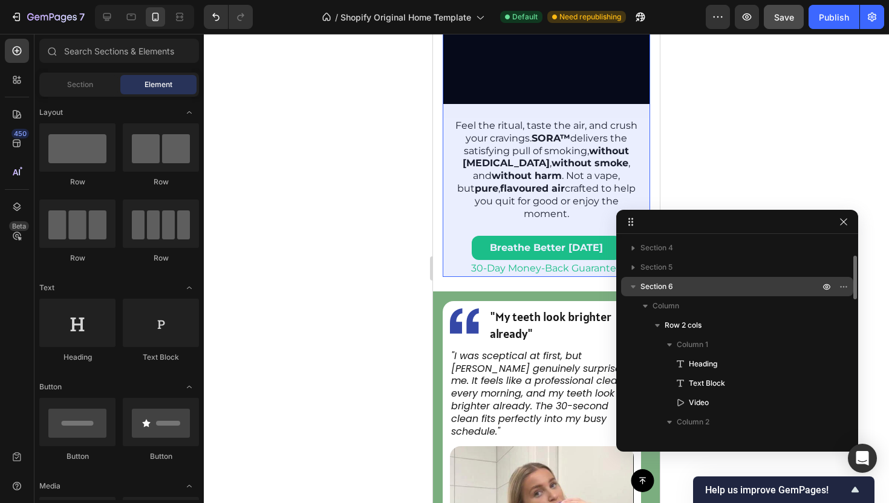
click at [677, 288] on p "Section 6" at bounding box center [730, 287] width 181 height 12
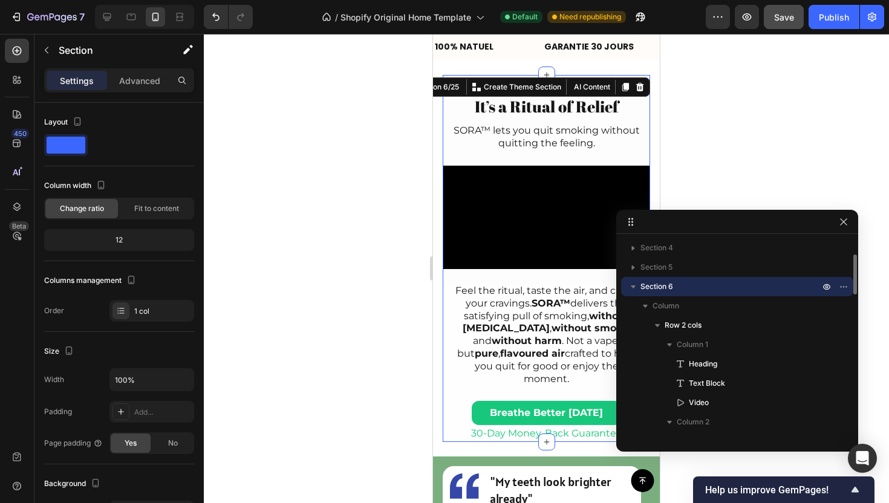
scroll to position [329, 0]
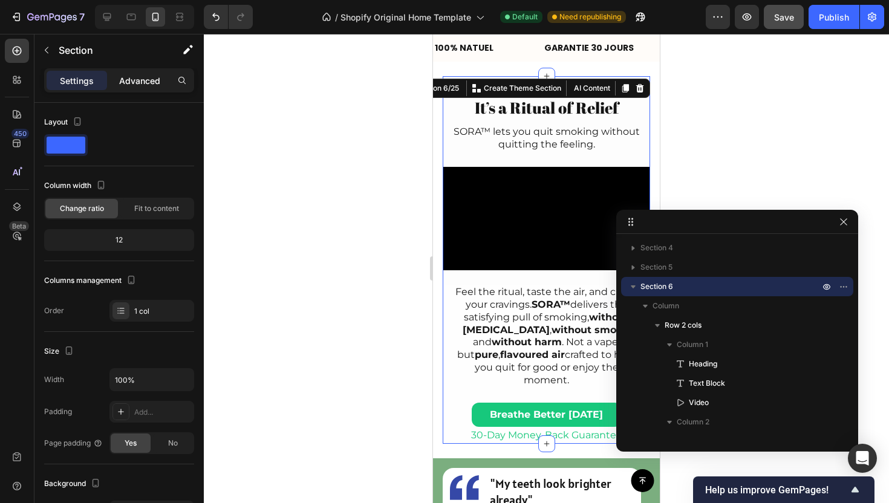
click at [127, 89] on div "Advanced" at bounding box center [139, 80] width 60 height 19
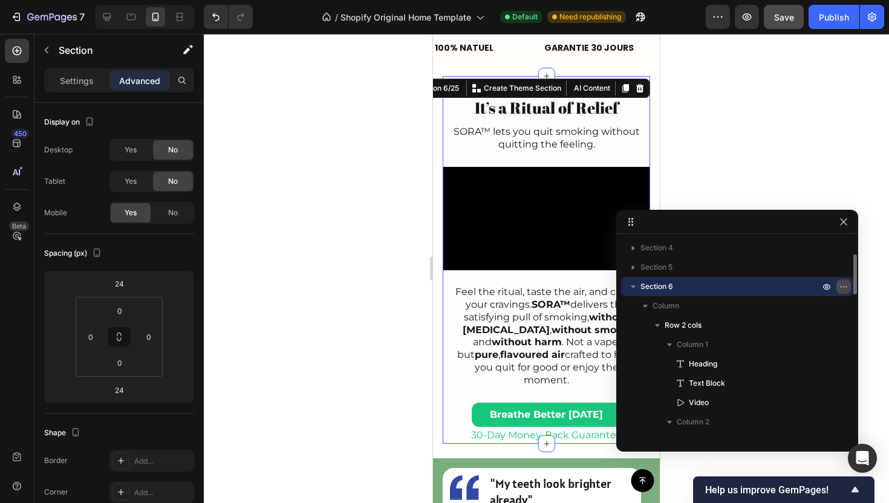
click at [843, 285] on icon "button" at bounding box center [844, 287] width 10 height 10
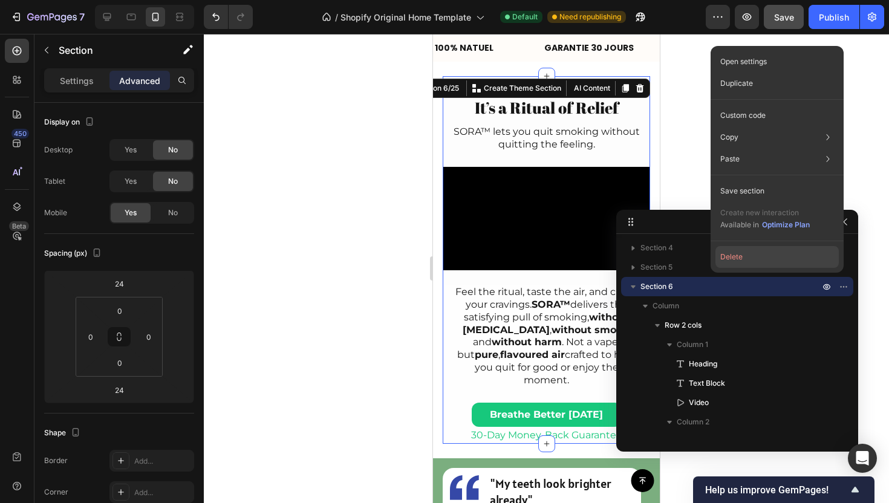
click at [764, 254] on button "Delete" at bounding box center [776, 257] width 123 height 22
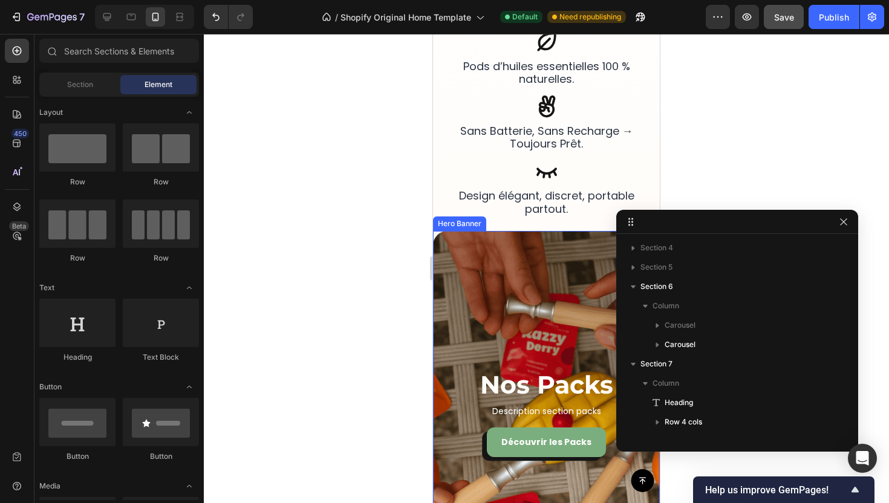
scroll to position [890, 0]
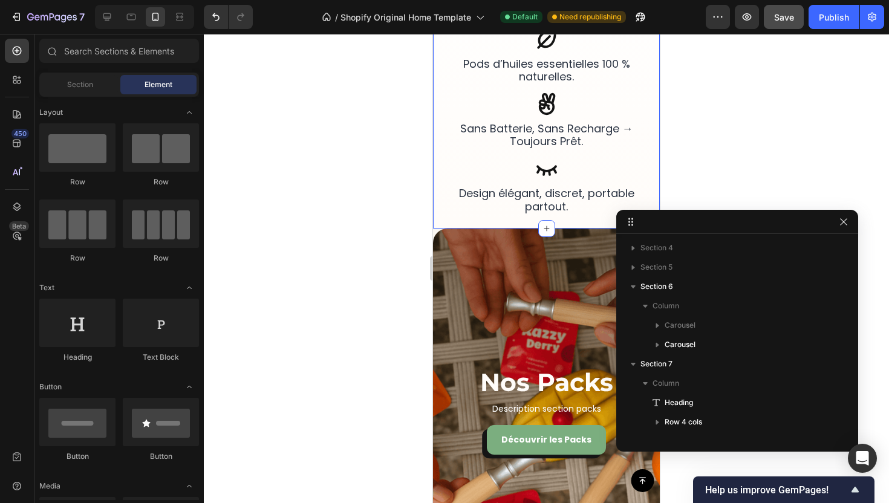
click at [574, 224] on div "Un compagnon de vie, conçu pour durer Heading Icon sans batterie, sans recharge…" at bounding box center [546, 60] width 227 height 338
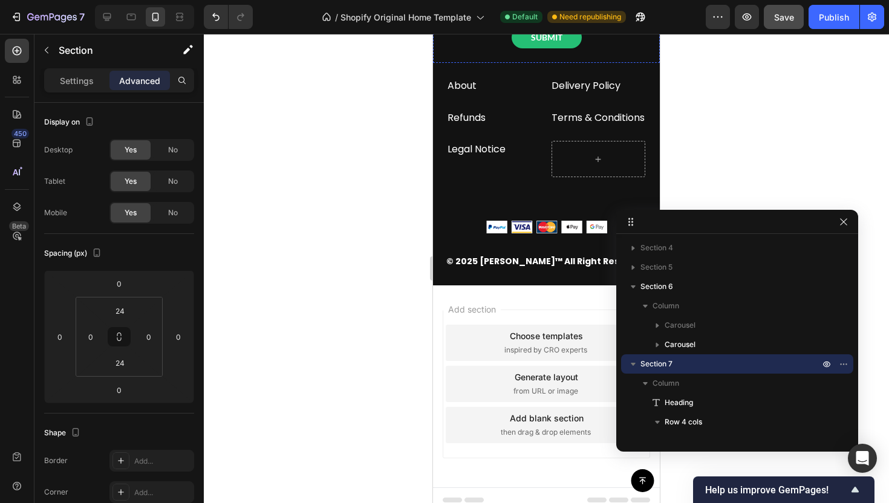
scroll to position [2831, 0]
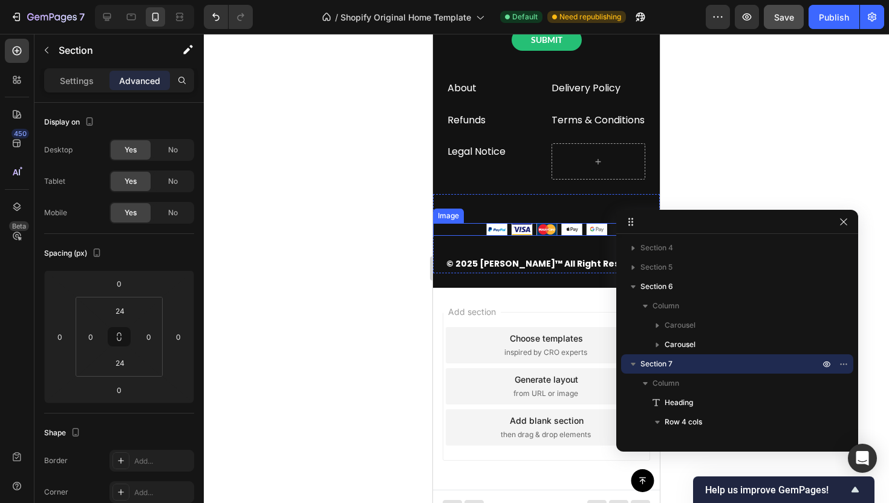
click at [554, 236] on img at bounding box center [546, 229] width 121 height 13
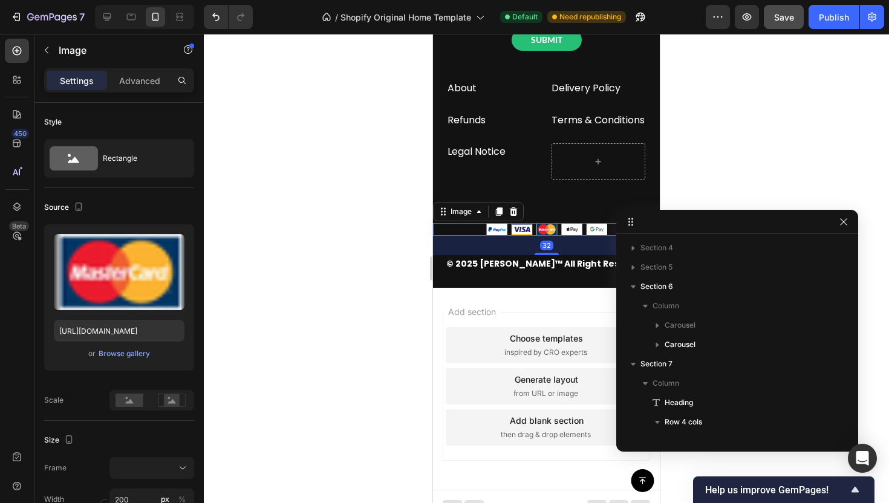
scroll to position [613, 0]
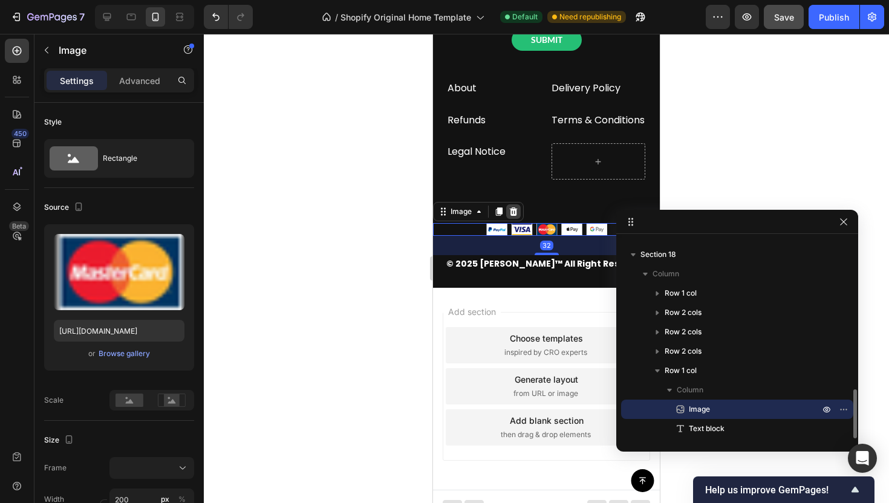
click at [516, 216] on icon at bounding box center [514, 211] width 8 height 8
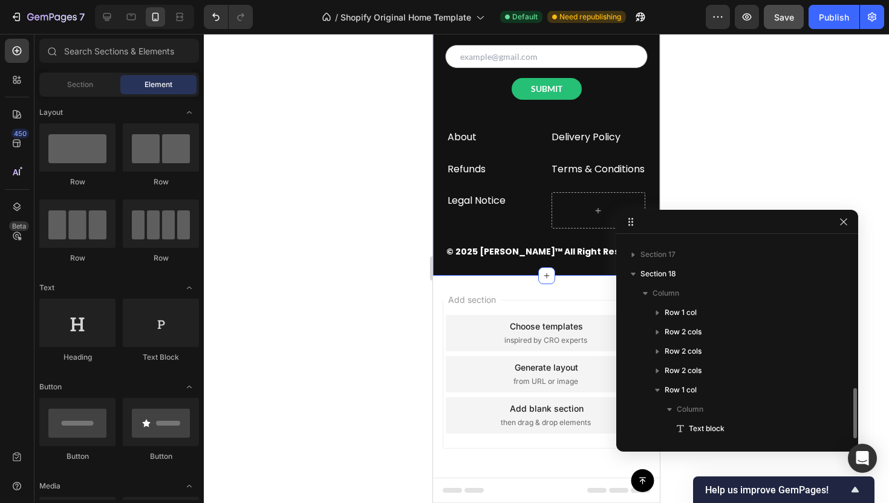
scroll to position [594, 0]
click at [840, 228] on button "button" at bounding box center [843, 222] width 15 height 15
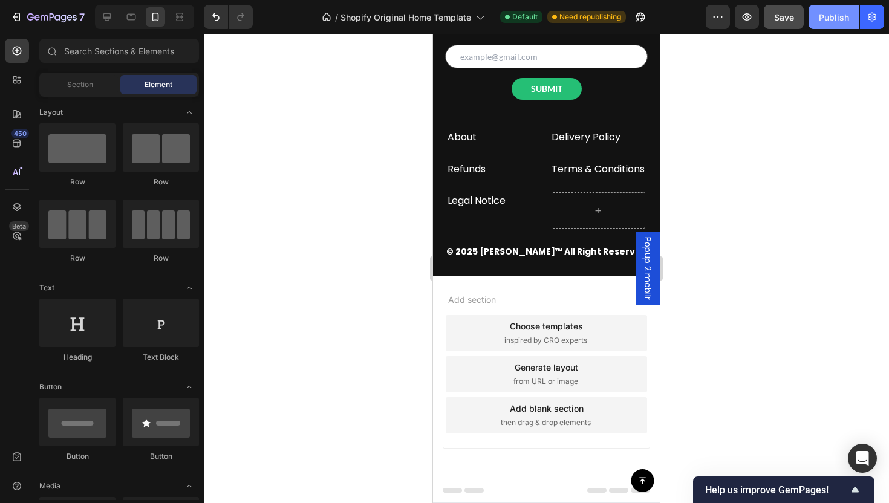
click at [837, 18] on div "Publish" at bounding box center [834, 17] width 30 height 13
